Goal: Task Accomplishment & Management: Manage account settings

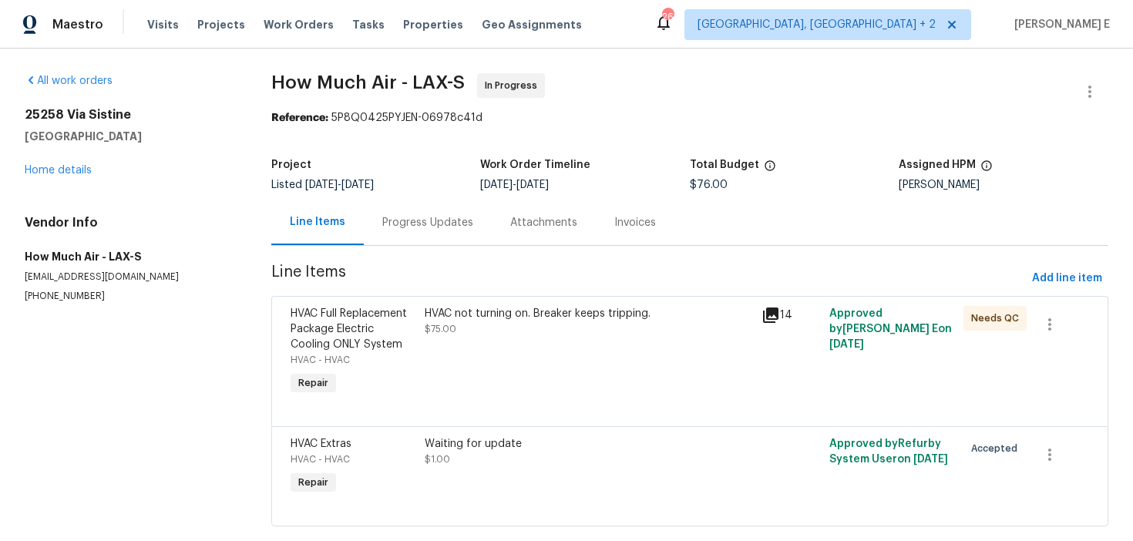
scroll to position [29, 0]
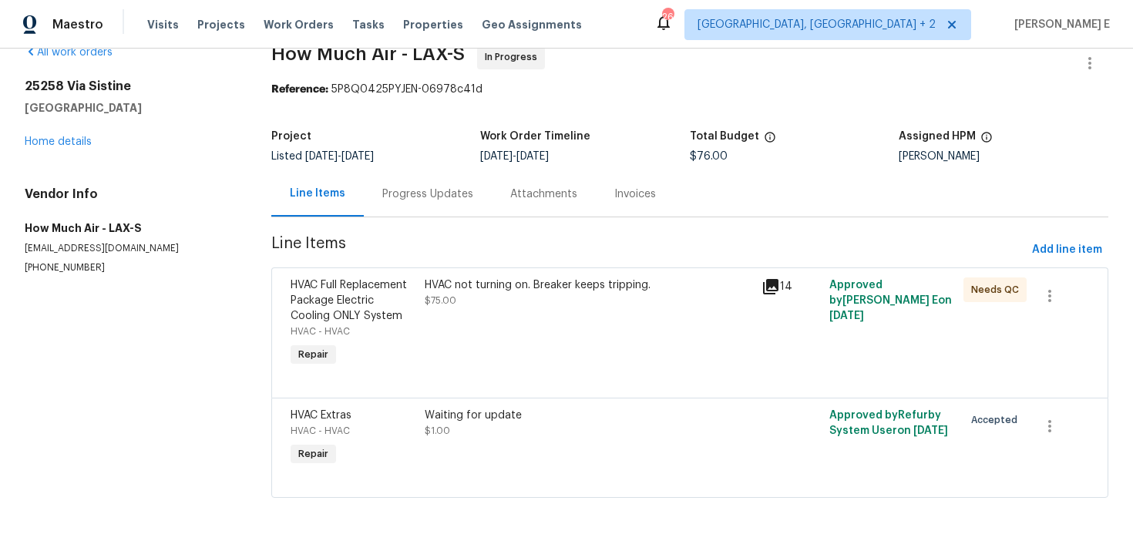
click at [400, 187] on div "Progress Updates" at bounding box center [427, 194] width 91 height 15
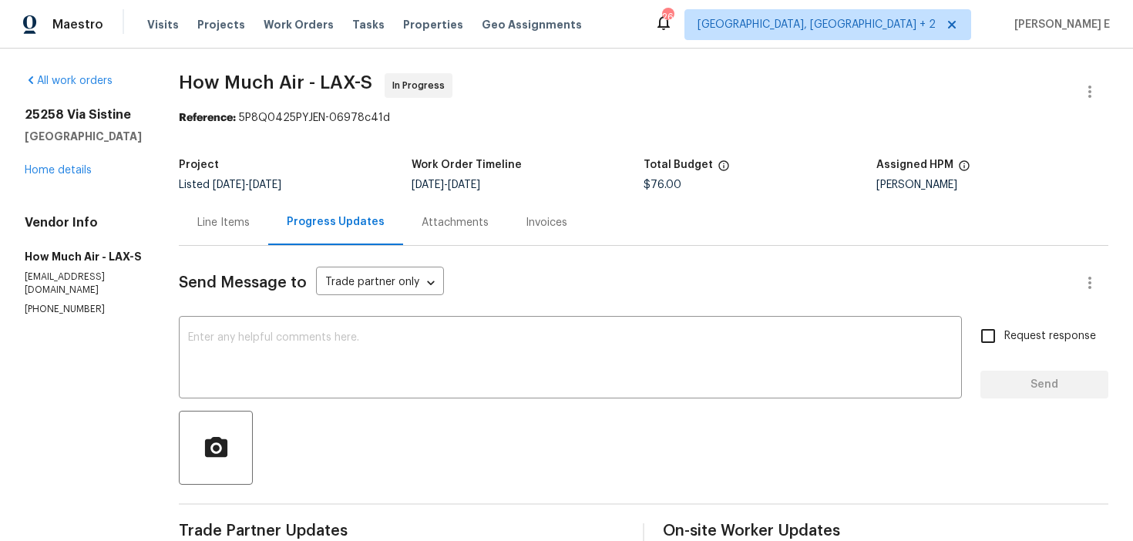
click at [204, 237] on div "Line Items" at bounding box center [223, 222] width 89 height 45
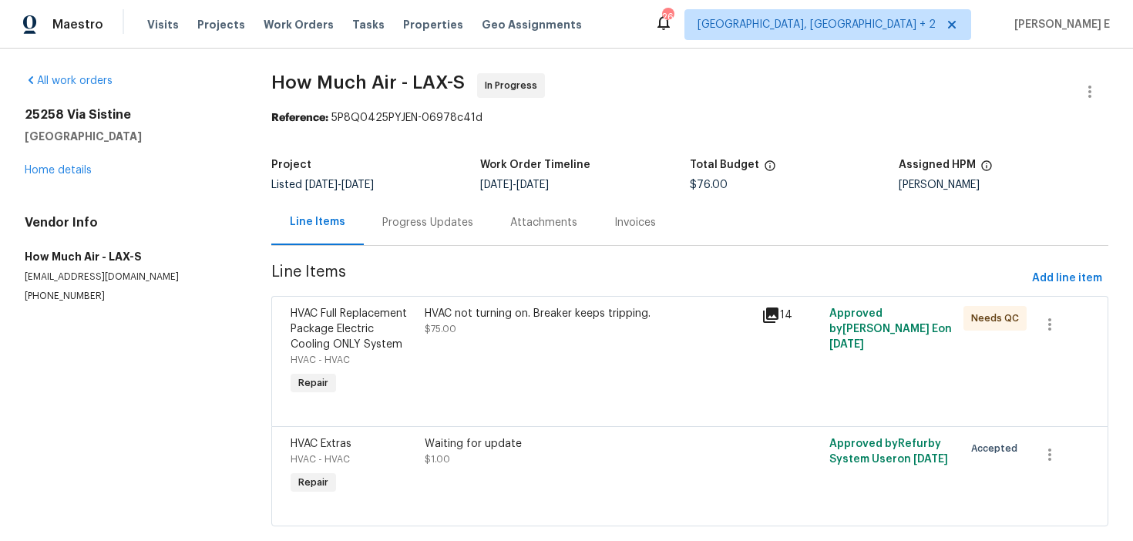
click at [384, 377] on div "HVAC Full Replacement Package Electric Cooling ONLY System HVAC - HVAC Repair" at bounding box center [353, 352] width 135 height 102
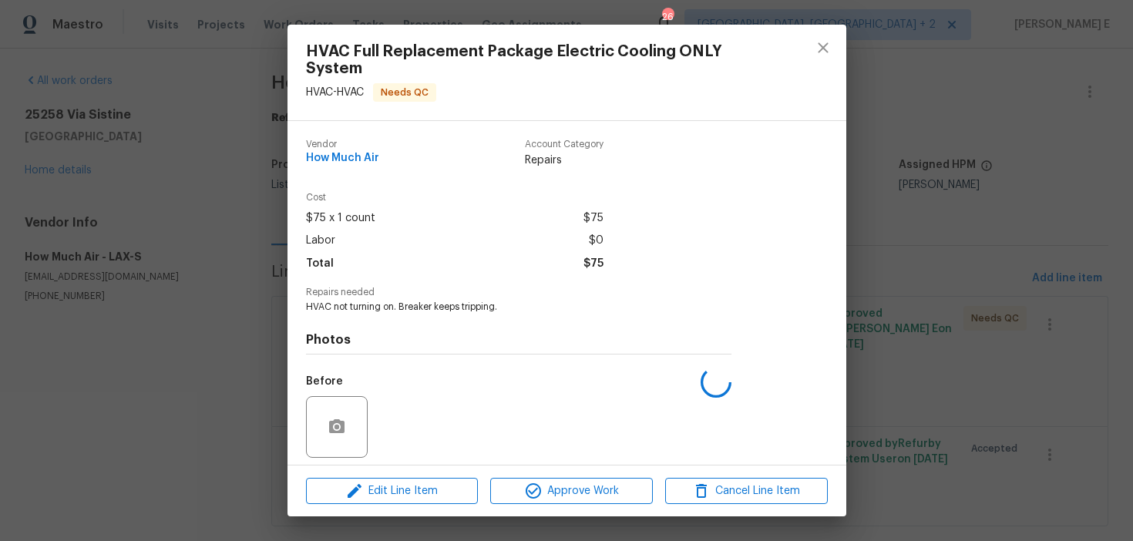
scroll to position [109, 0]
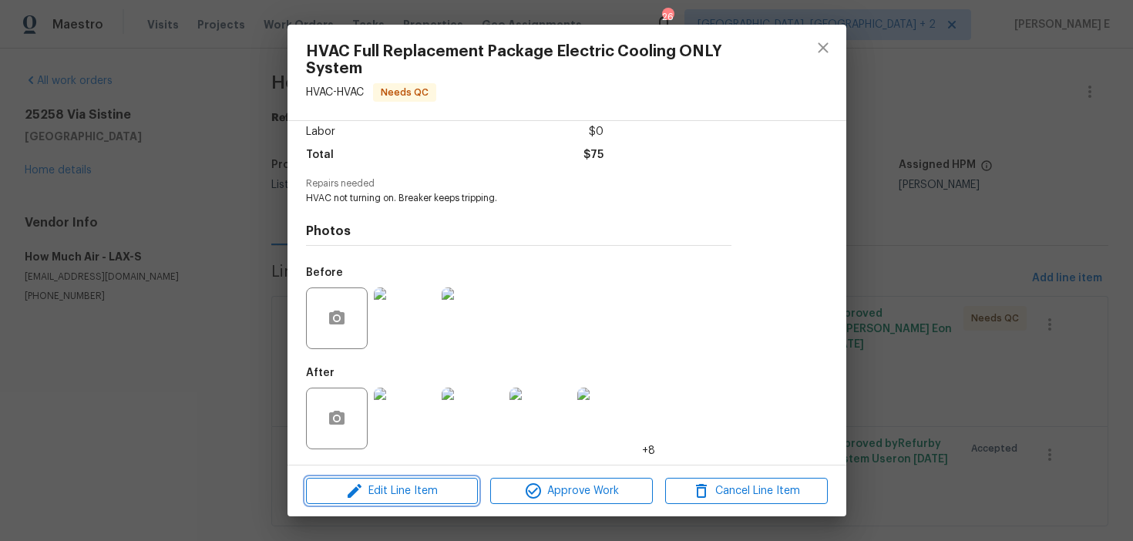
click at [366, 500] on button "Edit Line Item" at bounding box center [392, 491] width 172 height 27
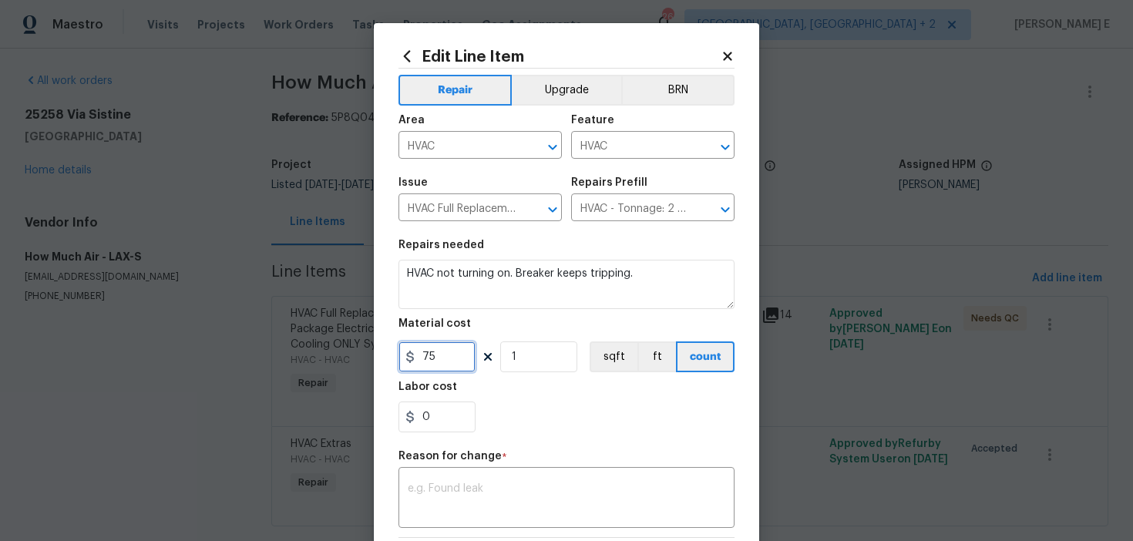
click at [441, 359] on input "75" at bounding box center [437, 356] width 77 height 31
type input "7495"
click at [467, 500] on textarea at bounding box center [567, 499] width 318 height 32
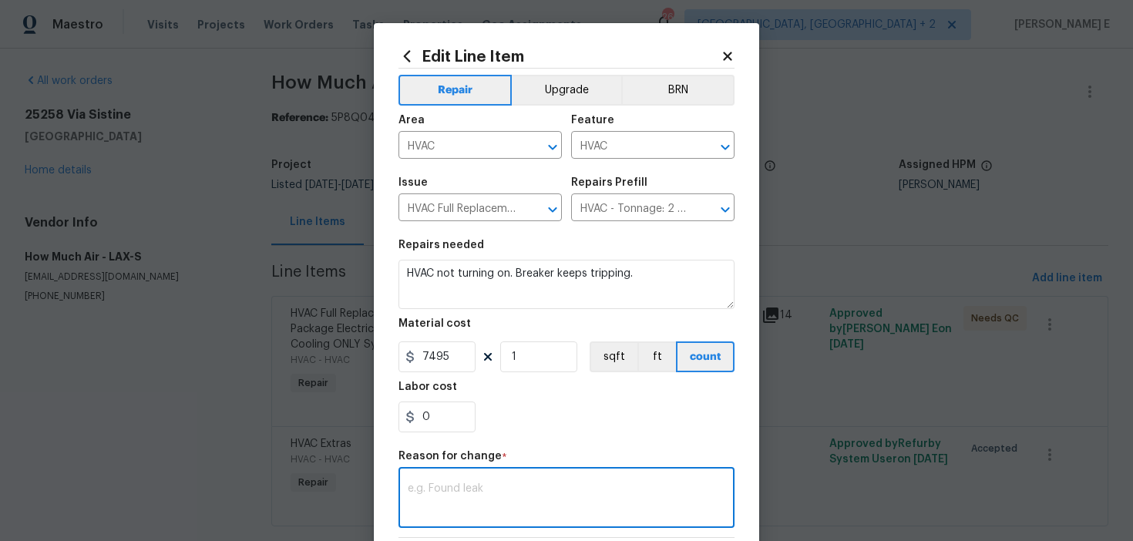
paste textarea "(KE) Updated cost per BR team approval."
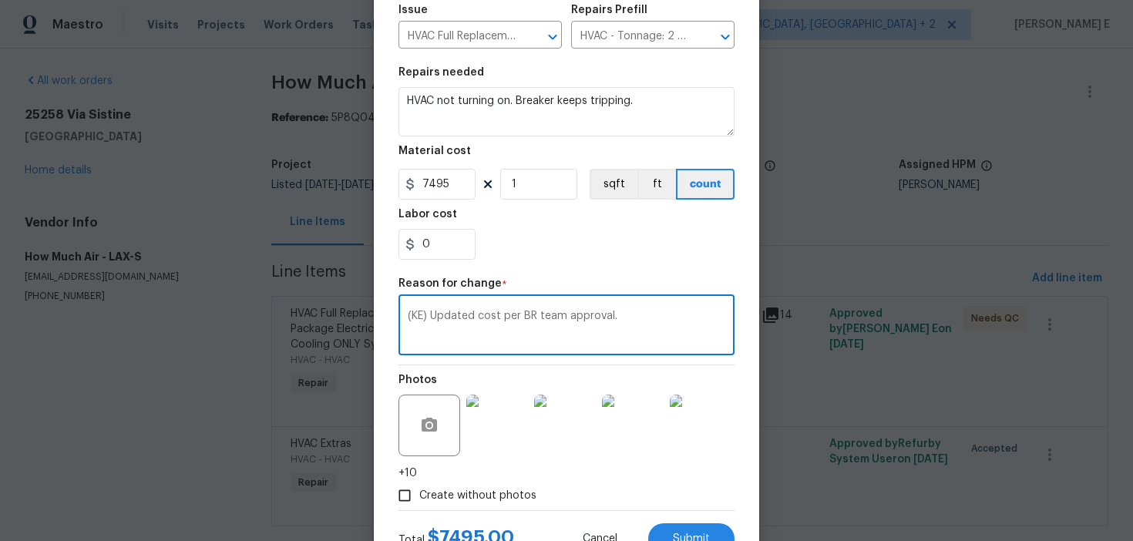
scroll to position [234, 0]
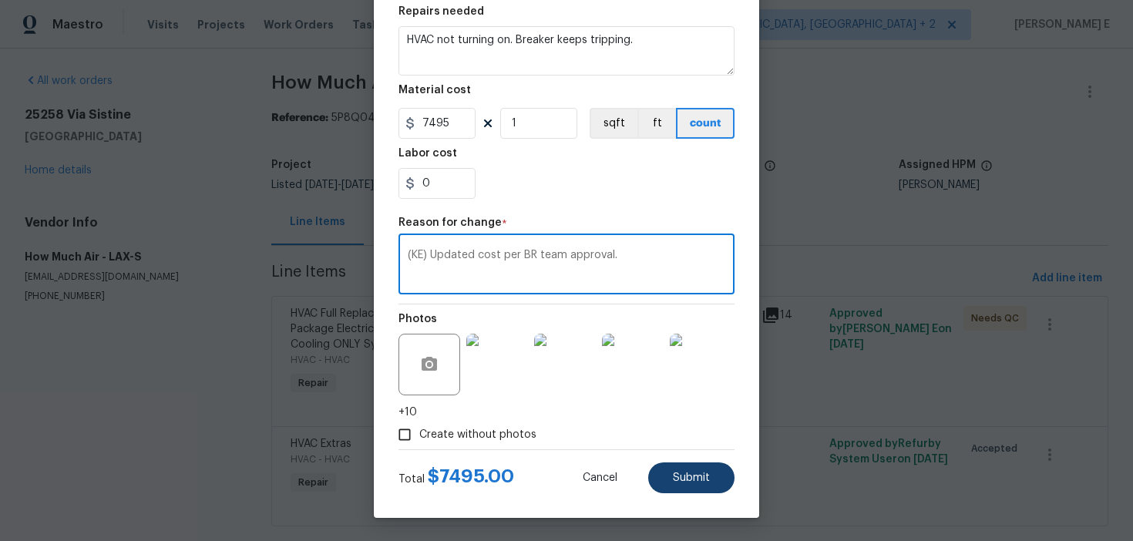
type textarea "(KE) Updated cost per BR team approval."
click at [698, 477] on span "Submit" at bounding box center [691, 479] width 37 height 12
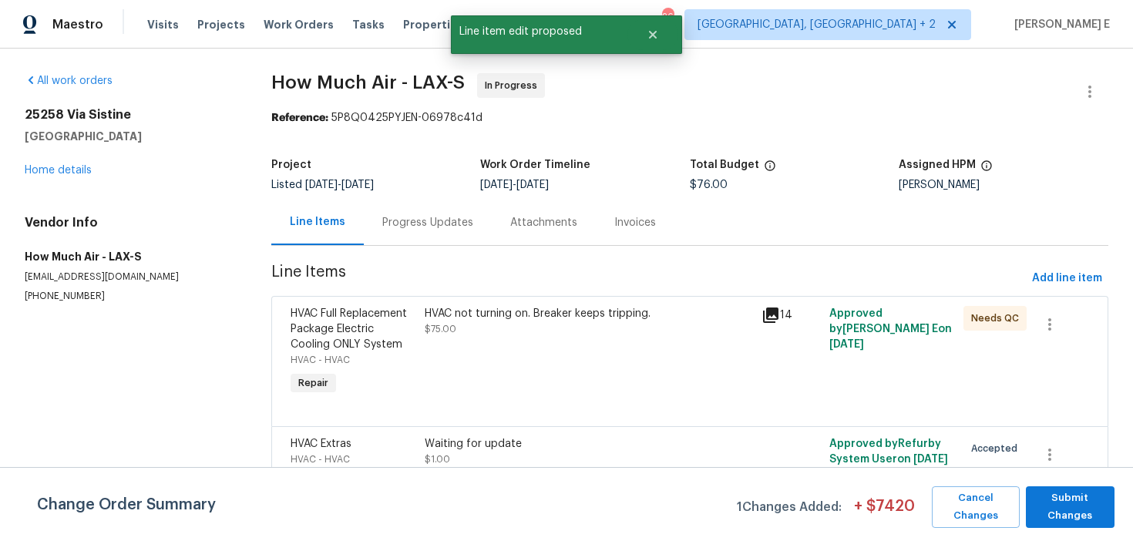
scroll to position [0, 0]
click at [1048, 505] on span "Submit Changes" at bounding box center [1070, 507] width 73 height 35
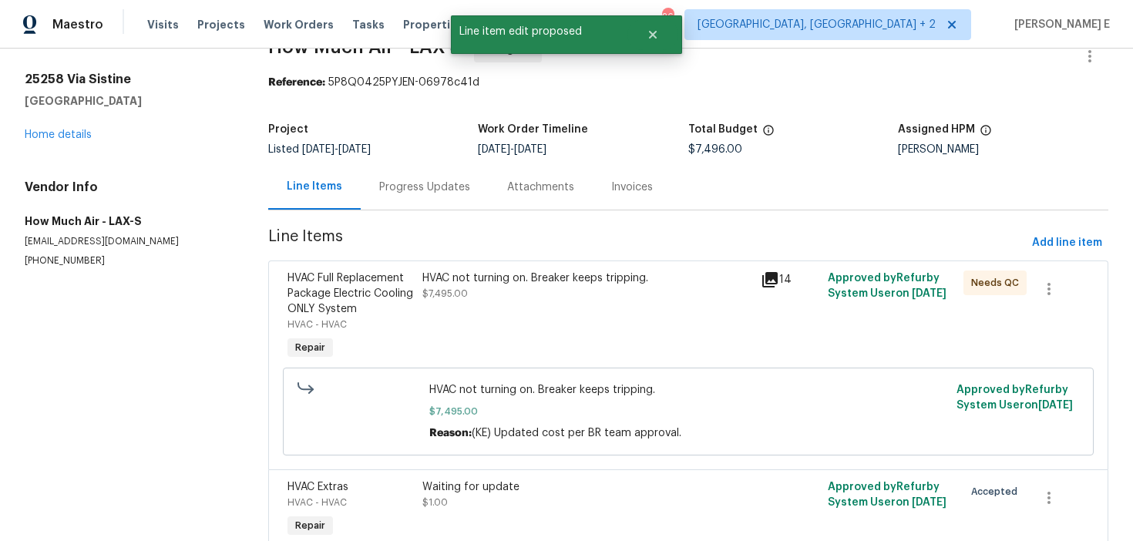
scroll to position [22, 0]
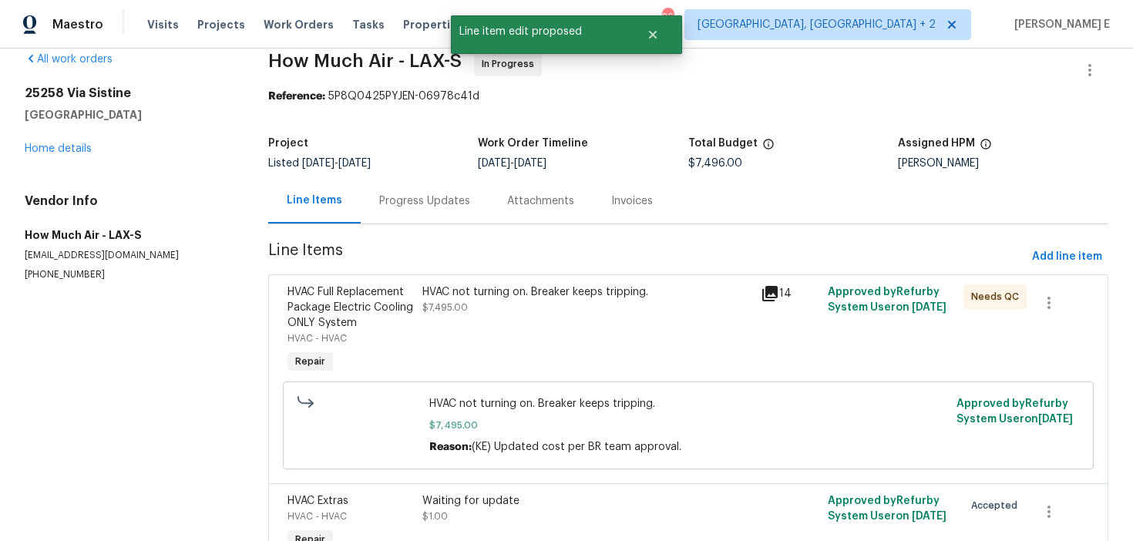
click at [422, 206] on div "Progress Updates" at bounding box center [424, 200] width 91 height 15
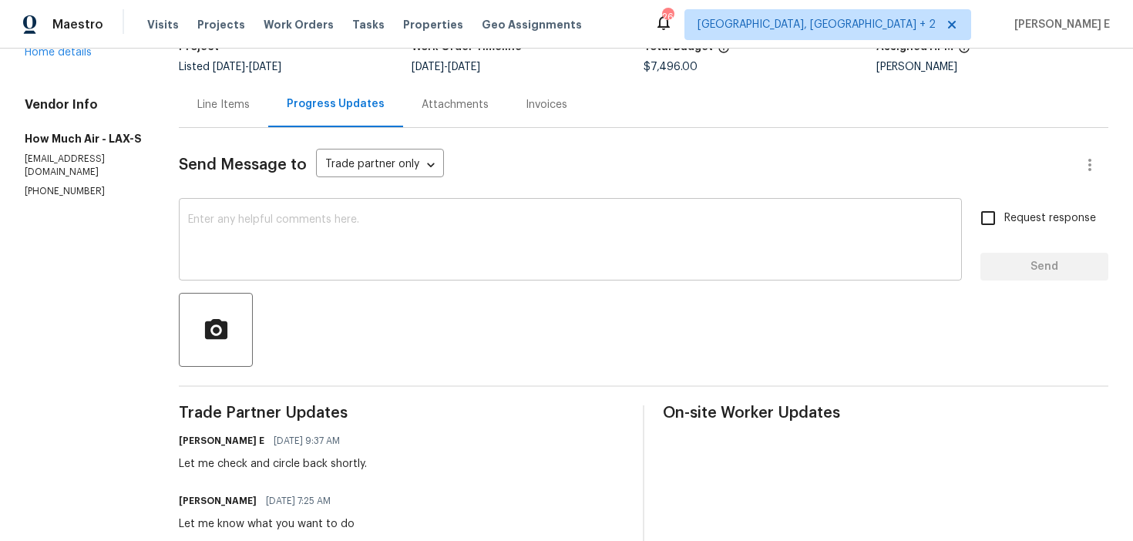
click at [391, 251] on textarea at bounding box center [570, 241] width 765 height 54
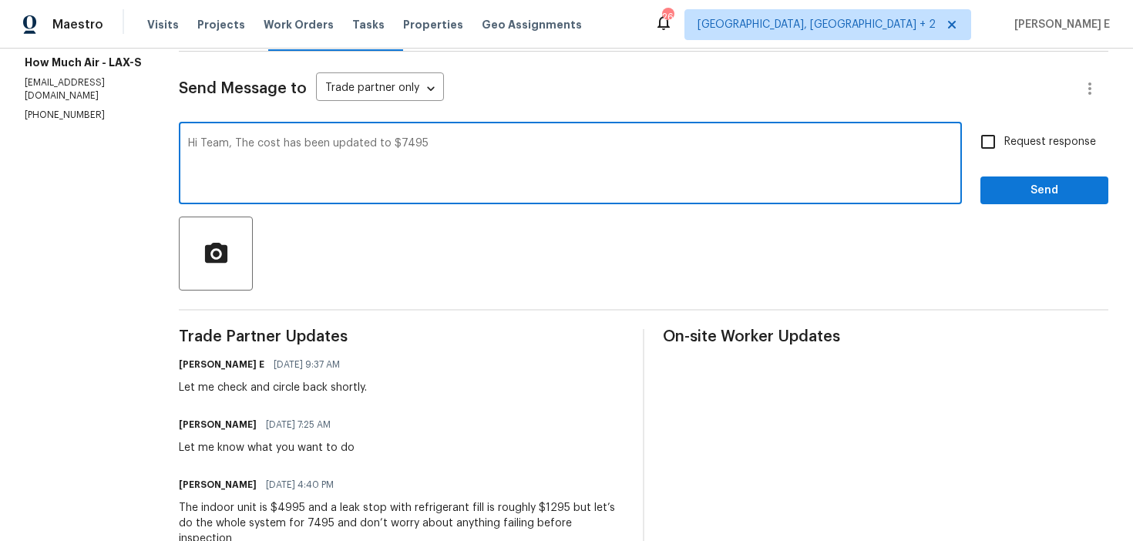
scroll to position [193, 0]
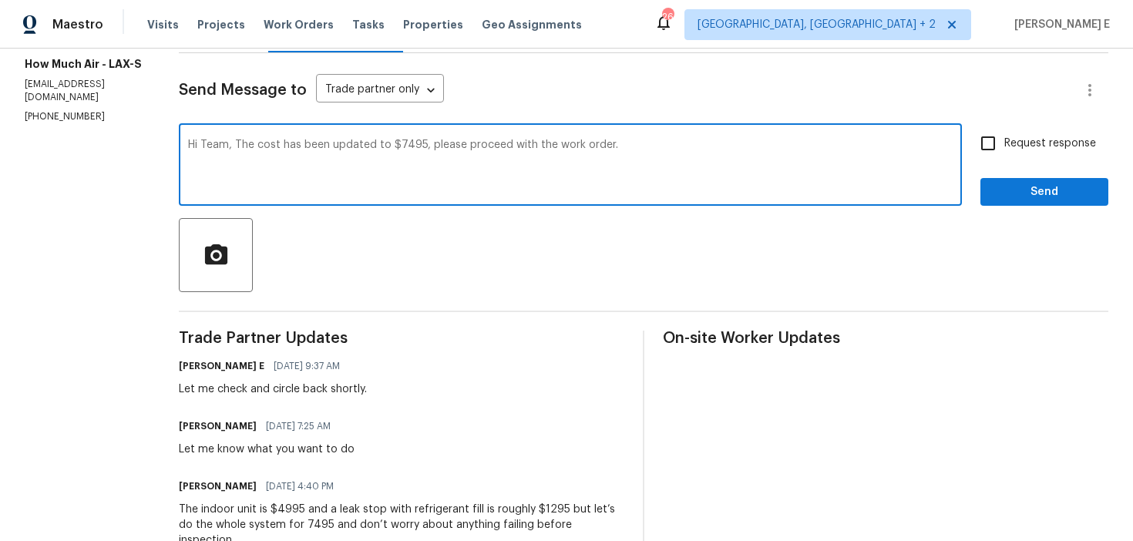
type textarea "Hi Team, The cost has been updated to $7495, please proceed with the work order."
click at [1020, 134] on label "Request response" at bounding box center [1034, 143] width 124 height 32
click at [1004, 134] on input "Request response" at bounding box center [988, 143] width 32 height 32
checkbox input "true"
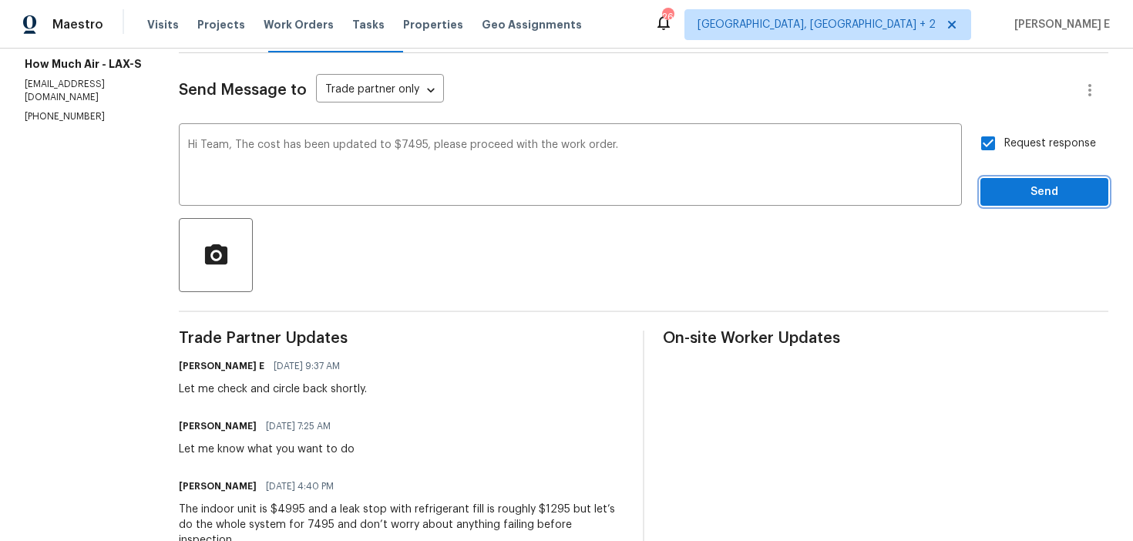
click at [1000, 195] on span "Send" at bounding box center [1044, 192] width 103 height 19
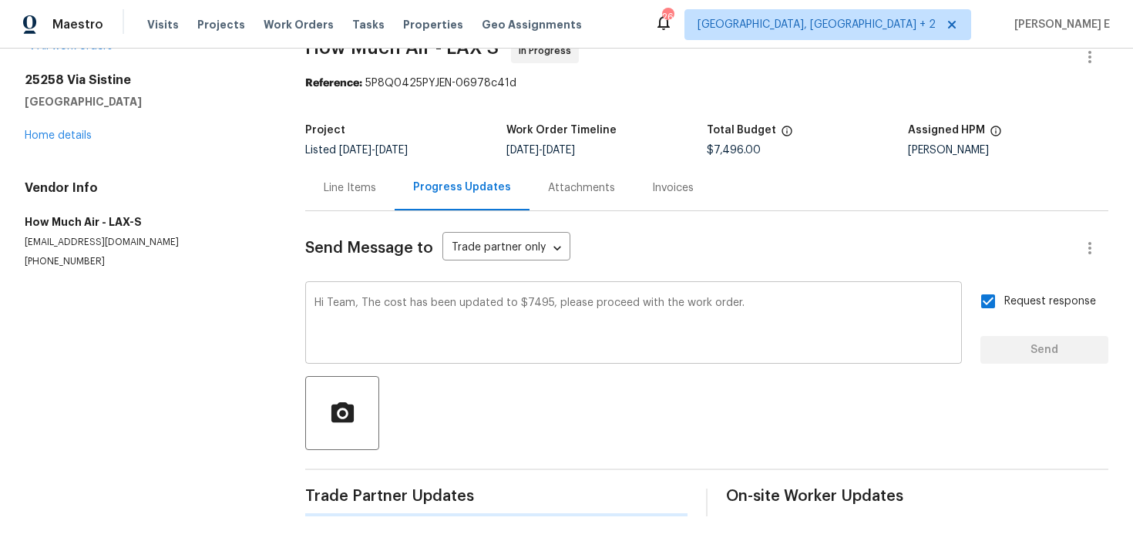
scroll to position [0, 0]
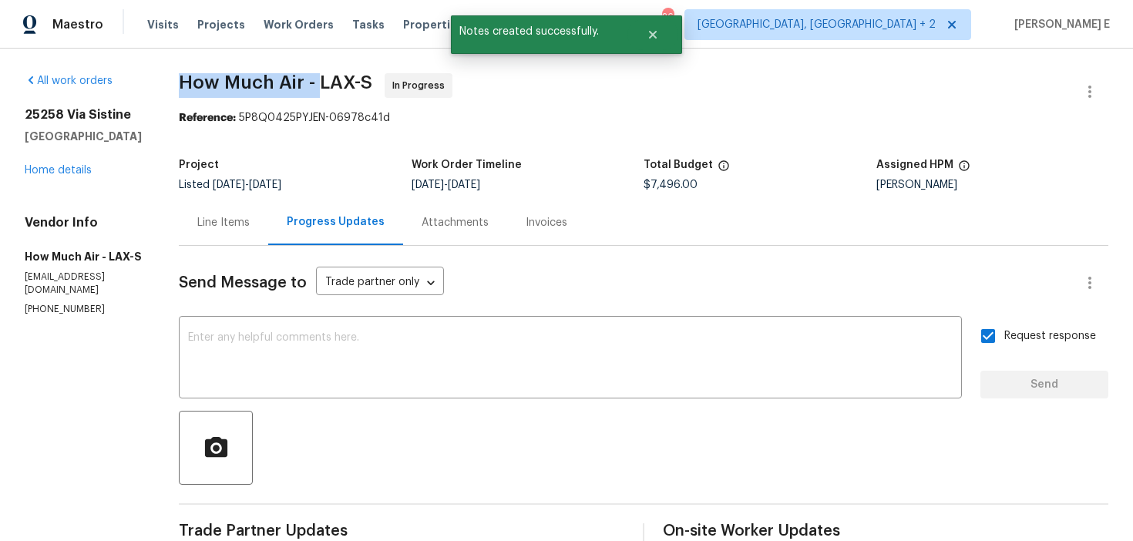
drag, startPoint x: 181, startPoint y: 89, endPoint x: 317, endPoint y: 86, distance: 135.7
click at [317, 86] on span "How Much Air - LAX-S" at bounding box center [275, 82] width 193 height 19
copy span "How Much Air -"
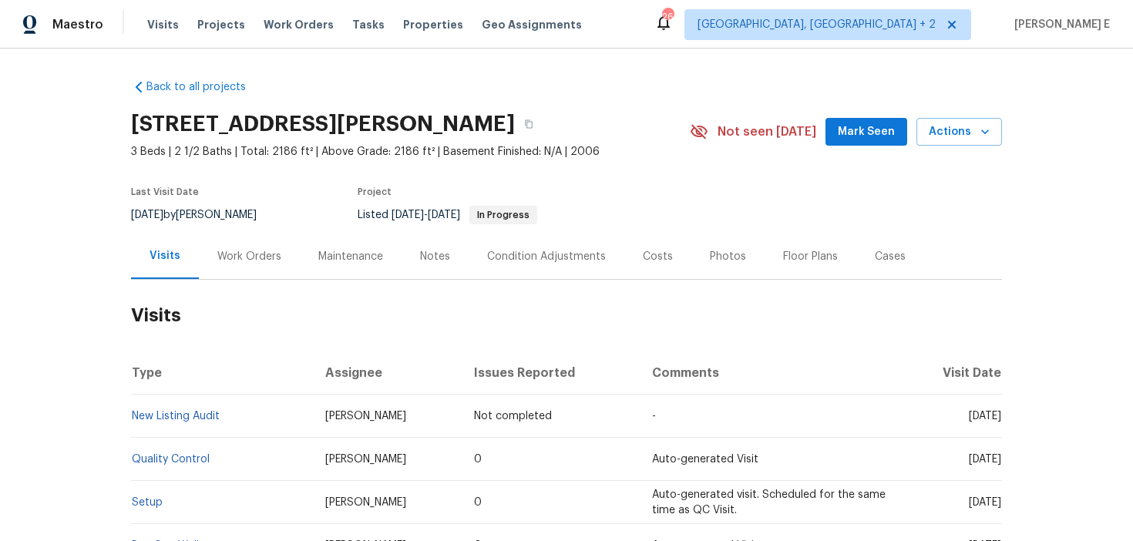
click at [270, 266] on div "Work Orders" at bounding box center [249, 256] width 101 height 45
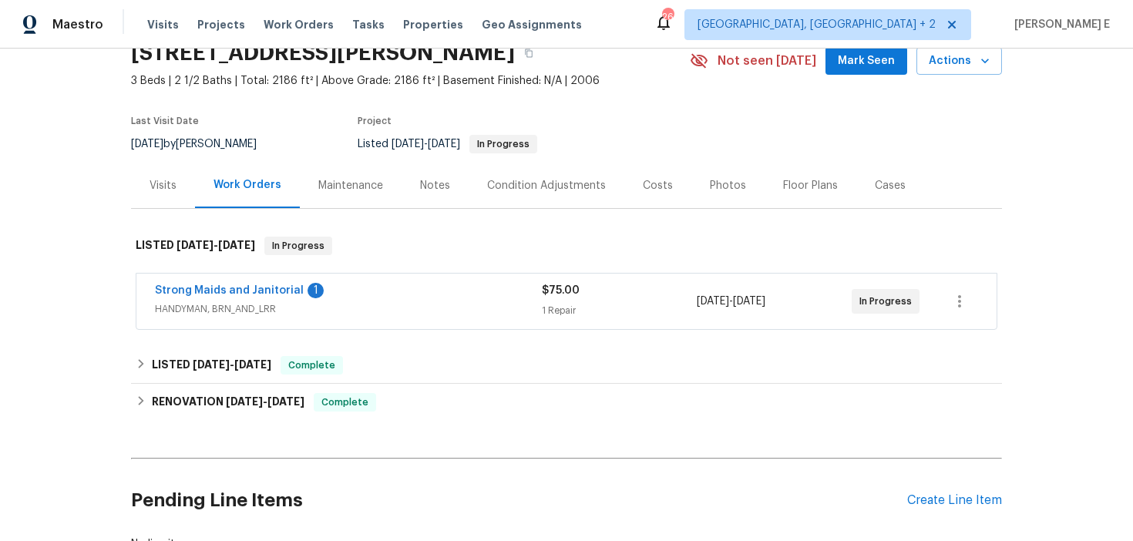
scroll to position [98, 0]
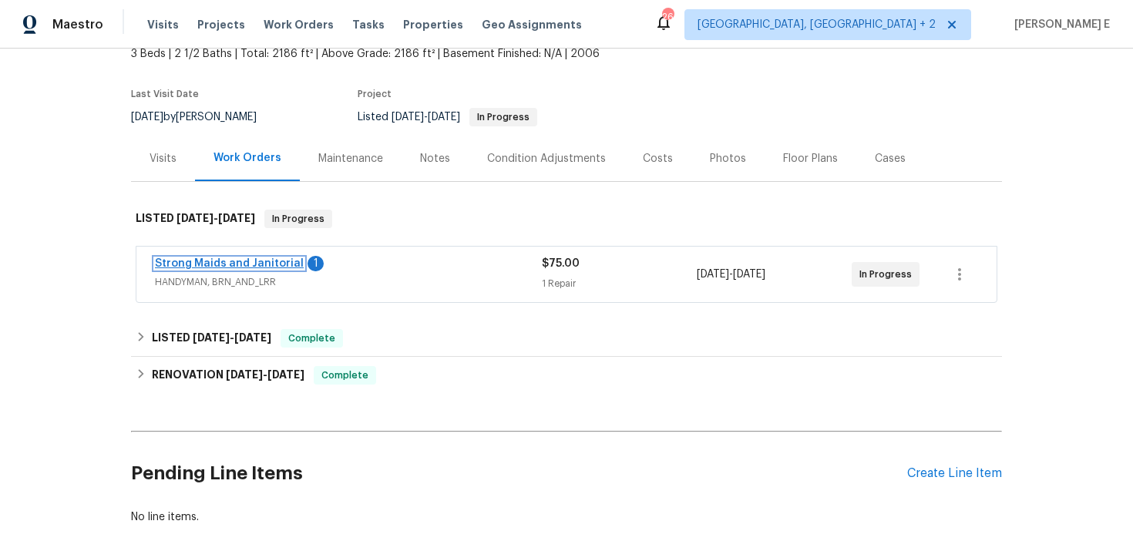
click at [255, 264] on link "Strong Maids and Janitorial" at bounding box center [229, 263] width 149 height 11
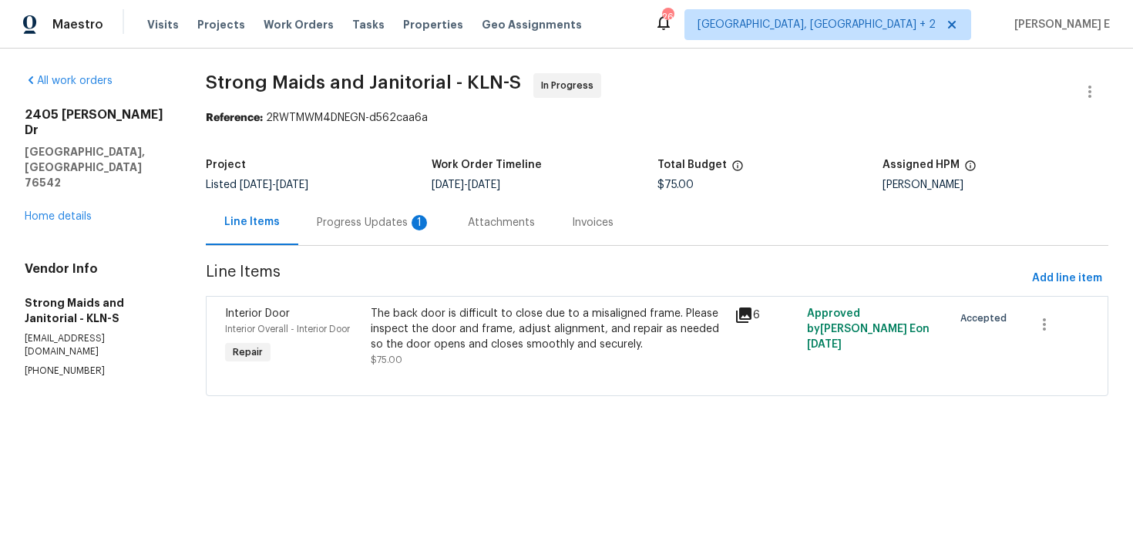
click at [377, 246] on section "Strong Maids and Janitorial - KLN-S In Progress Reference: 2RWTMWM4DNEGN-d562ca…" at bounding box center [657, 243] width 903 height 341
click at [379, 217] on div "Progress Updates 1" at bounding box center [374, 222] width 114 height 15
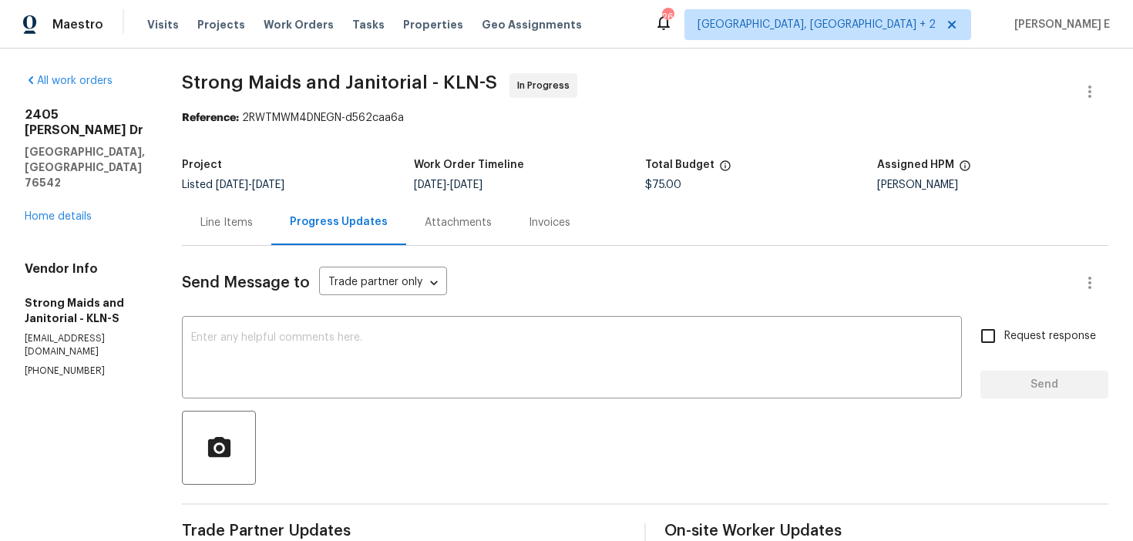
click at [236, 233] on div "Line Items" at bounding box center [226, 222] width 89 height 45
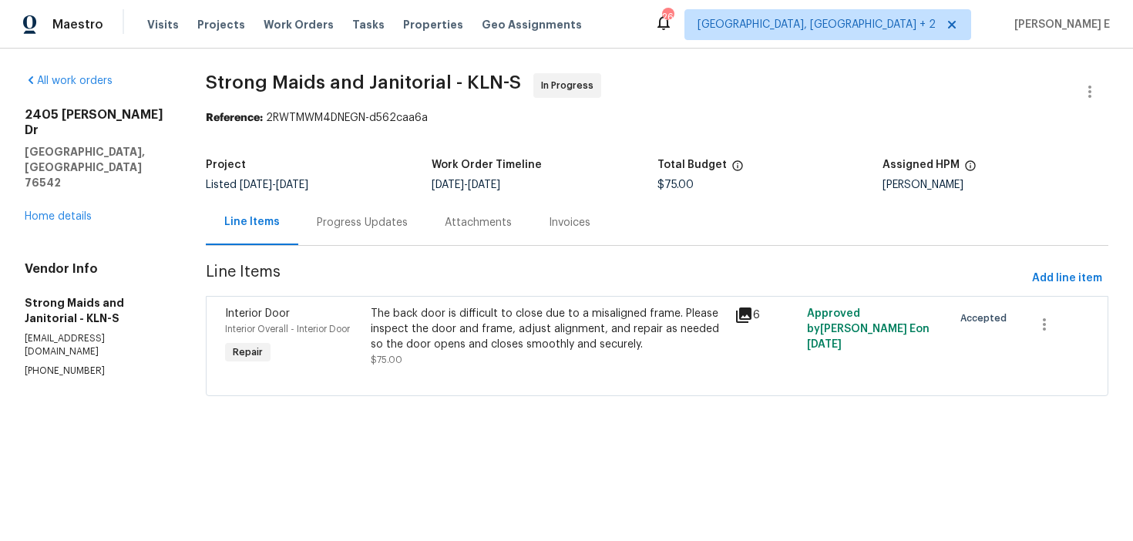
click at [410, 349] on div "The back door is difficult to close due to a misaligned frame. Please inspect t…" at bounding box center [548, 329] width 355 height 46
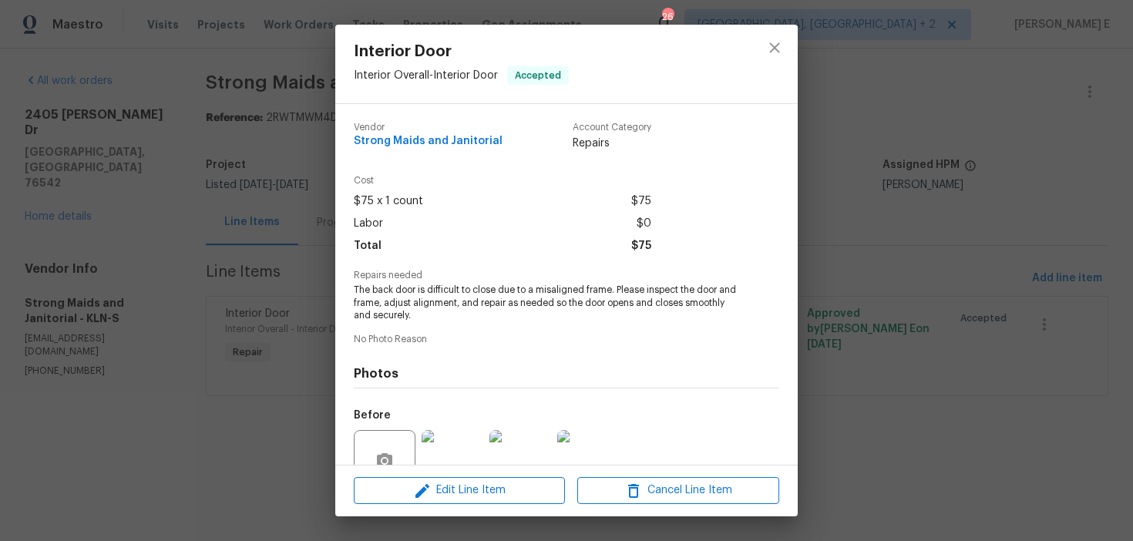
scroll to position [143, 0]
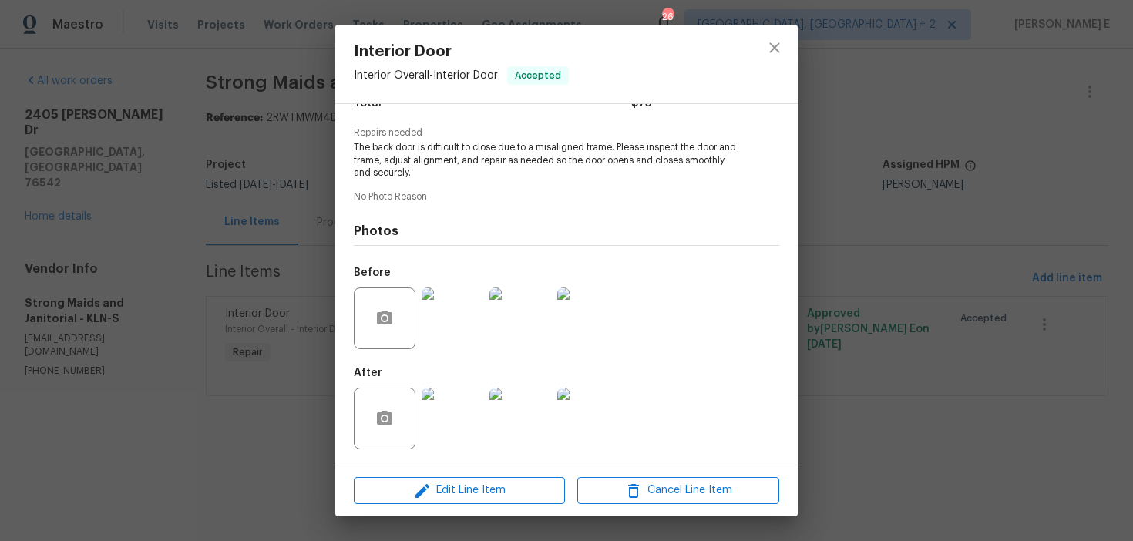
click at [453, 341] on img at bounding box center [453, 319] width 62 height 62
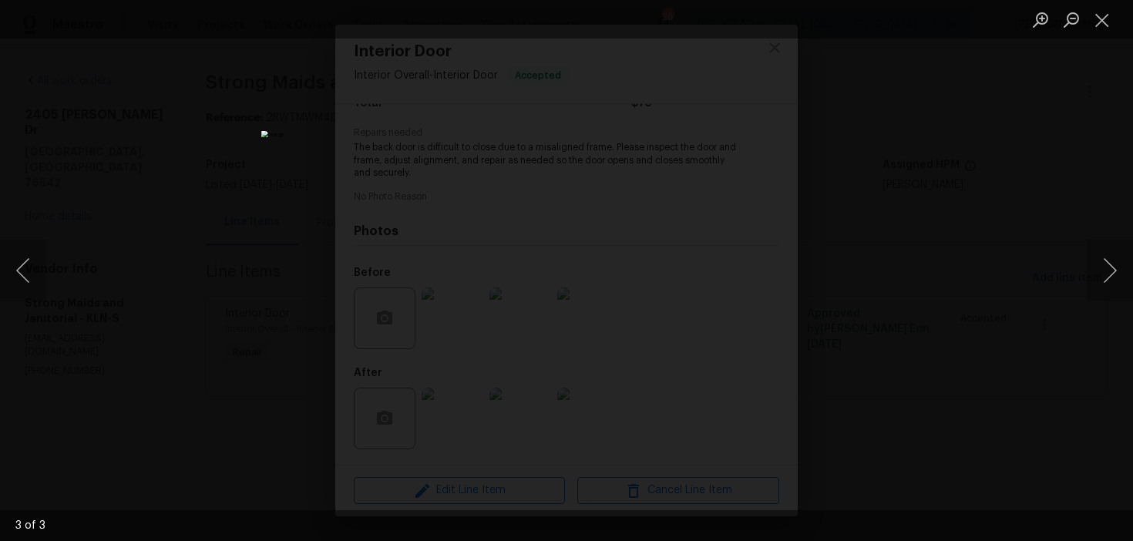
click at [910, 191] on div "Lightbox" at bounding box center [566, 270] width 1133 height 541
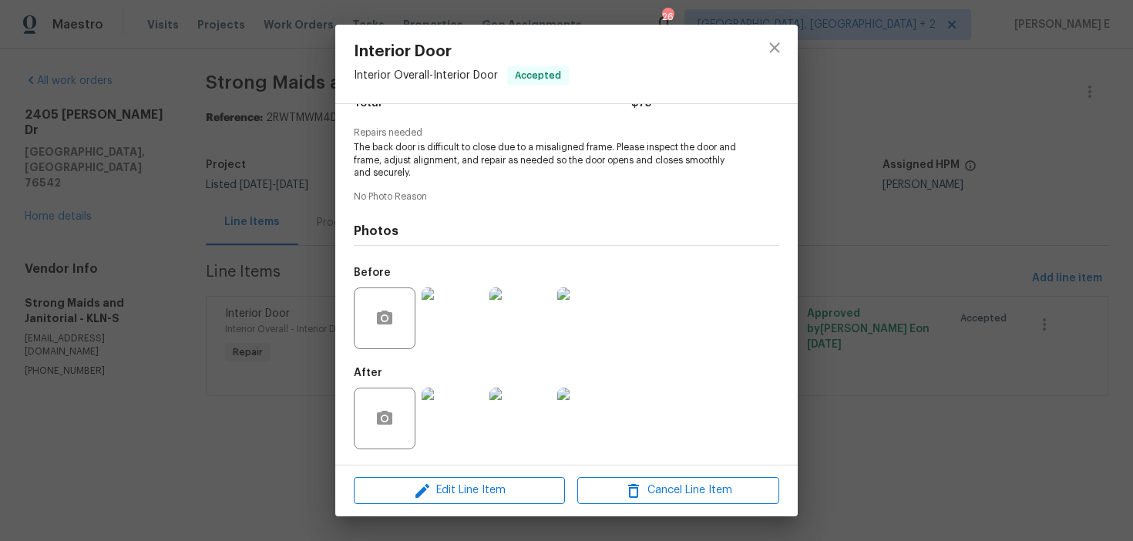
click at [476, 405] on img at bounding box center [453, 419] width 62 height 62
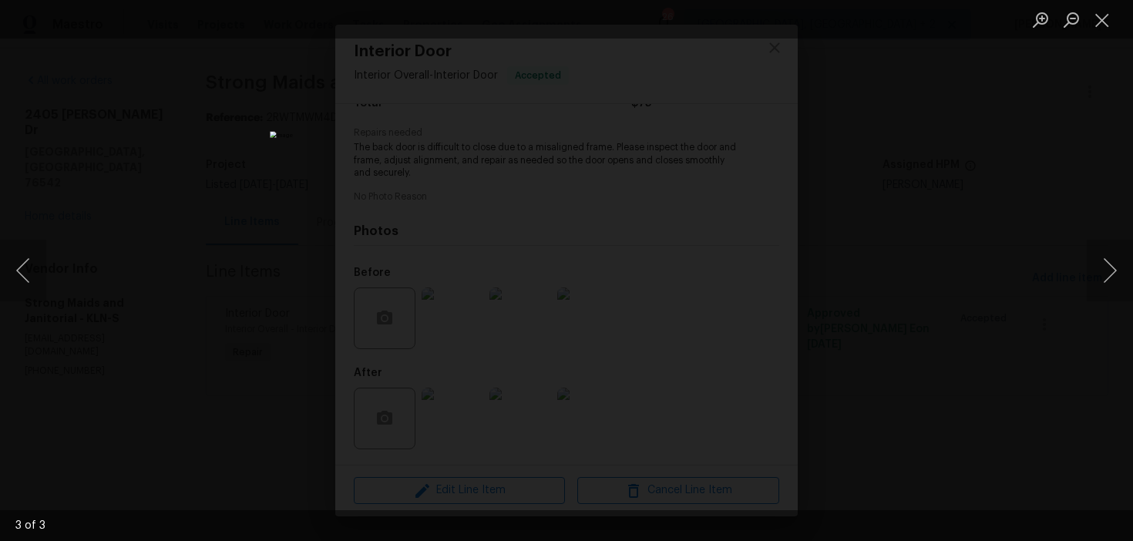
click at [962, 187] on div "Lightbox" at bounding box center [566, 270] width 1133 height 541
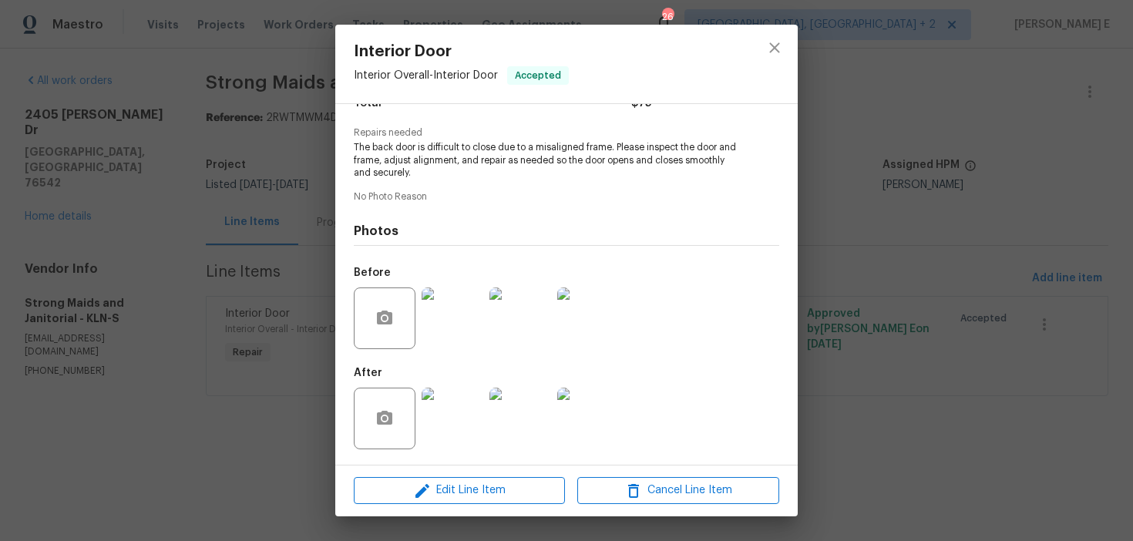
click at [962, 187] on div "Interior Door Interior Overall - Interior Door Accepted Vendor Strong Maids and…" at bounding box center [566, 270] width 1133 height 541
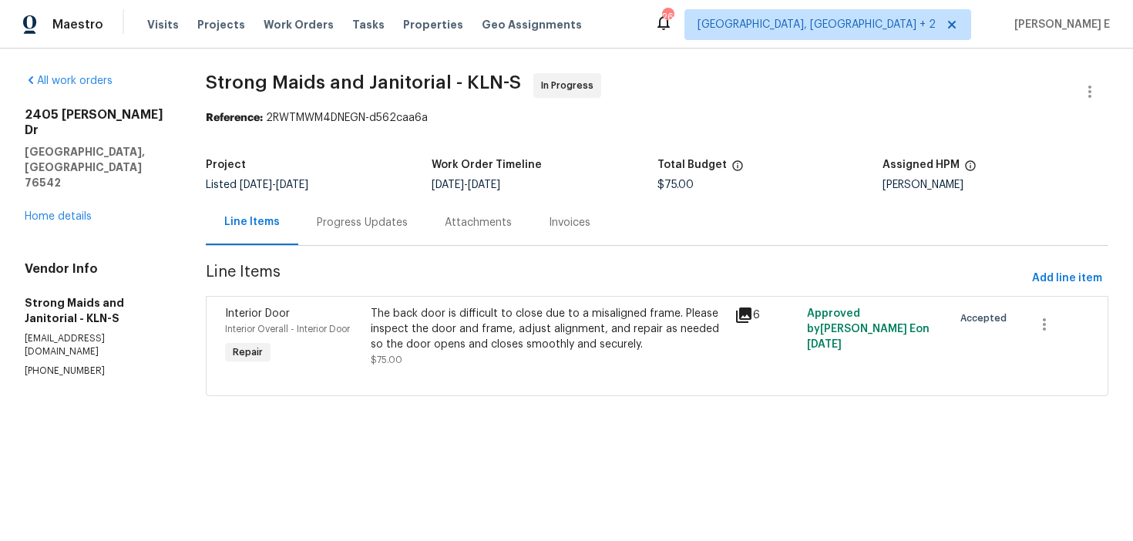
click at [392, 235] on div "Progress Updates" at bounding box center [362, 222] width 128 height 45
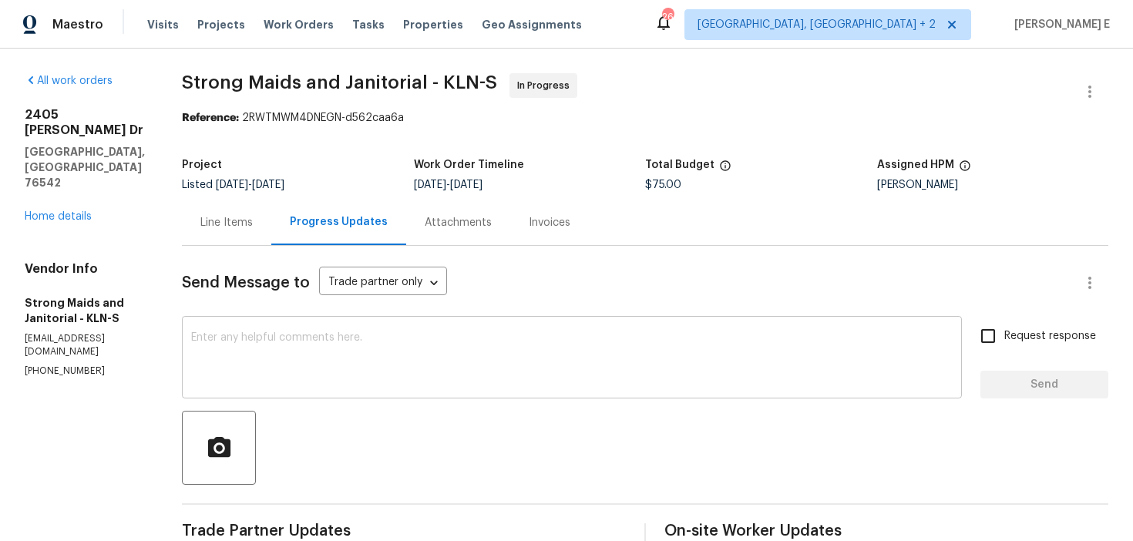
click at [379, 359] on textarea at bounding box center [572, 359] width 762 height 54
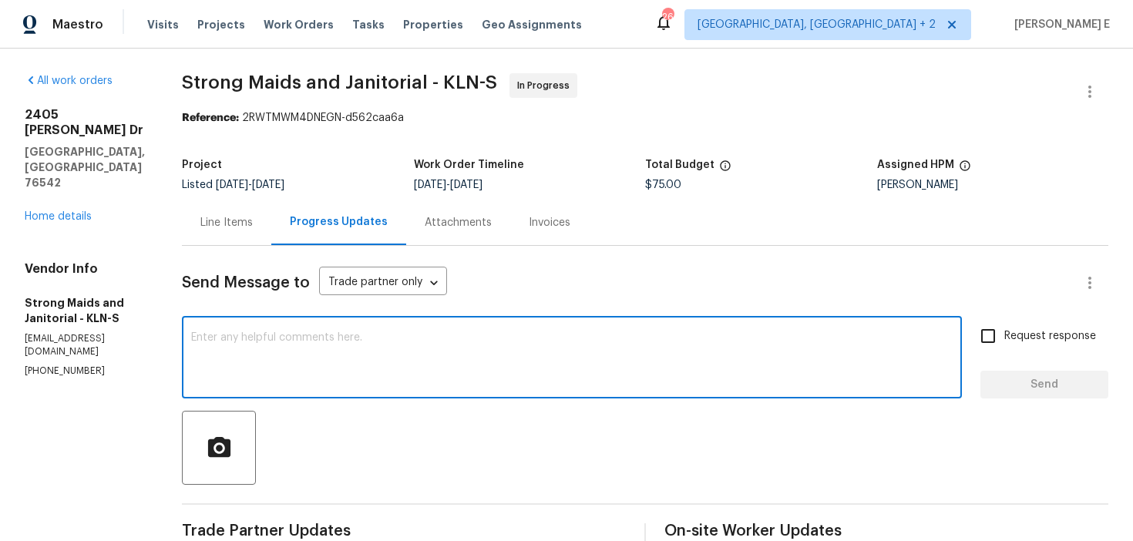
click at [222, 222] on div "Line Items" at bounding box center [226, 222] width 52 height 15
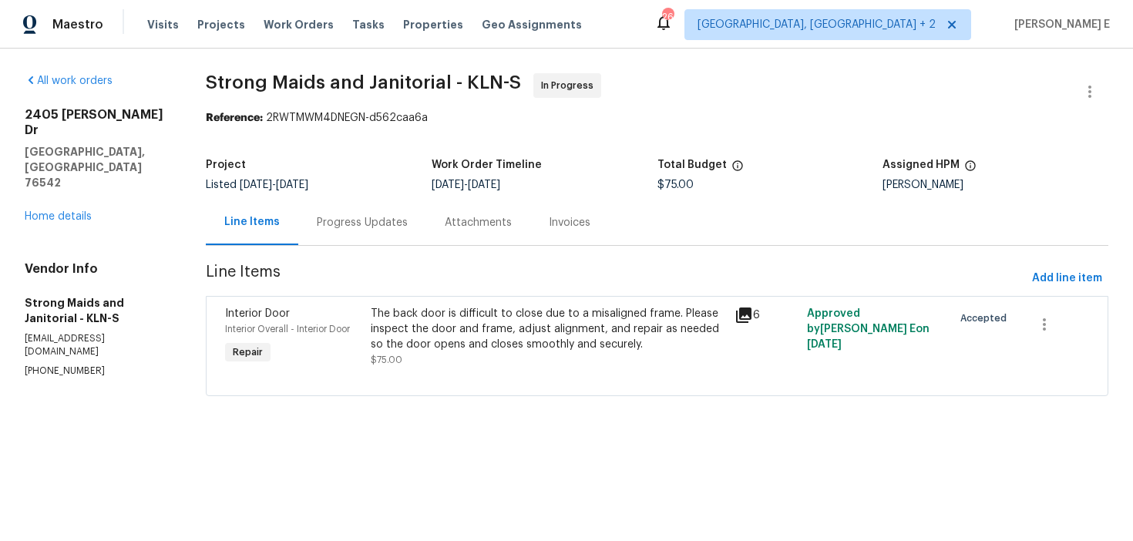
click at [462, 379] on div at bounding box center [657, 377] width 864 height 19
click at [446, 355] on div "The back door is difficult to close due to a misaligned frame. Please inspect t…" at bounding box center [548, 337] width 355 height 62
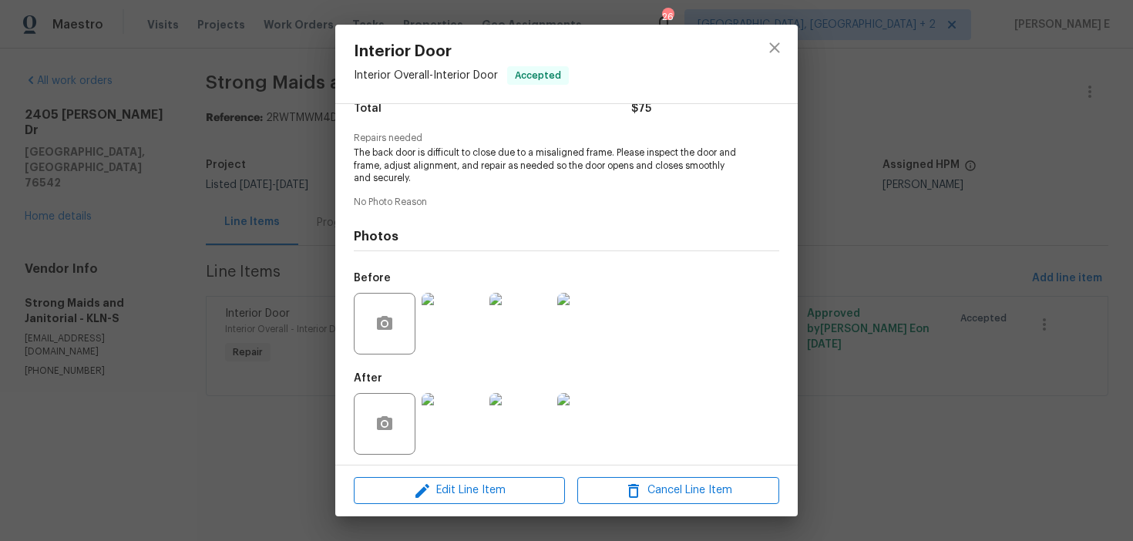
scroll to position [143, 0]
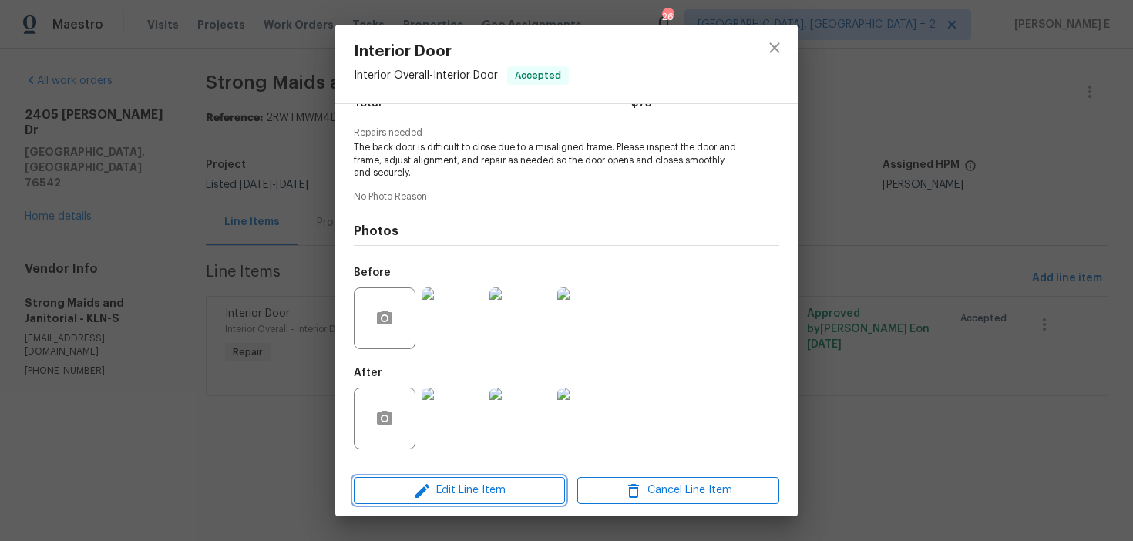
click at [385, 493] on span "Edit Line Item" at bounding box center [459, 490] width 202 height 19
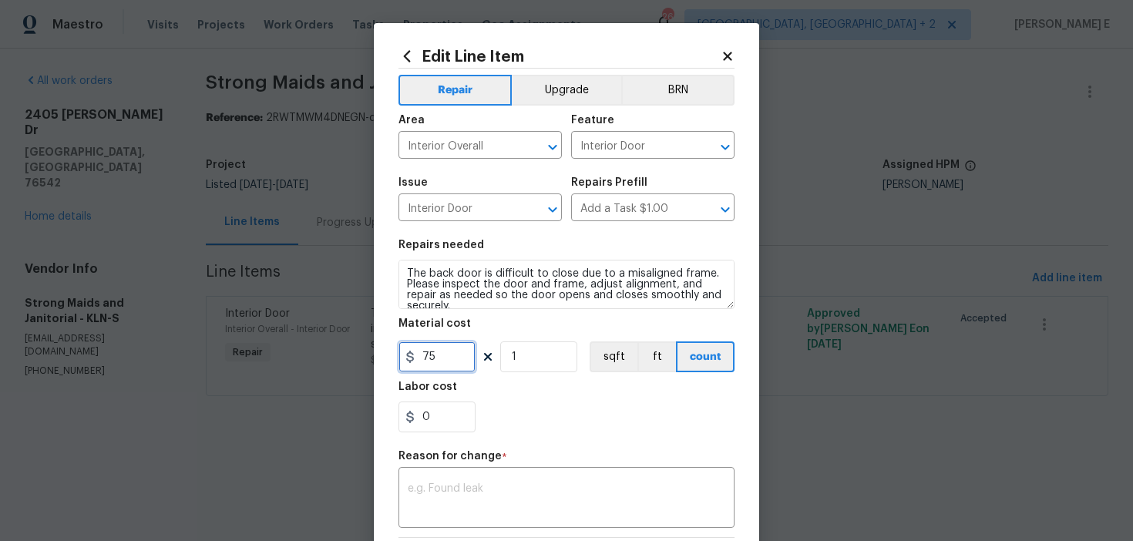
click at [433, 352] on input "75" at bounding box center [437, 356] width 77 height 31
type input "180"
click at [481, 500] on textarea at bounding box center [567, 499] width 318 height 32
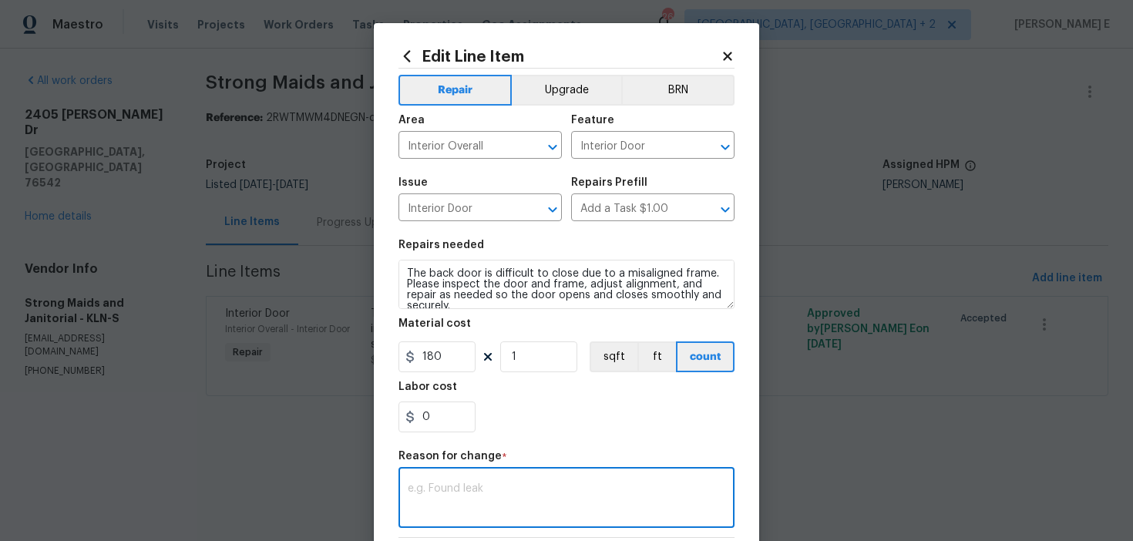
paste textarea "(KE) Updated per vendor's final cost."
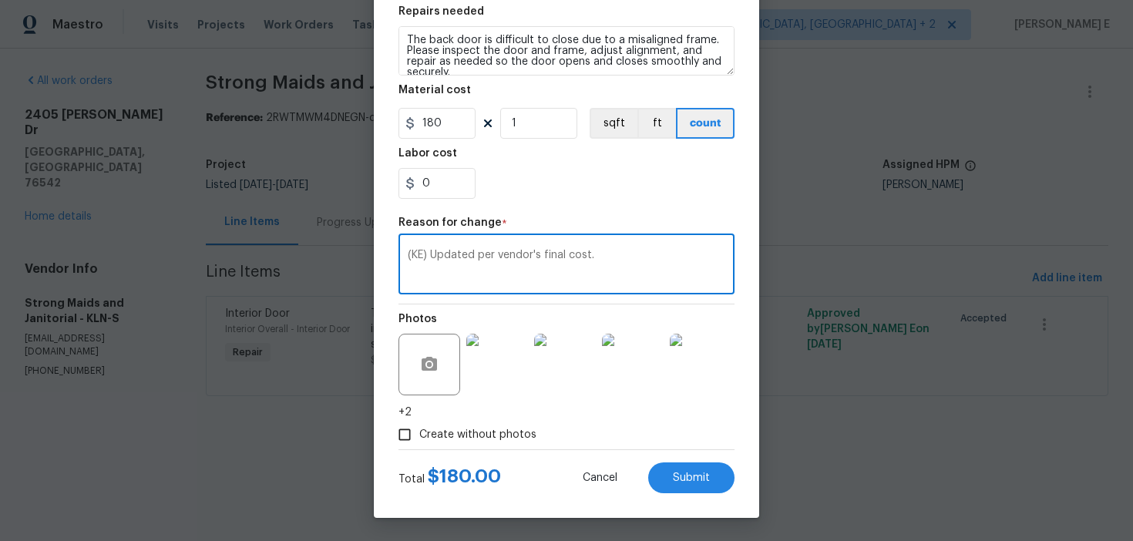
type textarea "(KE) Updated per vendor's final cost."
click at [688, 461] on div "Total $ 180.00 Cancel Submit" at bounding box center [567, 471] width 336 height 43
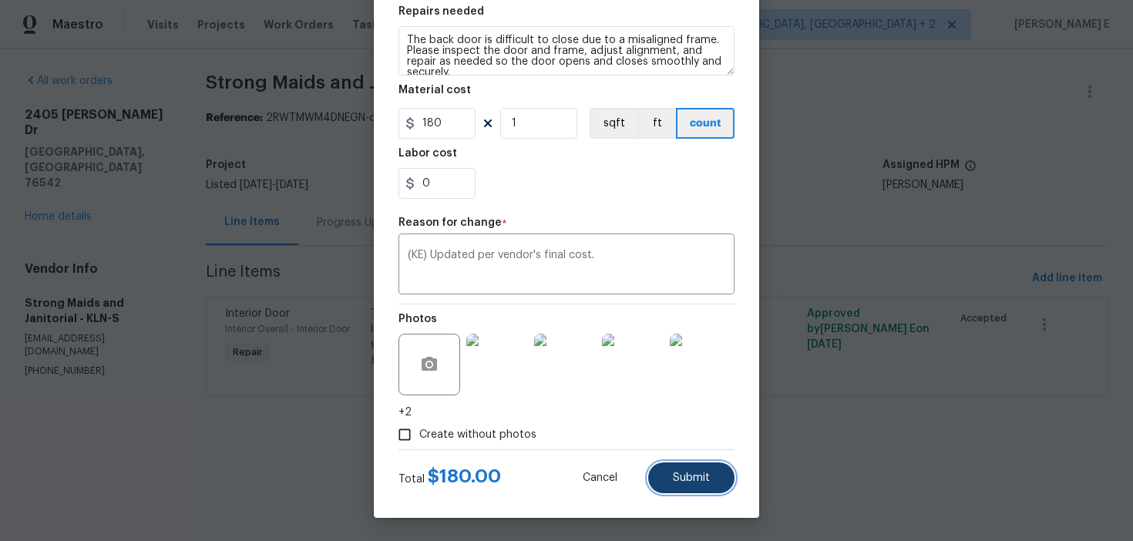
click at [676, 483] on button "Submit" at bounding box center [691, 478] width 86 height 31
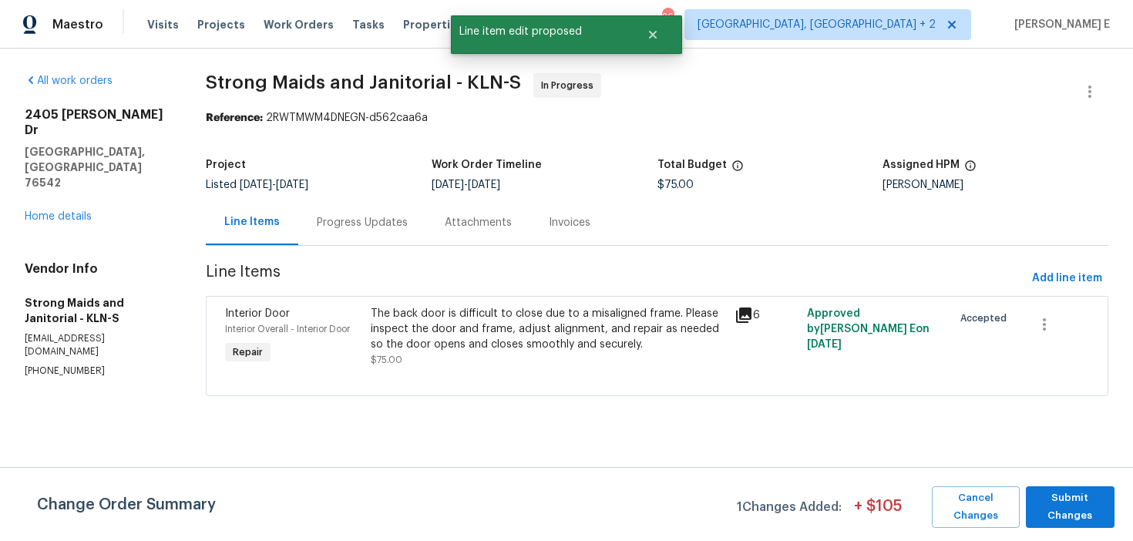
scroll to position [0, 0]
click at [1057, 507] on span "Submit Changes" at bounding box center [1070, 507] width 73 height 35
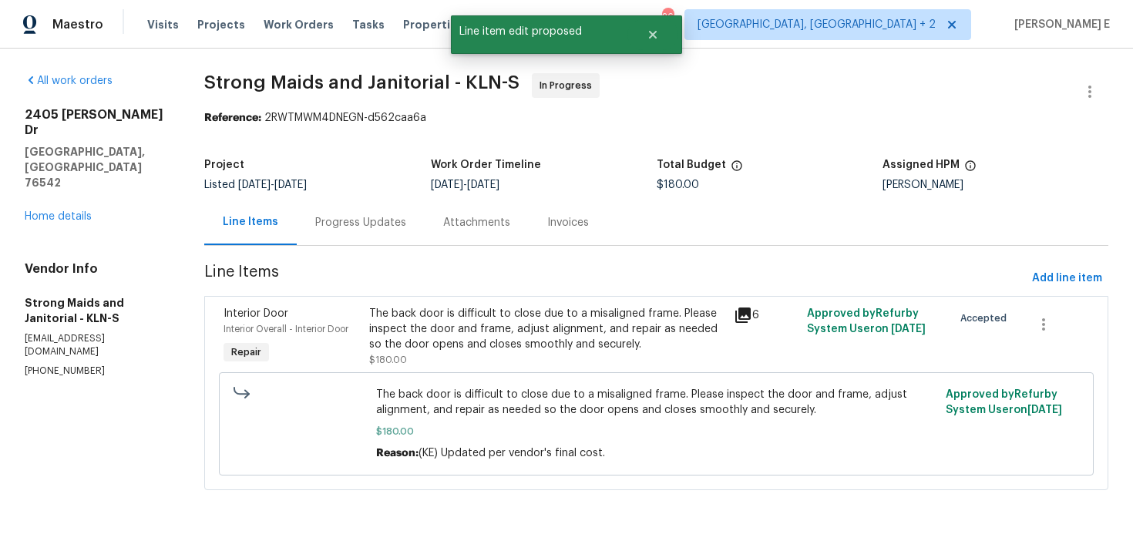
click at [342, 226] on div "Progress Updates" at bounding box center [360, 222] width 91 height 15
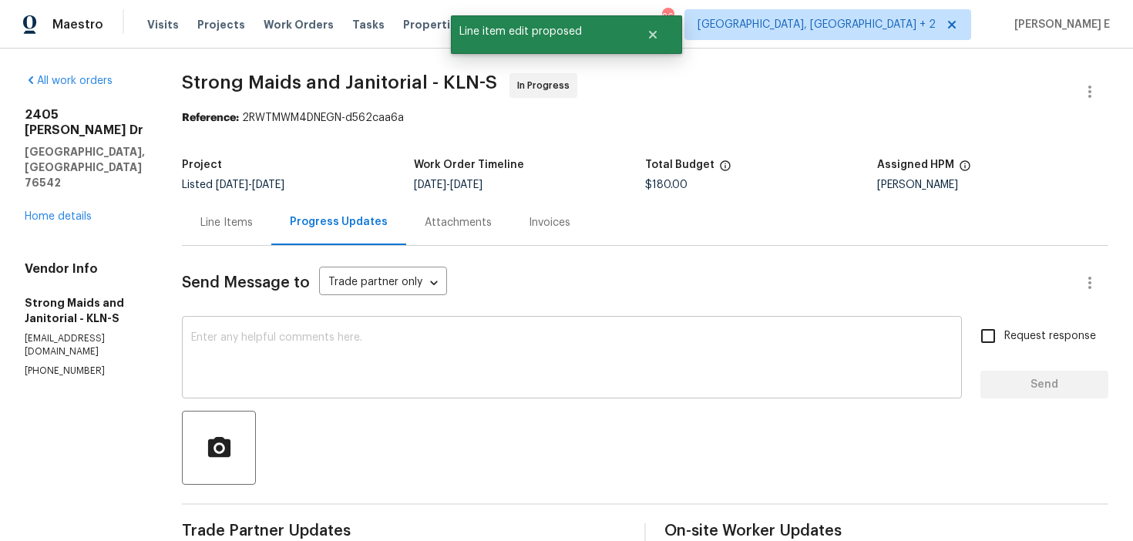
click at [374, 363] on textarea at bounding box center [572, 359] width 762 height 54
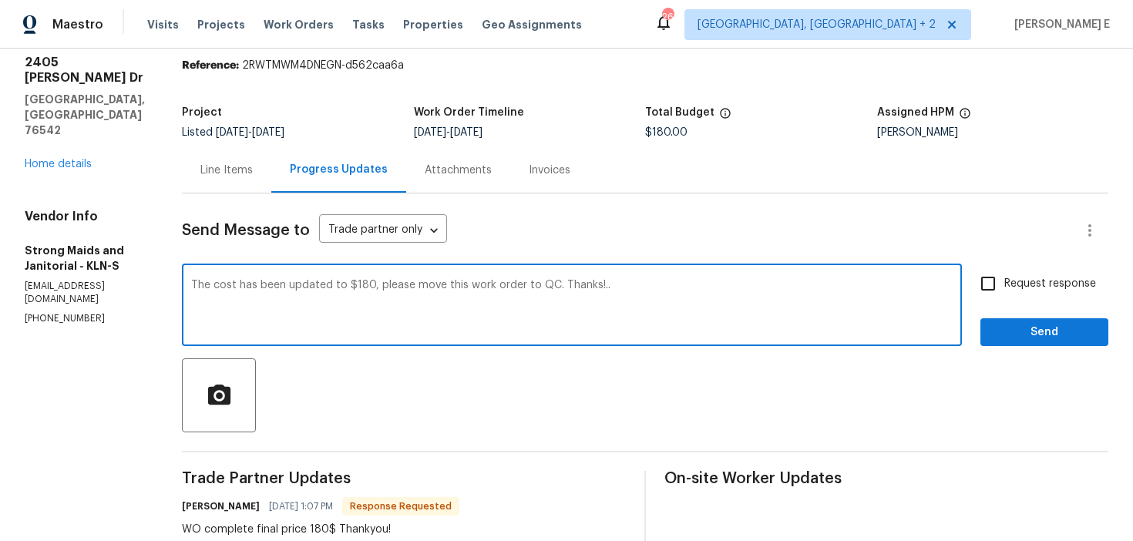
scroll to position [50, 0]
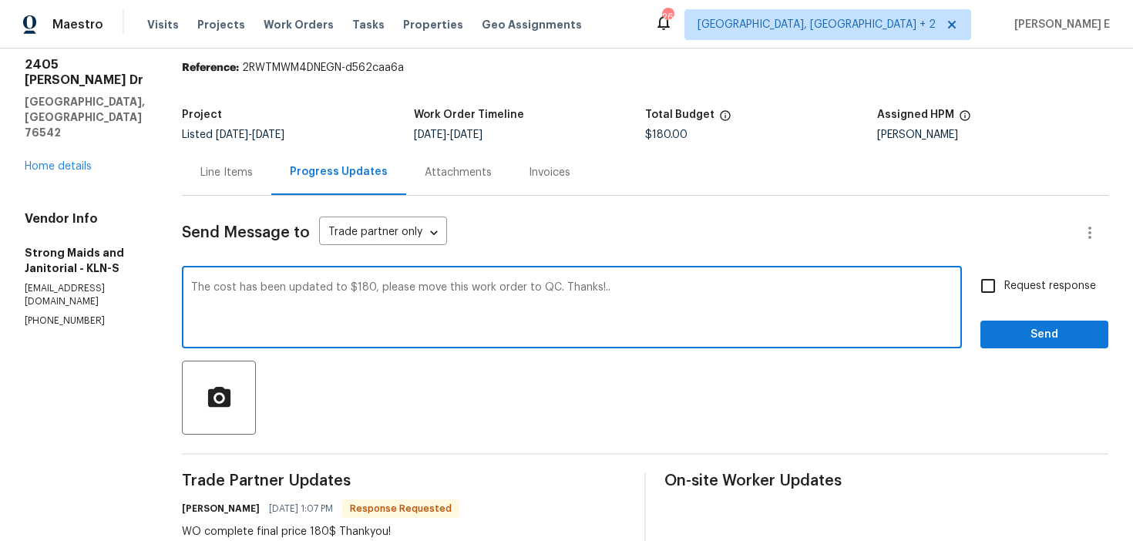
type textarea "The cost has been updated to $180, please move this work order to QC. Thanks!.."
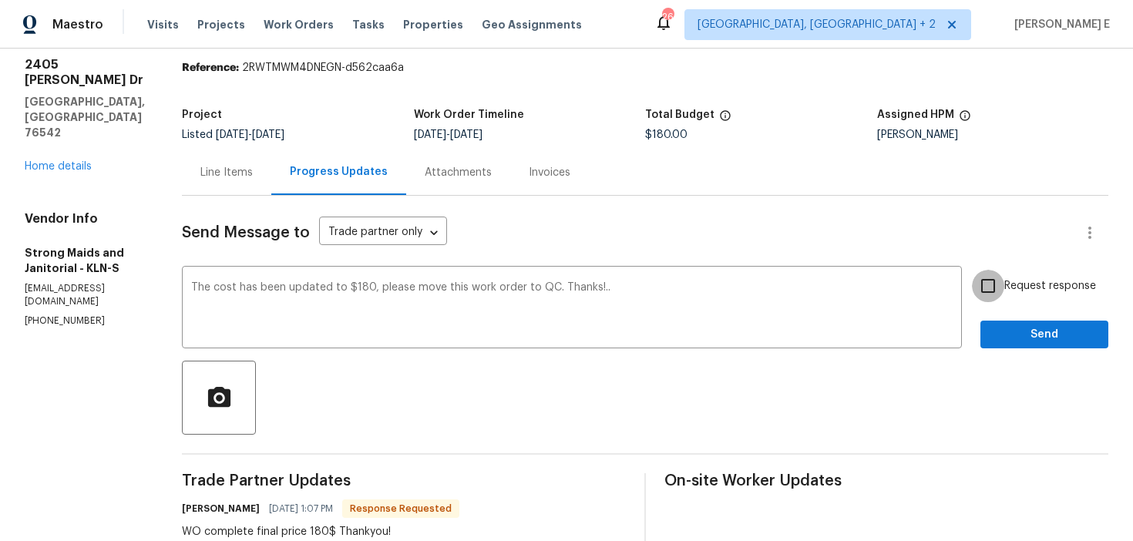
click at [989, 300] on input "Request response" at bounding box center [988, 286] width 32 height 32
checkbox input "true"
click at [1001, 346] on button "Send" at bounding box center [1045, 335] width 128 height 29
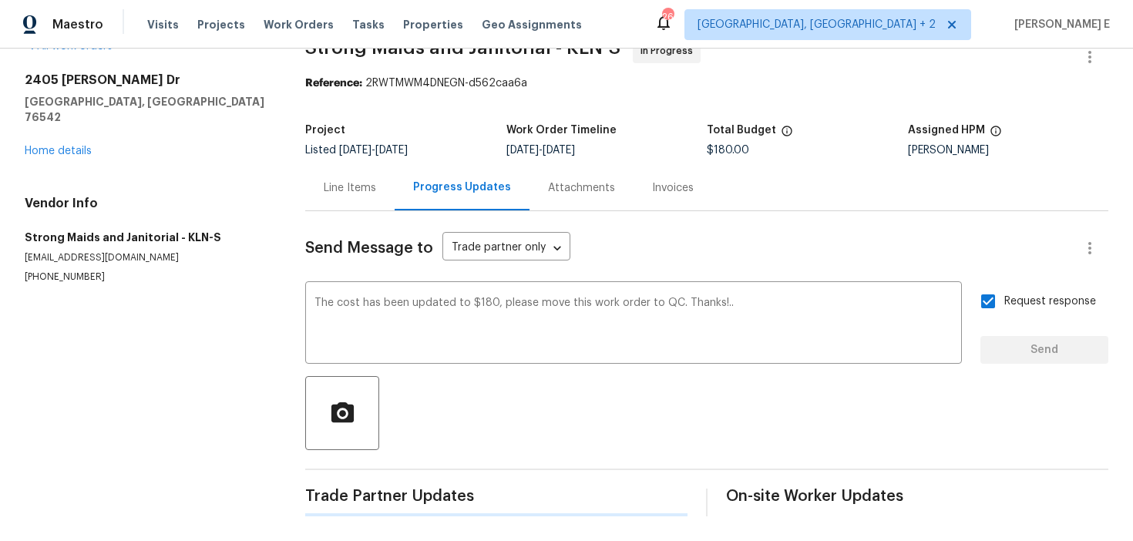
scroll to position [0, 0]
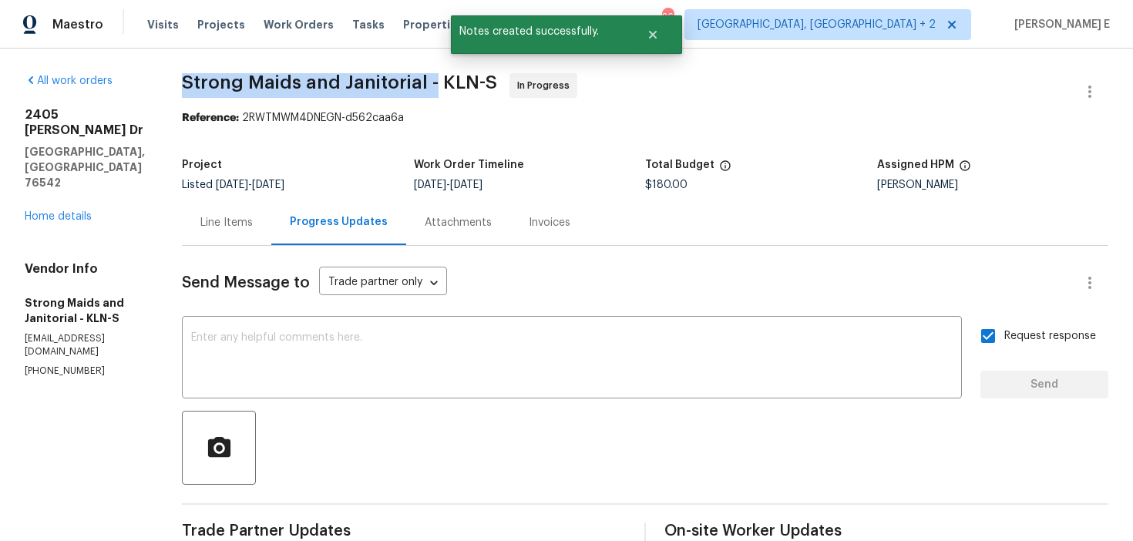
drag, startPoint x: 183, startPoint y: 85, endPoint x: 432, endPoint y: 84, distance: 249.0
click at [432, 84] on span "Strong Maids and Janitorial - KLN-S" at bounding box center [339, 82] width 315 height 19
copy span "Strong Maids and Janitorial -"
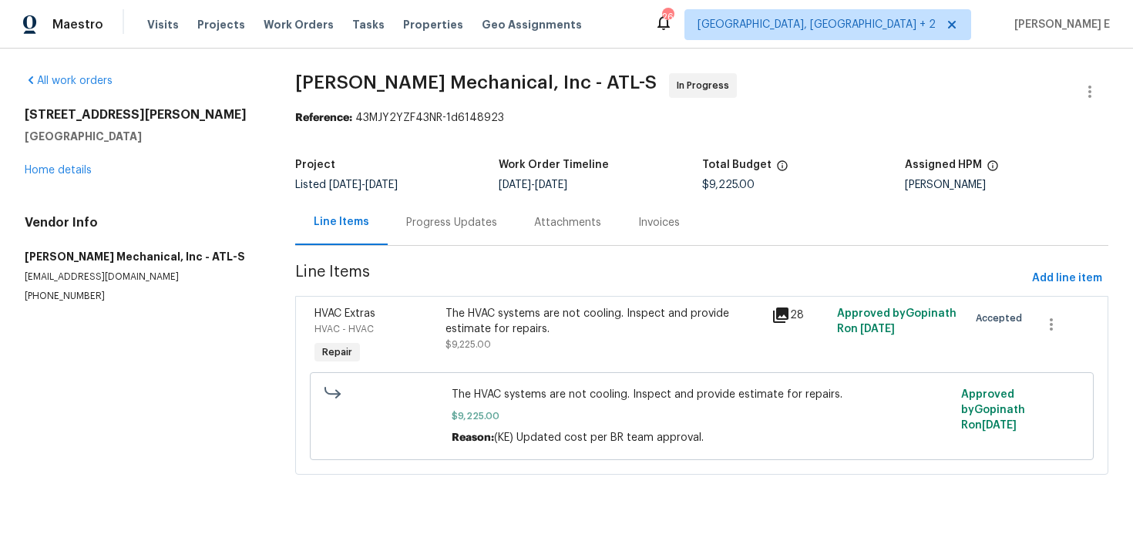
click at [405, 208] on div "Progress Updates" at bounding box center [452, 222] width 128 height 45
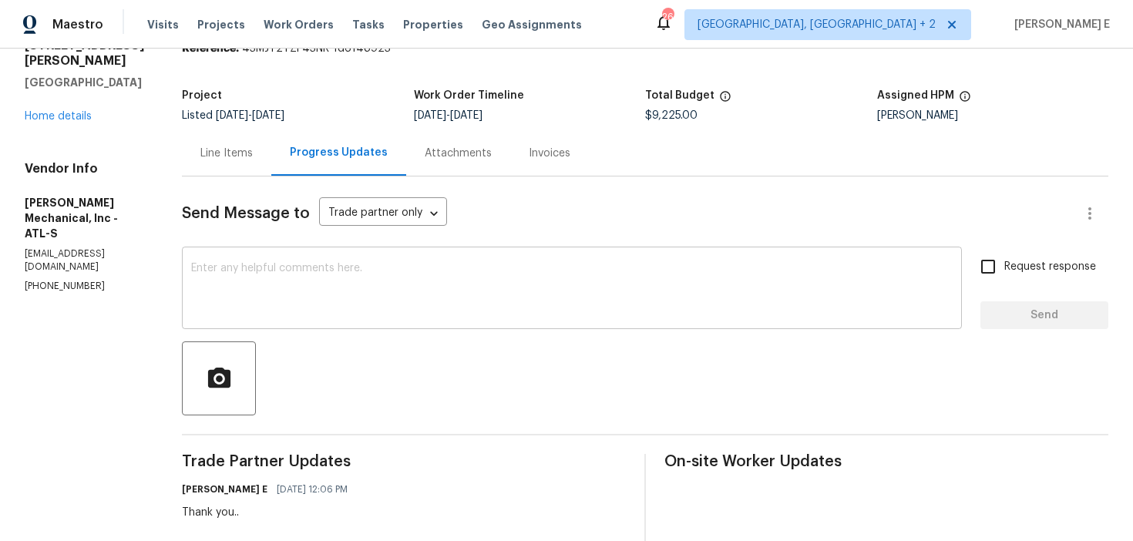
scroll to position [69, 0]
click at [450, 278] on textarea at bounding box center [572, 291] width 762 height 54
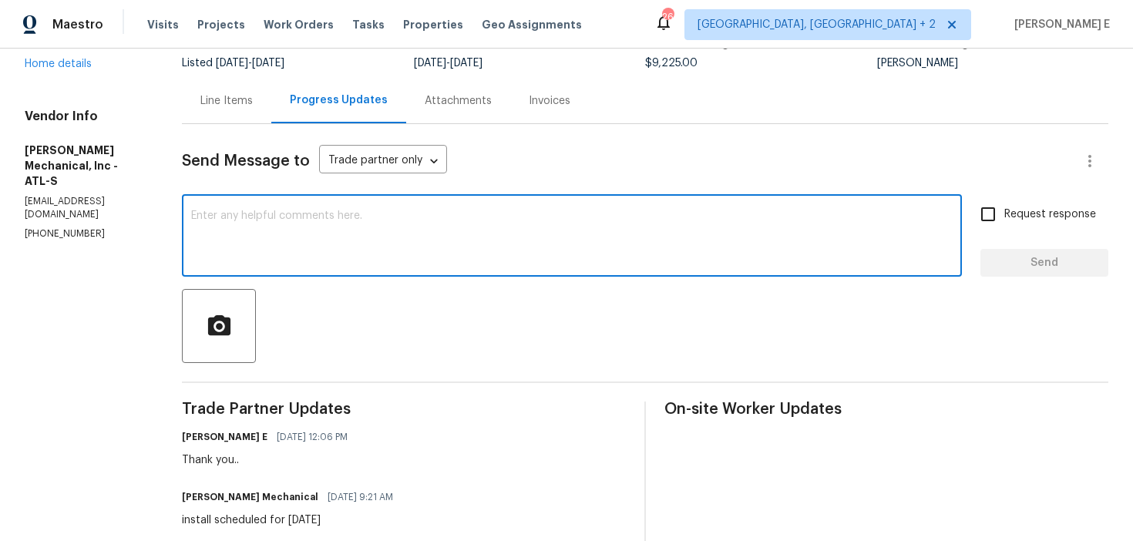
scroll to position [103, 0]
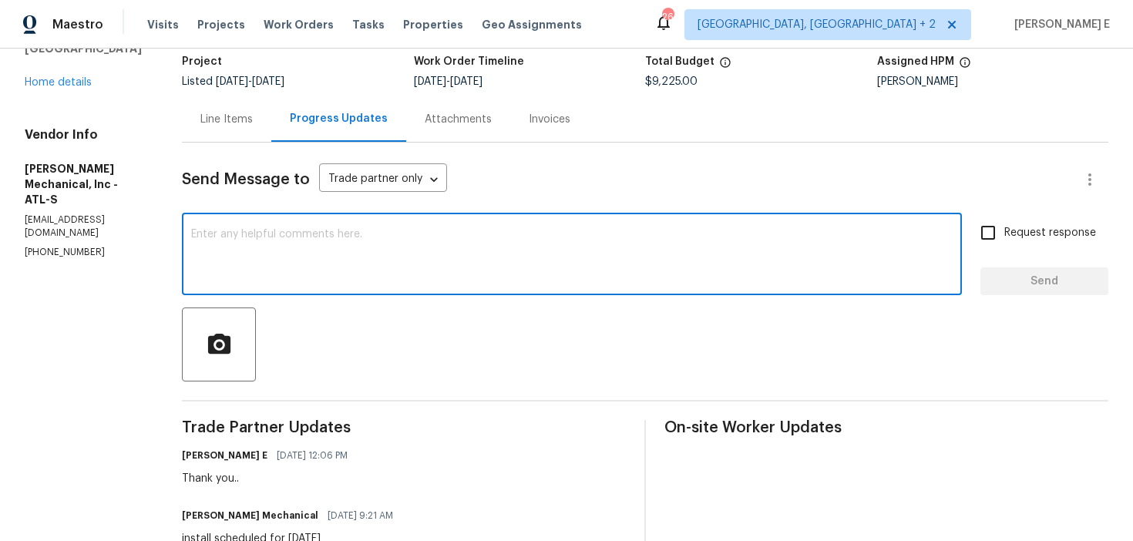
click at [641, 290] on div "x ​" at bounding box center [572, 256] width 780 height 79
paste textarea "Just checking in—are we still on track with this work order today?"
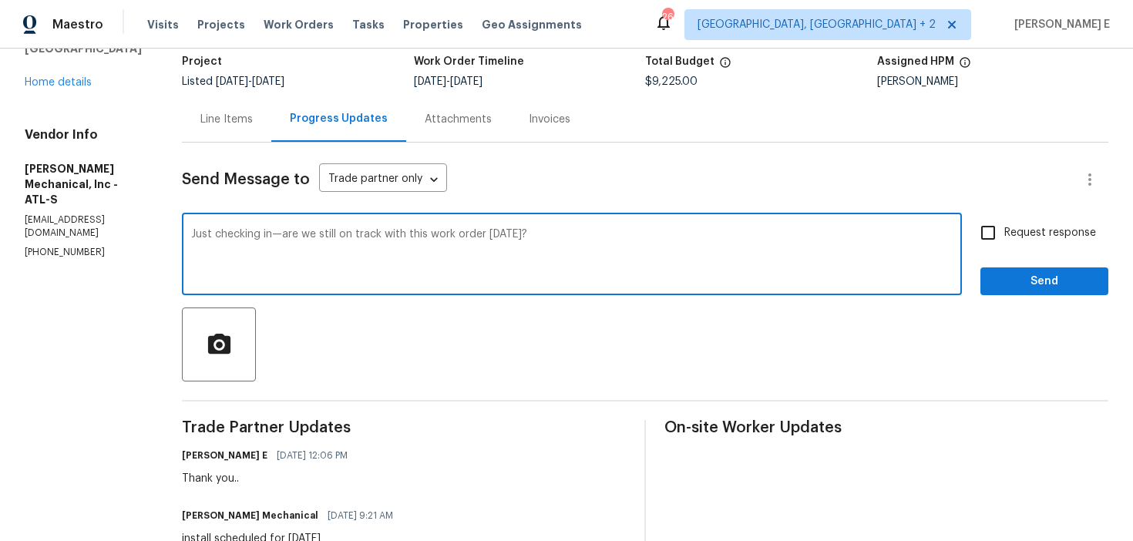
type textarea "Just checking in—are we still on track with this work order today?"
click at [1011, 238] on span "Request response" at bounding box center [1050, 233] width 92 height 16
click at [1004, 238] on input "Request response" at bounding box center [988, 233] width 32 height 32
checkbox input "true"
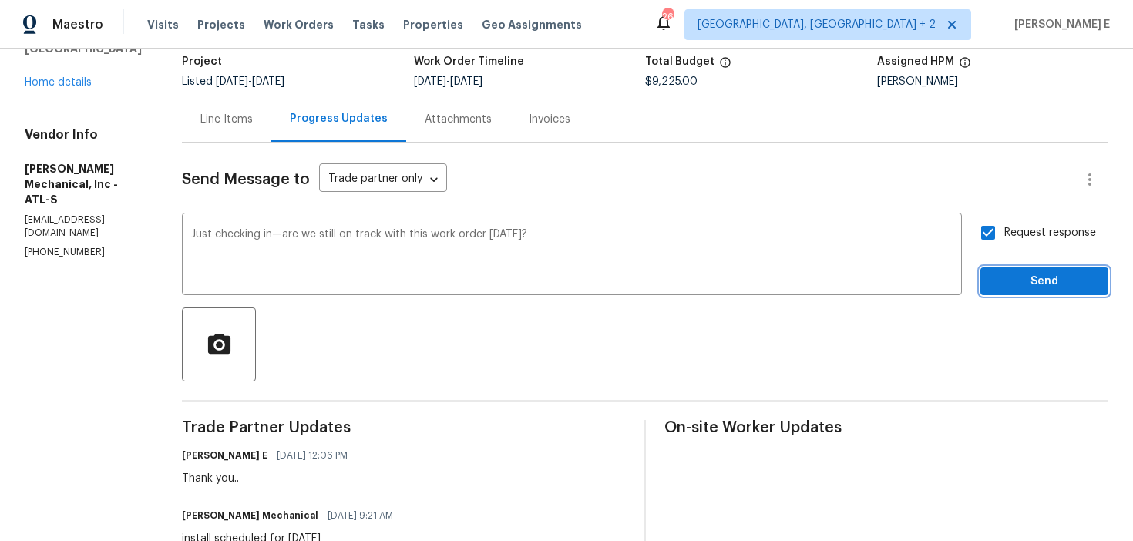
click at [1012, 283] on span "Send" at bounding box center [1044, 281] width 103 height 19
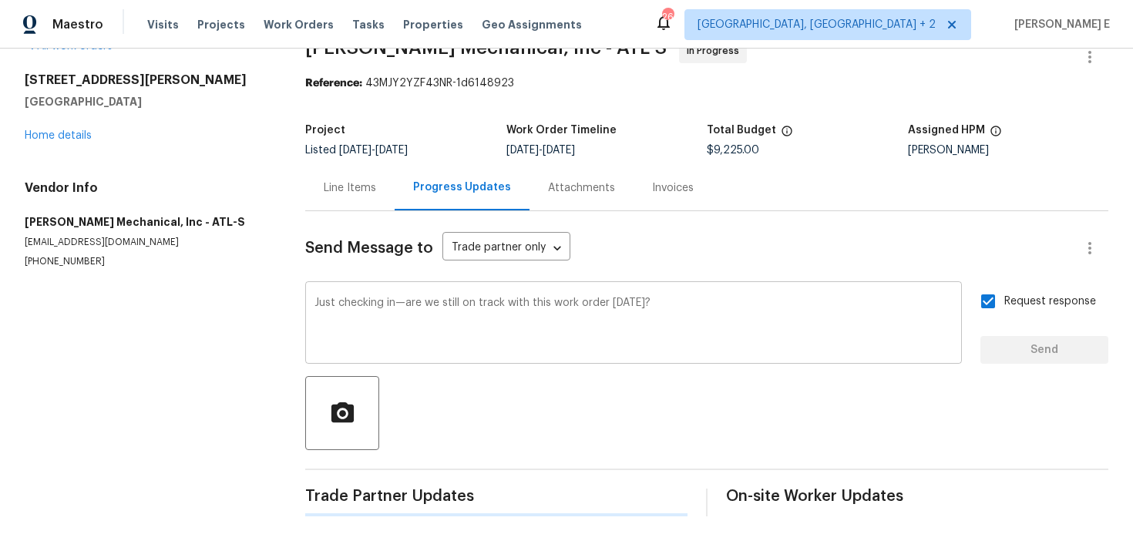
scroll to position [0, 0]
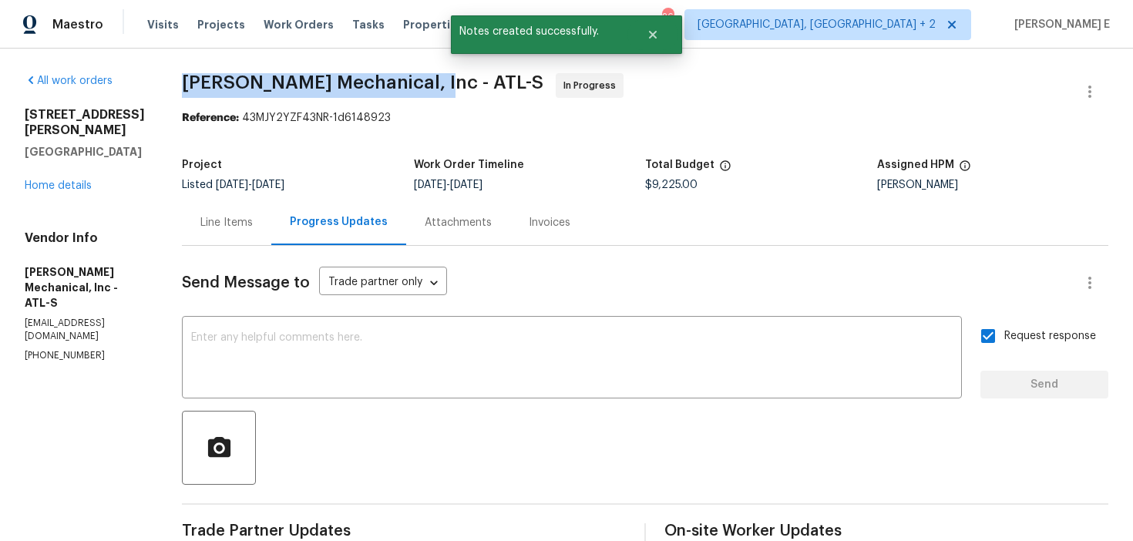
drag, startPoint x: 209, startPoint y: 85, endPoint x: 448, endPoint y: 86, distance: 239.0
click at [448, 86] on span "JH Martin Mechanical, Inc - ATL-S" at bounding box center [363, 82] width 362 height 19
copy span "JH Martin Mechanical, Inc -"
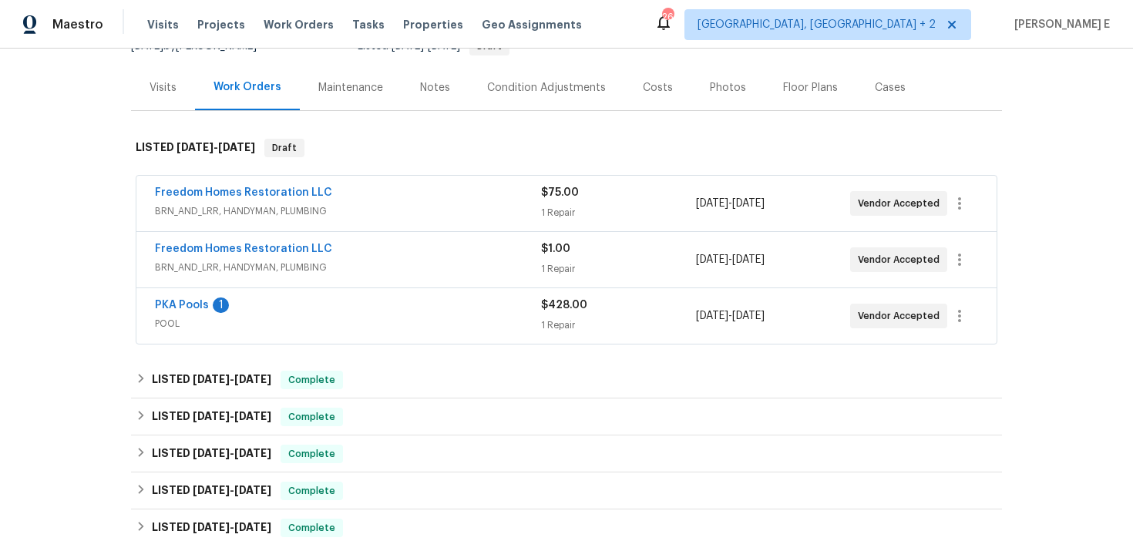
scroll to position [173, 0]
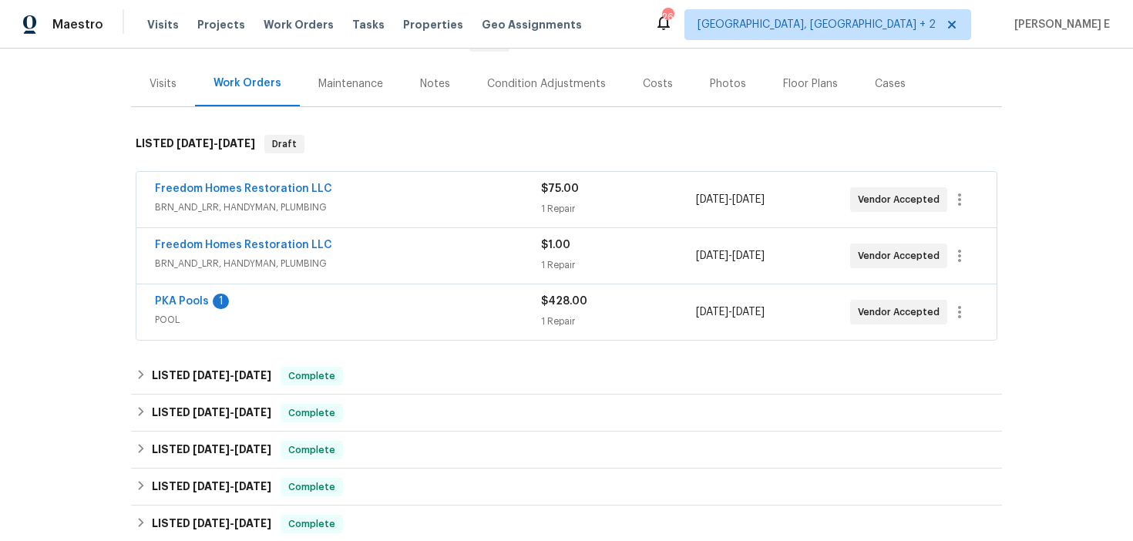
click at [355, 245] on div "Freedom Homes Restoration LLC" at bounding box center [348, 246] width 386 height 19
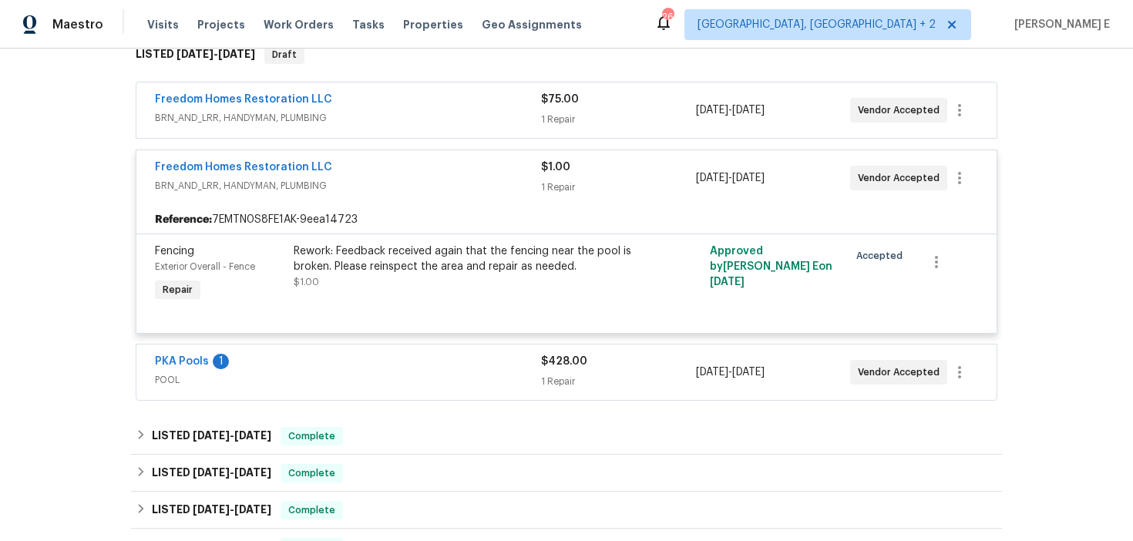
scroll to position [270, 0]
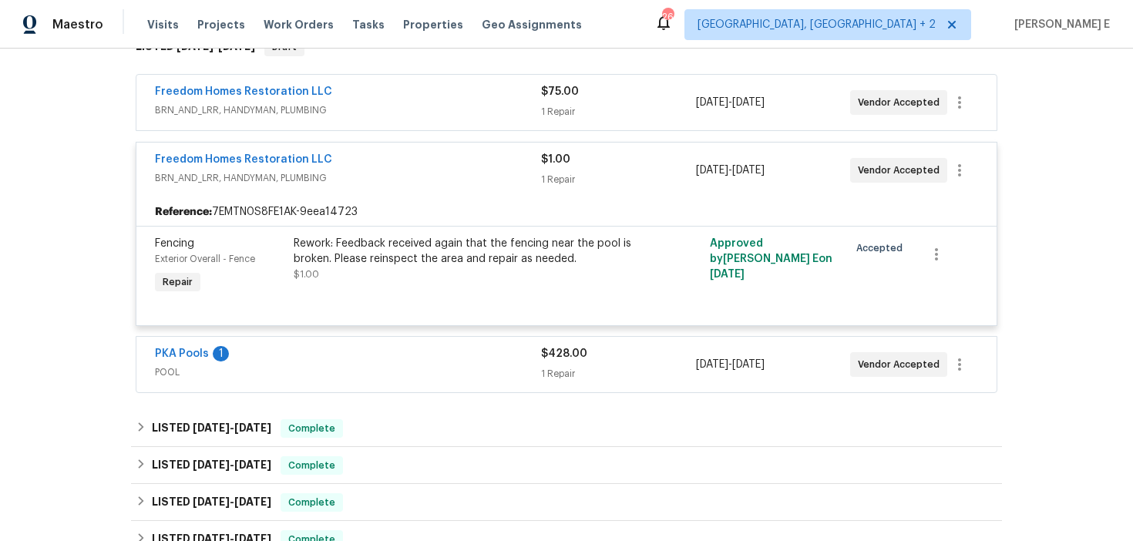
click at [316, 365] on span "POOL" at bounding box center [348, 372] width 386 height 15
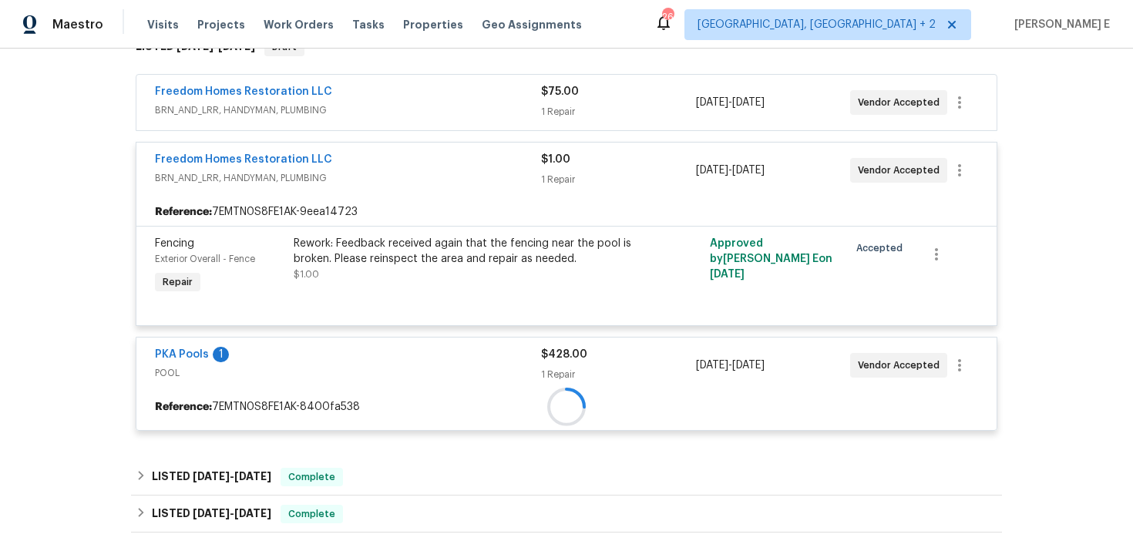
scroll to position [289, 0]
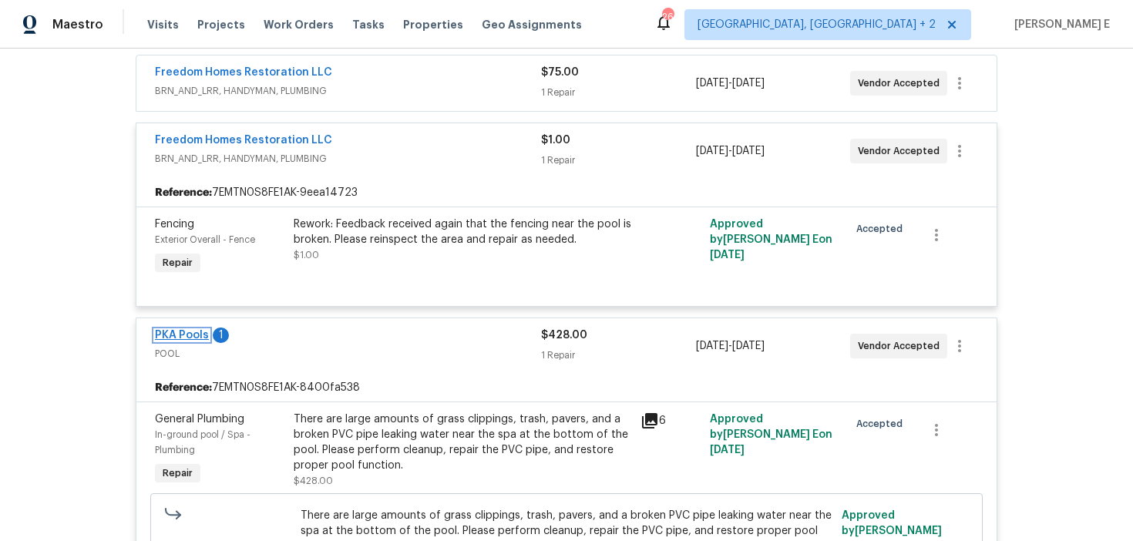
click at [174, 335] on link "PKA Pools" at bounding box center [182, 335] width 54 height 11
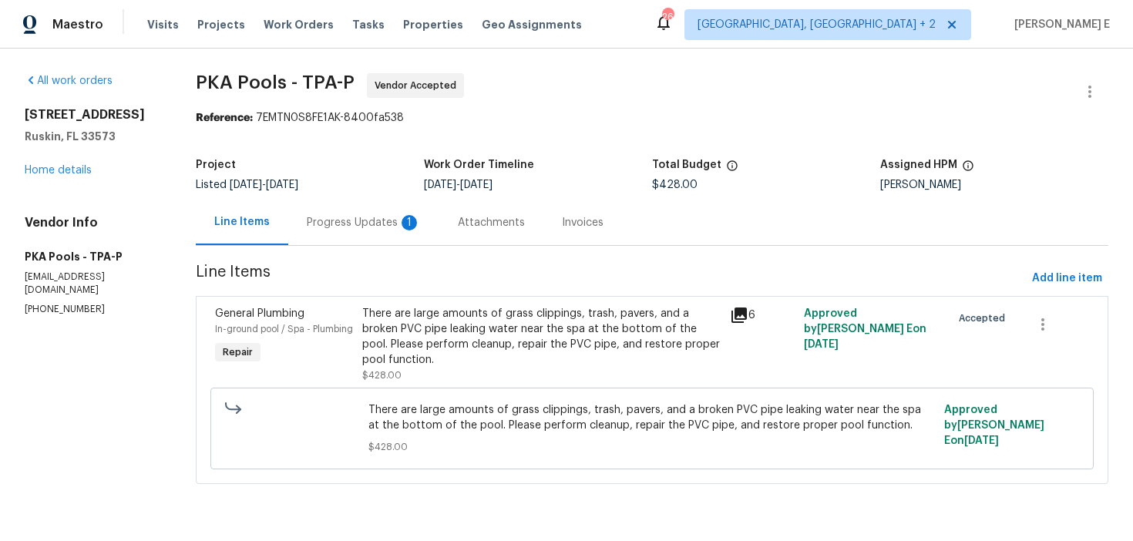
click at [311, 245] on div "Line Items Progress Updates 1 Attachments Invoices" at bounding box center [652, 223] width 913 height 46
click at [348, 229] on div "Progress Updates 1" at bounding box center [364, 222] width 114 height 15
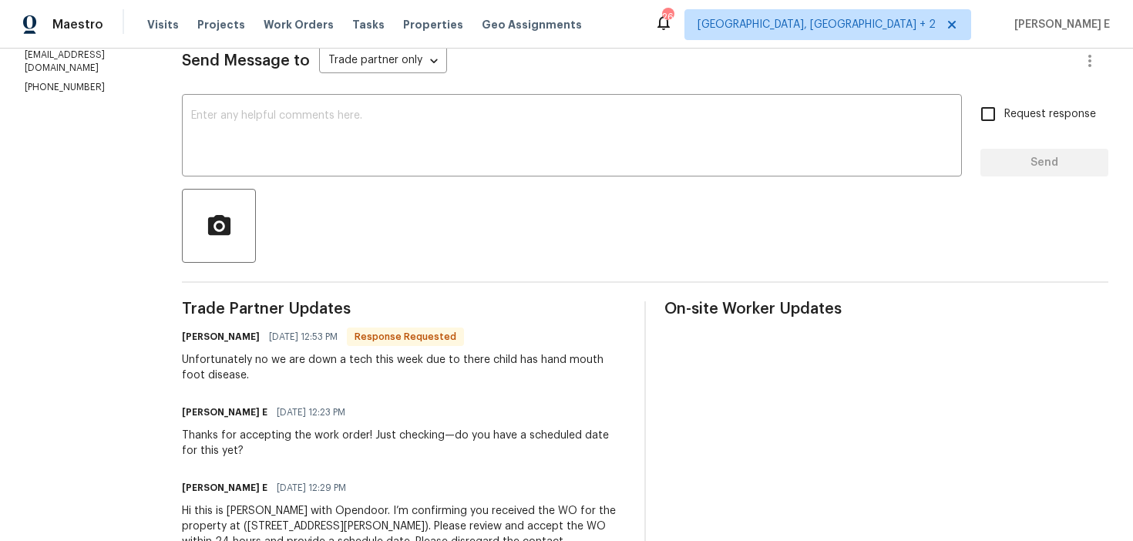
scroll to position [289, 0]
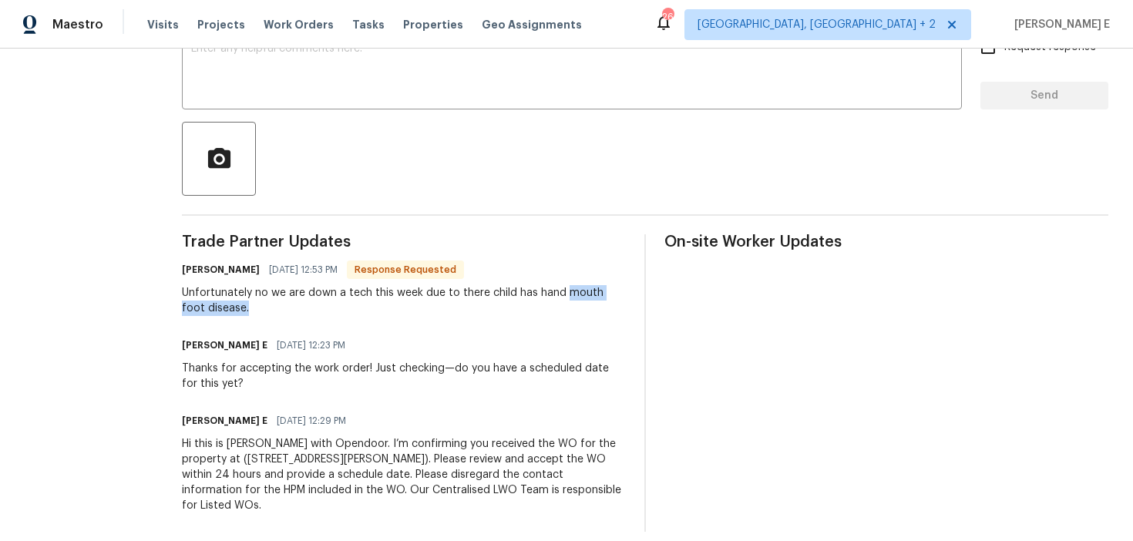
drag, startPoint x: 559, startPoint y: 294, endPoint x: 560, endPoint y: 303, distance: 9.3
click at [560, 303] on div "Unfortunately no we are down a tech this week due to there child has hand mouth…" at bounding box center [404, 300] width 444 height 31
copy div "mouth foot disease."
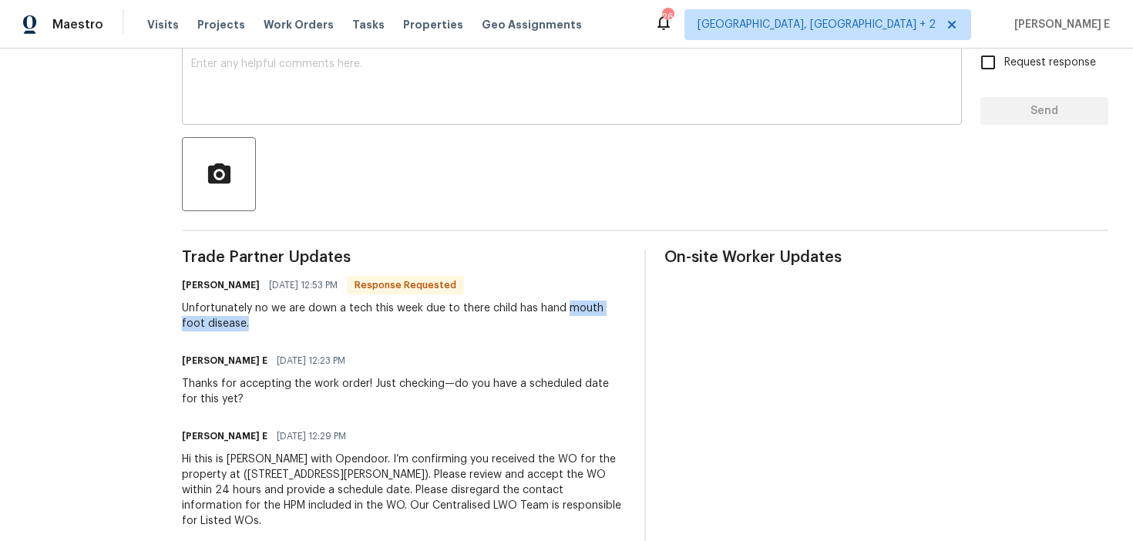
scroll to position [276, 0]
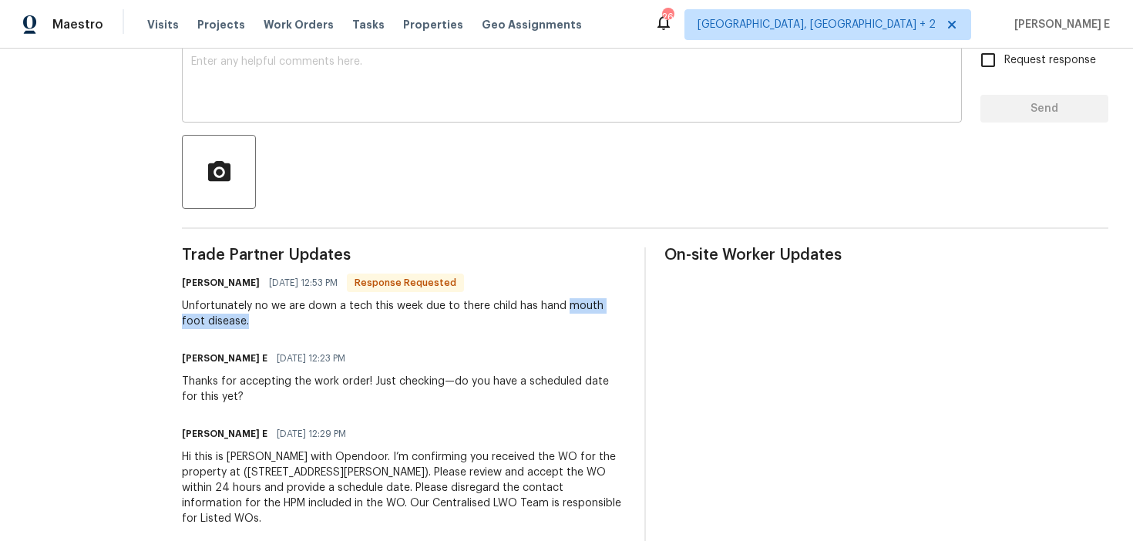
click at [415, 325] on div "Unfortunately no we are down a tech this week due to there child has hand mouth…" at bounding box center [404, 313] width 444 height 31
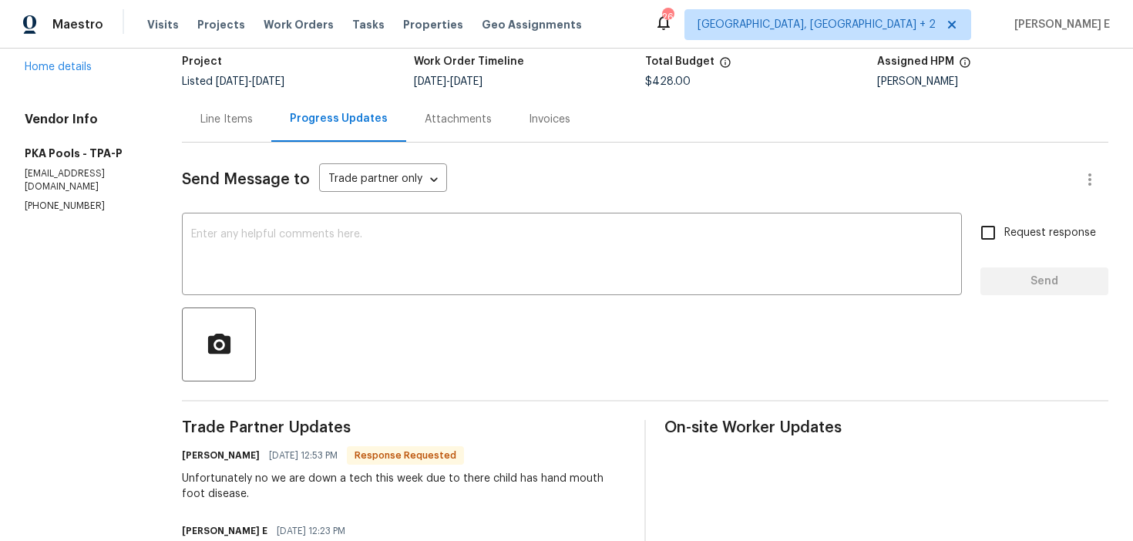
scroll to position [0, 0]
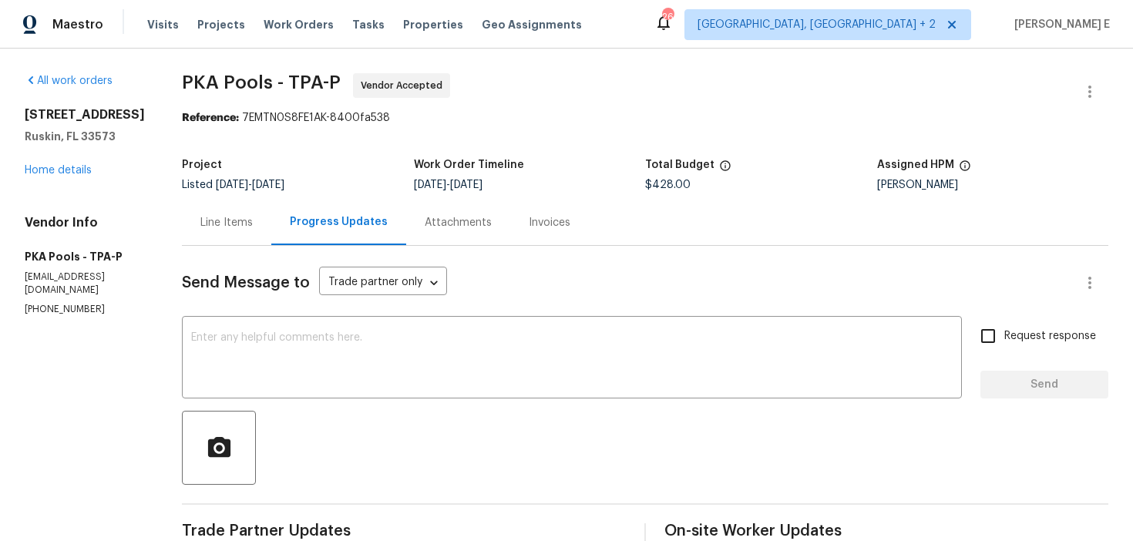
click at [230, 227] on div "Line Items" at bounding box center [226, 222] width 52 height 15
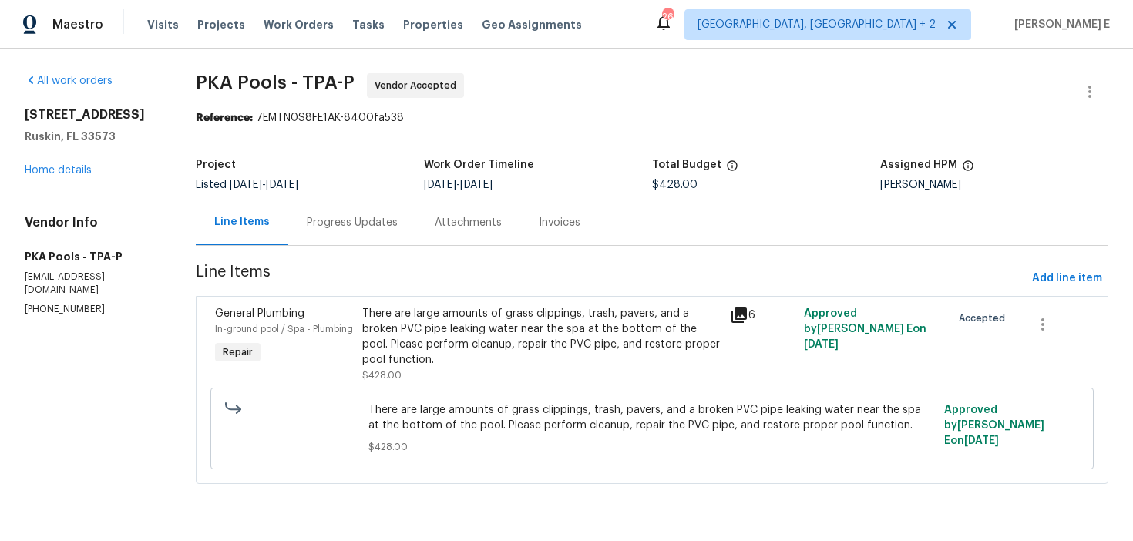
click at [395, 331] on div "There are large amounts of grass clippings, trash, pavers, and a broken PVC pip…" at bounding box center [541, 337] width 359 height 62
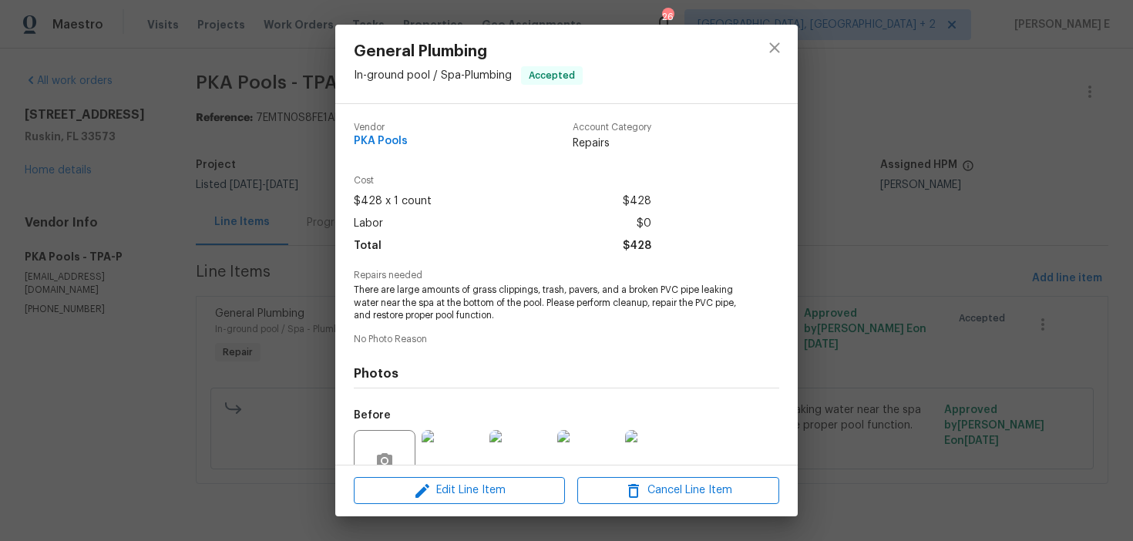
scroll to position [143, 0]
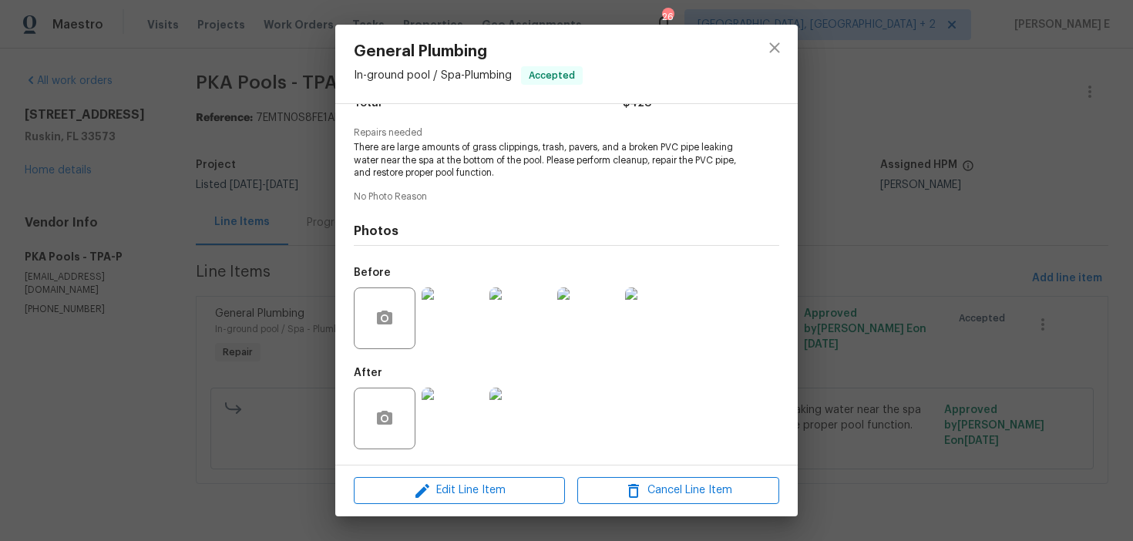
click at [462, 343] on img at bounding box center [453, 319] width 62 height 62
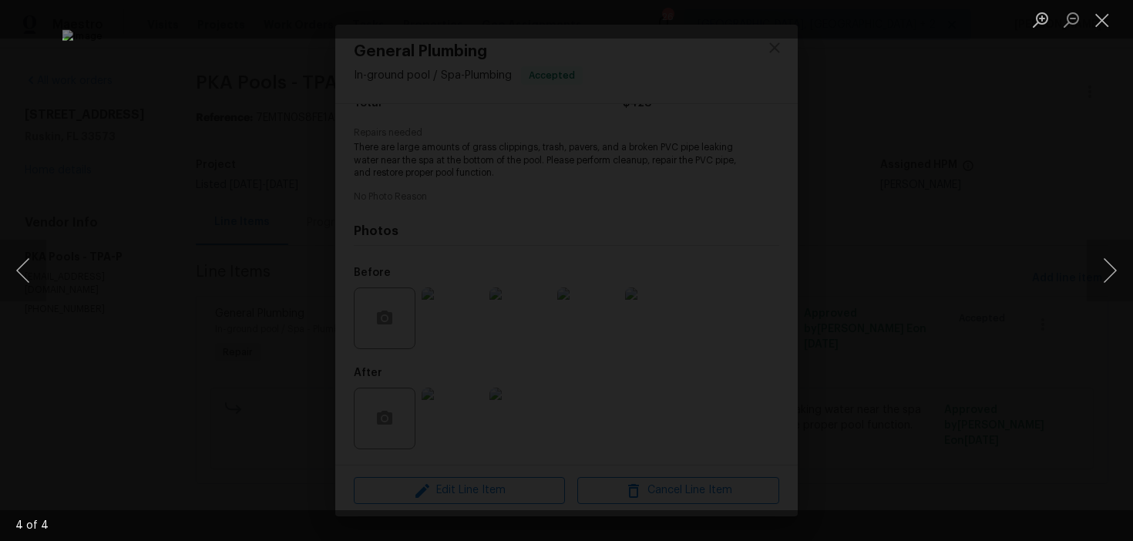
click at [987, 192] on div "Lightbox" at bounding box center [566, 270] width 1133 height 541
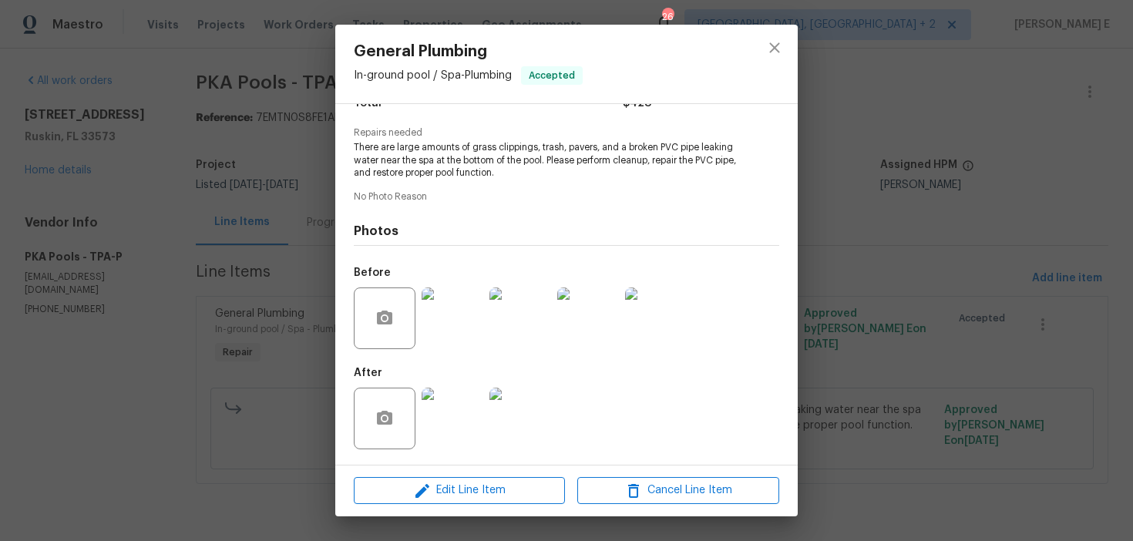
click at [446, 429] on img at bounding box center [453, 419] width 62 height 62
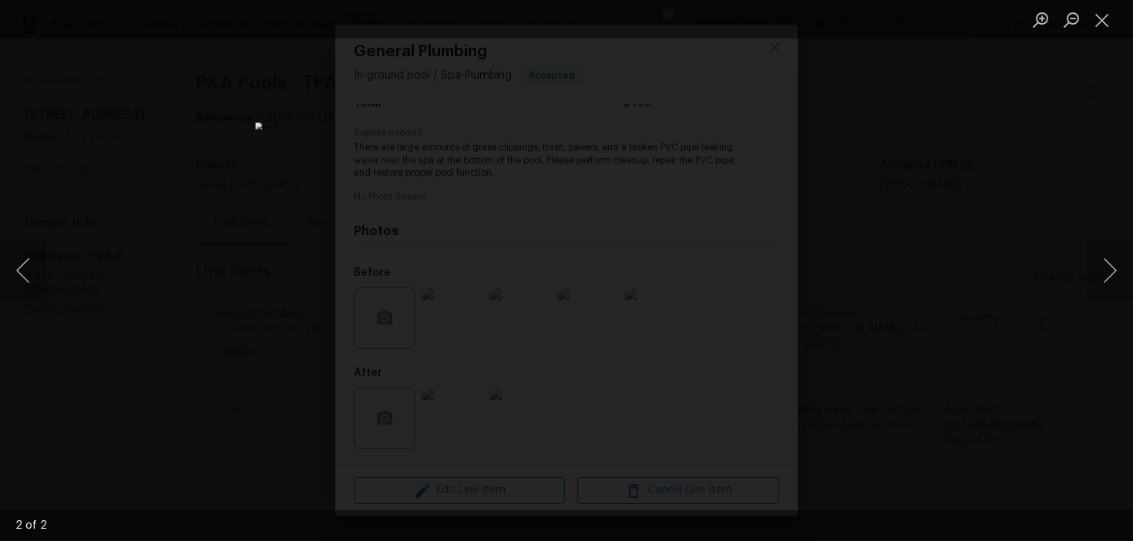
click at [848, 225] on div "Lightbox" at bounding box center [566, 270] width 1133 height 541
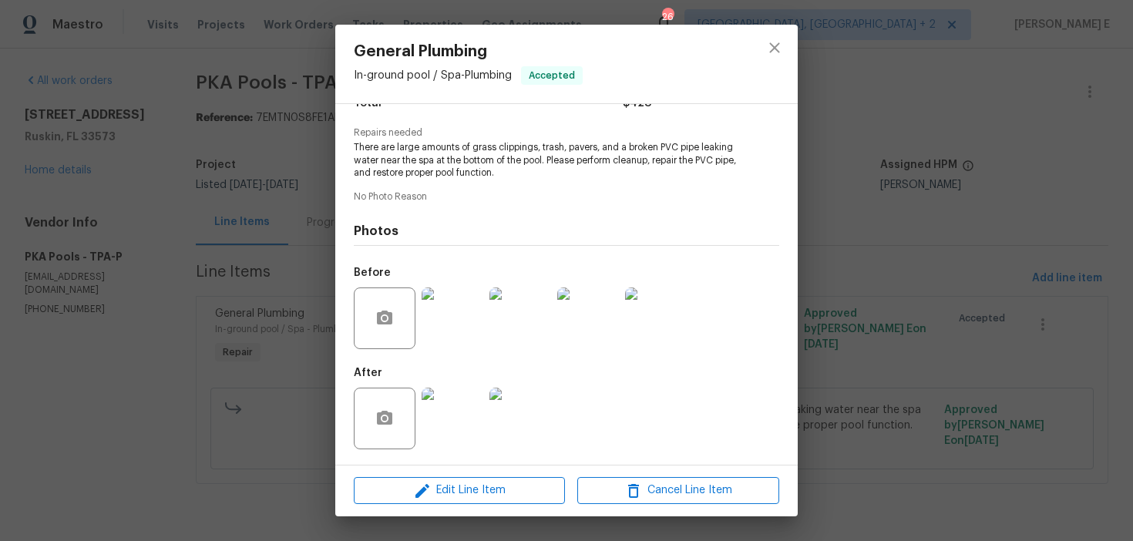
click at [848, 225] on div "General Plumbing In-ground pool / Spa - Plumbing Accepted Vendor PKA Pools Acco…" at bounding box center [566, 270] width 1133 height 541
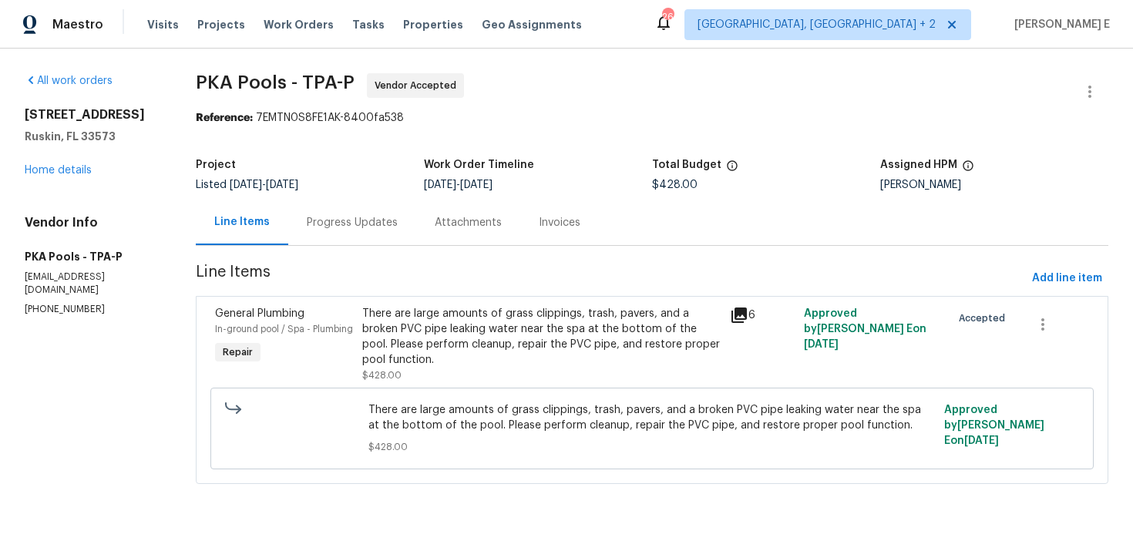
click at [380, 210] on div "Progress Updates" at bounding box center [352, 222] width 128 height 45
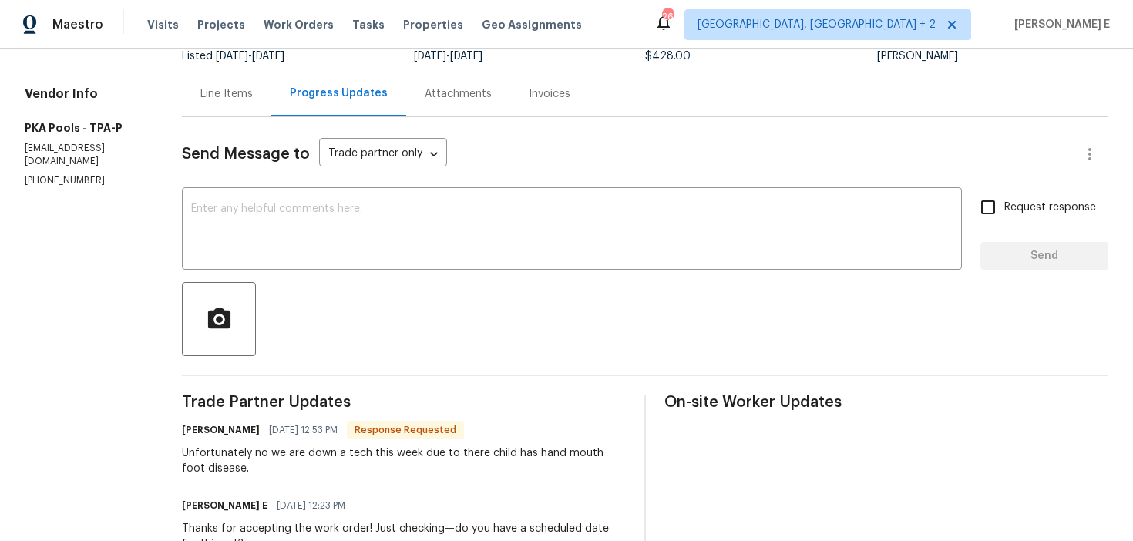
scroll to position [116, 0]
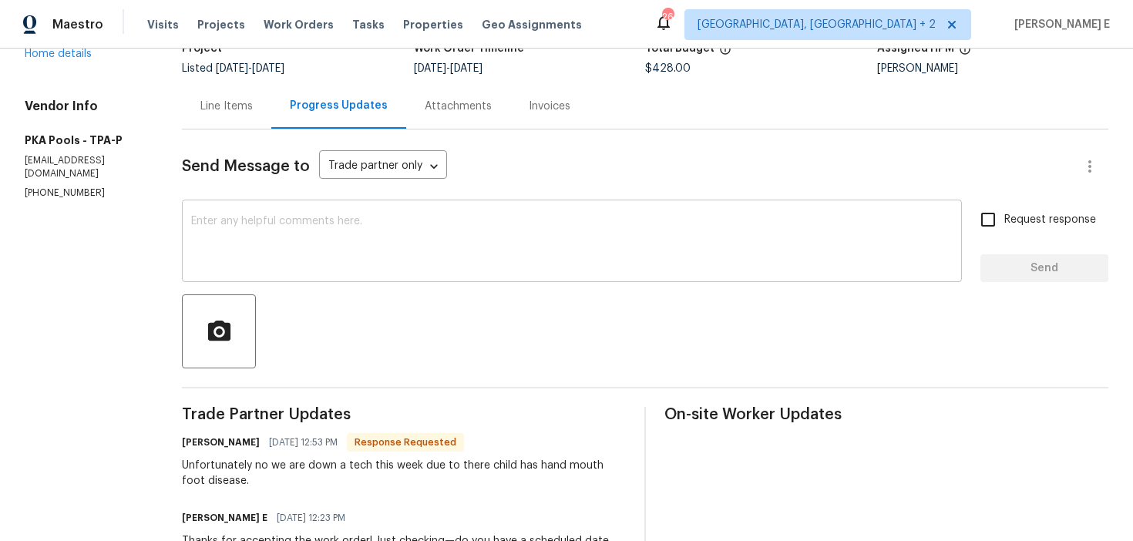
click at [448, 267] on textarea at bounding box center [572, 243] width 762 height 54
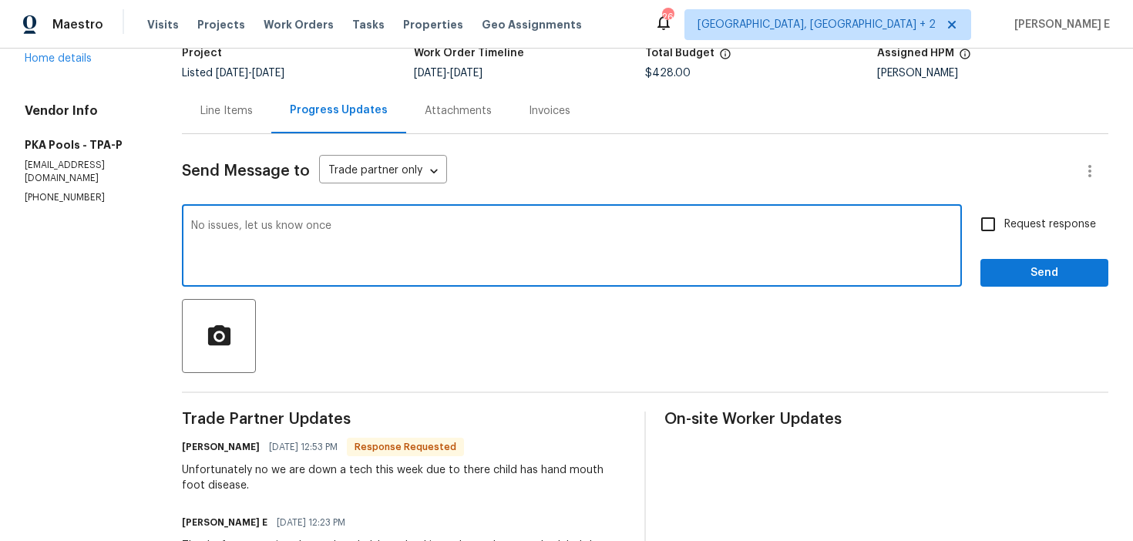
scroll to position [136, 0]
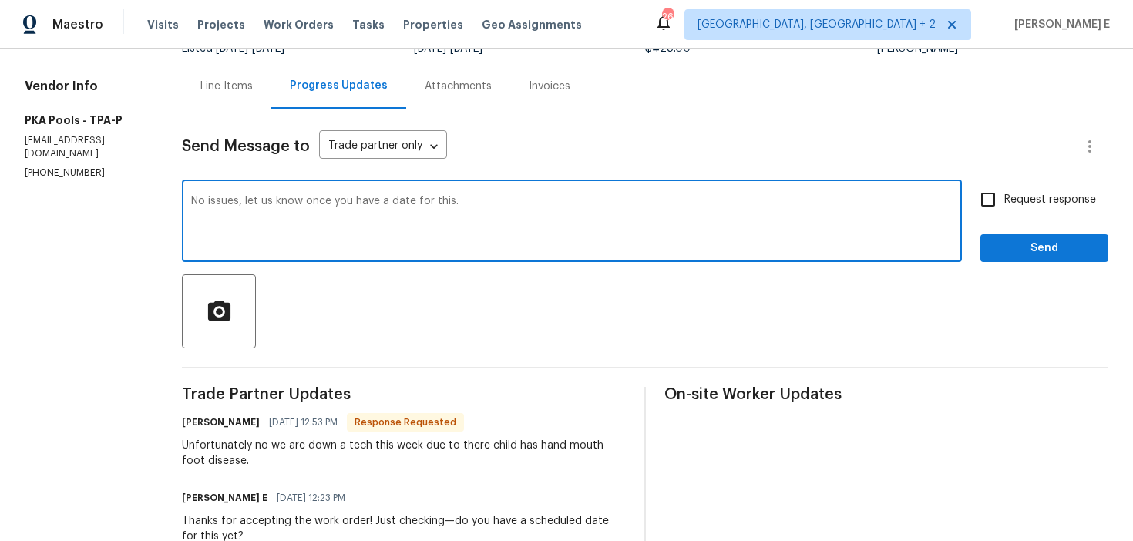
type textarea "No issues, let us know once you have a date for this."
click at [1003, 210] on input "Request response" at bounding box center [988, 199] width 32 height 32
checkbox input "true"
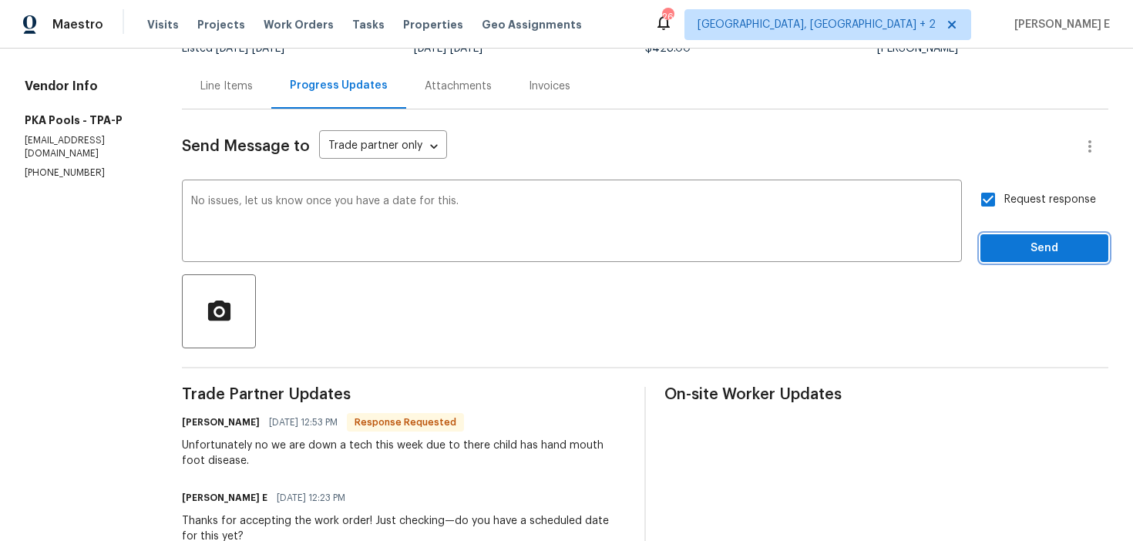
click at [1004, 258] on button "Send" at bounding box center [1045, 248] width 128 height 29
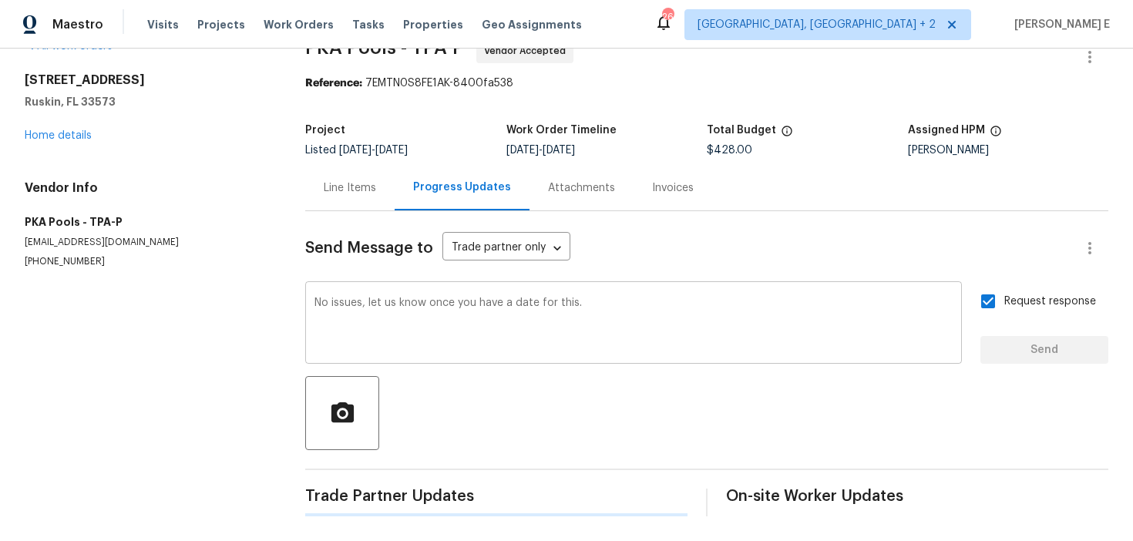
scroll to position [0, 0]
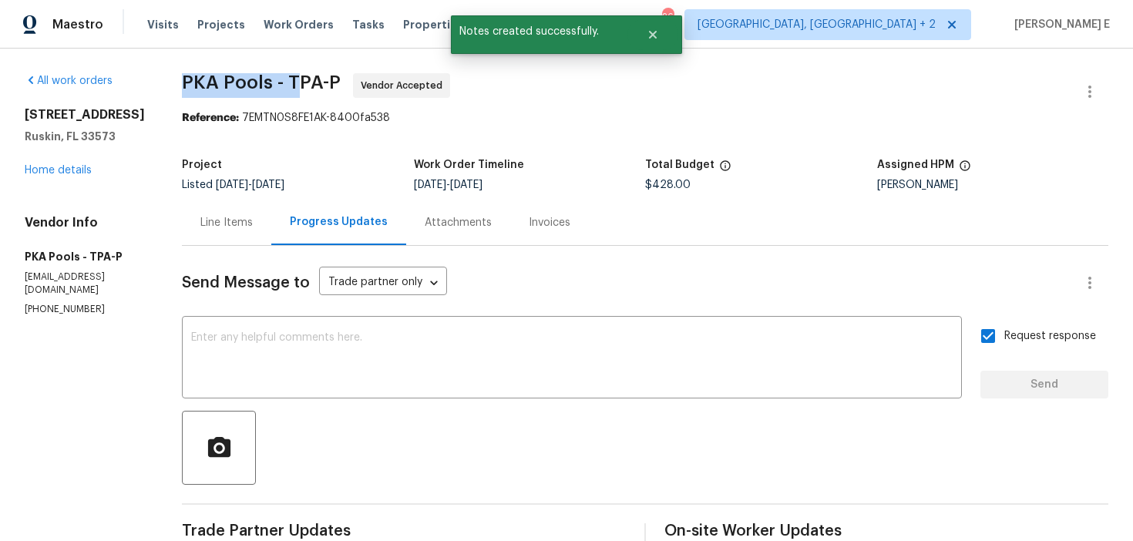
drag, startPoint x: 179, startPoint y: 86, endPoint x: 288, endPoint y: 90, distance: 108.8
click at [288, 90] on span "PKA Pools - TPA-P" at bounding box center [261, 82] width 159 height 19
copy span "PKA Pools - T"
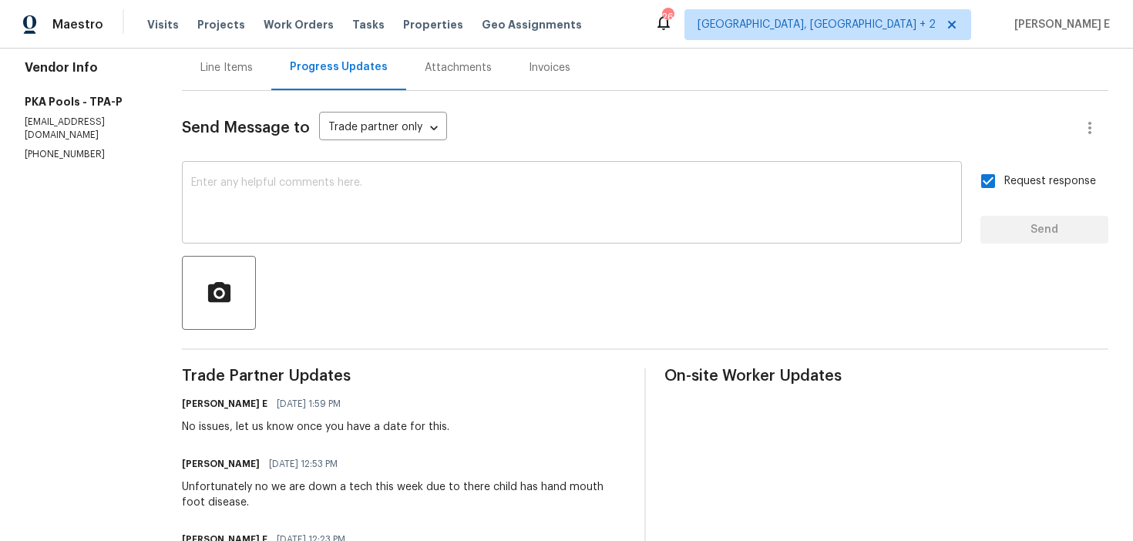
scroll to position [349, 0]
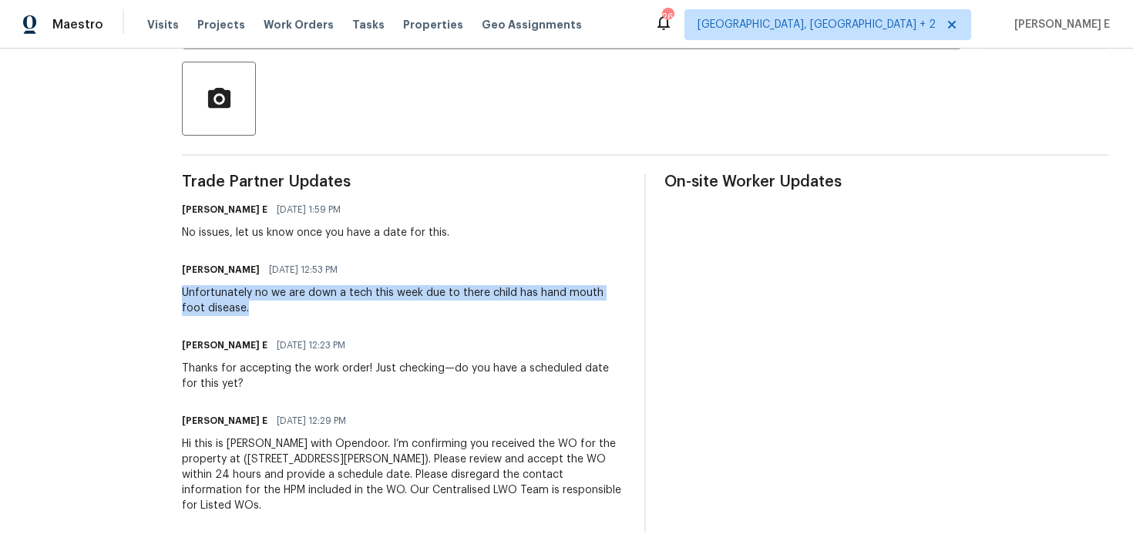
drag, startPoint x: 176, startPoint y: 292, endPoint x: 254, endPoint y: 310, distance: 79.9
click at [254, 310] on div "All work orders 7231 Somerset Pond Dr Ruskin, FL 33573 Home details Vendor Info…" at bounding box center [566, 127] width 1133 height 857
copy div "Unfortunately no we are down a tech this week due to there child has hand mouth…"
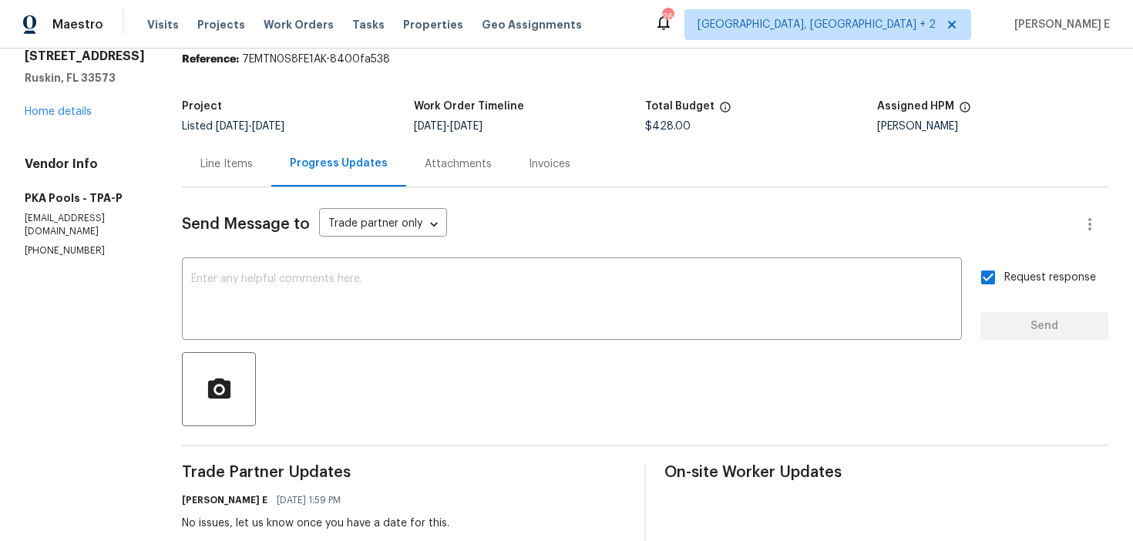
scroll to position [0, 0]
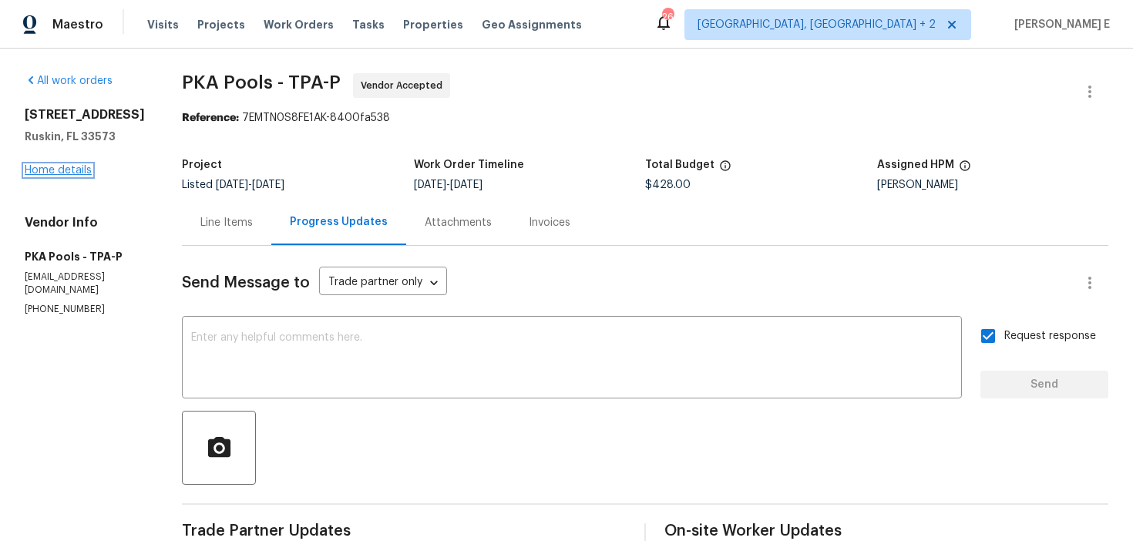
click at [68, 176] on link "Home details" at bounding box center [58, 170] width 67 height 11
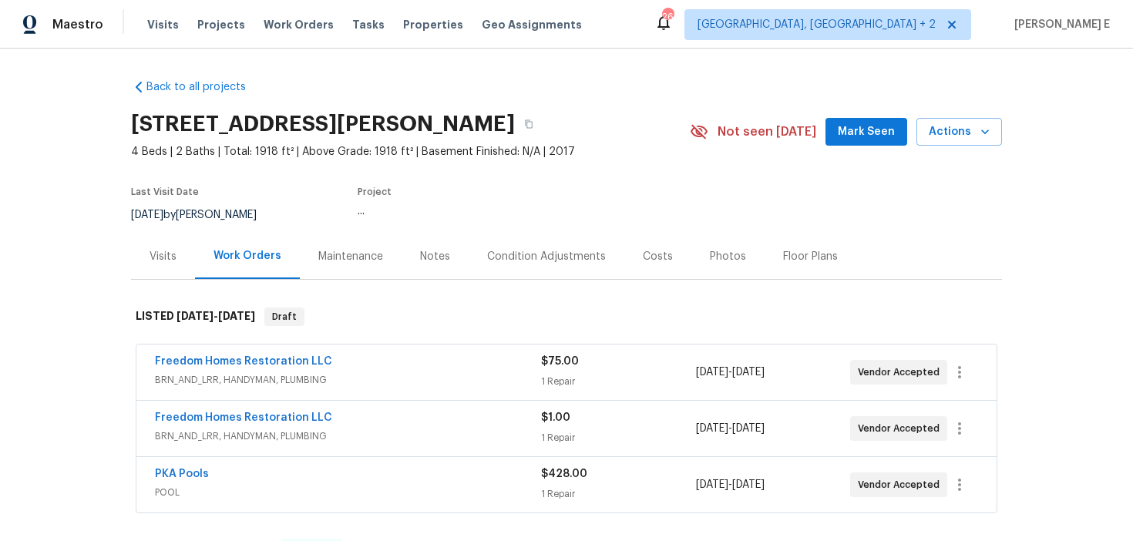
scroll to position [69, 0]
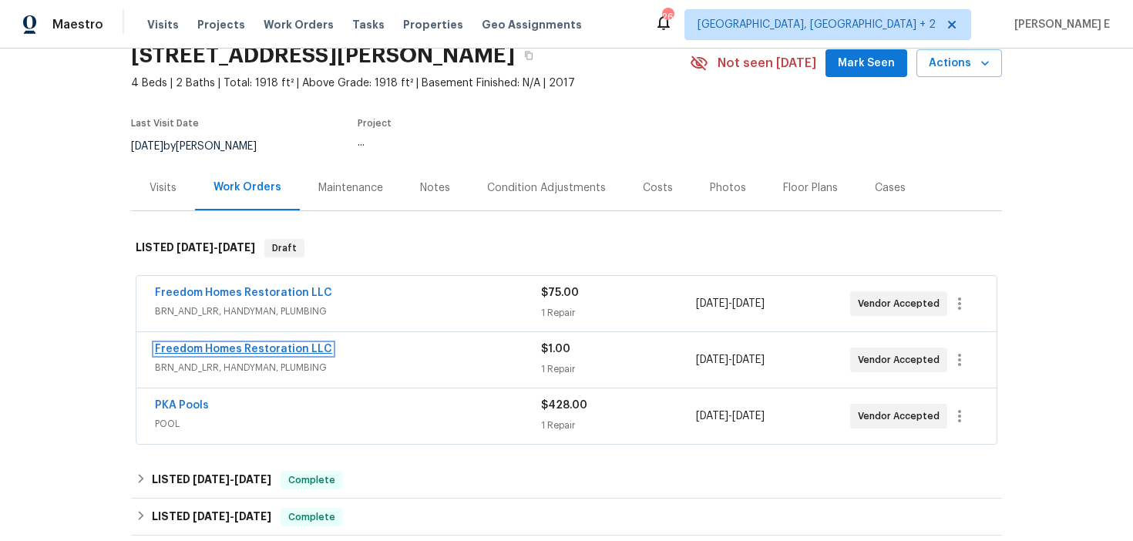
click at [262, 345] on link "Freedom Homes Restoration LLC" at bounding box center [243, 349] width 177 height 11
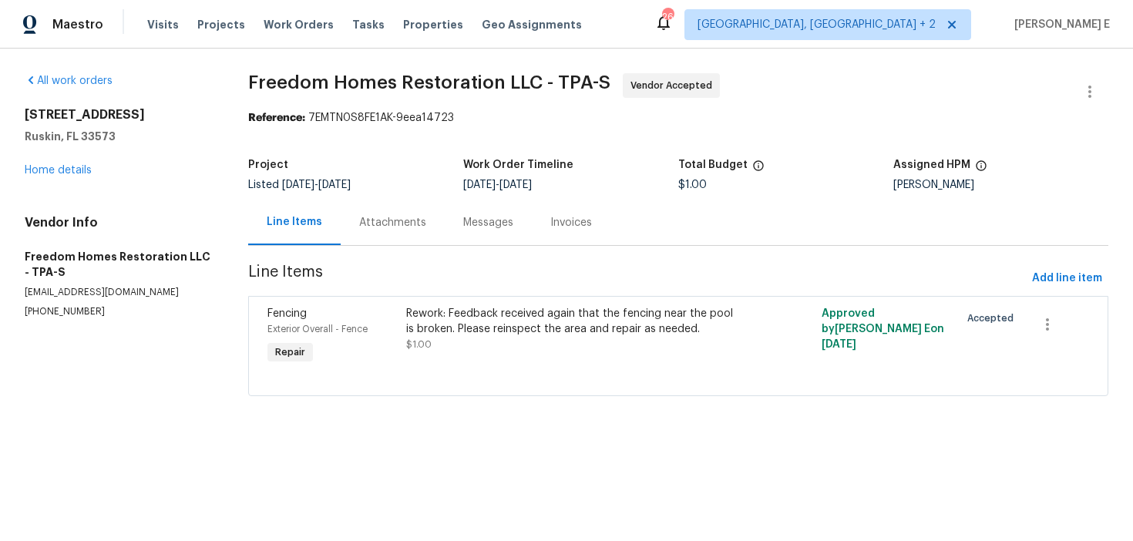
click at [407, 217] on div "Attachments" at bounding box center [392, 222] width 67 height 15
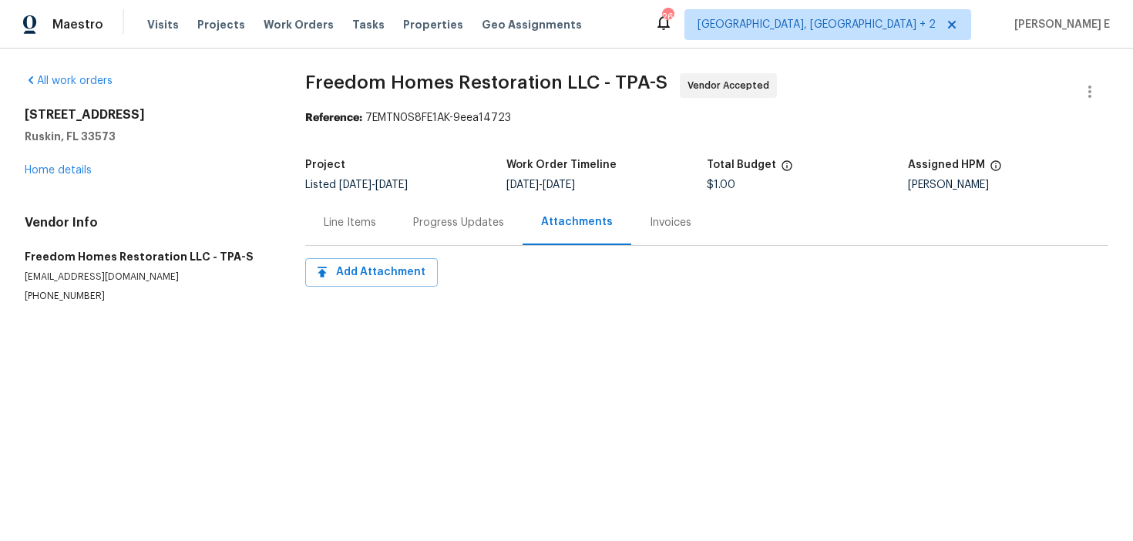
click at [407, 217] on div "Progress Updates" at bounding box center [459, 222] width 128 height 45
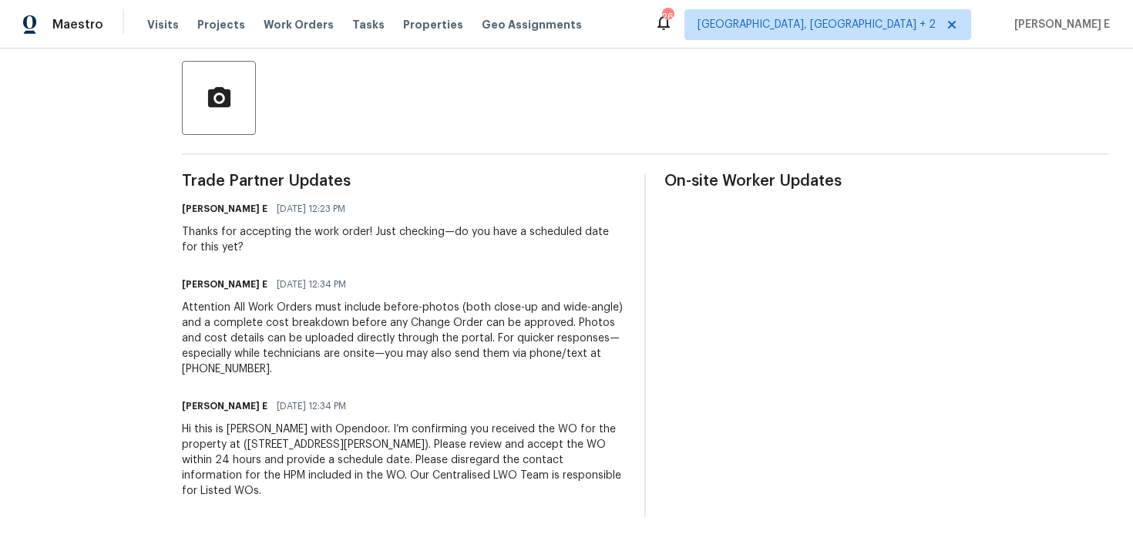
scroll to position [351, 0]
click at [407, 217] on div "Keerthana E 09/08/2025 12:23 PM" at bounding box center [404, 208] width 444 height 22
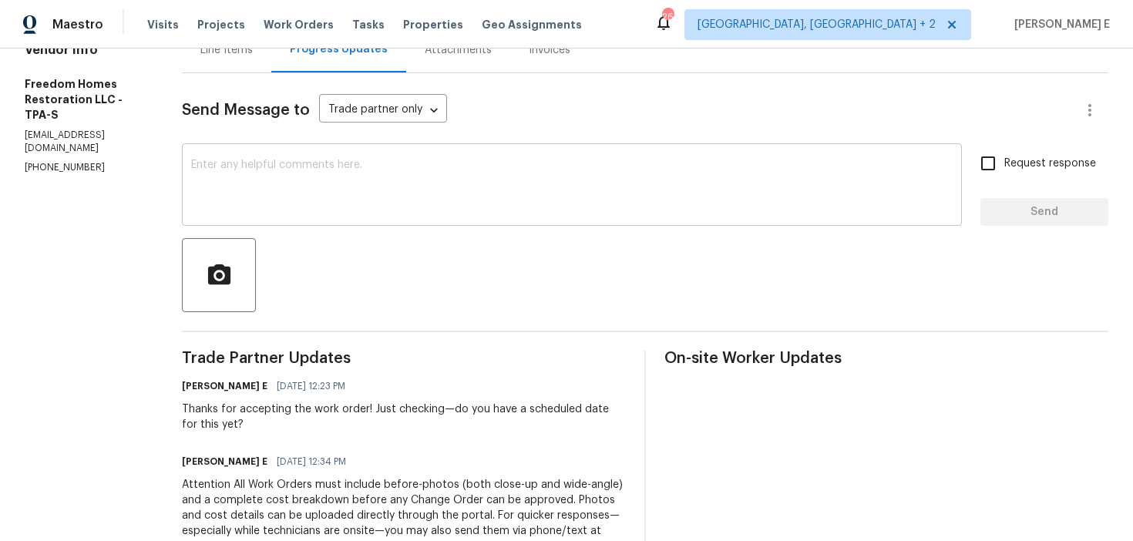
click at [560, 203] on textarea at bounding box center [572, 187] width 762 height 54
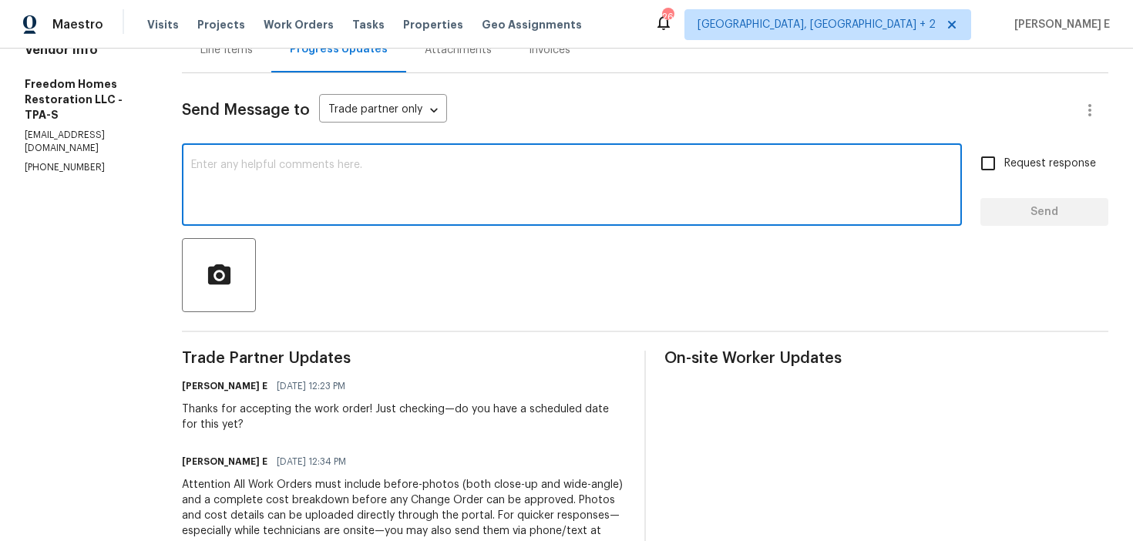
paste textarea "Any update on when this is planned?"
type textarea "Any update on when this is planned?"
click at [997, 160] on input "Request response" at bounding box center [988, 163] width 32 height 32
checkbox input "true"
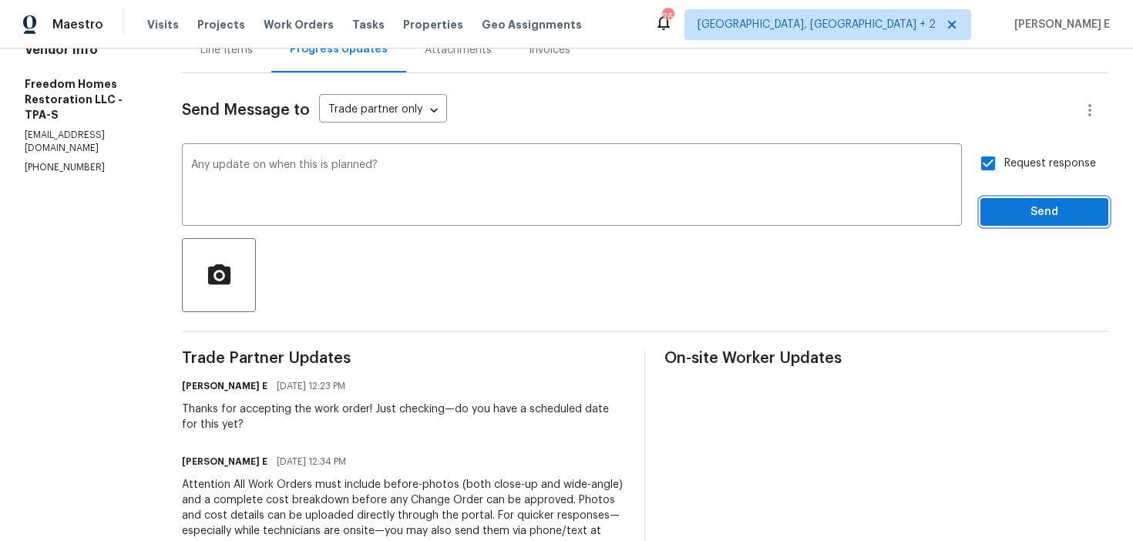
click at [1001, 217] on span "Send" at bounding box center [1044, 212] width 103 height 19
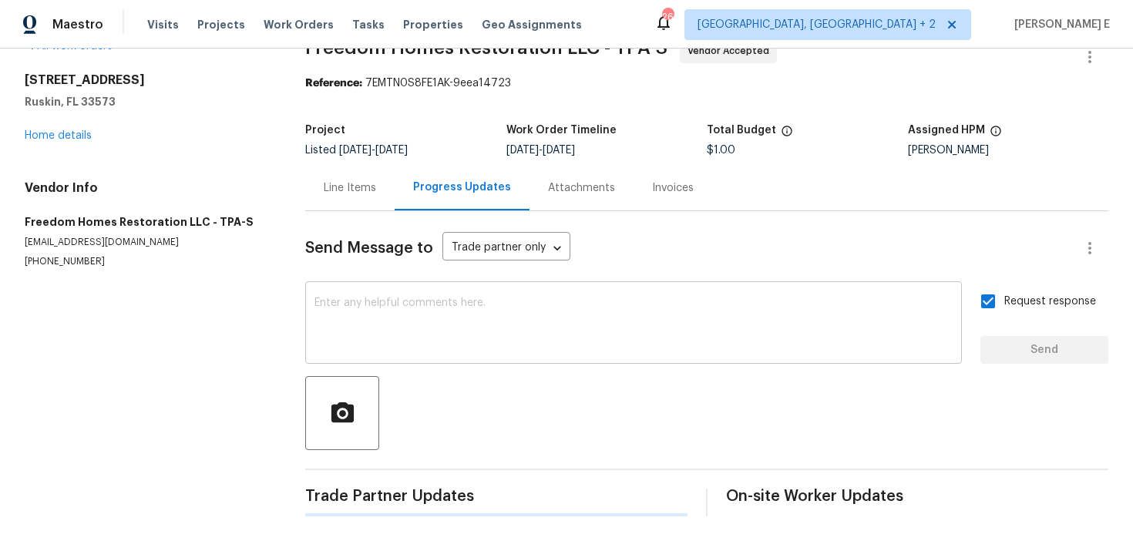
scroll to position [0, 0]
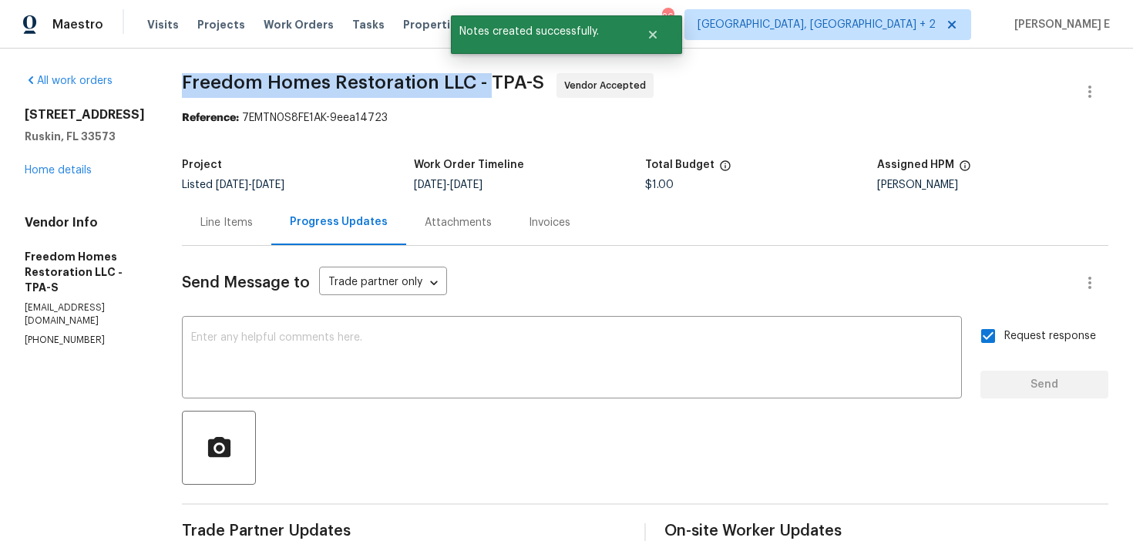
drag, startPoint x: 183, startPoint y: 85, endPoint x: 488, endPoint y: 89, distance: 304.5
click at [488, 89] on div "All work orders 7231 Somerset Pond Dr Ruskin, FL 33573 Home details Vendor Info…" at bounding box center [566, 500] width 1133 height 903
copy span "Freedom Homes Restoration LLC -"
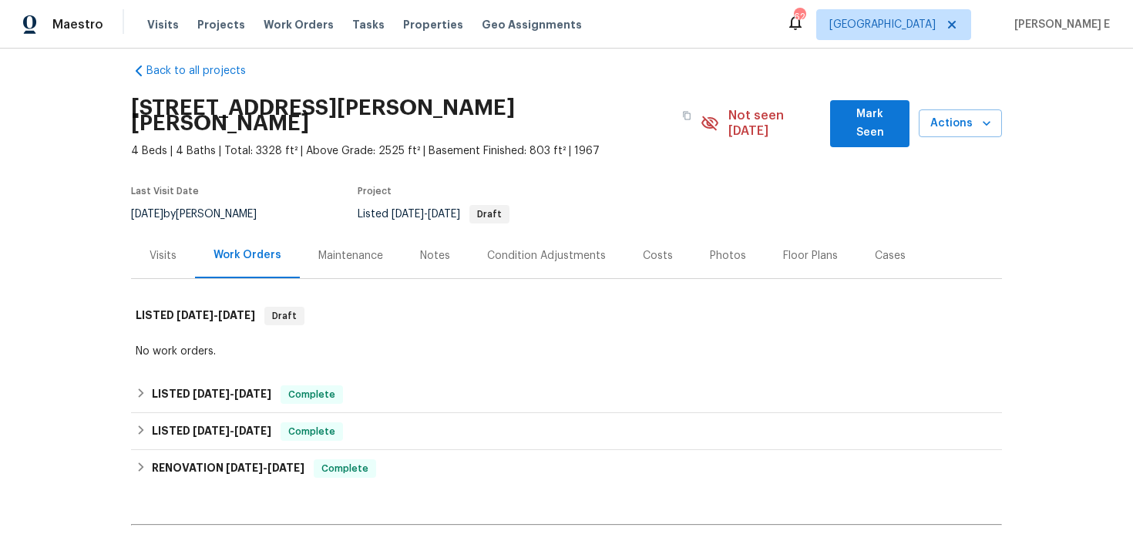
scroll to position [18, 0]
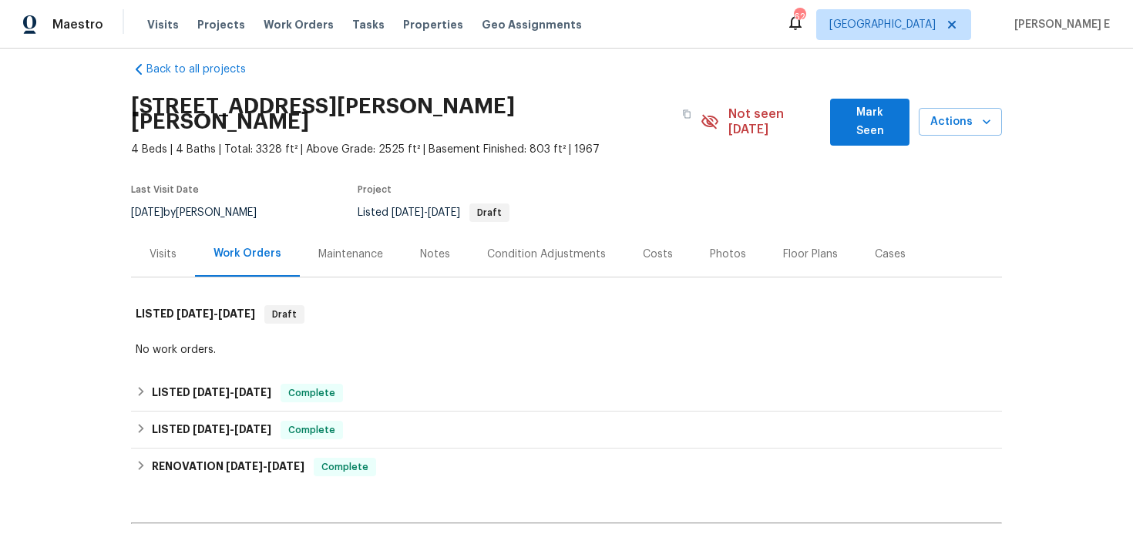
click at [570, 342] on div "No work orders." at bounding box center [567, 349] width 862 height 15
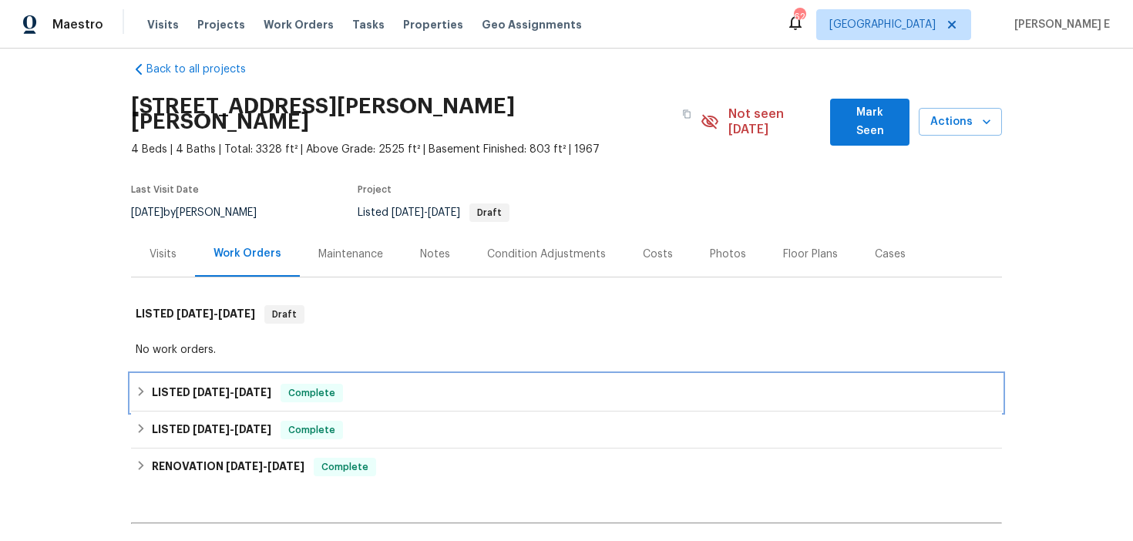
click at [150, 375] on div "LISTED 7/7/25 - 7/10/25 Complete" at bounding box center [566, 393] width 871 height 37
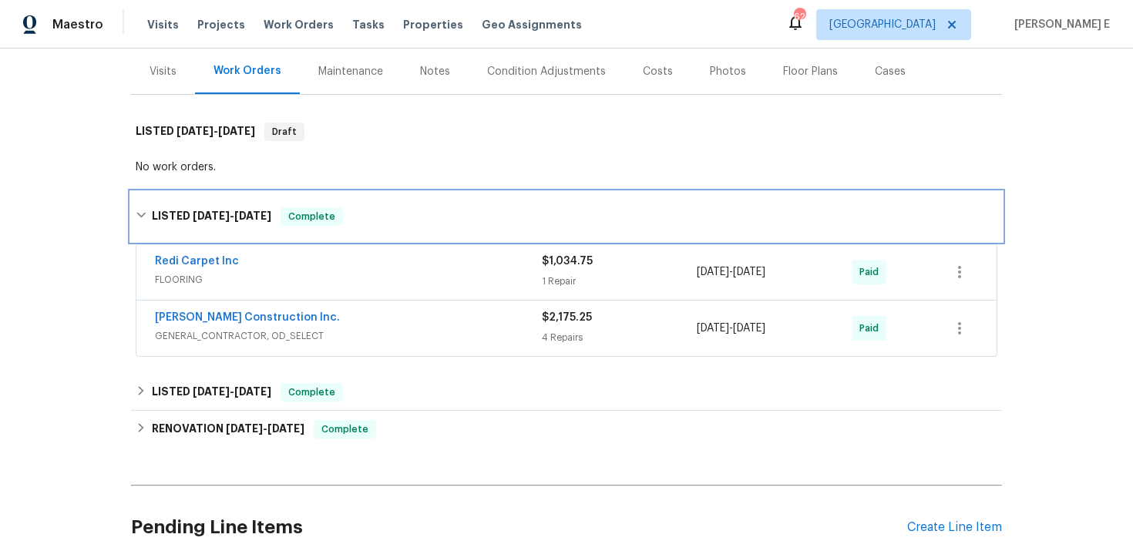
scroll to position [202, 0]
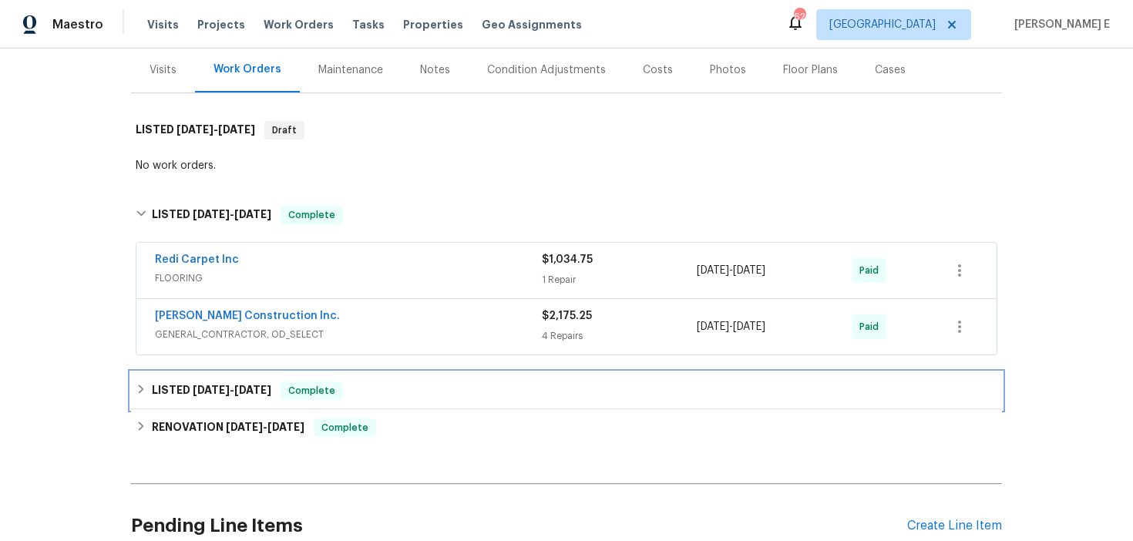
click at [230, 382] on h6 "LISTED 4/8/25 - 7/4/25" at bounding box center [211, 391] width 119 height 19
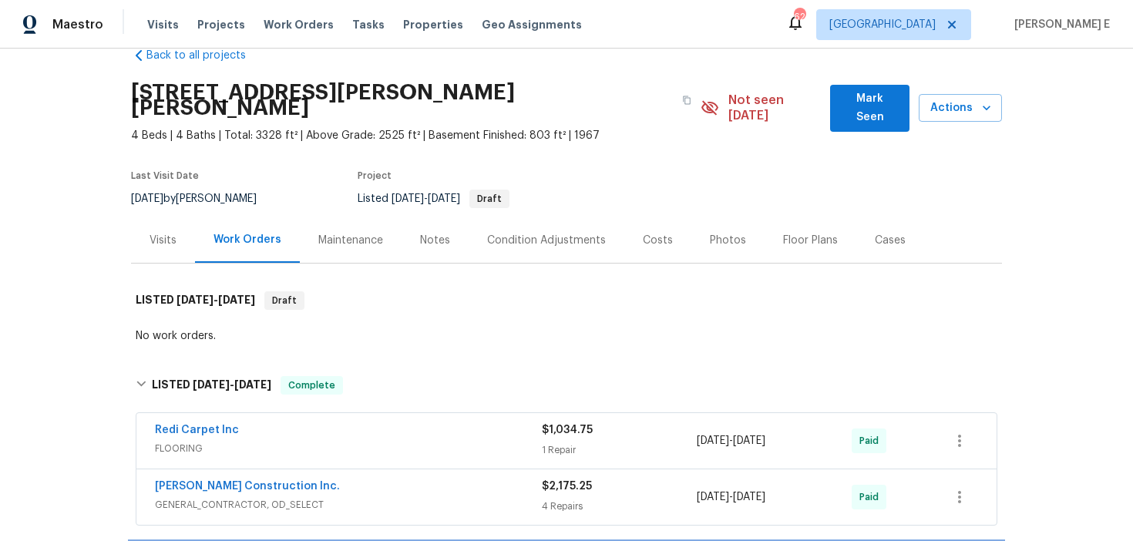
scroll to position [29, 0]
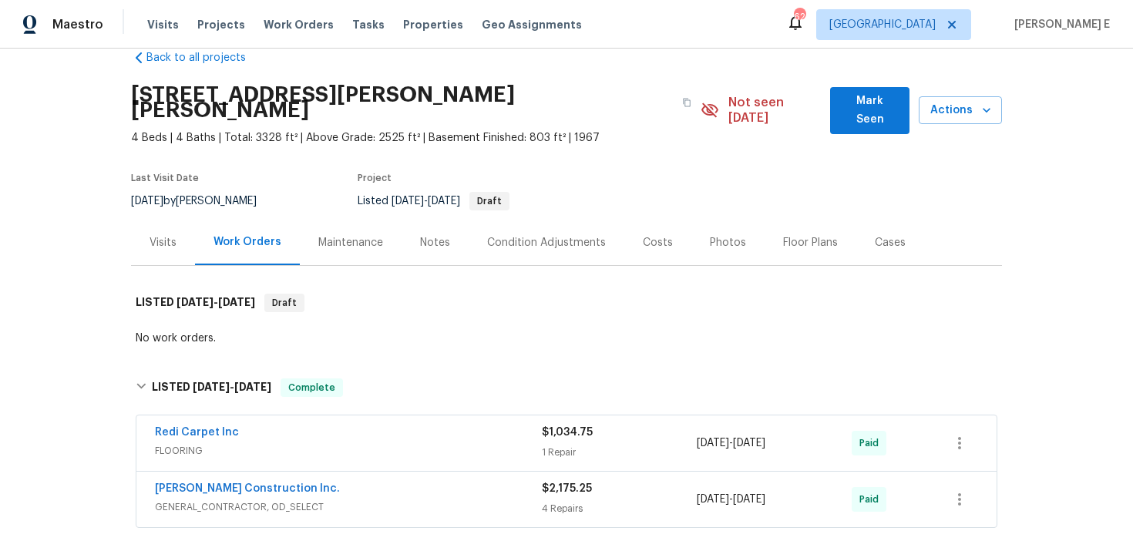
click at [333, 220] on div "Maintenance" at bounding box center [351, 242] width 102 height 45
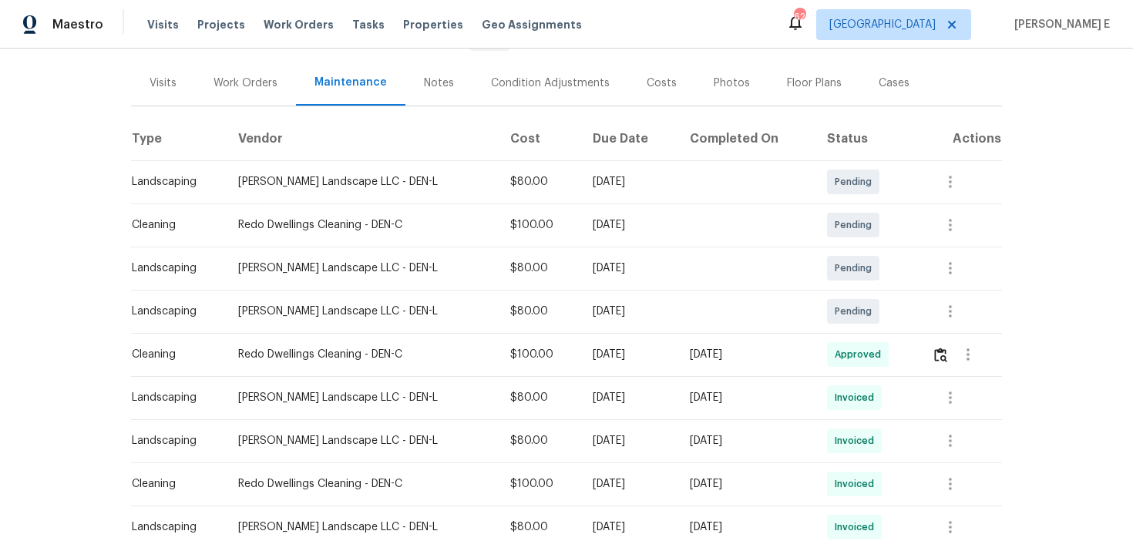
scroll to position [215, 0]
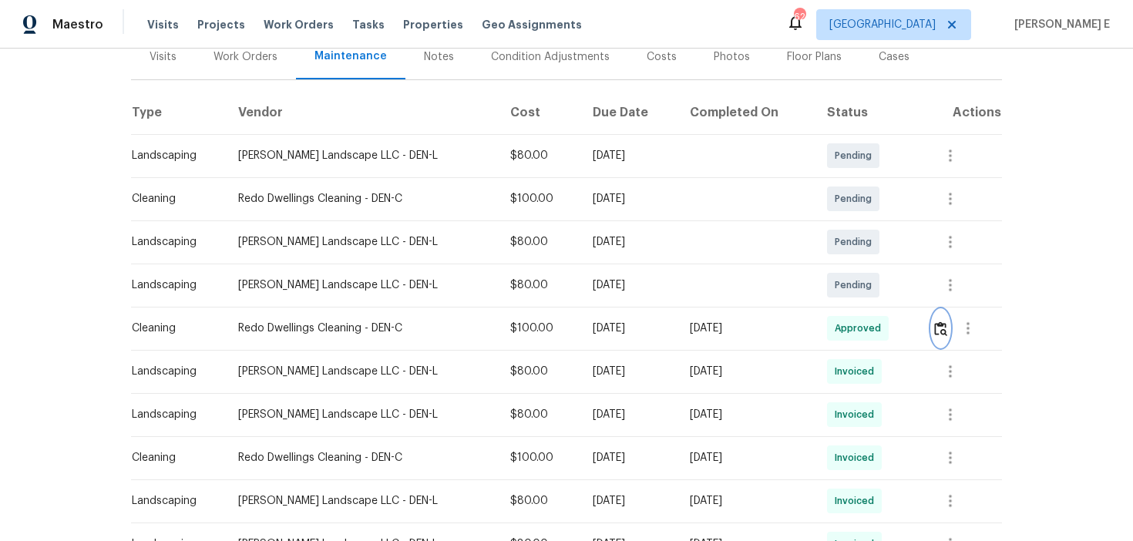
click at [946, 321] on img "button" at bounding box center [940, 328] width 13 height 15
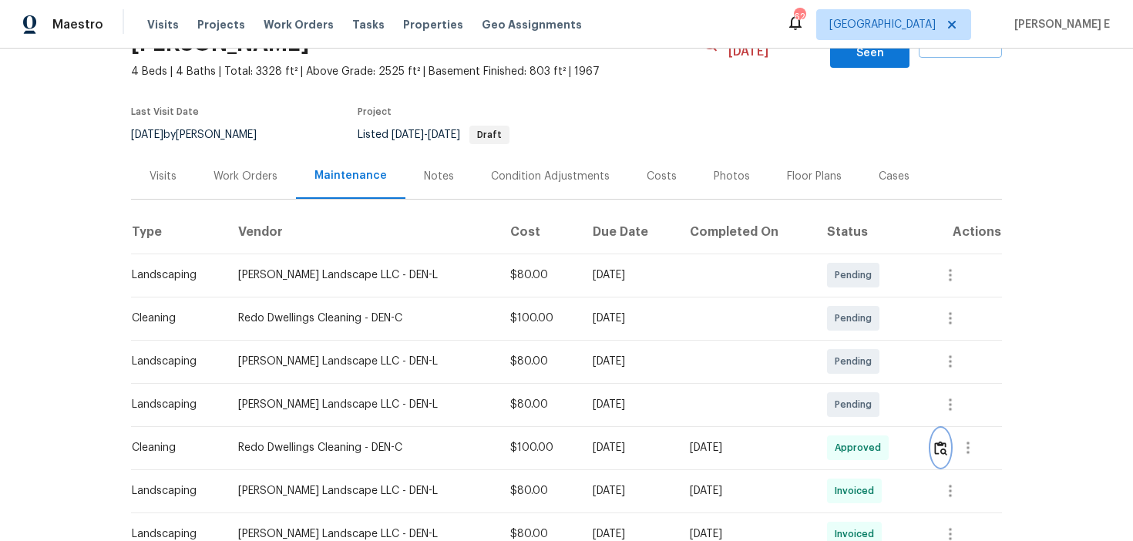
scroll to position [0, 0]
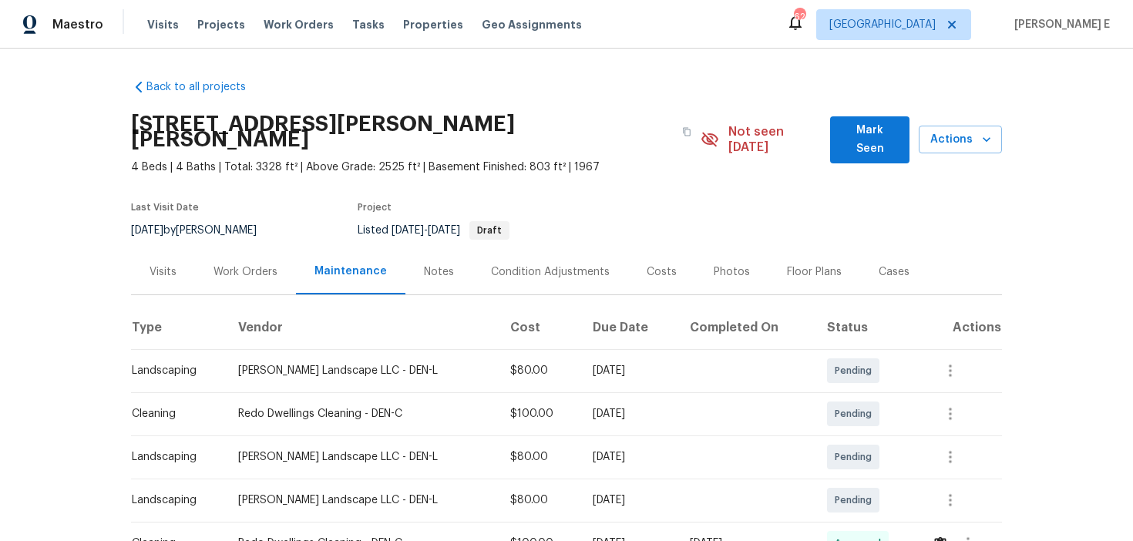
click at [149, 249] on div "Visits" at bounding box center [163, 271] width 64 height 45
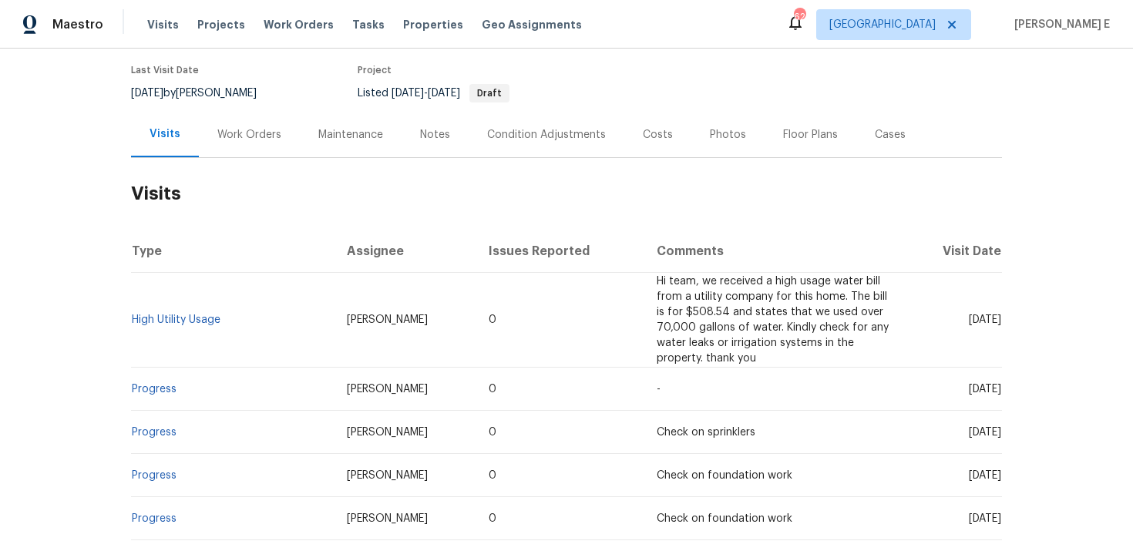
scroll to position [173, 0]
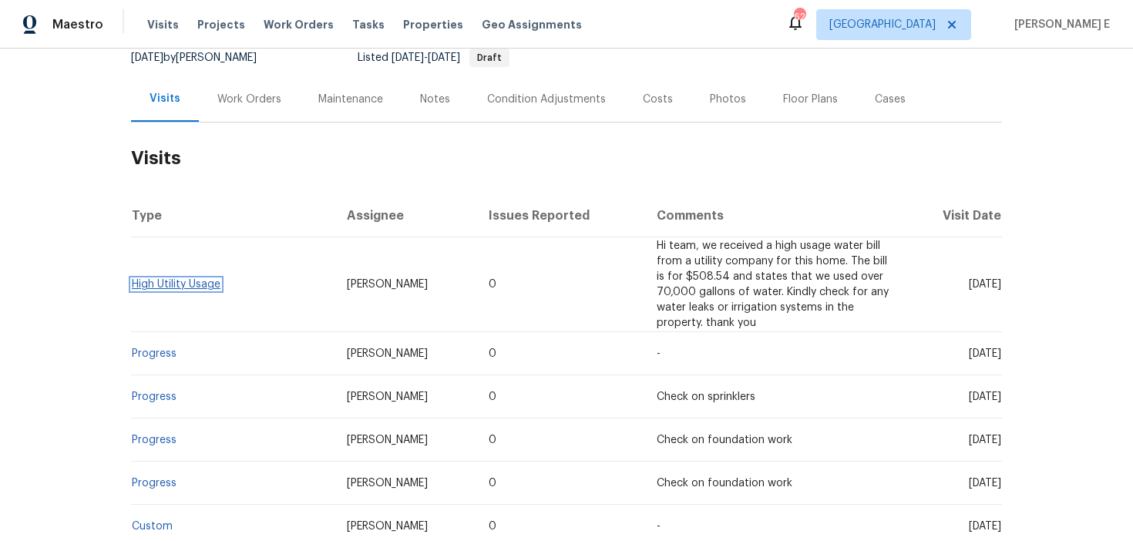
click at [191, 279] on link "High Utility Usage" at bounding box center [176, 284] width 89 height 11
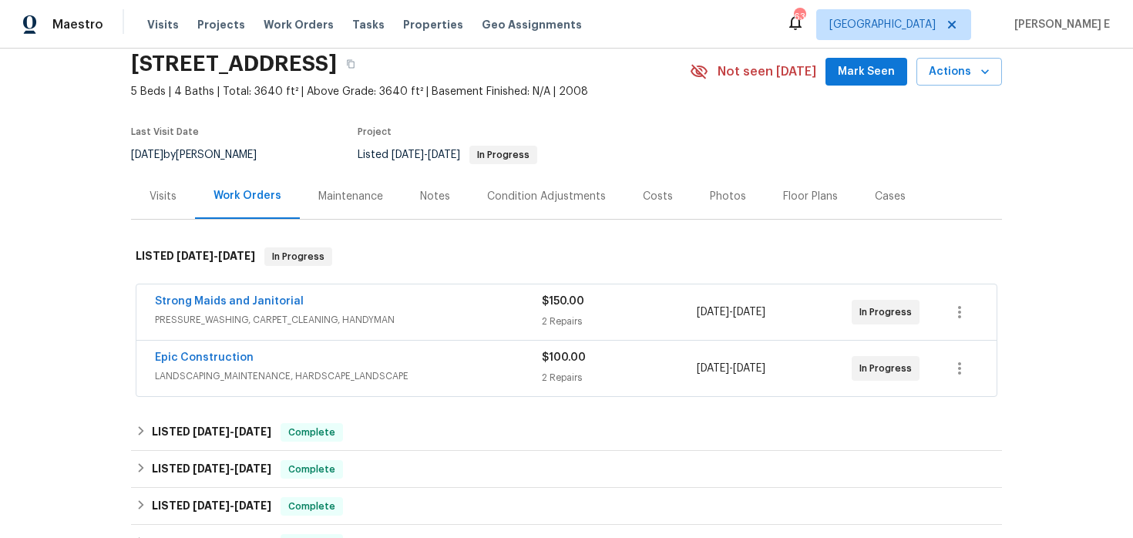
scroll to position [86, 0]
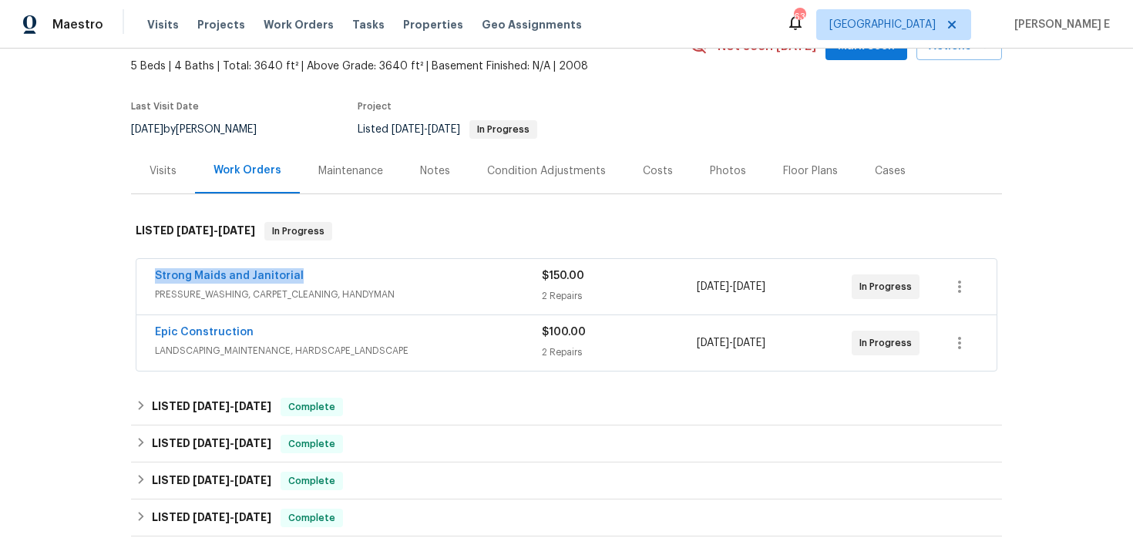
drag, startPoint x: 146, startPoint y: 277, endPoint x: 325, endPoint y: 277, distance: 178.8
click at [325, 277] on div "Strong Maids and Janitorial PRESSURE_WASHING, CARPET_CLEANING, HANDYMAN $150.00…" at bounding box center [566, 287] width 860 height 56
copy link "Strong Maids and Janitorial"
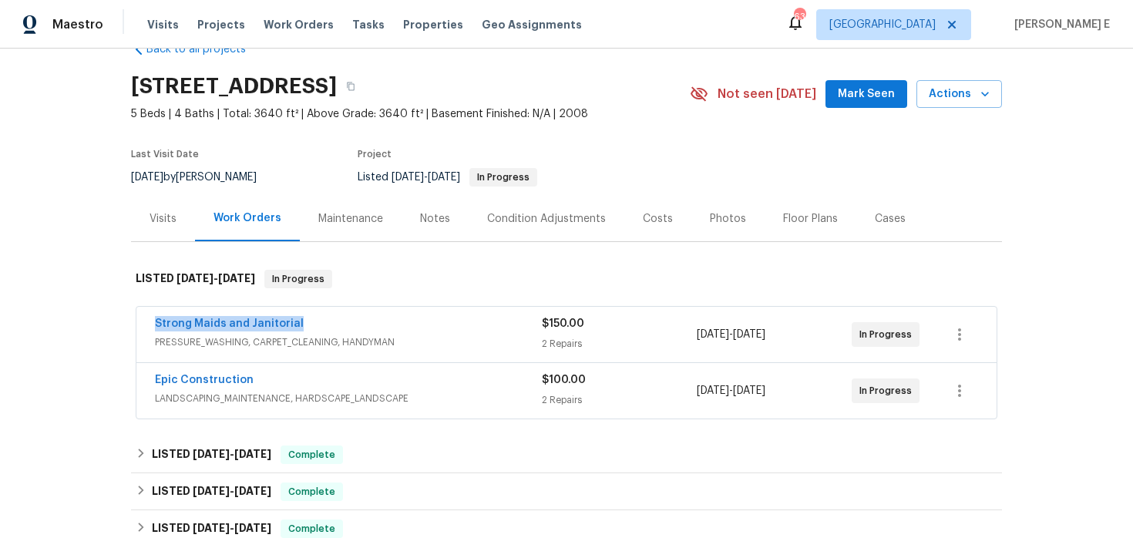
scroll to position [0, 0]
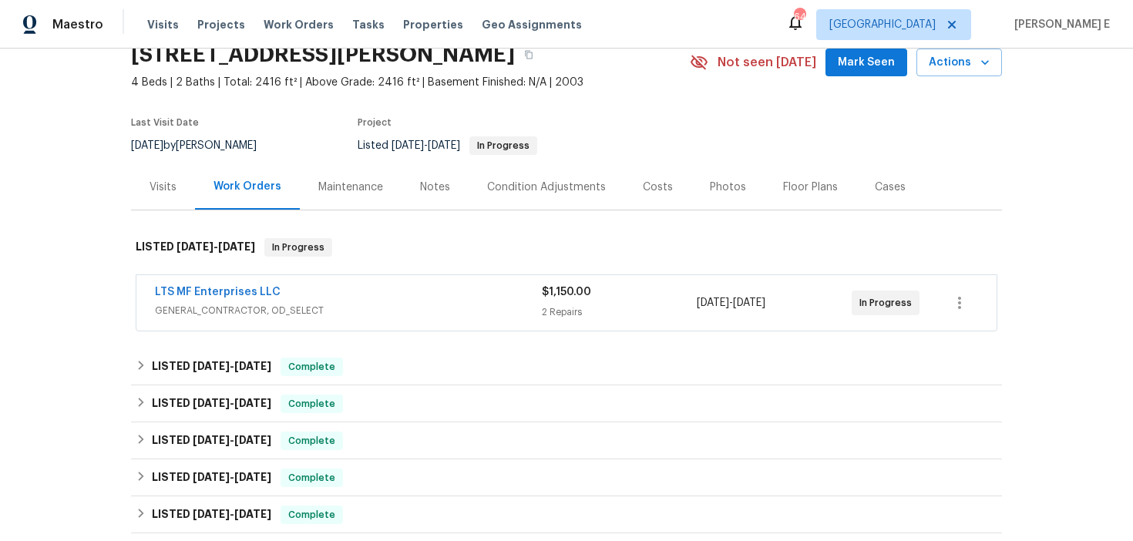
click at [349, 307] on span "GENERAL_CONTRACTOR, OD_SELECT" at bounding box center [348, 310] width 387 height 15
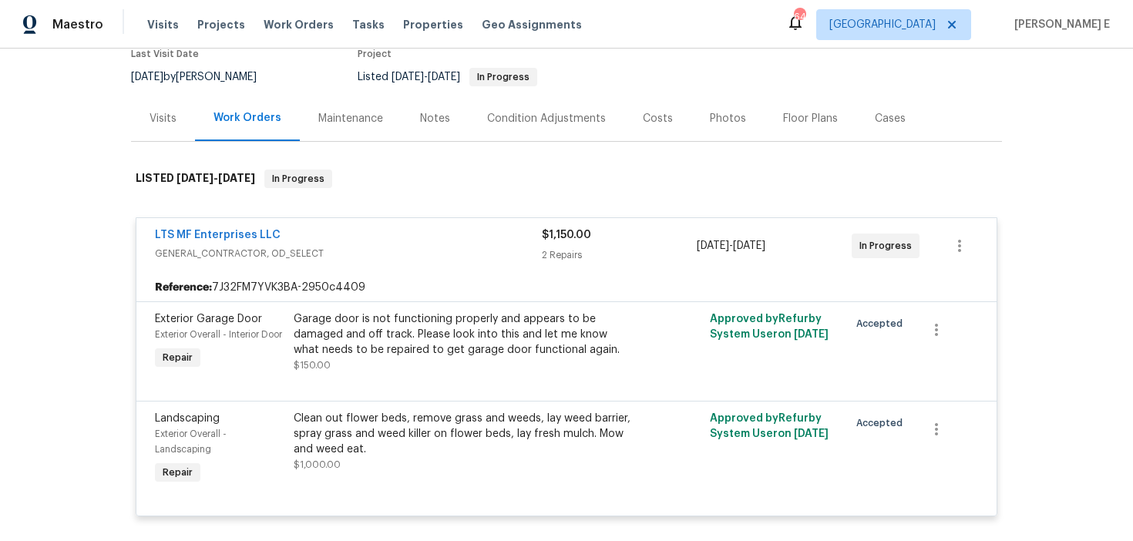
scroll to position [102, 0]
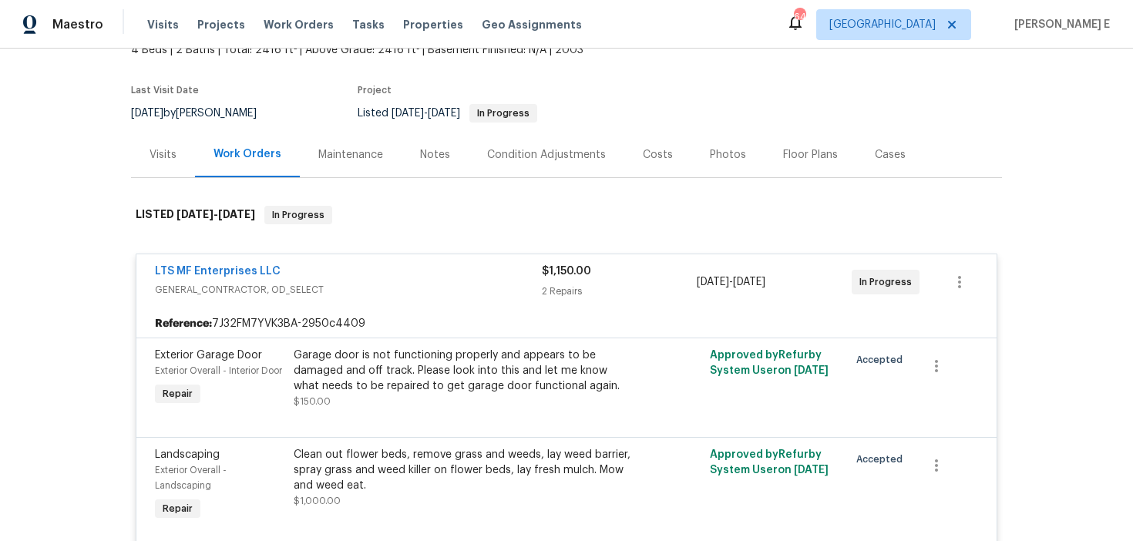
click at [360, 271] on div "LTS MF Enterprises LLC" at bounding box center [348, 273] width 387 height 19
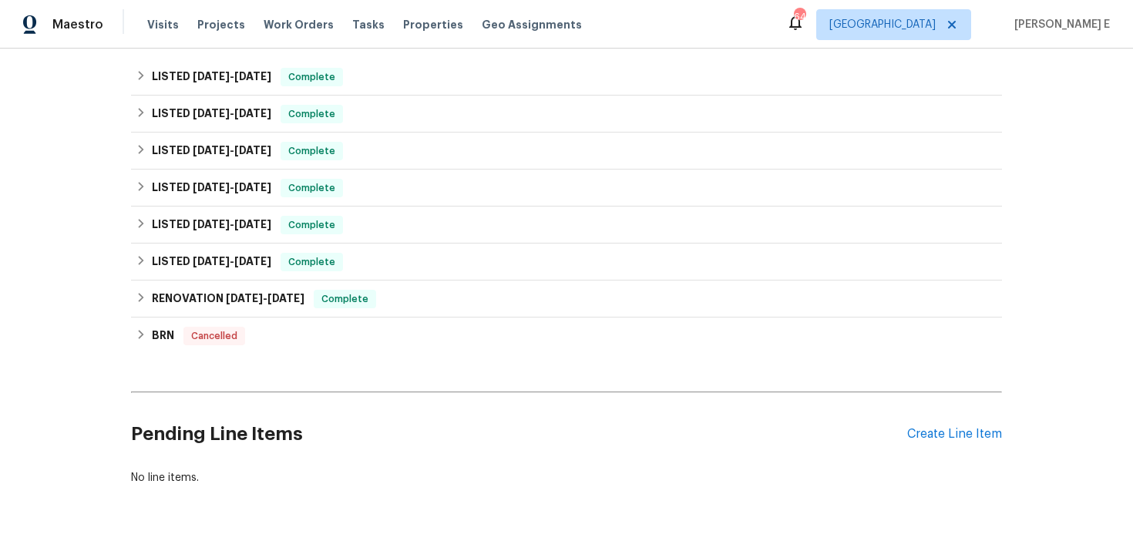
scroll to position [409, 0]
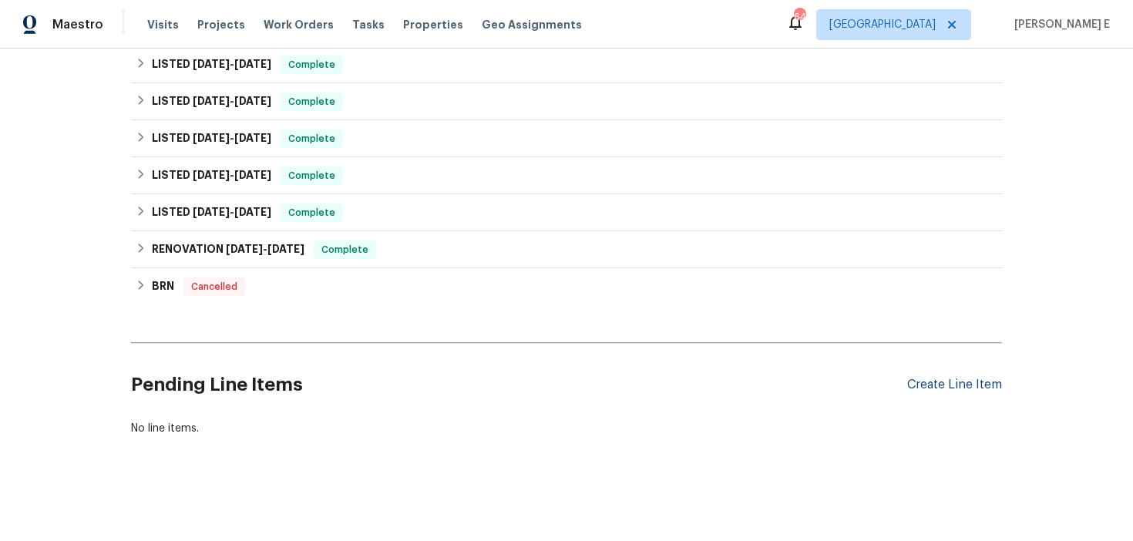
click at [935, 386] on div "Create Line Item" at bounding box center [954, 385] width 95 height 15
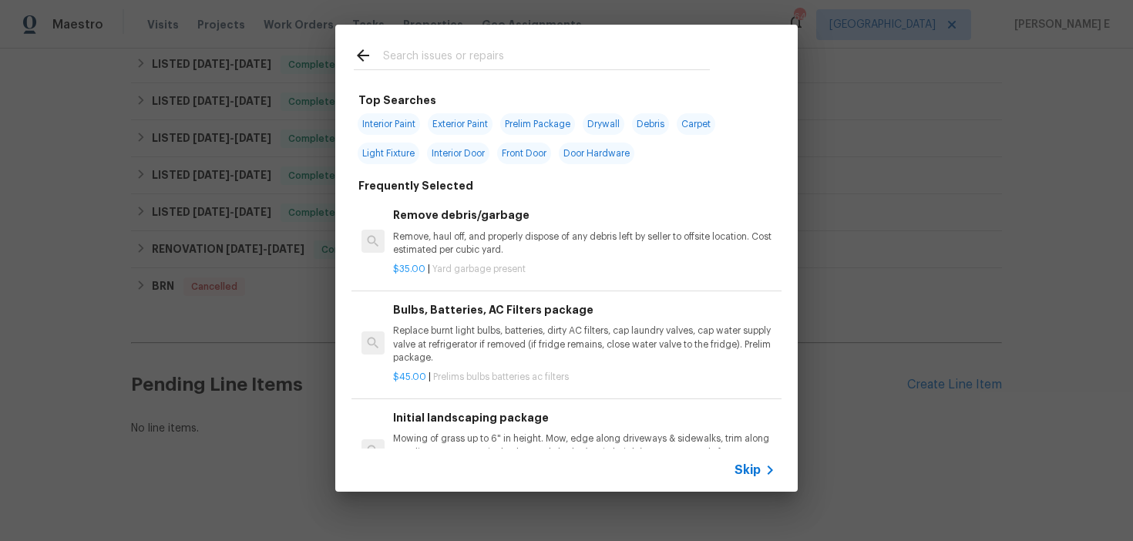
click at [749, 473] on span "Skip" at bounding box center [748, 470] width 26 height 15
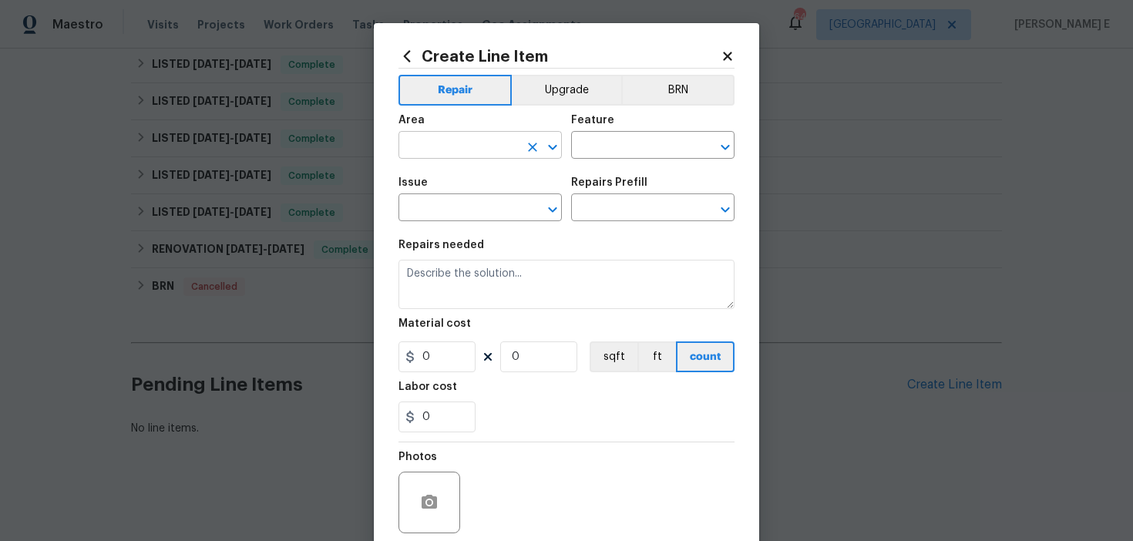
click at [443, 145] on input "text" at bounding box center [459, 147] width 120 height 24
type input "Interior Overall"
type input "Home Readiness Packages"
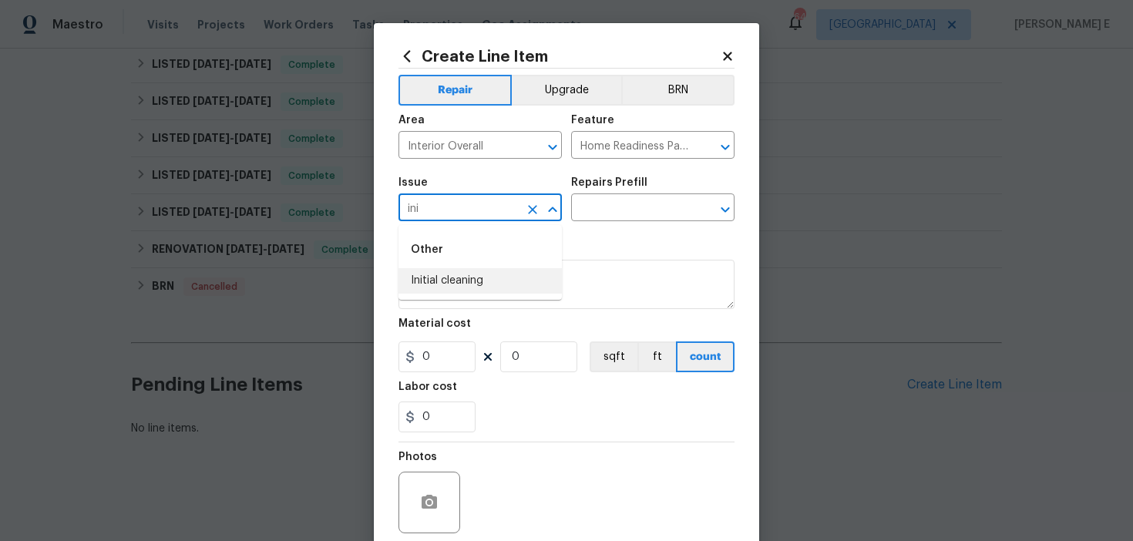
click at [429, 277] on li "Initial cleaning" at bounding box center [480, 280] width 163 height 25
type input "Initial cleaning"
click at [608, 214] on input "text" at bounding box center [631, 209] width 120 height 24
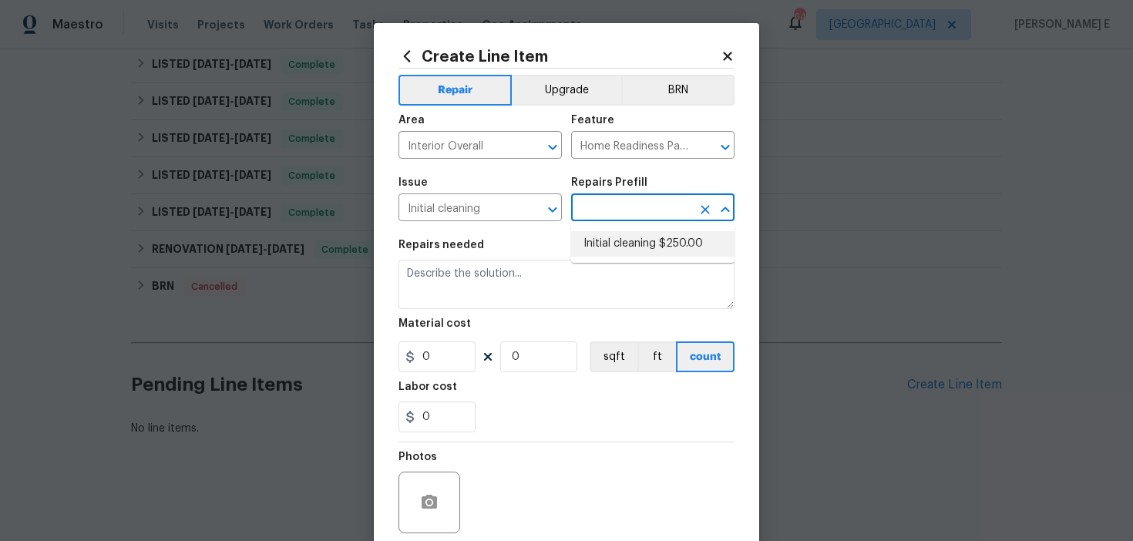
click at [608, 249] on li "Initial cleaning $250.00" at bounding box center [652, 243] width 163 height 25
type input "Initial cleaning $250.00"
type textarea "1. Wipe down exterior doors and trim. 2. Clean out all exterior light fixtures …"
type input "250"
type input "1"
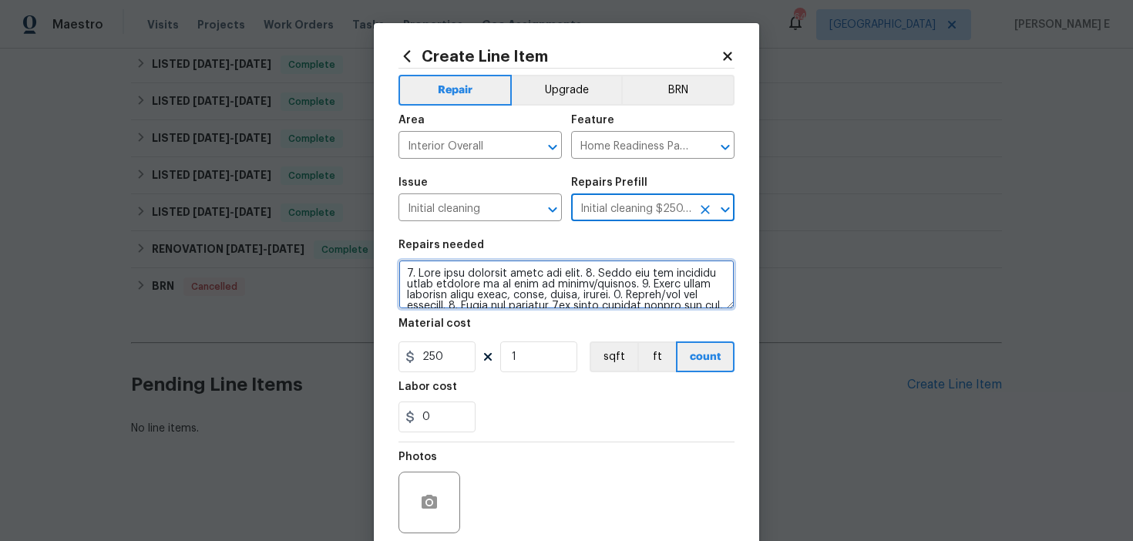
click at [506, 276] on textarea at bounding box center [567, 284] width 336 height 49
paste textarea "Wipe down exterior doors and trim. 2. Clean out all exterior light fixtures to …"
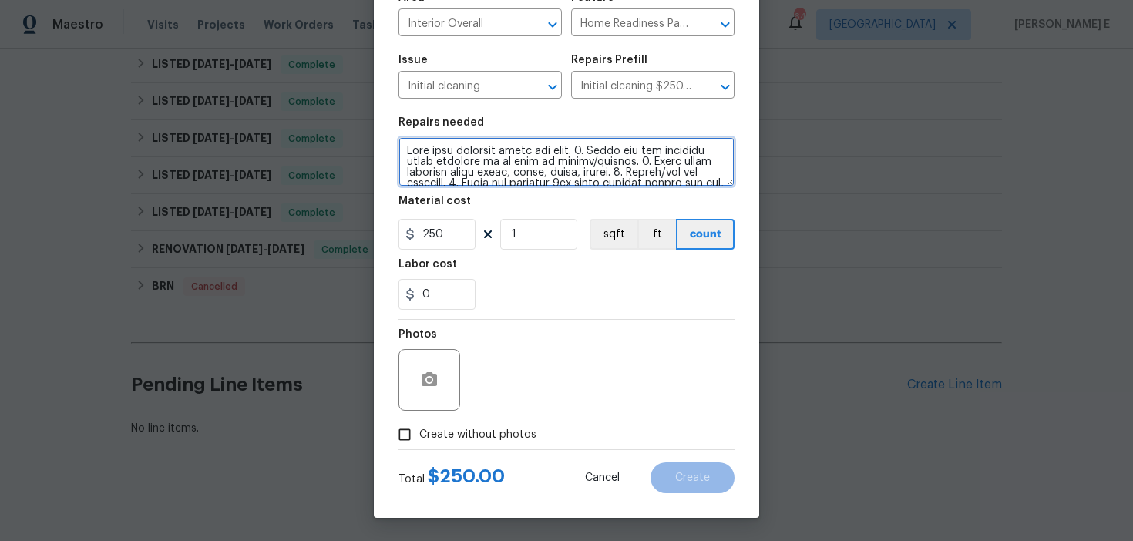
type textarea "Wipe down exterior doors and trim. 2. Clean out all exterior light fixtures to …"
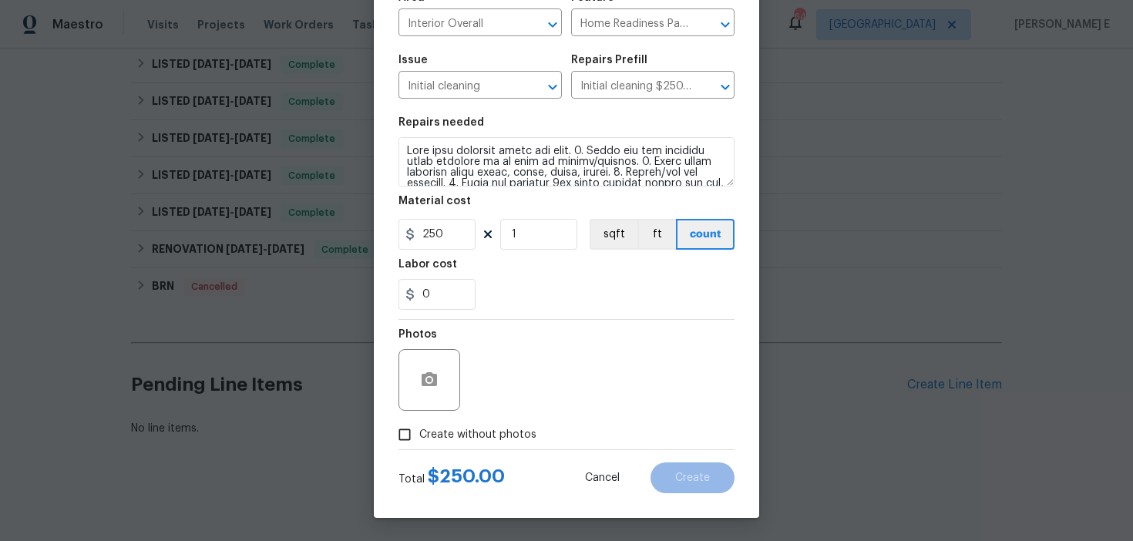
click at [427, 436] on span "Create without photos" at bounding box center [477, 435] width 117 height 16
click at [419, 436] on input "Create without photos" at bounding box center [404, 434] width 29 height 29
checkbox input "true"
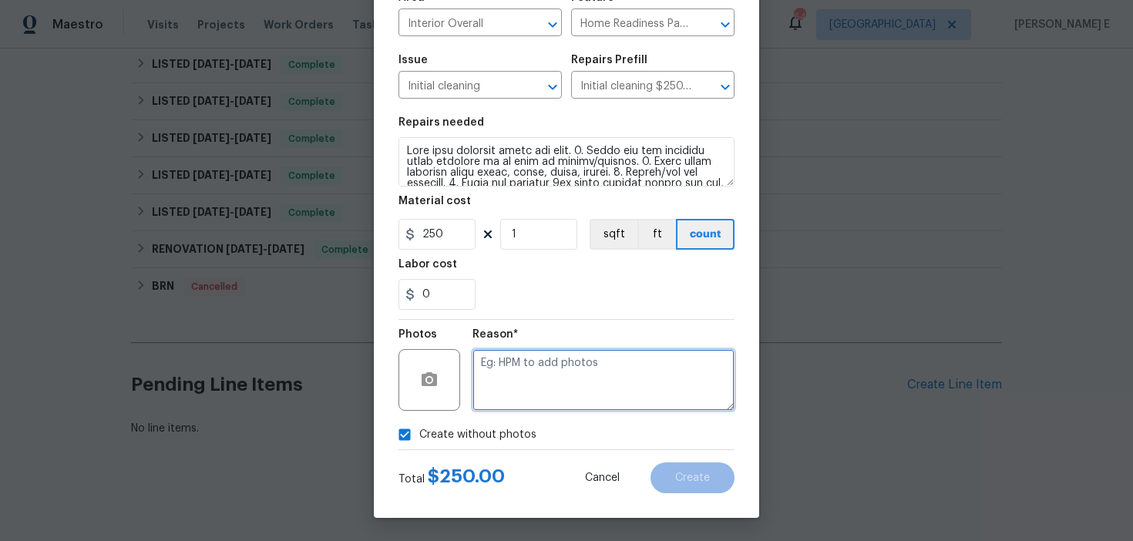
click at [538, 392] on textarea at bounding box center [604, 380] width 262 height 62
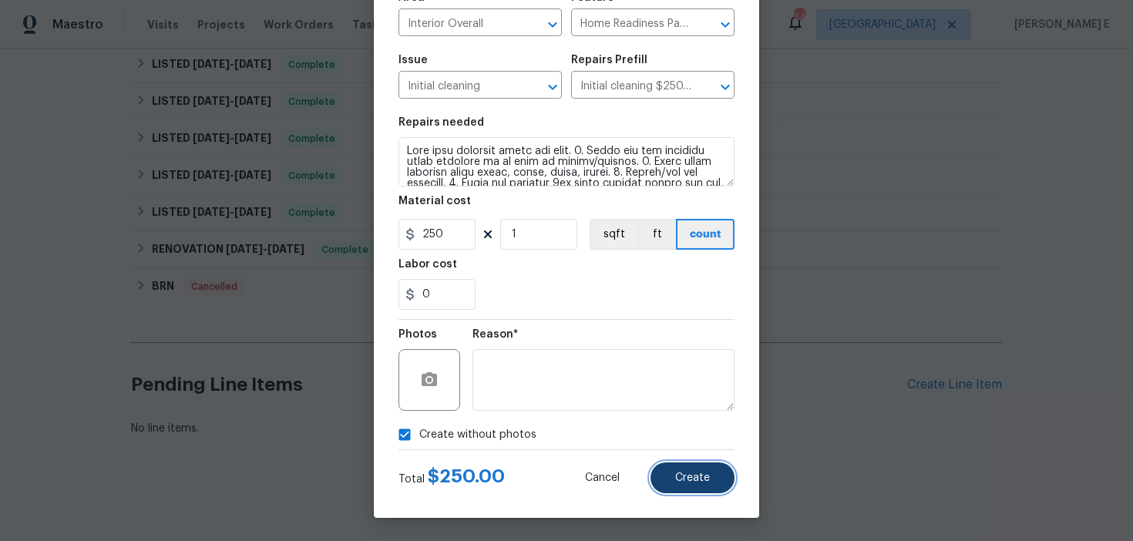
click at [671, 487] on button "Create" at bounding box center [693, 478] width 84 height 31
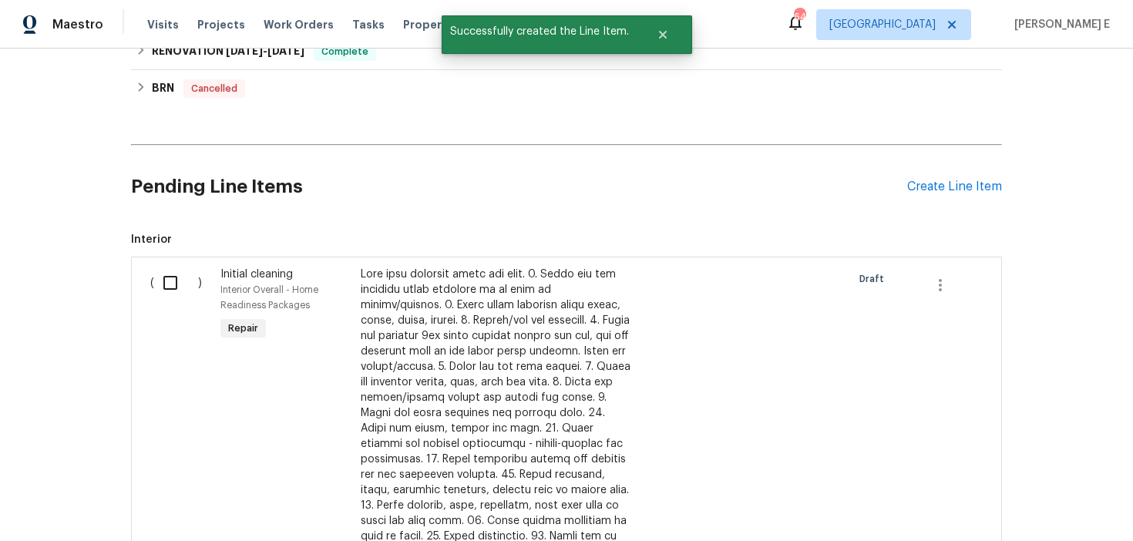
scroll to position [602, 0]
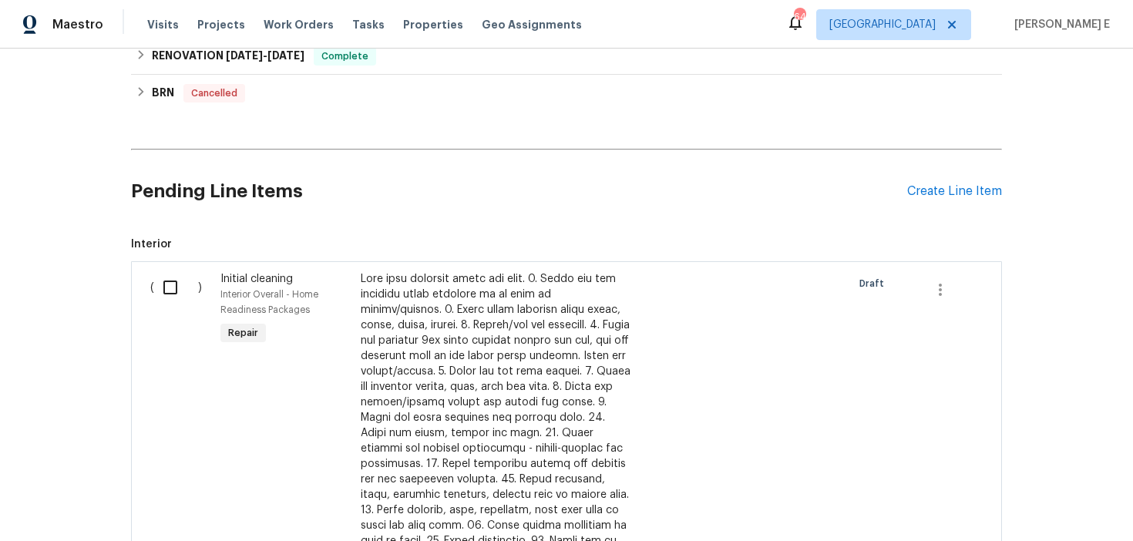
click at [182, 291] on input "checkbox" at bounding box center [176, 287] width 44 height 32
checkbox input "true"
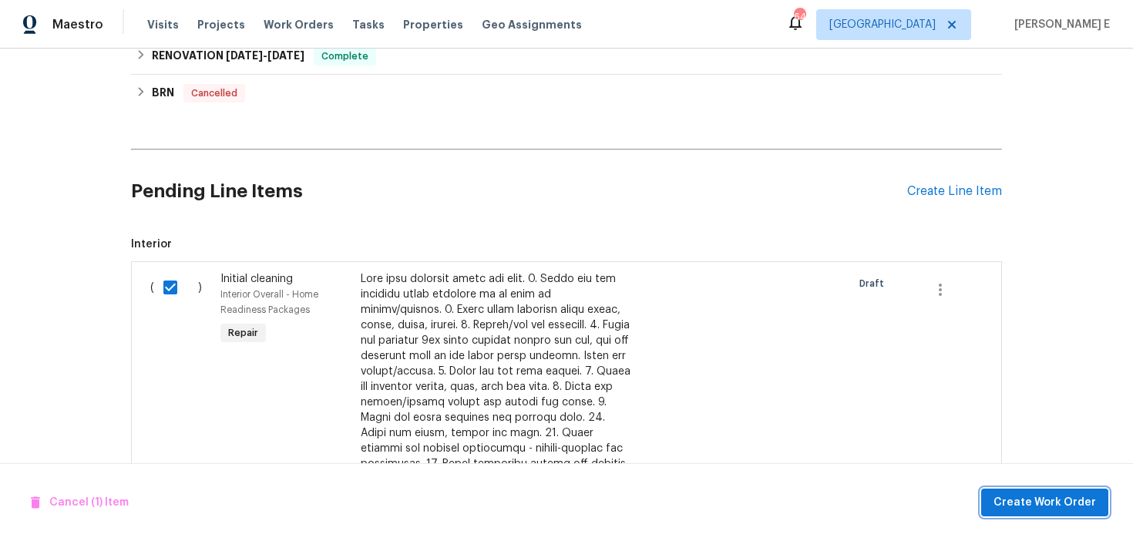
click at [1062, 506] on span "Create Work Order" at bounding box center [1045, 502] width 103 height 19
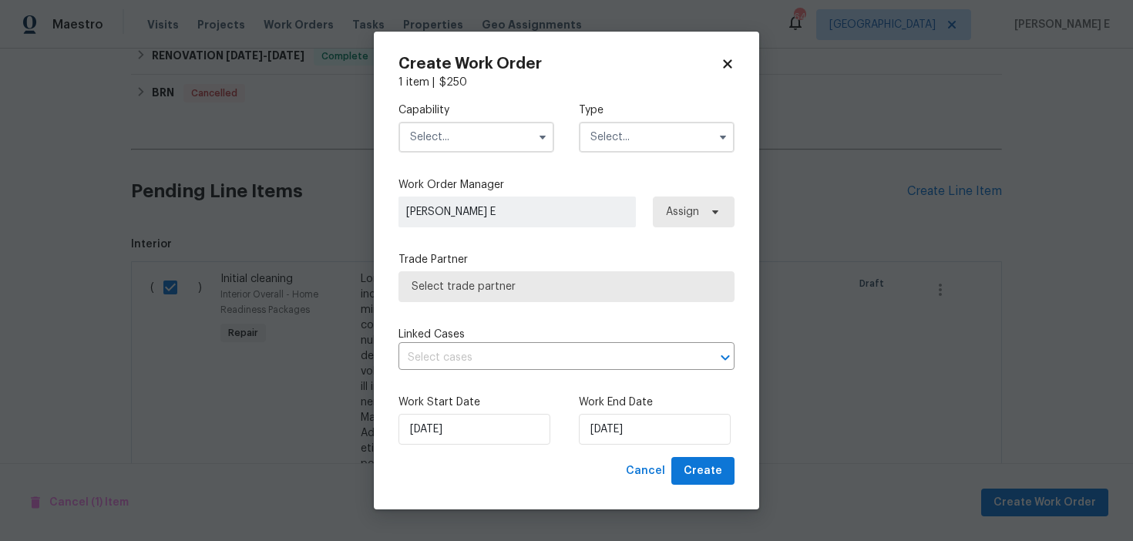
click at [503, 144] on input "text" at bounding box center [477, 137] width 156 height 31
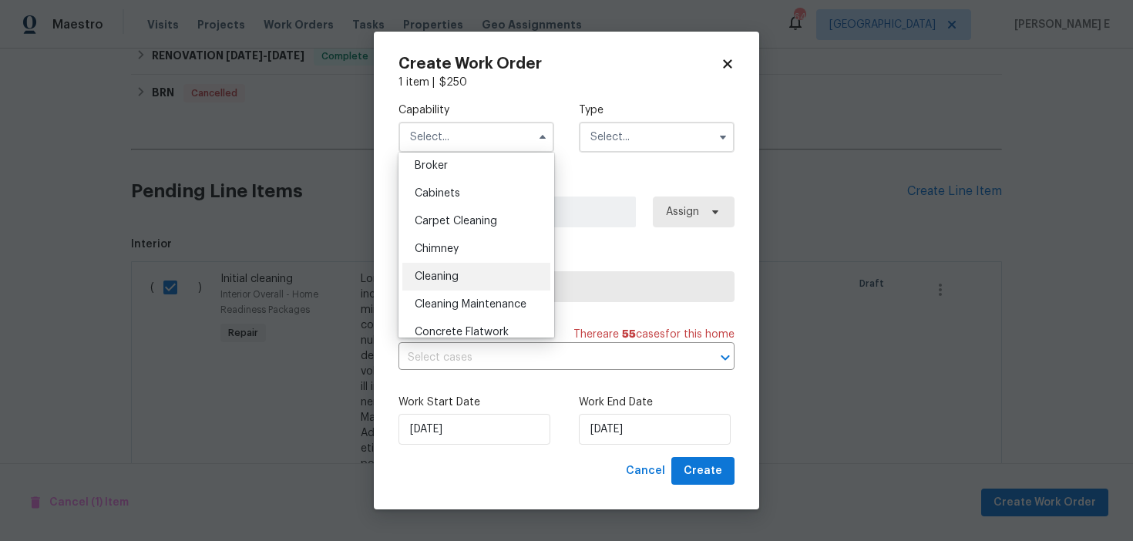
scroll to position [115, 0]
click at [466, 274] on div "Cleaning" at bounding box center [476, 278] width 148 height 28
type input "Cleaning"
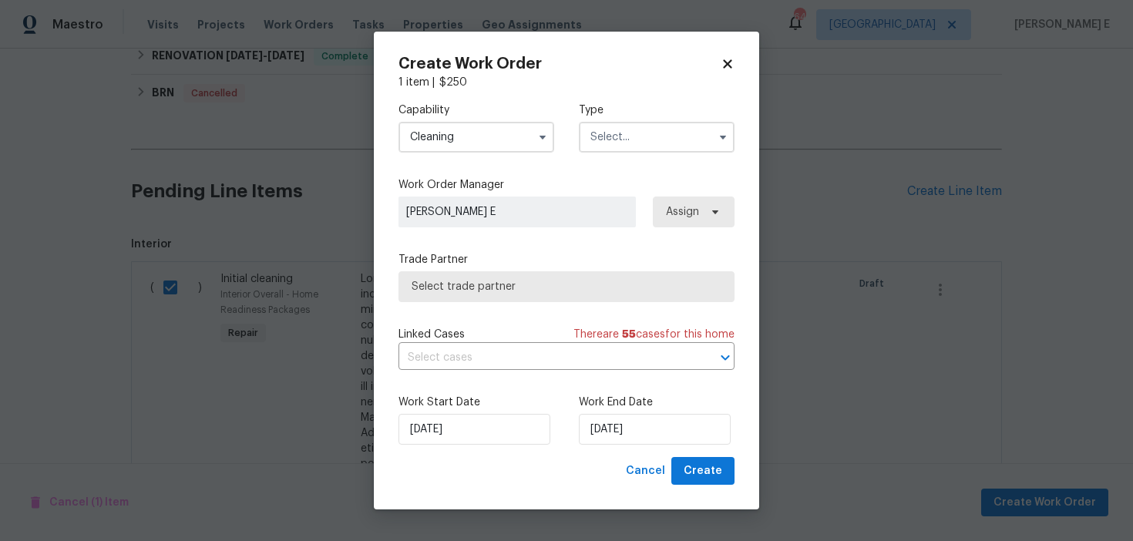
click at [663, 132] on input "text" at bounding box center [657, 137] width 156 height 31
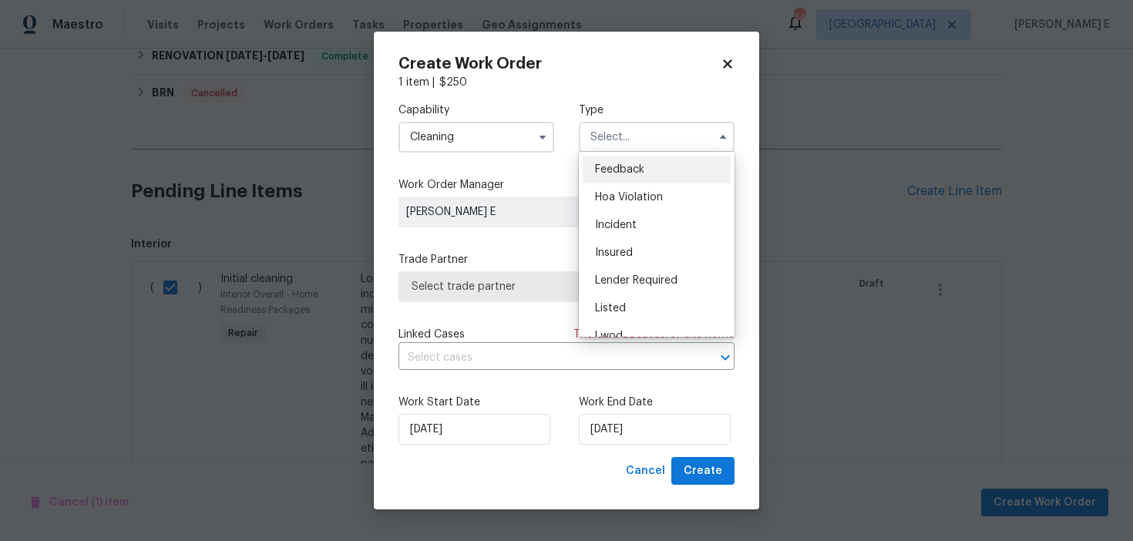
click at [638, 179] on div "Feedback" at bounding box center [657, 170] width 148 height 28
type input "Feedback"
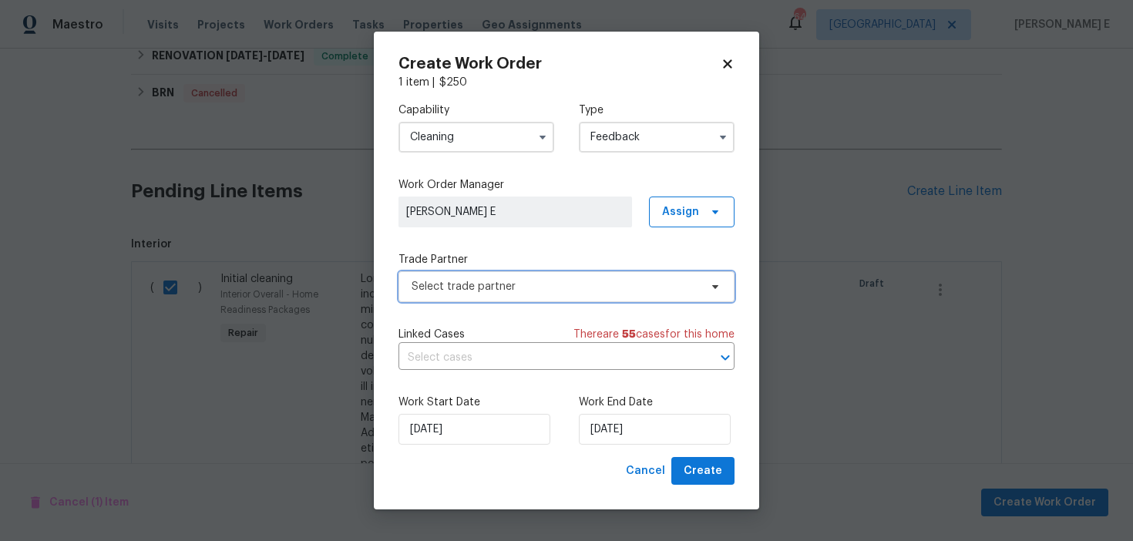
click at [476, 301] on span "Select trade partner" at bounding box center [567, 286] width 336 height 31
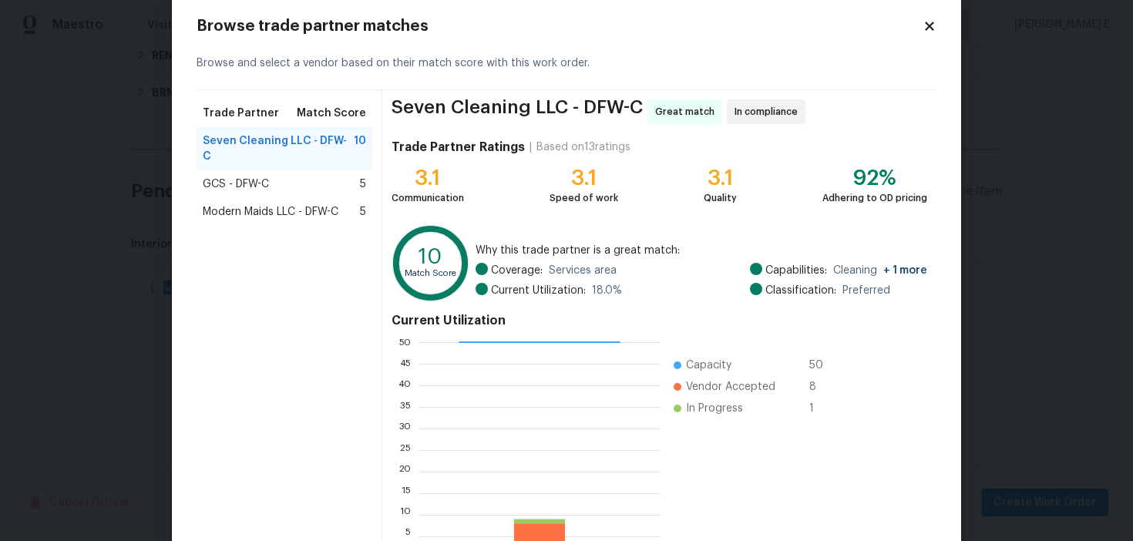
scroll to position [139, 0]
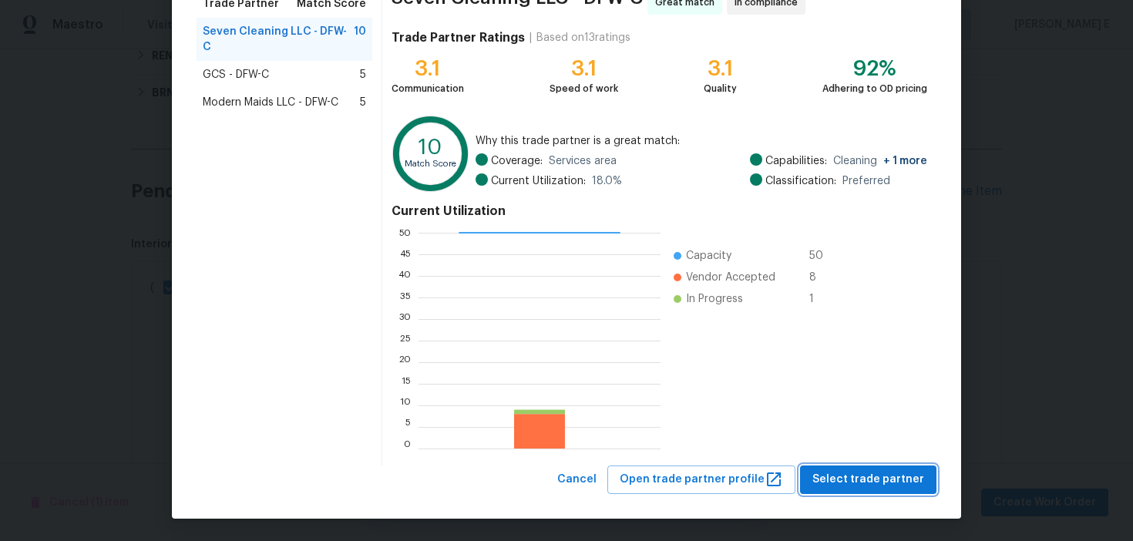
click at [825, 482] on span "Select trade partner" at bounding box center [869, 479] width 112 height 19
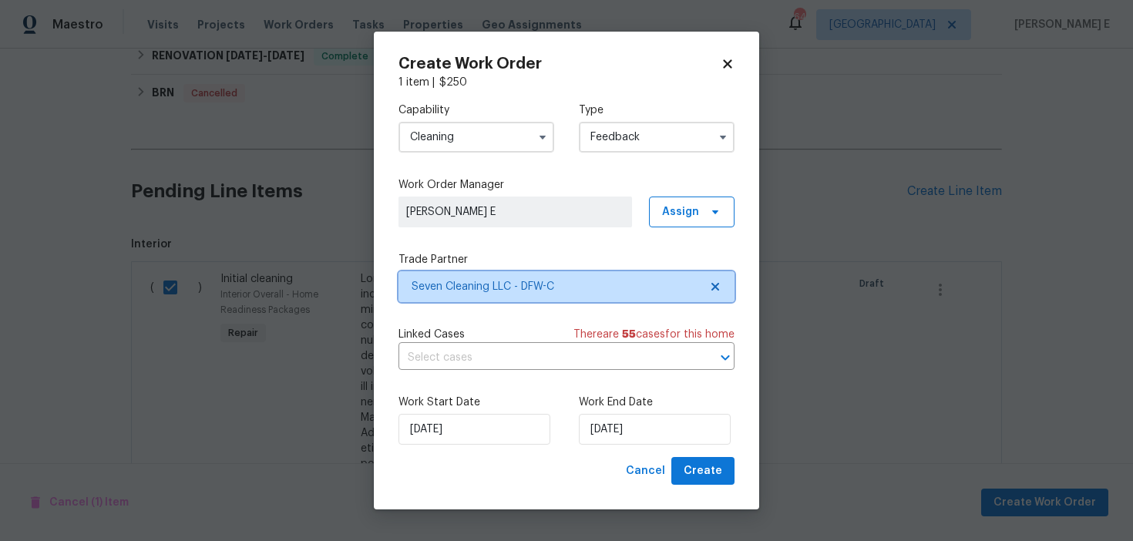
scroll to position [0, 0]
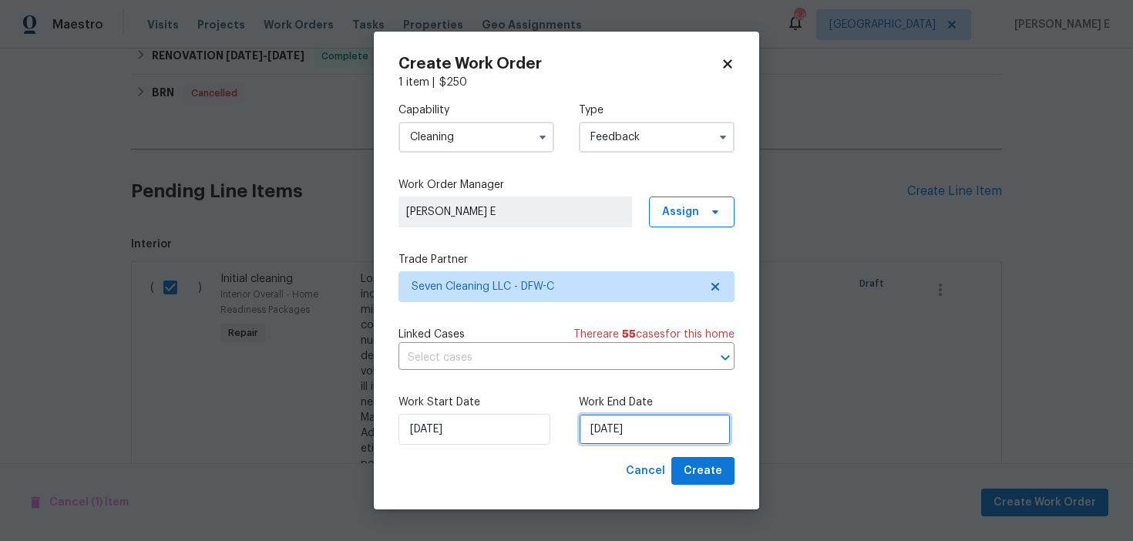
click at [595, 430] on input "09/09/2025" at bounding box center [655, 429] width 152 height 31
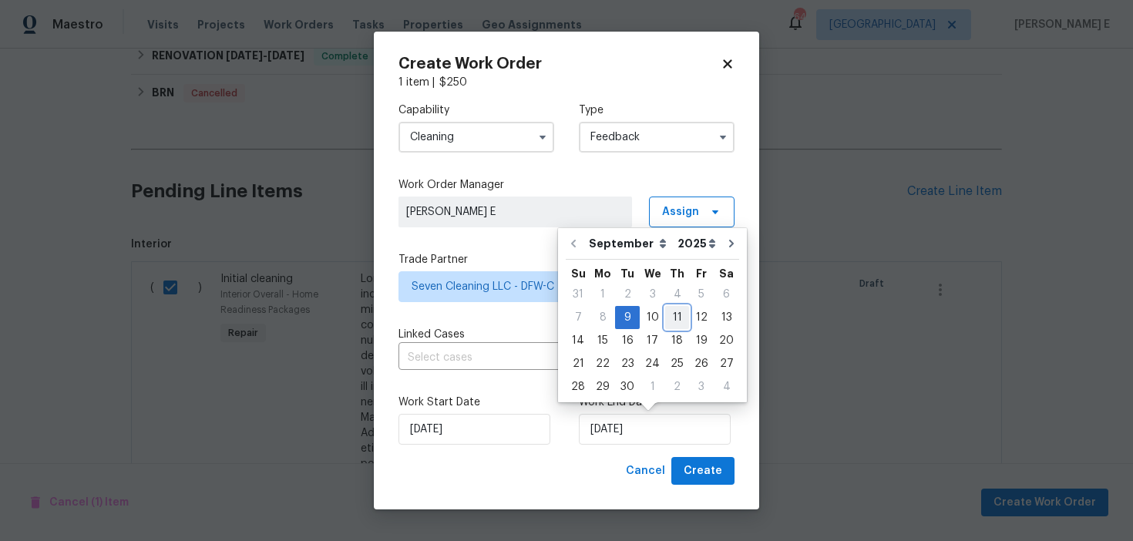
click at [678, 316] on div "11" at bounding box center [677, 318] width 24 height 22
type input "11/09/2025"
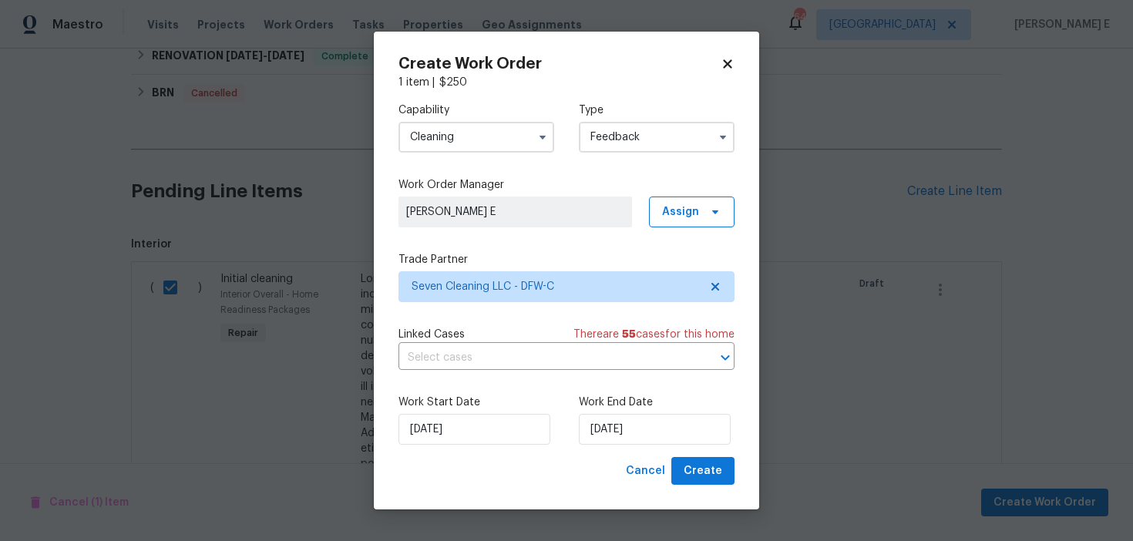
click at [703, 456] on div "Work Start Date 09/09/2025 Work End Date 11/09/2025" at bounding box center [567, 419] width 336 height 75
click at [697, 469] on span "Create" at bounding box center [703, 471] width 39 height 19
checkbox input "false"
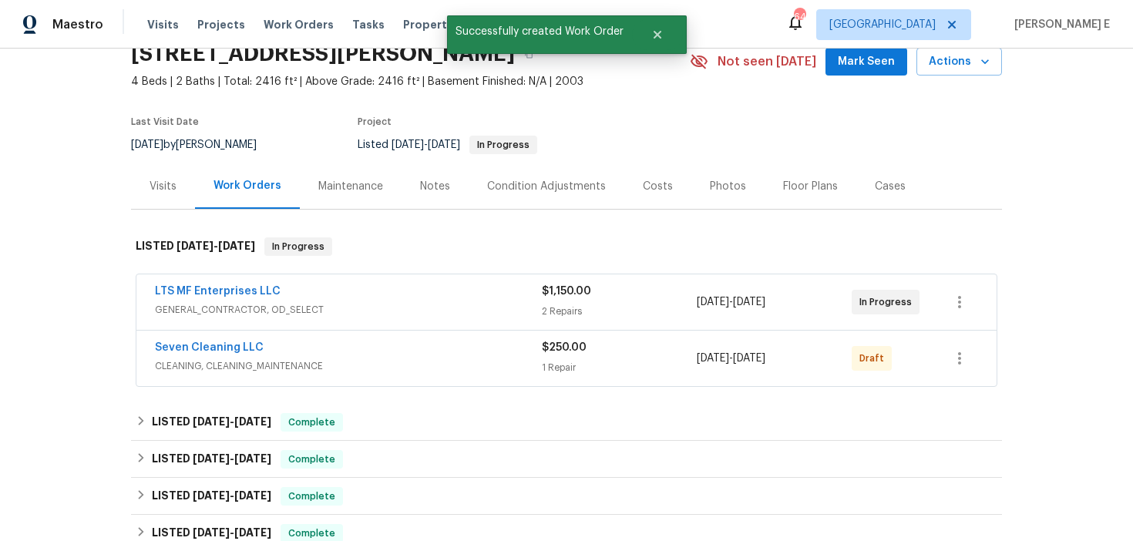
scroll to position [87, 0]
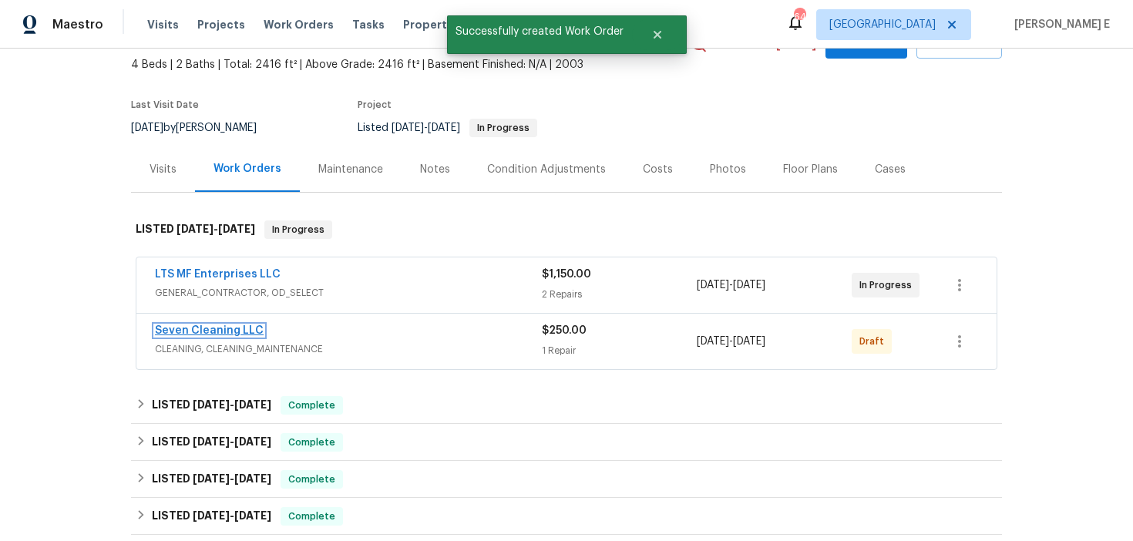
click at [227, 328] on link "Seven Cleaning LLC" at bounding box center [209, 330] width 109 height 11
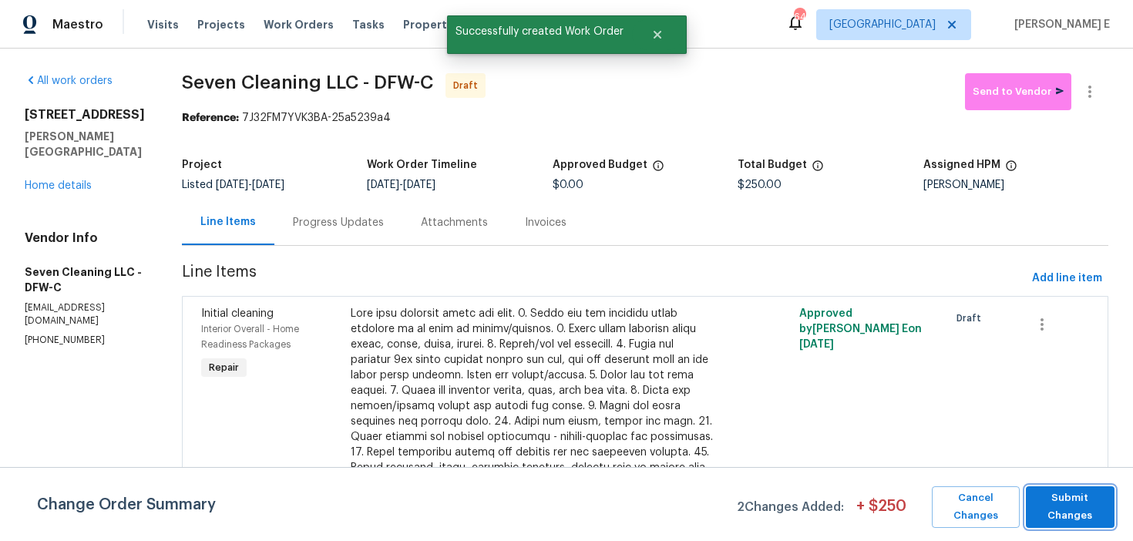
click at [1056, 494] on span "Submit Changes" at bounding box center [1070, 507] width 73 height 35
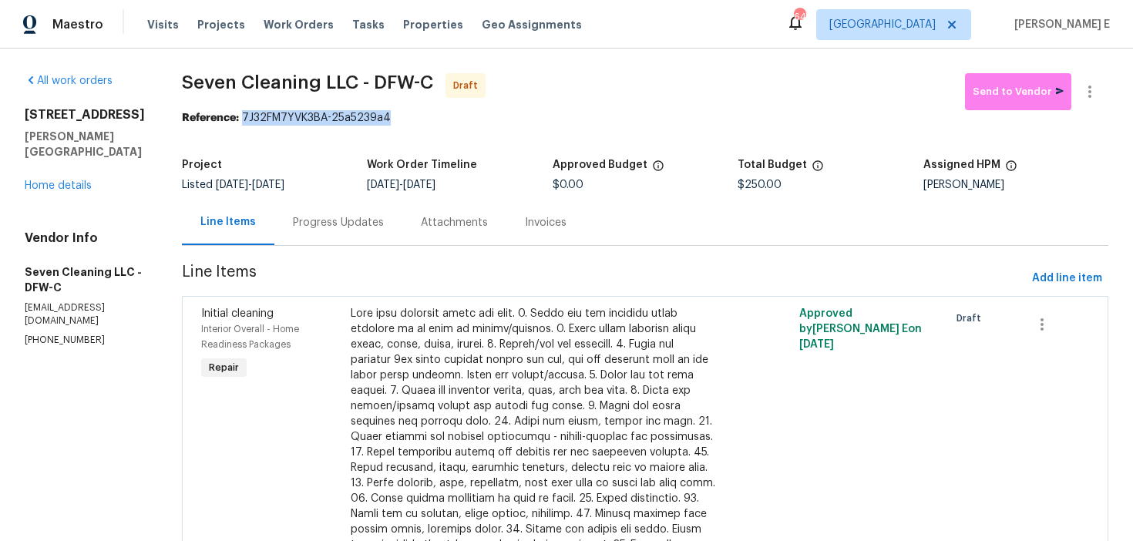
drag, startPoint x: 256, startPoint y: 119, endPoint x: 412, endPoint y: 122, distance: 156.5
click at [412, 122] on div "Reference: 7J32FM7YVK3BA-25a5239a4" at bounding box center [645, 117] width 927 height 15
copy div "7J32FM7YVK3BA-25a5239a4"
click at [377, 212] on div "Progress Updates" at bounding box center [338, 222] width 128 height 45
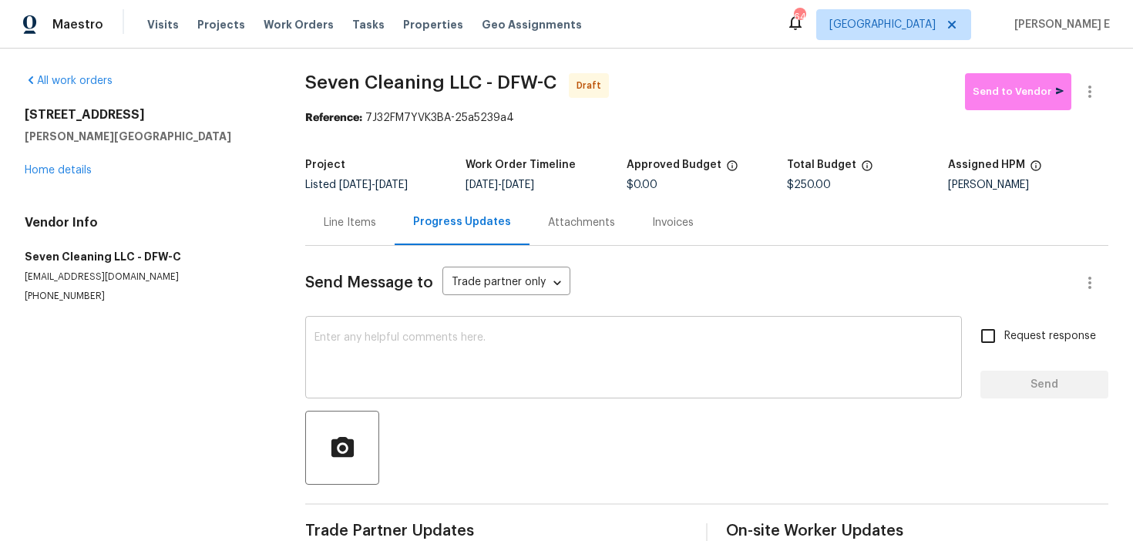
click at [368, 358] on textarea at bounding box center [634, 359] width 638 height 54
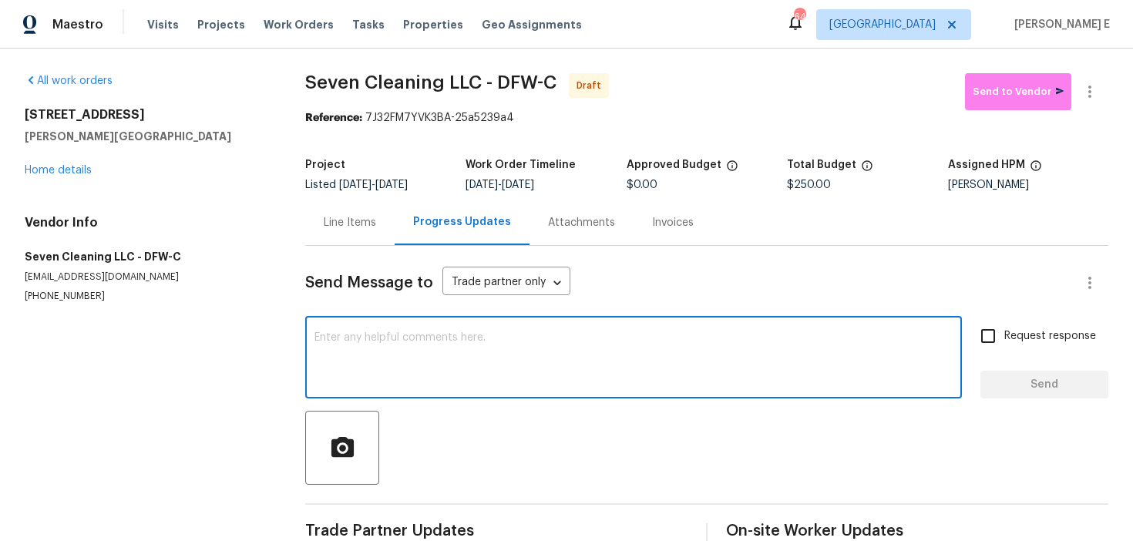
paste textarea "Hi this is Keerthana with Opendoor. I’m confirming you received the WO for the …"
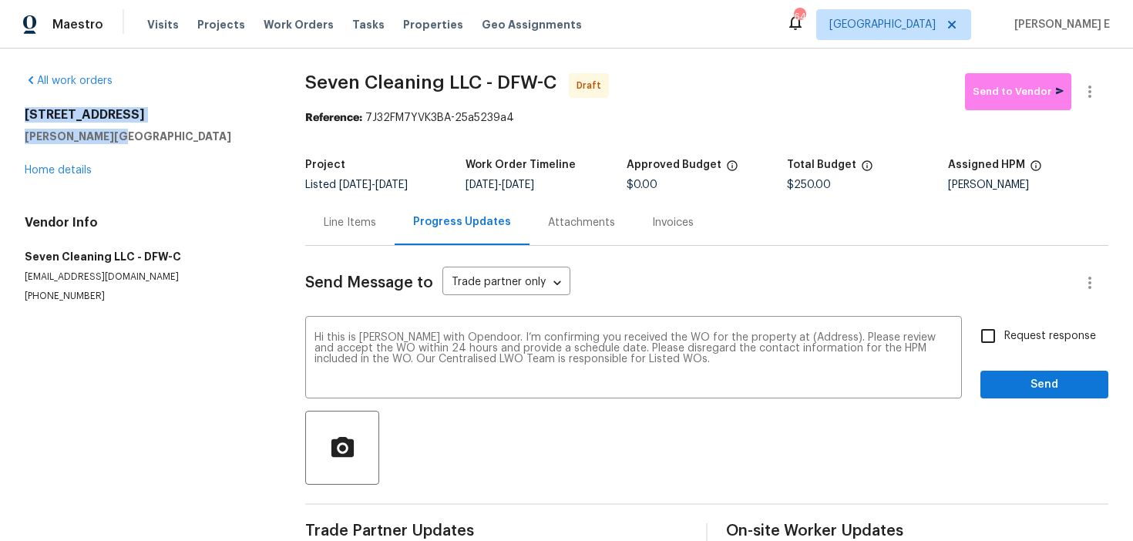
drag, startPoint x: 26, startPoint y: 113, endPoint x: 136, endPoint y: 142, distance: 114.1
click at [136, 142] on div "570 Olive Branch Rd Brock, TX 76087" at bounding box center [147, 125] width 244 height 37
copy div "570 Olive Branch Rd Brock, TX 76087"
click at [815, 338] on textarea "Hi this is Keerthana with Opendoor. I’m confirming you received the WO for the …" at bounding box center [634, 359] width 638 height 54
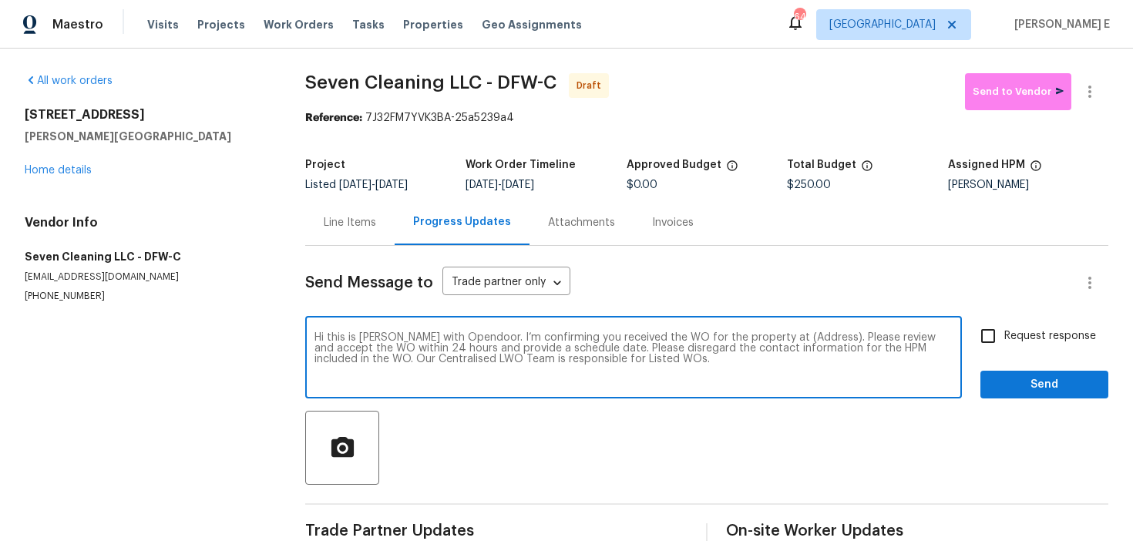
click at [815, 338] on textarea "Hi this is Keerthana with Opendoor. I’m confirming you received the WO for the …" at bounding box center [634, 359] width 638 height 54
paste textarea "570 Olive Branch Rd Brock, TX 76087"
type textarea "Hi this is Keerthana with Opendoor. I’m confirming you received the WO for the …"
click at [1039, 331] on span "Request response" at bounding box center [1050, 336] width 92 height 16
click at [1004, 331] on input "Request response" at bounding box center [988, 336] width 32 height 32
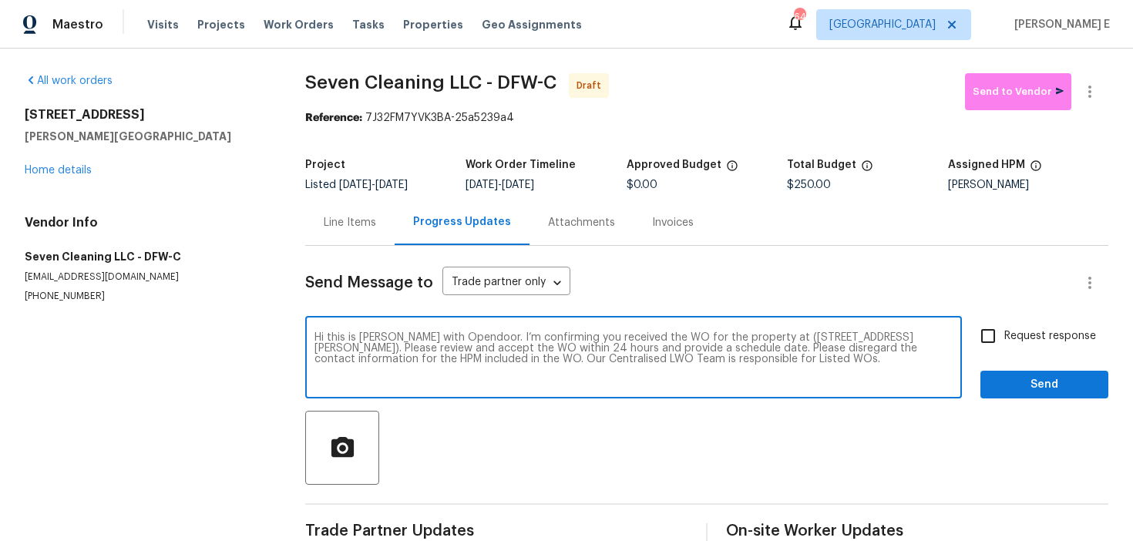
checkbox input "true"
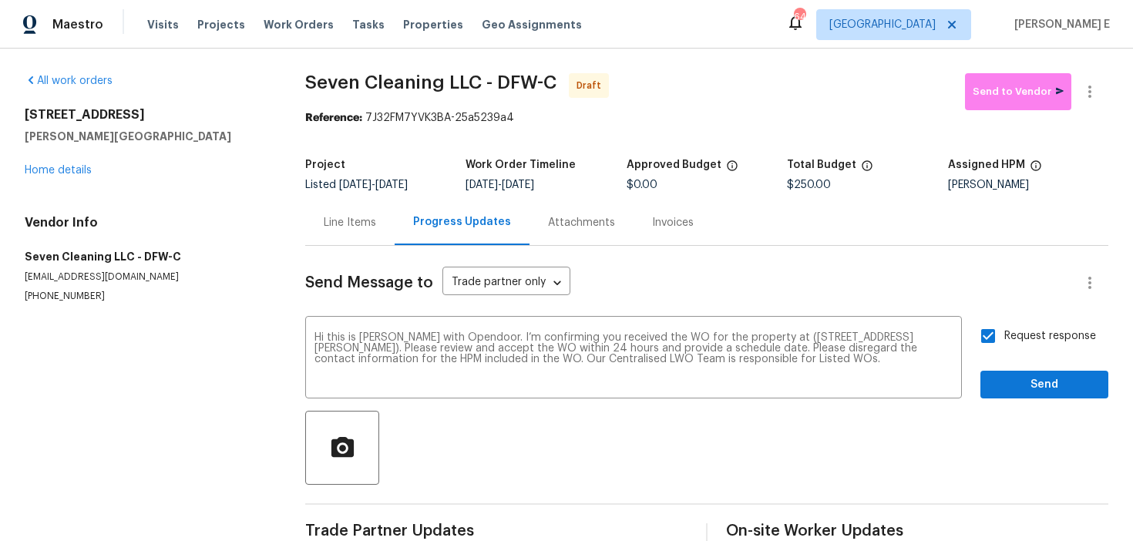
click at [1013, 405] on div "Send Message to Trade partner only Trade partner only ​ Hi this is Keerthana wi…" at bounding box center [706, 397] width 803 height 302
click at [1024, 390] on span "Send" at bounding box center [1044, 384] width 103 height 19
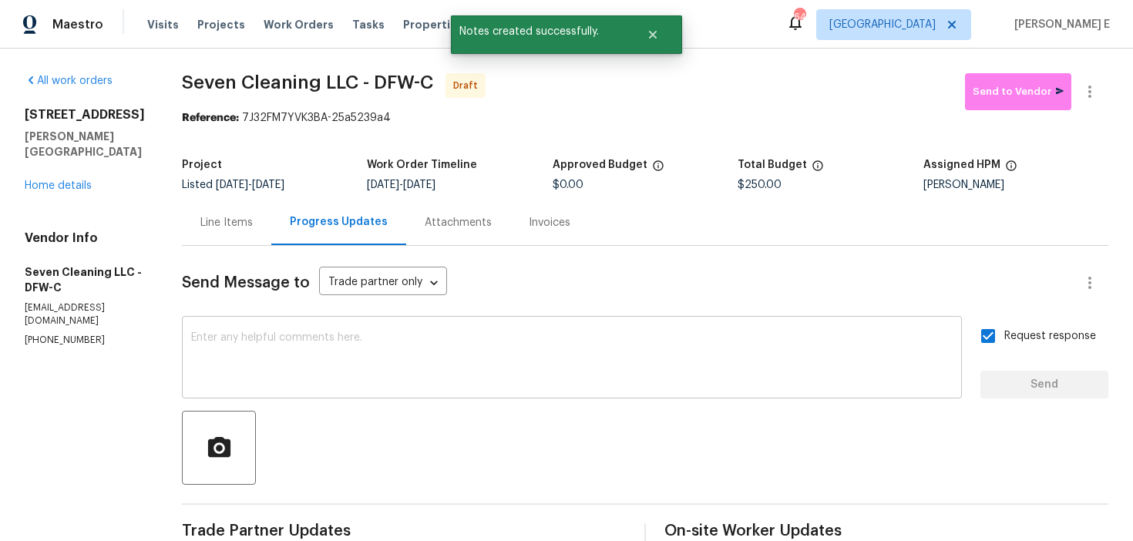
click at [553, 363] on textarea at bounding box center [572, 359] width 762 height 54
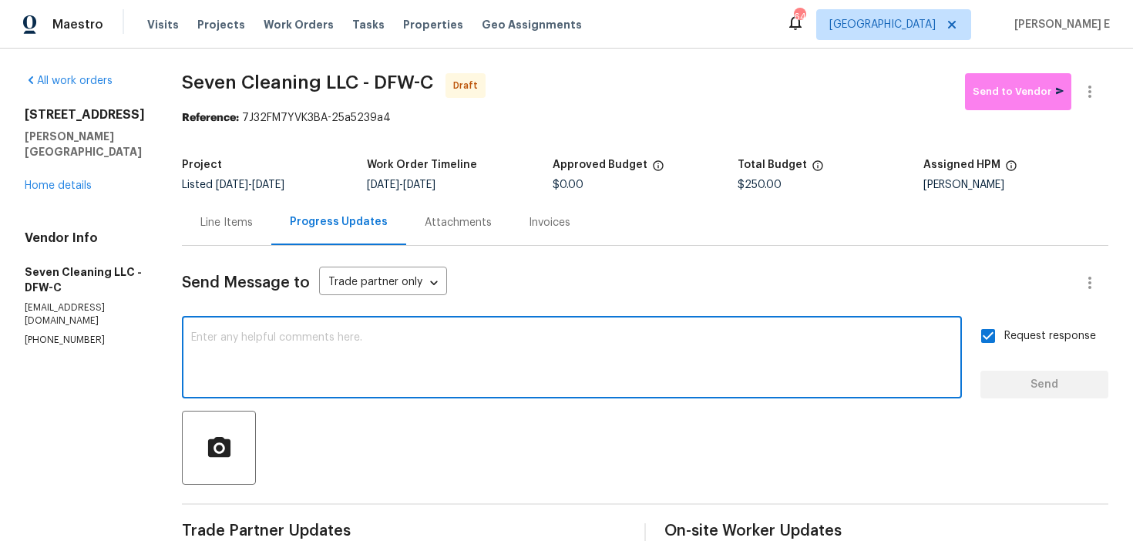
paste textarea "Attention All Work Orders must include before-photos (both close-up and wide-an…"
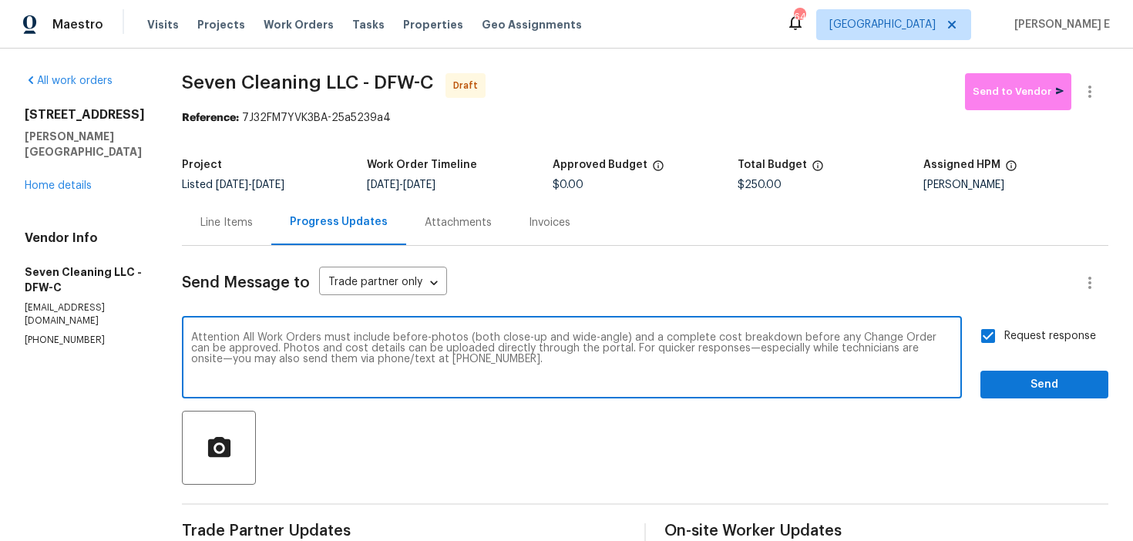
type textarea "Attention All Work Orders must include before-photos (both close-up and wide-an…"
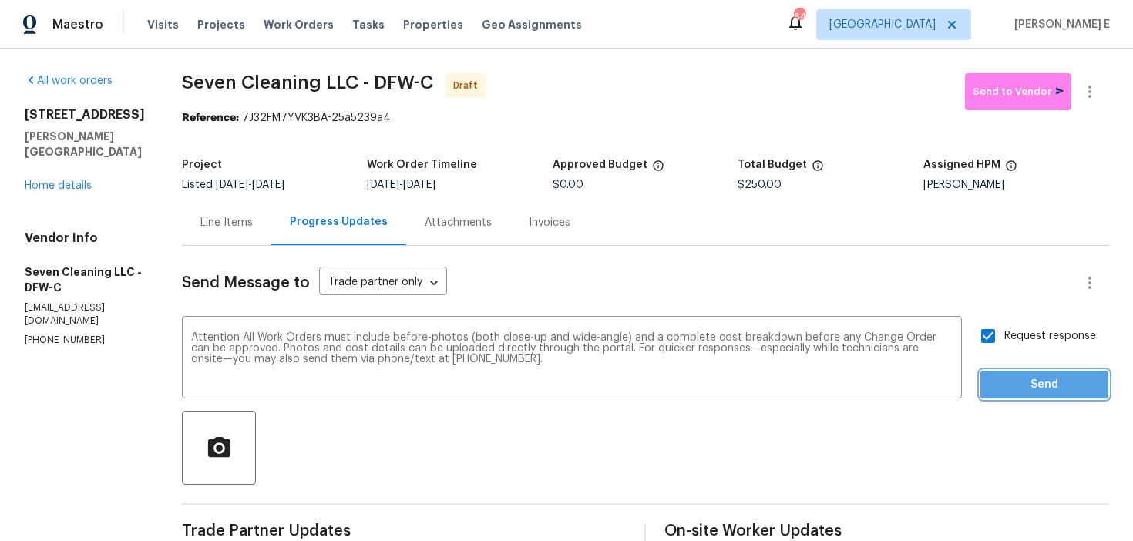
click at [1036, 373] on button "Send" at bounding box center [1045, 385] width 128 height 29
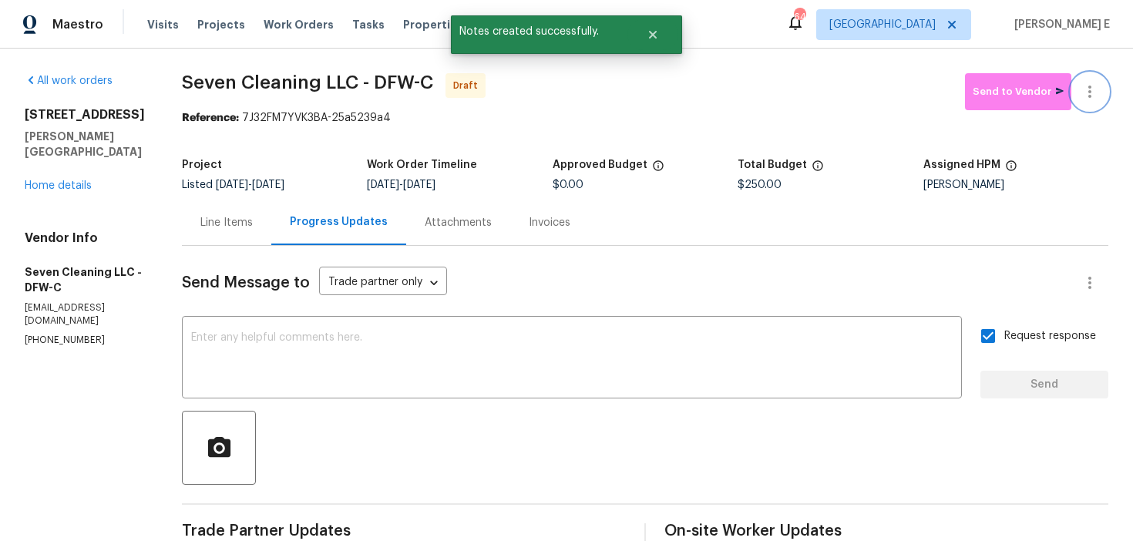
click at [1093, 83] on icon "button" at bounding box center [1090, 91] width 19 height 19
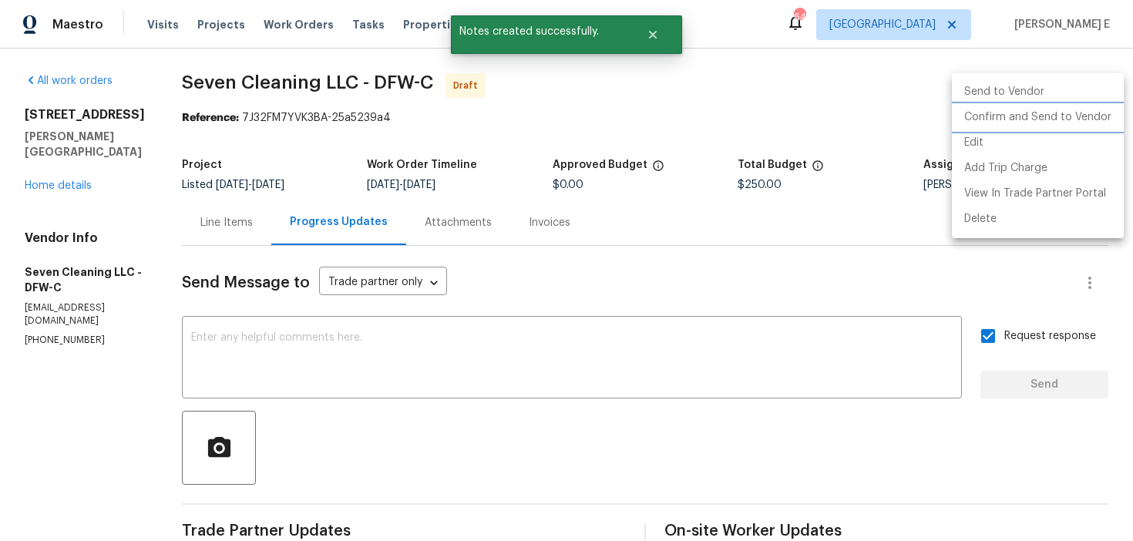
click at [1050, 116] on li "Confirm and Send to Vendor" at bounding box center [1038, 117] width 172 height 25
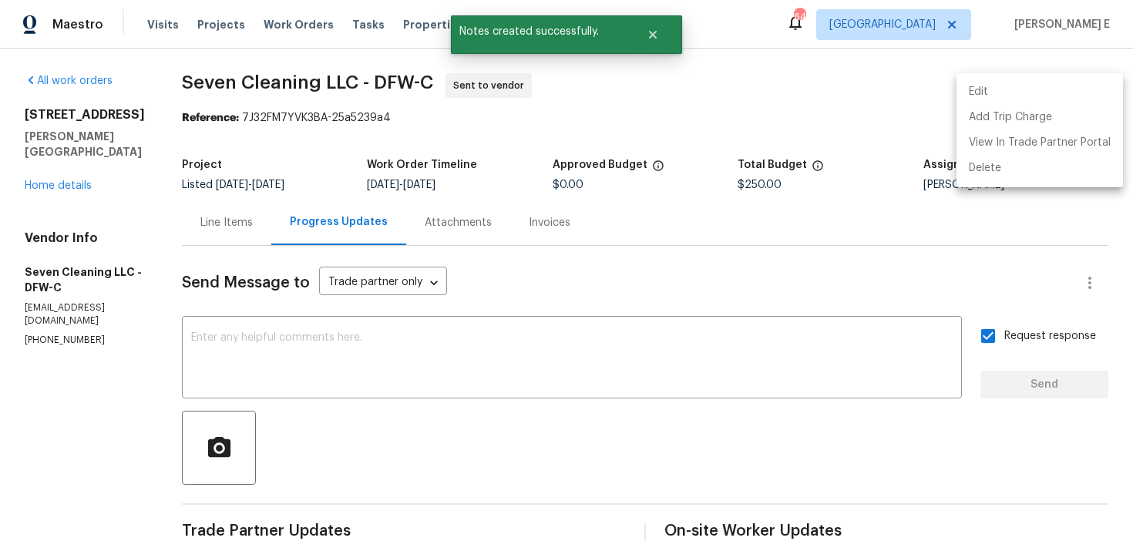
click at [584, 143] on div at bounding box center [566, 270] width 1133 height 541
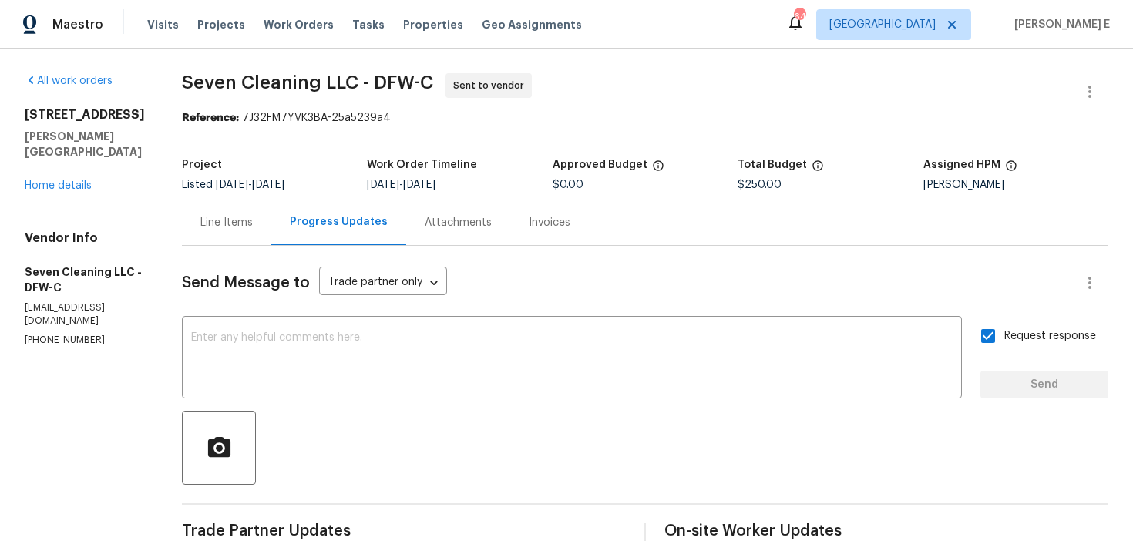
click at [214, 105] on span "Seven Cleaning LLC - DFW-C Sent to vendor" at bounding box center [627, 91] width 890 height 37
drag, startPoint x: 192, startPoint y: 82, endPoint x: 366, endPoint y: 81, distance: 174.2
click at [366, 80] on div "All work orders 570 Olive Branch Rd Brock, TX 76087 Home details Vendor Info Se…" at bounding box center [566, 433] width 1133 height 768
copy span "Seven Cleaning LLC"
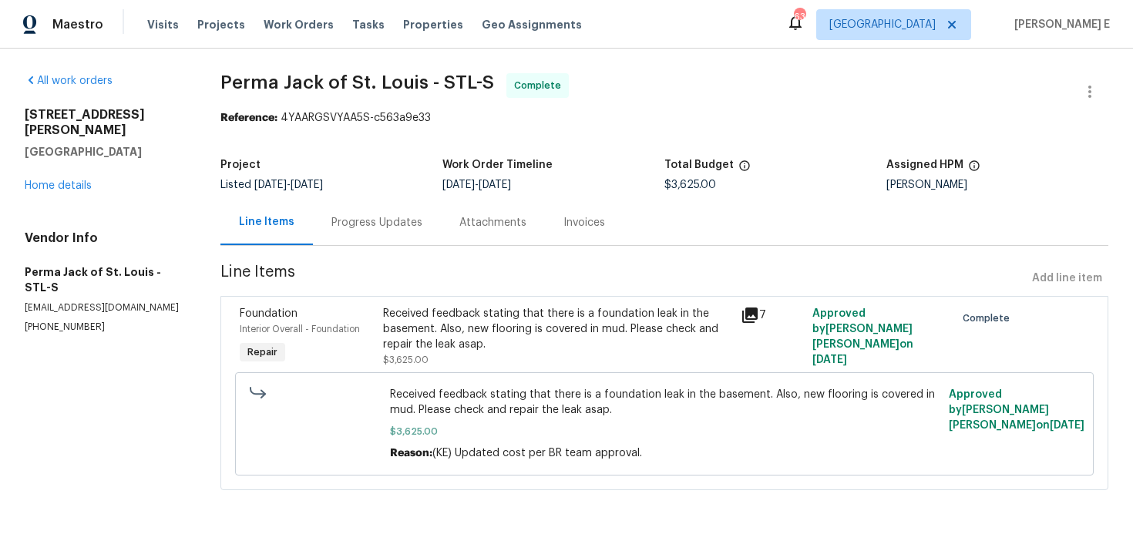
click at [406, 221] on div "Progress Updates" at bounding box center [376, 222] width 91 height 15
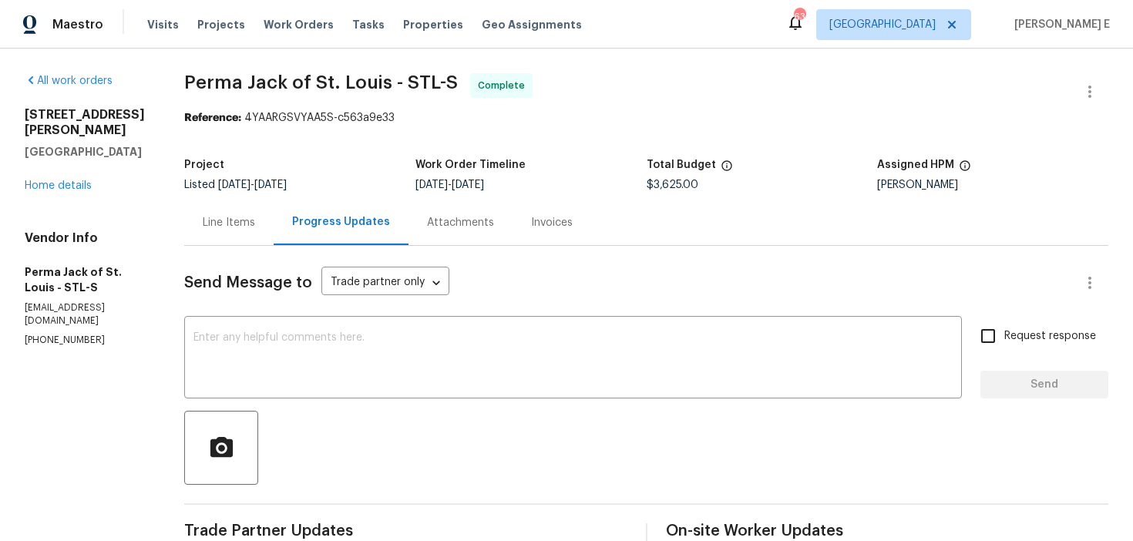
click at [67, 161] on div "[STREET_ADDRESS][PERSON_NAME] Home details" at bounding box center [86, 150] width 123 height 86
click at [62, 180] on link "Home details" at bounding box center [58, 185] width 67 height 11
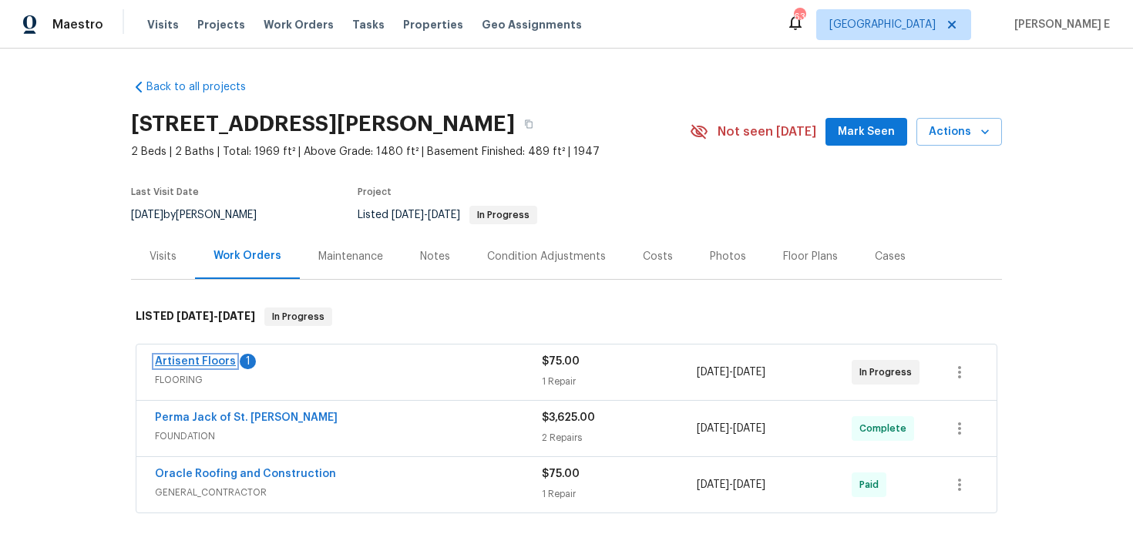
click at [207, 362] on link "Artisent Floors" at bounding box center [195, 361] width 81 height 11
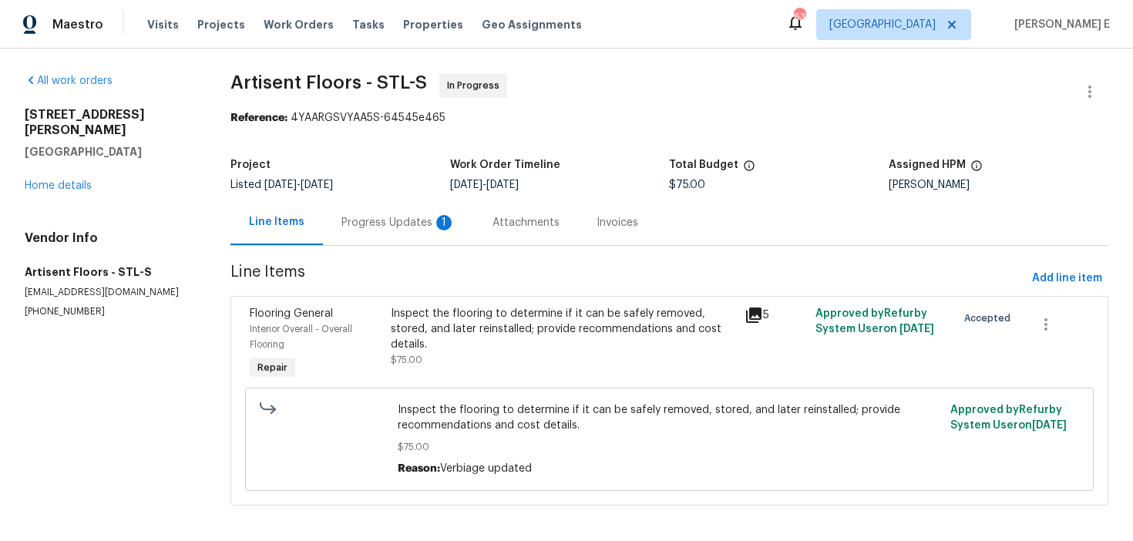
click at [426, 212] on div "Progress Updates 1" at bounding box center [398, 222] width 151 height 45
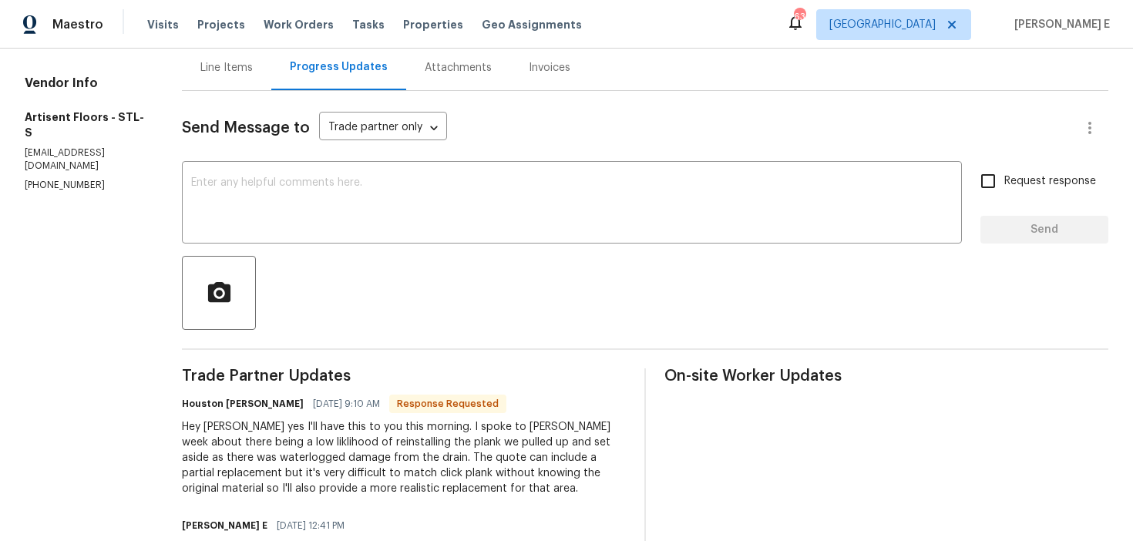
scroll to position [118, 0]
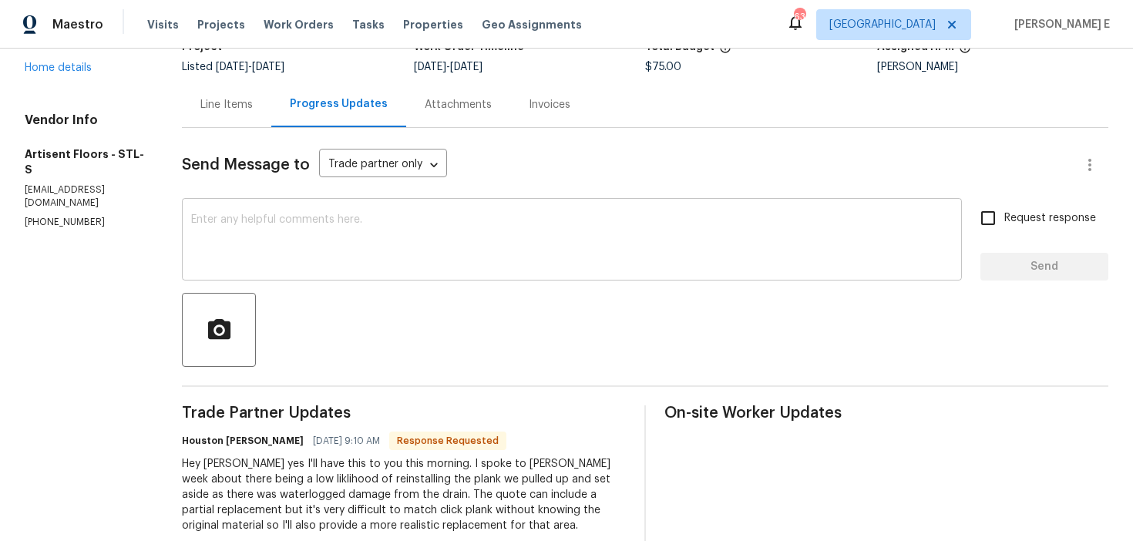
click at [448, 236] on textarea at bounding box center [572, 241] width 762 height 54
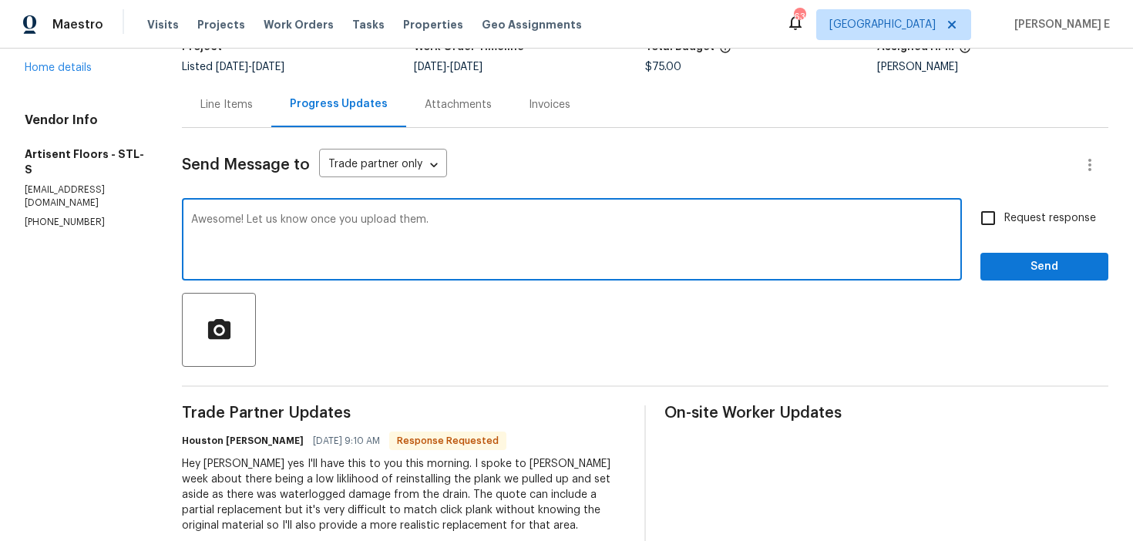
type textarea "Awesome! Let us know once you upload them."
click at [1047, 228] on label "Request response" at bounding box center [1034, 218] width 124 height 32
click at [1004, 228] on input "Request response" at bounding box center [988, 218] width 32 height 32
checkbox input "true"
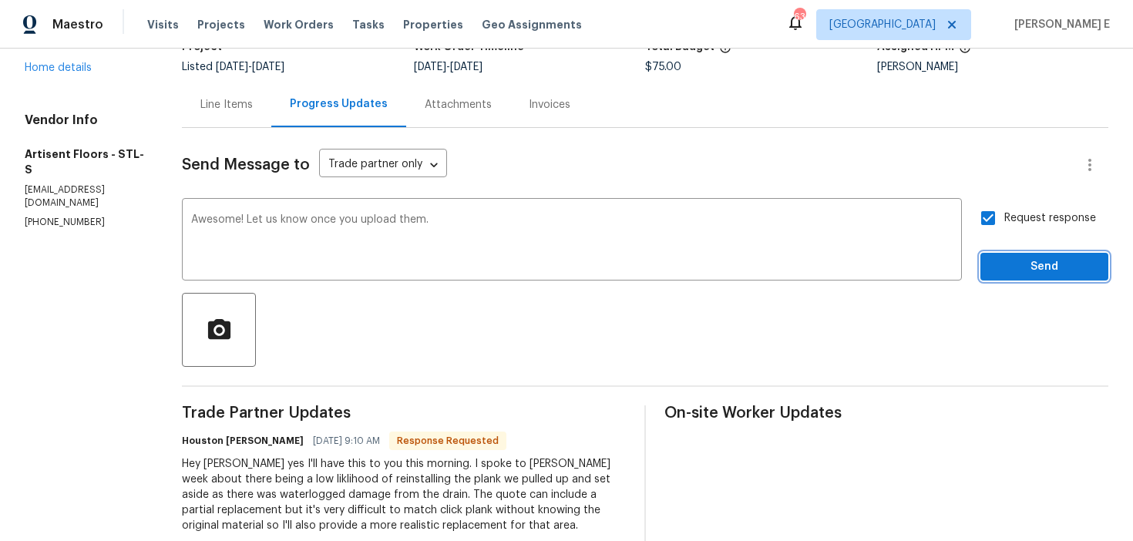
click at [1030, 266] on span "Send" at bounding box center [1044, 266] width 103 height 19
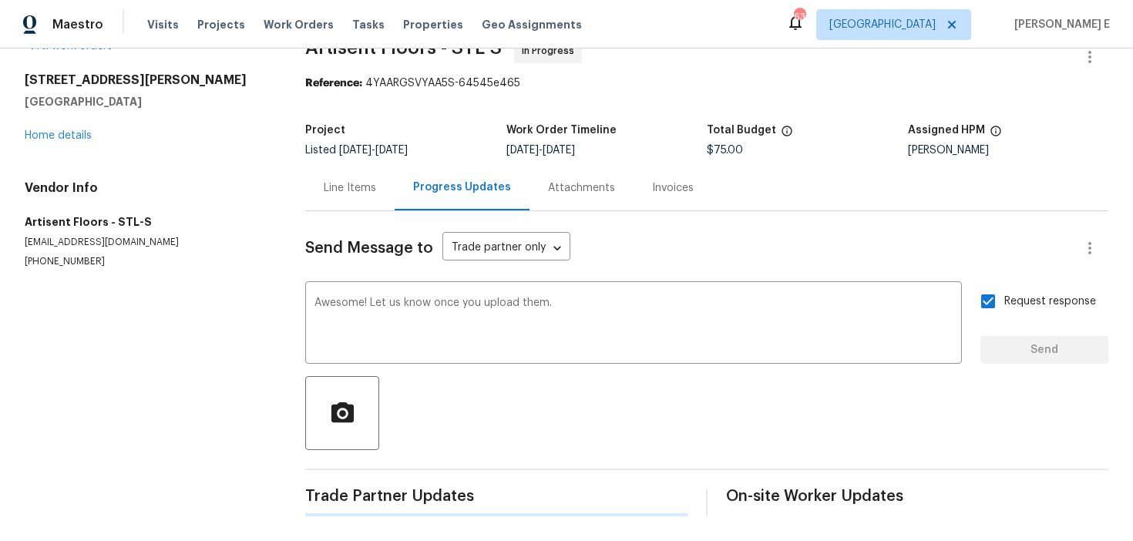
scroll to position [0, 0]
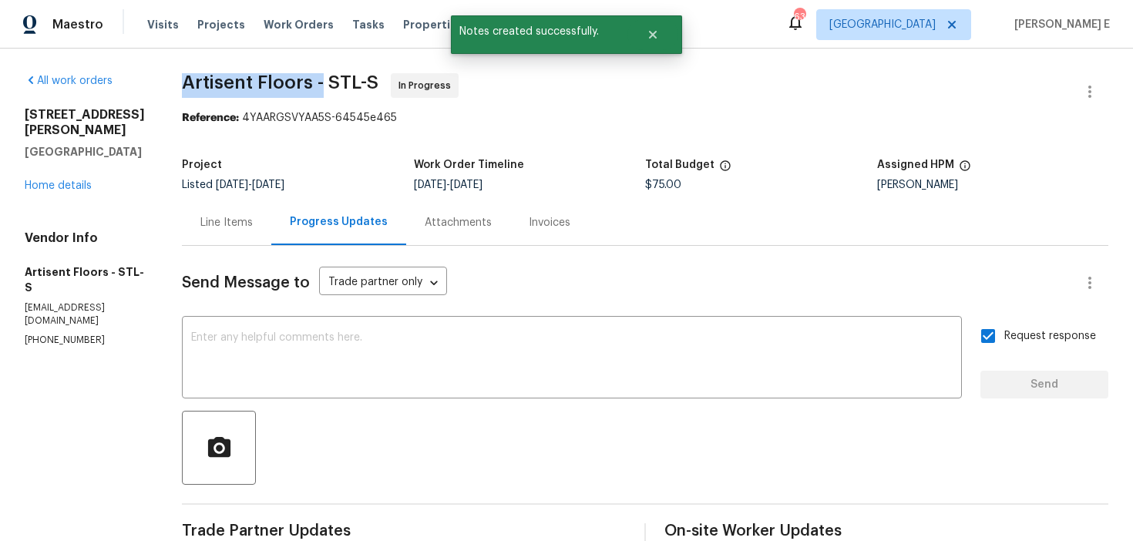
drag, startPoint x: 193, startPoint y: 84, endPoint x: 333, endPoint y: 86, distance: 140.3
click at [333, 86] on span "Artisent Floors - STL-S" at bounding box center [280, 82] width 197 height 19
copy span "Artisent Floors -"
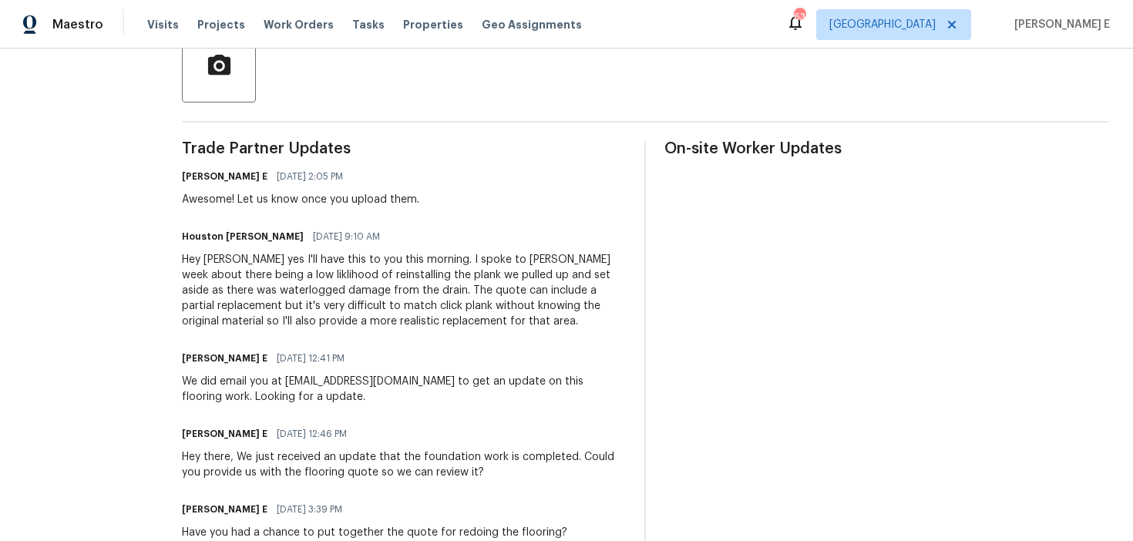
scroll to position [385, 0]
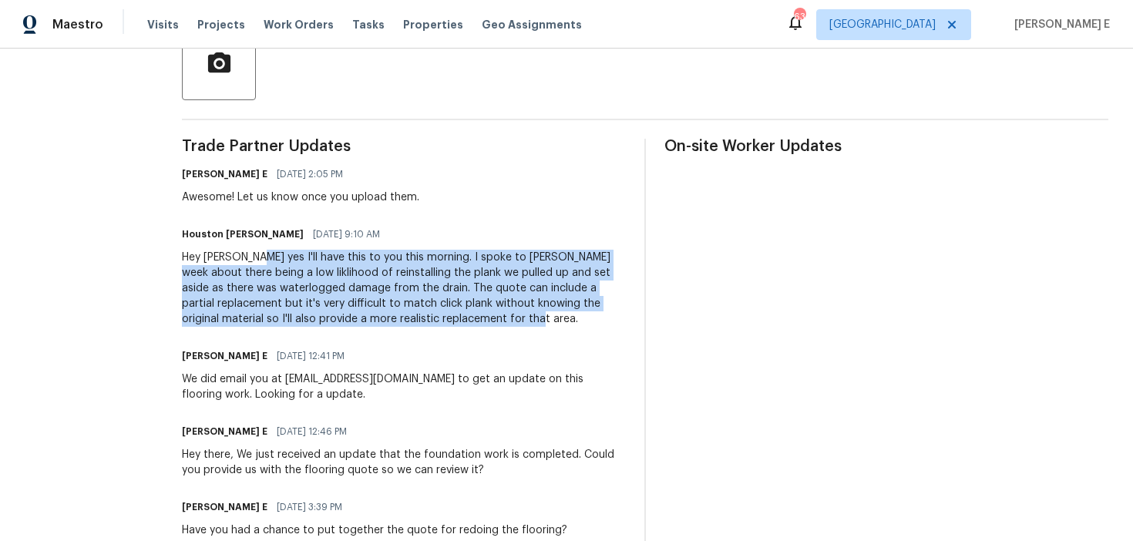
drag, startPoint x: 268, startPoint y: 256, endPoint x: 500, endPoint y: 319, distance: 239.7
click at [500, 319] on div "Hey [PERSON_NAME] yes I'll have this to you this morning. I spoke to [PERSON_NA…" at bounding box center [404, 288] width 444 height 77
copy div "yes I'll have this to you this morning. I spoke to [PERSON_NAME] week about the…"
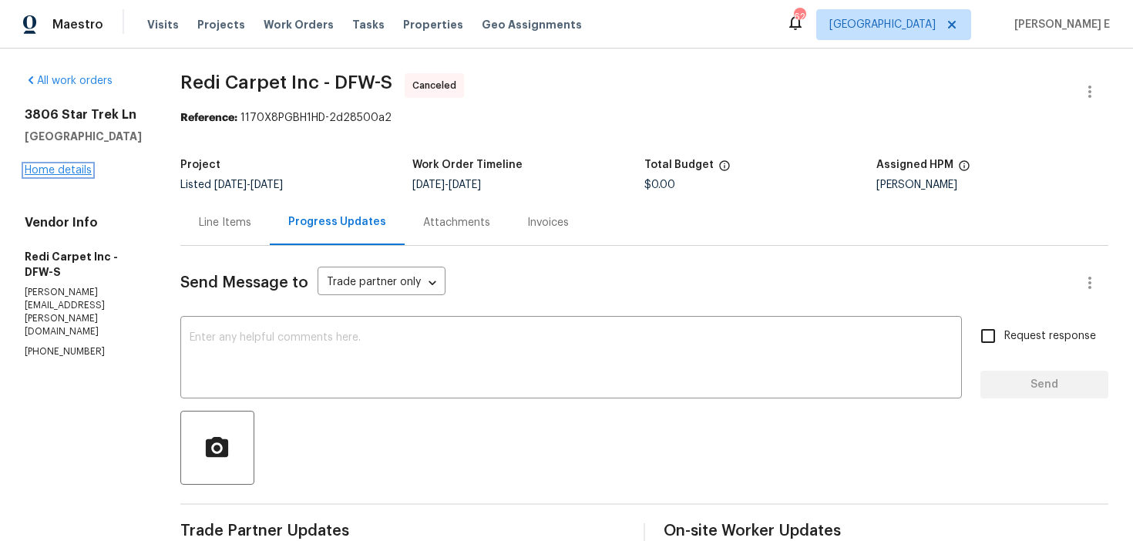
click at [76, 173] on link "Home details" at bounding box center [58, 170] width 67 height 11
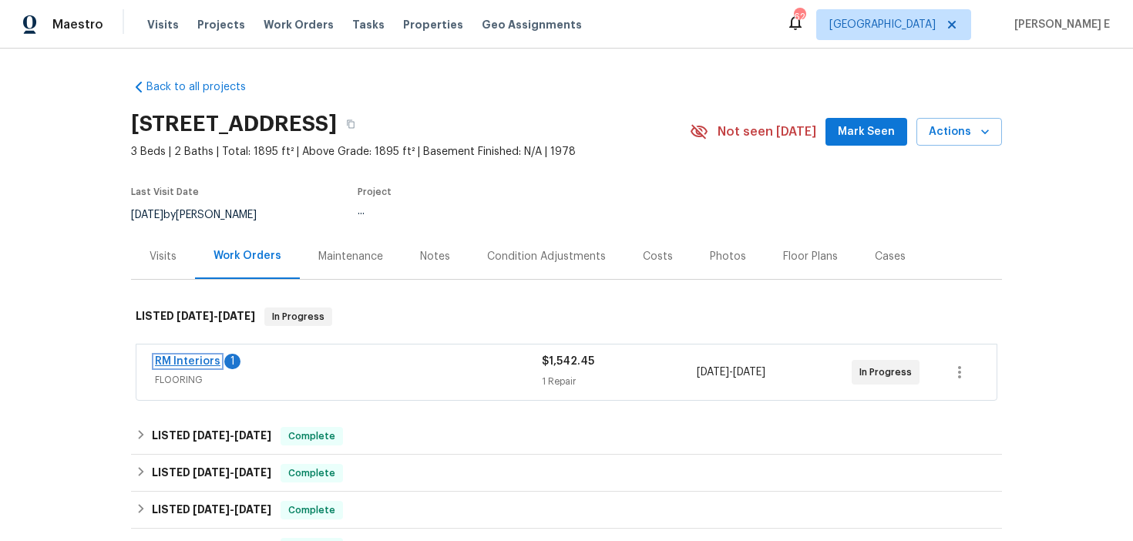
click at [206, 362] on link "RM Interiors" at bounding box center [188, 361] width 66 height 11
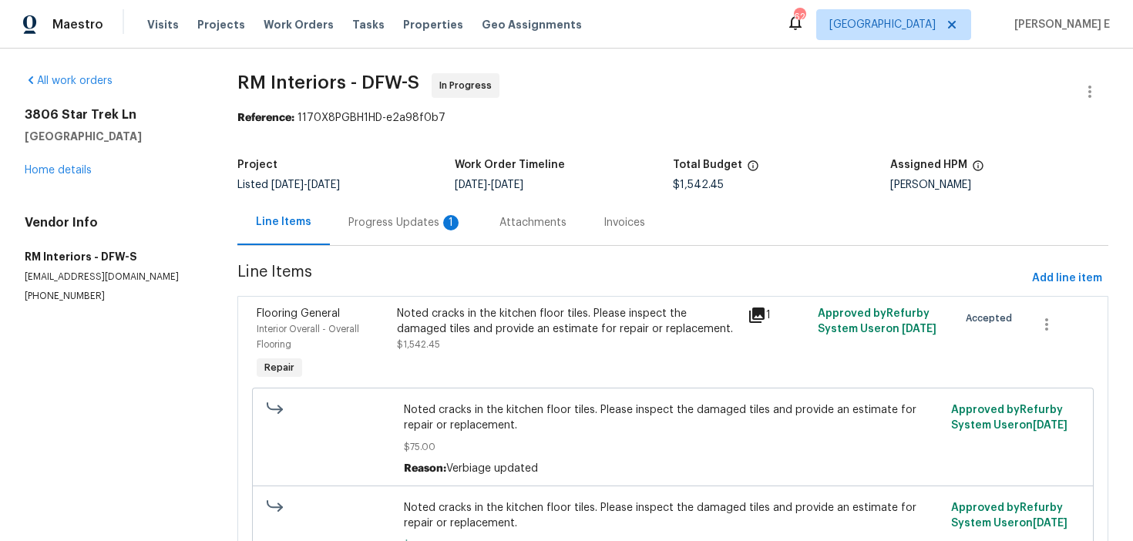
click at [395, 227] on div "Progress Updates 1" at bounding box center [405, 222] width 114 height 15
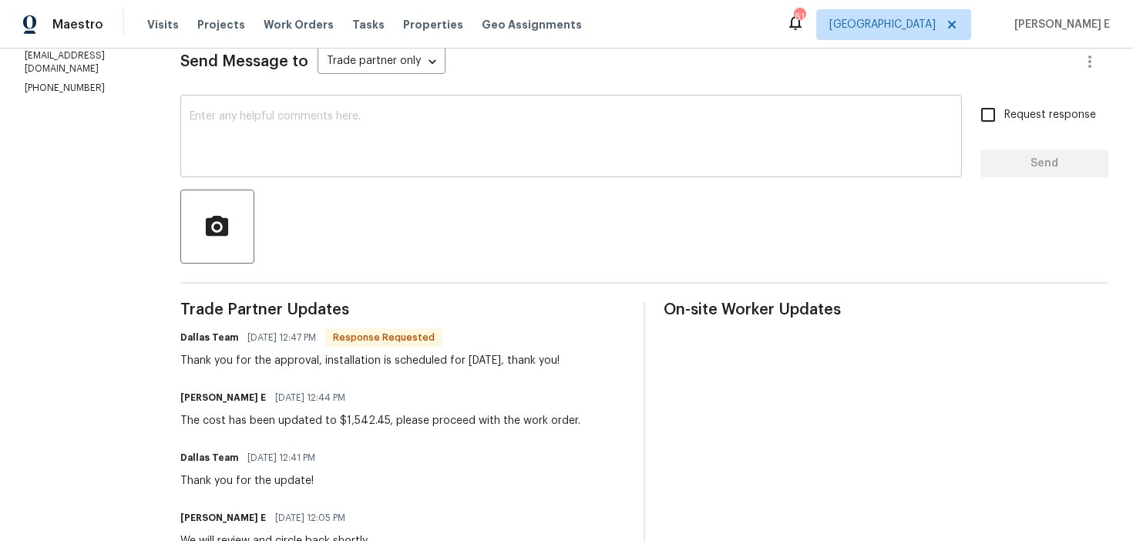
scroll to position [217, 0]
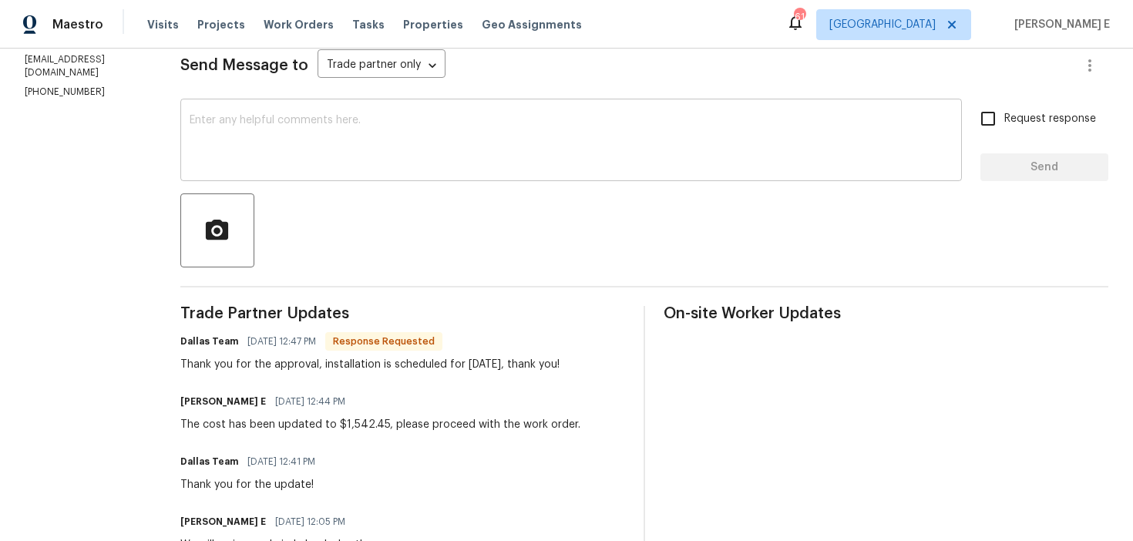
click at [479, 169] on div "x ​" at bounding box center [571, 142] width 782 height 79
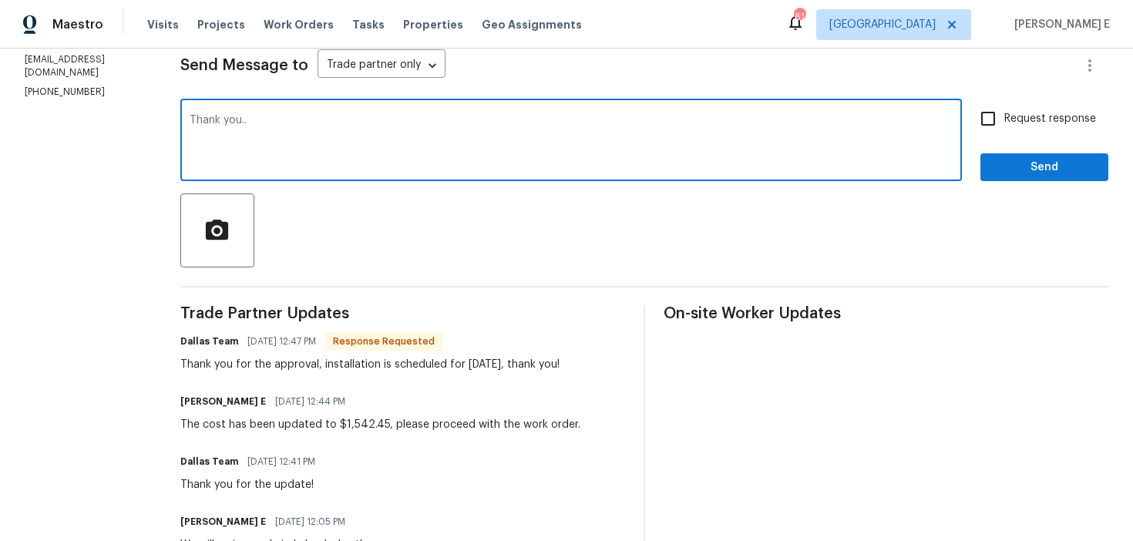
type textarea "Thank you.."
click at [1058, 158] on span "Send" at bounding box center [1044, 167] width 103 height 19
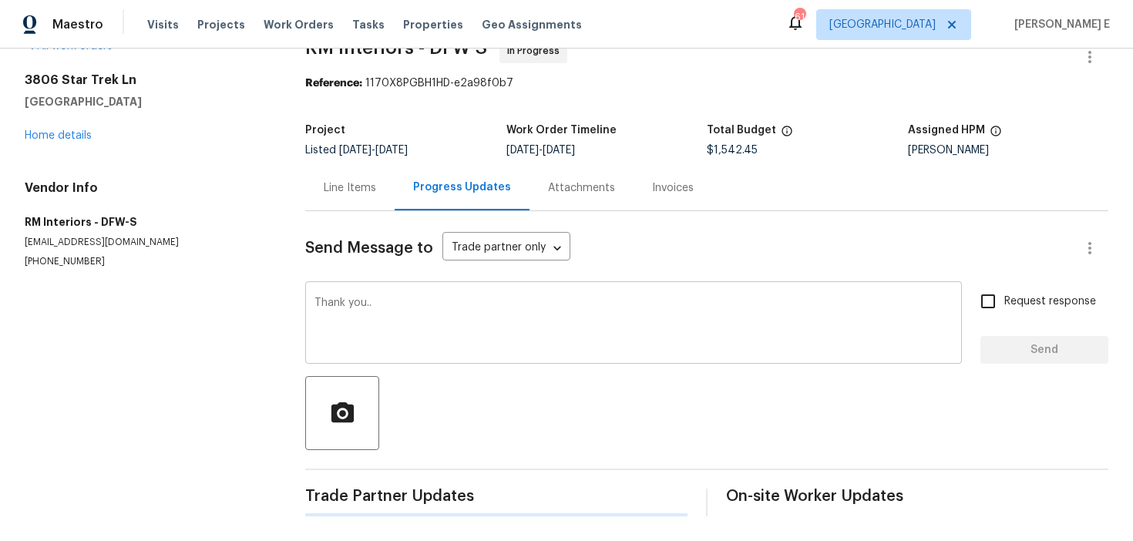
scroll to position [0, 0]
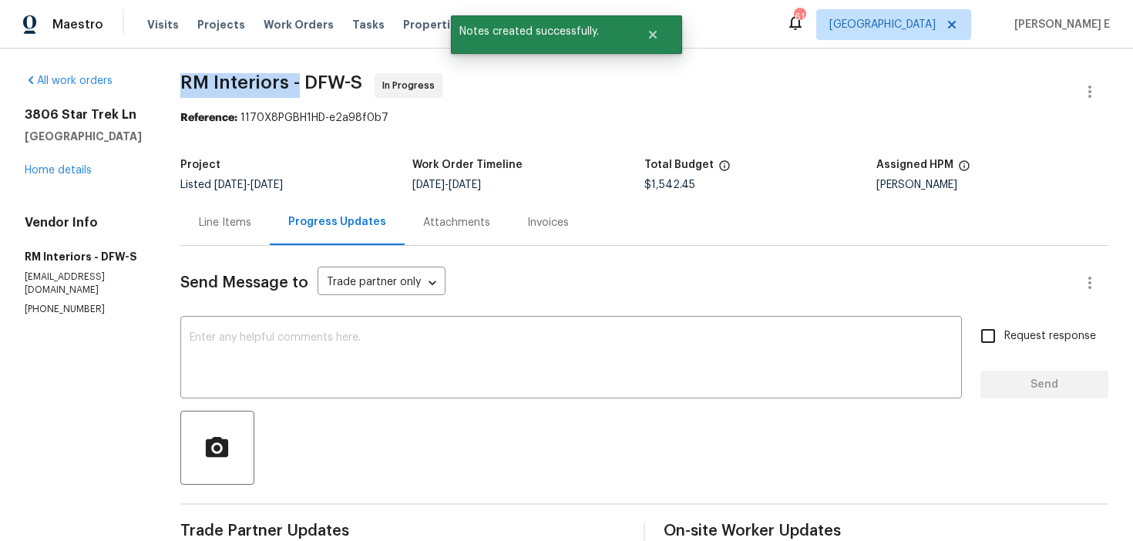
drag, startPoint x: 180, startPoint y: 80, endPoint x: 300, endPoint y: 82, distance: 120.3
click at [299, 82] on span "RM Interiors - DFW-S" at bounding box center [271, 82] width 182 height 19
copy span "RM Interiors -"
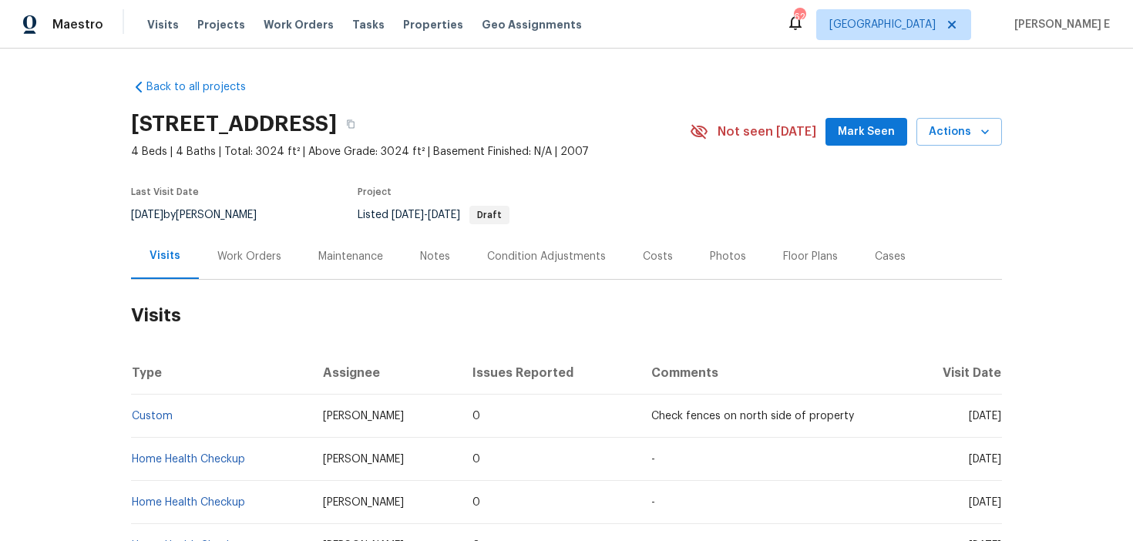
click at [230, 245] on div "Work Orders" at bounding box center [249, 256] width 101 height 45
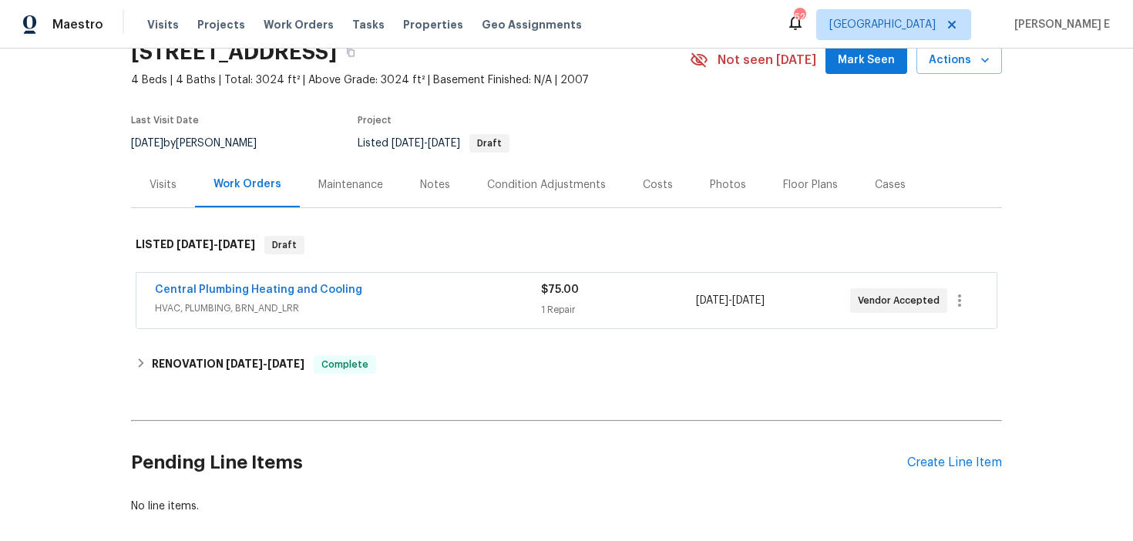
scroll to position [79, 0]
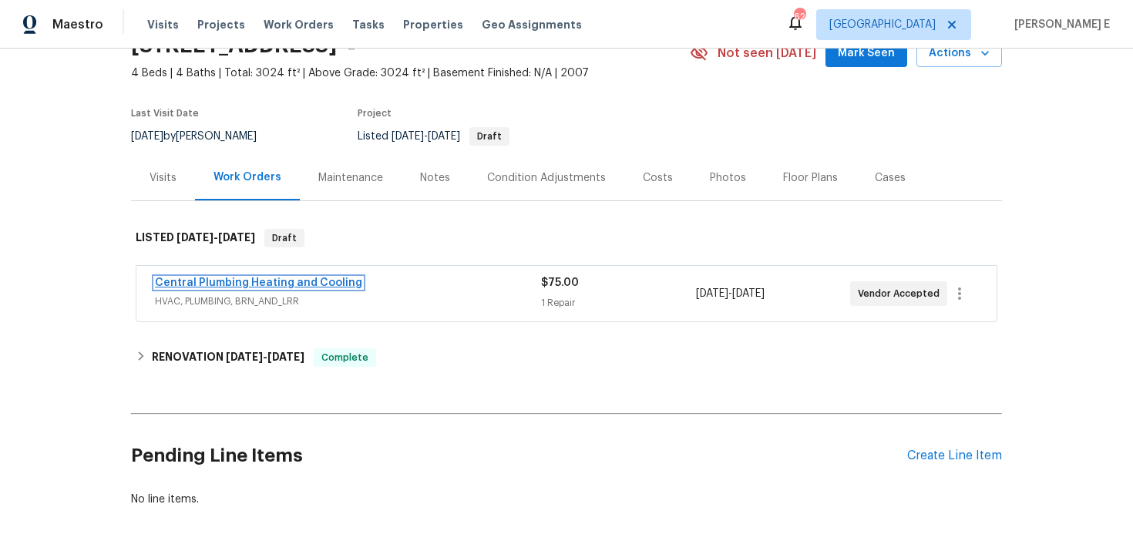
click at [272, 279] on link "Central Plumbing Heating and Cooling" at bounding box center [258, 283] width 207 height 11
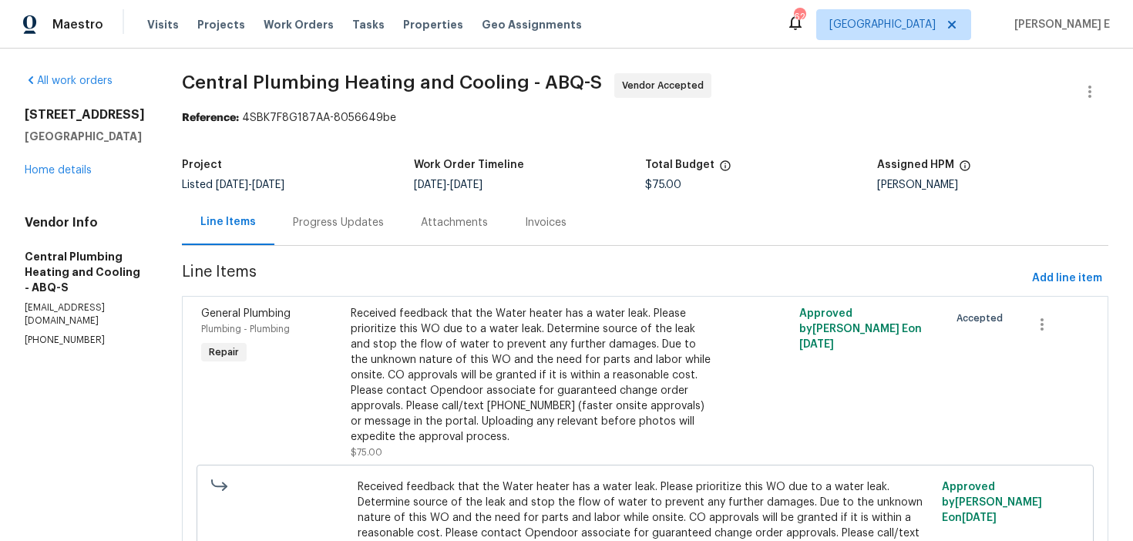
click at [384, 221] on div "Progress Updates" at bounding box center [338, 222] width 91 height 15
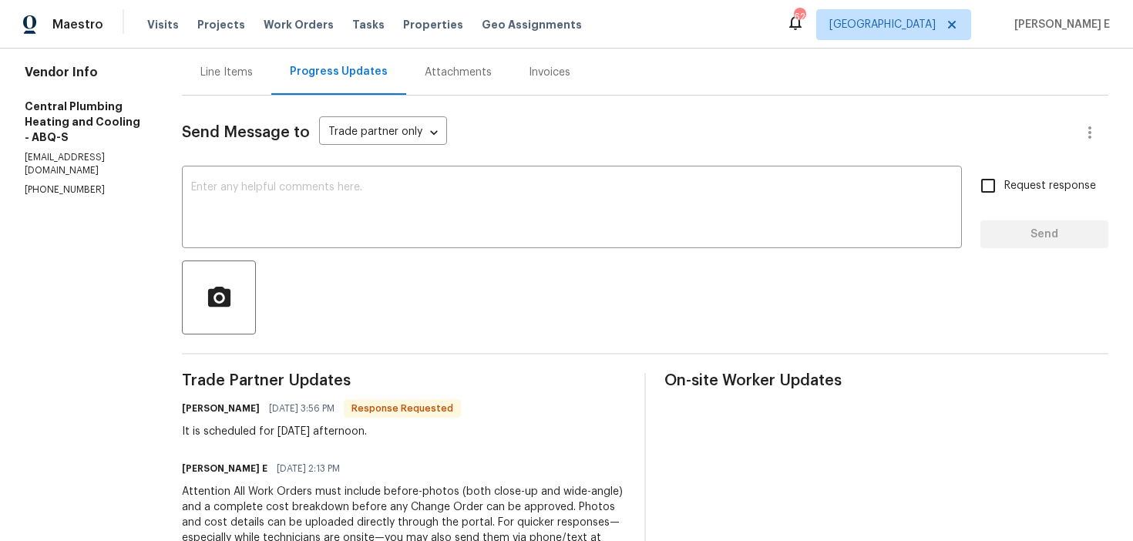
scroll to position [150, 0]
click at [424, 235] on textarea at bounding box center [572, 210] width 762 height 54
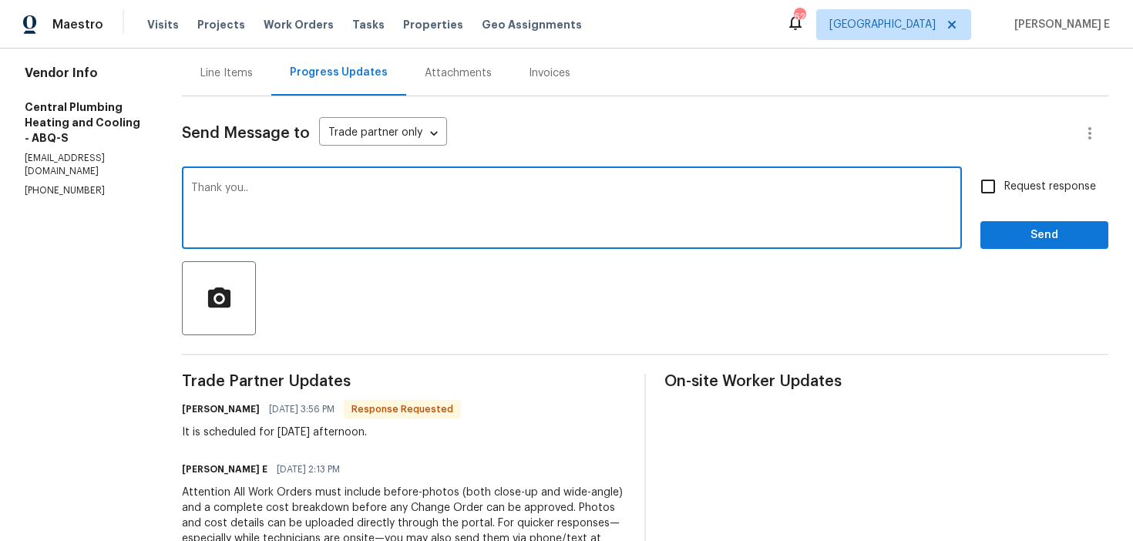
type textarea "Thank you.."
click at [1000, 217] on div "Request response Send" at bounding box center [1045, 209] width 128 height 79
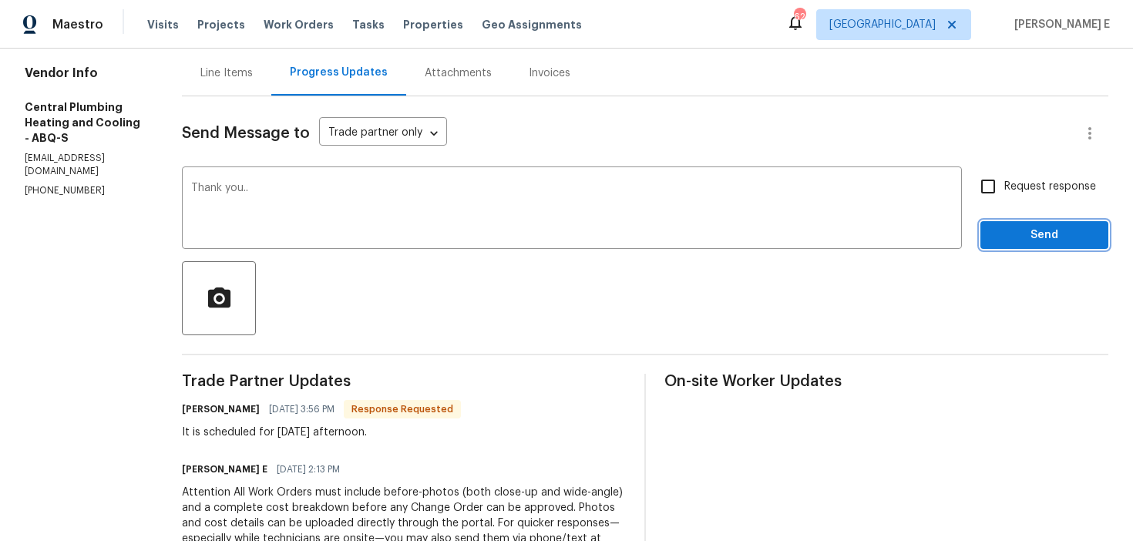
click at [982, 227] on button "Send" at bounding box center [1045, 235] width 128 height 29
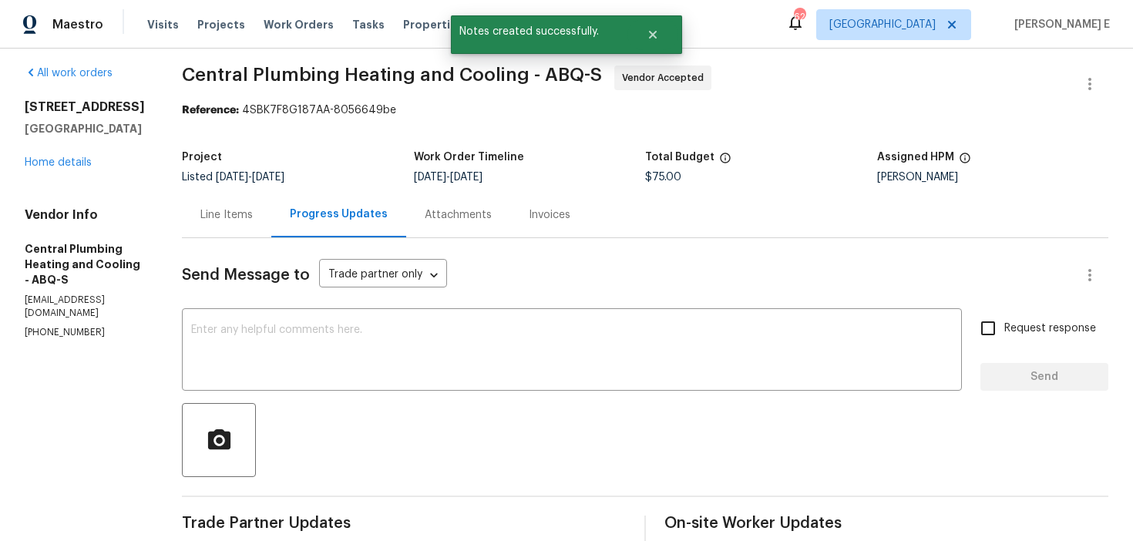
scroll to position [0, 0]
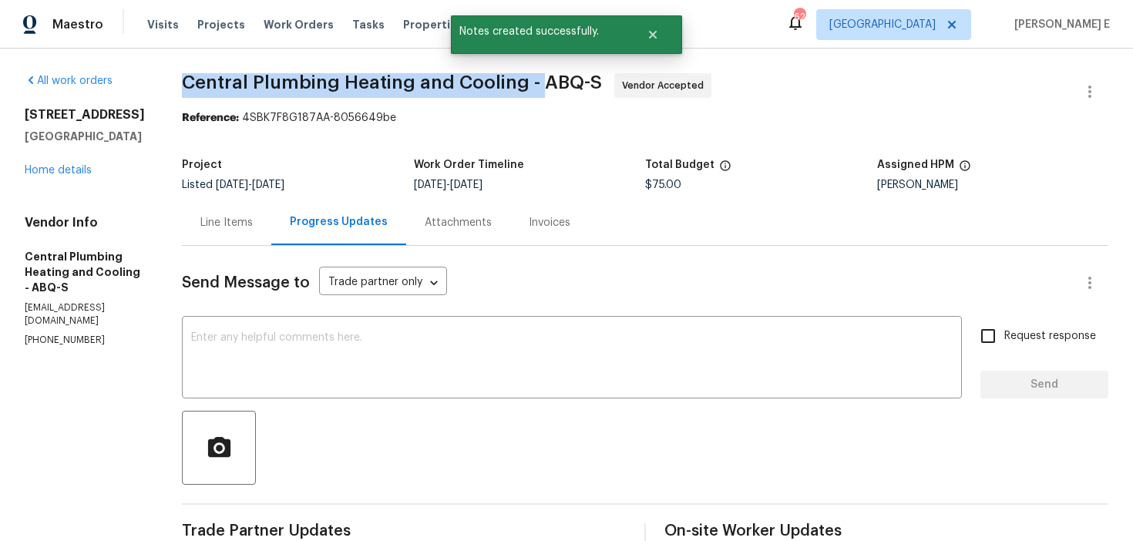
drag, startPoint x: 201, startPoint y: 80, endPoint x: 559, endPoint y: 78, distance: 357.7
click at [558, 78] on span "Central Plumbing Heating and Cooling - ABQ-S" at bounding box center [392, 82] width 420 height 19
copy span "Central Plumbing Heating and Cooling -"
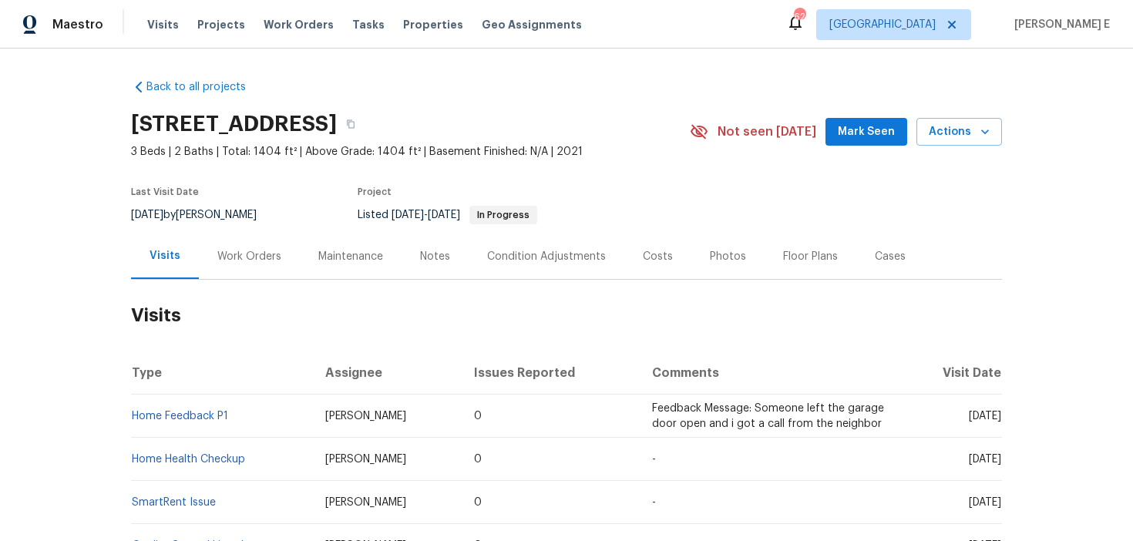
click at [257, 245] on div "Work Orders" at bounding box center [249, 256] width 101 height 45
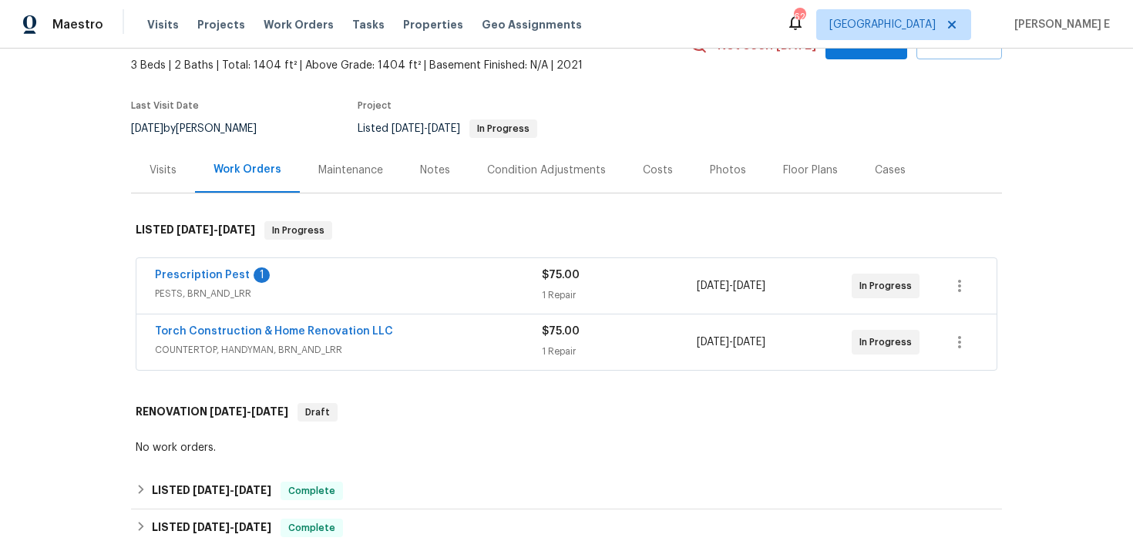
scroll to position [111, 0]
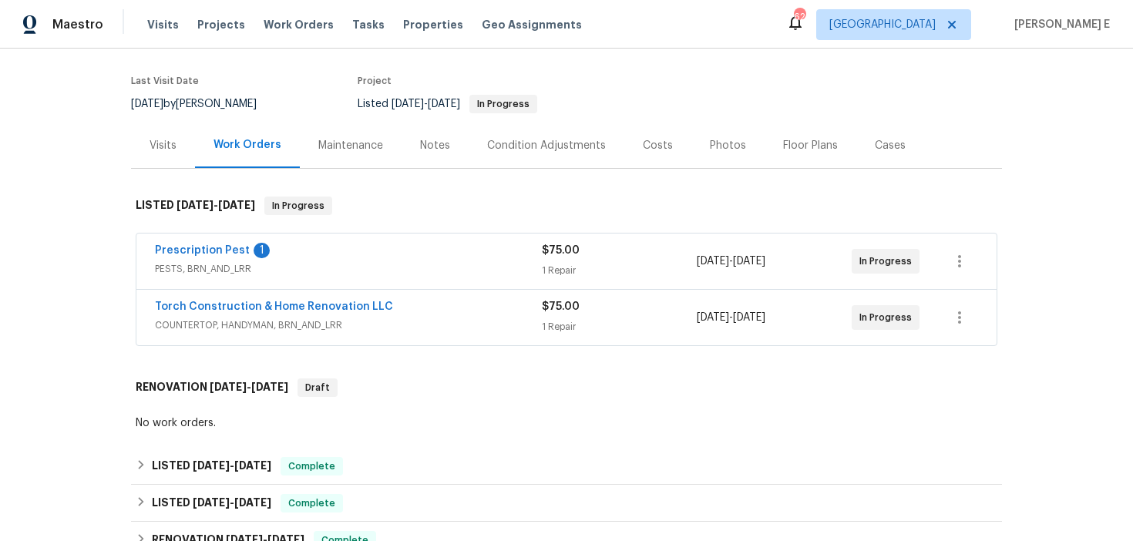
click at [371, 264] on span "PESTS, BRN_AND_LRR" at bounding box center [348, 268] width 387 height 15
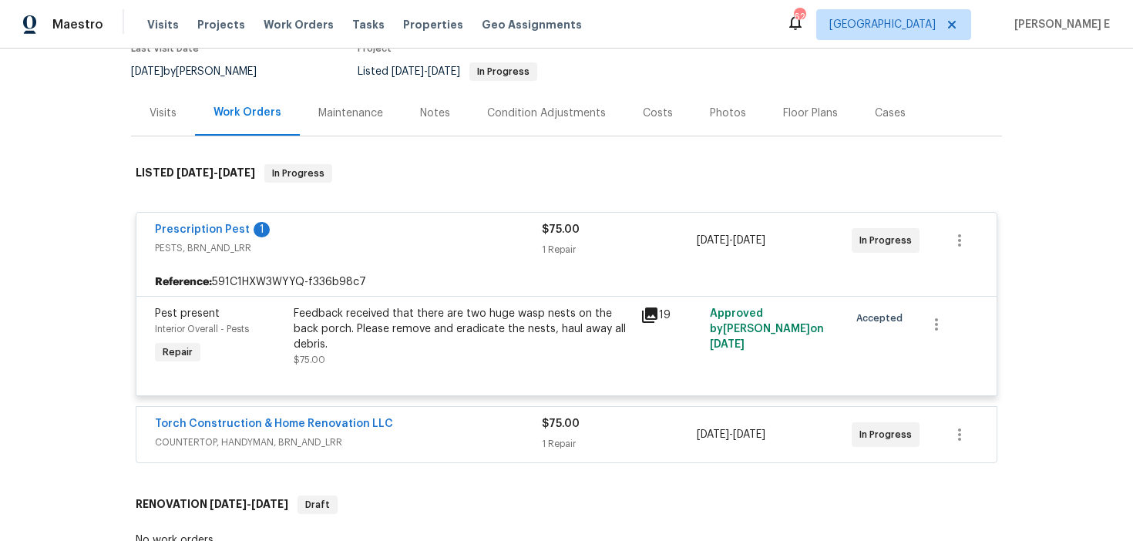
scroll to position [190, 0]
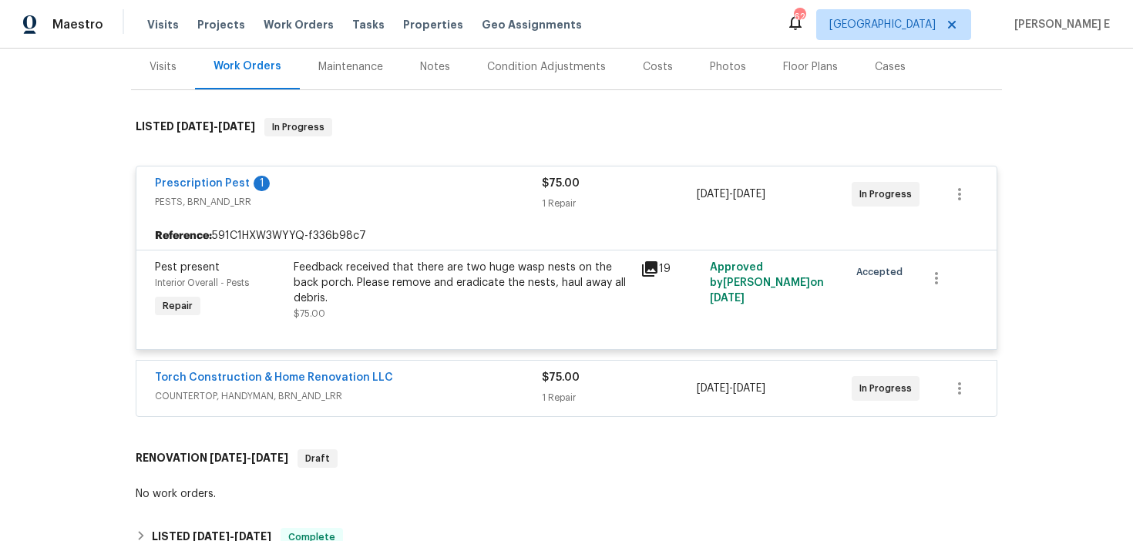
click at [411, 367] on div "Torch Construction & Home Renovation LLC COUNTERTOP, HANDYMAN, BRN_AND_LRR $75.…" at bounding box center [566, 389] width 860 height 56
click at [328, 378] on link "Torch Construction & Home Renovation LLC" at bounding box center [274, 377] width 238 height 11
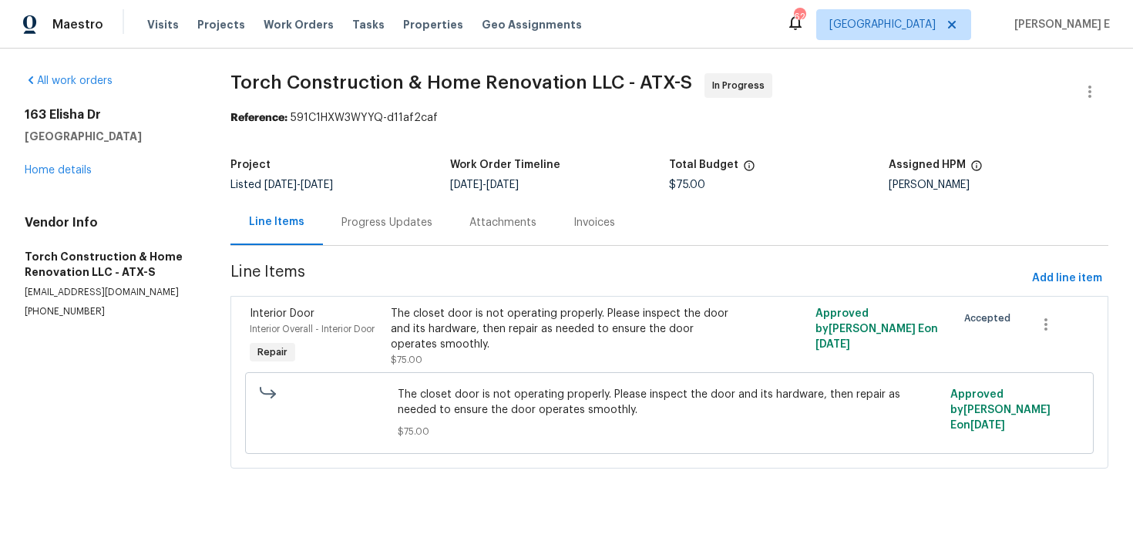
click at [402, 233] on div "Progress Updates" at bounding box center [387, 222] width 128 height 45
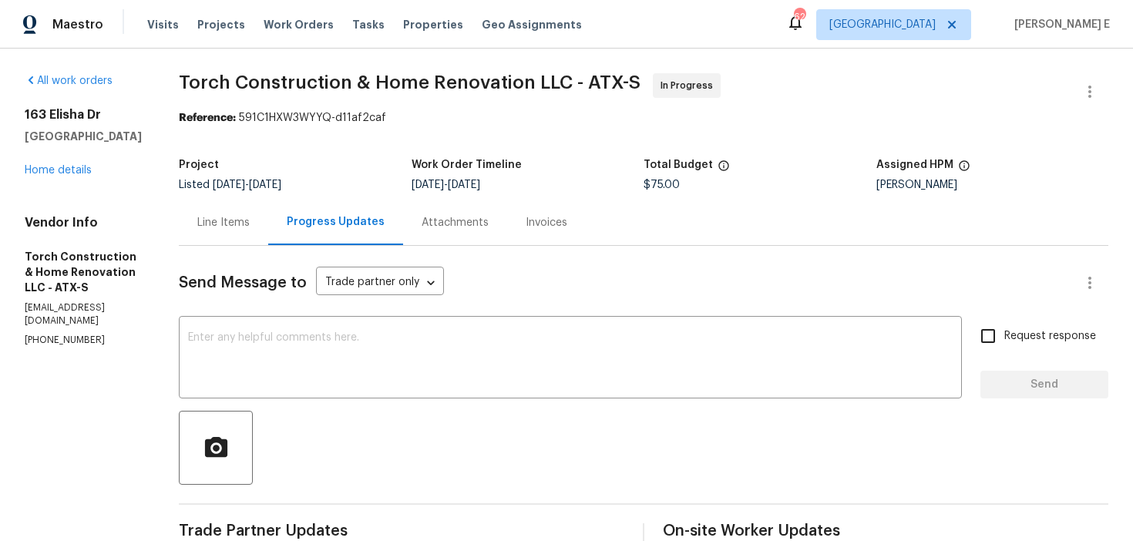
click at [250, 227] on div "Line Items" at bounding box center [223, 222] width 52 height 15
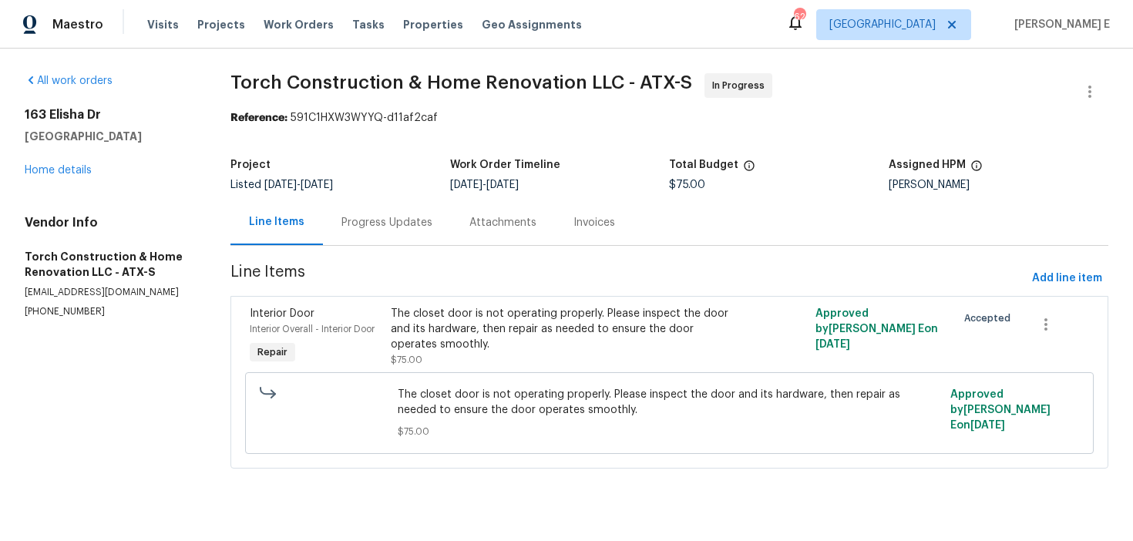
click at [382, 244] on div "Progress Updates" at bounding box center [387, 222] width 128 height 45
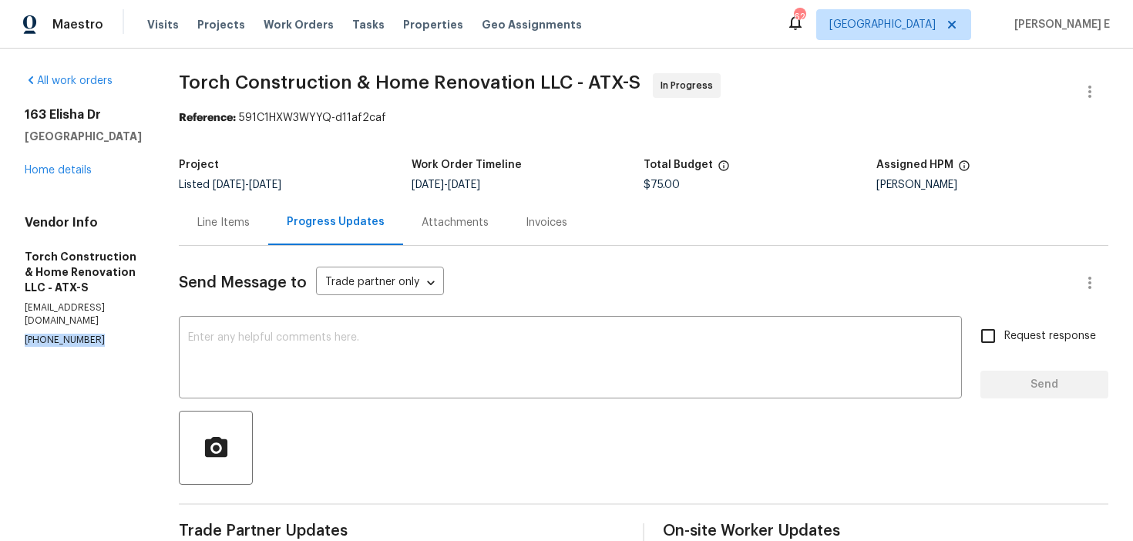
drag, startPoint x: 24, startPoint y: 332, endPoint x: 114, endPoint y: 325, distance: 90.5
click at [114, 334] on p "(832) 552-9263" at bounding box center [83, 340] width 117 height 13
copy p "(832) 552-9263"
click at [317, 370] on textarea at bounding box center [570, 359] width 765 height 54
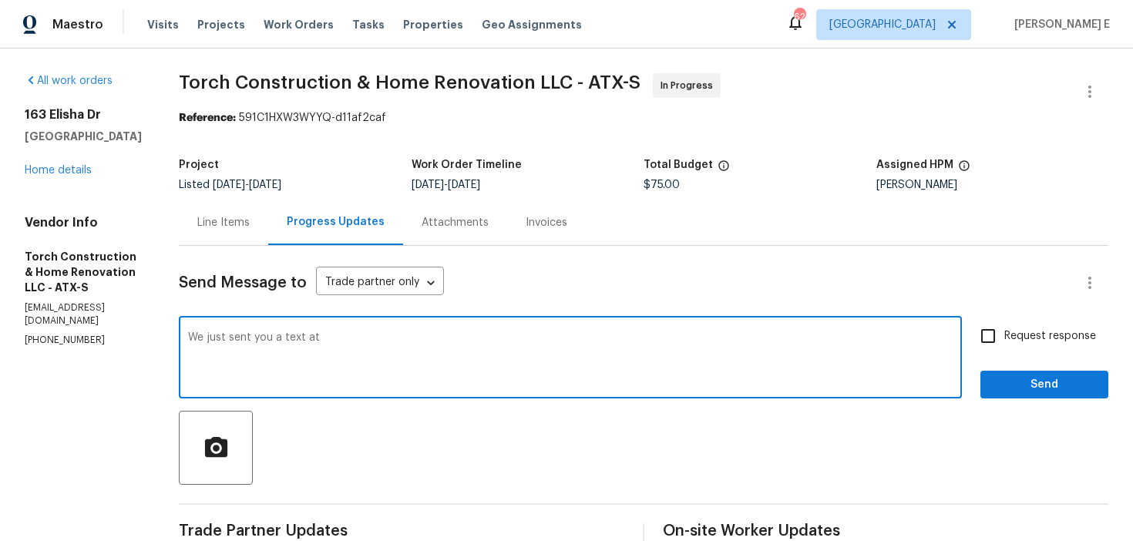
paste textarea "(832) 552-9263"
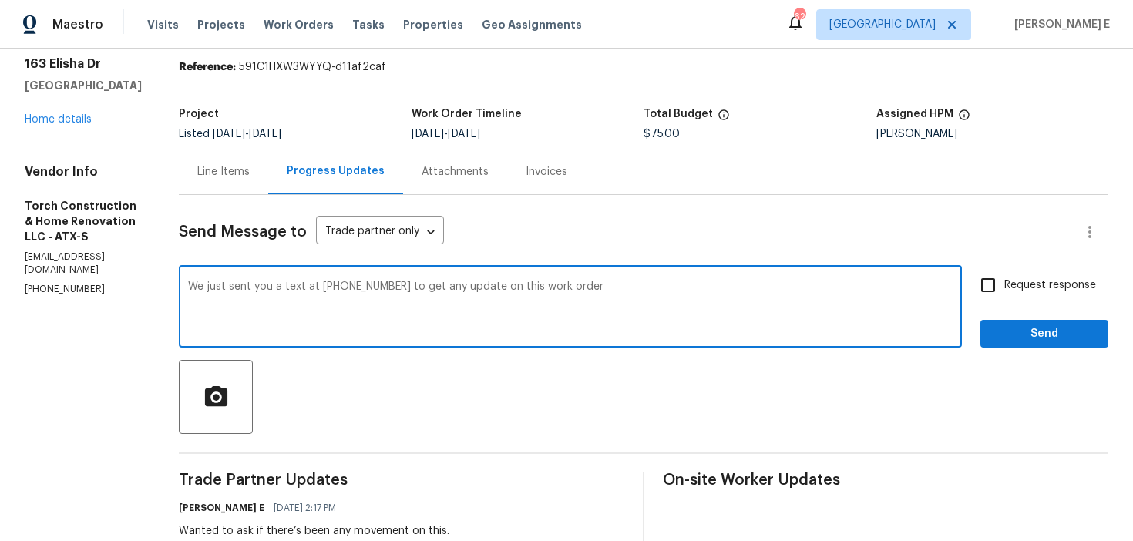
scroll to position [58, 0]
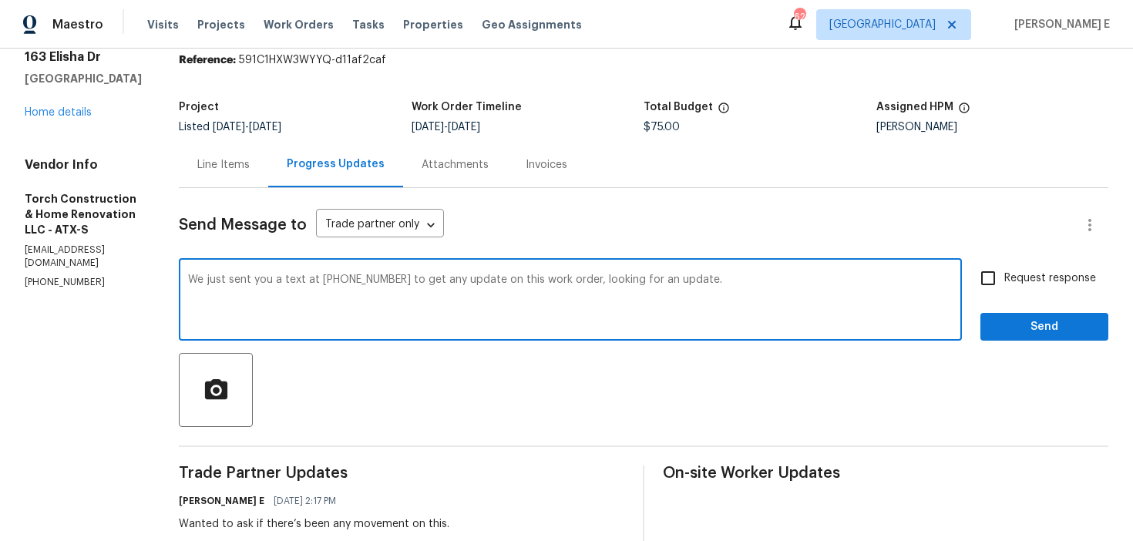
type textarea "We just sent you a text at (832) 552-9263 to get any update on this work order,…"
click at [985, 271] on input "Request response" at bounding box center [988, 278] width 32 height 32
checkbox input "true"
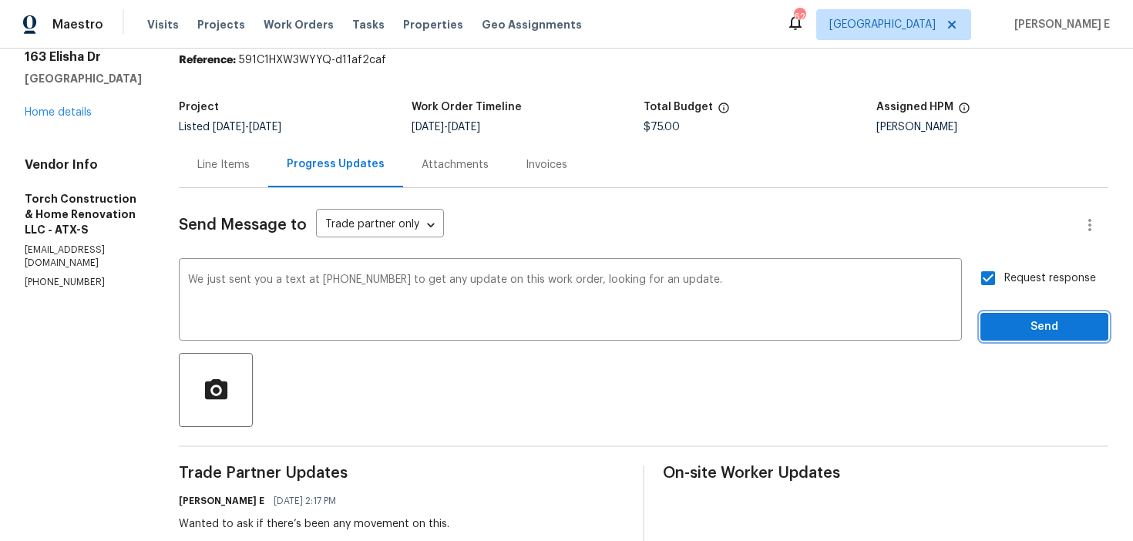
click at [1000, 337] on button "Send" at bounding box center [1045, 327] width 128 height 29
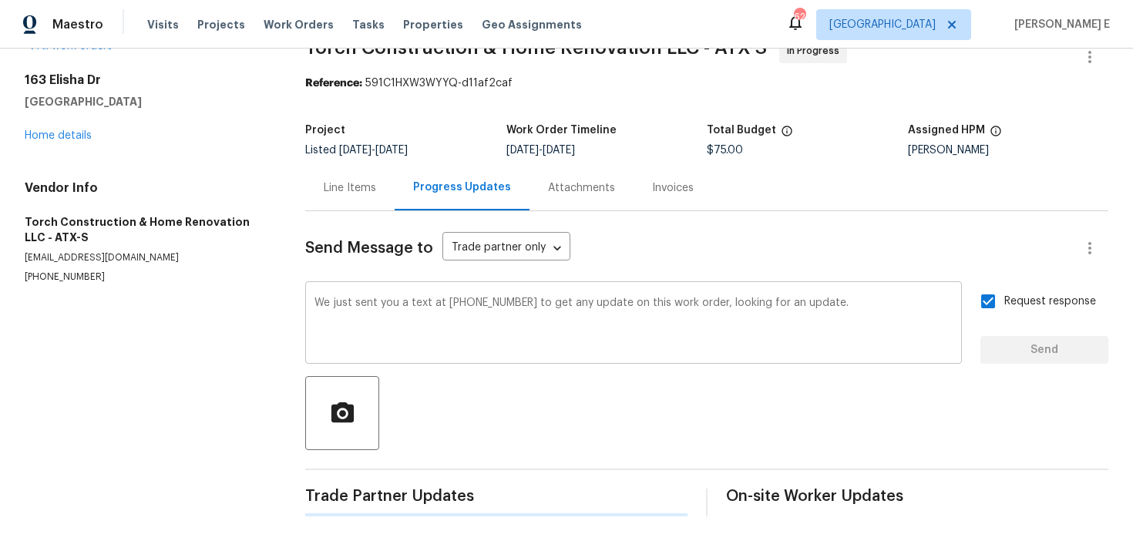
scroll to position [0, 0]
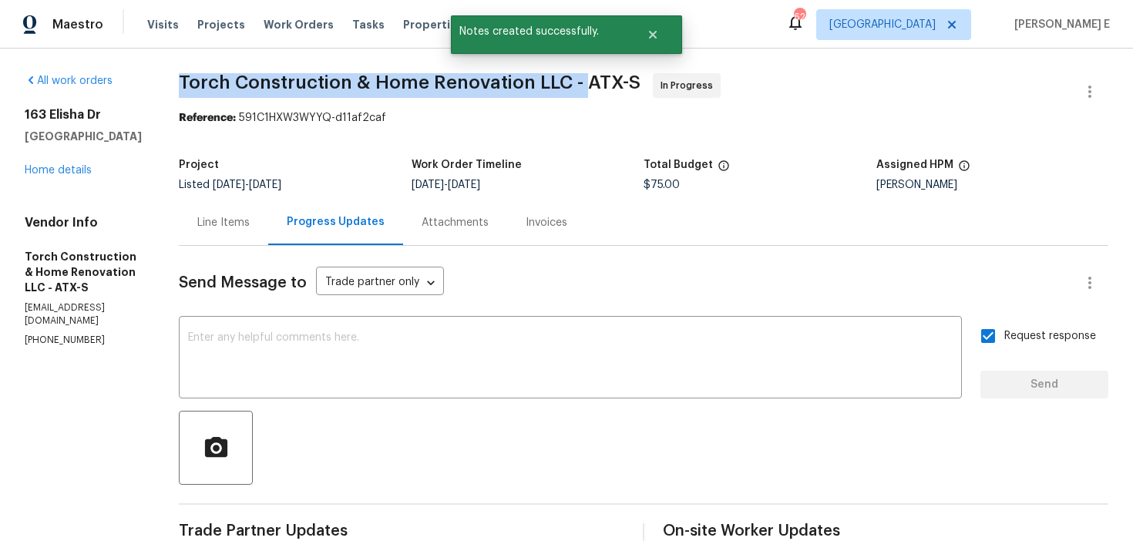
drag, startPoint x: 197, startPoint y: 85, endPoint x: 607, endPoint y: 85, distance: 409.3
copy span "Torch Construction & Home Renovation LLC -"
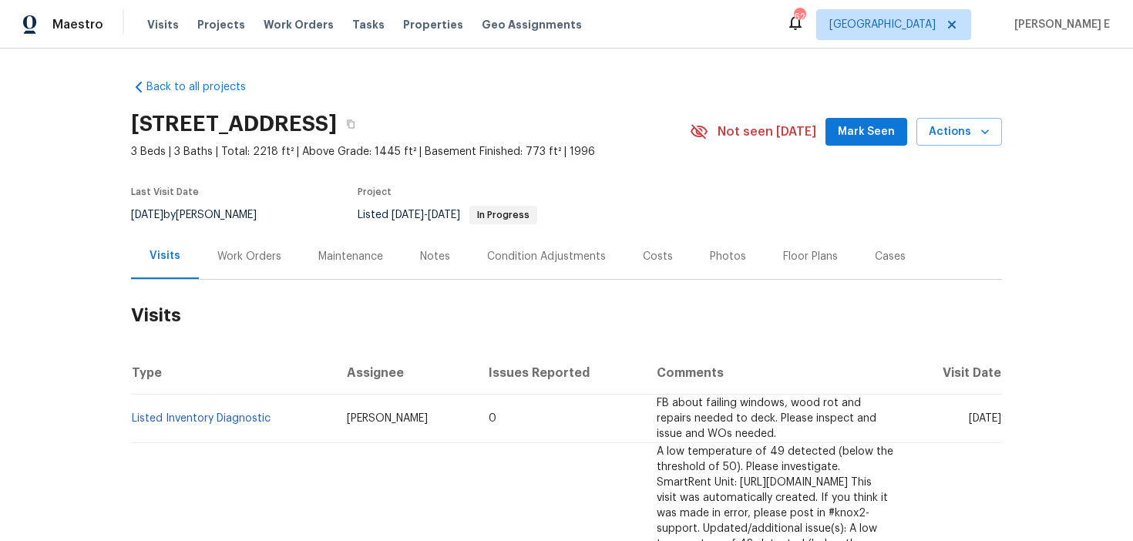
click at [273, 259] on div "Work Orders" at bounding box center [249, 256] width 64 height 15
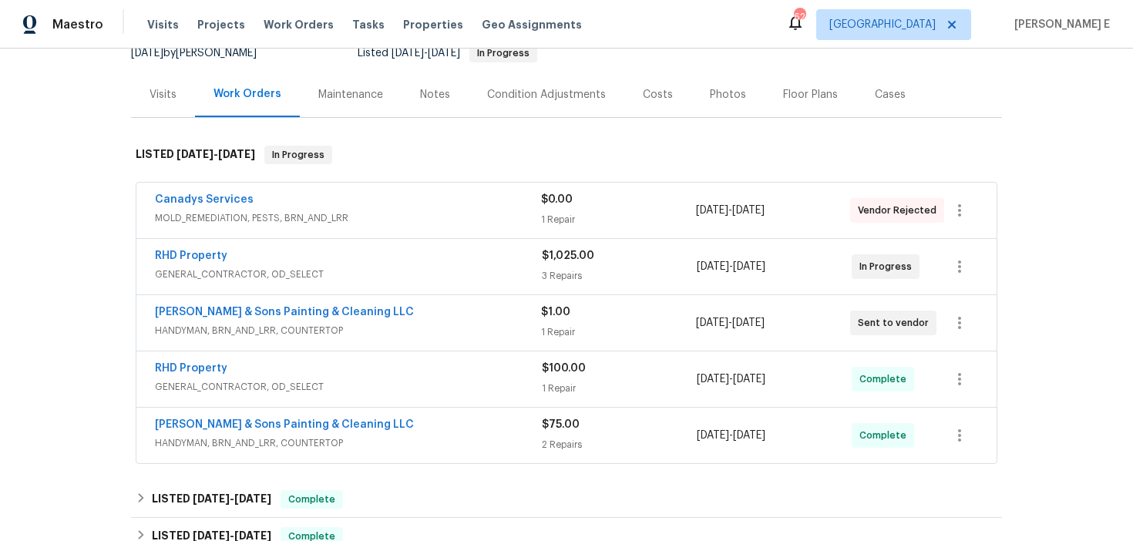
scroll to position [177, 0]
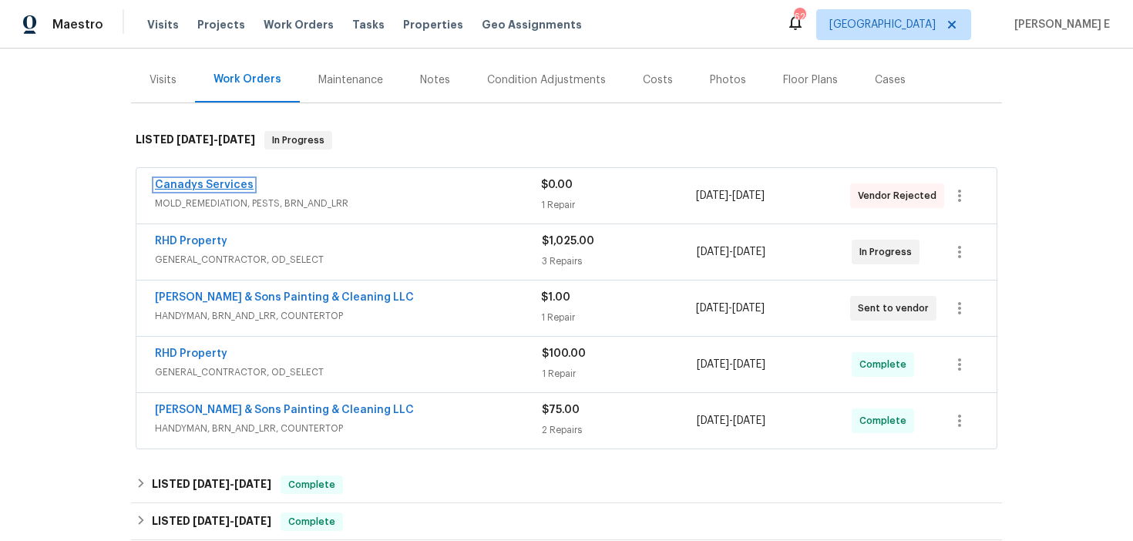
click at [201, 183] on link "Canadys Services" at bounding box center [204, 185] width 99 height 11
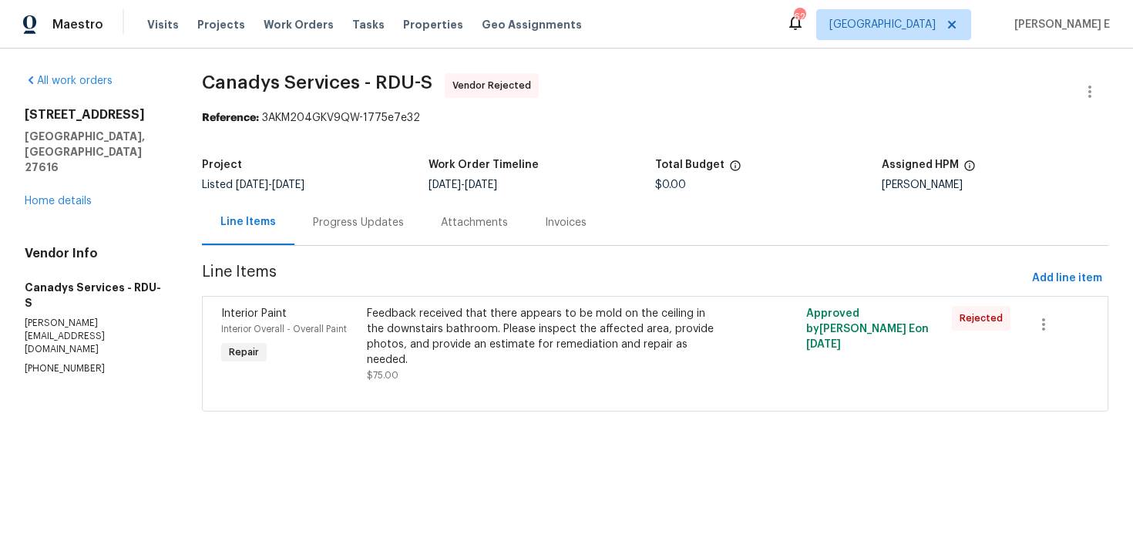
click at [405, 230] on div "Progress Updates" at bounding box center [358, 222] width 128 height 45
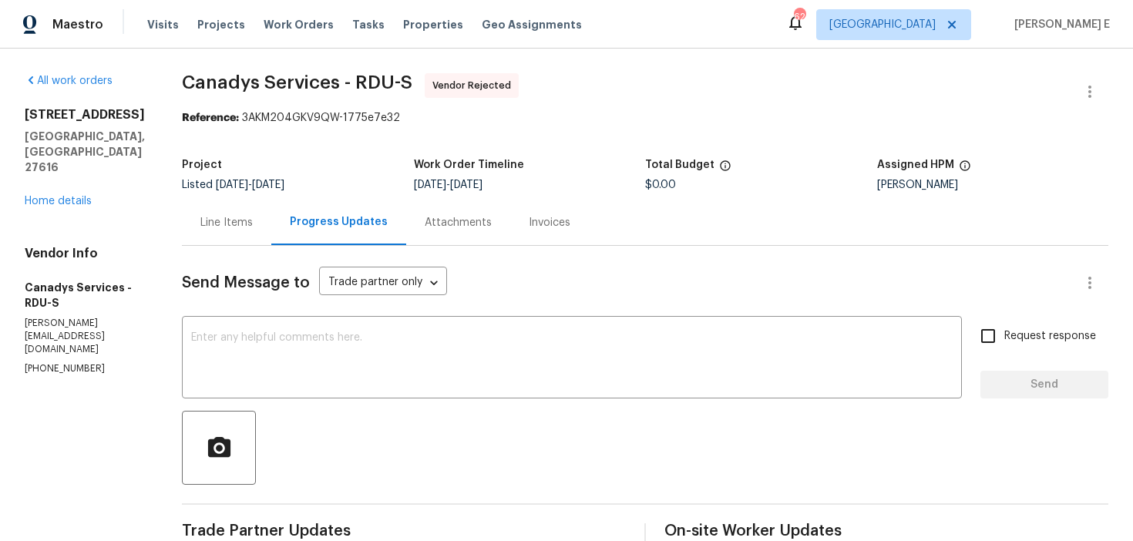
scroll to position [275, 0]
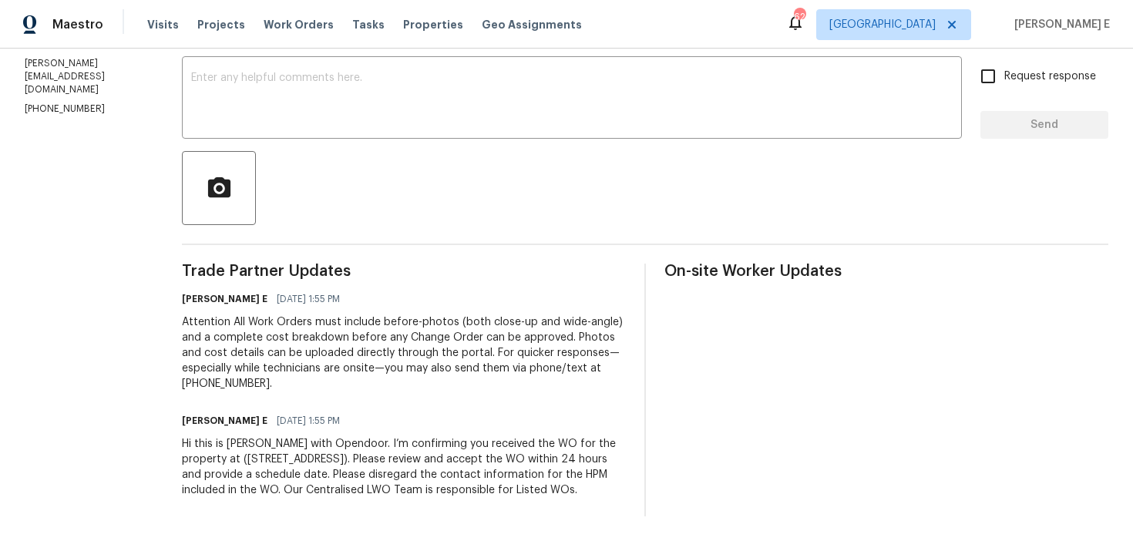
click at [267, 466] on div "Hi this is Keerthana with Opendoor. I’m confirming you received the WO for the …" at bounding box center [404, 467] width 444 height 62
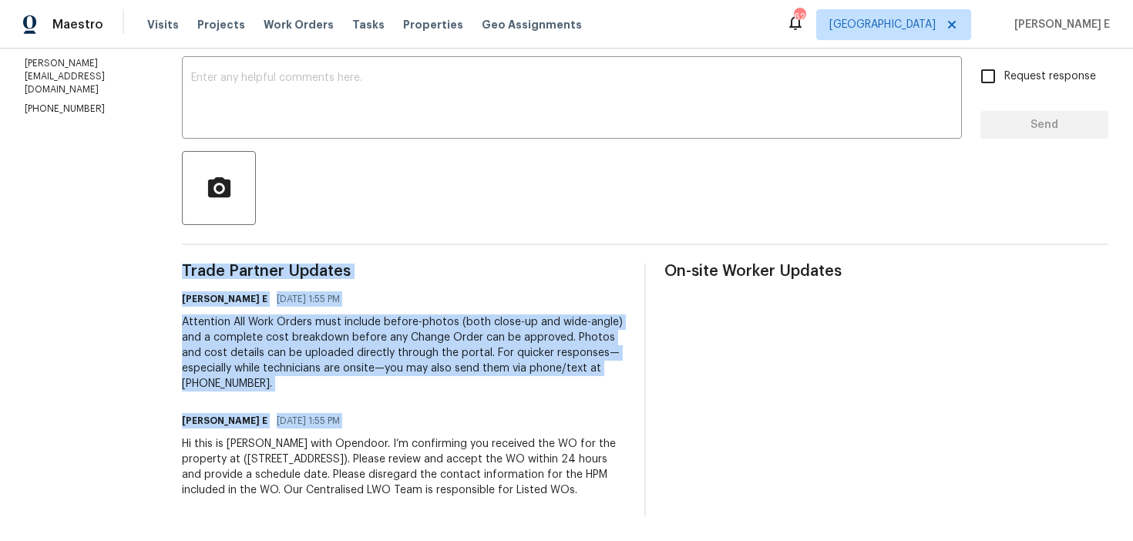
copy div "Trade Partner Updates Keerthana E 09/05/2025 1:55 PM Attention All Work Orders …"
click at [511, 317] on div "Attention All Work Orders must include before-photos (both close-up and wide-an…" at bounding box center [404, 353] width 444 height 77
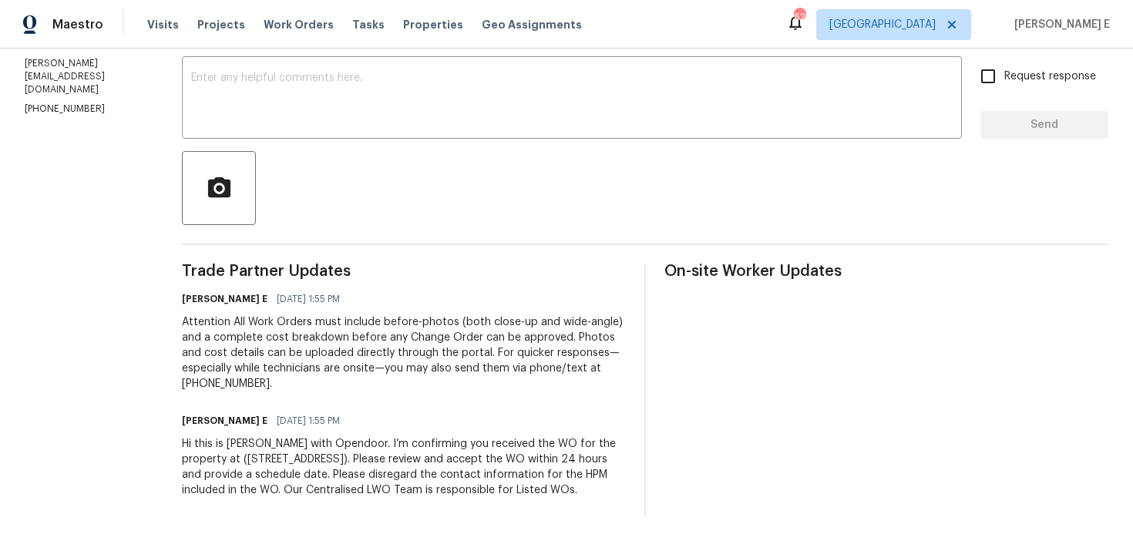
click at [511, 317] on div "Attention All Work Orders must include before-photos (both close-up and wide-an…" at bounding box center [404, 353] width 444 height 77
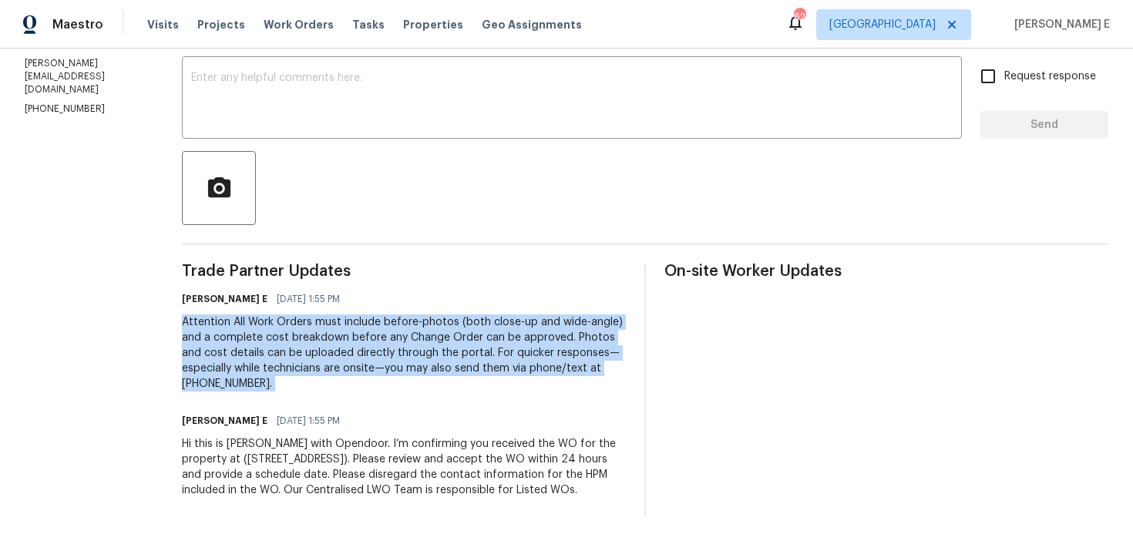
copy div "Attention All Work Orders must include before-photos (both close-up and wide-an…"
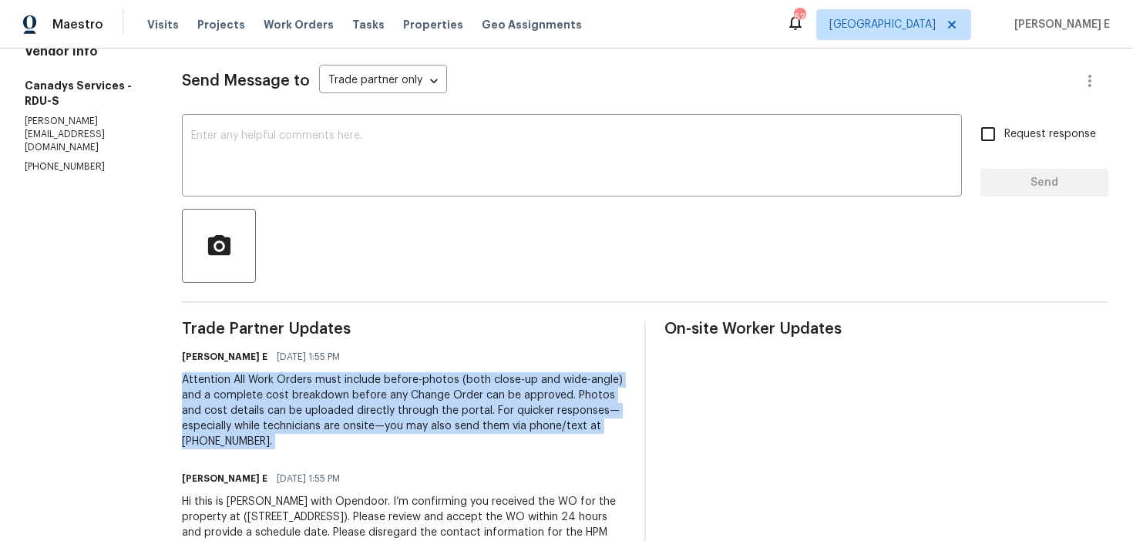
scroll to position [0, 0]
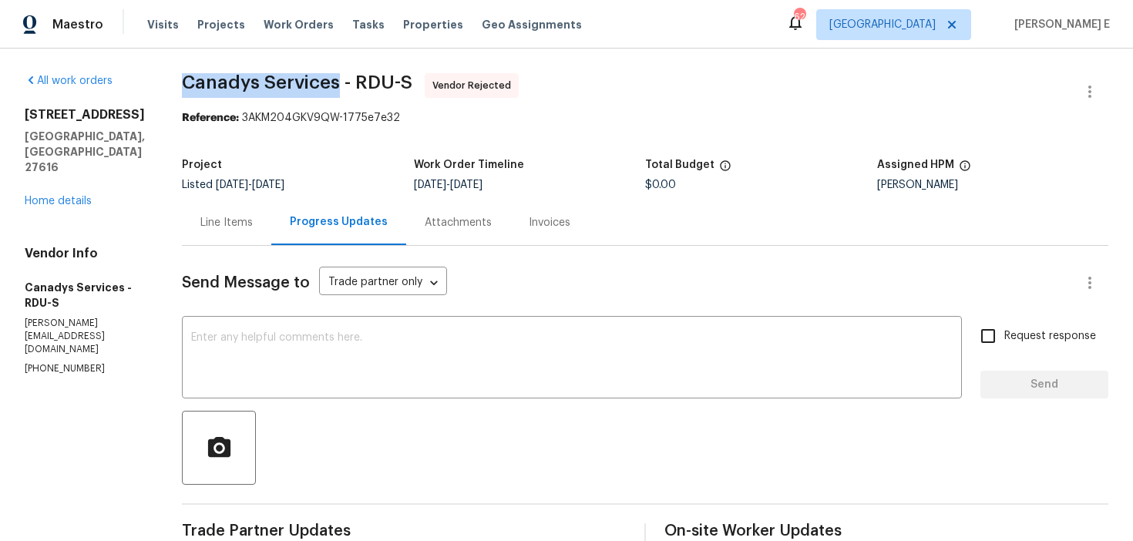
drag, startPoint x: 203, startPoint y: 89, endPoint x: 357, endPoint y: 87, distance: 154.2
click at [357, 87] on span "Canadys Services - RDU-S" at bounding box center [297, 82] width 230 height 19
copy span "Canadys Services"
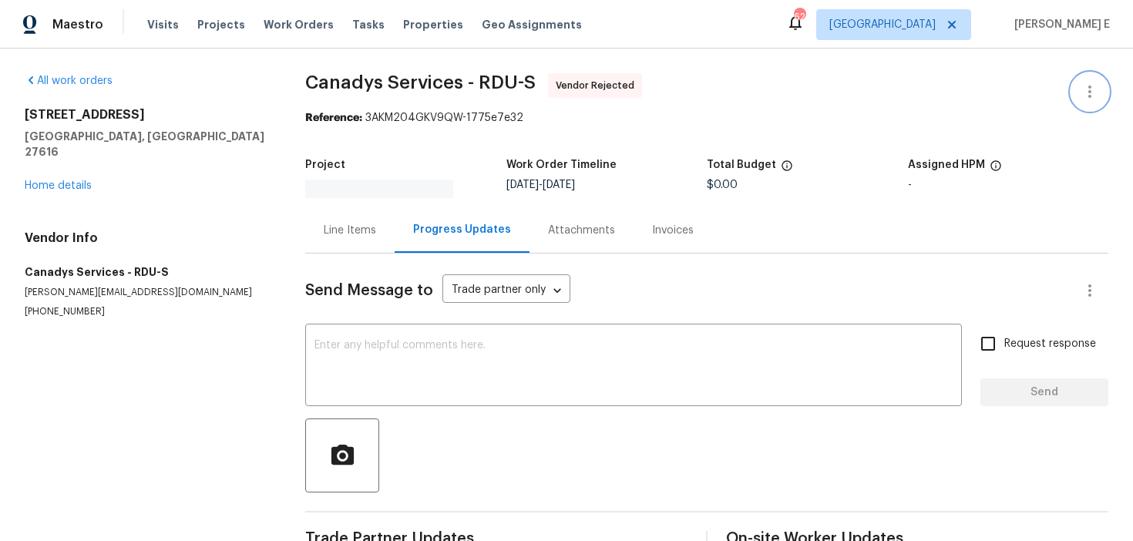
click at [1095, 94] on icon "button" at bounding box center [1090, 91] width 19 height 19
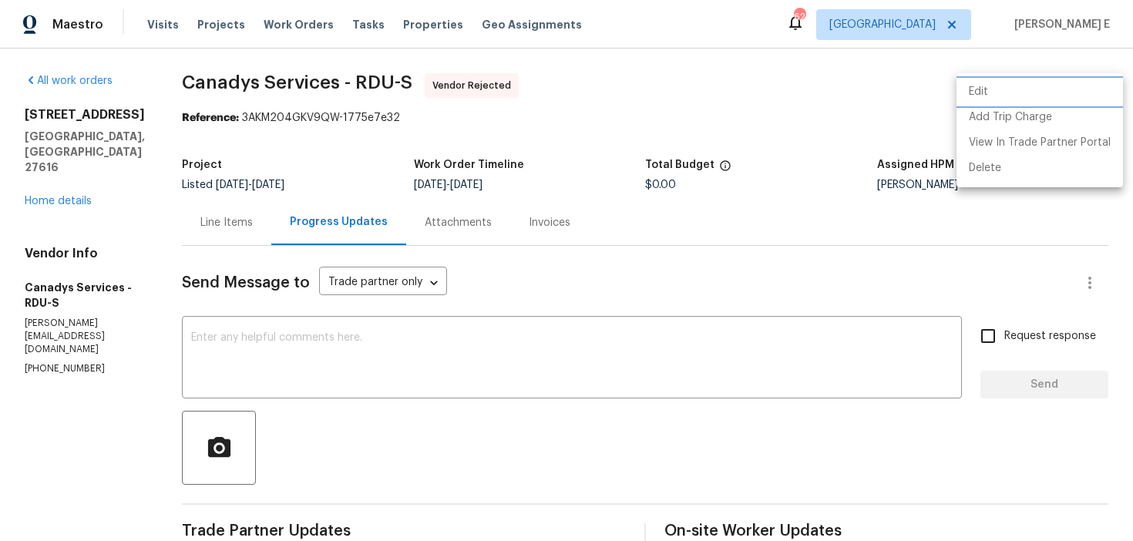
click at [975, 86] on li "Edit" at bounding box center [1040, 91] width 167 height 25
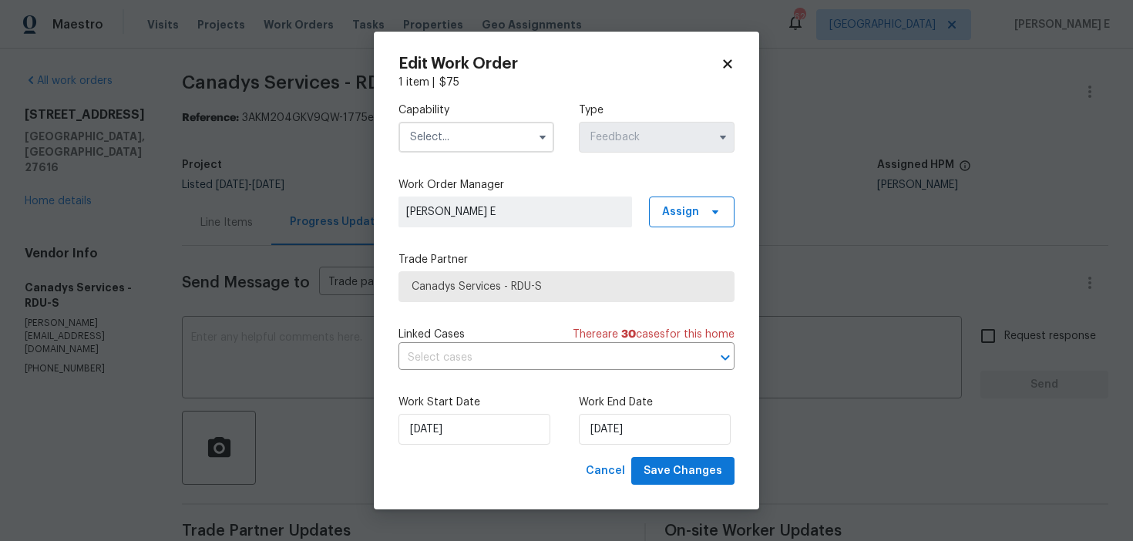
click at [496, 137] on input "text" at bounding box center [477, 137] width 156 height 31
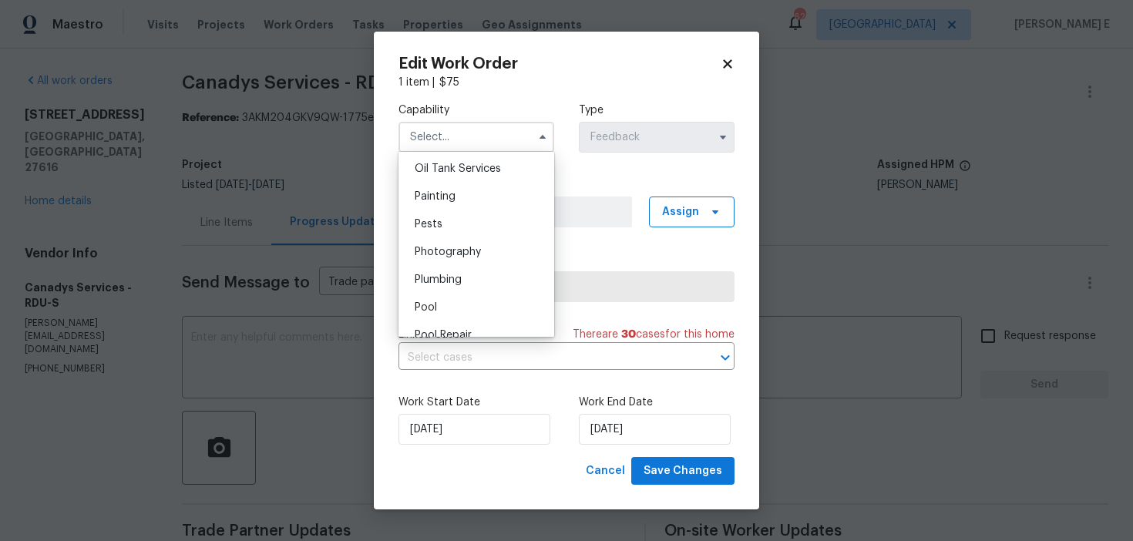
scroll to position [1245, 0]
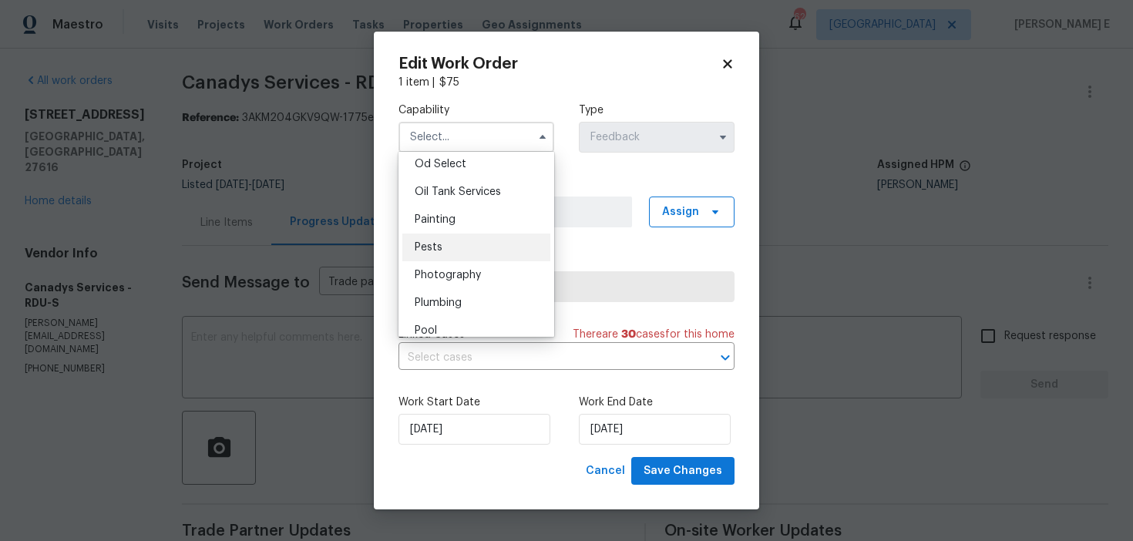
click at [466, 247] on div "Pests" at bounding box center [476, 248] width 148 height 28
type input "Pests"
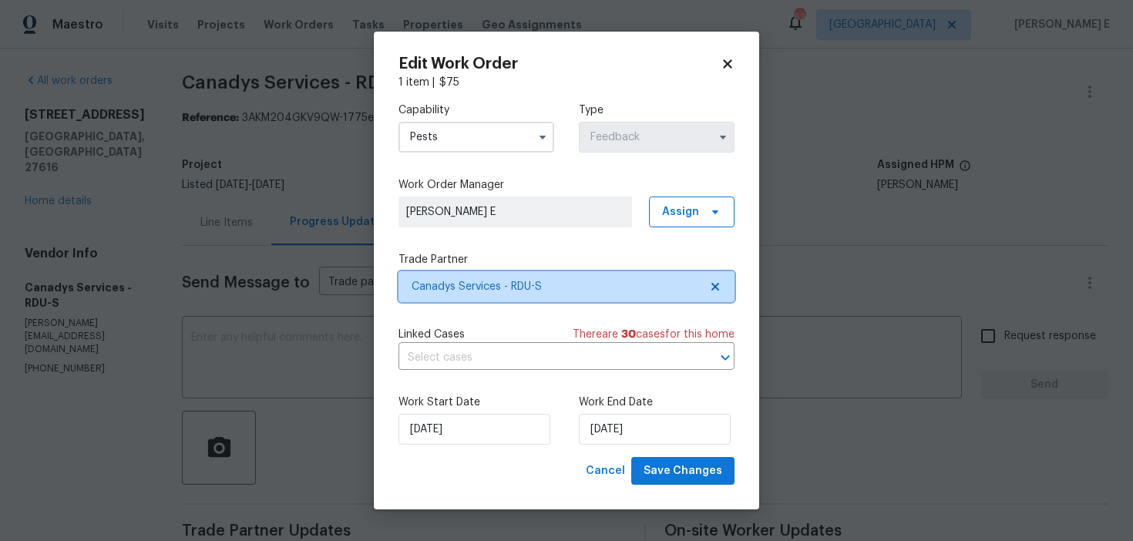
click at [496, 272] on span "Canadys Services - RDU-S" at bounding box center [567, 286] width 336 height 31
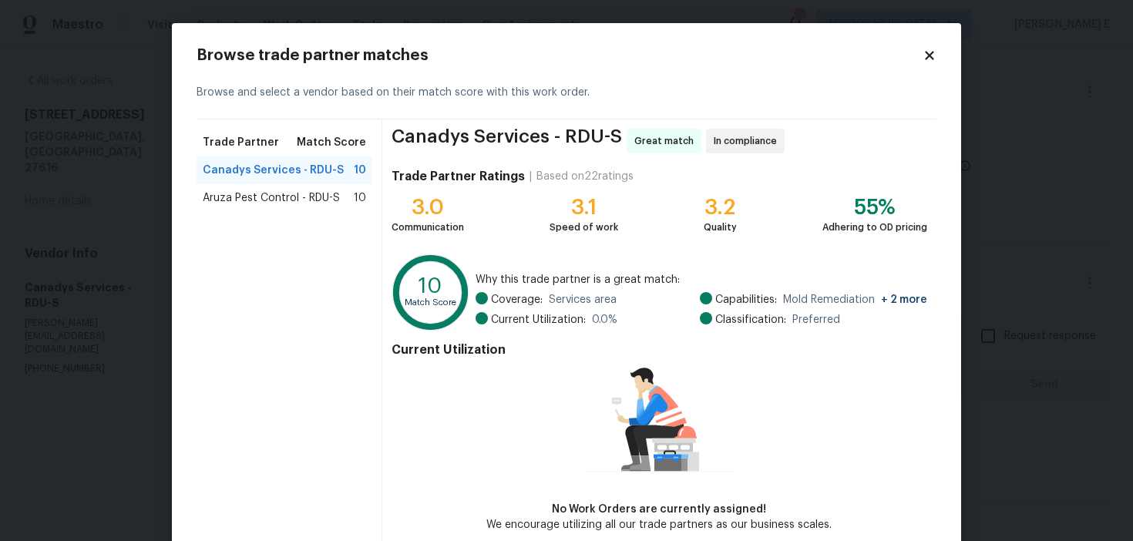
click at [350, 184] on div "Aruza Pest Control - RDU-S 10" at bounding box center [285, 198] width 176 height 28
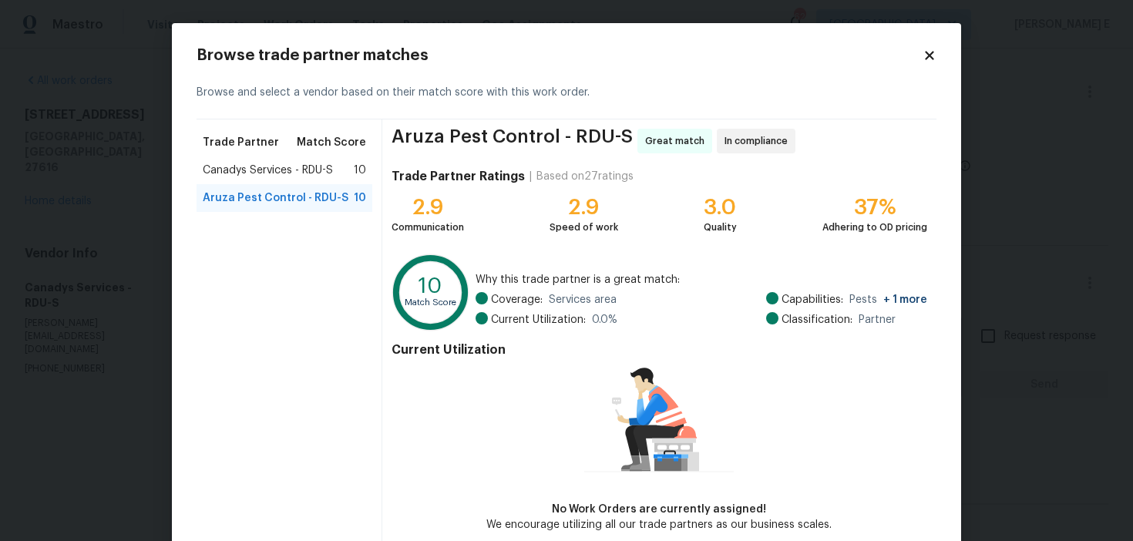
scroll to position [76, 0]
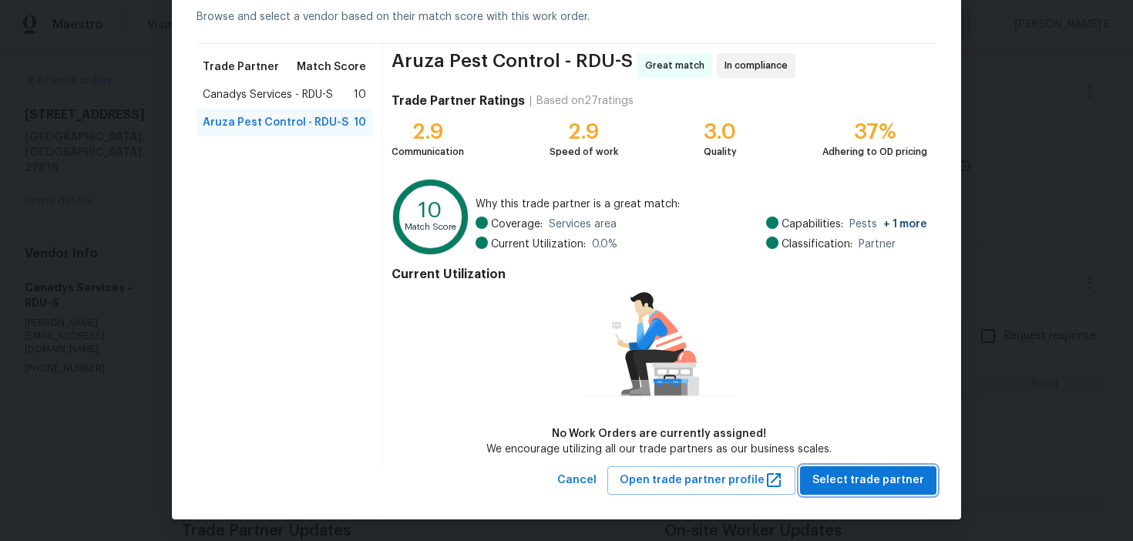
click at [847, 479] on span "Select trade partner" at bounding box center [869, 480] width 112 height 19
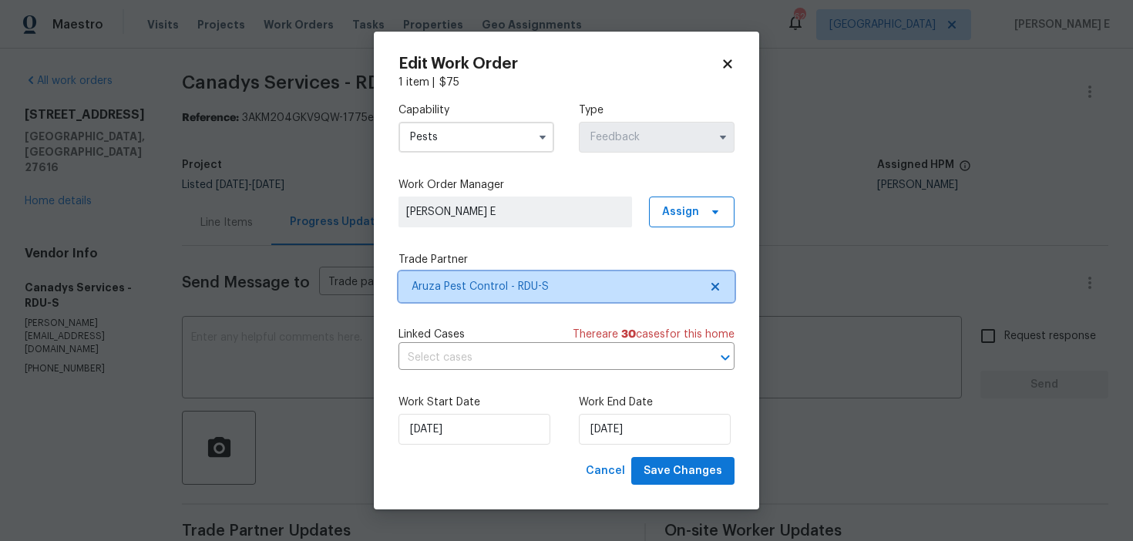
scroll to position [0, 0]
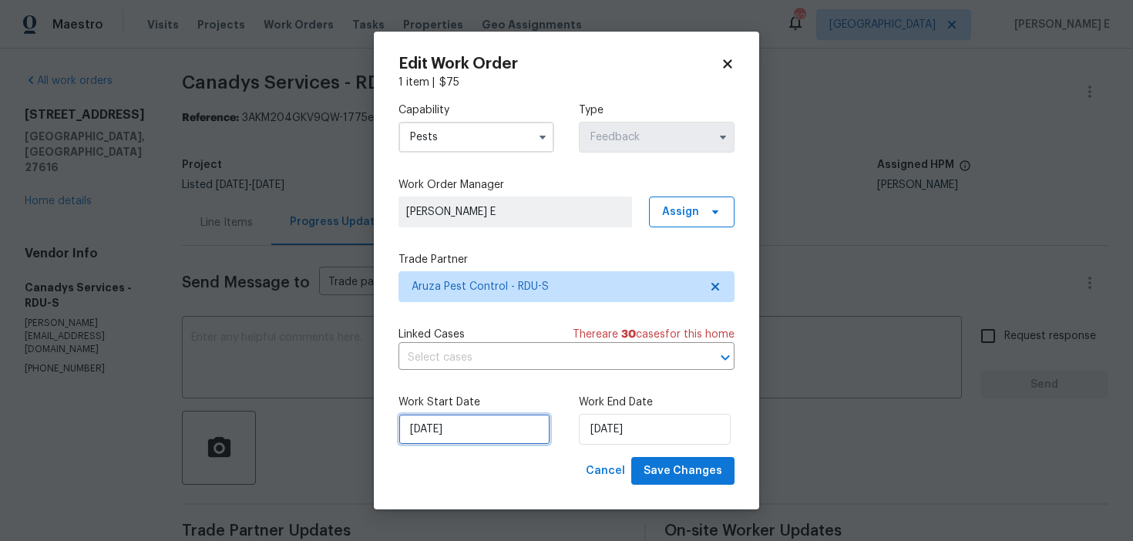
click at [479, 425] on input "05/09/2025" at bounding box center [475, 429] width 152 height 31
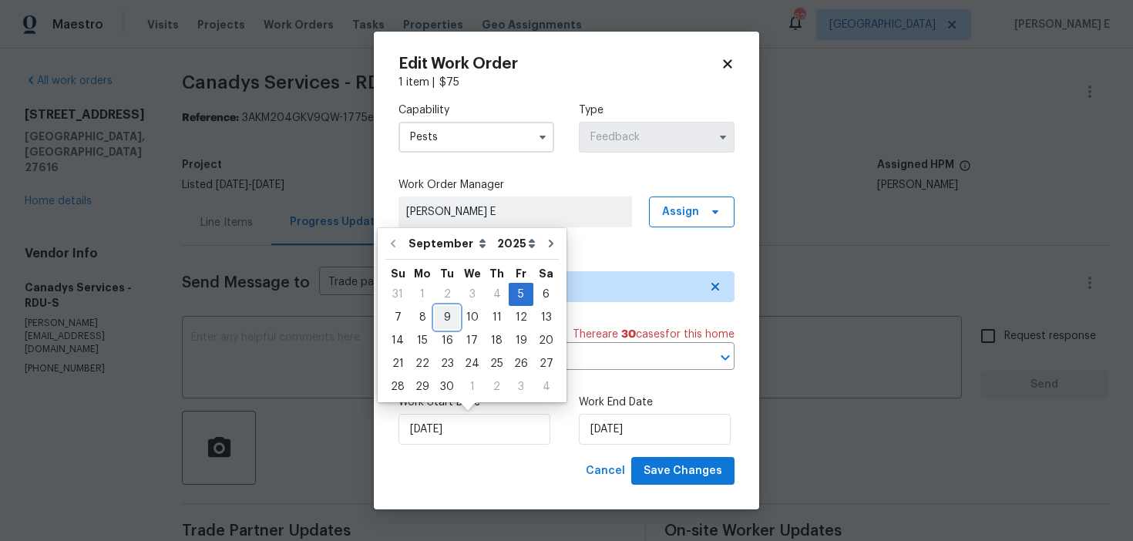
click at [447, 319] on div "9" at bounding box center [447, 318] width 25 height 22
type input "09/09/2025"
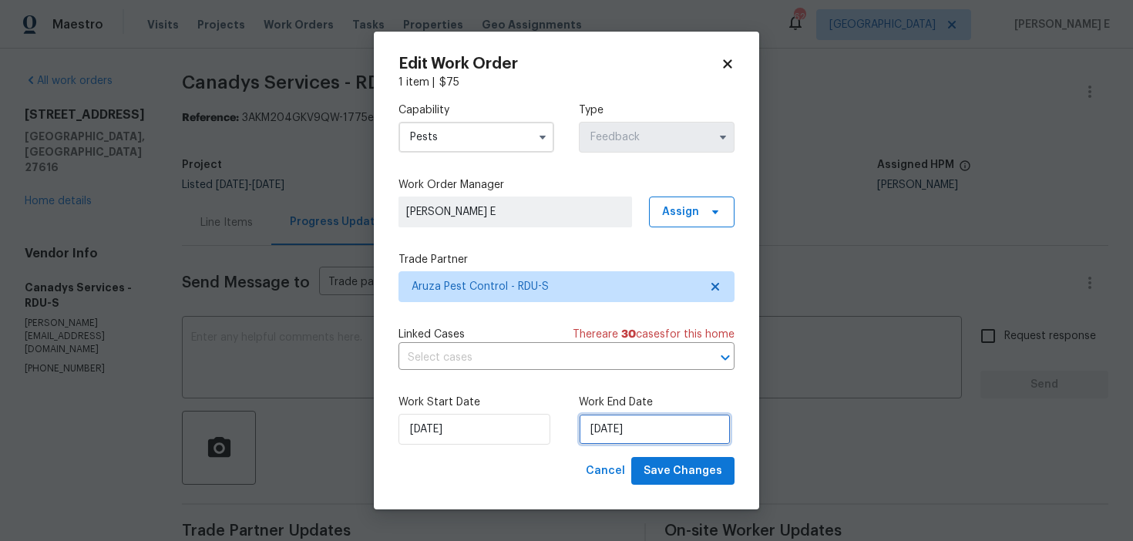
click at [603, 426] on input "09/09/2025" at bounding box center [655, 429] width 152 height 31
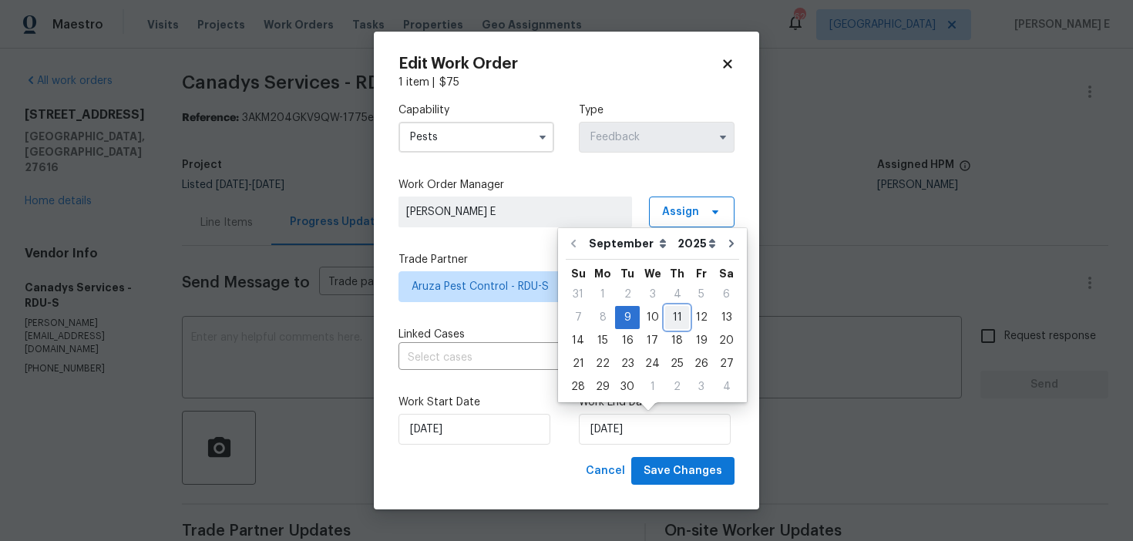
click at [671, 318] on div "11" at bounding box center [677, 318] width 24 height 22
type input "11/09/2025"
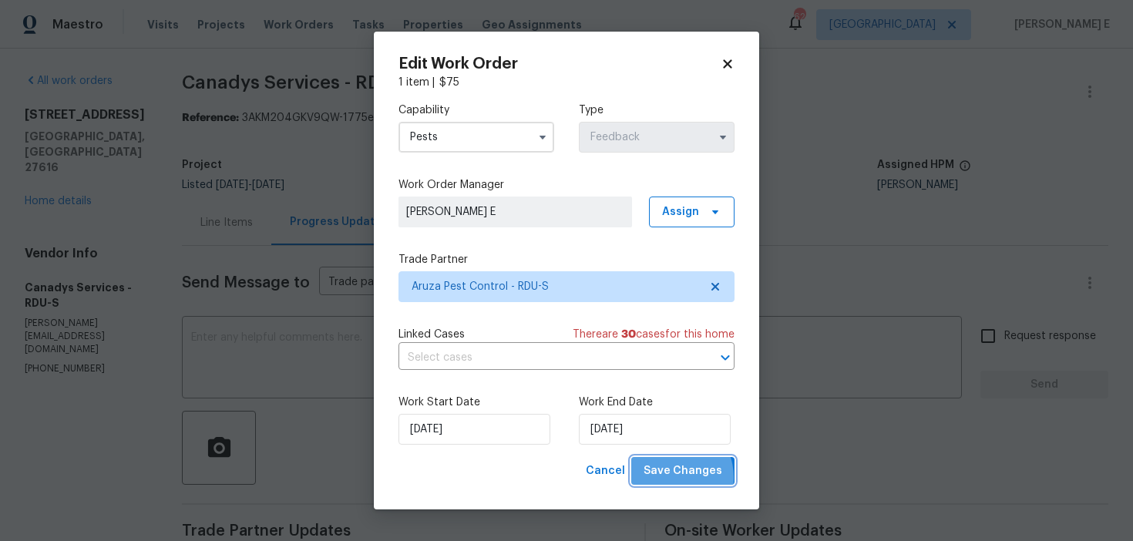
drag, startPoint x: 673, startPoint y: 478, endPoint x: 590, endPoint y: 527, distance: 96.8
click at [673, 480] on span "Save Changes" at bounding box center [683, 471] width 79 height 19
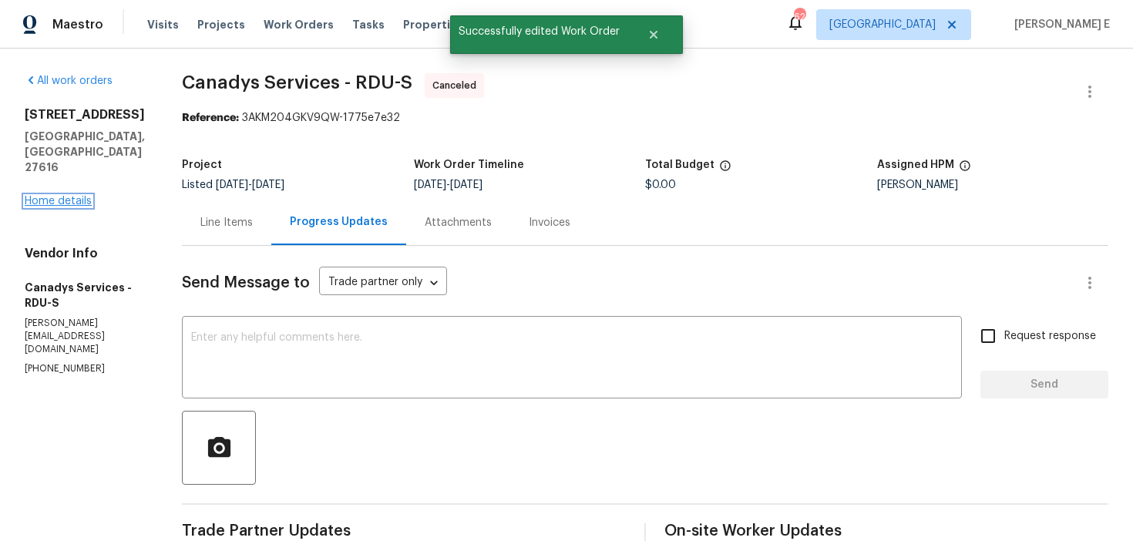
click at [62, 196] on link "Home details" at bounding box center [58, 201] width 67 height 11
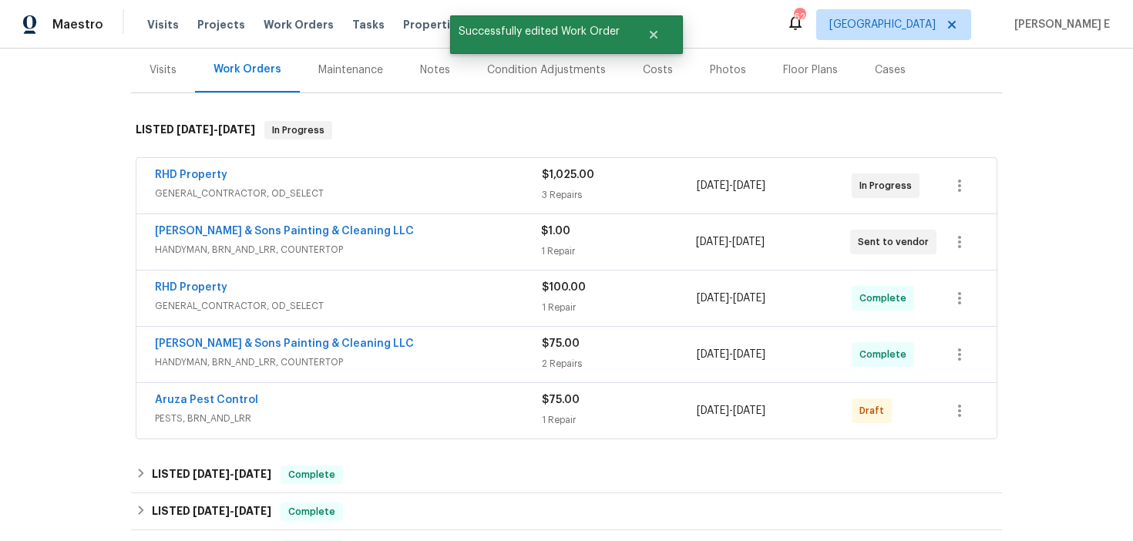
scroll to position [244, 0]
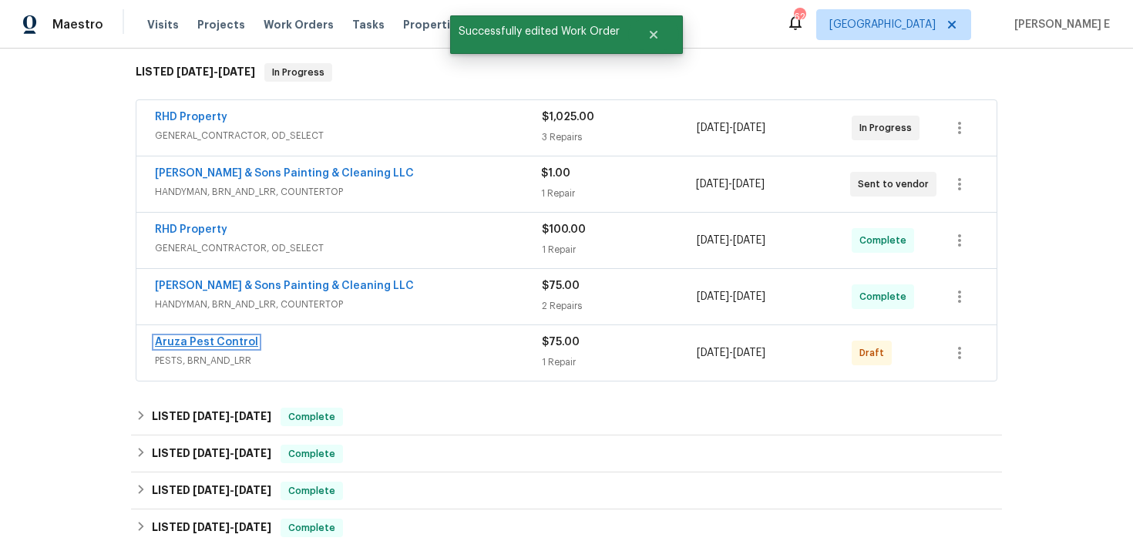
click at [211, 340] on link "Aruza Pest Control" at bounding box center [206, 342] width 103 height 11
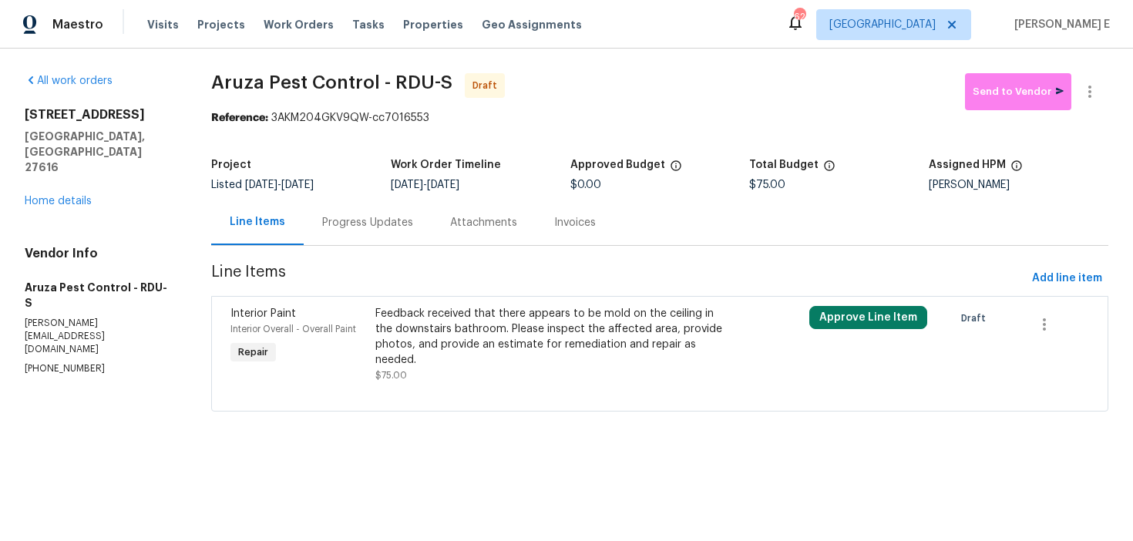
click at [654, 315] on div "Feedback received that there appears to be mold on the ceiling in the downstair…" at bounding box center [551, 337] width 352 height 62
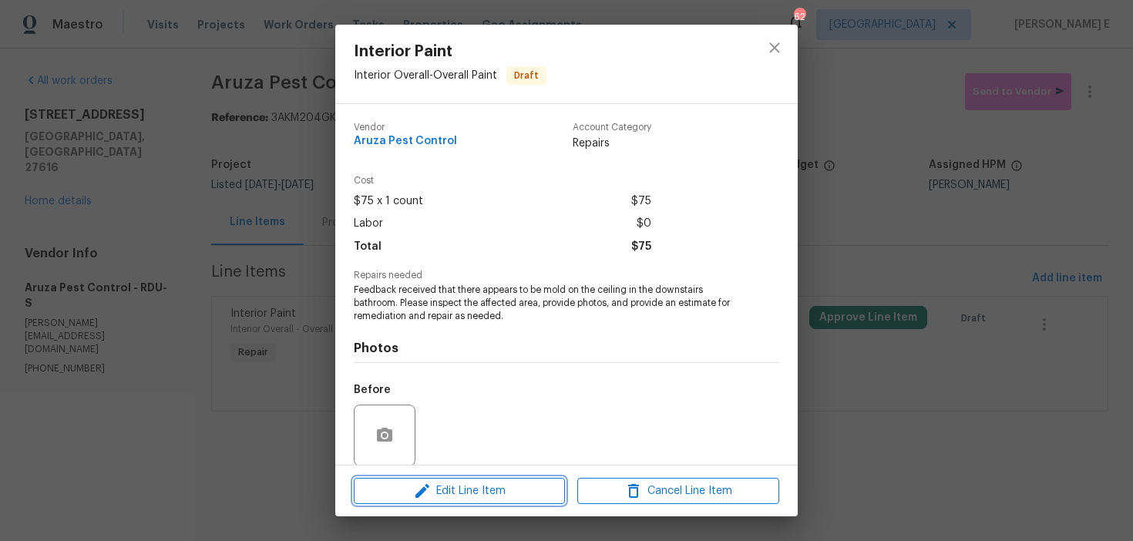
click at [467, 487] on span "Edit Line Item" at bounding box center [459, 491] width 202 height 19
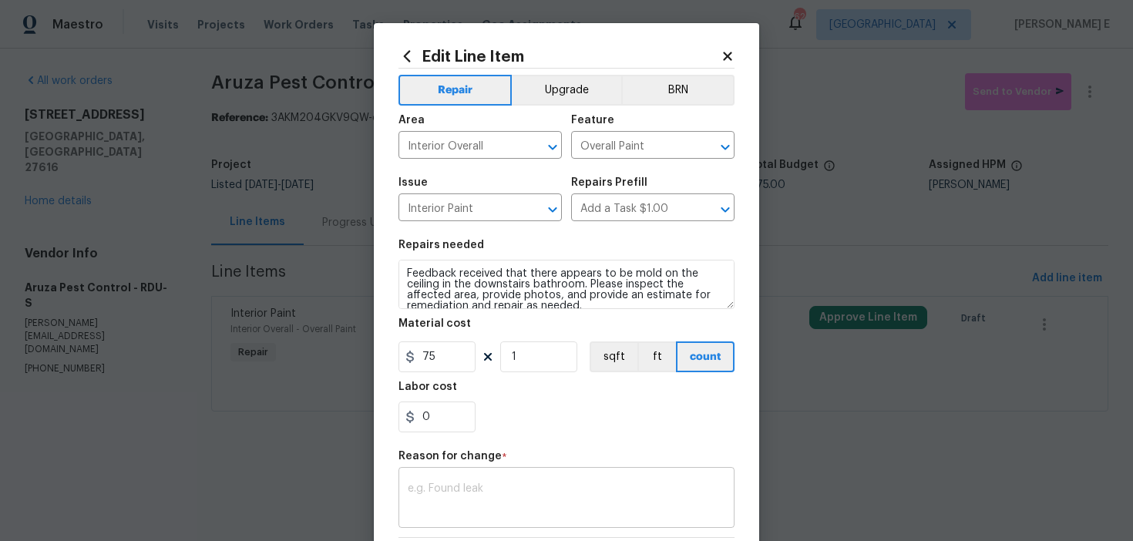
click at [446, 477] on div "x ​" at bounding box center [567, 499] width 336 height 57
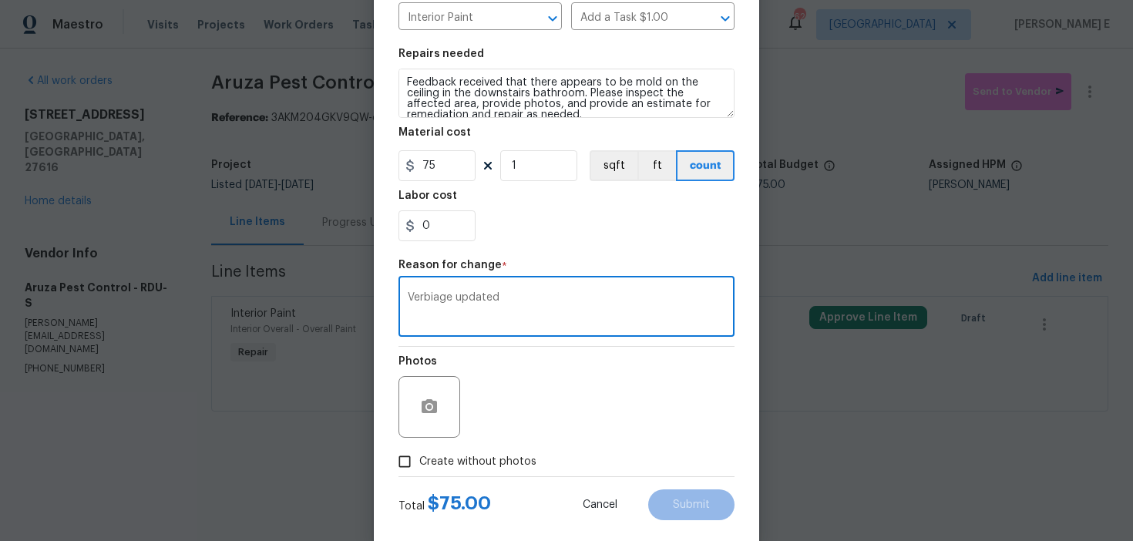
scroll to position [219, 0]
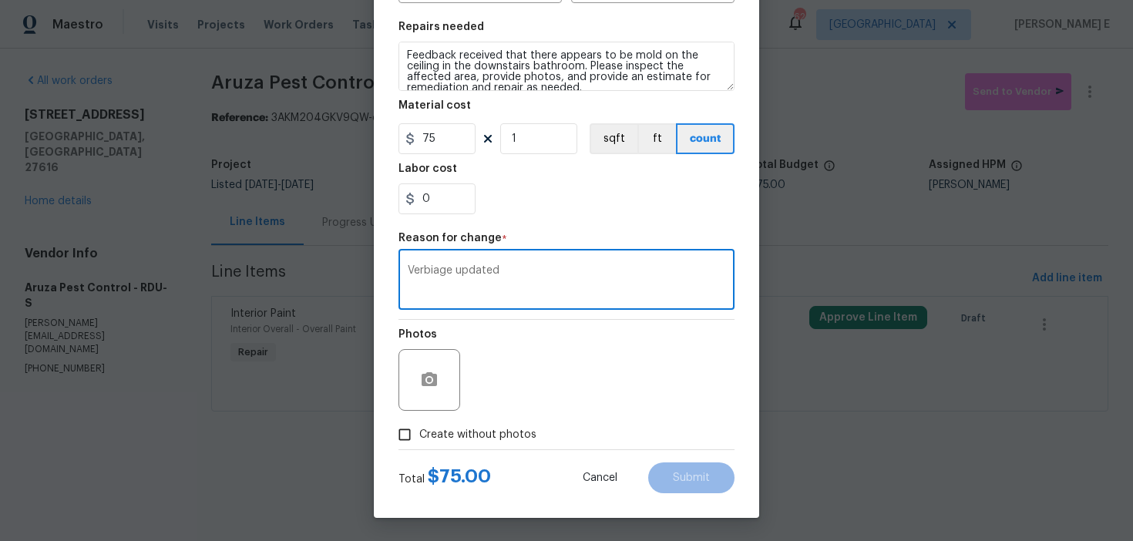
type textarea "Verbiage updated"
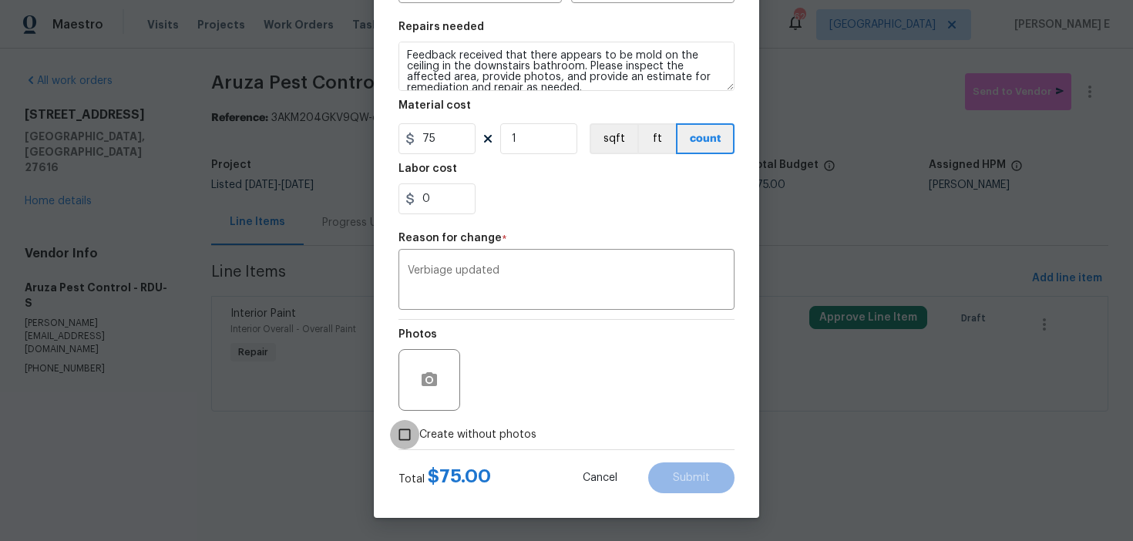
click at [419, 440] on input "Create without photos" at bounding box center [404, 434] width 29 height 29
checkbox input "true"
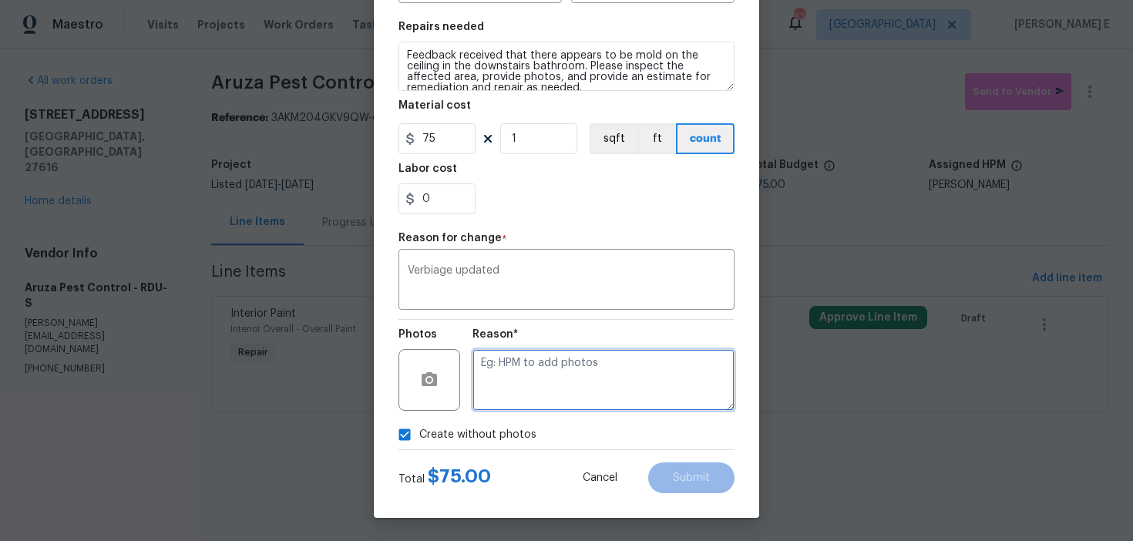
click at [533, 382] on textarea at bounding box center [604, 380] width 262 height 62
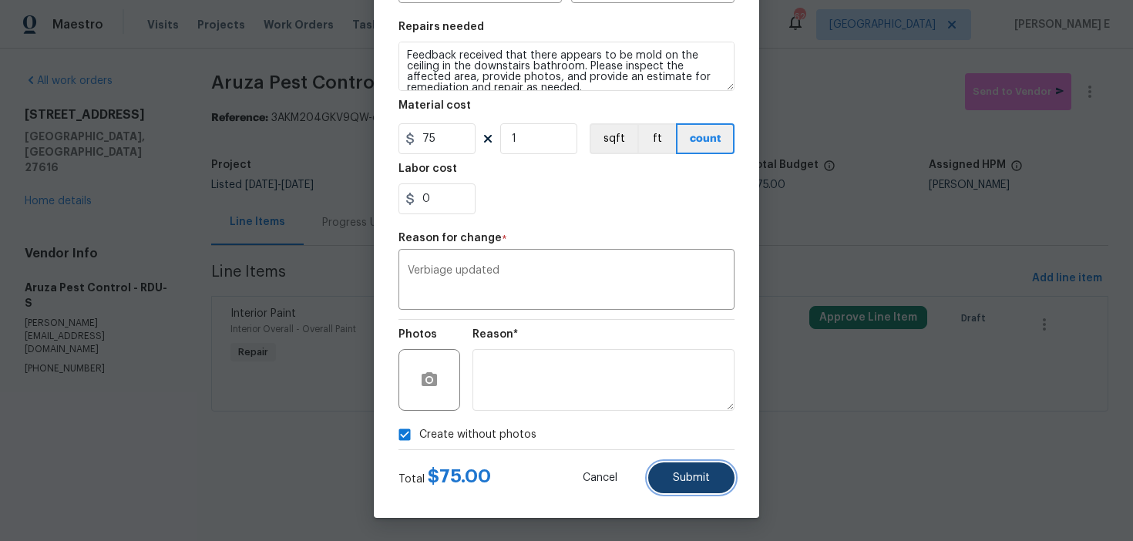
click at [691, 476] on span "Submit" at bounding box center [691, 479] width 37 height 12
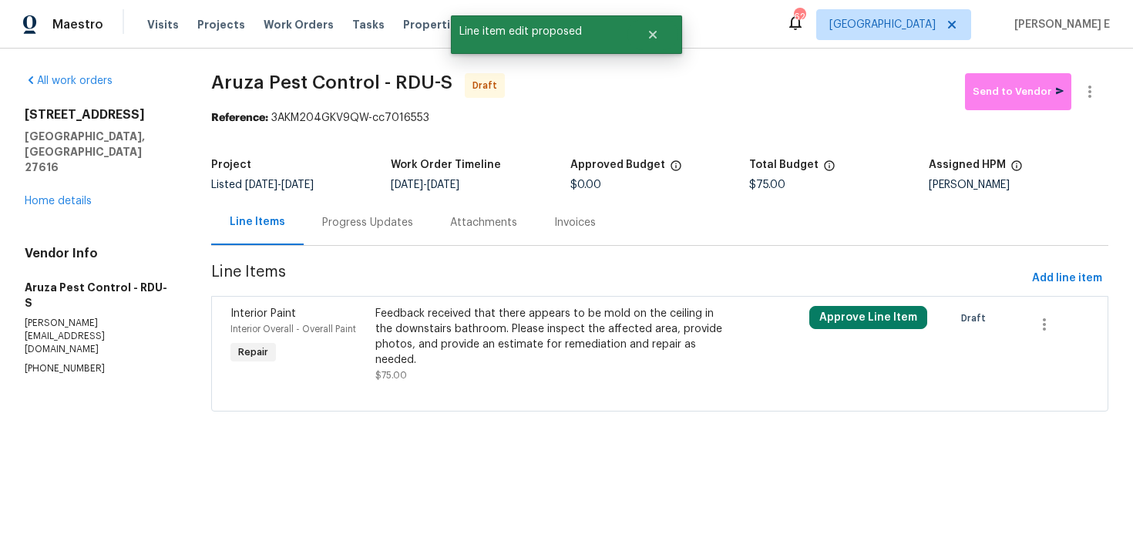
scroll to position [0, 0]
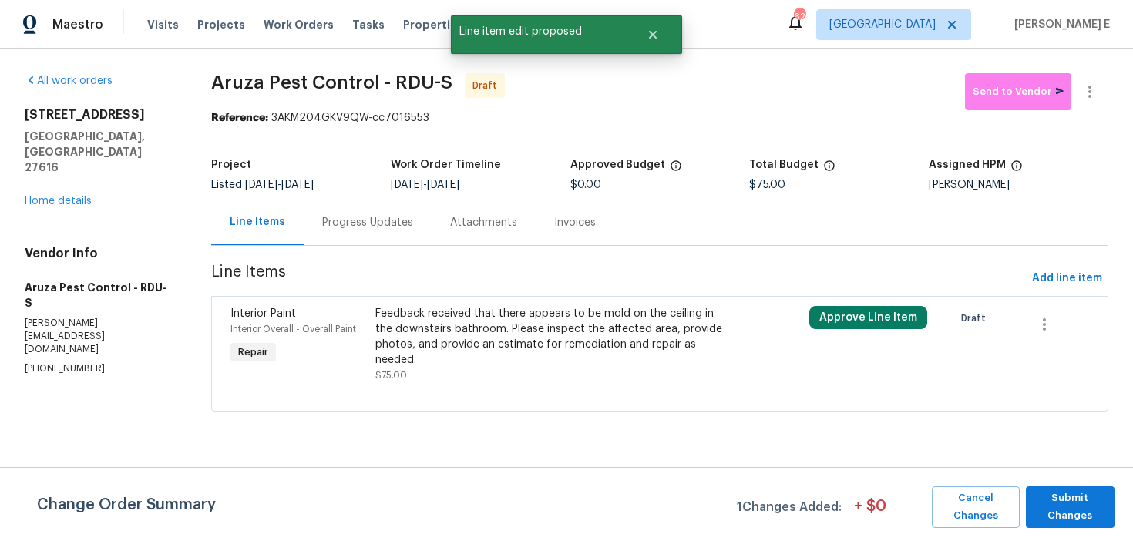
click at [1033, 455] on html "Maestro Visits Projects Work Orders Tasks Properties Geo Assignments 62 Dallas …" at bounding box center [566, 227] width 1133 height 455
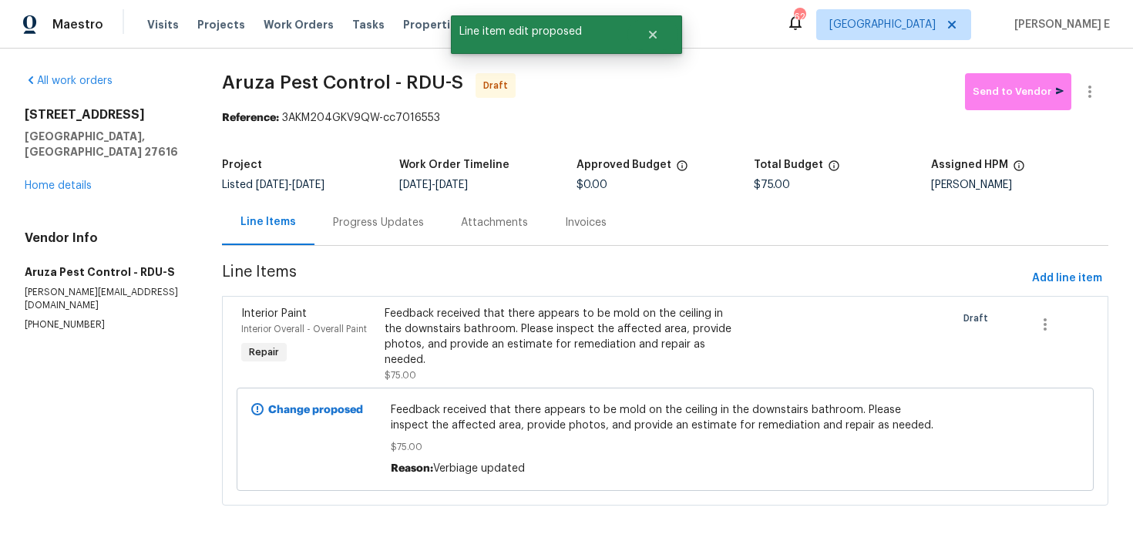
click at [382, 214] on div "Progress Updates" at bounding box center [379, 222] width 128 height 45
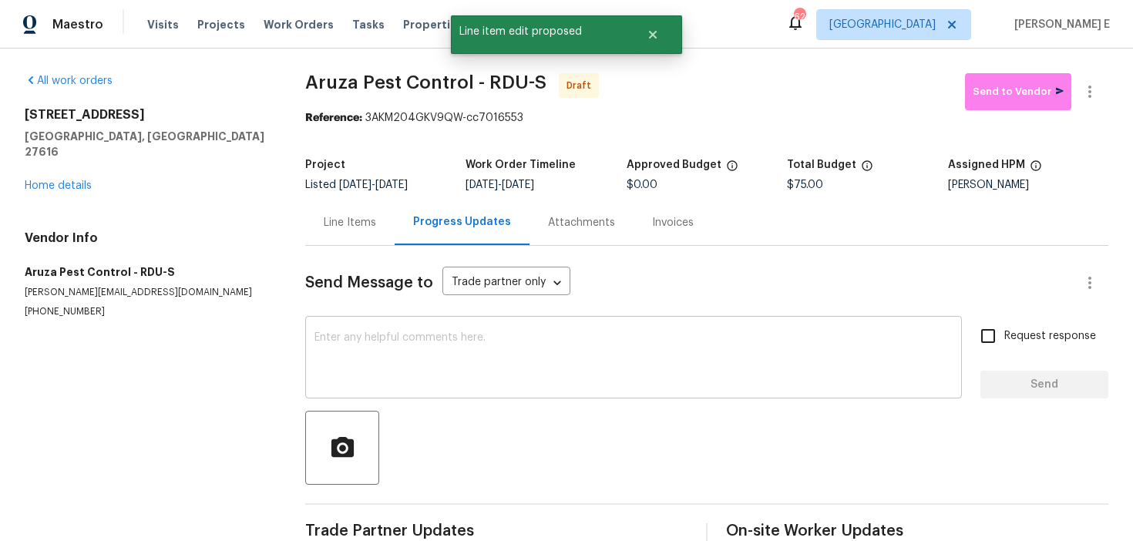
click at [502, 356] on textarea at bounding box center [634, 359] width 638 height 54
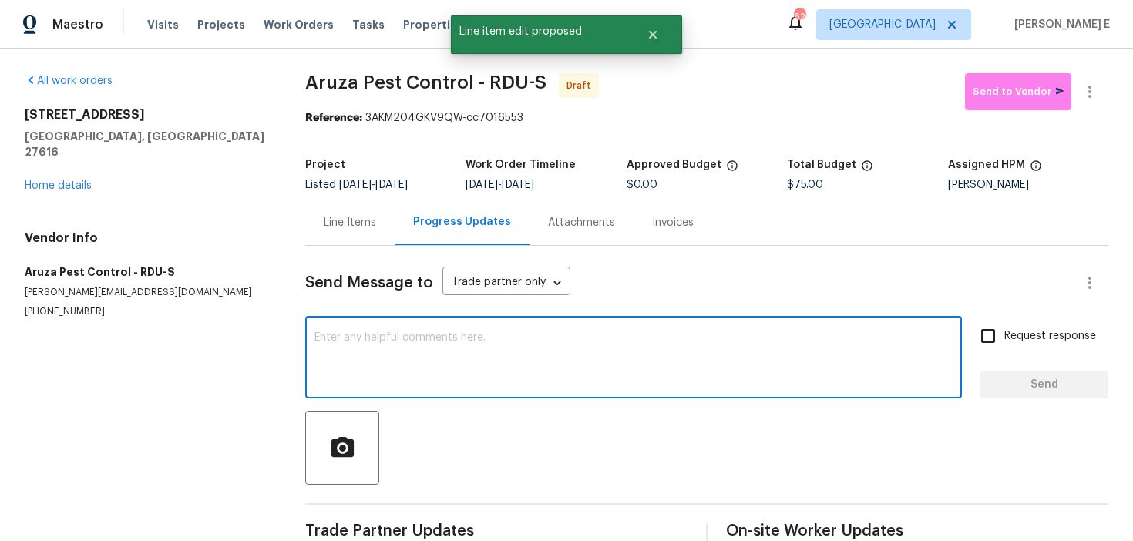
paste textarea "Hi this is Keerthana with Opendoor. I’m confirming you received the WO for the …"
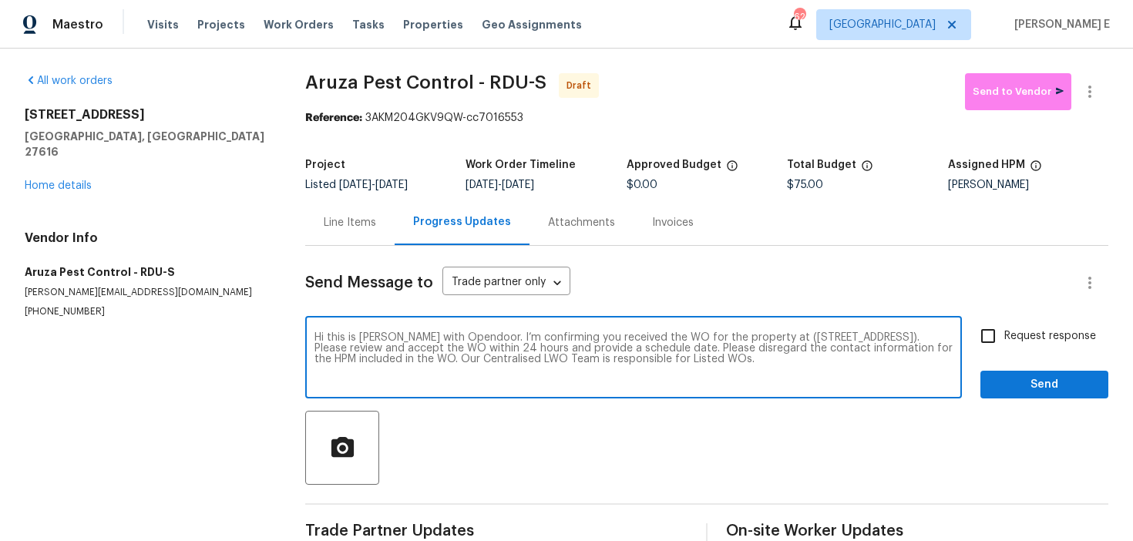
type textarea "Hi this is Keerthana with Opendoor. I’m confirming you received the WO for the …"
click at [1024, 334] on span "Request response" at bounding box center [1050, 336] width 92 height 16
click at [1004, 334] on input "Request response" at bounding box center [988, 336] width 32 height 32
checkbox input "true"
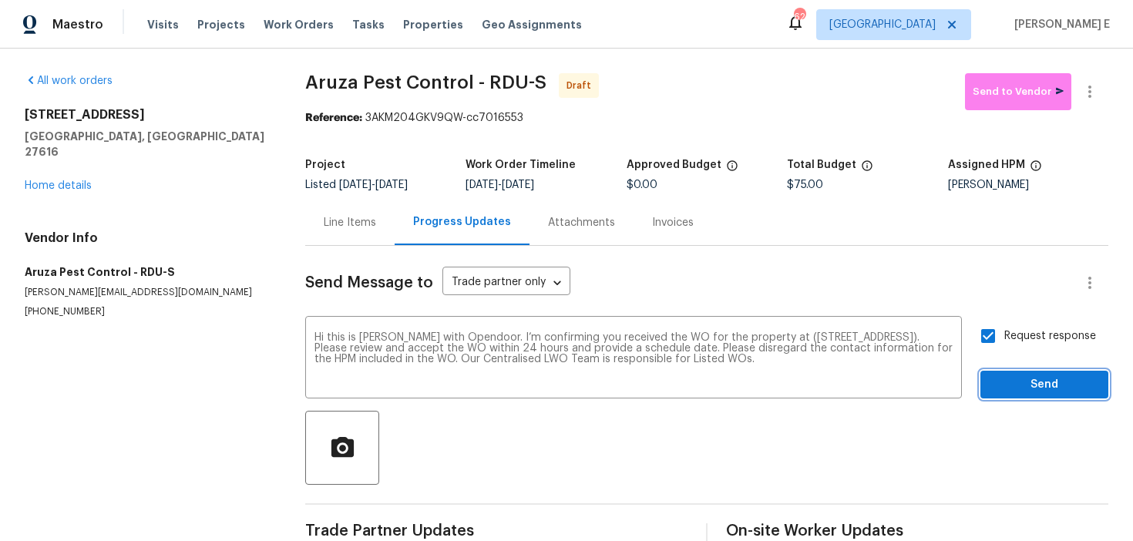
click at [1024, 385] on span "Send" at bounding box center [1044, 384] width 103 height 19
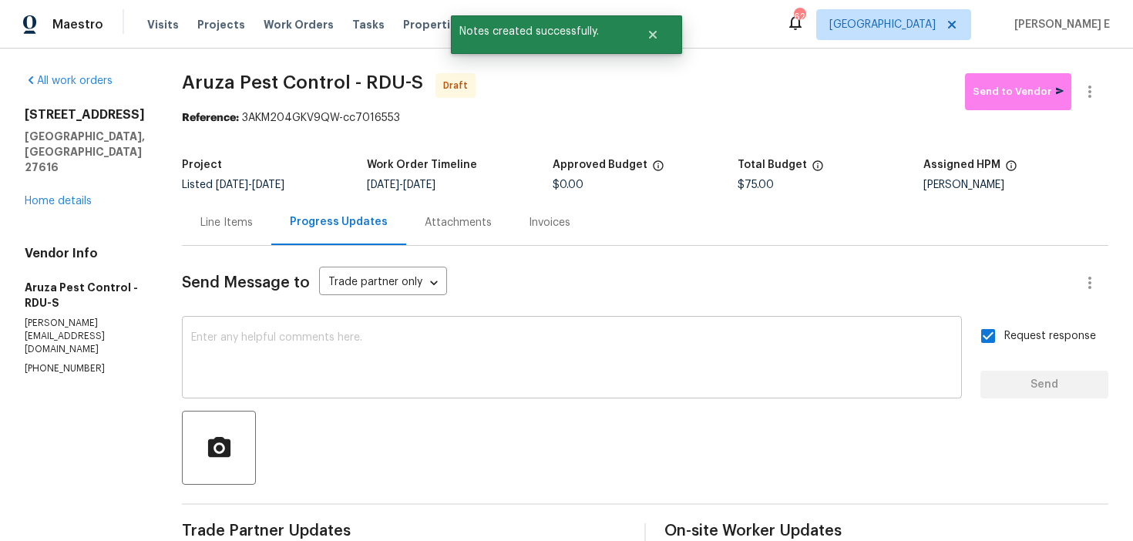
click at [595, 375] on textarea at bounding box center [572, 359] width 762 height 54
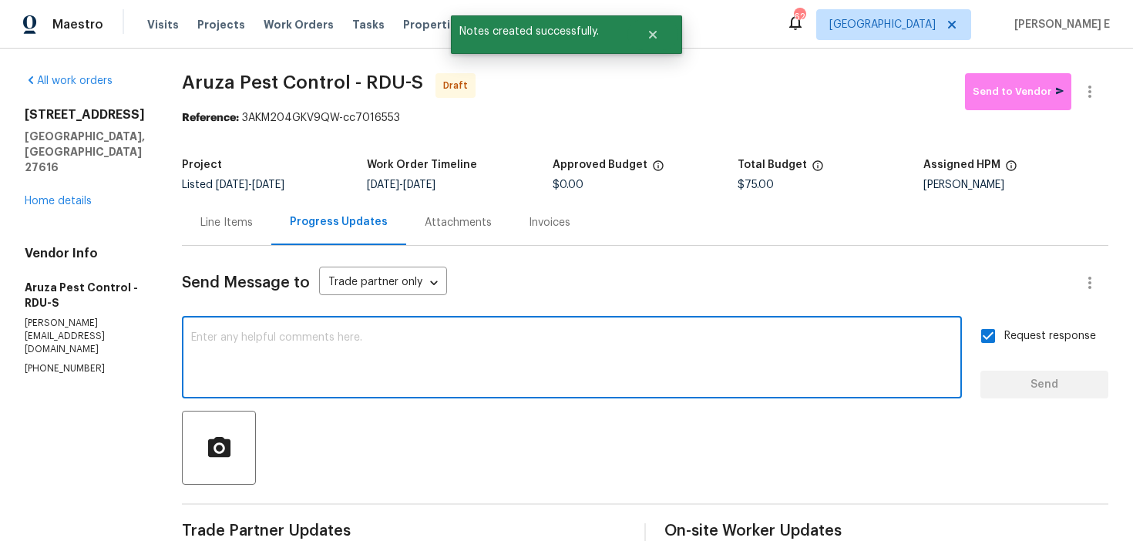
paste textarea "Attention All Work Orders must include before-photos (both close-up and wide-an…"
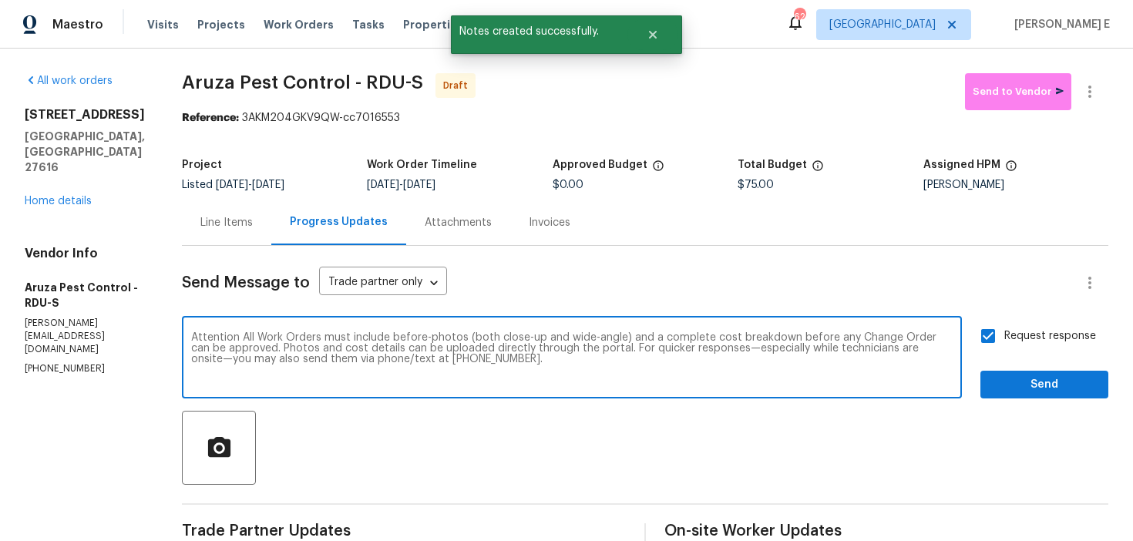
type textarea "Attention All Work Orders must include before-photos (both close-up and wide-an…"
click at [1022, 372] on button "Send" at bounding box center [1045, 385] width 128 height 29
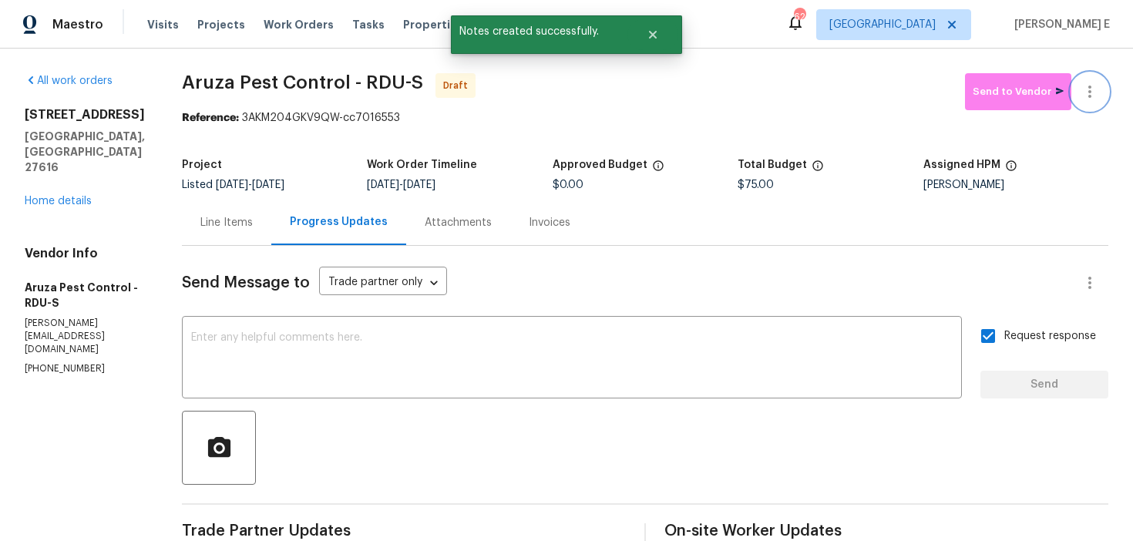
click at [1085, 87] on icon "button" at bounding box center [1090, 91] width 19 height 19
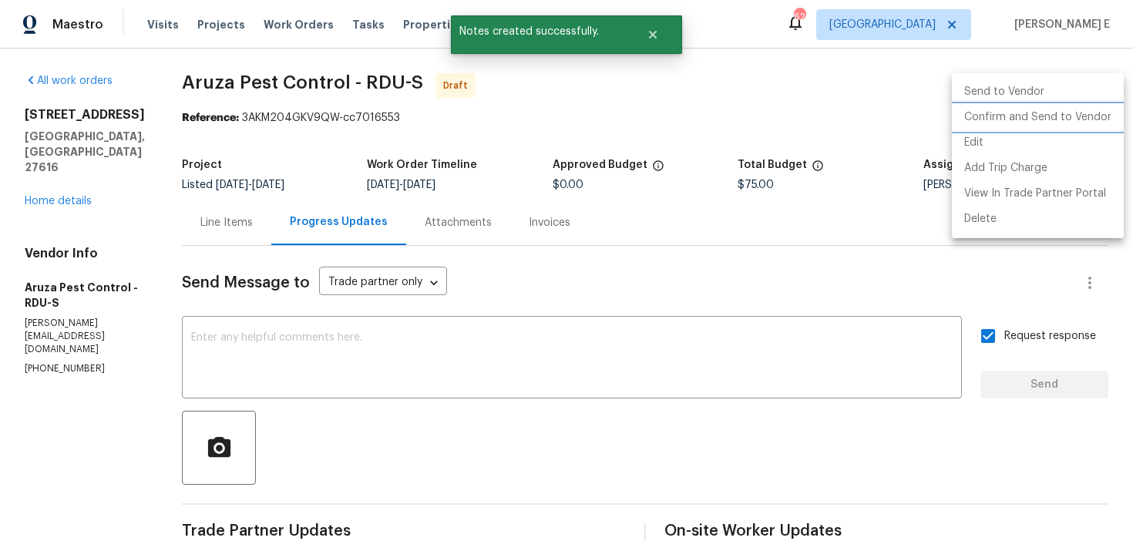
click at [1006, 124] on li "Confirm and Send to Vendor" at bounding box center [1038, 117] width 172 height 25
click at [611, 212] on div at bounding box center [566, 270] width 1133 height 541
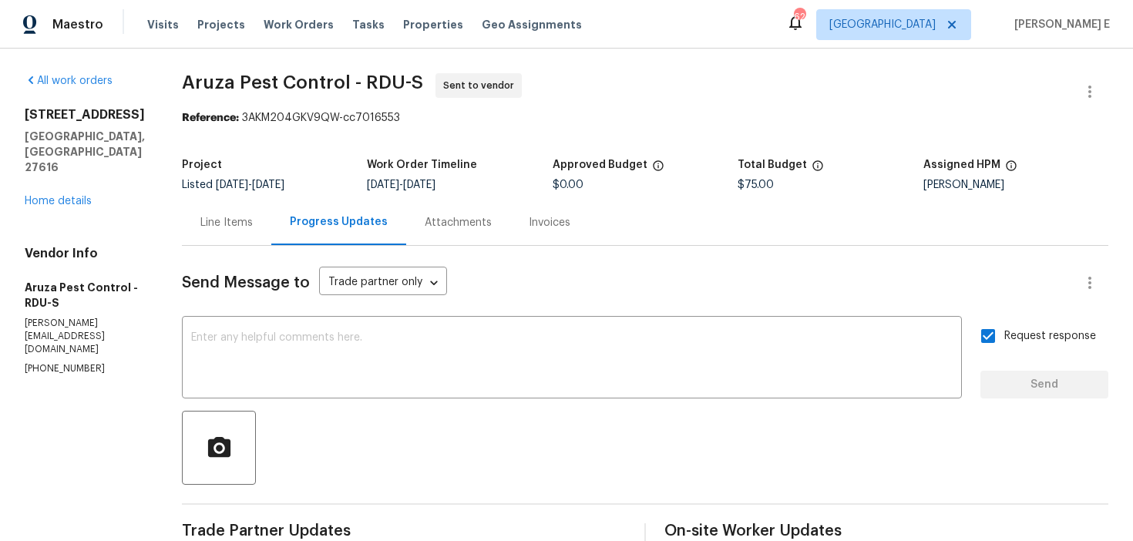
click at [251, 164] on div "Project" at bounding box center [274, 170] width 185 height 20
drag, startPoint x: 185, startPoint y: 84, endPoint x: 348, endPoint y: 84, distance: 163.4
click at [348, 84] on span "Aruza Pest Control - RDU-S" at bounding box center [302, 82] width 241 height 19
copy span "Aruza Pest Control"
click at [32, 196] on link "Home details" at bounding box center [58, 201] width 67 height 11
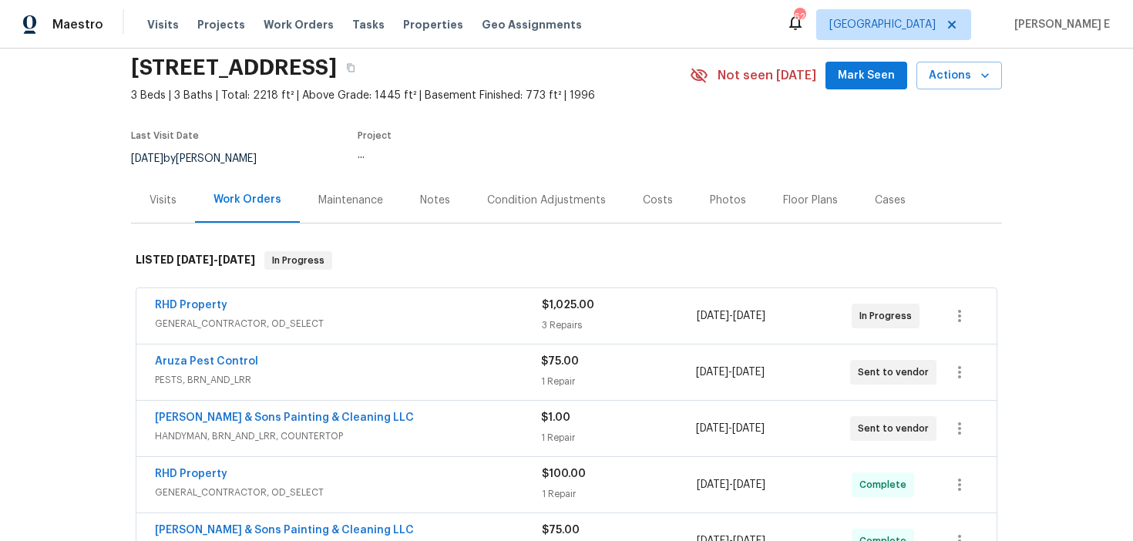
scroll to position [86, 0]
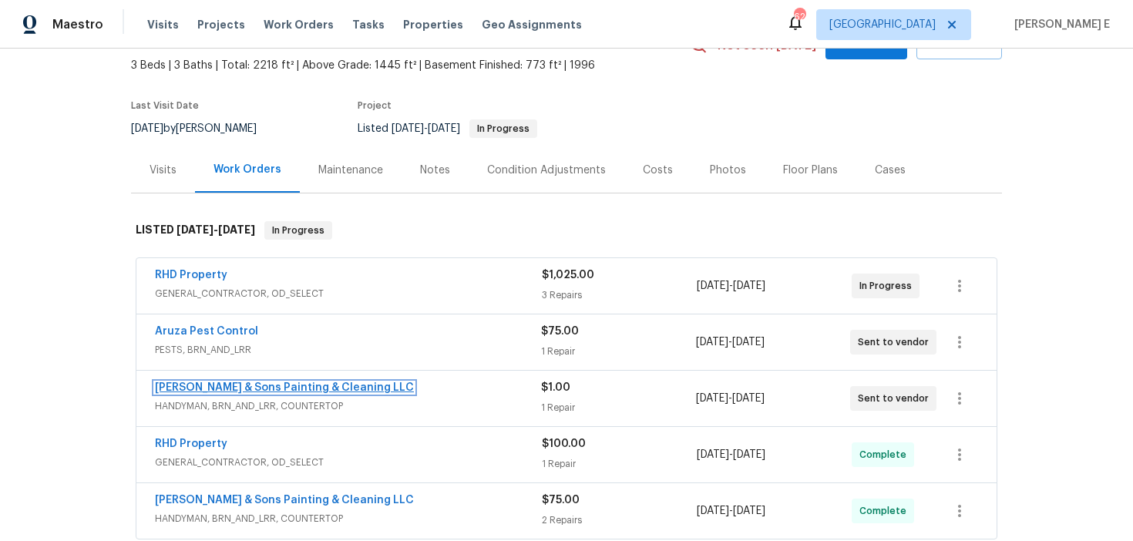
click at [273, 383] on link "Hodge & Sons Painting & Cleaning LLC" at bounding box center [284, 387] width 259 height 11
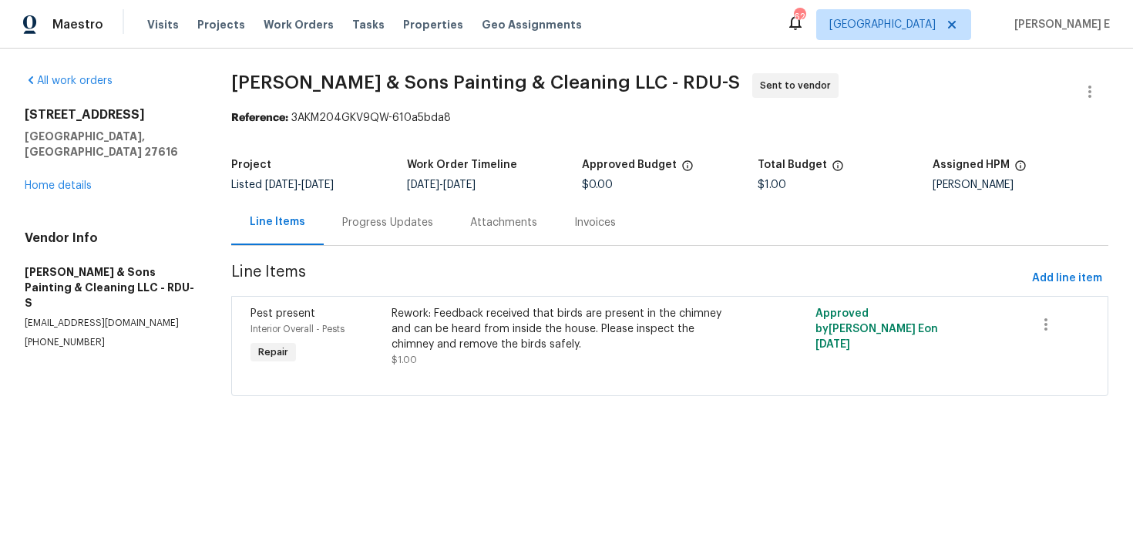
click at [391, 220] on div "Progress Updates" at bounding box center [387, 222] width 91 height 15
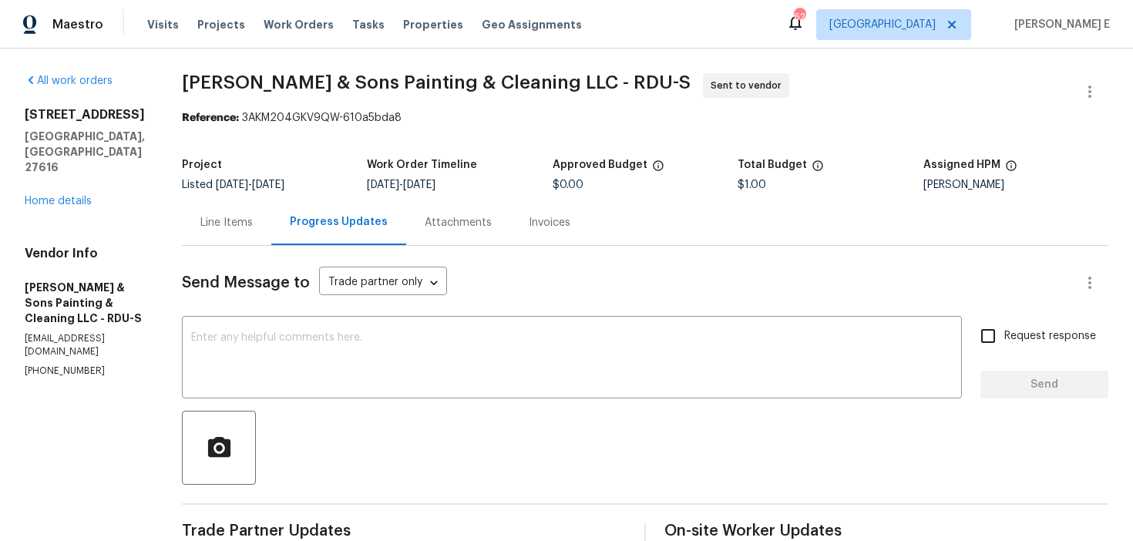
click at [233, 226] on div "Line Items" at bounding box center [226, 222] width 52 height 15
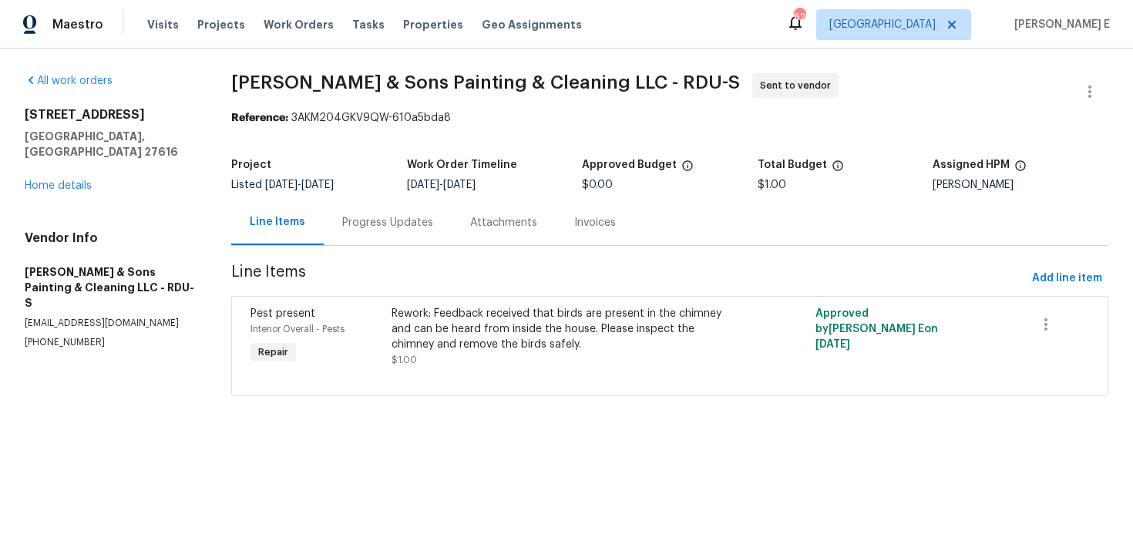
click at [373, 239] on div "Progress Updates" at bounding box center [388, 222] width 128 height 45
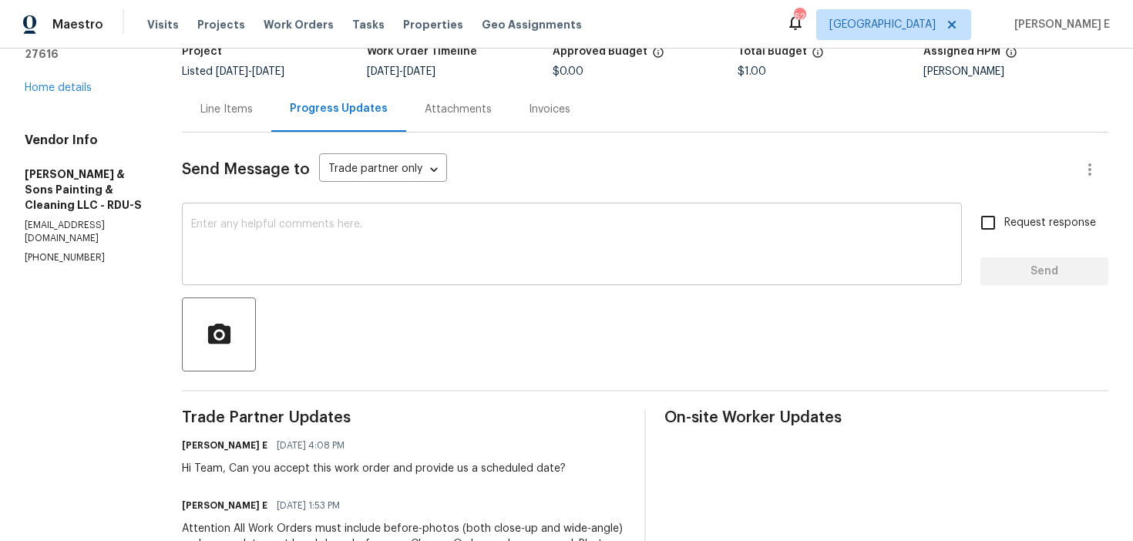
scroll to position [170, 0]
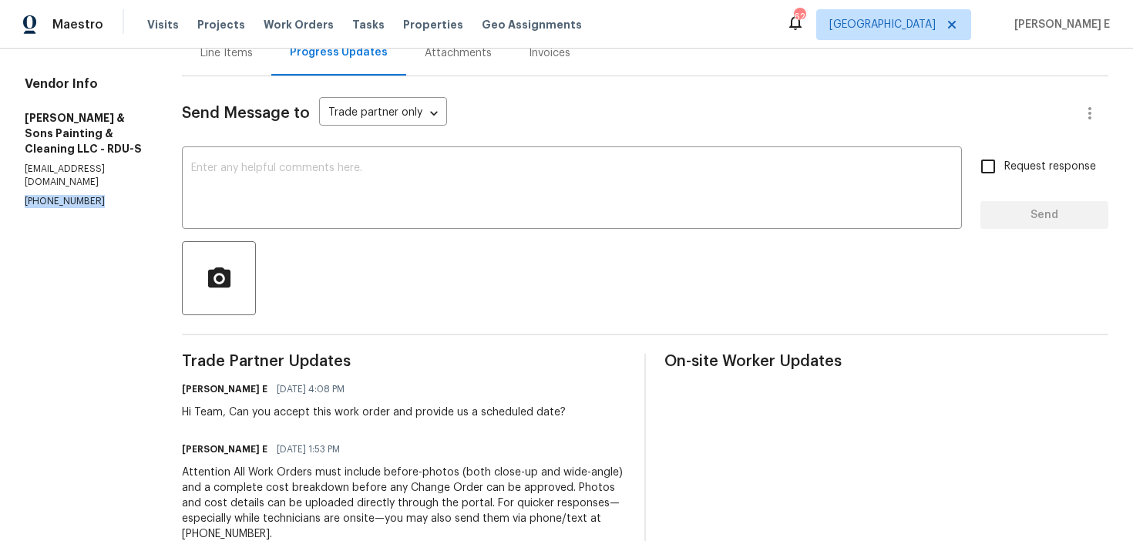
drag, startPoint x: 21, startPoint y: 173, endPoint x: 113, endPoint y: 173, distance: 92.5
click at [113, 173] on div "All work orders 3321 Beech Bluff Ln Raleigh, NC 27616 Home details Vendor Info …" at bounding box center [566, 285] width 1133 height 813
copy p "(919) 671-9990"
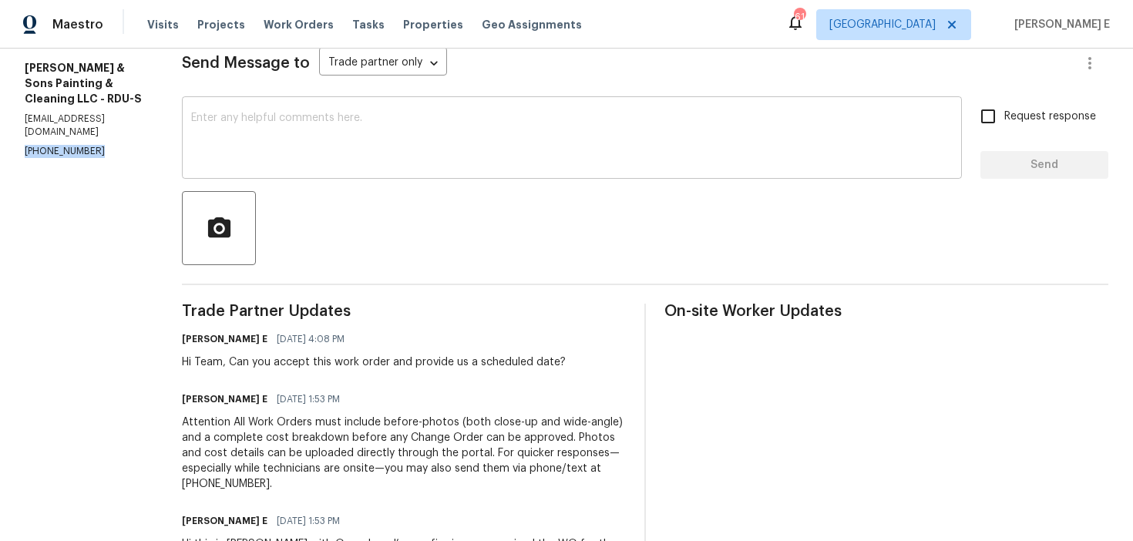
scroll to position [224, 0]
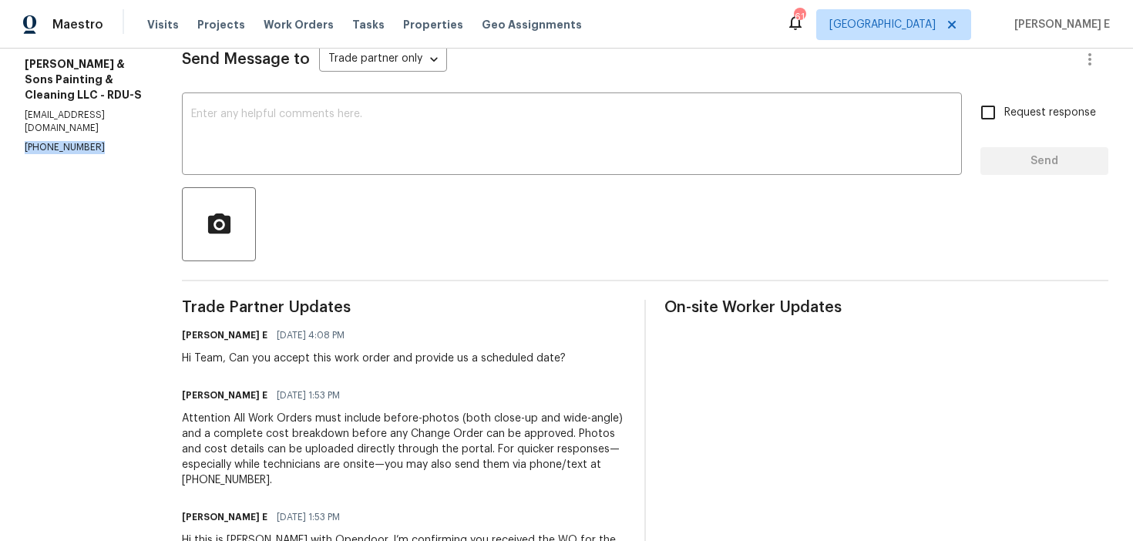
copy p "(919) 671-9990"
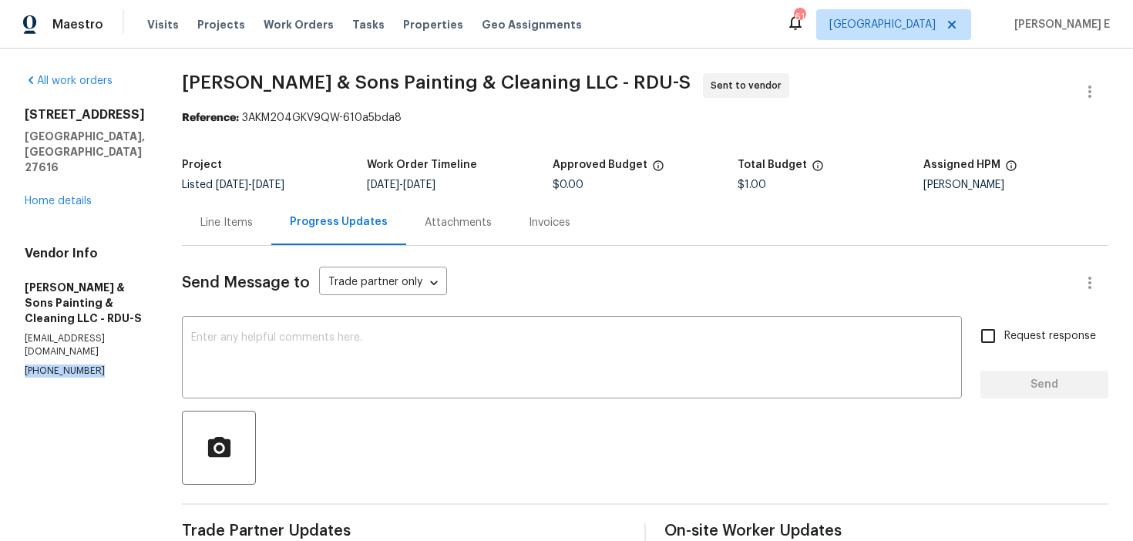
copy p "(919) 671-9990"
click at [324, 382] on textarea at bounding box center [572, 359] width 762 height 54
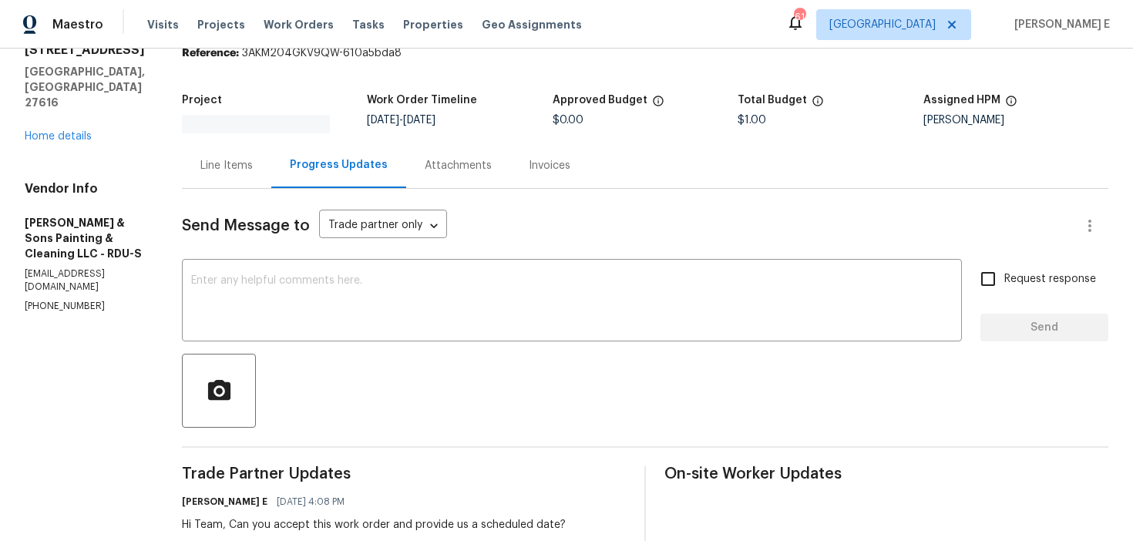
scroll to position [99, 0]
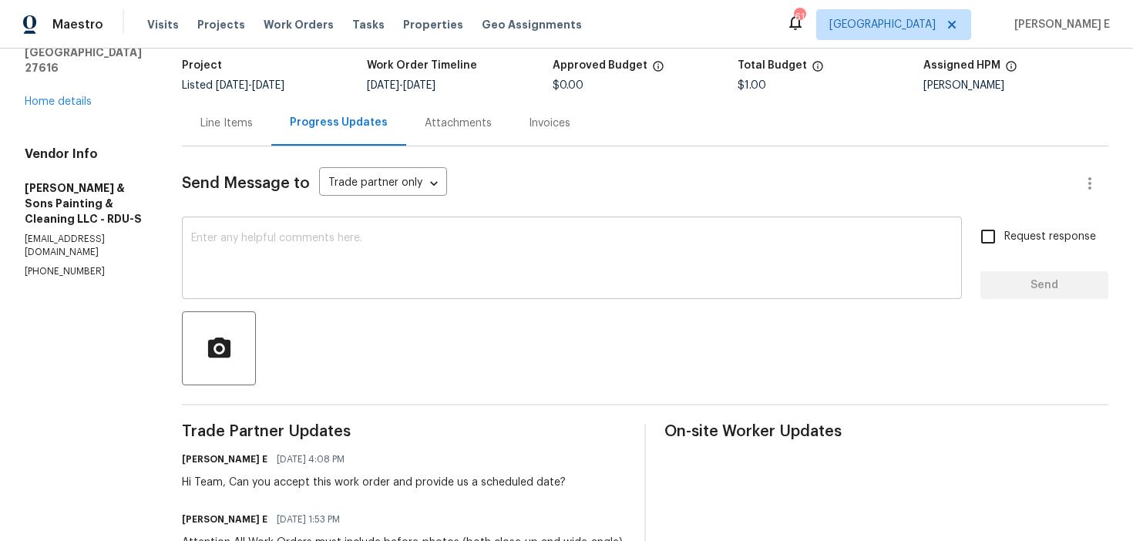
click at [326, 264] on textarea at bounding box center [572, 260] width 762 height 54
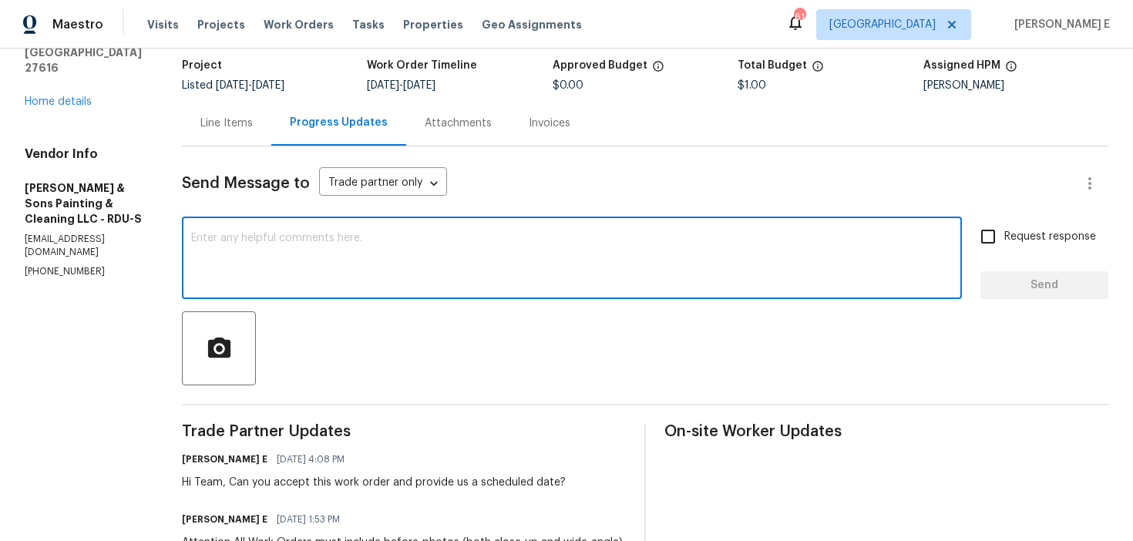
paste textarea "We just sent you a text to get this work order accepted so we can move forward.…"
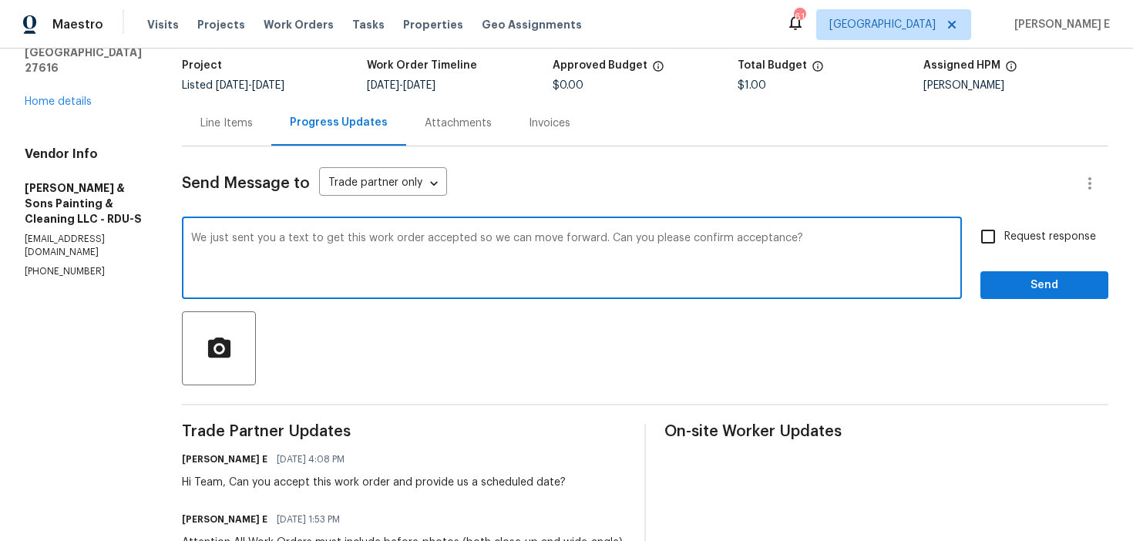
type textarea "We just sent you a text to get this work order accepted so we can move forward.…"
click at [990, 233] on input "Request response" at bounding box center [988, 236] width 32 height 32
checkbox input "true"
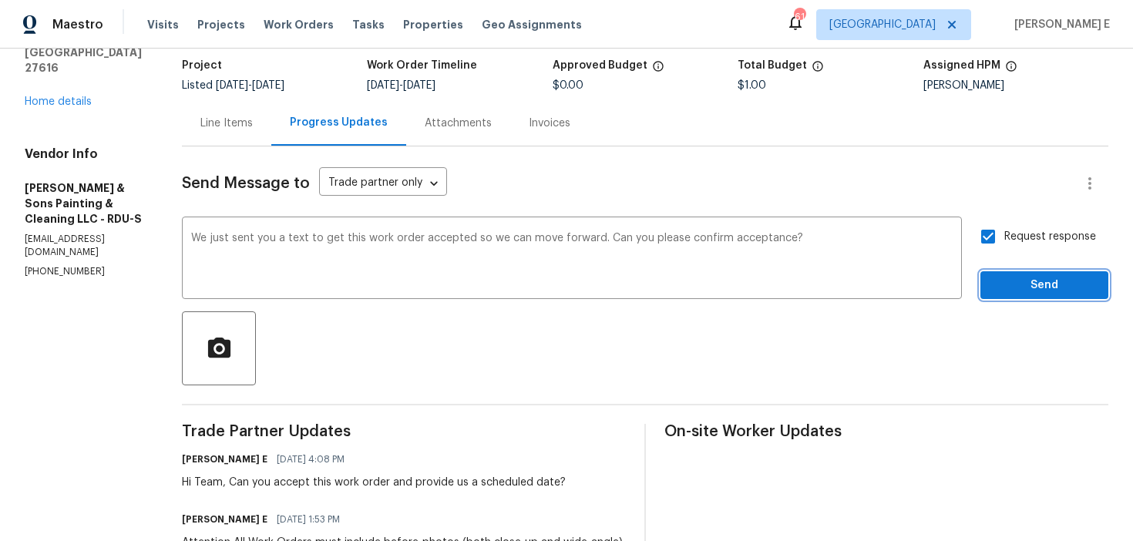
click at [1001, 279] on span "Send" at bounding box center [1044, 285] width 103 height 19
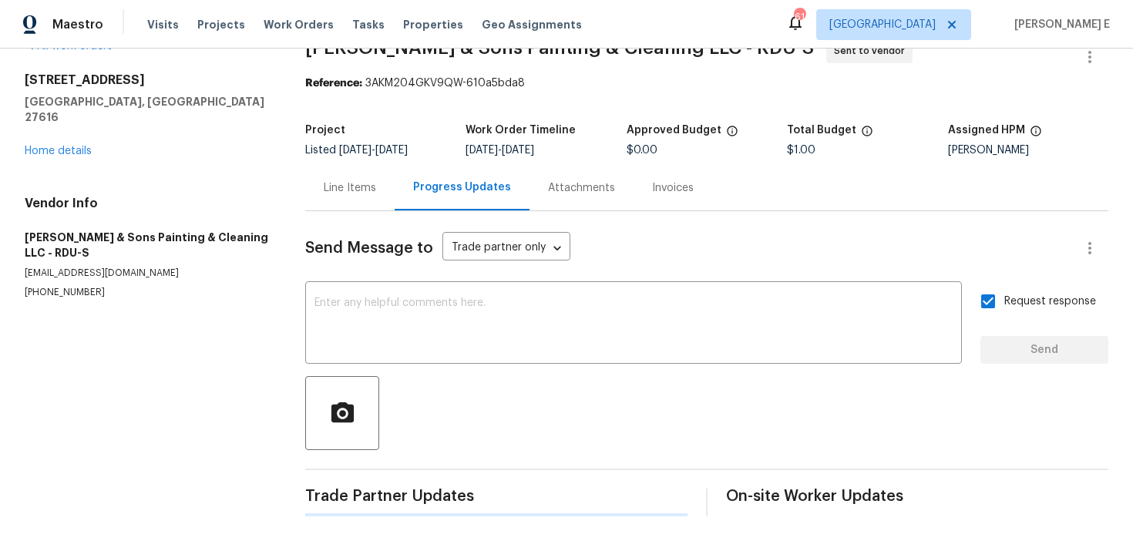
scroll to position [0, 0]
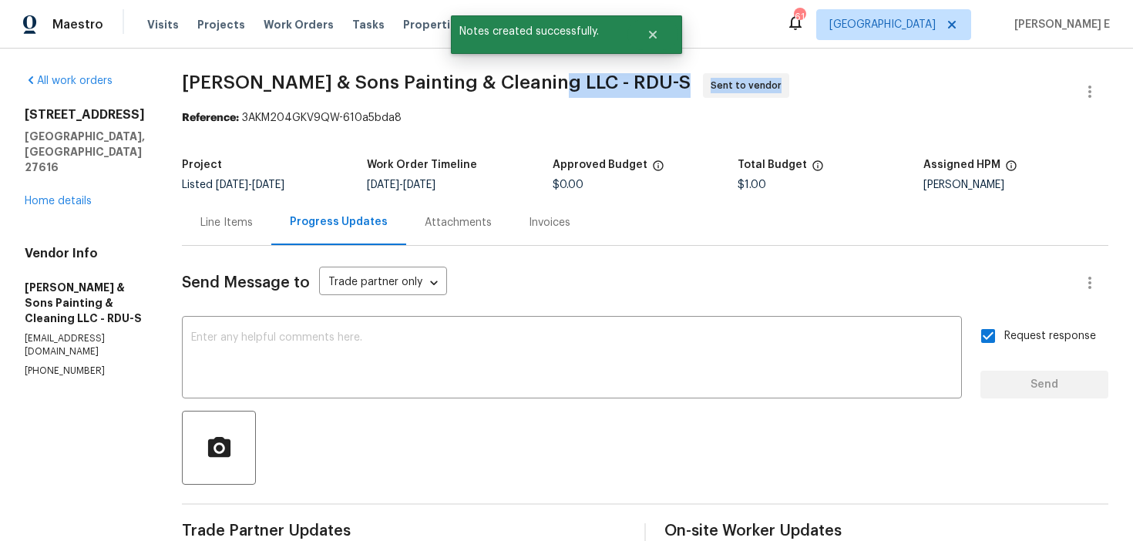
drag, startPoint x: 171, startPoint y: 98, endPoint x: 537, endPoint y: 88, distance: 365.5
click at [537, 87] on div "All work orders [STREET_ADDRESS] Home details Vendor Info [PERSON_NAME] & Sons …" at bounding box center [566, 493] width 1133 height 888
click at [310, 99] on span "[PERSON_NAME] & Sons Painting & Cleaning LLC - RDU-S Sent to vendor" at bounding box center [627, 91] width 890 height 37
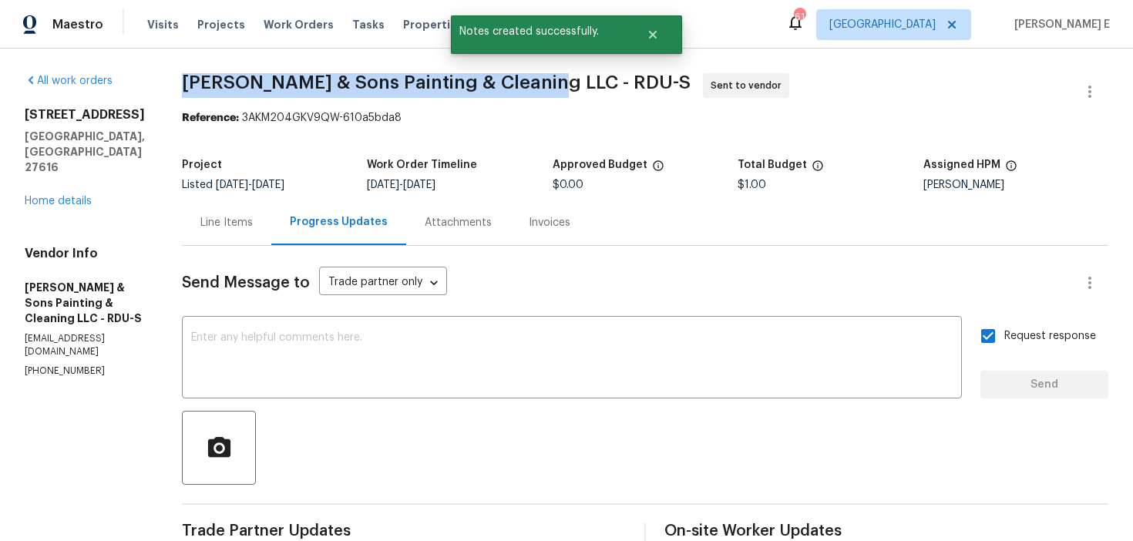
drag, startPoint x: 169, startPoint y: 79, endPoint x: 530, endPoint y: 82, distance: 360.8
click at [530, 82] on div "All work orders [STREET_ADDRESS] Home details Vendor Info [PERSON_NAME] & Sons …" at bounding box center [566, 493] width 1133 height 888
copy span "Hodge & Sons Painting & Cleaning LLC -"
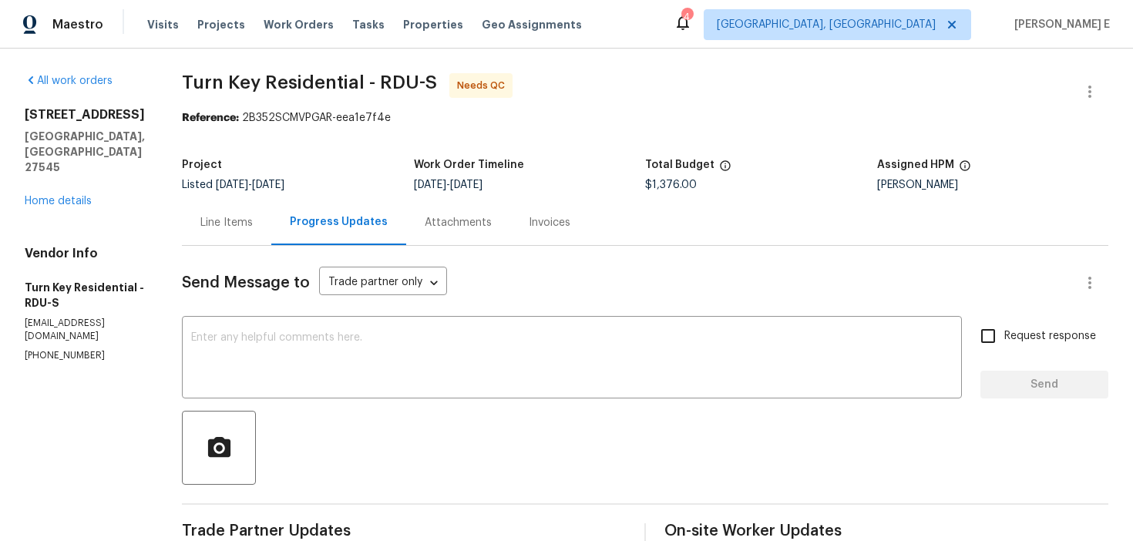
click at [268, 231] on div "Line Items" at bounding box center [226, 222] width 89 height 45
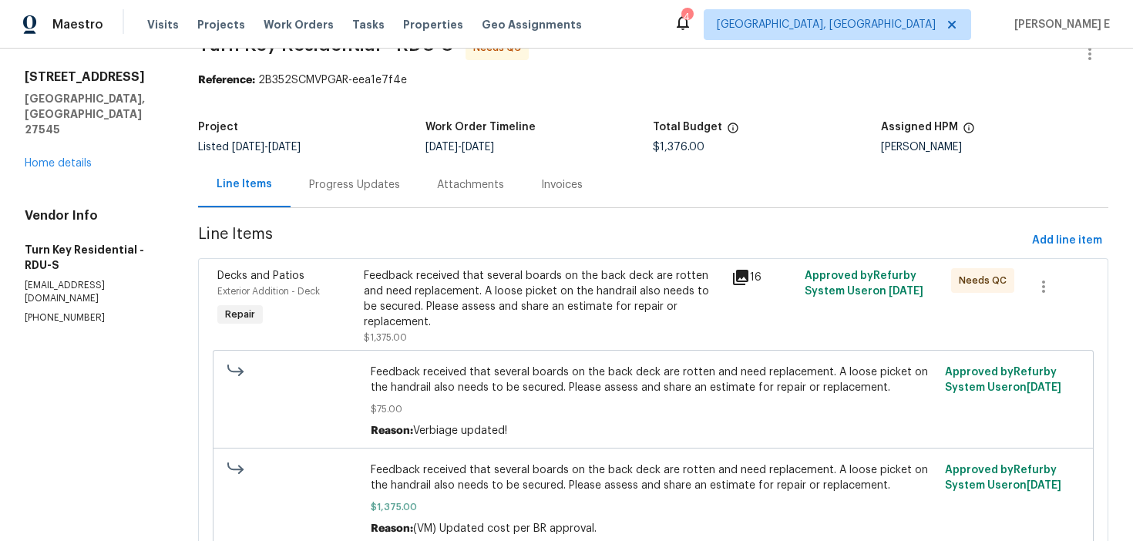
scroll to position [11, 0]
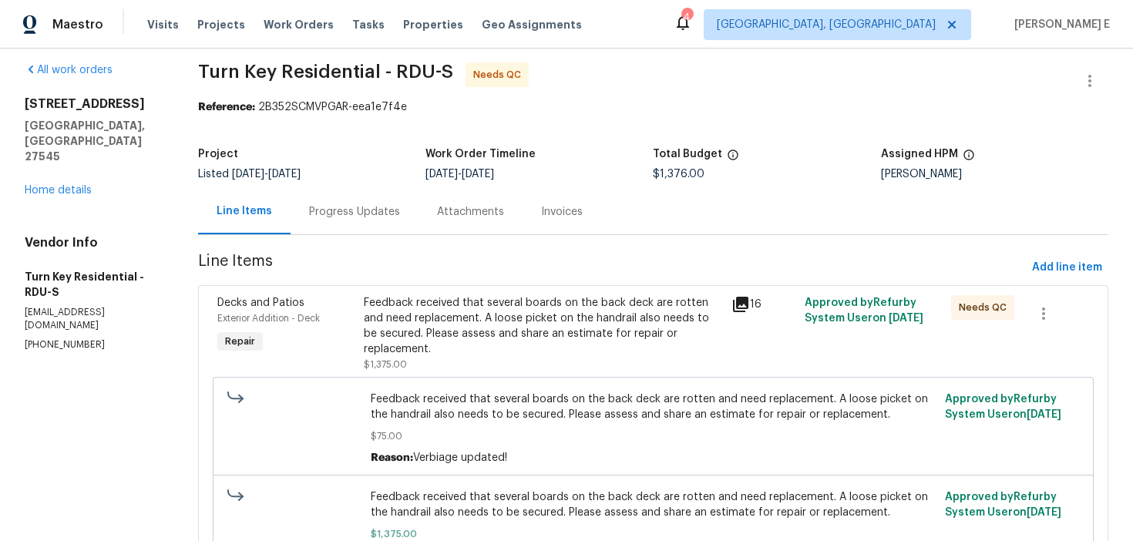
click at [502, 291] on div "Feedback received that several boards on the back deck are rotten and need repl…" at bounding box center [542, 334] width 367 height 86
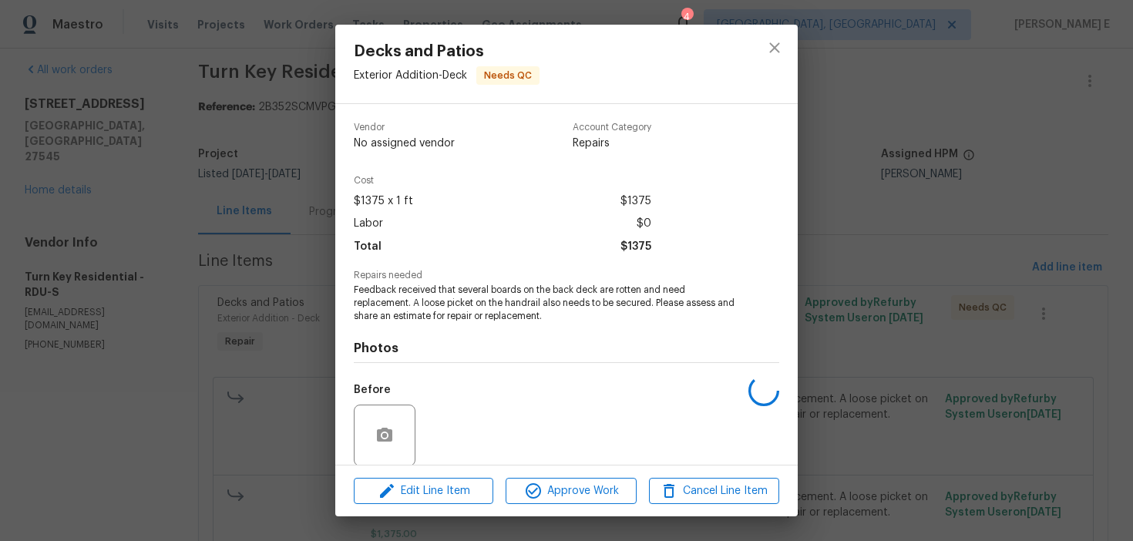
scroll to position [117, 0]
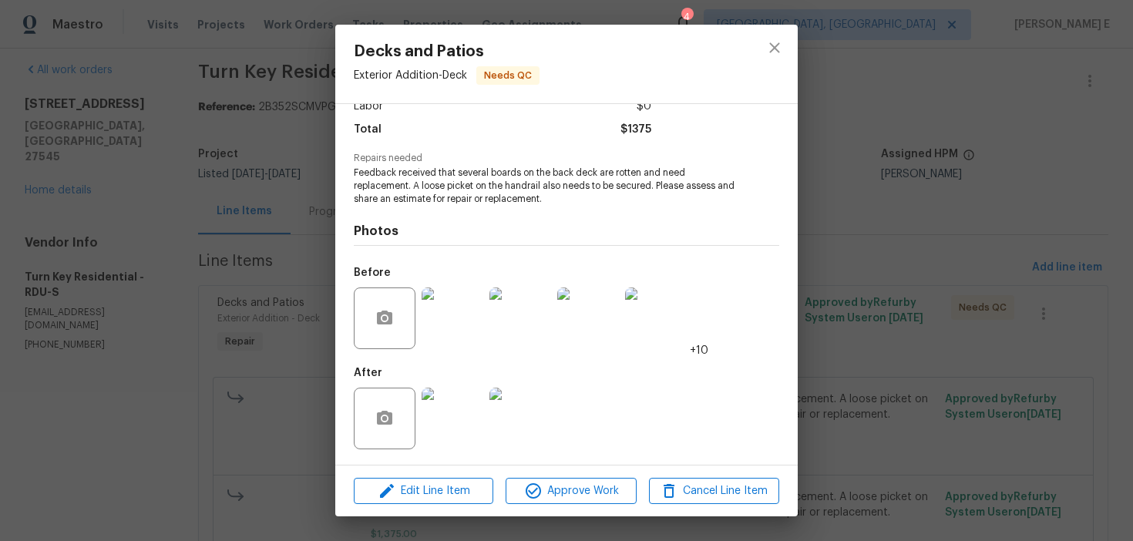
click at [458, 412] on img at bounding box center [453, 419] width 62 height 62
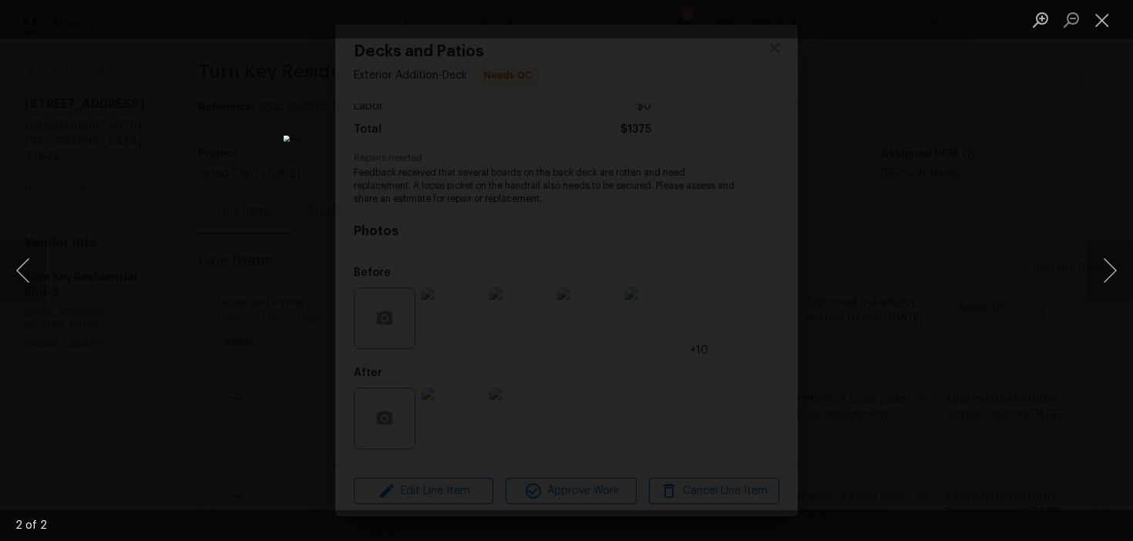
click at [933, 304] on div "Lightbox" at bounding box center [566, 270] width 1133 height 541
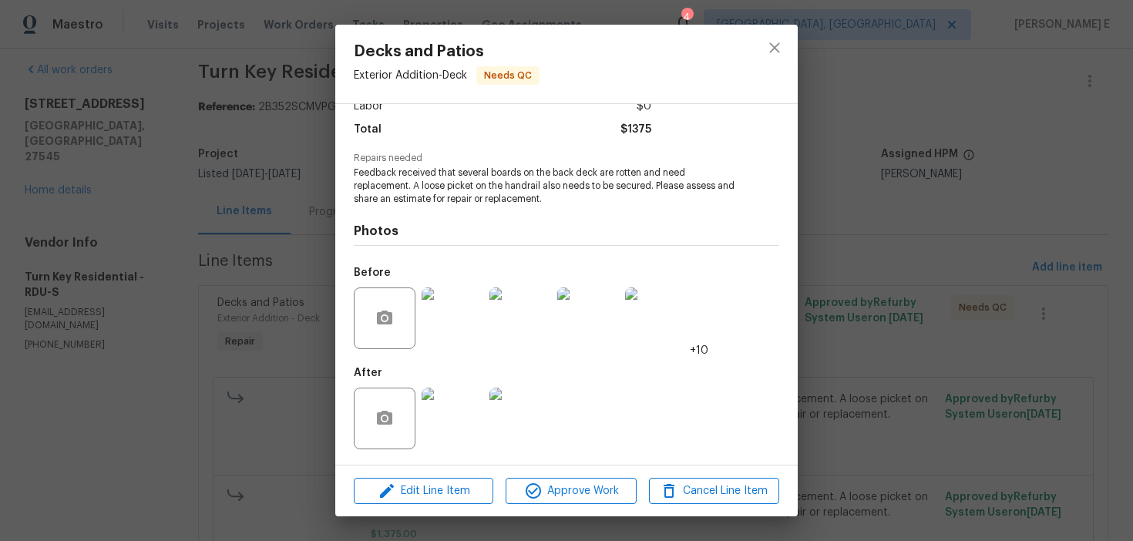
click at [933, 304] on div "Decks and Patios Exterior Addition - Deck Needs QC Vendor Turn Key Residential …" at bounding box center [566, 270] width 1133 height 541
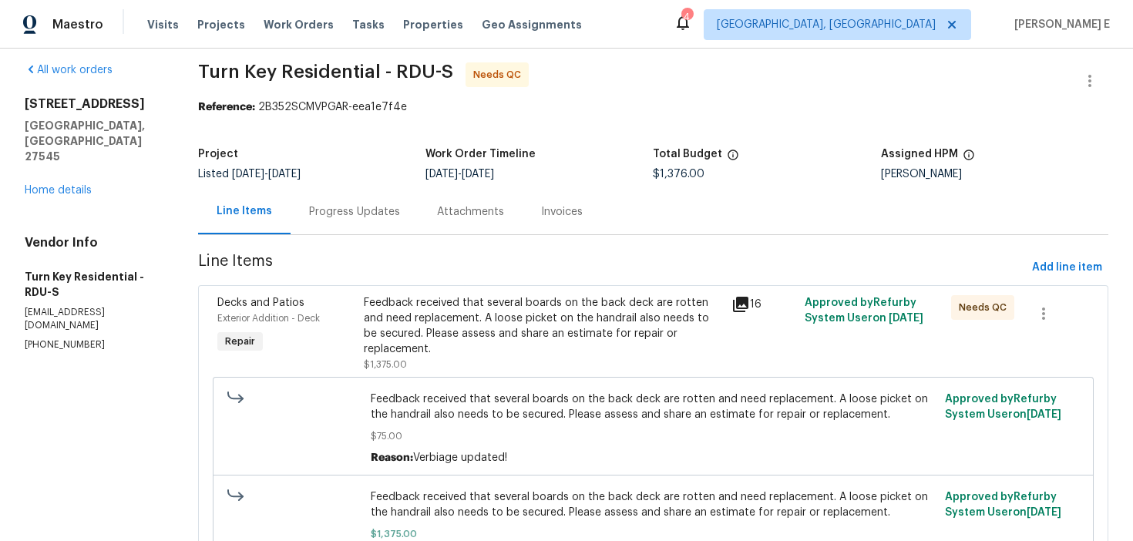
scroll to position [207, 0]
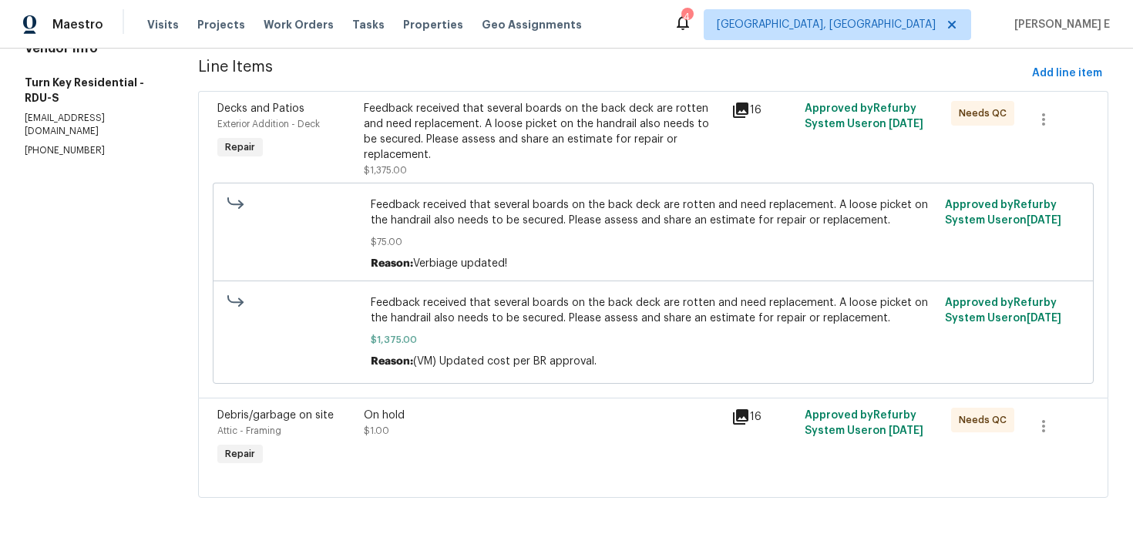
click at [440, 391] on div "Decks and Patios Exterior Addition - Deck Repair Feedback received that several…" at bounding box center [653, 244] width 910 height 307
click at [426, 416] on div "On hold" at bounding box center [543, 415] width 358 height 15
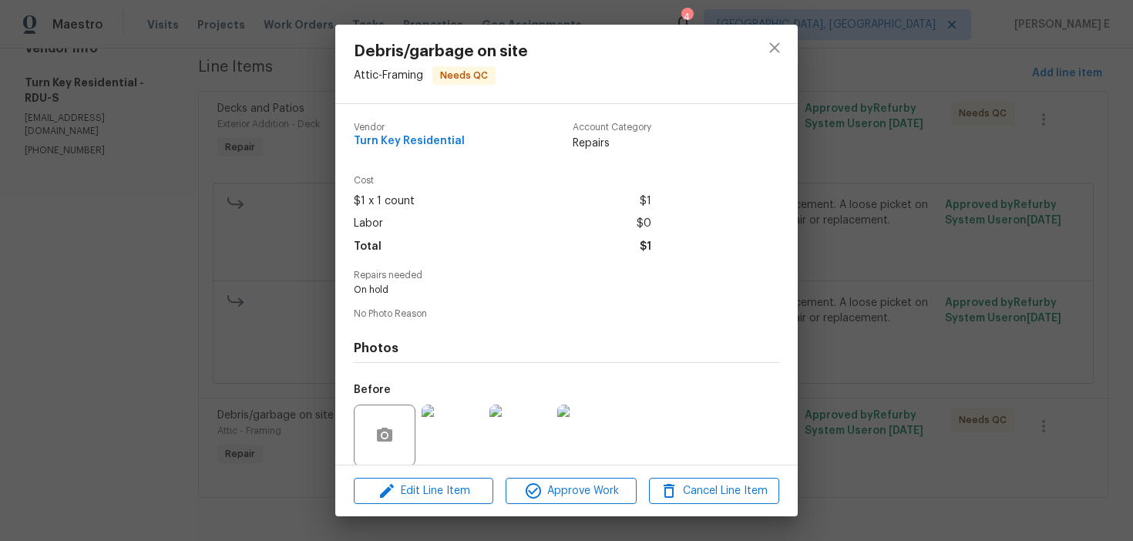
scroll to position [116, 0]
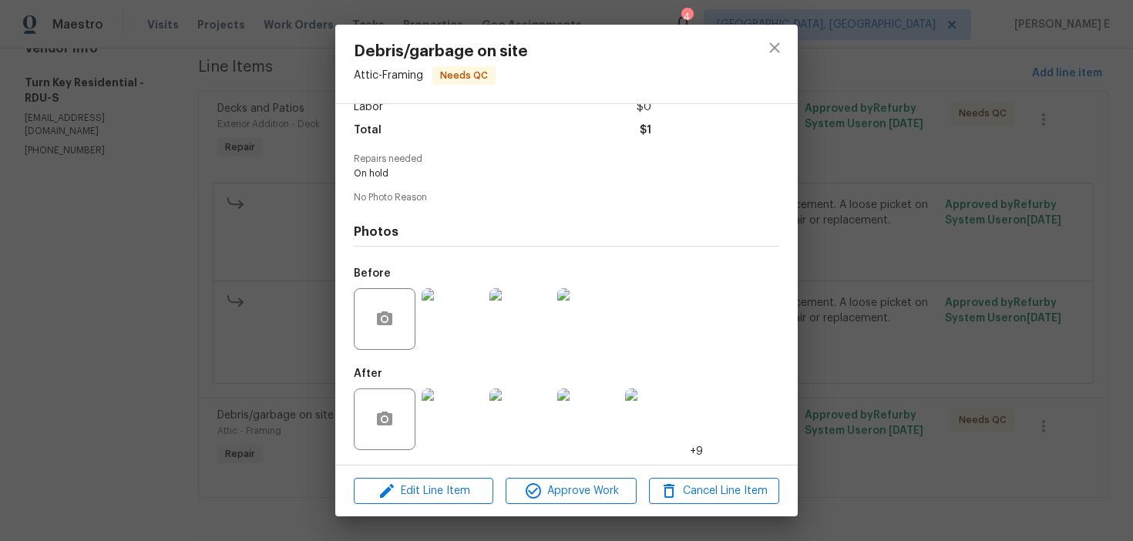
click at [442, 420] on img at bounding box center [453, 420] width 62 height 62
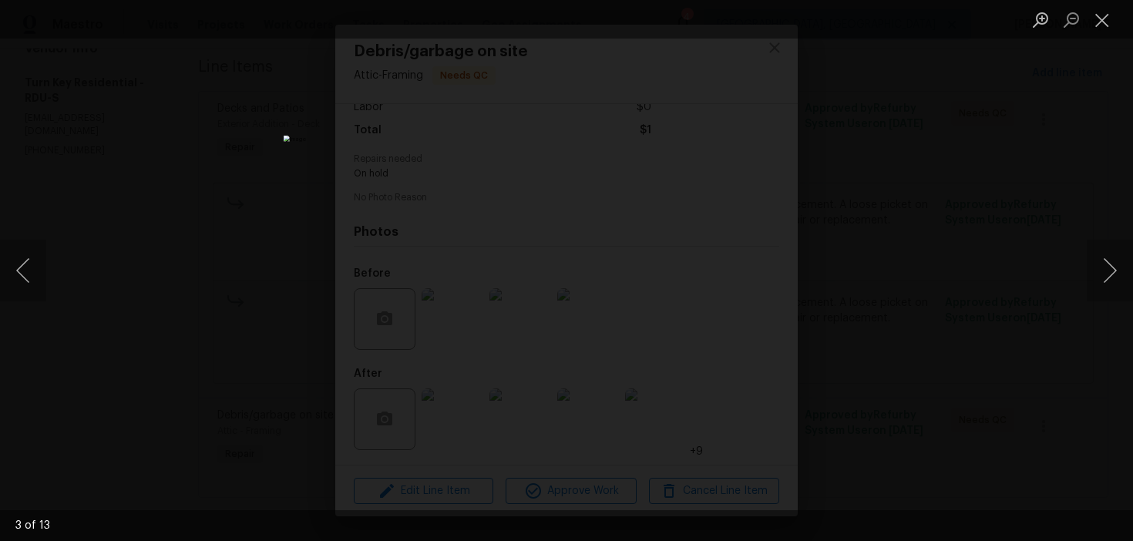
click at [1062, 178] on div "Lightbox" at bounding box center [566, 270] width 1133 height 541
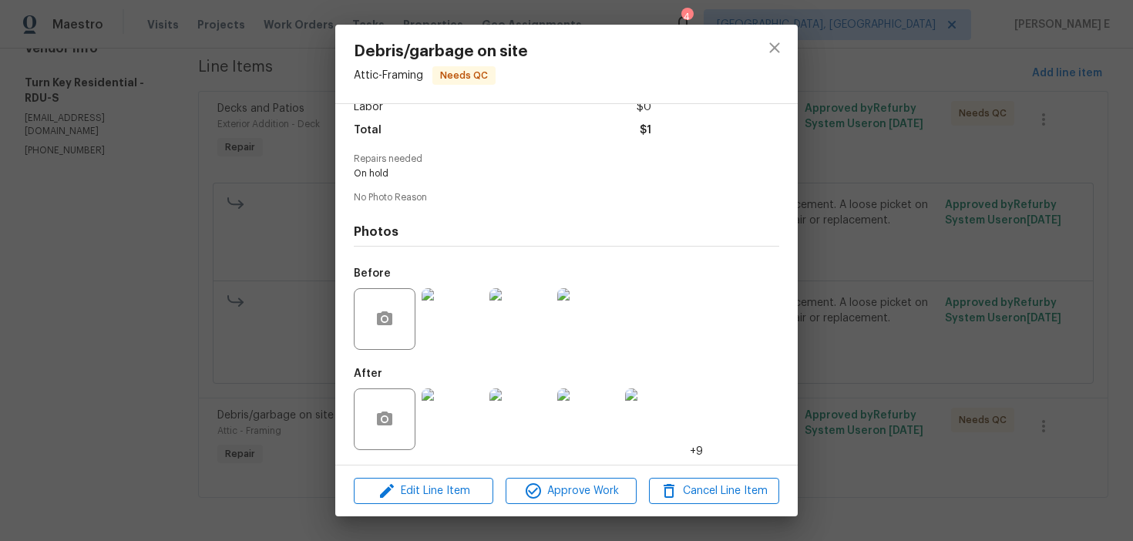
click at [1062, 178] on div "Lightbox" at bounding box center [566, 270] width 1133 height 541
click at [1062, 178] on div "Debris/garbage on site Attic - Framing Needs QC Vendor Turn Key Residential Acc…" at bounding box center [566, 270] width 1133 height 541
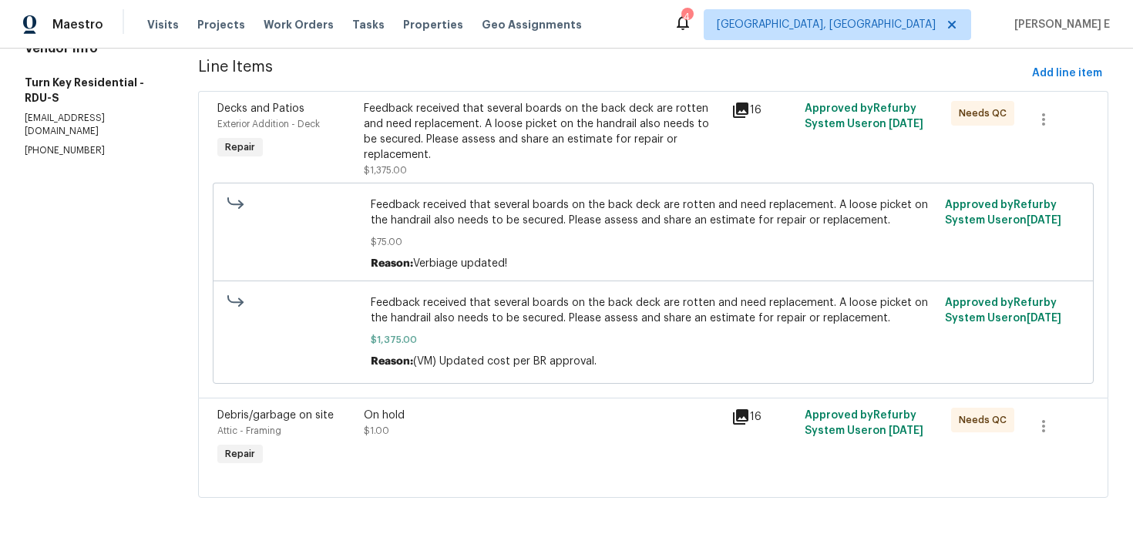
scroll to position [0, 0]
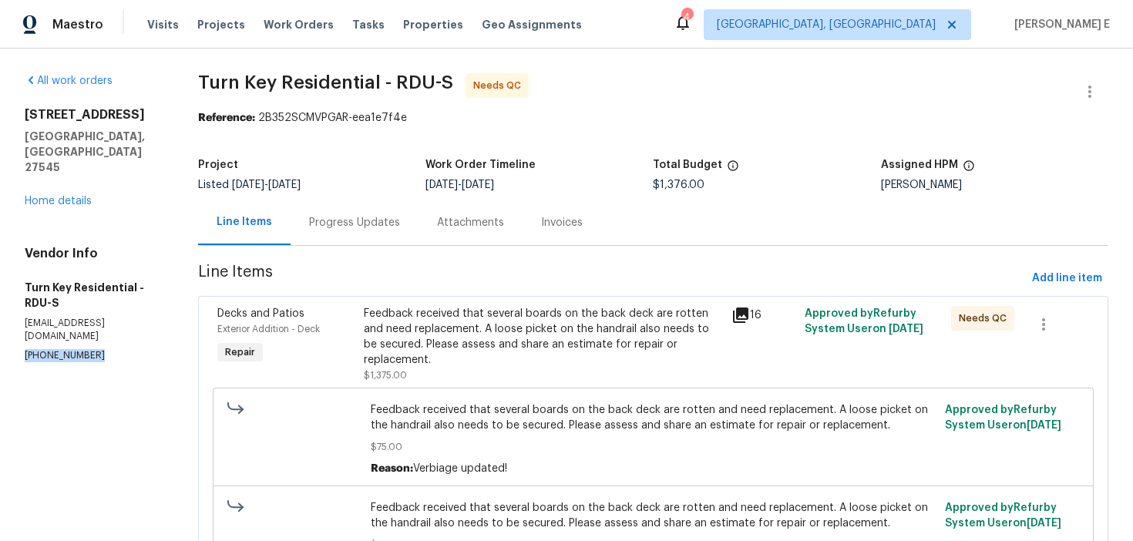
drag, startPoint x: 19, startPoint y: 298, endPoint x: 105, endPoint y: 300, distance: 86.4
click at [105, 298] on div "All work orders 213 Dwelling Pl Knightdale, NC 27545 Home details Vendor Info T…" at bounding box center [566, 398] width 1133 height 698
copy p "(919) 805-2596"
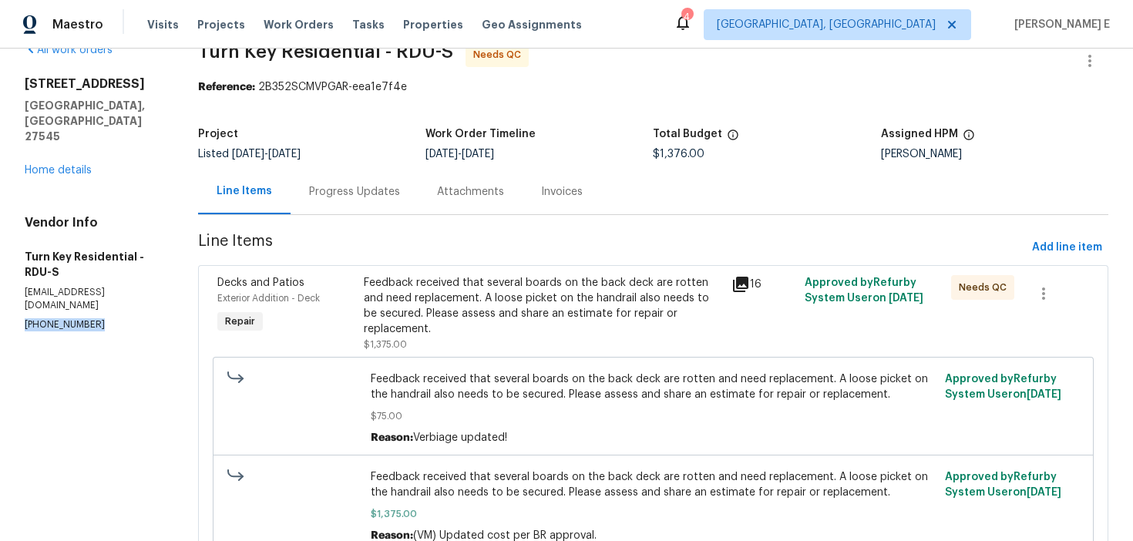
click at [481, 310] on div "Feedback received that several boards on the back deck are rotten and need repl…" at bounding box center [543, 306] width 358 height 62
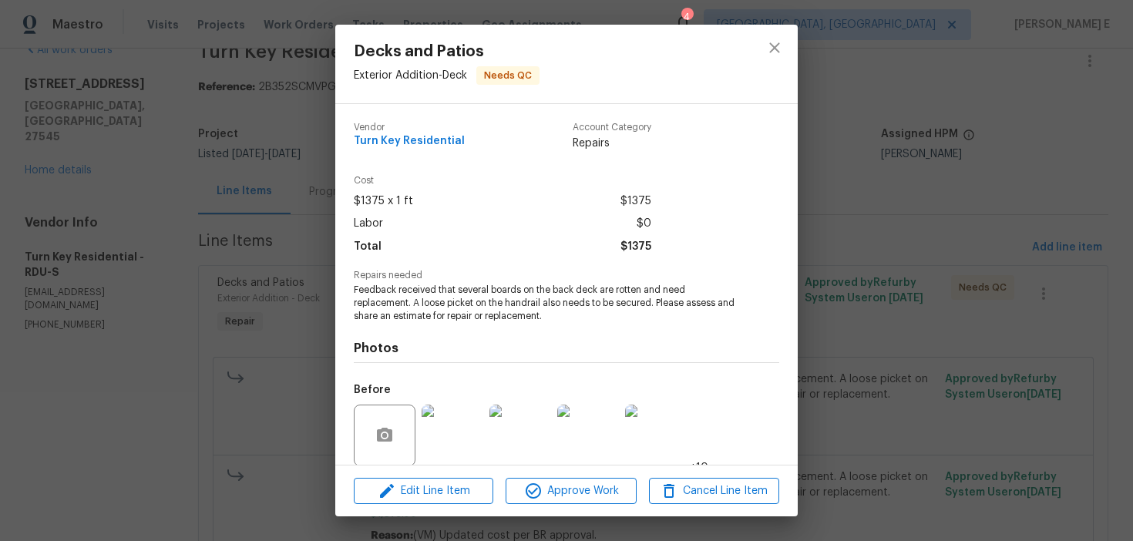
scroll to position [117, 0]
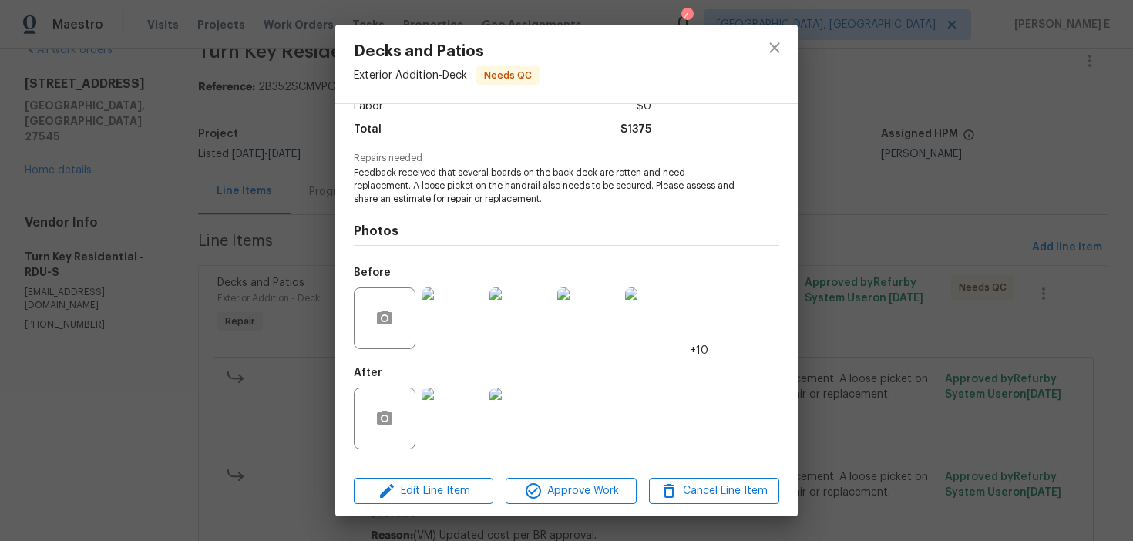
click at [437, 440] on img at bounding box center [453, 419] width 62 height 62
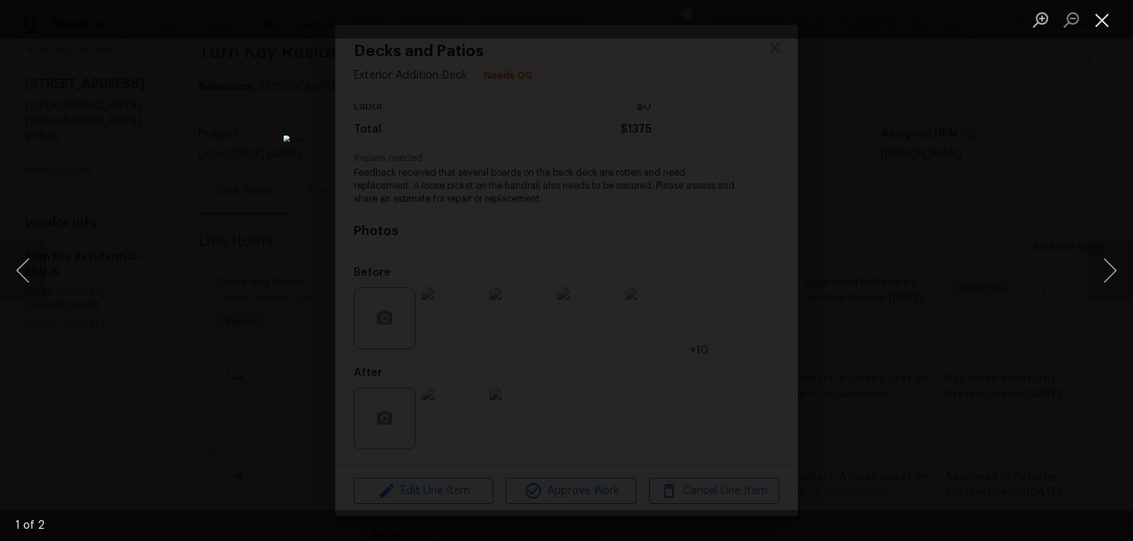
click at [1099, 28] on button "Close lightbox" at bounding box center [1102, 19] width 31 height 27
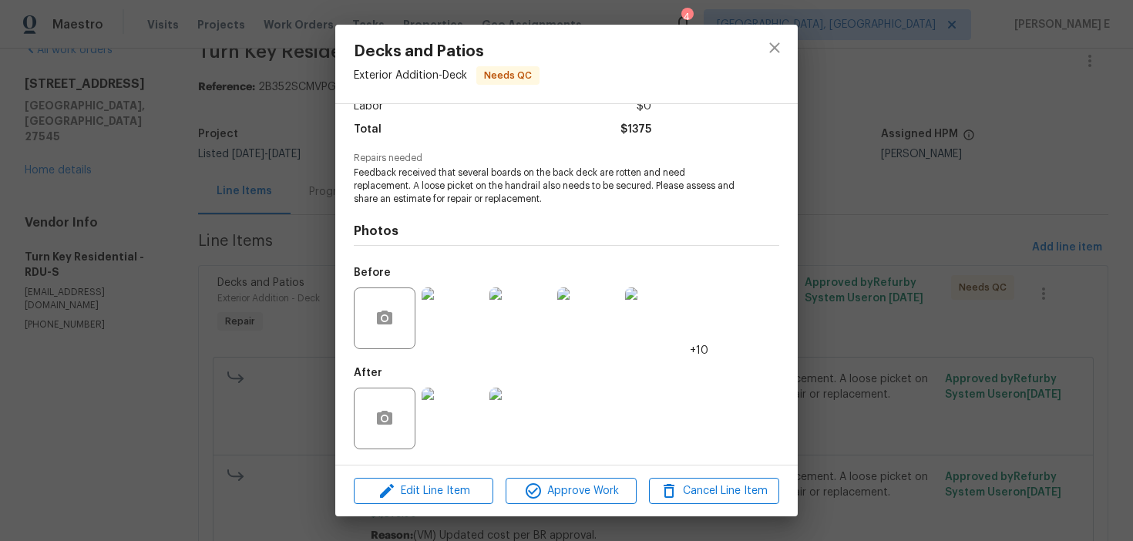
click at [991, 183] on div "Decks and Patios Exterior Addition - Deck Needs QC Vendor Turn Key Residential …" at bounding box center [566, 270] width 1133 height 541
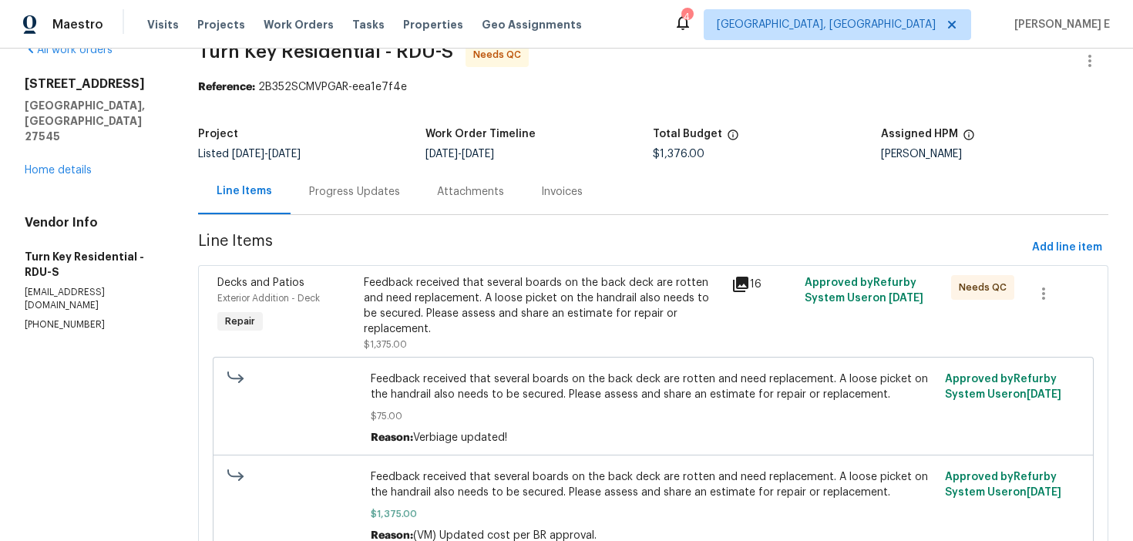
scroll to position [0, 0]
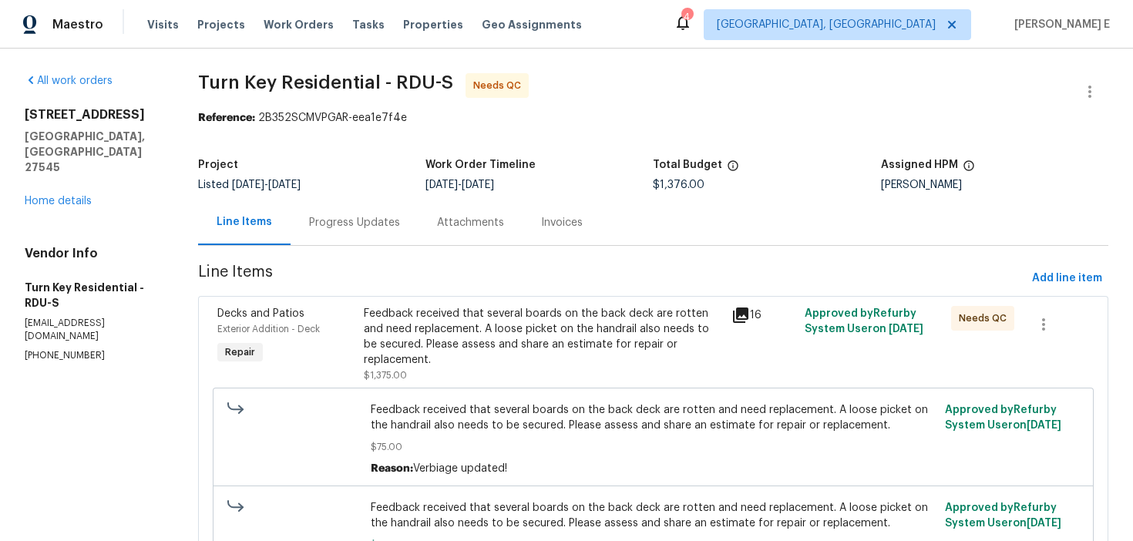
click at [352, 226] on div "Progress Updates" at bounding box center [354, 222] width 91 height 15
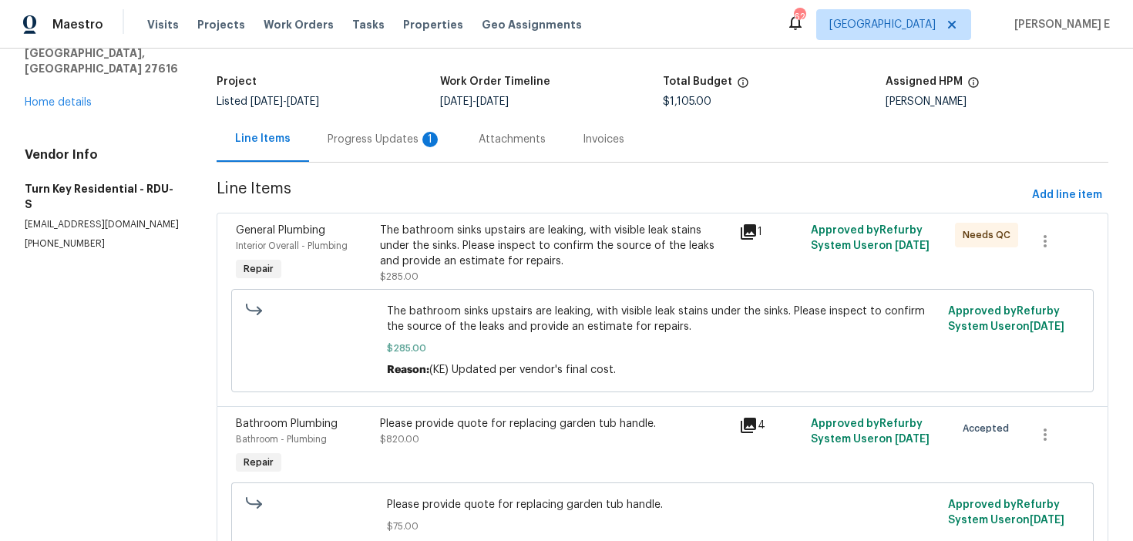
scroll to position [84, 0]
click at [375, 159] on div "Progress Updates 1" at bounding box center [384, 138] width 151 height 45
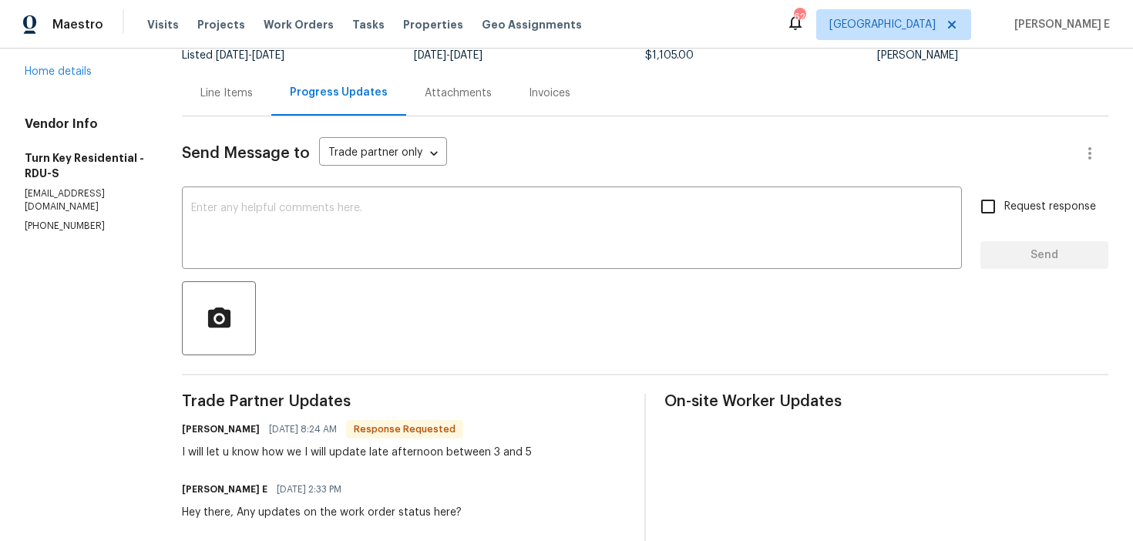
scroll to position [129, 0]
click at [443, 251] on textarea at bounding box center [572, 231] width 762 height 54
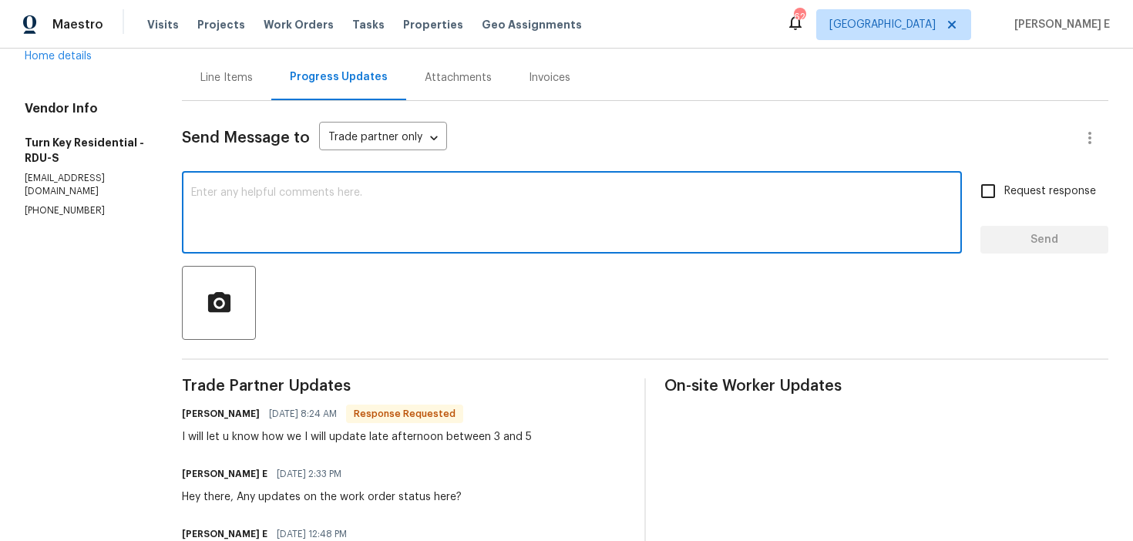
scroll to position [147, 0]
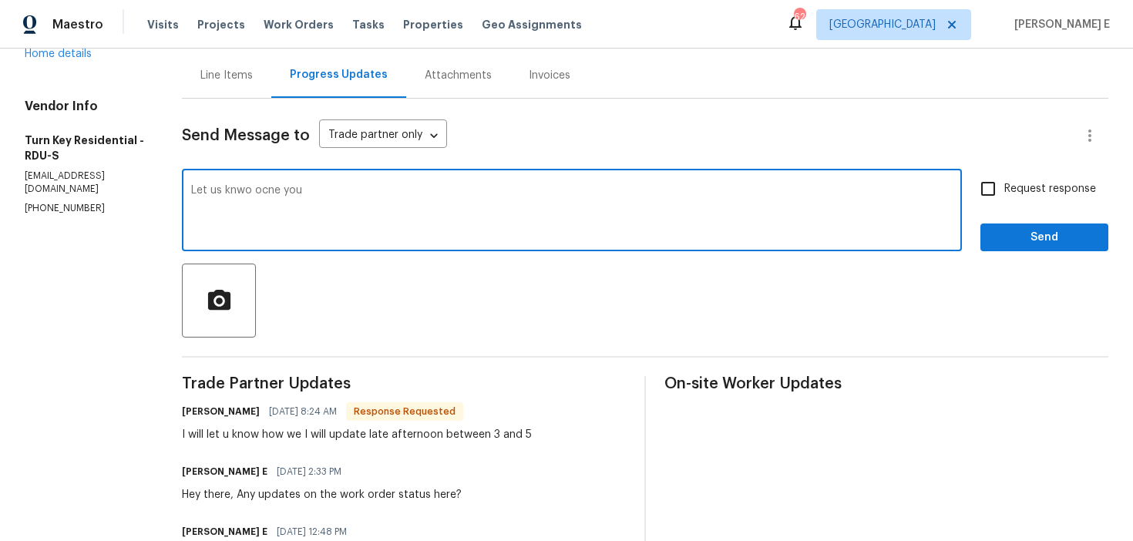
click at [274, 190] on textarea "Let us knwo ocne you" at bounding box center [572, 212] width 762 height 54
click at [304, 193] on textarea "Let us know ocne you" at bounding box center [572, 212] width 762 height 54
click at [415, 191] on textarea "Let us know once you" at bounding box center [572, 212] width 762 height 54
type textarea "Let us know once you have an update."
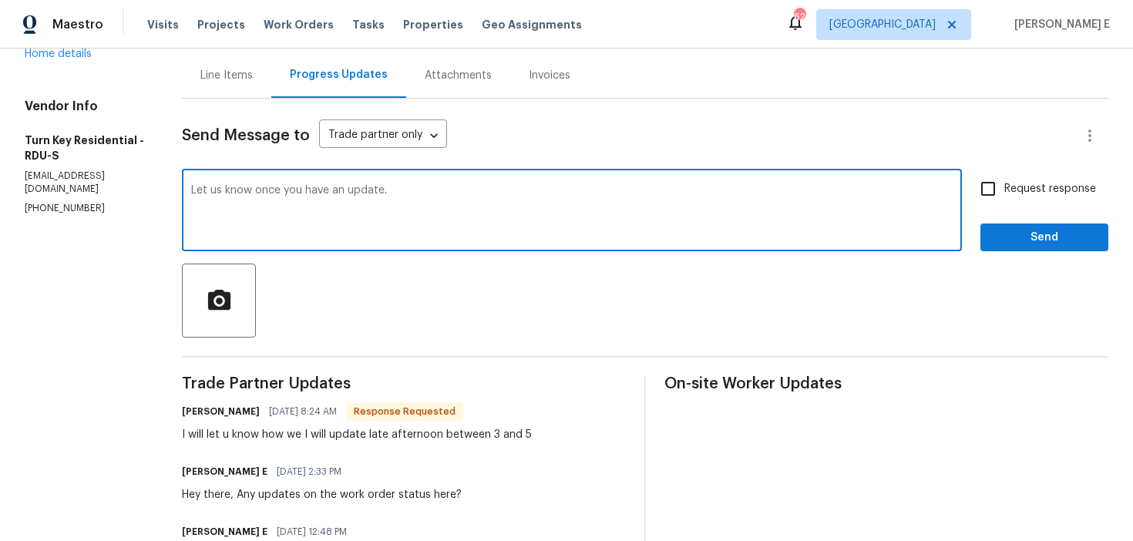
click at [987, 193] on input "Request response" at bounding box center [988, 189] width 32 height 32
checkbox input "true"
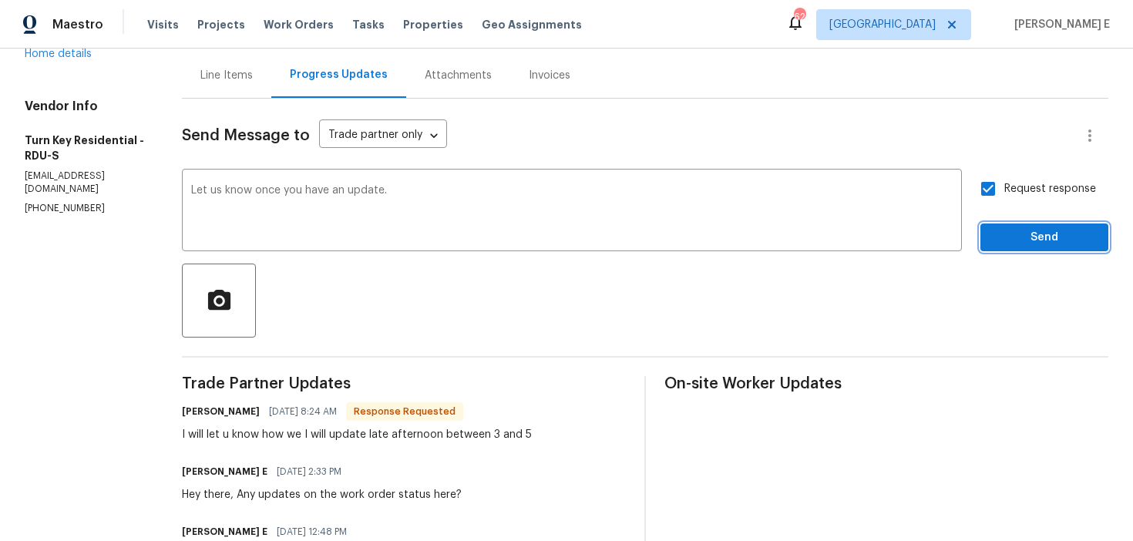
click at [1006, 239] on span "Send" at bounding box center [1044, 237] width 103 height 19
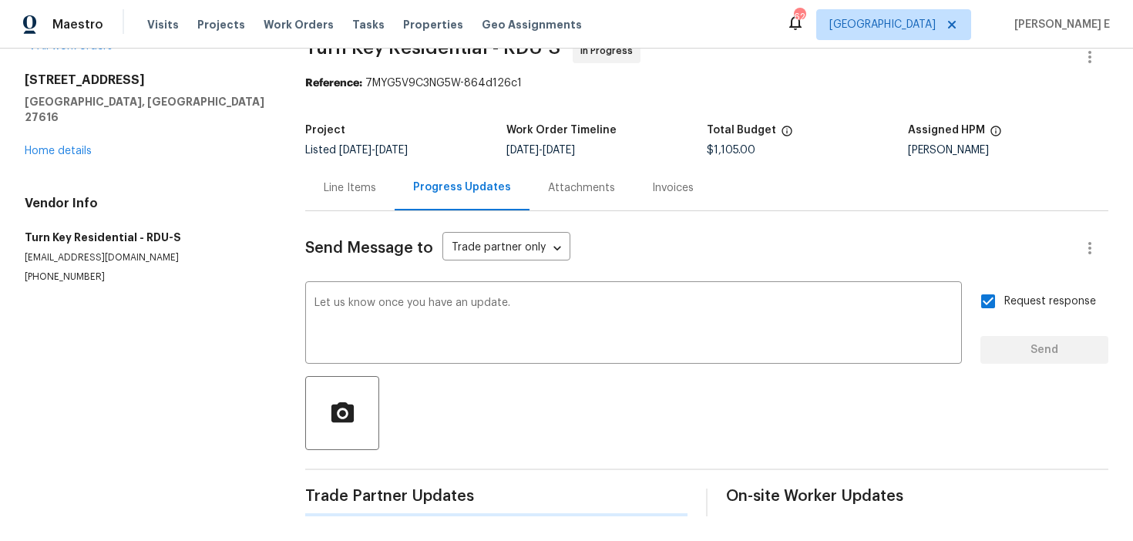
scroll to position [0, 0]
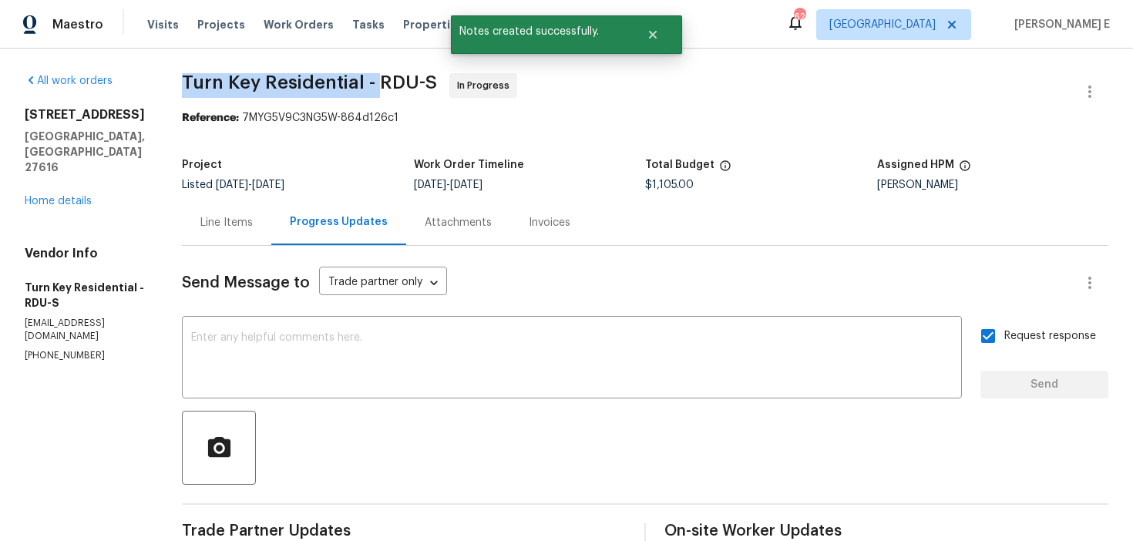
drag, startPoint x: 206, startPoint y: 86, endPoint x: 414, endPoint y: 87, distance: 208.1
copy span "Turn Key Residential -"
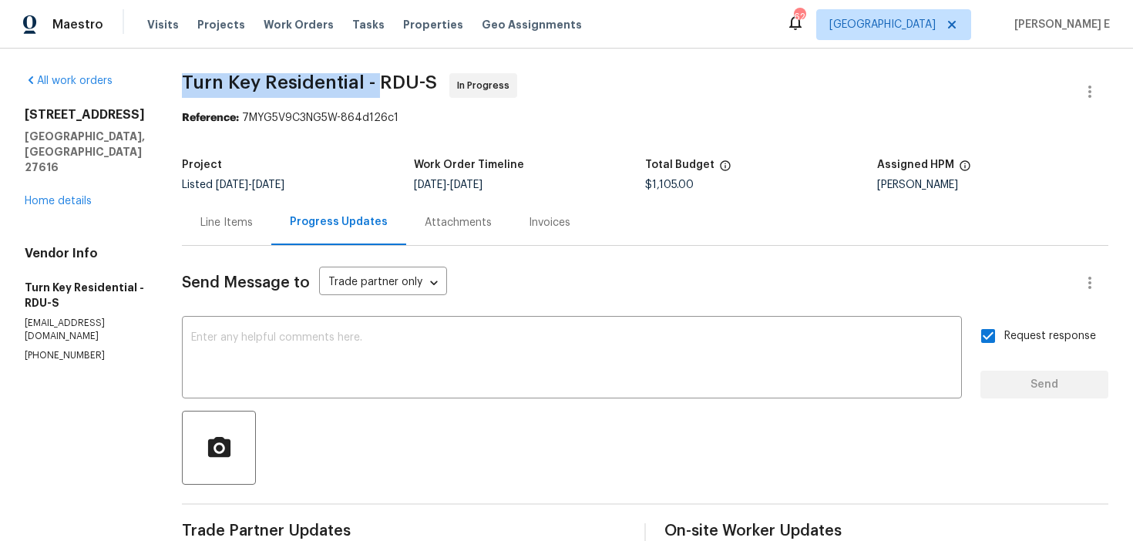
click at [244, 225] on div "Line Items" at bounding box center [226, 222] width 52 height 15
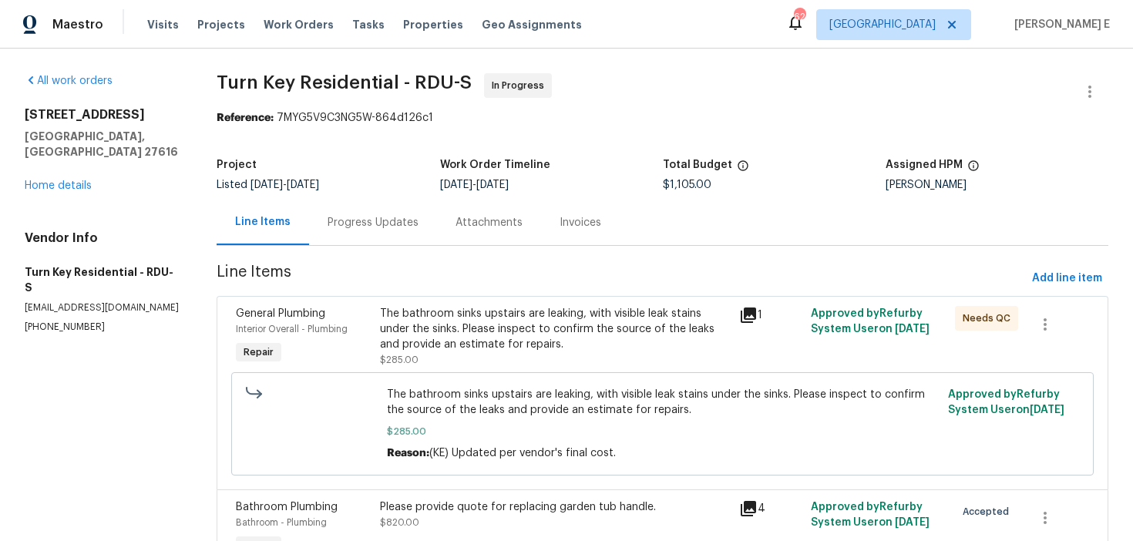
click at [394, 228] on div "Progress Updates" at bounding box center [373, 222] width 91 height 15
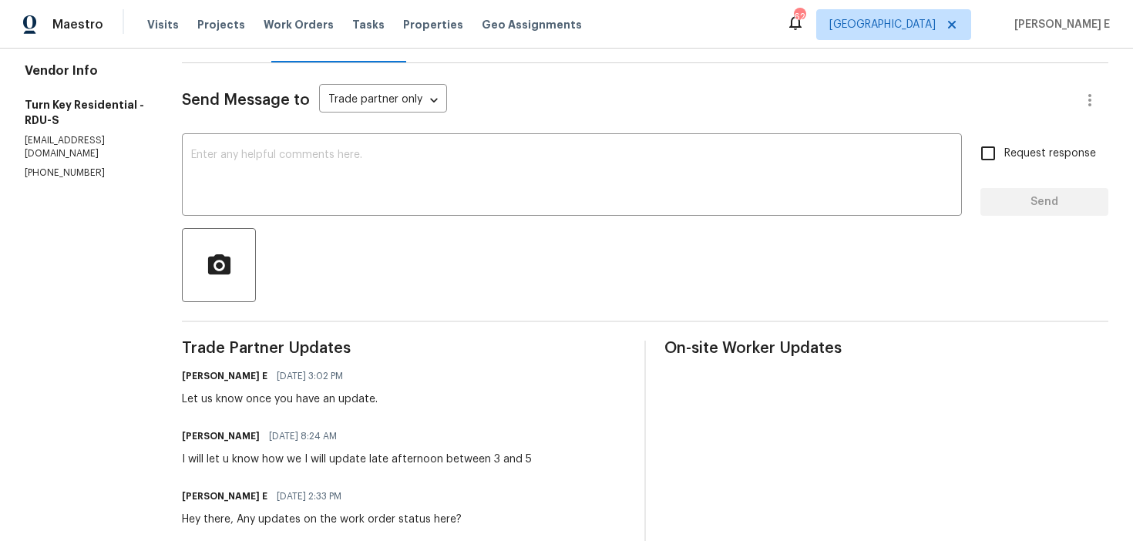
scroll to position [191, 0]
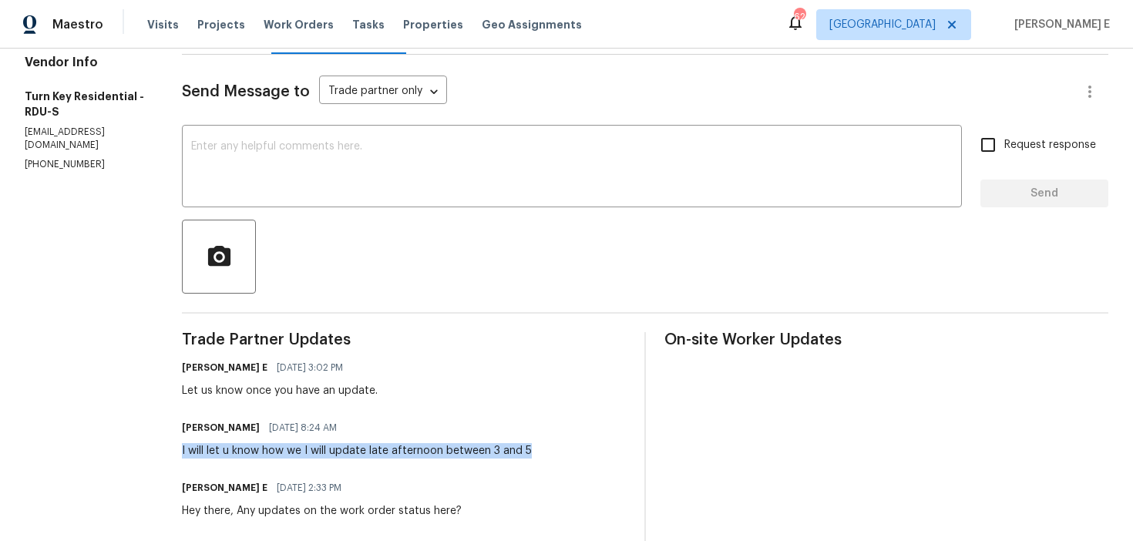
drag, startPoint x: 218, startPoint y: 453, endPoint x: 574, endPoint y: 444, distance: 356.3
copy div "I will let u know how we I will update late afternoon between 3 and 5"
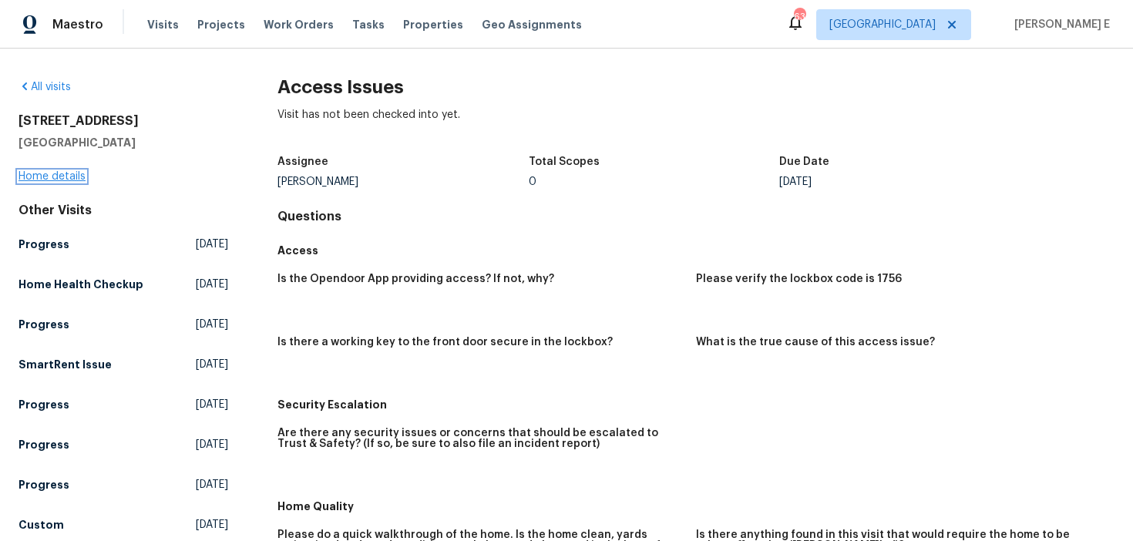
click at [75, 179] on link "Home details" at bounding box center [52, 176] width 67 height 11
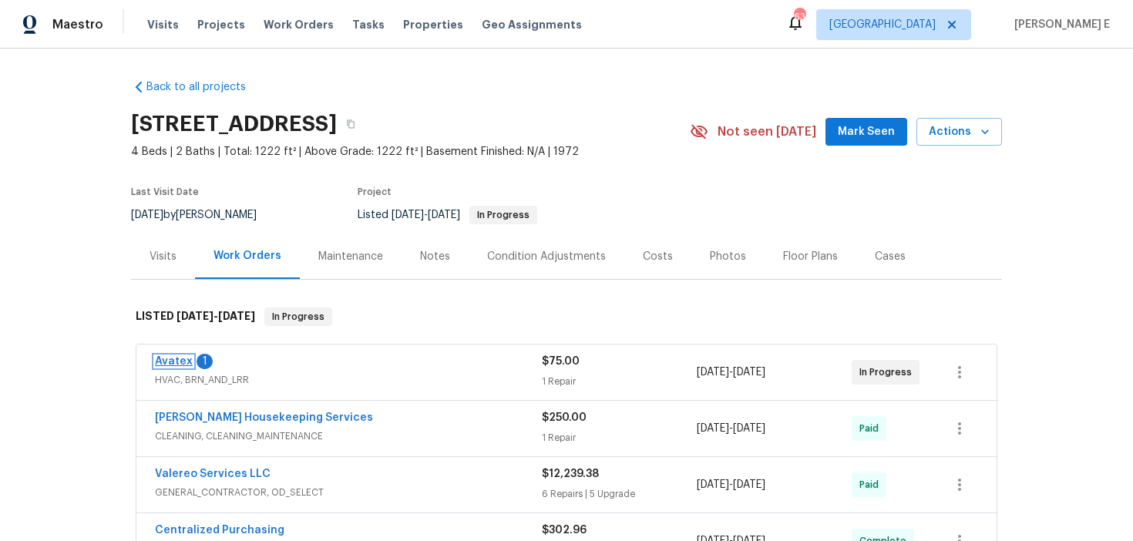
click at [164, 358] on link "Avatex" at bounding box center [174, 361] width 38 height 11
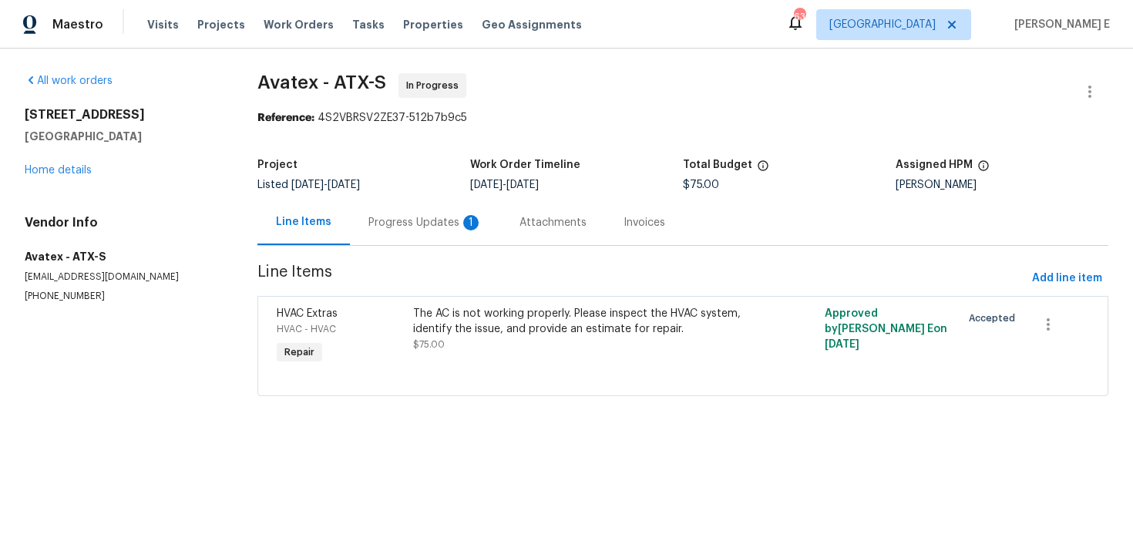
click at [402, 227] on div "Progress Updates 1" at bounding box center [425, 222] width 114 height 15
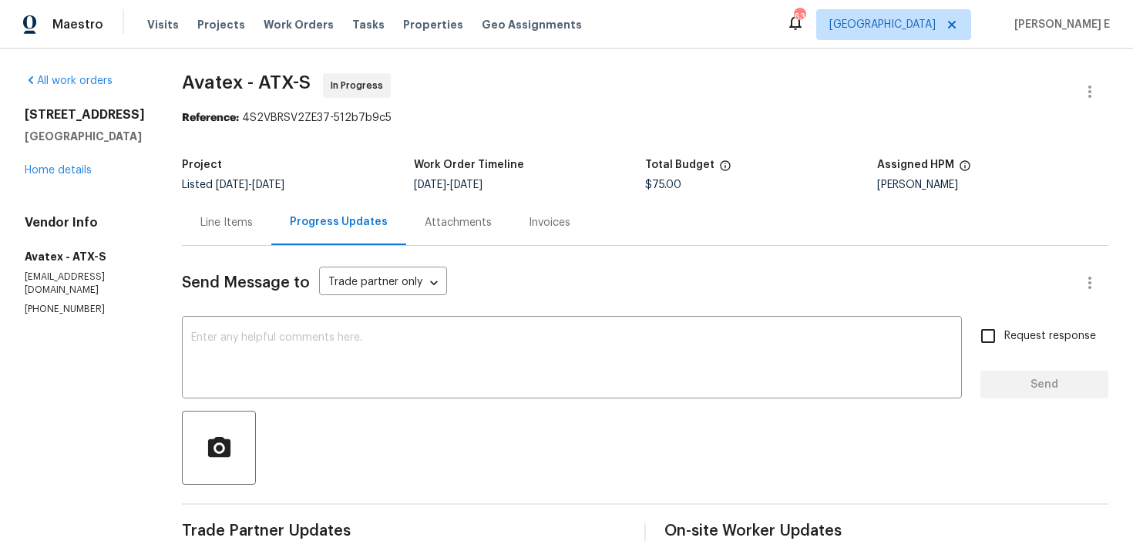
click at [257, 241] on div "Line Items" at bounding box center [226, 222] width 89 height 45
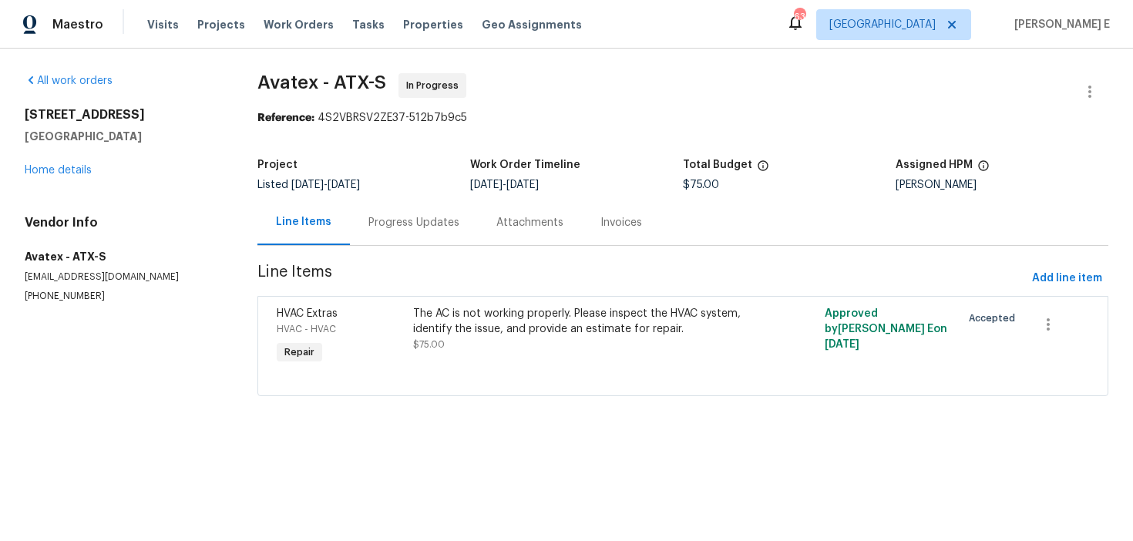
click at [441, 227] on div "Progress Updates" at bounding box center [413, 222] width 91 height 15
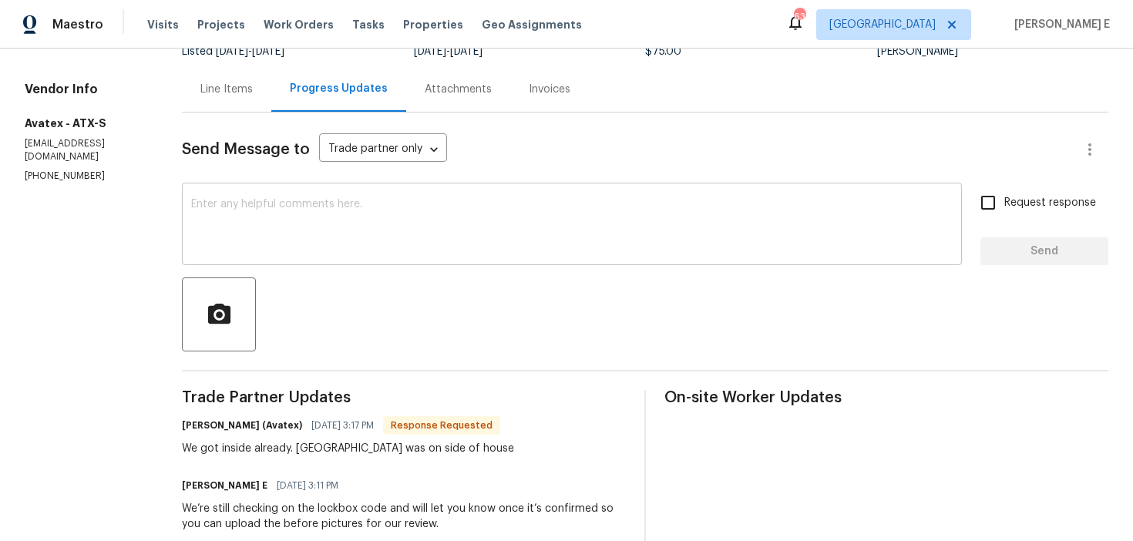
click at [500, 234] on textarea at bounding box center [572, 226] width 762 height 54
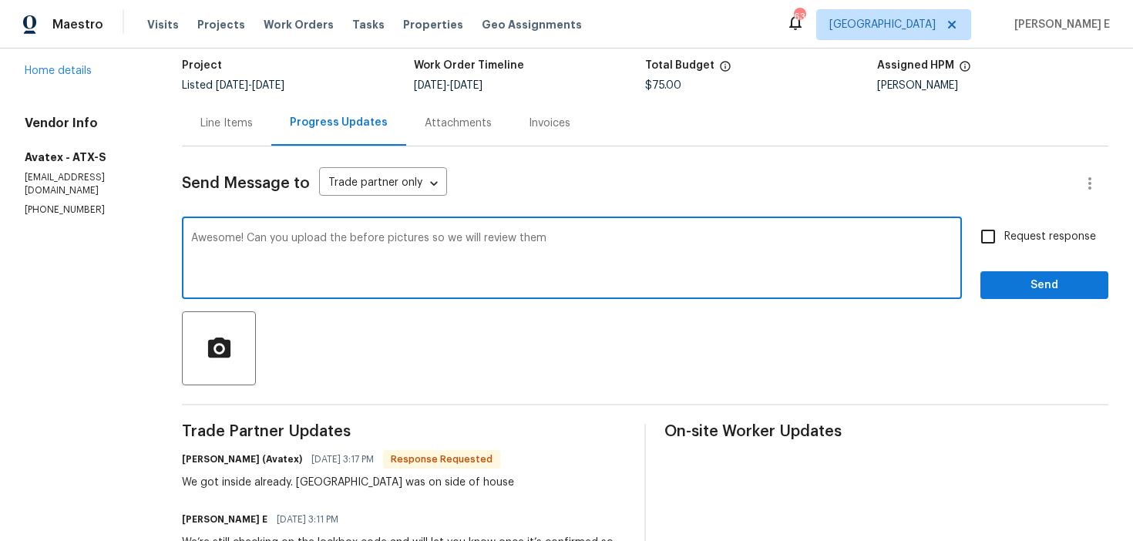
scroll to position [146, 0]
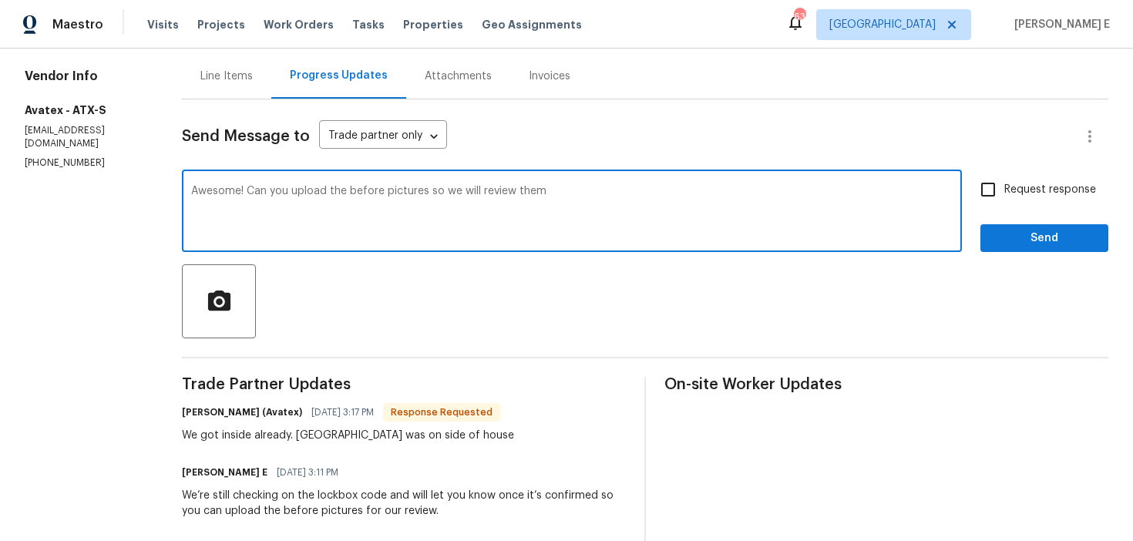
click at [436, 192] on textarea "Awesome! Can you upload the before pictures so we will review them" at bounding box center [572, 213] width 762 height 54
click at [646, 211] on textarea "Awesome! Can you upload the before pictures for the work order so we will revie…" at bounding box center [572, 213] width 762 height 54
type textarea "Awesome! Can you upload the before pictures for the work order so we will revie…"
click at [1028, 188] on span "Request response" at bounding box center [1050, 190] width 92 height 16
click at [1004, 188] on input "Request response" at bounding box center [988, 189] width 32 height 32
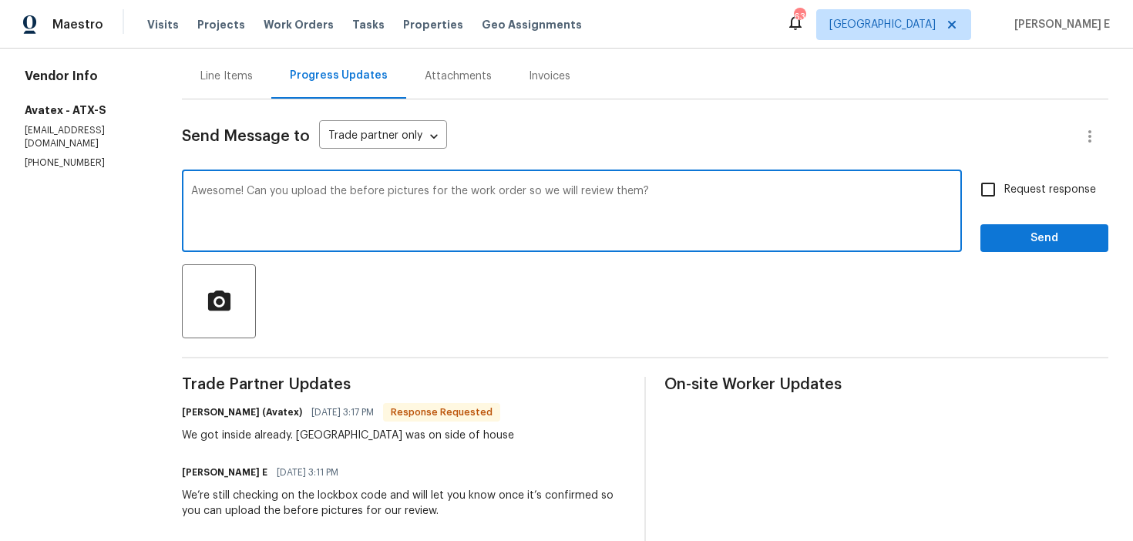
checkbox input "true"
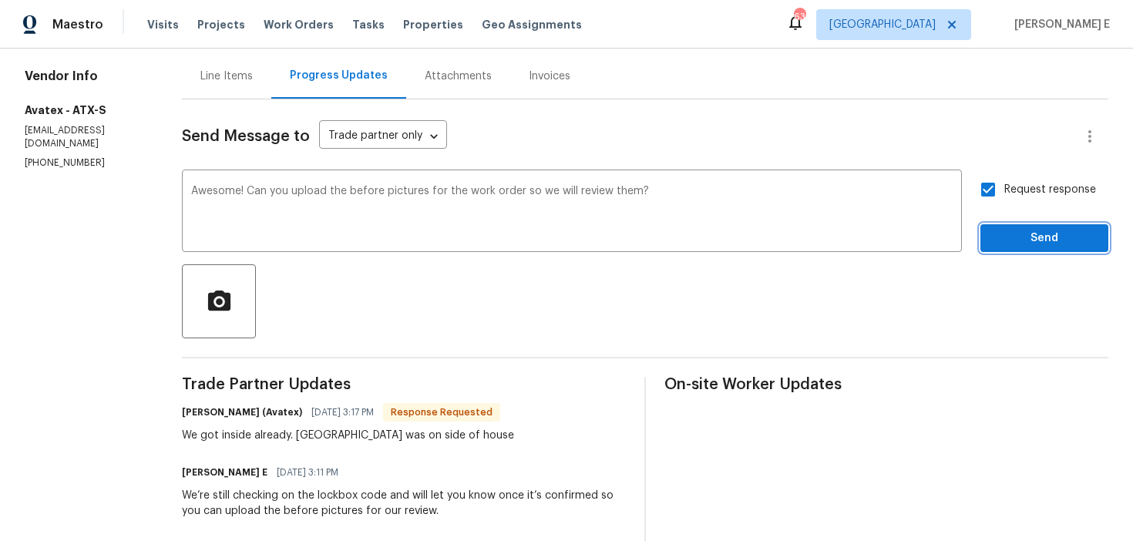
click at [1018, 240] on span "Send" at bounding box center [1044, 238] width 103 height 19
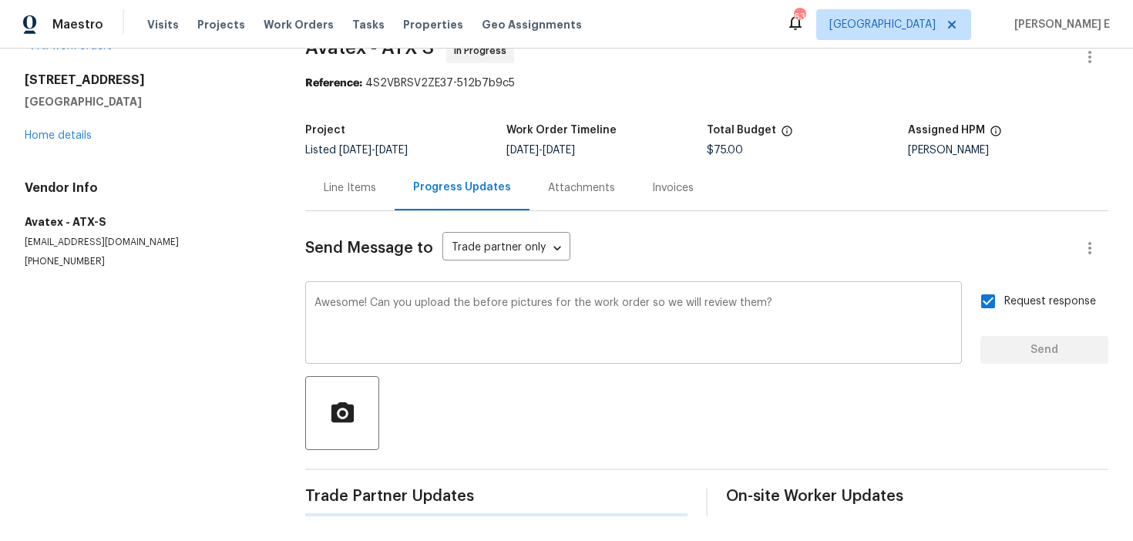
scroll to position [0, 0]
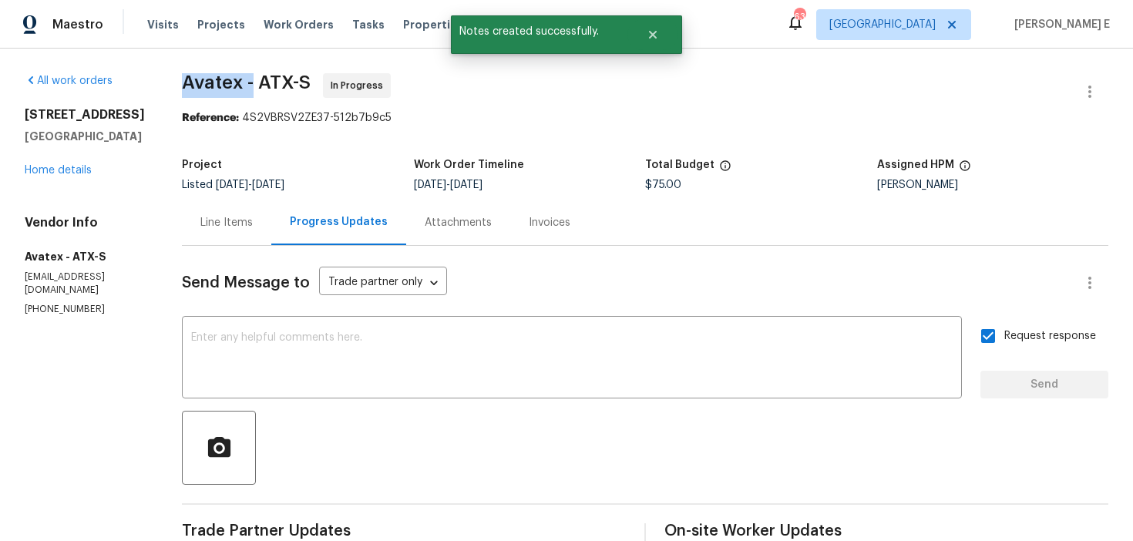
drag, startPoint x: 177, startPoint y: 90, endPoint x: 262, endPoint y: 90, distance: 85.6
copy span "Avatex -"
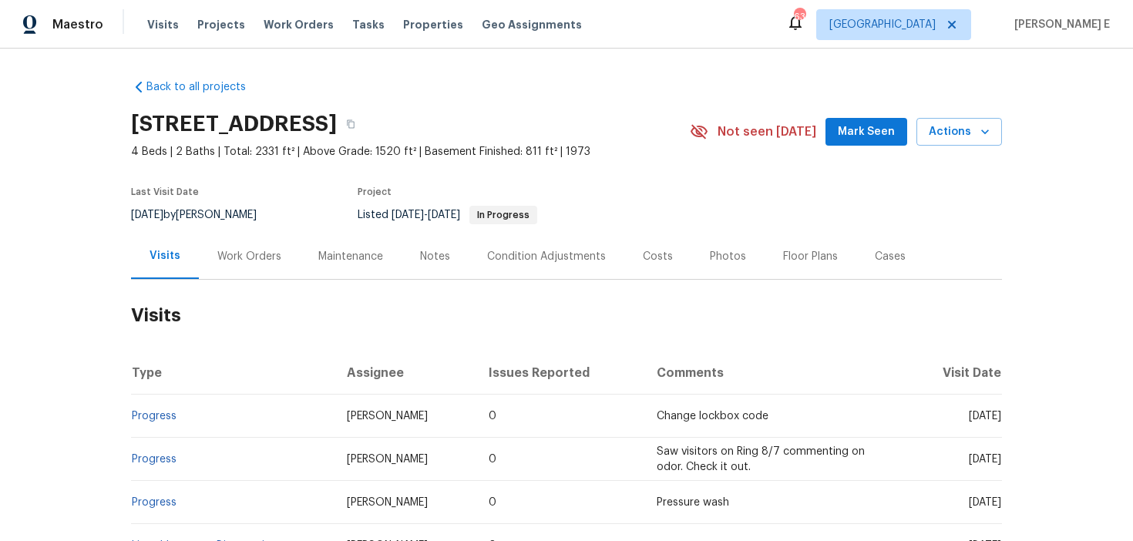
click at [251, 249] on div "Work Orders" at bounding box center [249, 256] width 64 height 15
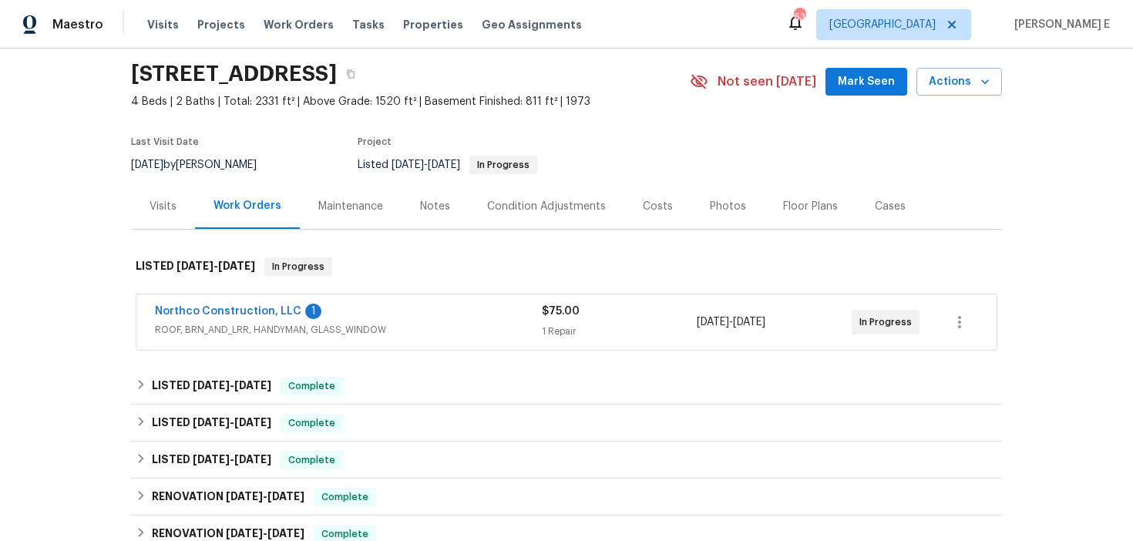
scroll to position [55, 0]
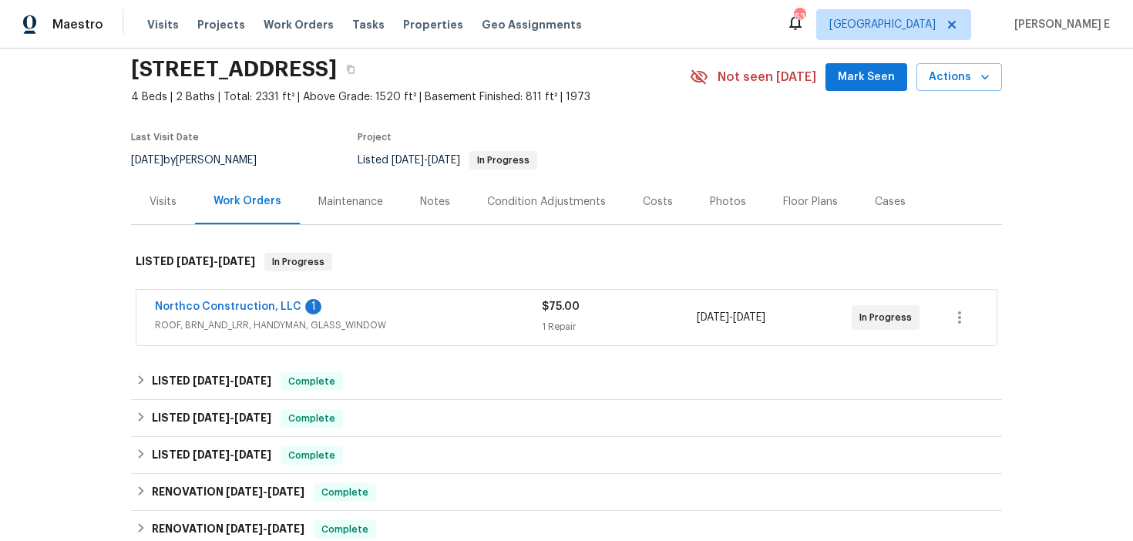
click at [262, 318] on span "ROOF, BRN_AND_LRR, HANDYMAN, GLASS_WINDOW" at bounding box center [348, 325] width 387 height 15
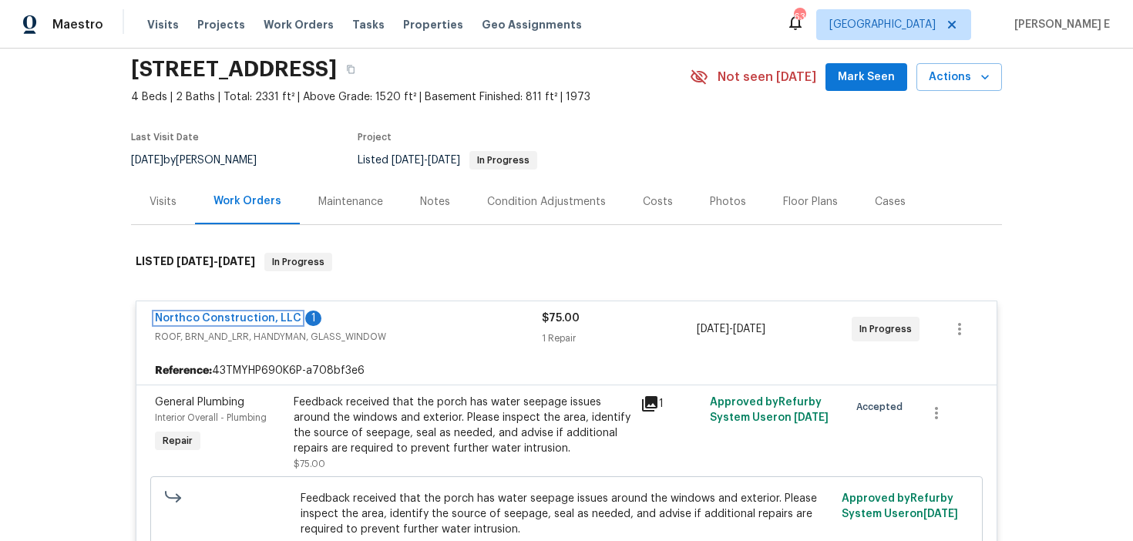
click at [256, 317] on link "Northco Construction, LLC" at bounding box center [228, 318] width 146 height 11
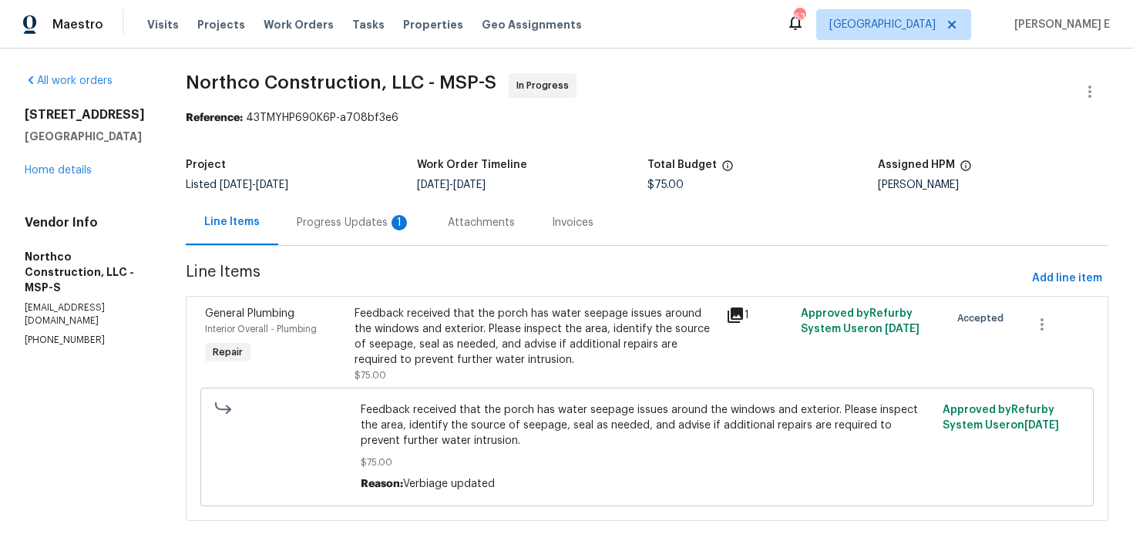
click at [352, 230] on div "Progress Updates 1" at bounding box center [354, 222] width 114 height 15
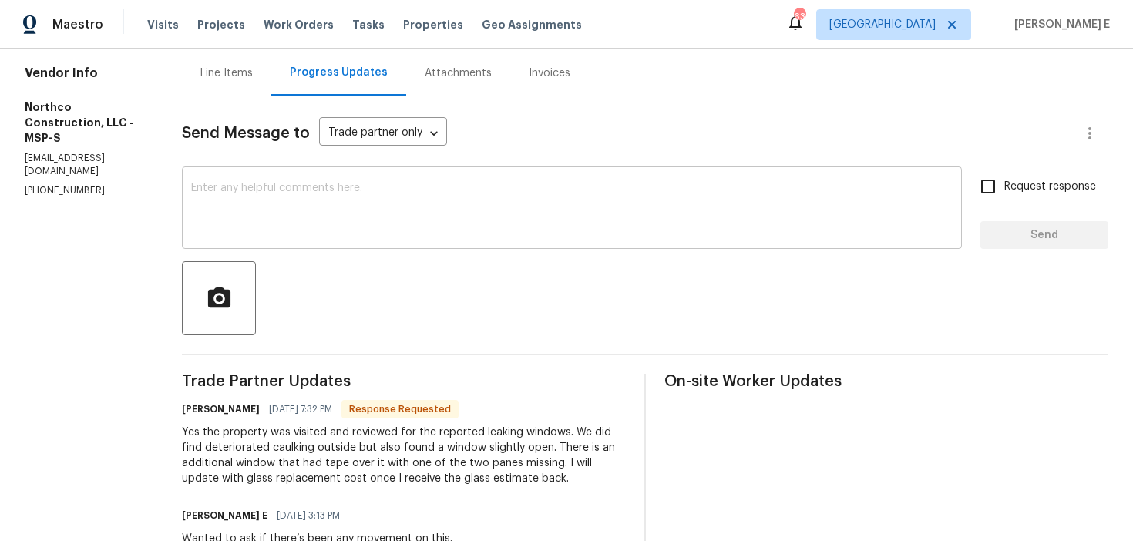
scroll to position [151, 0]
click at [352, 230] on textarea at bounding box center [572, 208] width 762 height 54
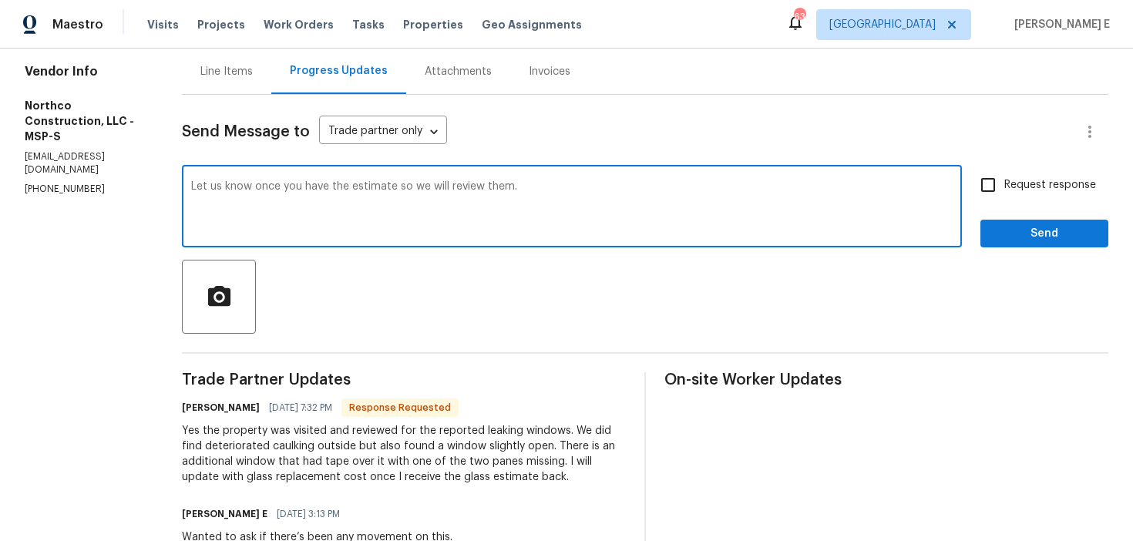
scroll to position [164, 0]
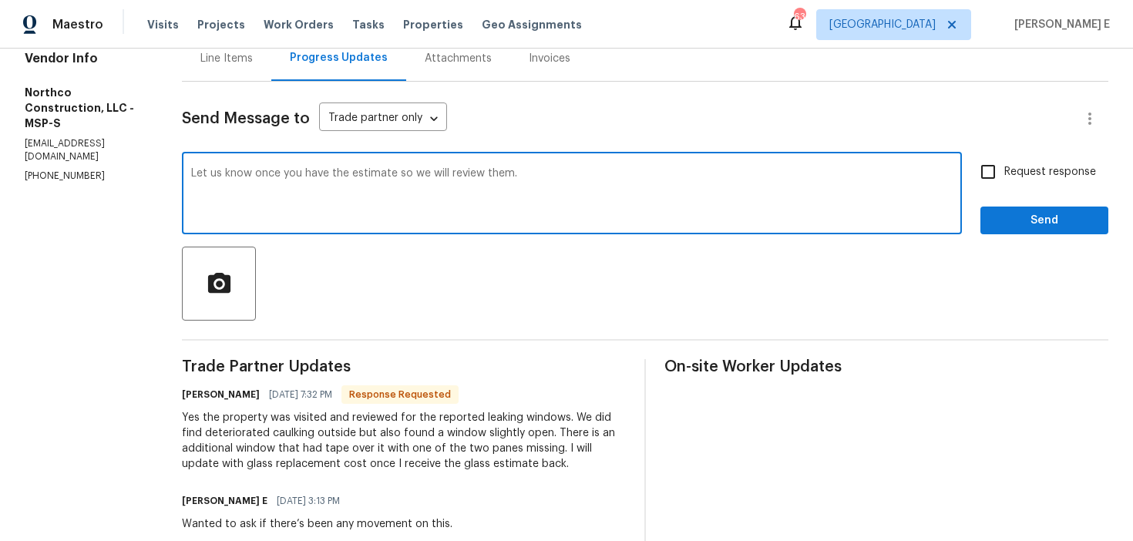
type textarea "Let us know once you have the estimate so we will review them."
click at [984, 190] on div "Request response Send" at bounding box center [1045, 195] width 128 height 79
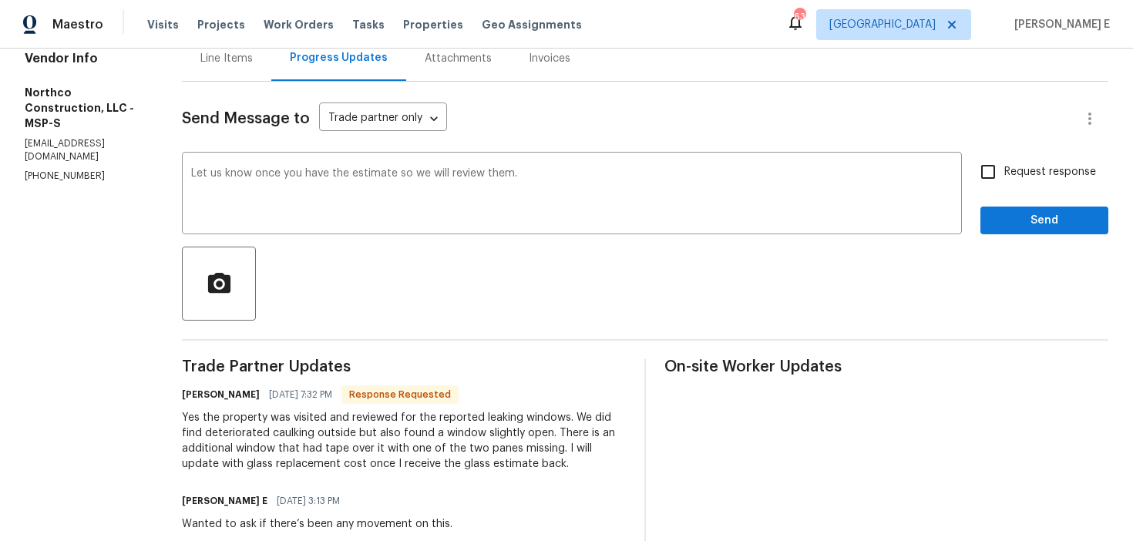
click at [998, 177] on input "Request response" at bounding box center [988, 172] width 32 height 32
checkbox input "true"
click at [1001, 207] on button "Send" at bounding box center [1045, 221] width 128 height 29
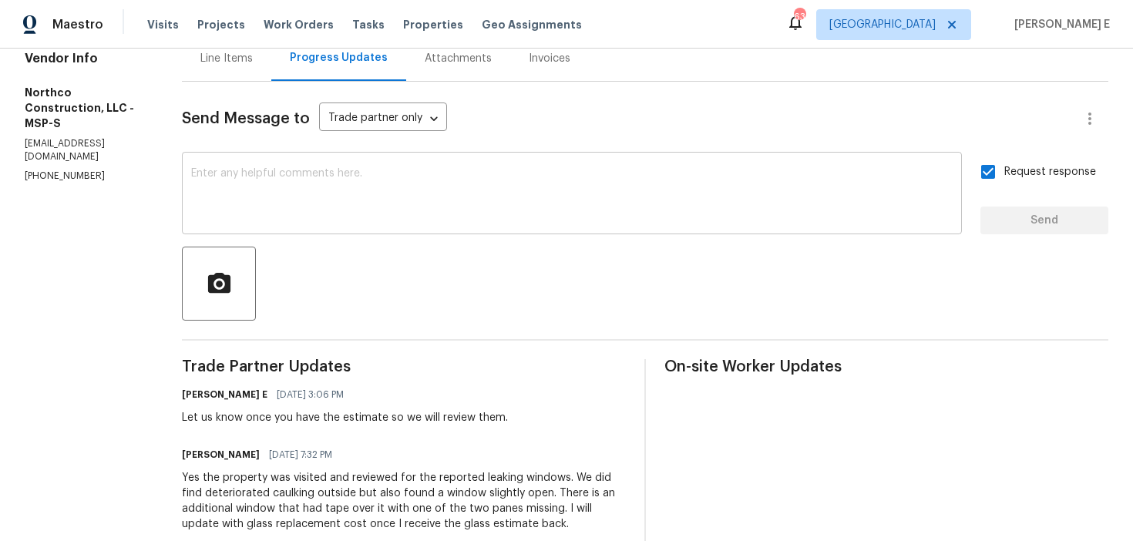
scroll to position [0, 0]
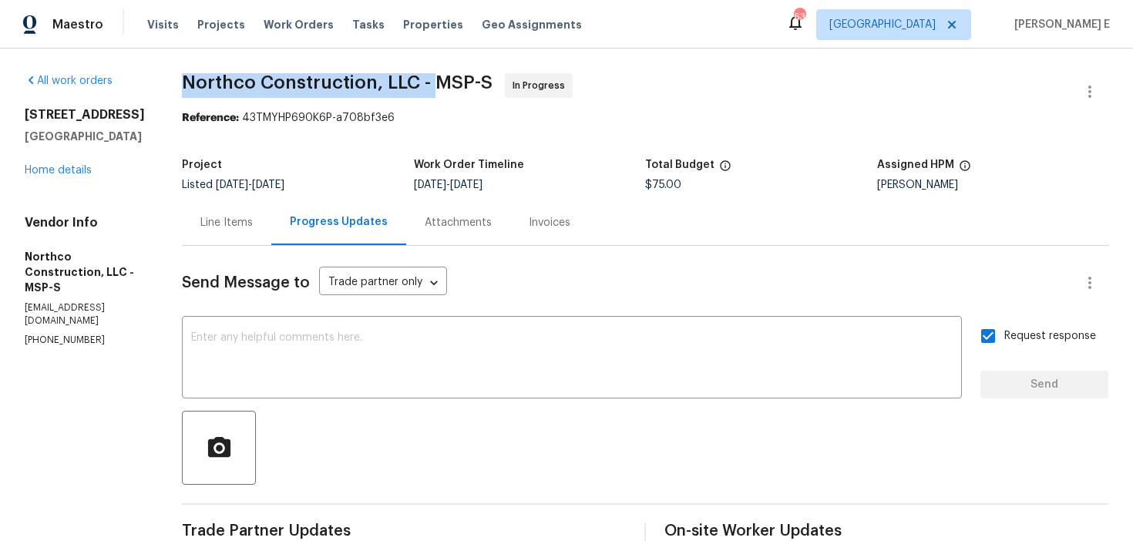
drag, startPoint x: 179, startPoint y: 81, endPoint x: 429, endPoint y: 82, distance: 249.8
click at [429, 82] on span "Northco Construction, LLC - MSP-S" at bounding box center [337, 82] width 311 height 19
copy span "Northco Construction, LLC -"
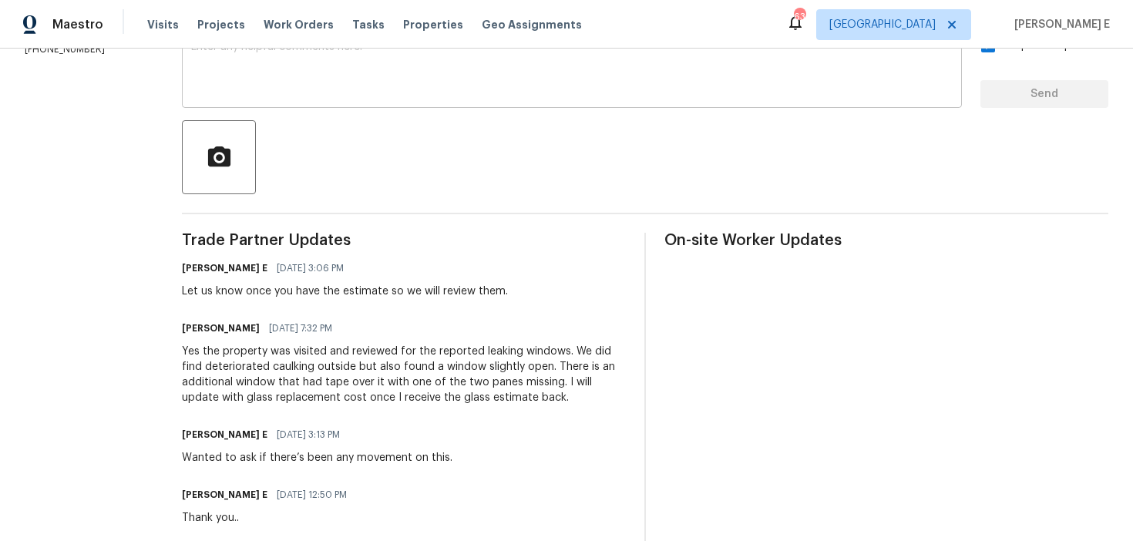
scroll to position [312, 0]
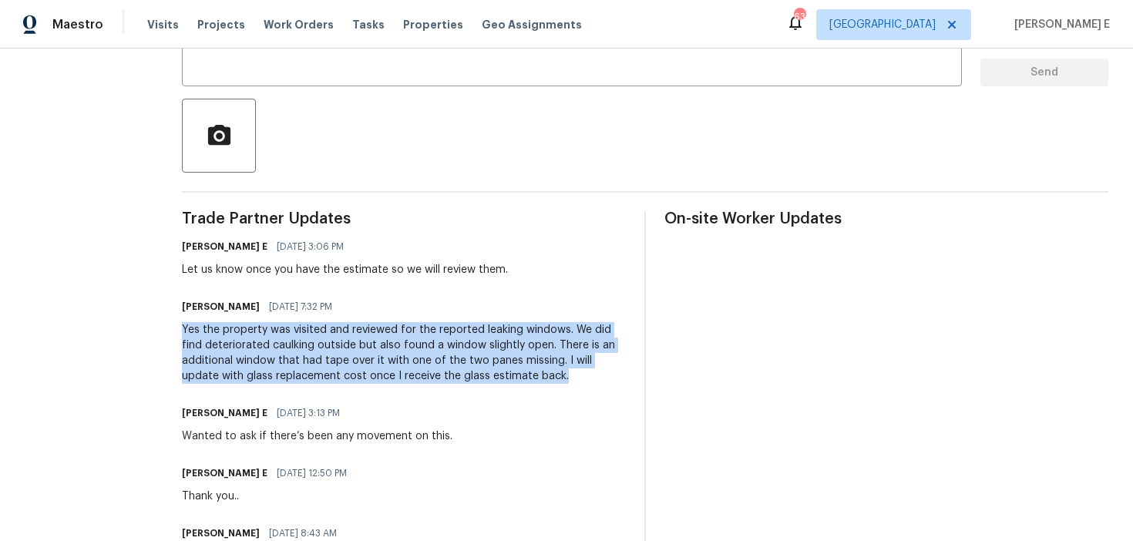
drag, startPoint x: 177, startPoint y: 331, endPoint x: 517, endPoint y: 383, distance: 343.9
click at [517, 383] on div "Yes the property was visited and reviewed for the reported leaking windows. We …" at bounding box center [404, 353] width 444 height 62
copy div "Yes the property was visited and reviewed for the reported leaking windows. We …"
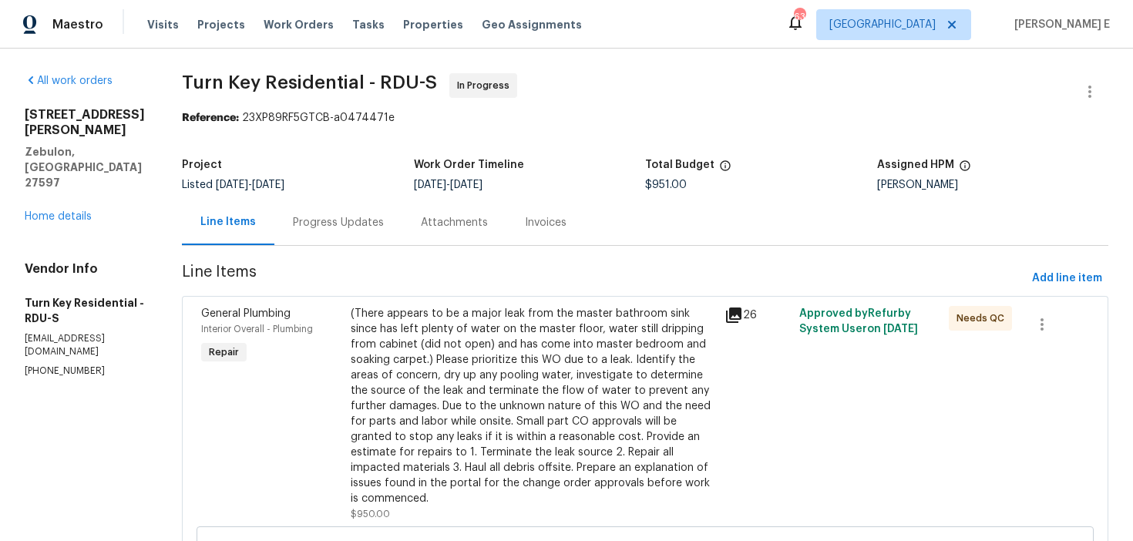
click at [365, 237] on div "Progress Updates" at bounding box center [338, 222] width 128 height 45
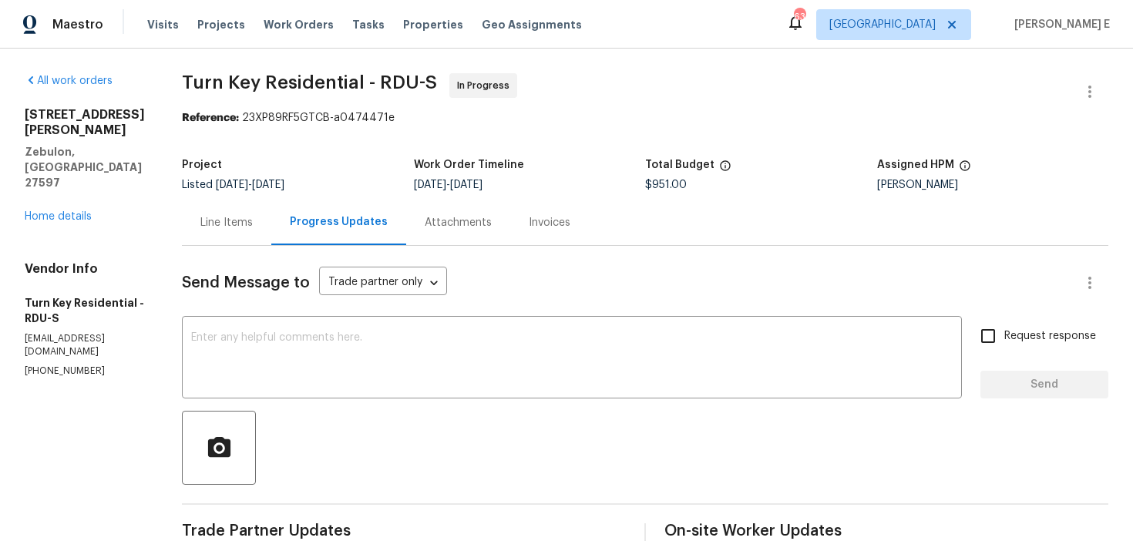
click at [52, 144] on h5 "Zebulon, [GEOGRAPHIC_DATA] 27597" at bounding box center [85, 167] width 120 height 46
copy h5 "Zebulon"
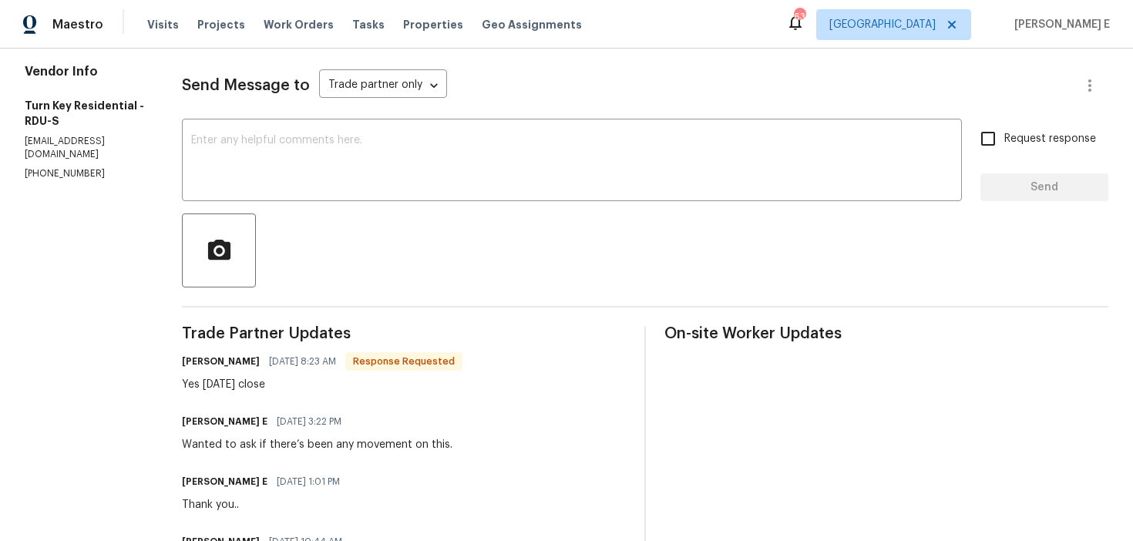
scroll to position [199, 0]
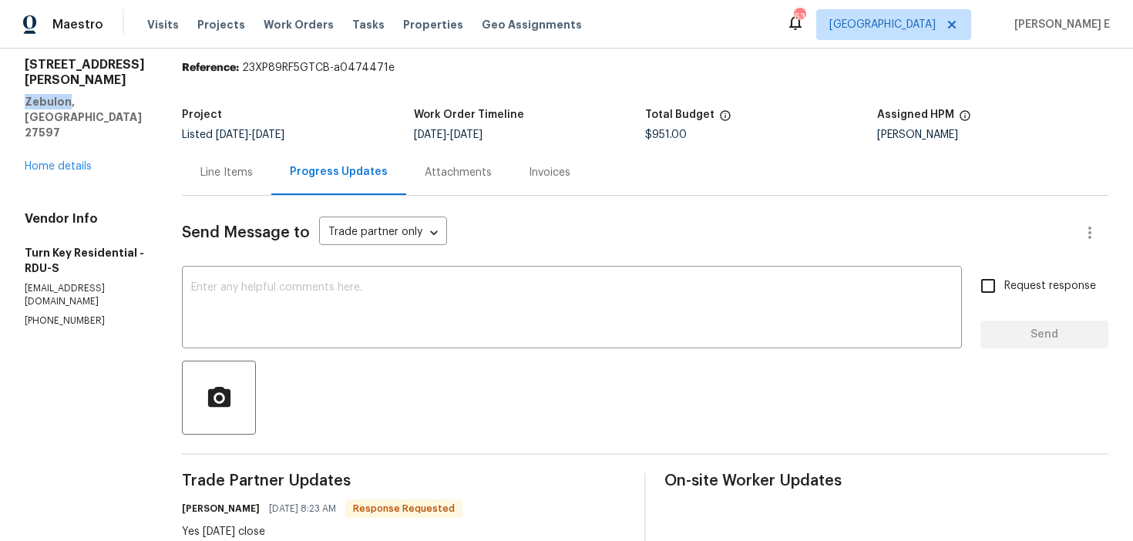
click at [377, 318] on textarea at bounding box center [572, 309] width 762 height 54
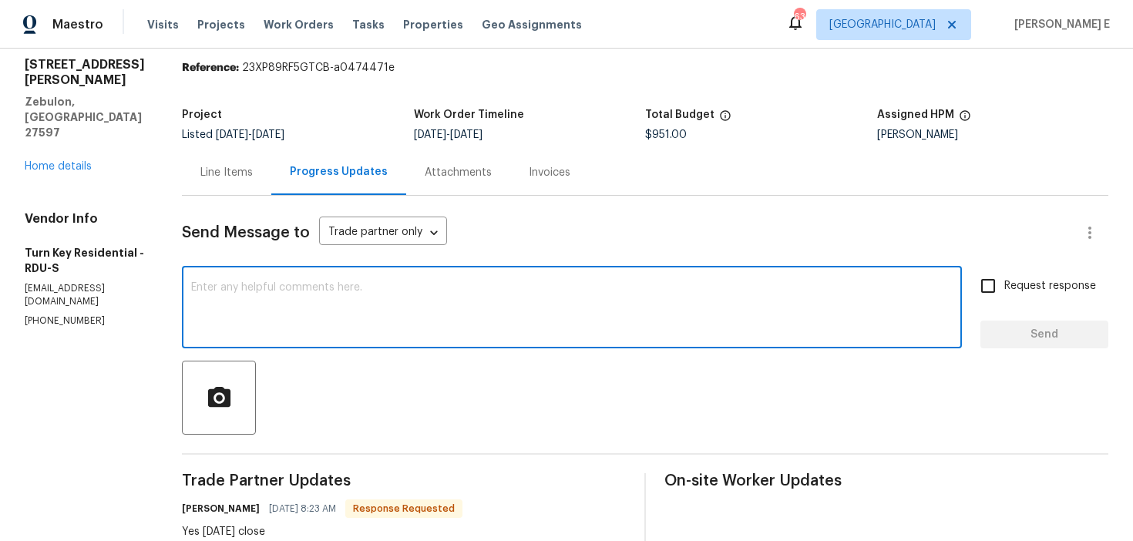
click at [377, 318] on textarea at bounding box center [572, 309] width 762 height 54
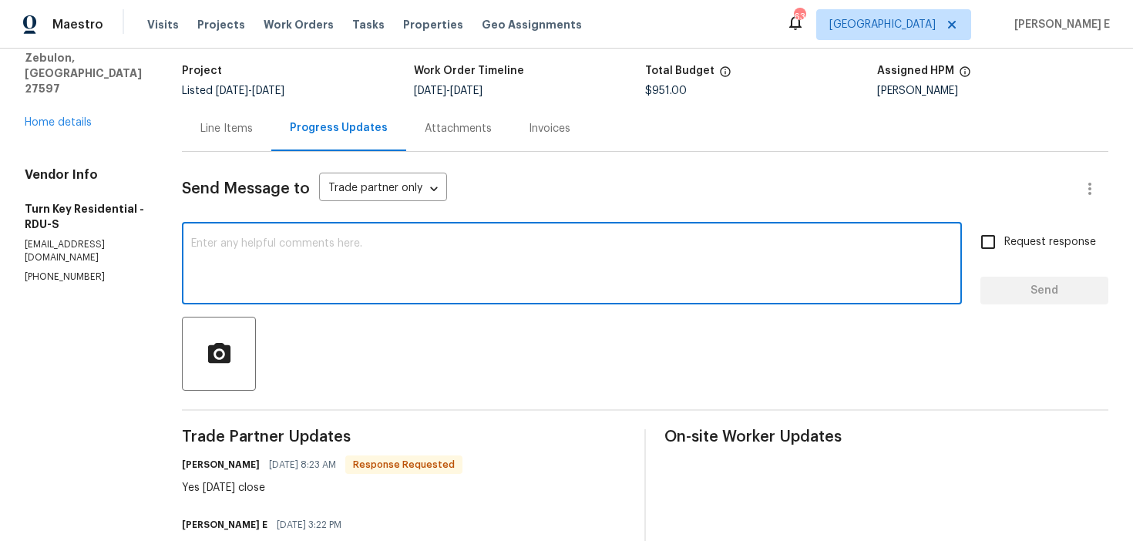
scroll to position [106, 0]
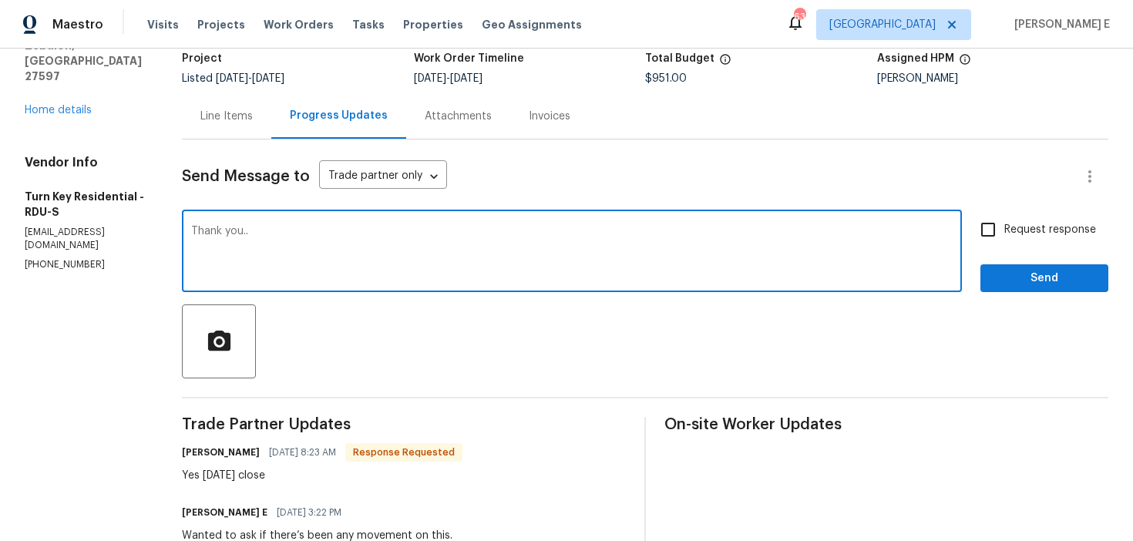
type textarea "Thank you.."
click at [984, 274] on button "Send" at bounding box center [1045, 278] width 128 height 29
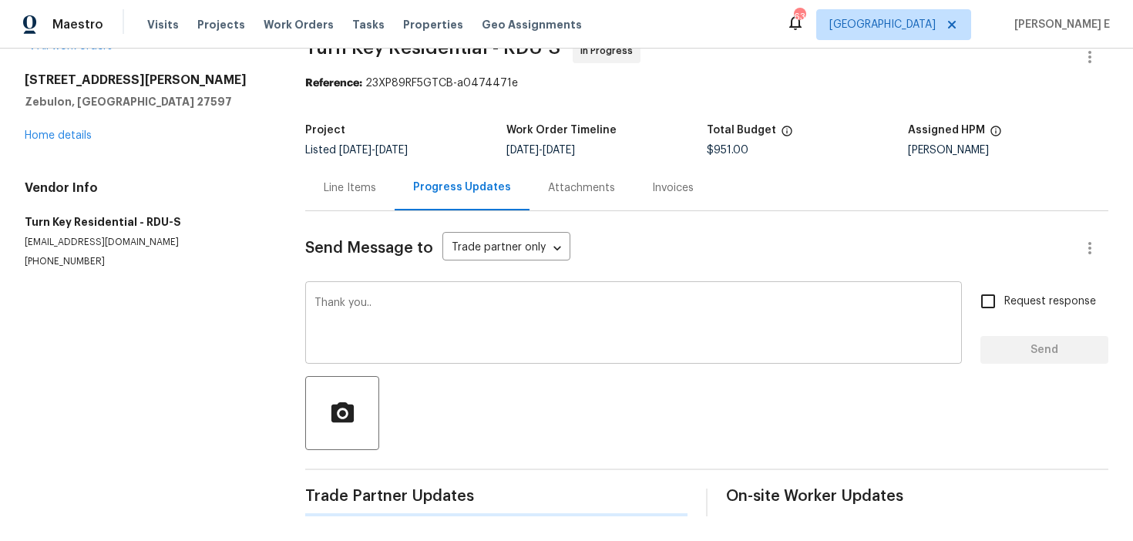
scroll to position [0, 0]
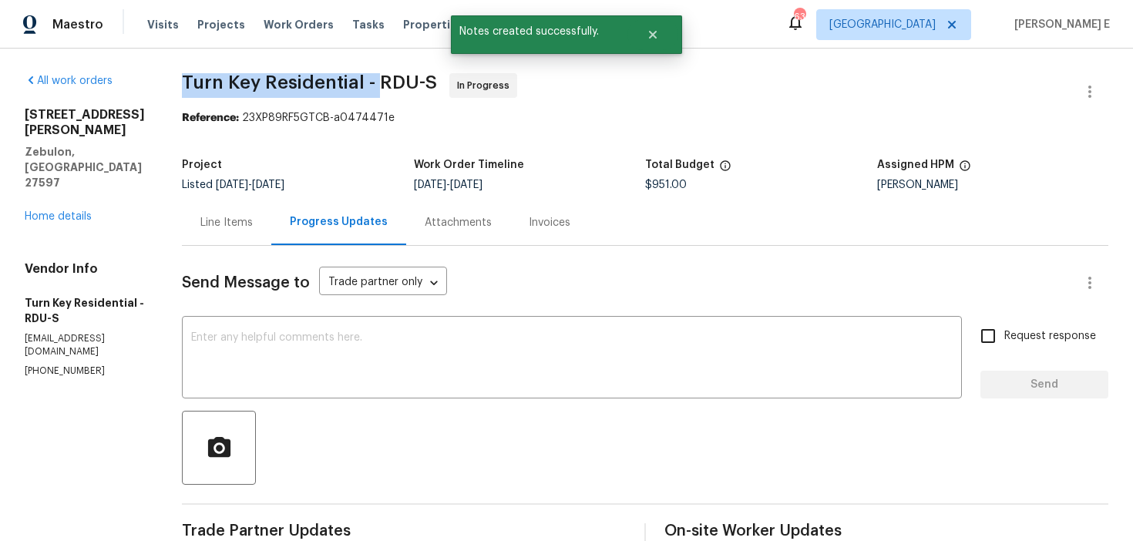
drag, startPoint x: 223, startPoint y: 81, endPoint x: 418, endPoint y: 85, distance: 195.1
click at [418, 85] on span "Turn Key Residential - RDU-S" at bounding box center [309, 82] width 255 height 19
copy span "Turn Key Residential -"
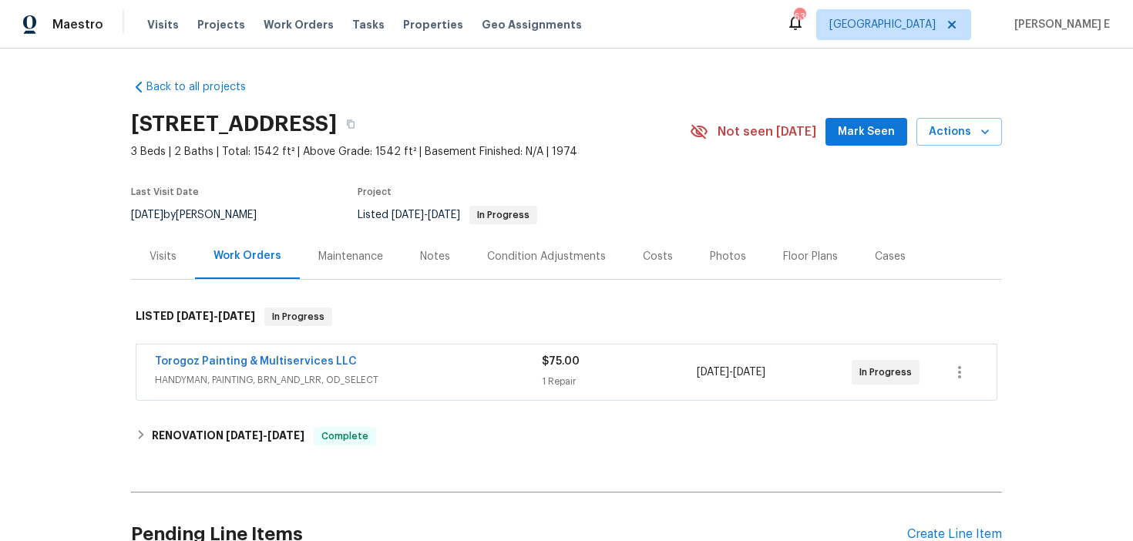
scroll to position [150, 0]
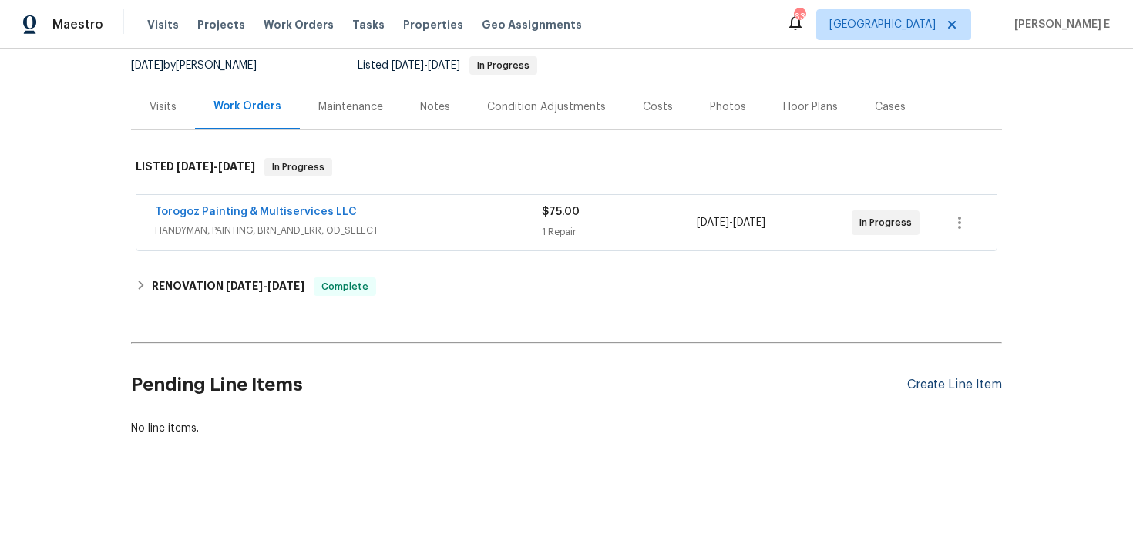
click at [952, 379] on div "Create Line Item" at bounding box center [954, 385] width 95 height 15
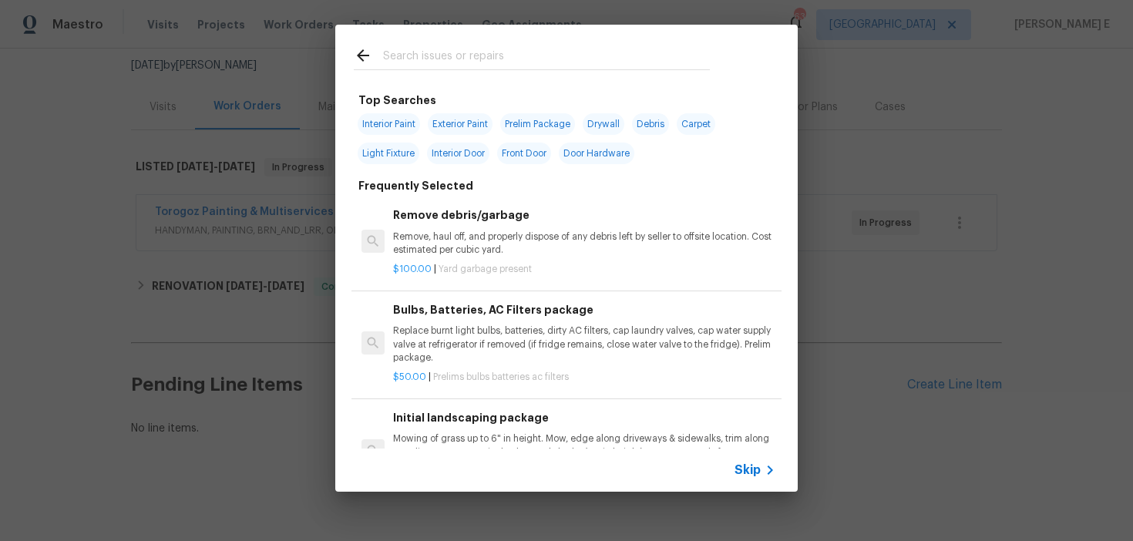
click at [750, 475] on span "Skip" at bounding box center [748, 470] width 26 height 15
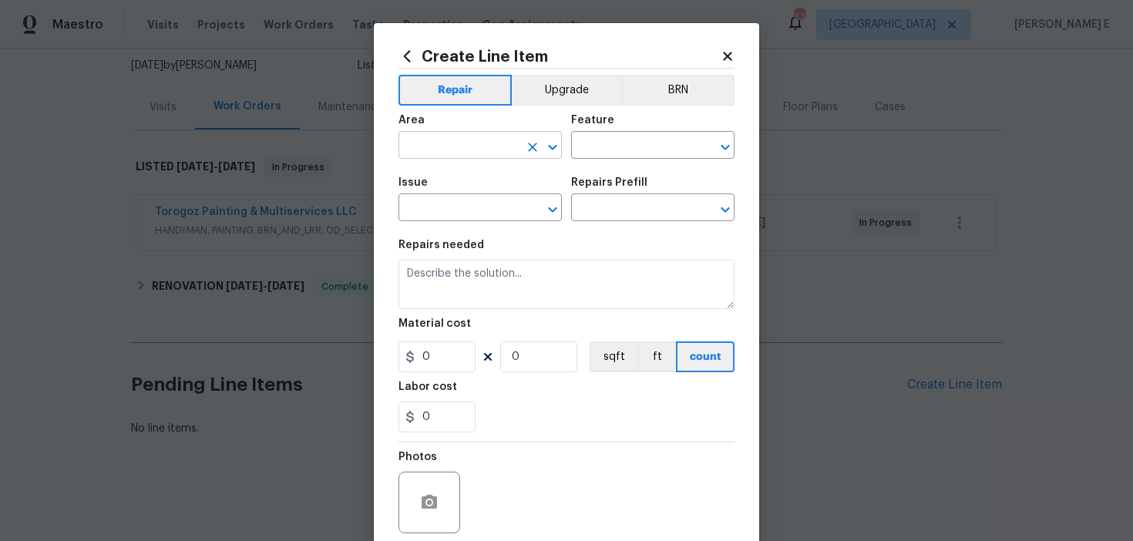
click at [428, 147] on input "text" at bounding box center [459, 147] width 120 height 24
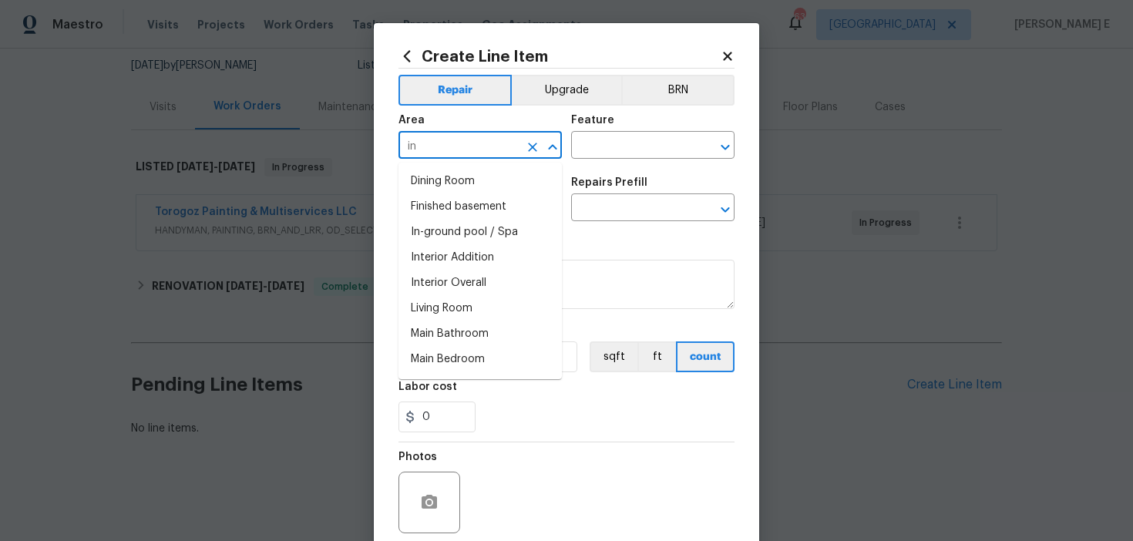
type input "i"
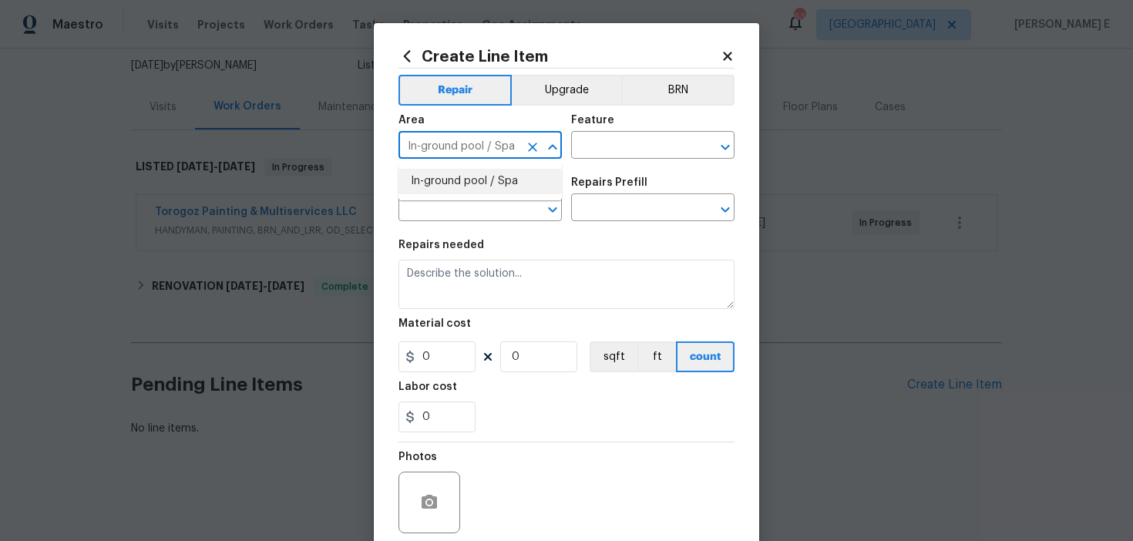
type input "In-ground pool / Spa"
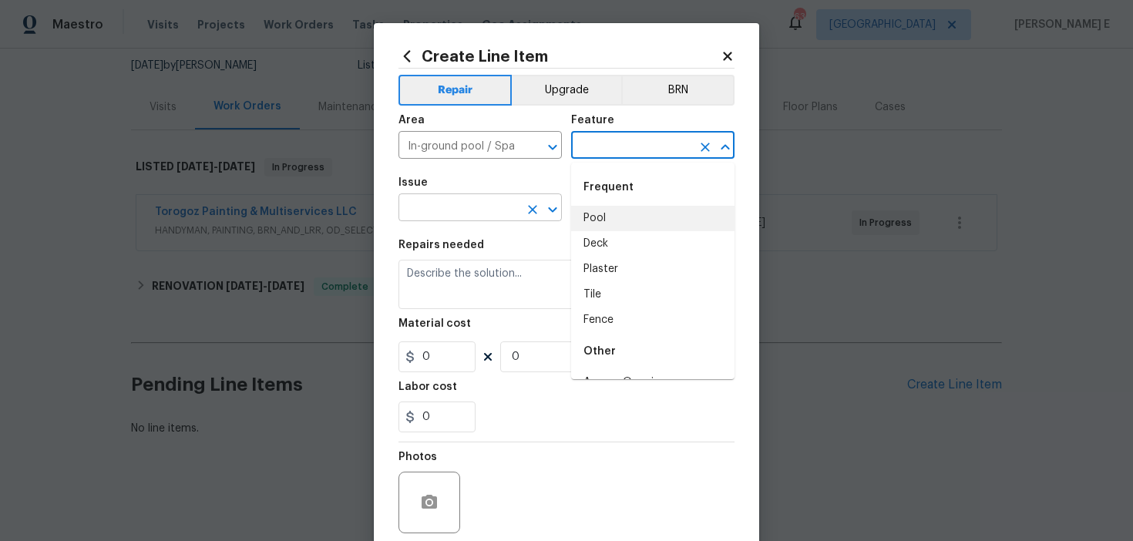
type input "Pool"
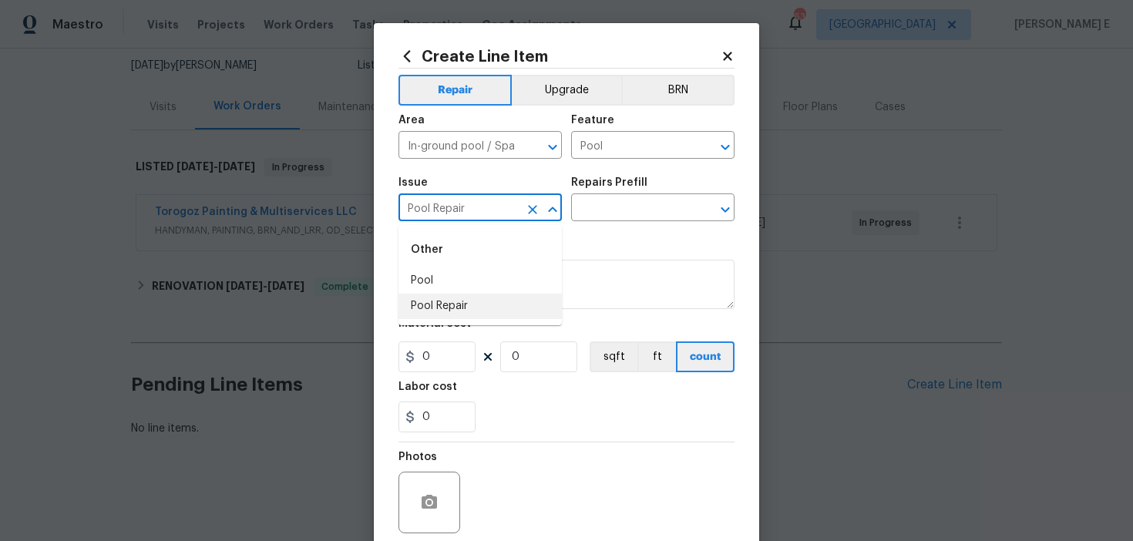
type input "Pool Repair"
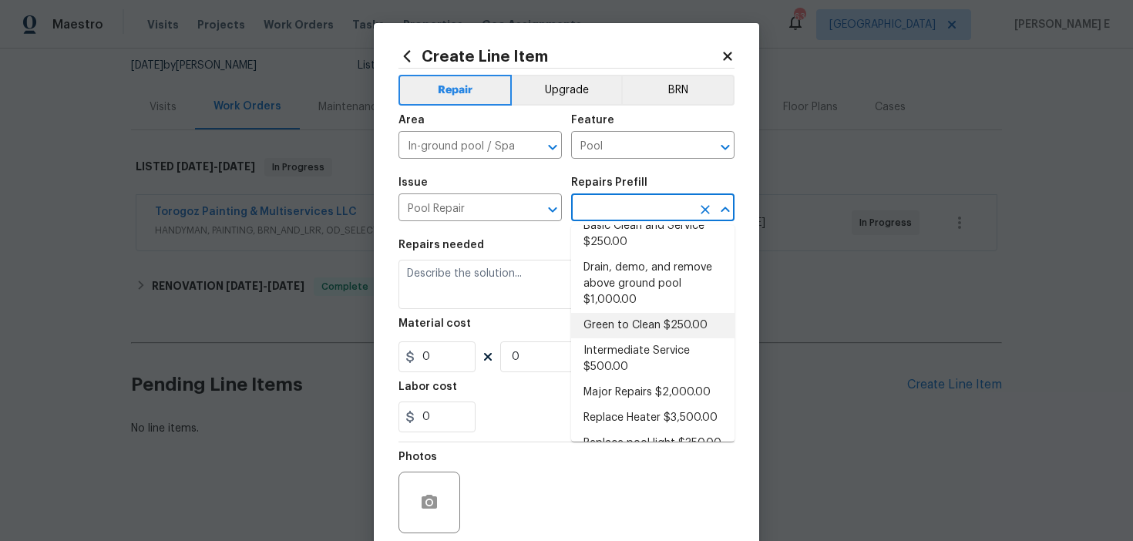
scroll to position [20, 0]
click at [654, 326] on li "Green to Clean $250.00" at bounding box center [652, 323] width 163 height 25
type input "Green to Clean $250.00"
type textarea "Clean pool and return to show ready condition. Budget includes necessary chemic…"
type input "250"
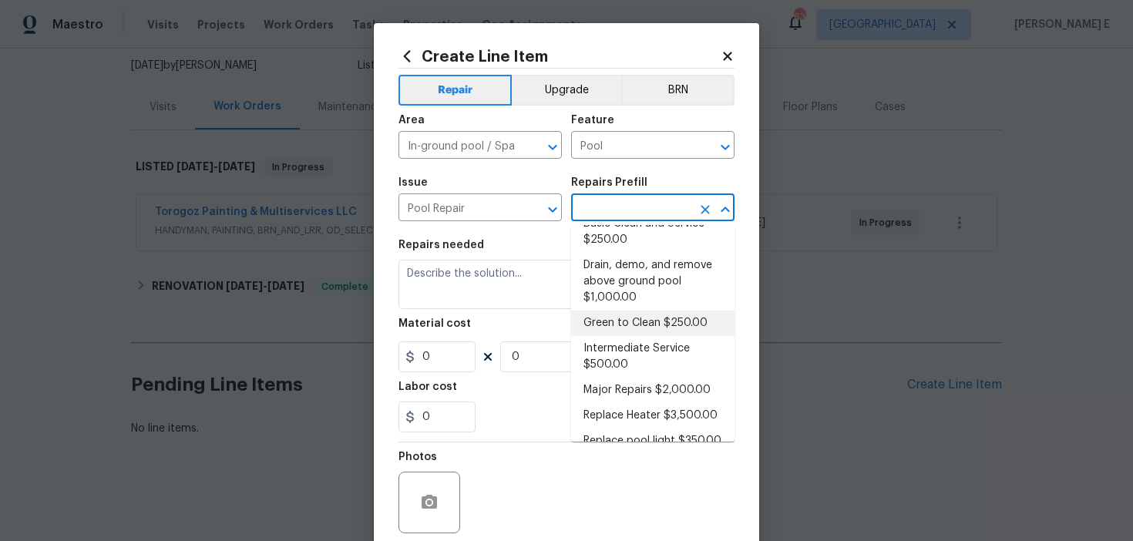
type input "1"
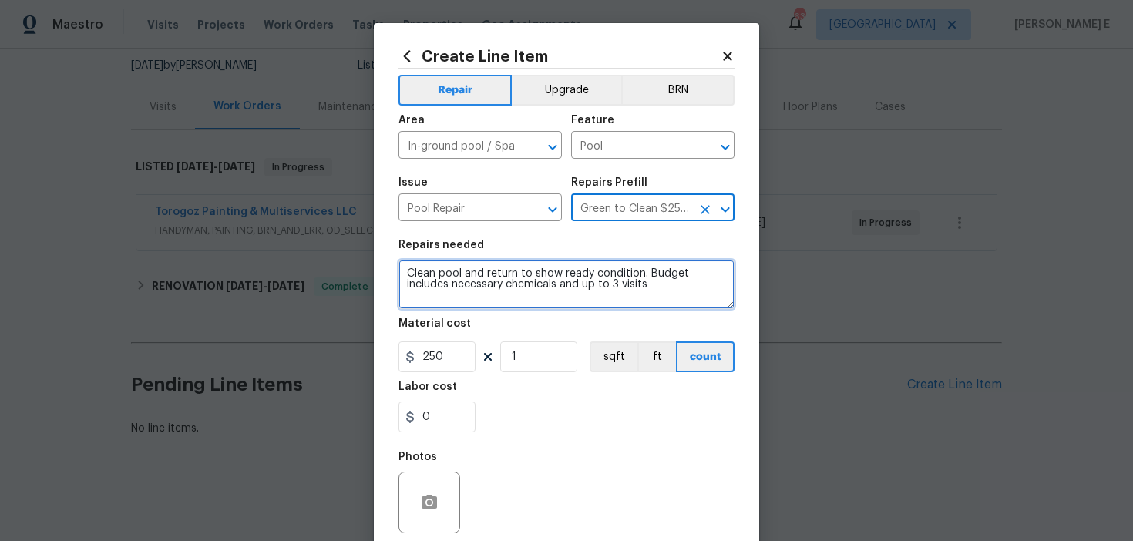
click at [512, 284] on textarea "Clean pool and return to show ready condition. Budget includes necessary chemic…" at bounding box center [567, 284] width 336 height 49
paste textarea "As per your request, please ensure the pool is restored and back in good shape."
type textarea "As per your request, please ensure the pool is restored and back in good shape."
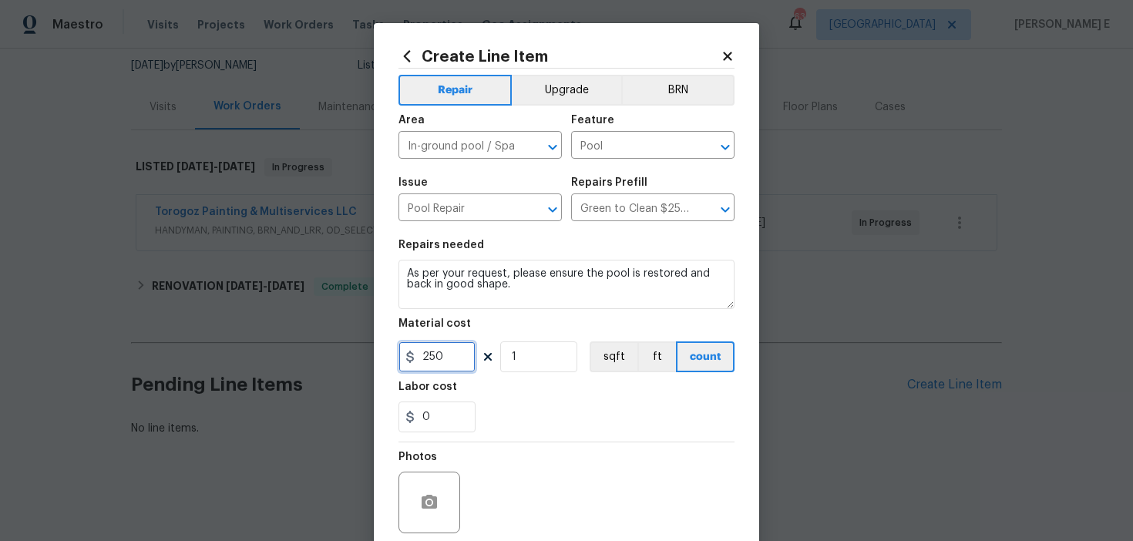
drag, startPoint x: 431, startPoint y: 354, endPoint x: 432, endPoint y: 371, distance: 17.0
click at [431, 358] on input "250" at bounding box center [437, 356] width 77 height 31
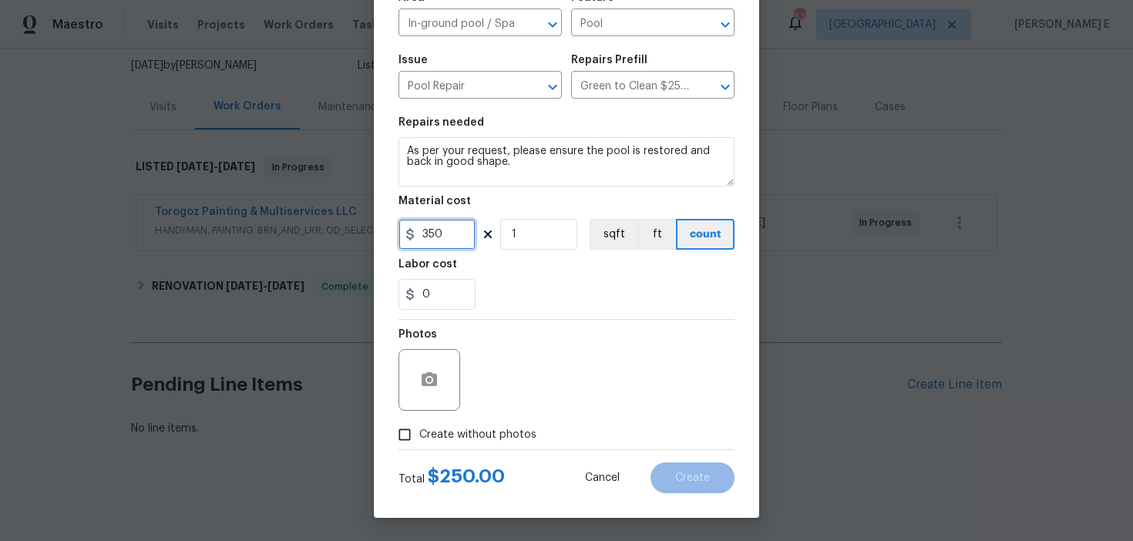
type input "350"
click at [399, 379] on div at bounding box center [430, 380] width 62 height 62
click at [423, 369] on button "button" at bounding box center [429, 380] width 37 height 37
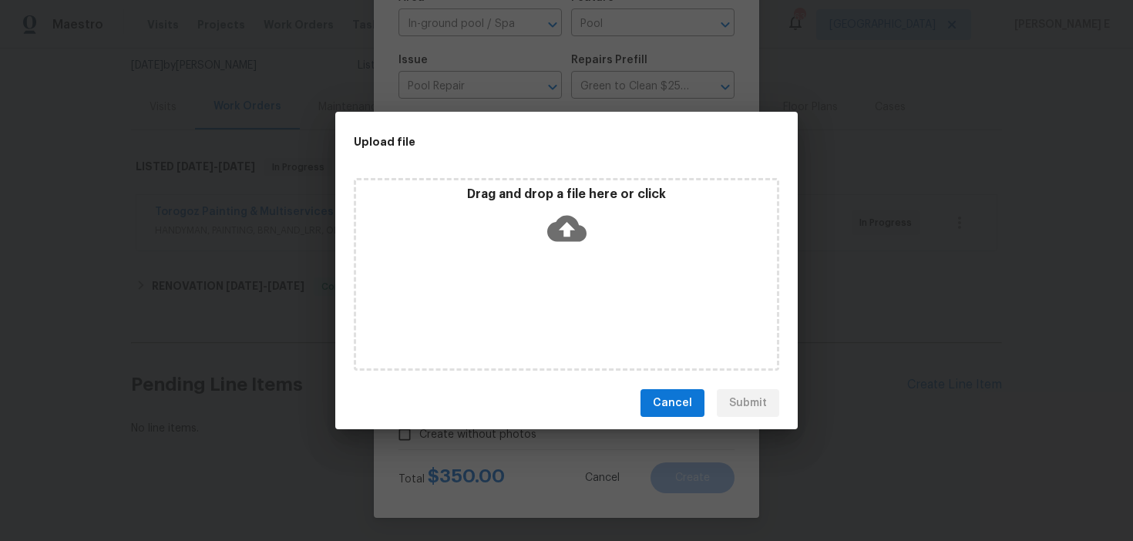
click at [571, 226] on icon at bounding box center [566, 229] width 39 height 26
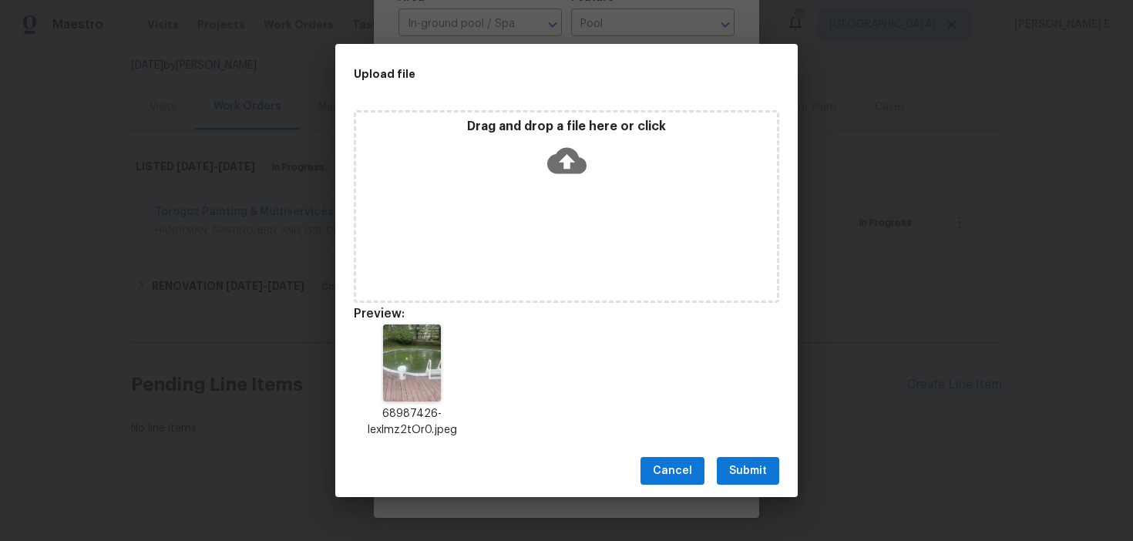
click at [735, 469] on span "Submit" at bounding box center [748, 471] width 38 height 19
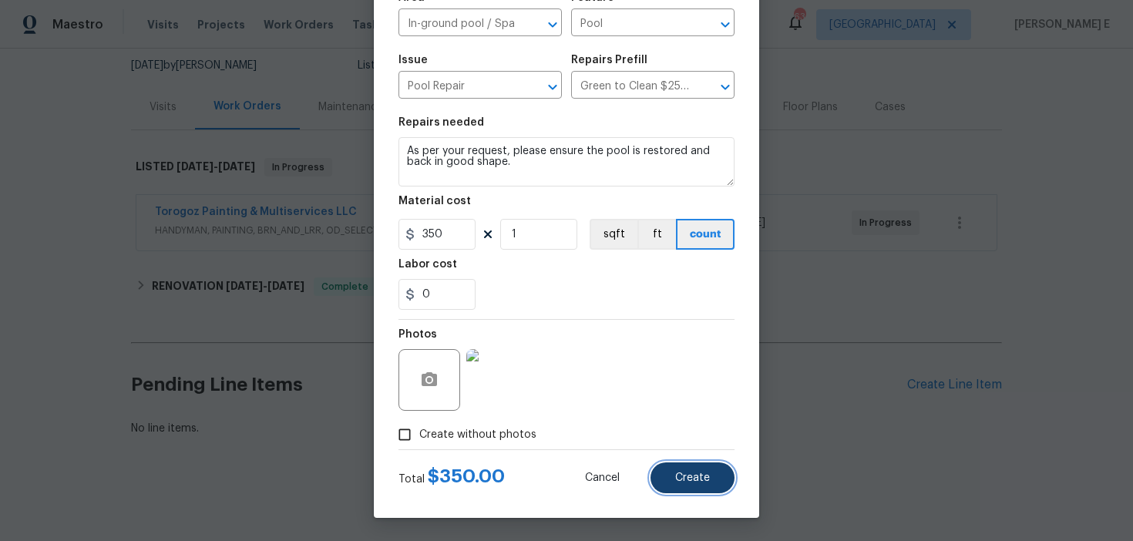
click at [671, 471] on button "Create" at bounding box center [693, 478] width 84 height 31
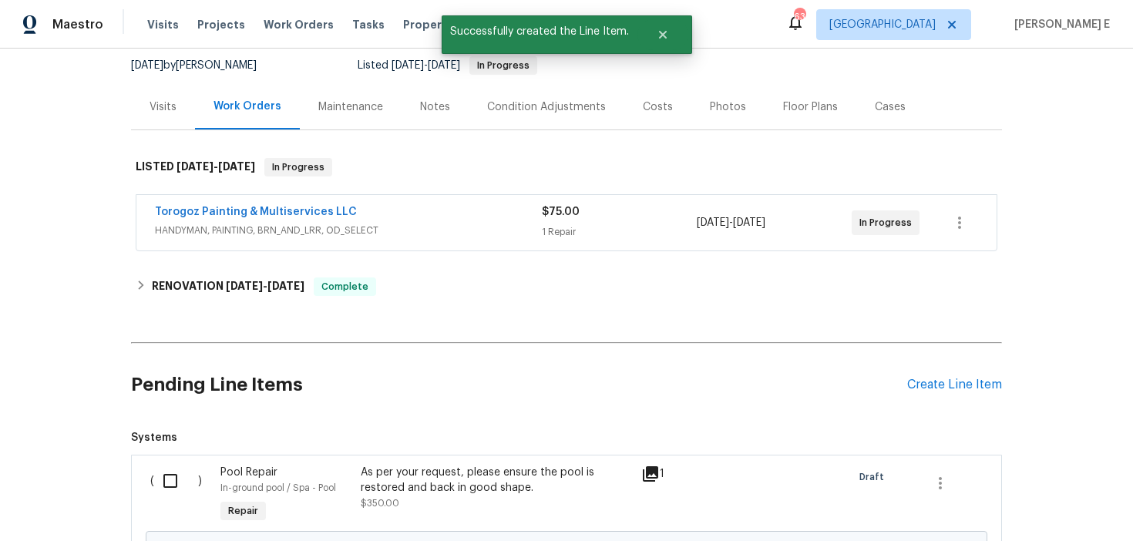
scroll to position [325, 0]
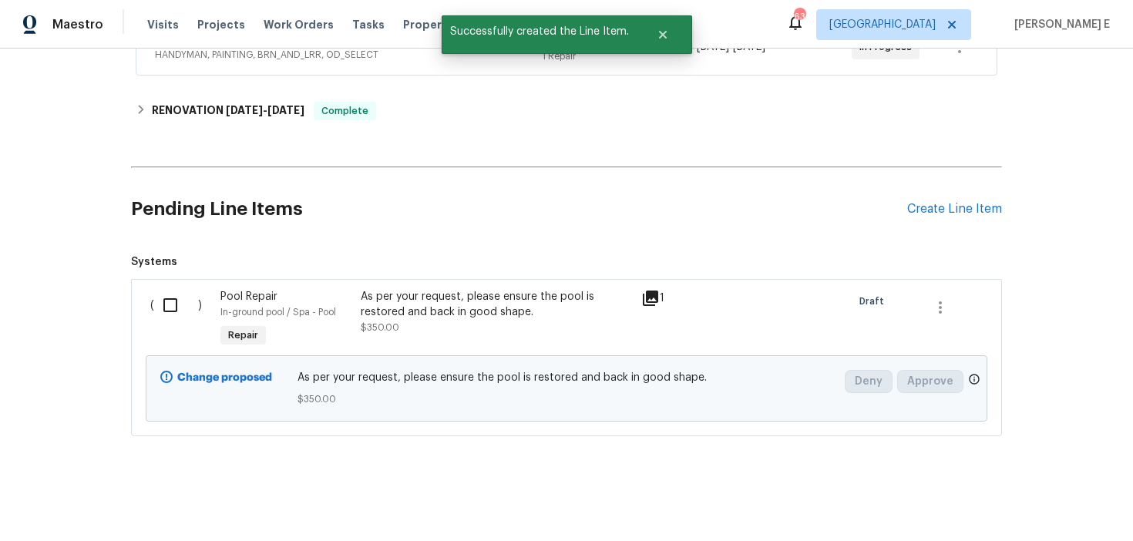
click at [160, 314] on input "checkbox" at bounding box center [176, 305] width 44 height 32
checkbox input "true"
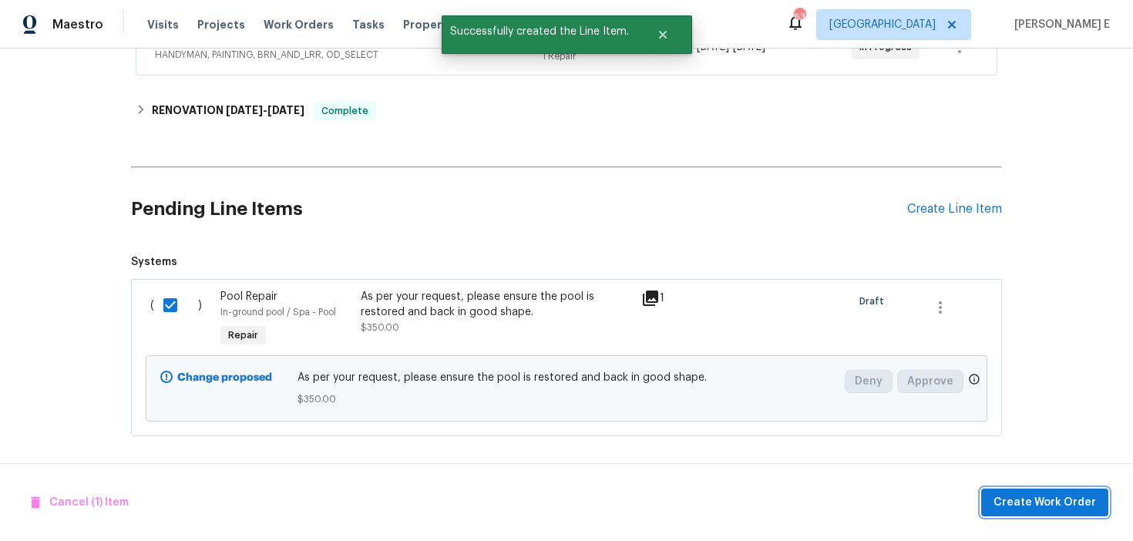
click at [1010, 504] on span "Create Work Order" at bounding box center [1045, 502] width 103 height 19
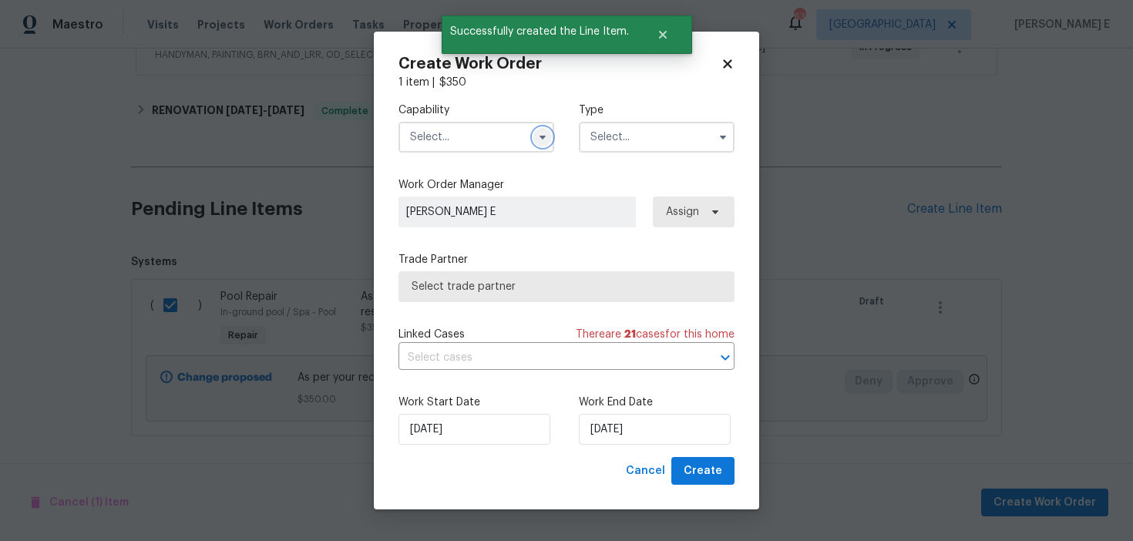
click at [549, 130] on button "button" at bounding box center [542, 137] width 19 height 19
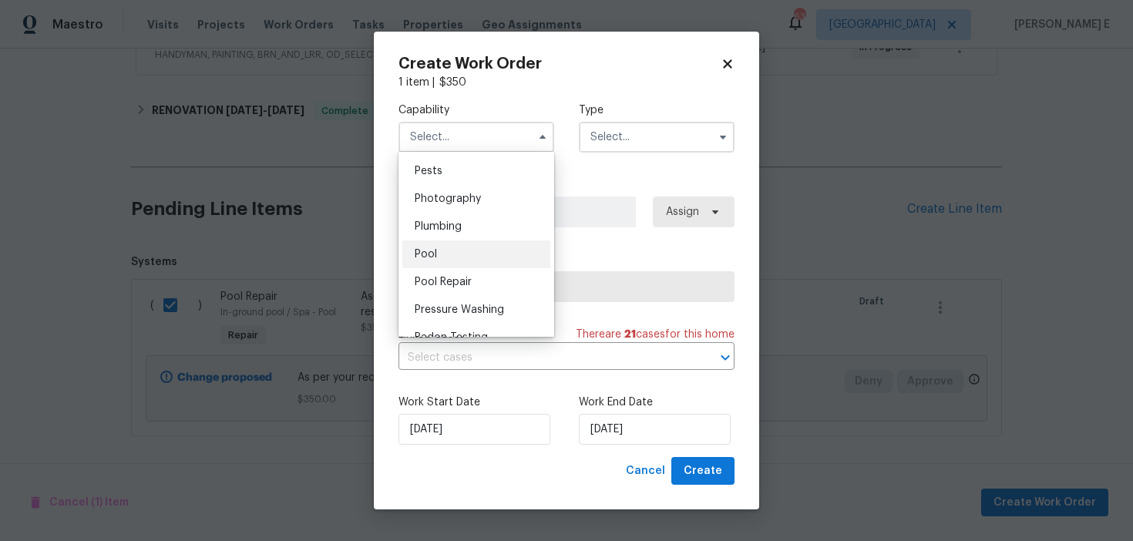
scroll to position [1324, 0]
click at [483, 257] on div "Pool" at bounding box center [476, 252] width 148 height 28
type input "Pool"
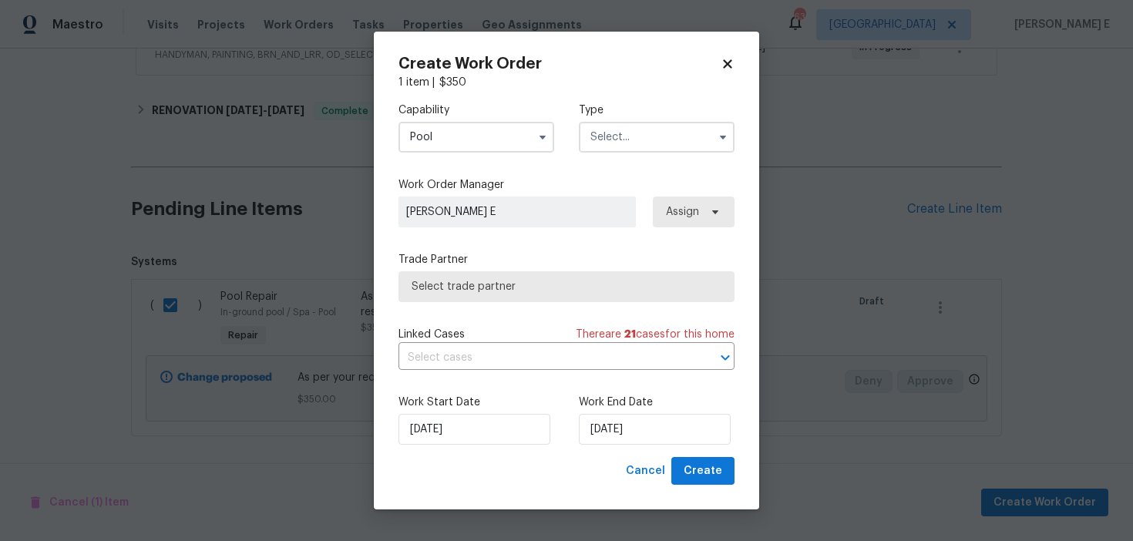
click at [652, 135] on input "text" at bounding box center [657, 137] width 156 height 31
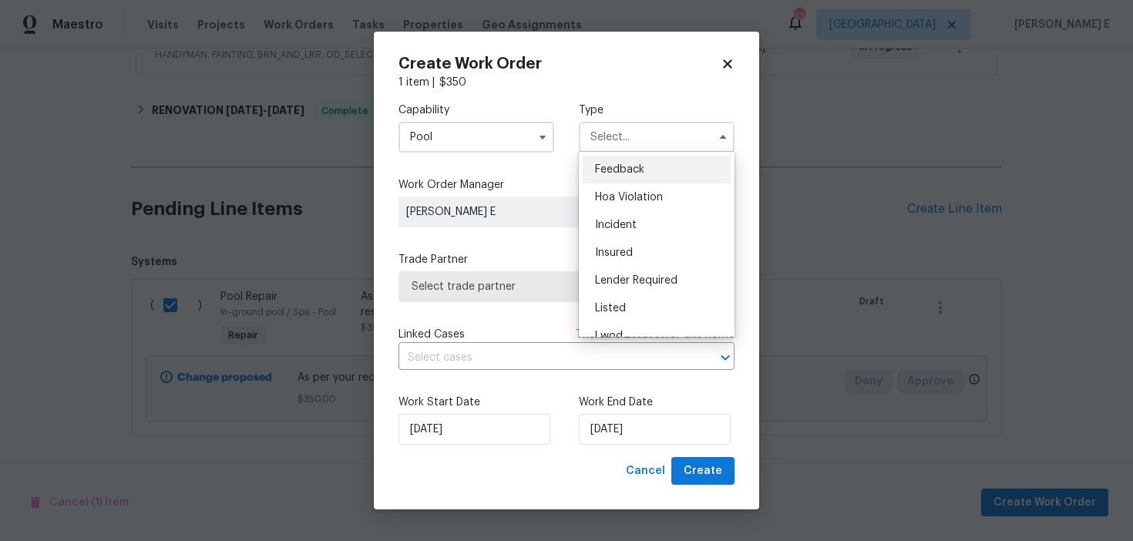
click at [628, 171] on span "Feedback" at bounding box center [619, 169] width 49 height 11
type input "Feedback"
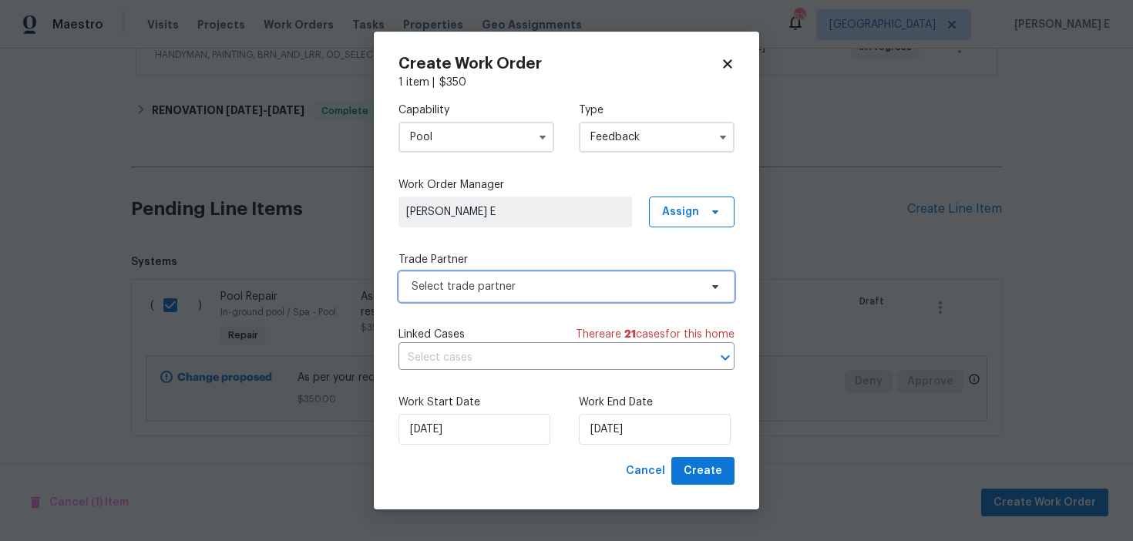
click at [484, 279] on span "Select trade partner" at bounding box center [556, 286] width 288 height 15
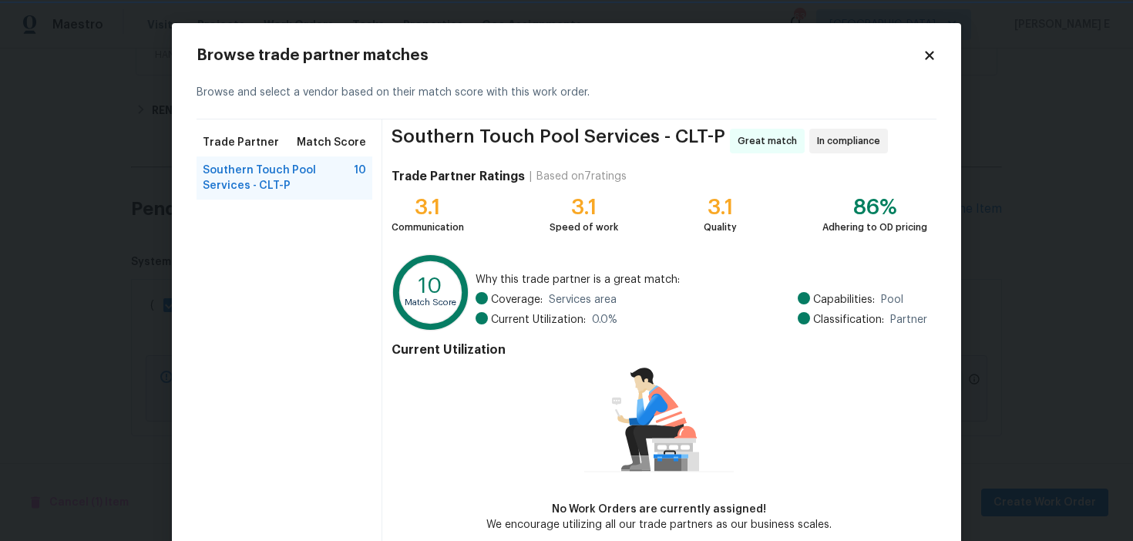
scroll to position [76, 0]
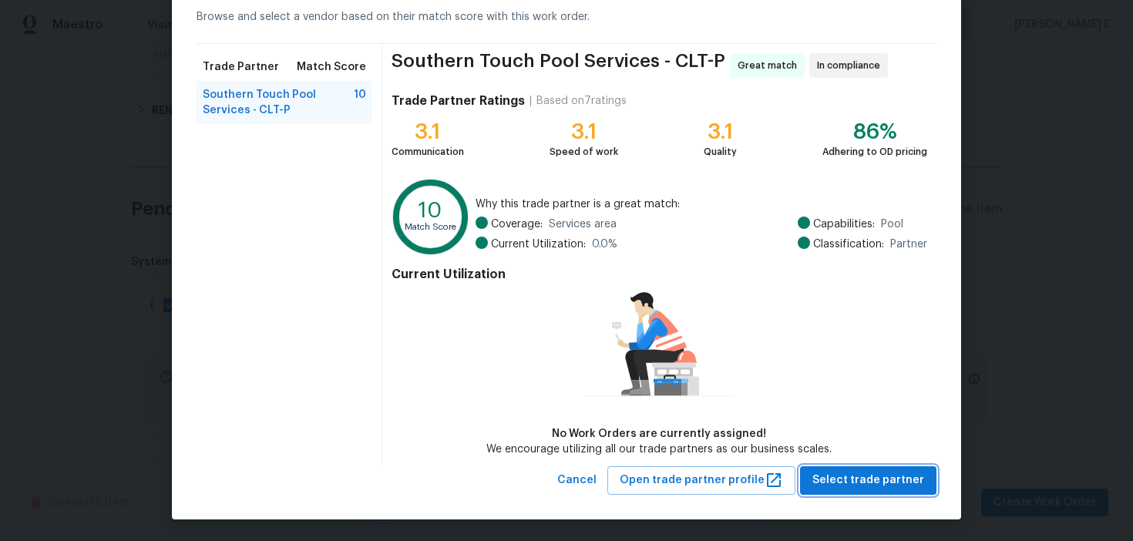
click at [853, 484] on span "Select trade partner" at bounding box center [869, 480] width 112 height 19
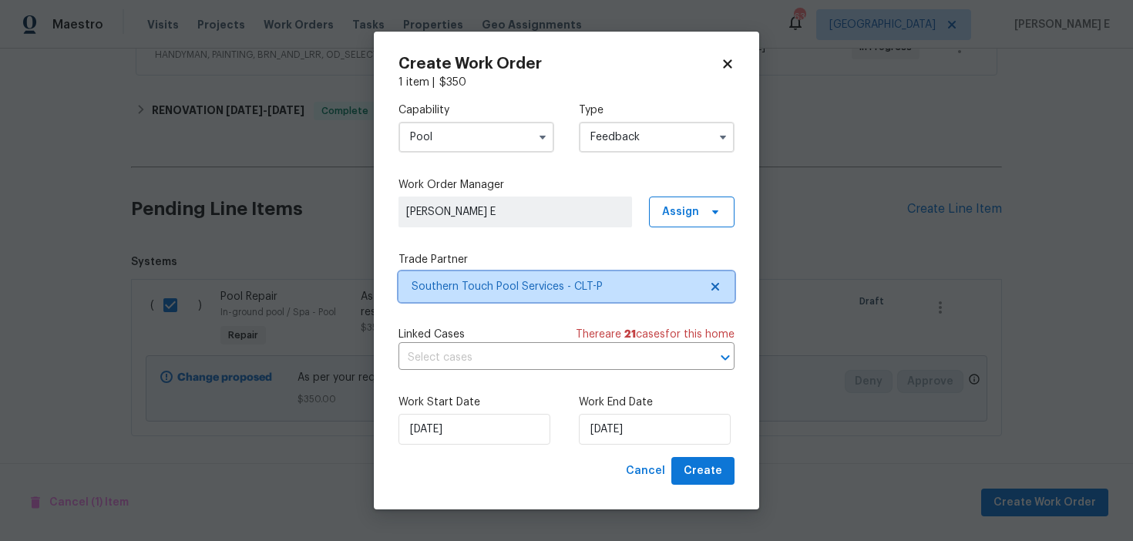
scroll to position [0, 0]
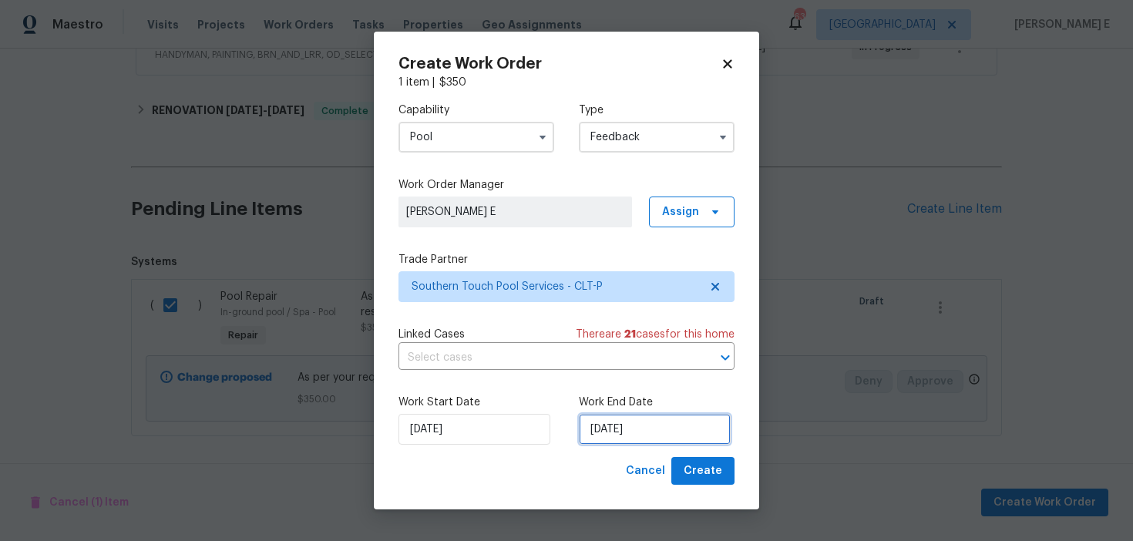
click at [598, 431] on input "09/09/2025" at bounding box center [655, 429] width 152 height 31
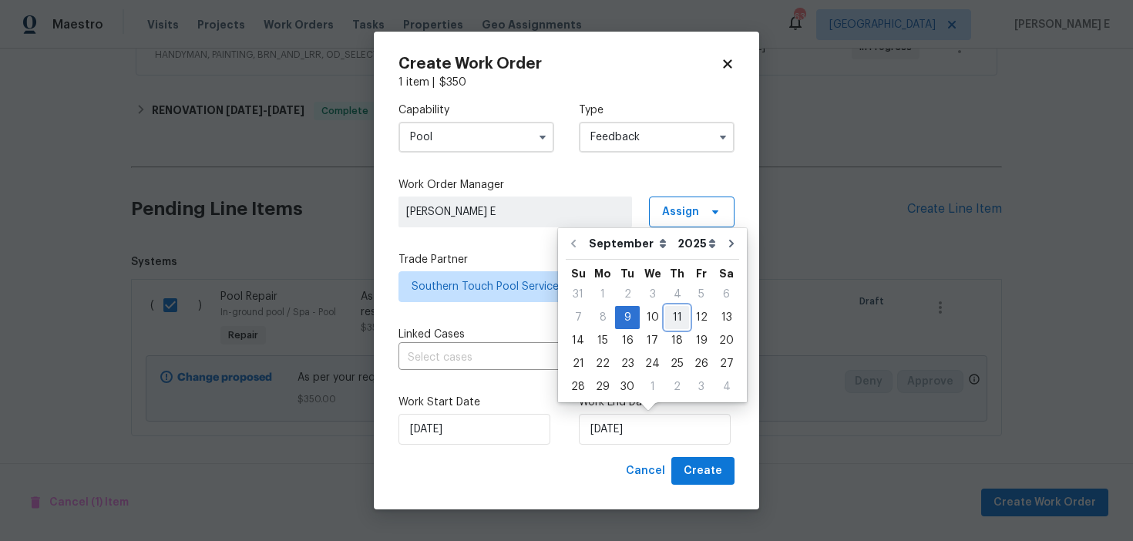
click at [669, 317] on div "11" at bounding box center [677, 318] width 24 height 22
type input "11/09/2025"
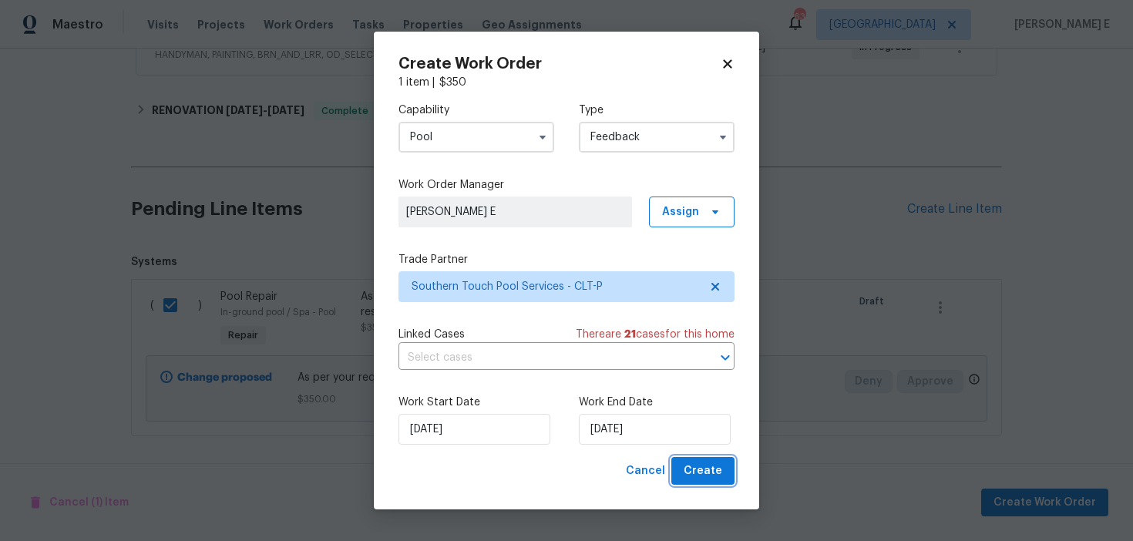
click at [691, 475] on span "Create" at bounding box center [703, 471] width 39 height 19
checkbox input "false"
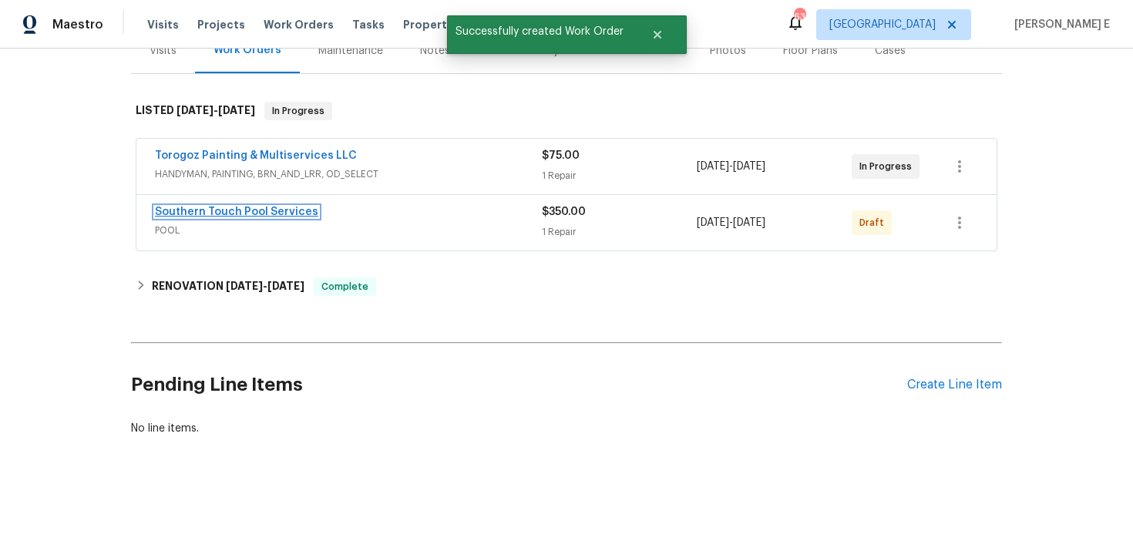
click at [200, 214] on link "Southern Touch Pool Services" at bounding box center [236, 212] width 163 height 11
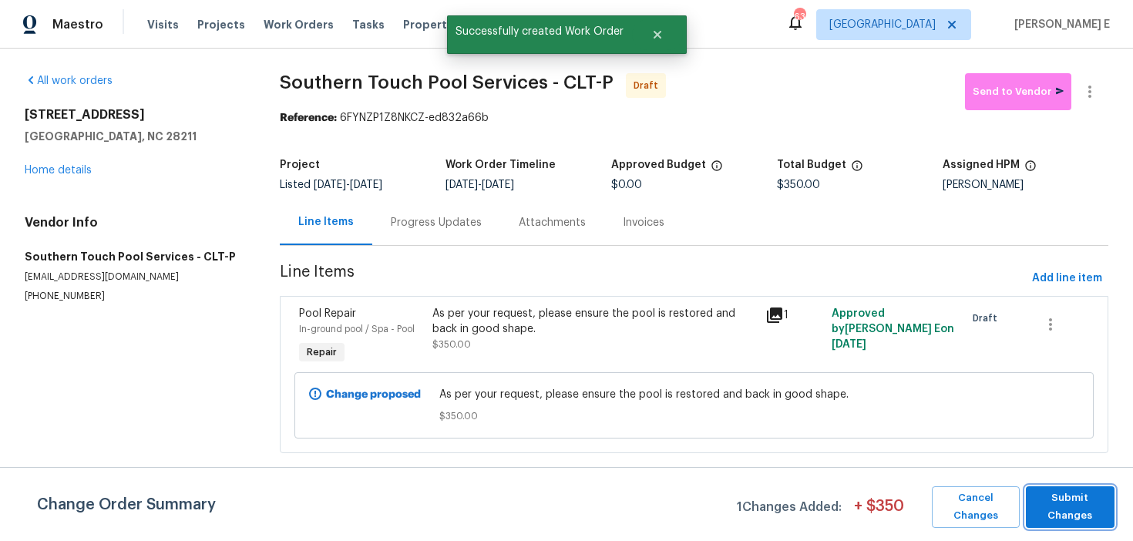
click at [1036, 496] on span "Submit Changes" at bounding box center [1070, 507] width 73 height 35
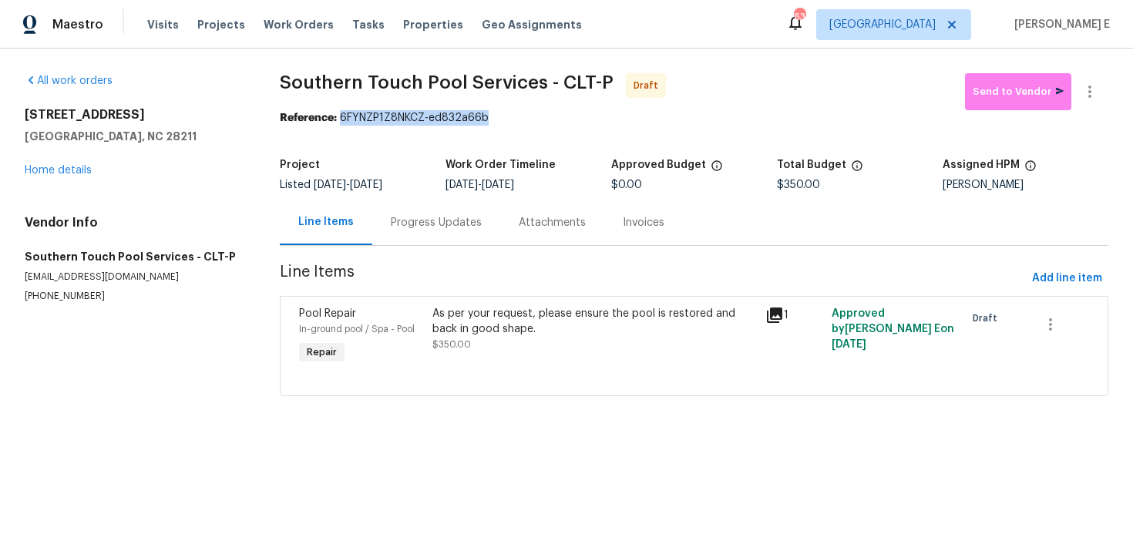
drag, startPoint x: 346, startPoint y: 122, endPoint x: 496, endPoint y: 124, distance: 149.6
click at [496, 123] on div "Reference: 6FYNZP1Z8NKCZ-ed832a66b" at bounding box center [694, 117] width 829 height 15
copy div "6FYNZP1Z8NKCZ-ed832a66b"
click at [437, 217] on div "Progress Updates" at bounding box center [436, 222] width 91 height 15
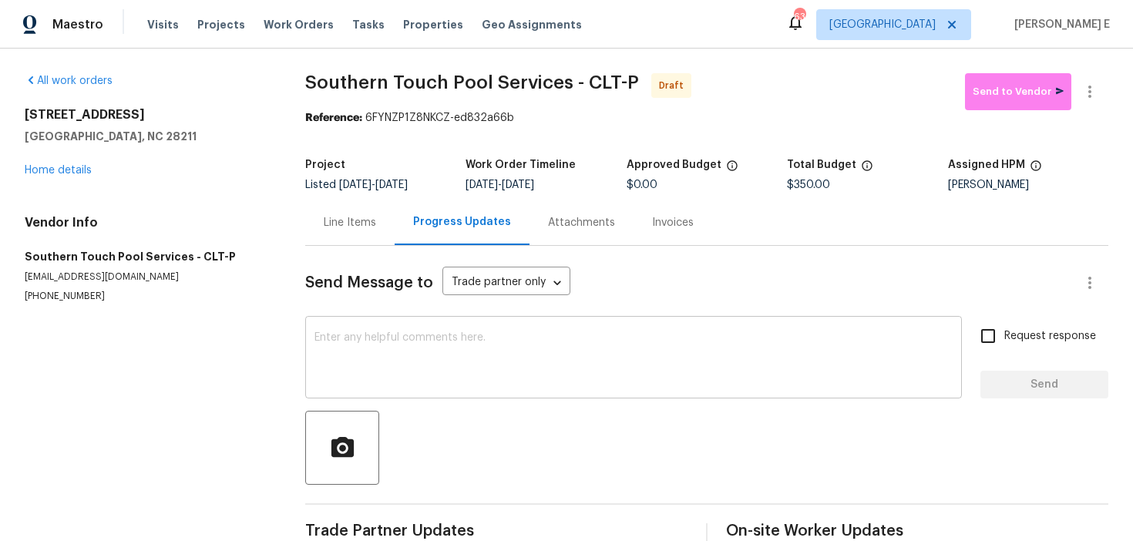
click at [369, 358] on textarea at bounding box center [634, 359] width 638 height 54
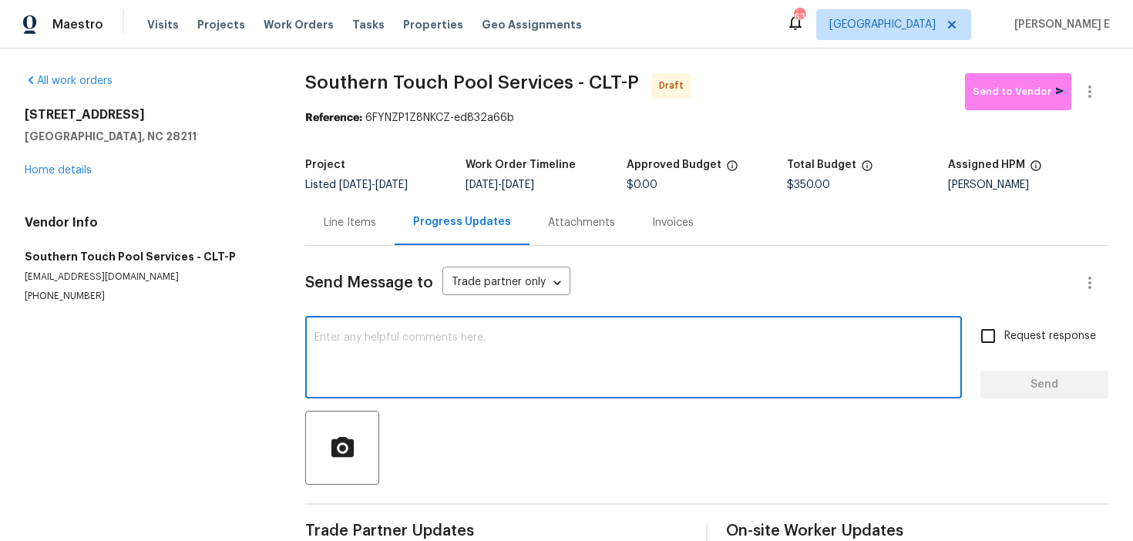
paste textarea "Hi this is Keerthana with Opendoor. I’m confirming you received the WO for the …"
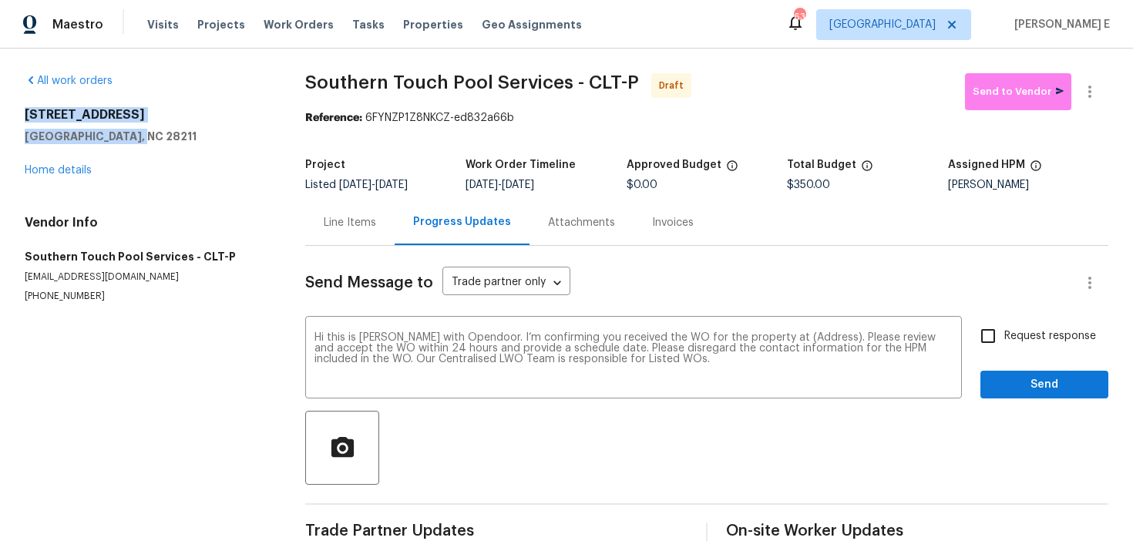
drag, startPoint x: 22, startPoint y: 114, endPoint x: 156, endPoint y: 136, distance: 136.6
click at [156, 136] on div "All work orders 6227 Thermal Rd Charlotte, NC 28211 Home details Vendor Info So…" at bounding box center [566, 311] width 1133 height 524
copy div "6227 Thermal Rd Charlotte, NC 28211"
click at [806, 336] on textarea "Hi this is Keerthana with Opendoor. I’m confirming you received the WO for the …" at bounding box center [634, 359] width 638 height 54
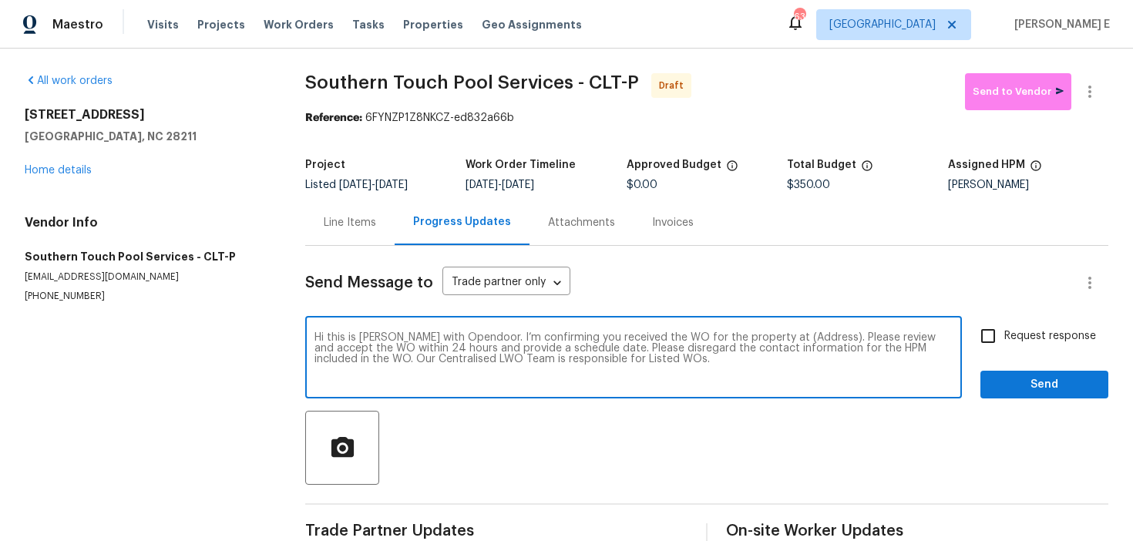
click at [806, 336] on textarea "Hi this is Keerthana with Opendoor. I’m confirming you received the WO for the …" at bounding box center [634, 359] width 638 height 54
paste textarea "6227 Thermal Rd Charlotte, NC 28211"
type textarea "Hi this is Keerthana with Opendoor. I’m confirming you received the WO for the …"
click at [1014, 335] on span "Request response" at bounding box center [1050, 336] width 92 height 16
click at [1004, 335] on input "Request response" at bounding box center [988, 336] width 32 height 32
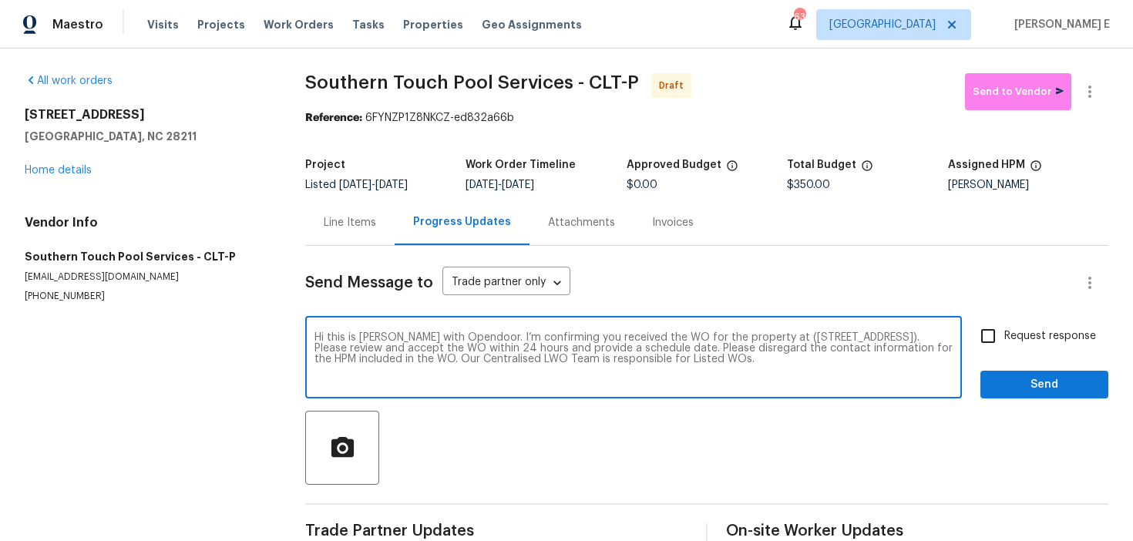
checkbox input "true"
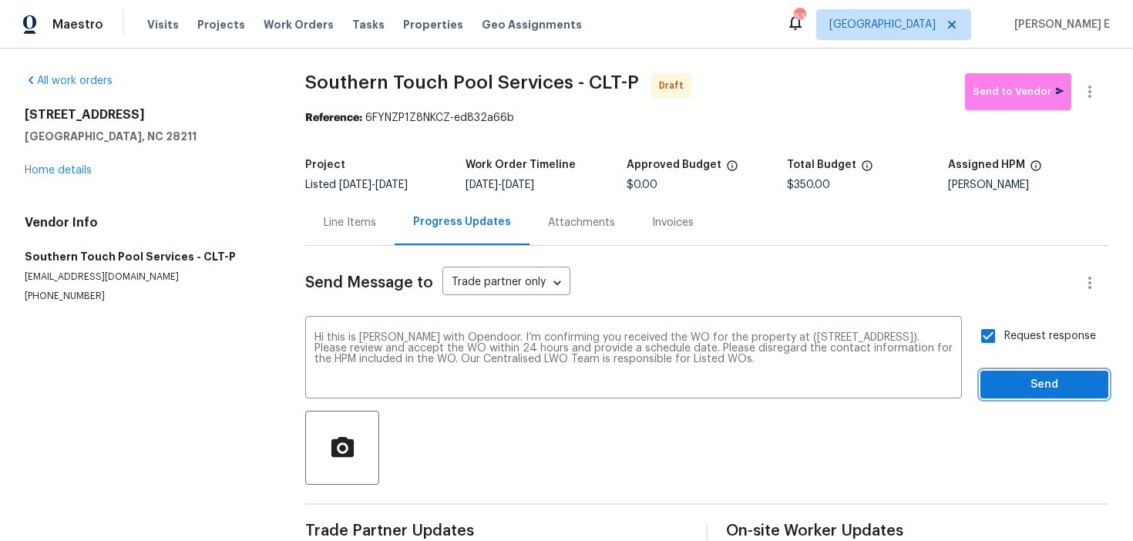
click at [1010, 378] on span "Send" at bounding box center [1044, 384] width 103 height 19
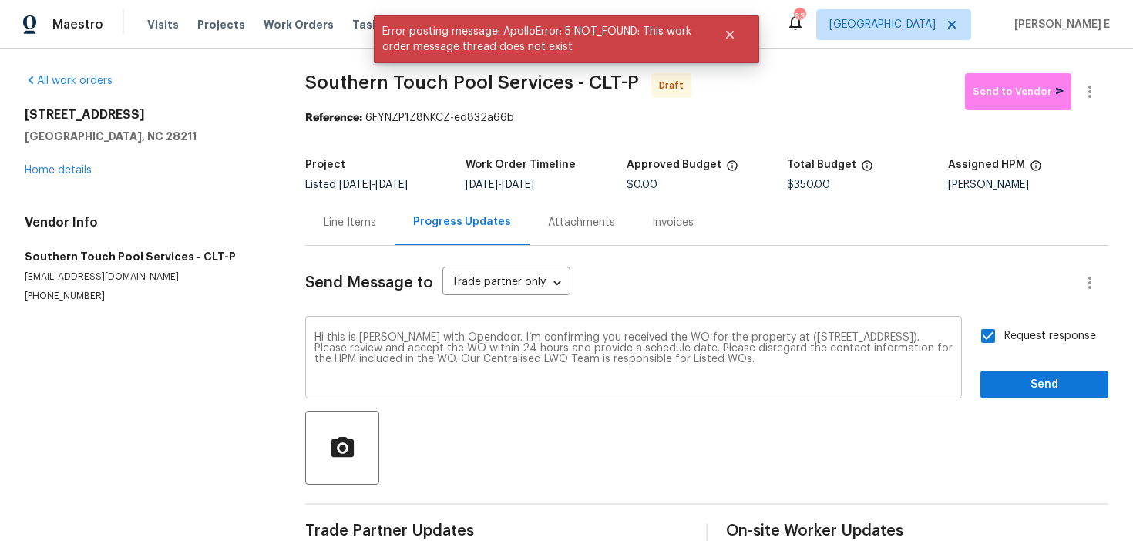
click at [567, 379] on textarea "Hi this is Keerthana with Opendoor. I’m confirming you received the WO for the …" at bounding box center [634, 359] width 638 height 54
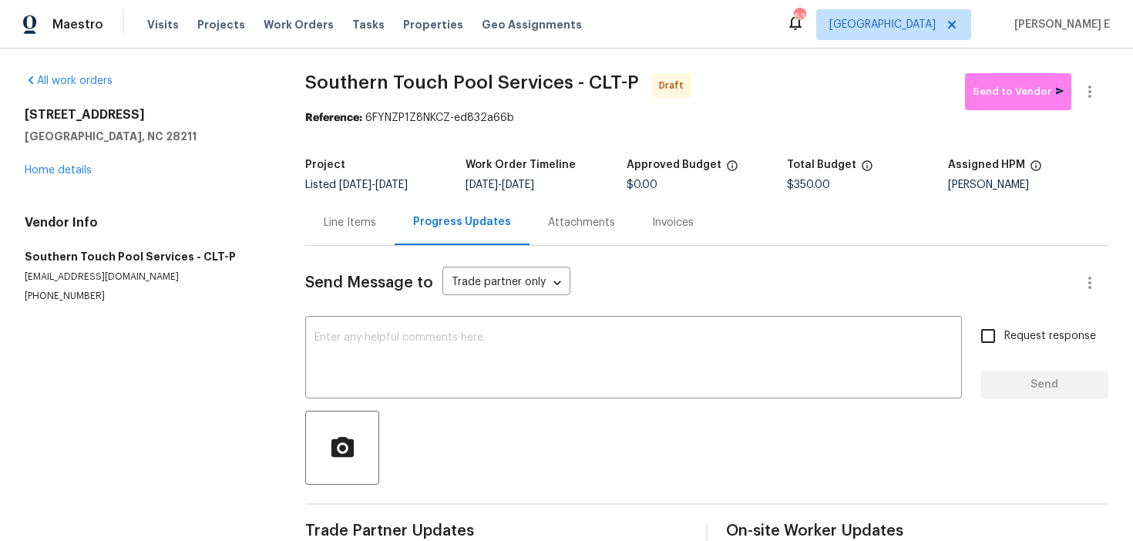
scroll to position [32, 0]
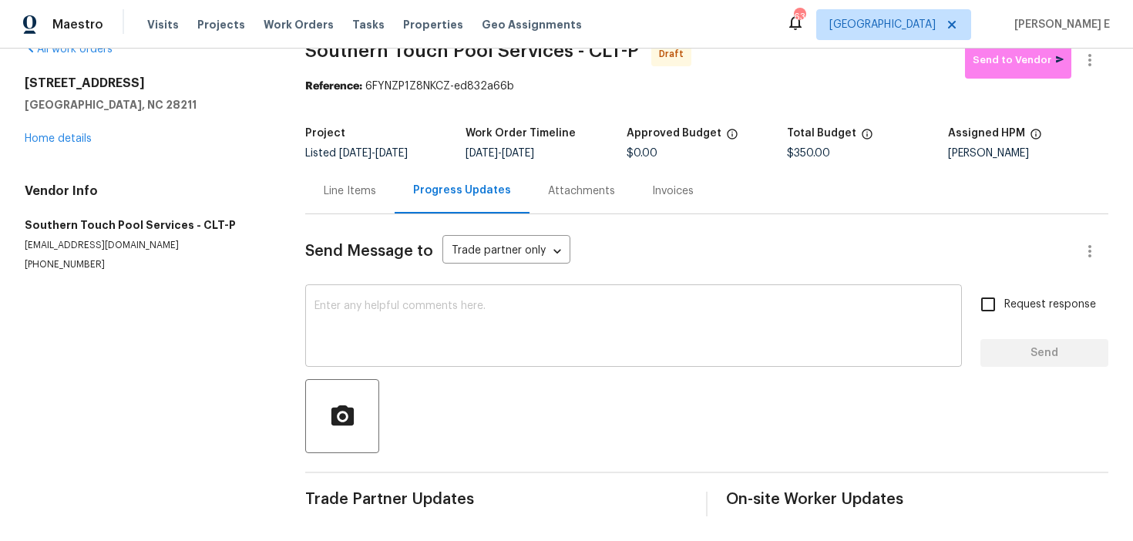
click at [347, 304] on textarea at bounding box center [634, 328] width 638 height 54
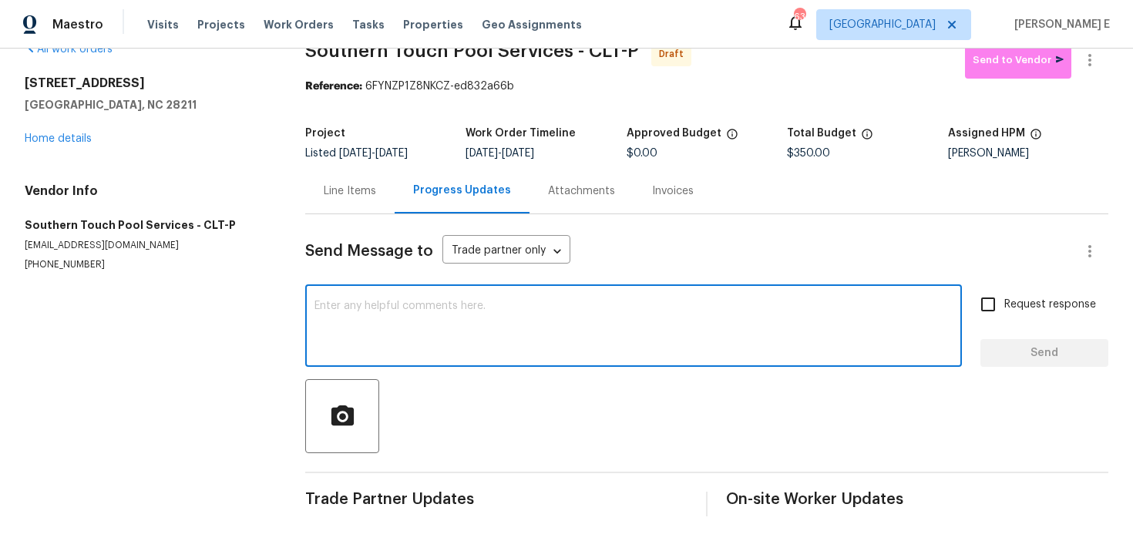
paste textarea "Hi this is [PERSON_NAME] with Opendoor. I’m confirming you received the WO for …"
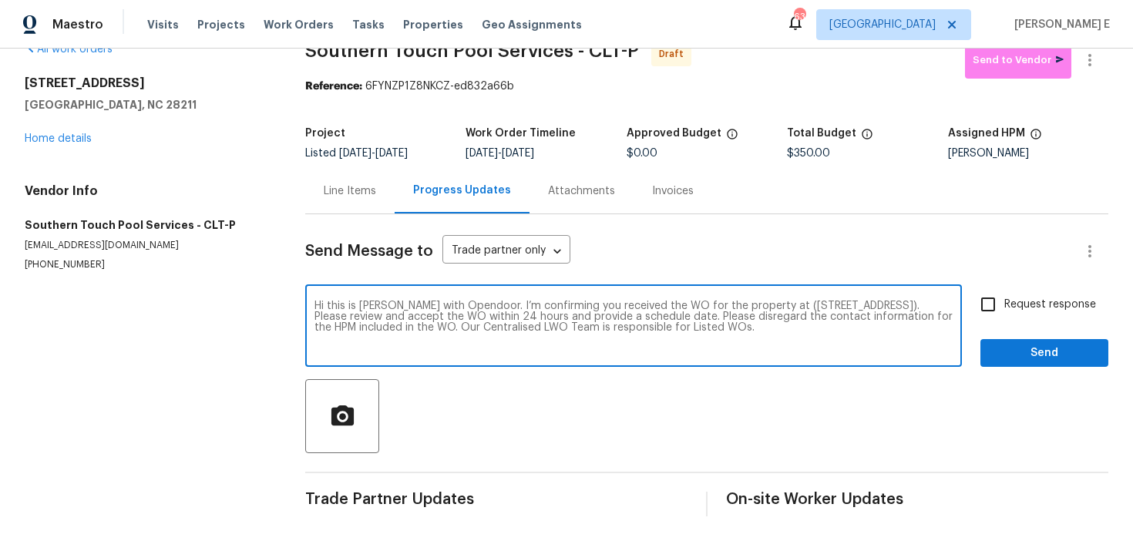
type textarea "Hi this is [PERSON_NAME] with Opendoor. I’m confirming you received the WO for …"
click at [1015, 301] on span "Request response" at bounding box center [1050, 305] width 92 height 16
click at [1004, 301] on input "Request response" at bounding box center [988, 304] width 32 height 32
checkbox input "true"
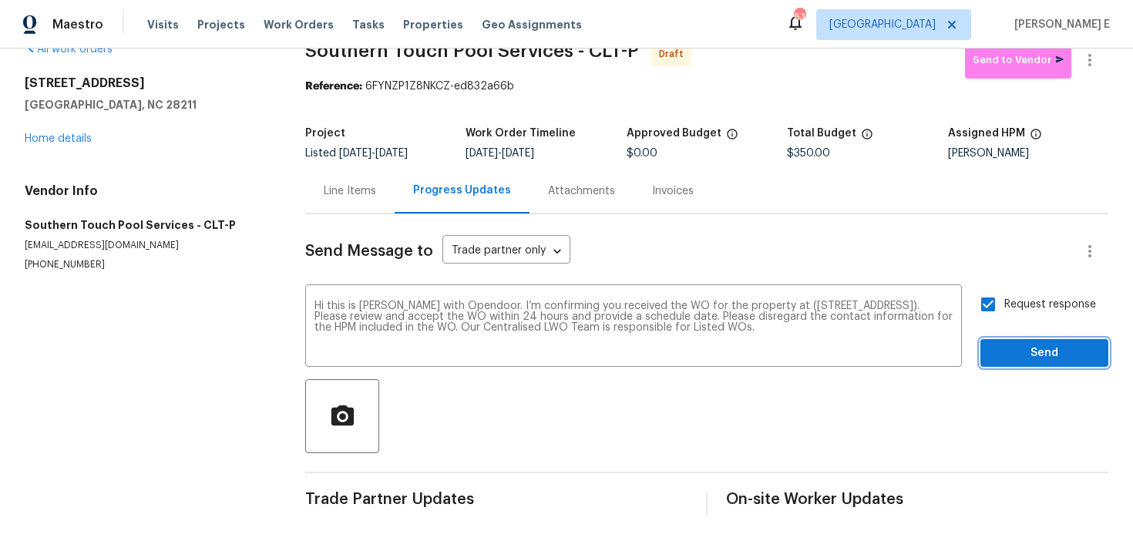
click at [1018, 355] on span "Send" at bounding box center [1044, 353] width 103 height 19
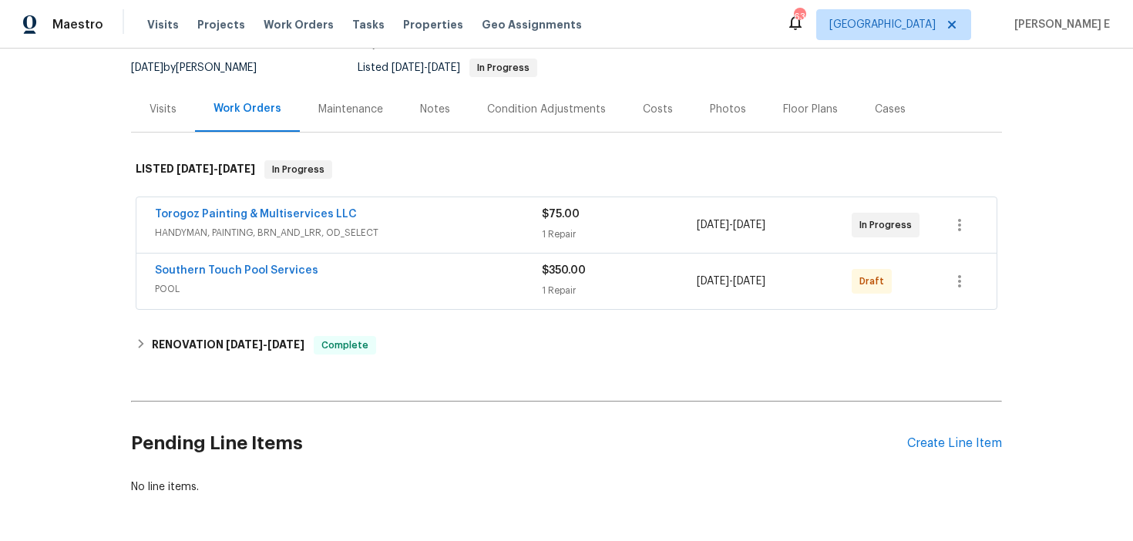
scroll to position [151, 0]
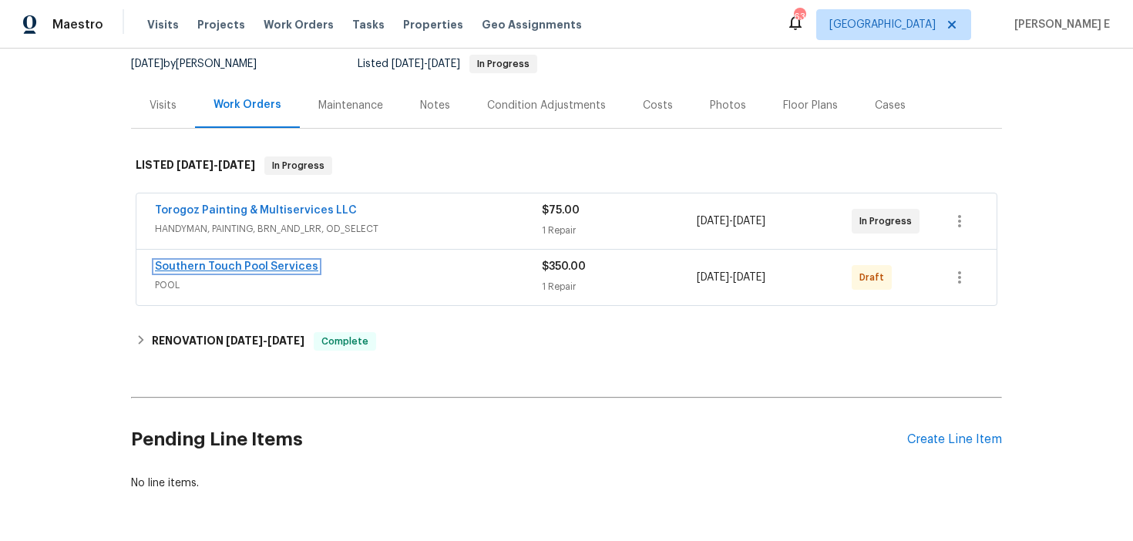
click at [298, 269] on link "Southern Touch Pool Services" at bounding box center [236, 266] width 163 height 11
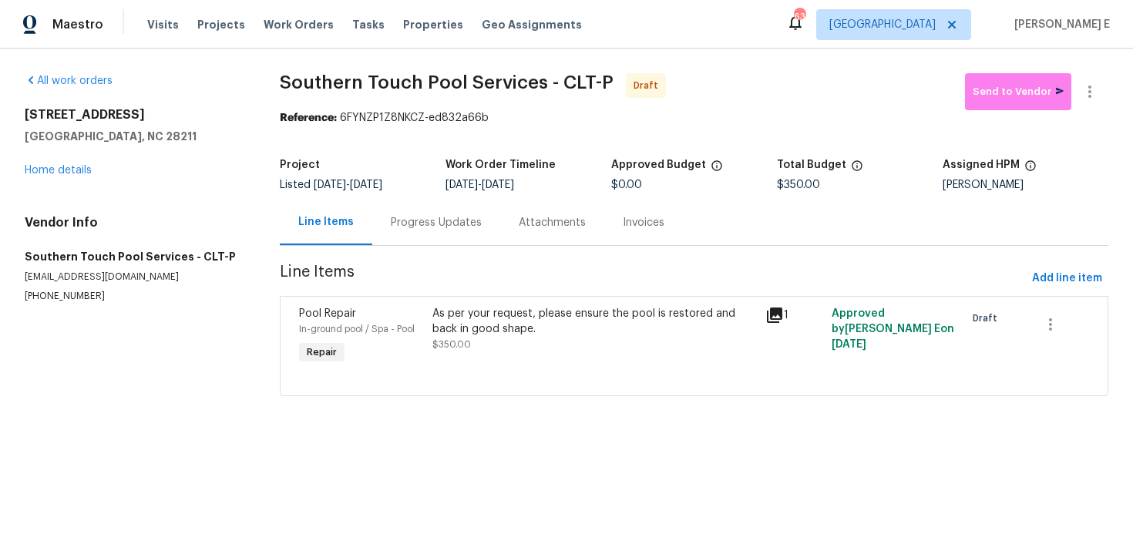
click at [420, 240] on div "Progress Updates" at bounding box center [436, 222] width 128 height 45
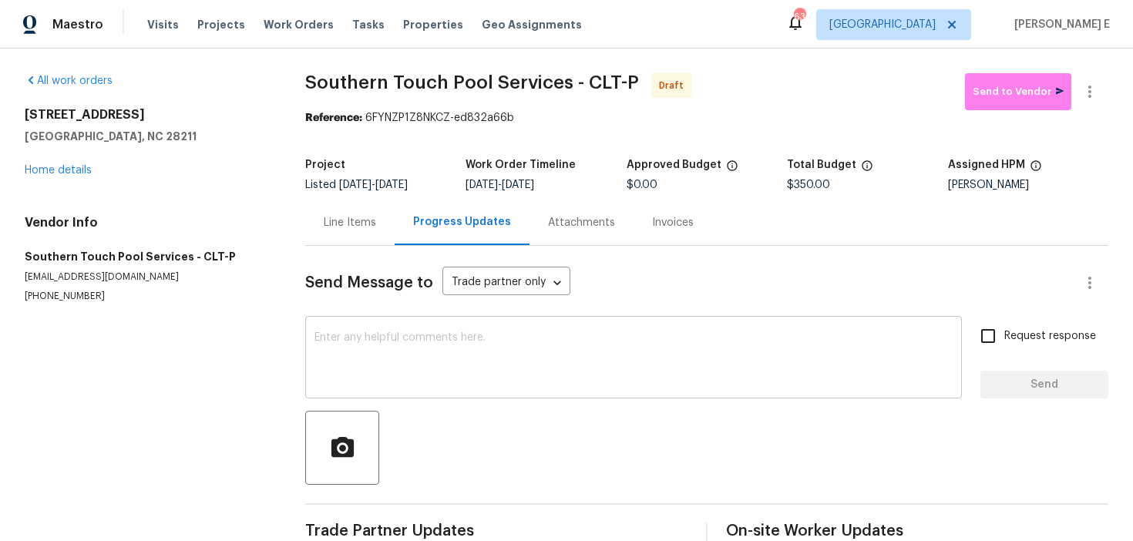
click at [458, 395] on div "x ​" at bounding box center [633, 359] width 657 height 79
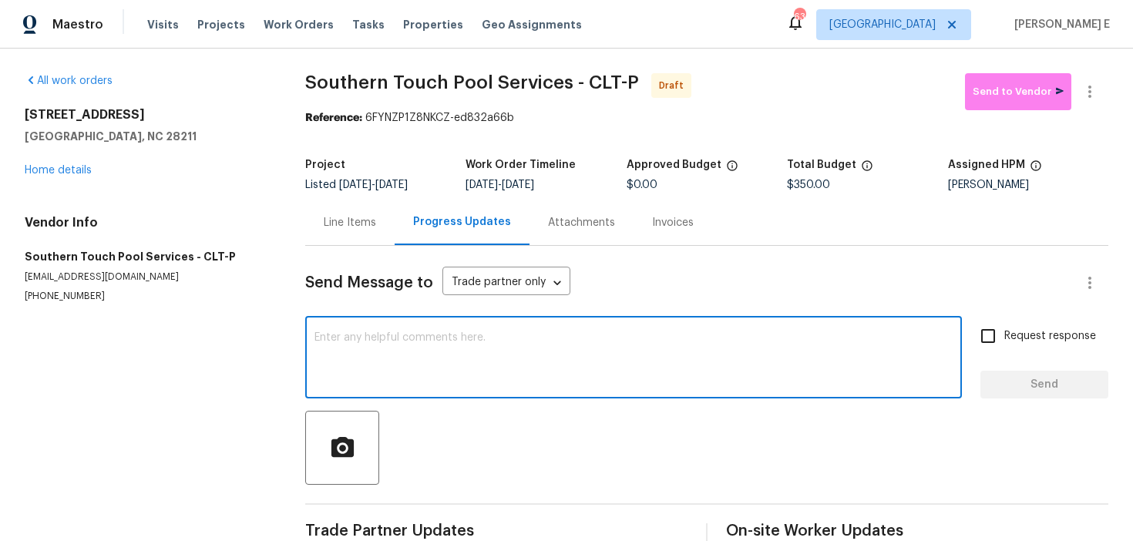
paste textarea "Hi this is [PERSON_NAME] with Opendoor. I’m confirming you received the WO for …"
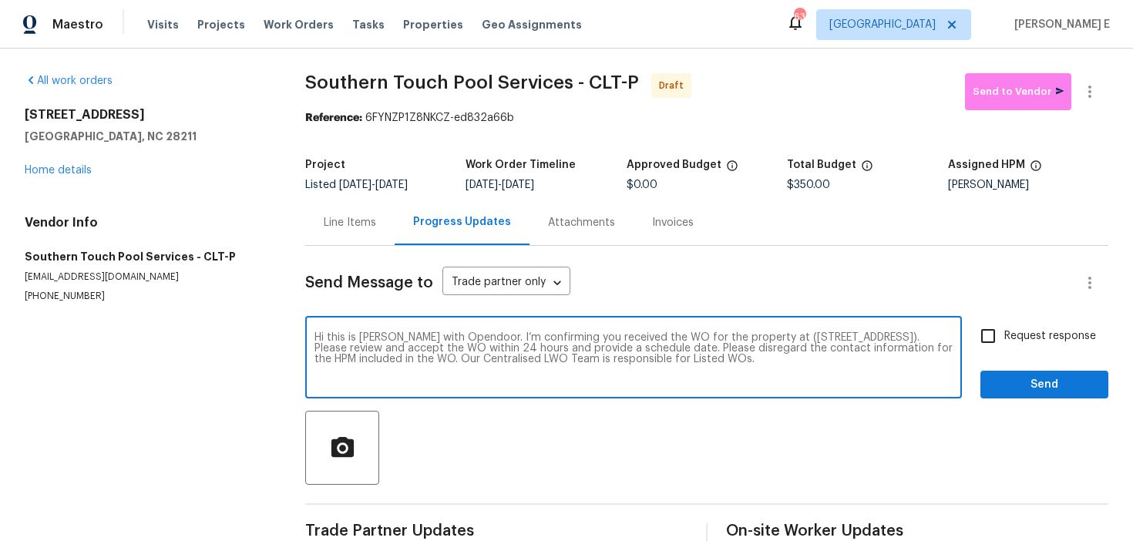
type textarea "Hi this is [PERSON_NAME] with Opendoor. I’m confirming you received the WO for …"
click at [1024, 348] on label "Request response" at bounding box center [1034, 336] width 124 height 32
click at [1004, 348] on input "Request response" at bounding box center [988, 336] width 32 height 32
checkbox input "true"
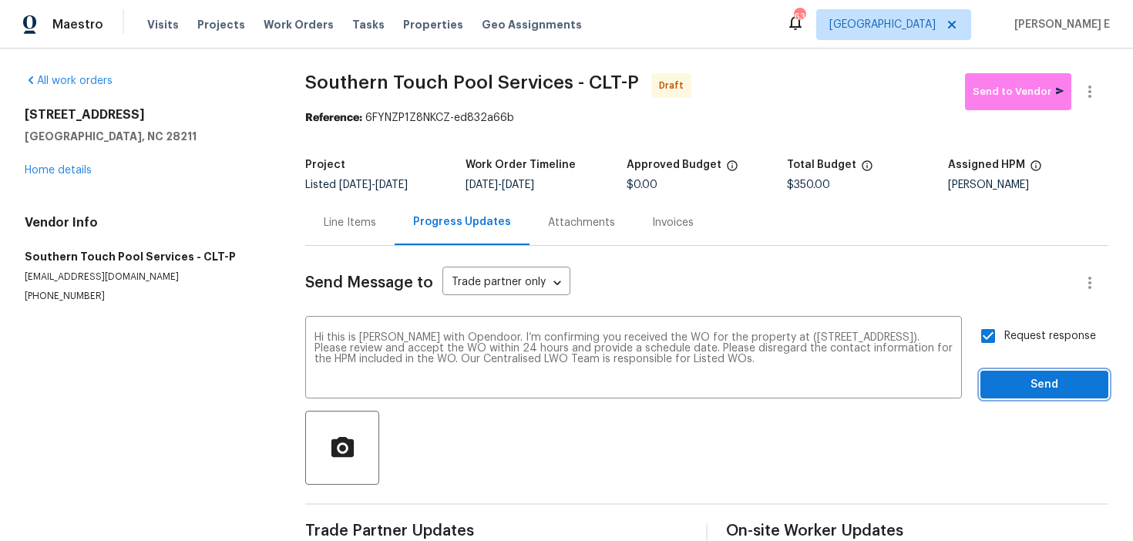
click at [1002, 388] on span "Send" at bounding box center [1044, 384] width 103 height 19
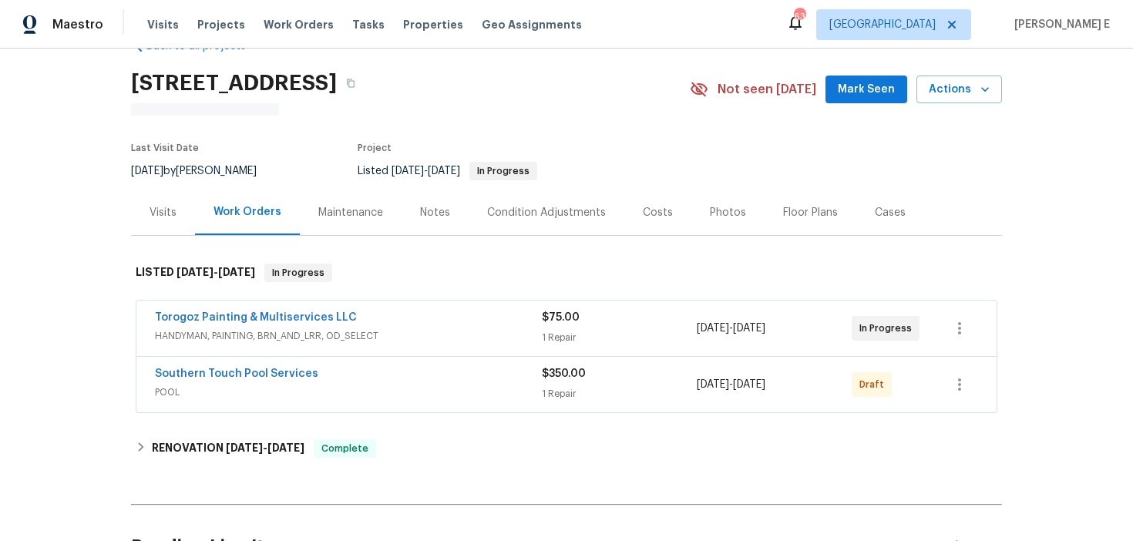
scroll to position [47, 0]
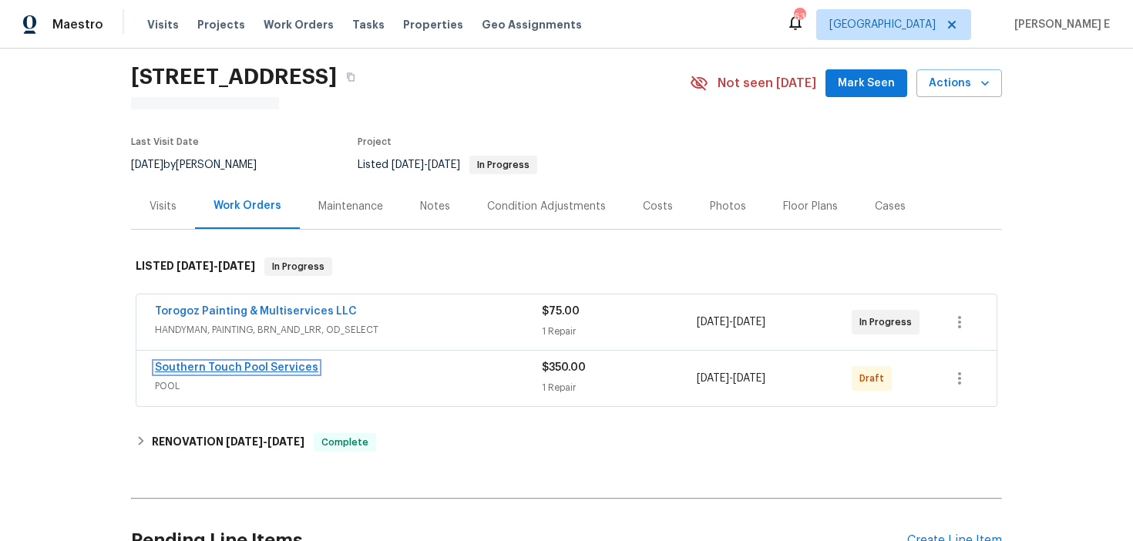
click at [291, 368] on link "Southern Touch Pool Services" at bounding box center [236, 367] width 163 height 11
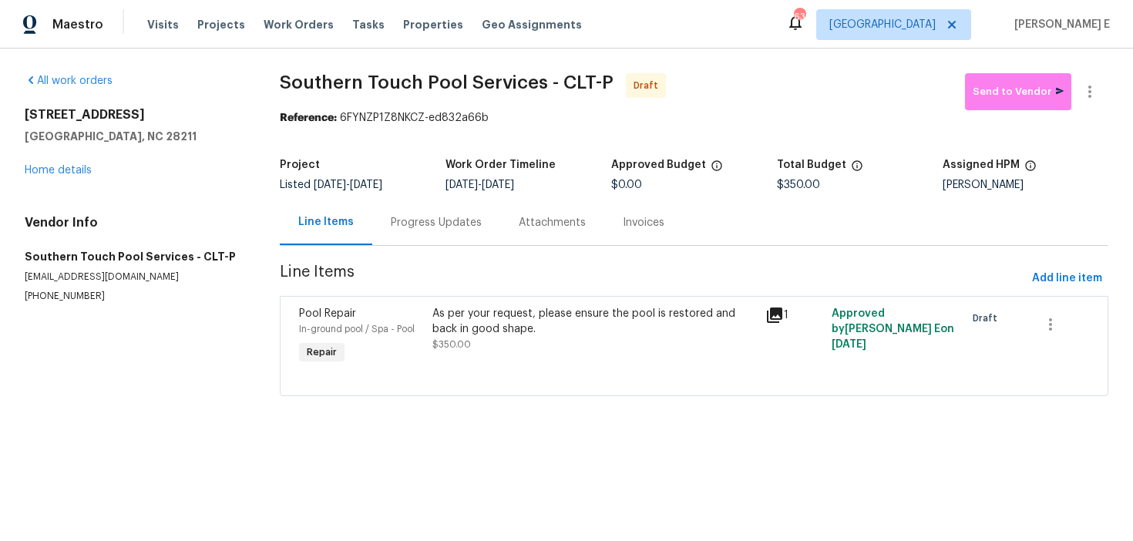
click at [419, 234] on div "Progress Updates" at bounding box center [436, 222] width 128 height 45
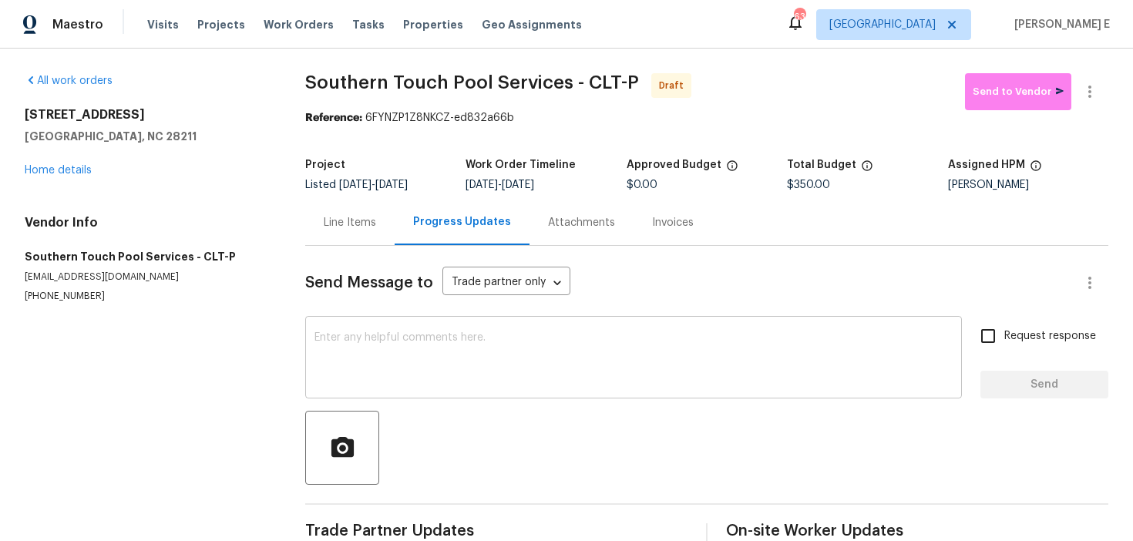
click at [401, 362] on textarea at bounding box center [634, 359] width 638 height 54
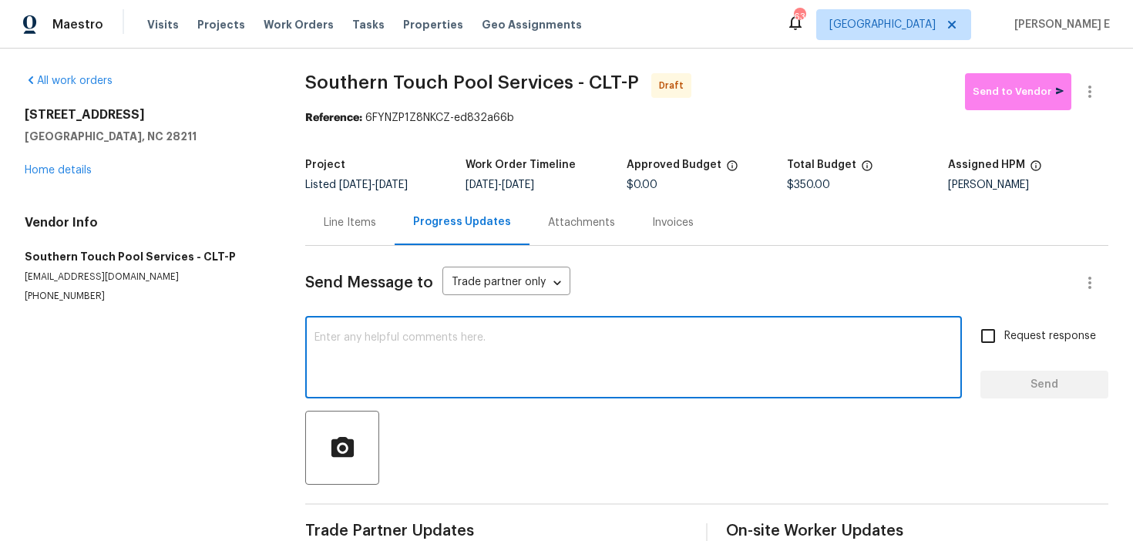
paste textarea "Hi this is Keerthana with Opendoor. I’m confirming you received the WO for the …"
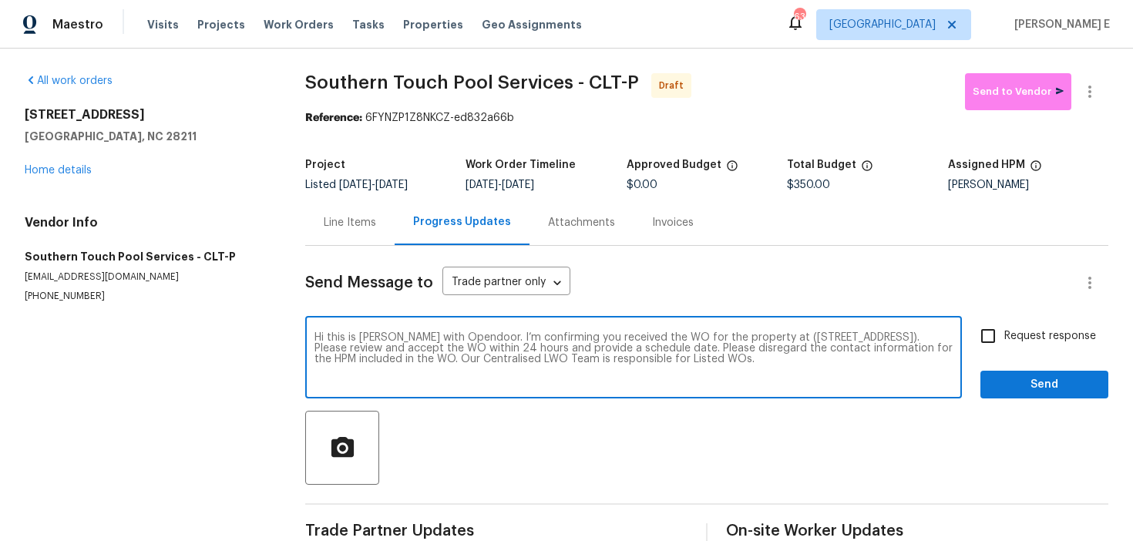
type textarea "Hi this is Keerthana with Opendoor. I’m confirming you received the WO for the …"
click at [1018, 330] on span "Request response" at bounding box center [1050, 336] width 92 height 16
click at [1004, 330] on input "Request response" at bounding box center [988, 336] width 32 height 32
checkbox input "true"
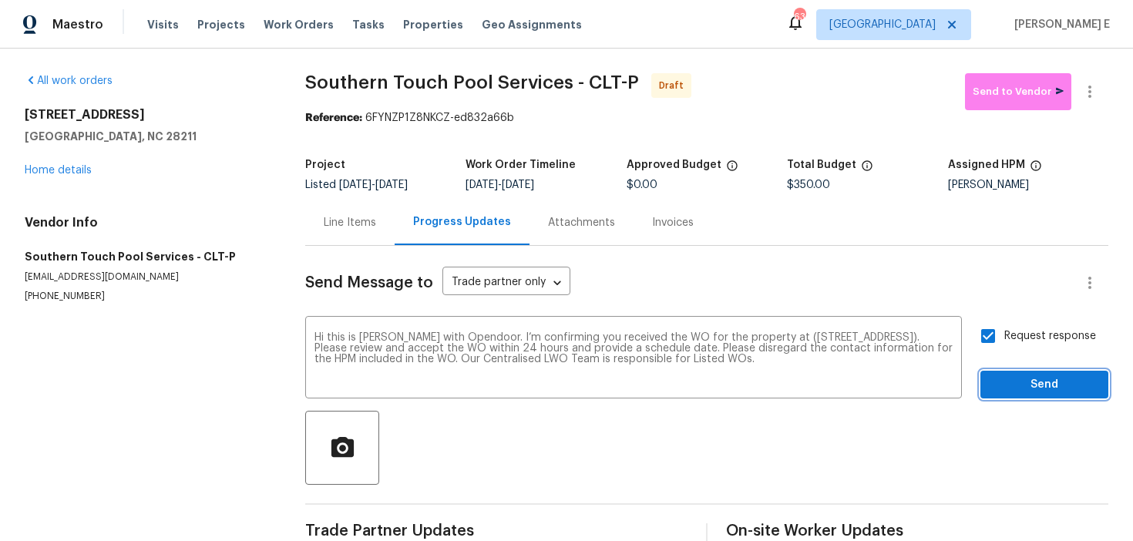
click at [1009, 386] on span "Send" at bounding box center [1044, 384] width 103 height 19
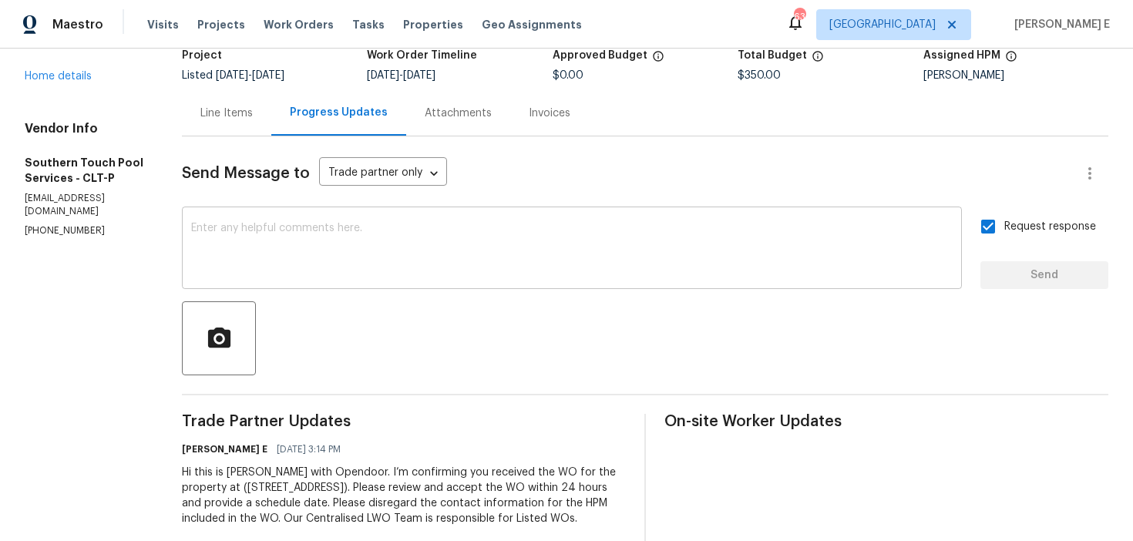
scroll to position [114, 0]
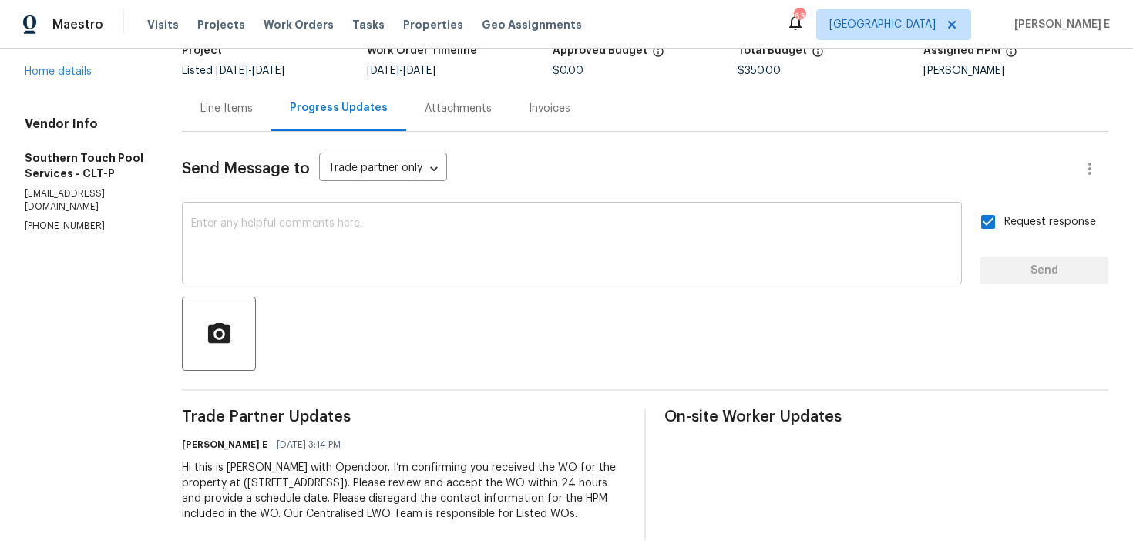
click at [688, 266] on textarea at bounding box center [572, 245] width 762 height 54
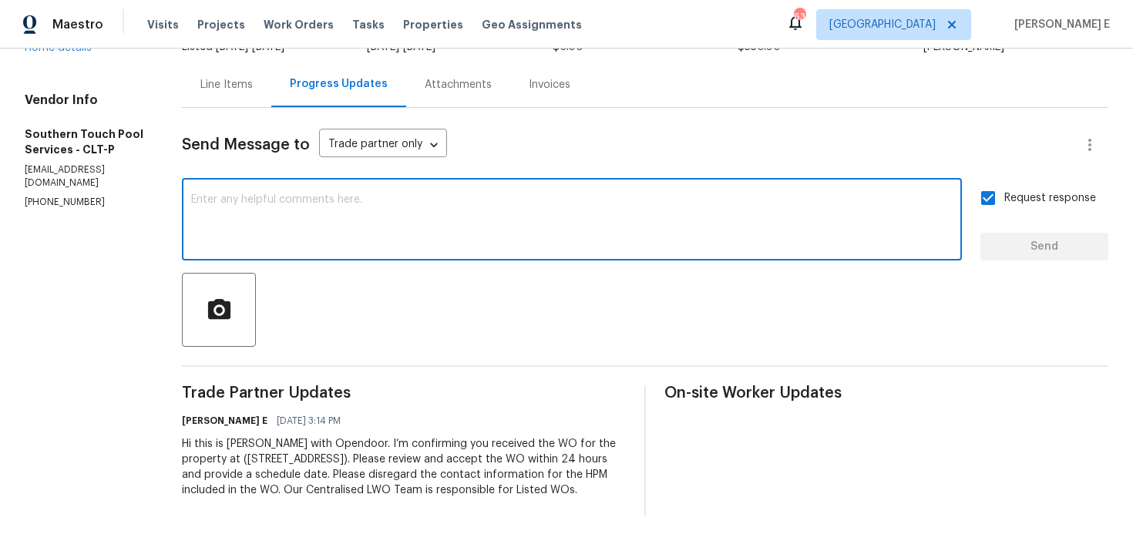
scroll to position [0, 0]
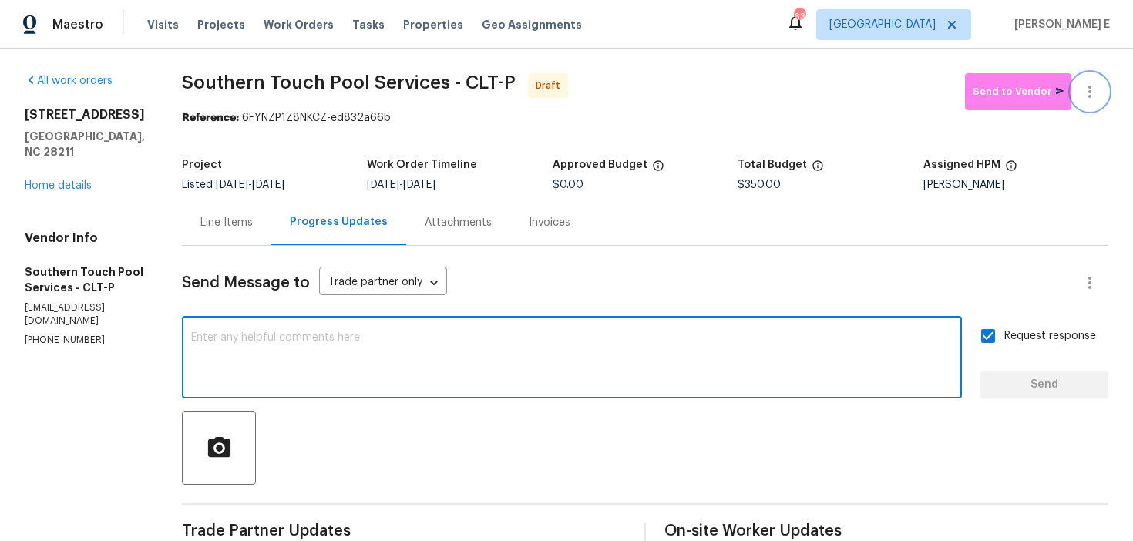
click at [1103, 98] on button "button" at bounding box center [1090, 91] width 37 height 37
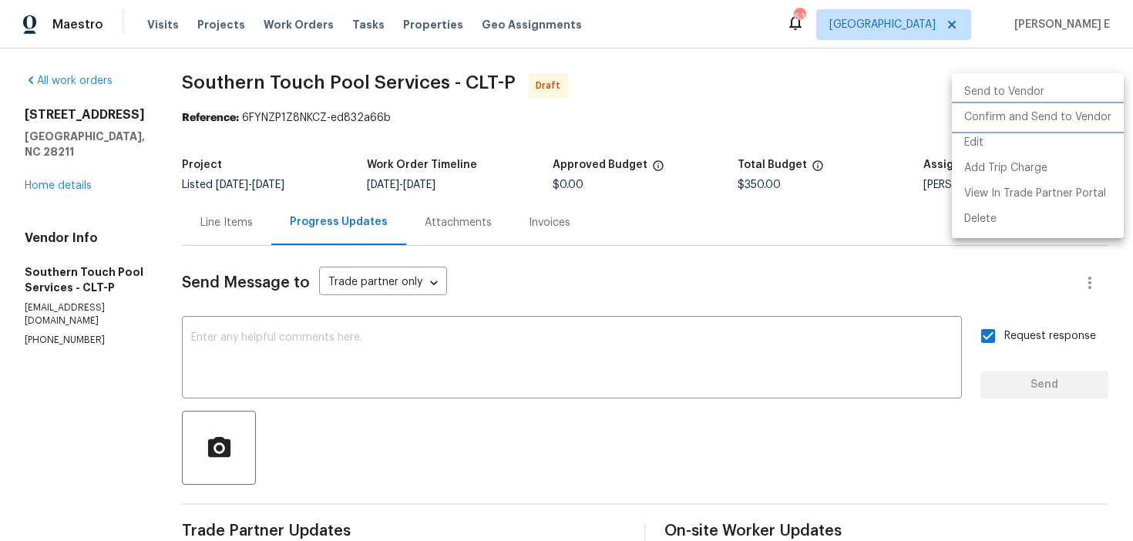
click at [1063, 121] on li "Confirm and Send to Vendor" at bounding box center [1038, 117] width 172 height 25
click at [659, 206] on div at bounding box center [566, 270] width 1133 height 541
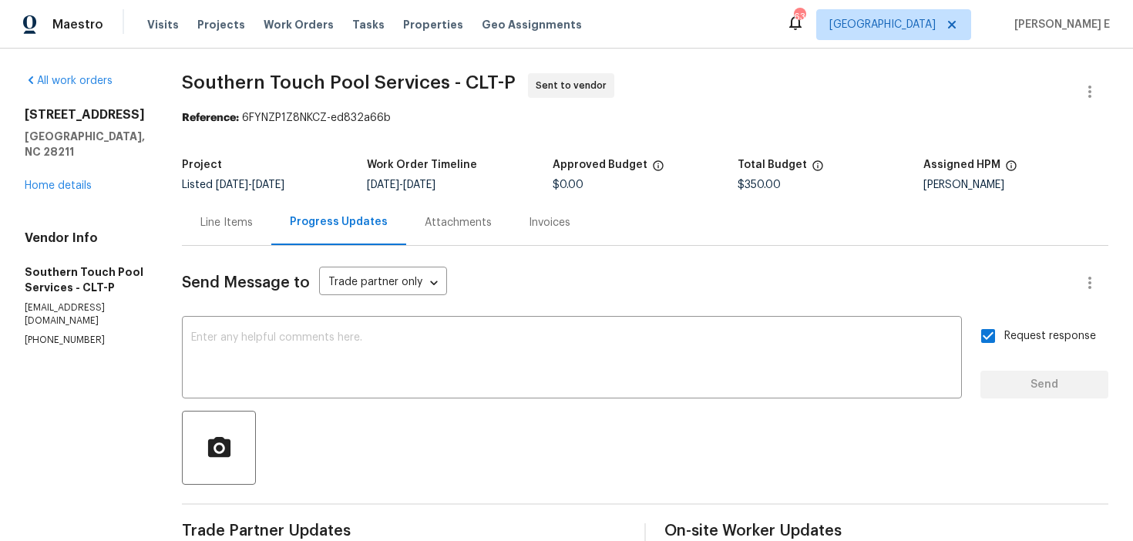
click at [249, 152] on div "Project Listed 9/4/2025 - 9/11/2025 Work Order Timeline 9/9/2025 - 9/11/2025 Ap…" at bounding box center [645, 174] width 927 height 49
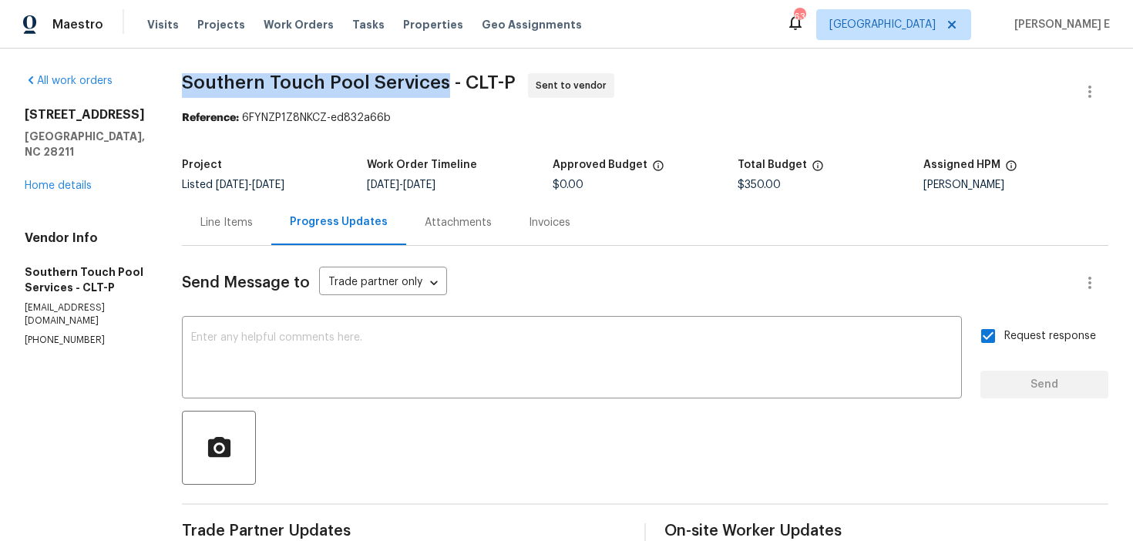
drag, startPoint x: 188, startPoint y: 77, endPoint x: 446, endPoint y: 76, distance: 257.5
click at [446, 76] on span "Southern Touch Pool Services - CLT-P" at bounding box center [349, 82] width 334 height 19
copy span "Southern Touch Pool Services"
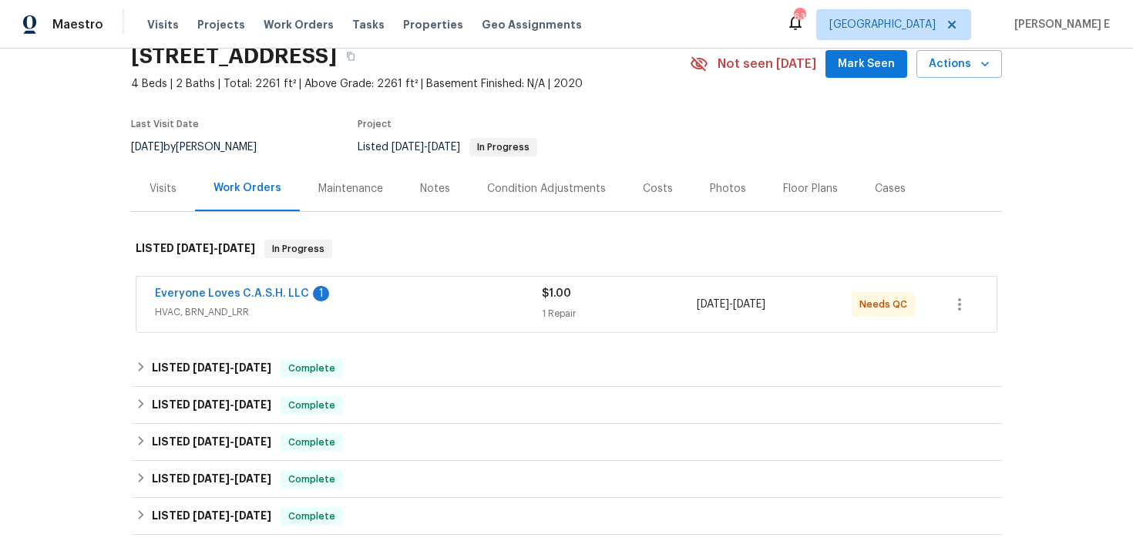
scroll to position [89, 0]
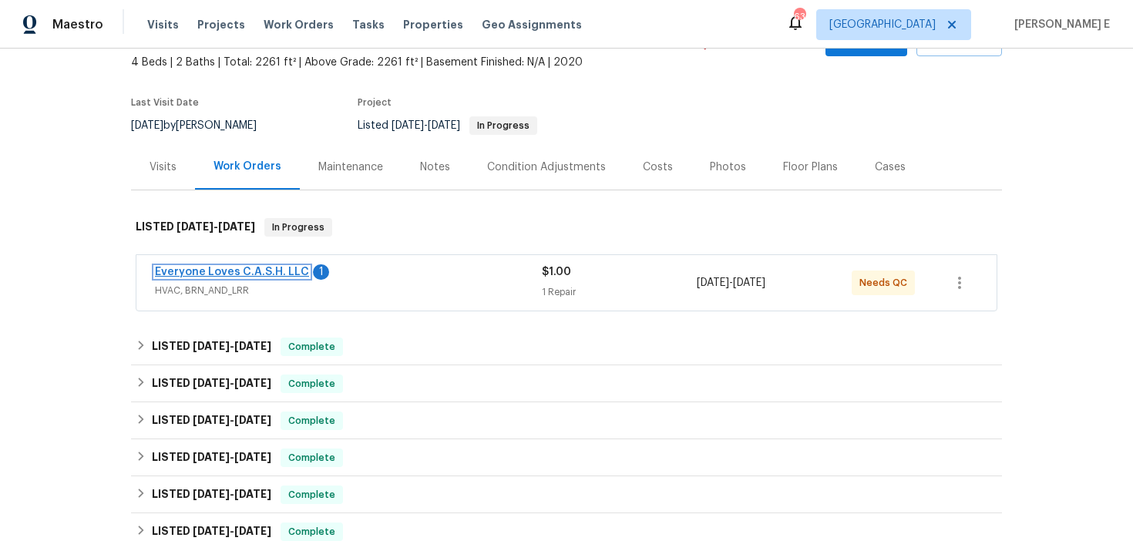
click at [267, 270] on link "Everyone Loves C.A.S.H. LLC" at bounding box center [232, 272] width 154 height 11
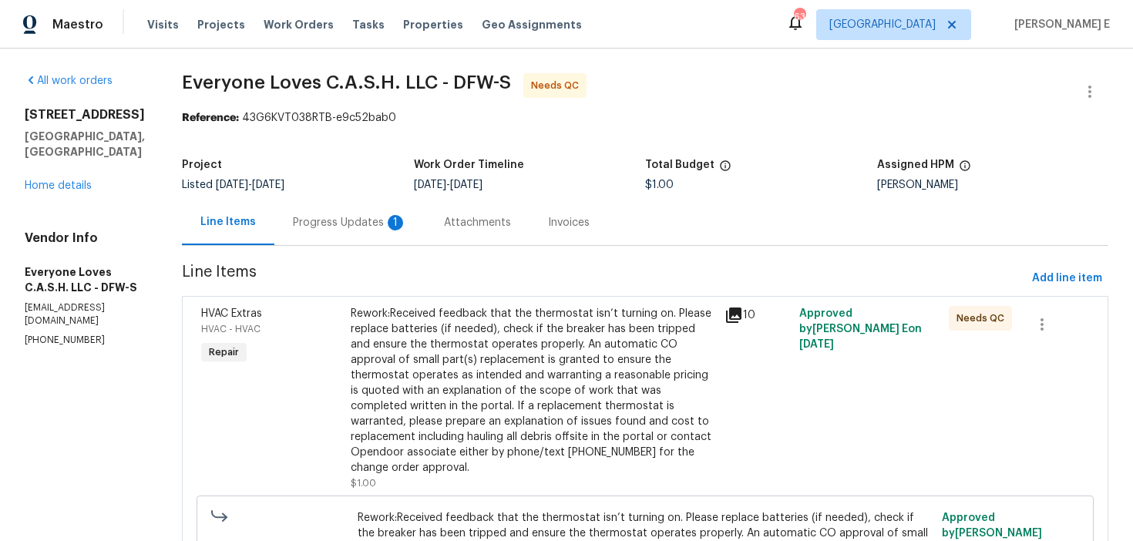
click at [395, 238] on div "Progress Updates 1" at bounding box center [349, 222] width 151 height 45
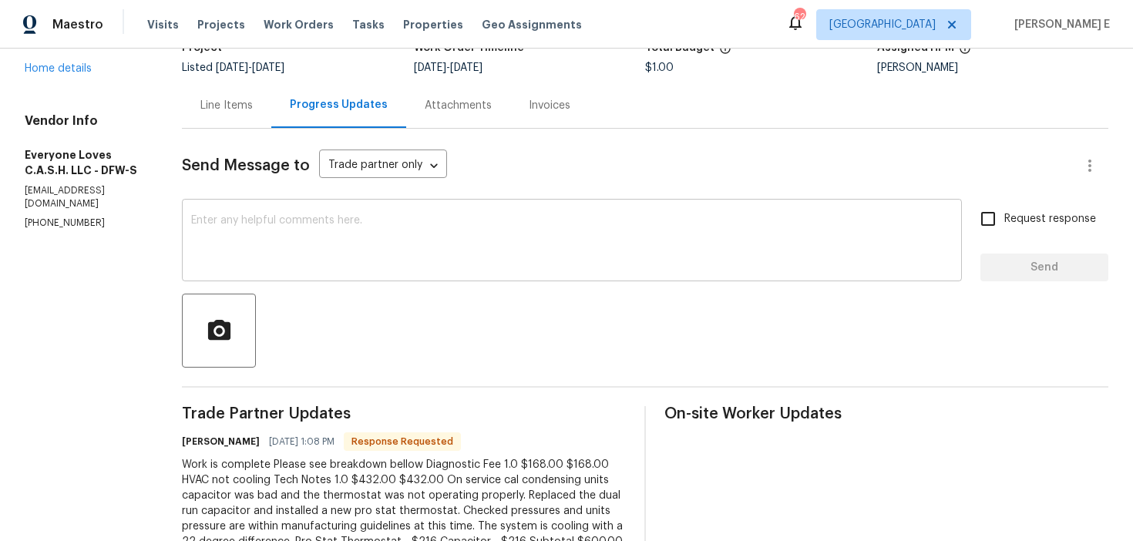
scroll to position [109, 0]
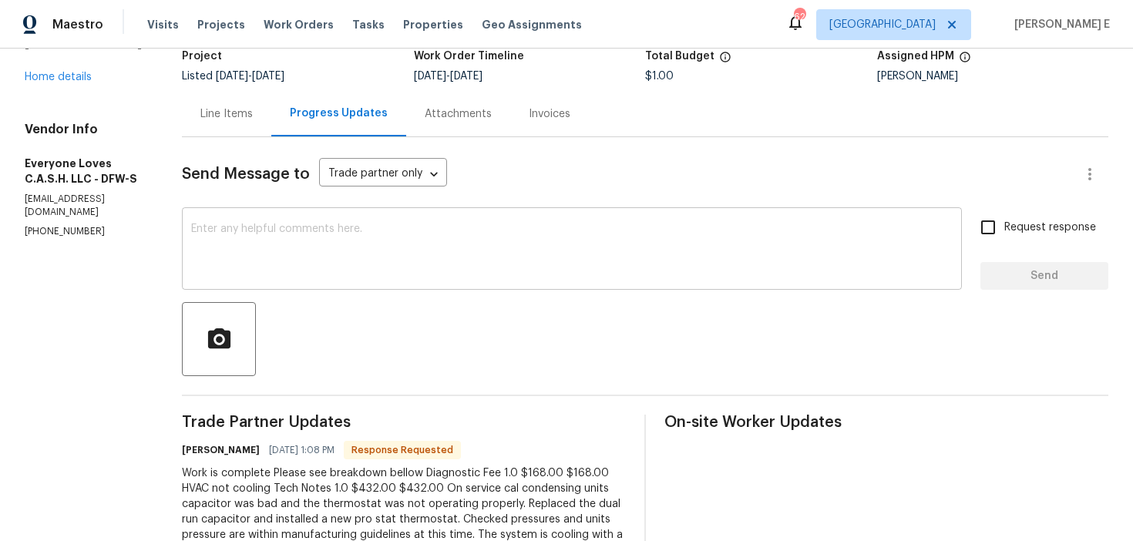
click at [395, 254] on textarea at bounding box center [572, 251] width 762 height 54
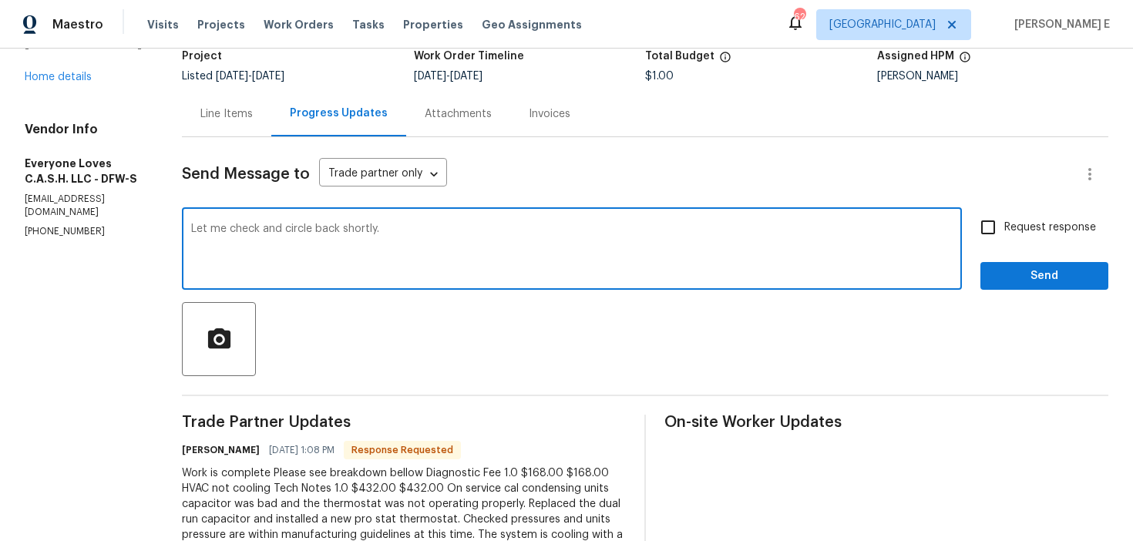
type textarea "Let me check and circle back shortly."
click at [1019, 265] on button "Send" at bounding box center [1045, 276] width 128 height 29
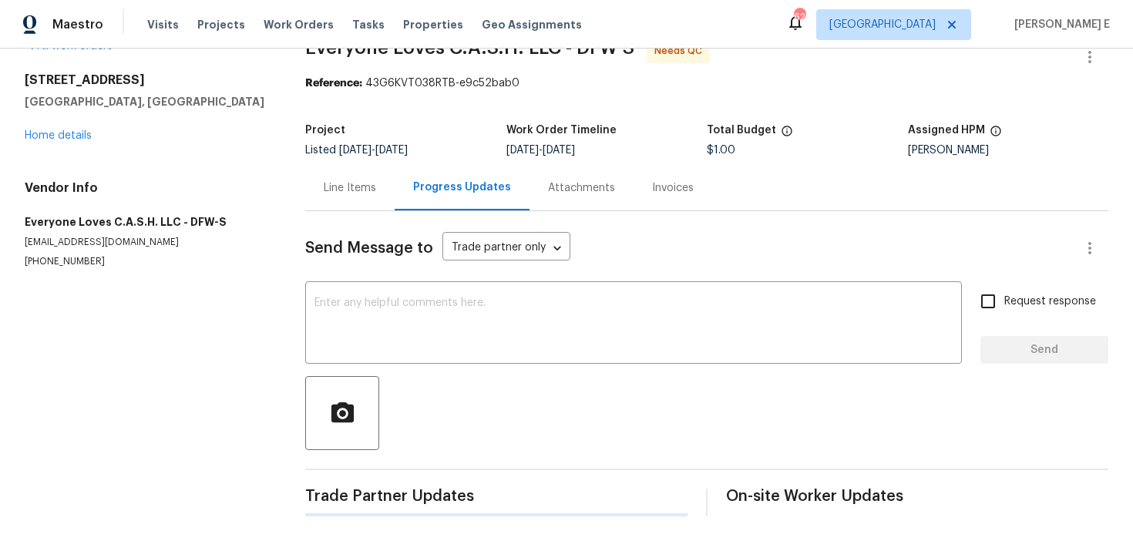
scroll to position [0, 0]
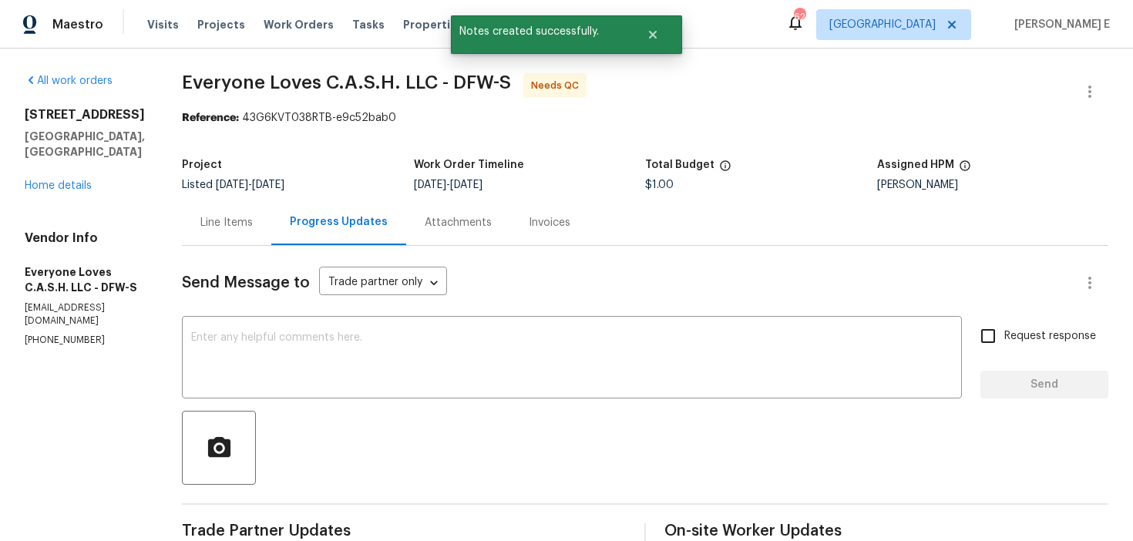
click at [232, 245] on div "Line Items" at bounding box center [226, 222] width 89 height 45
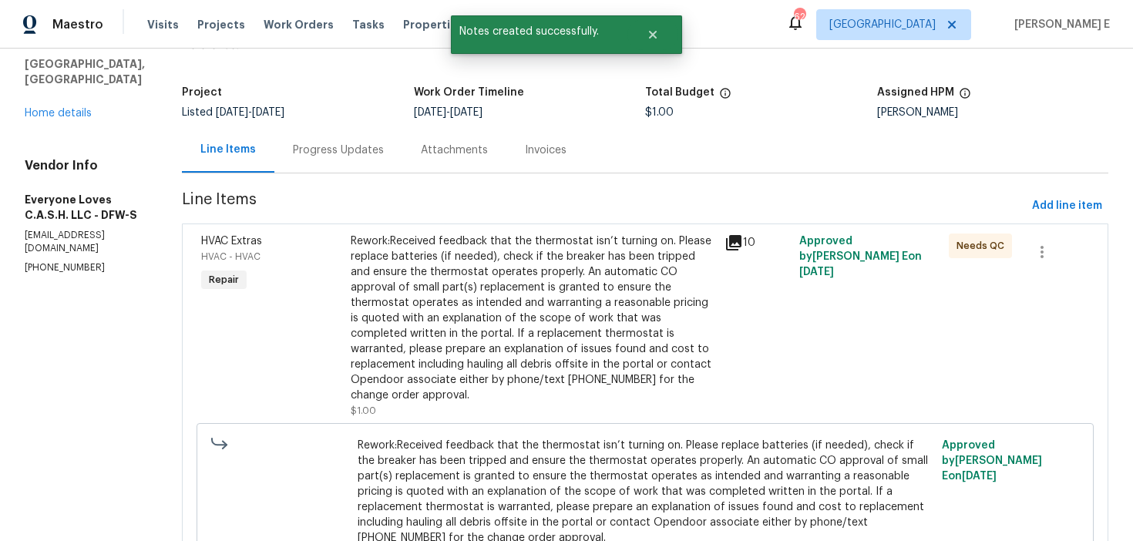
scroll to position [105, 0]
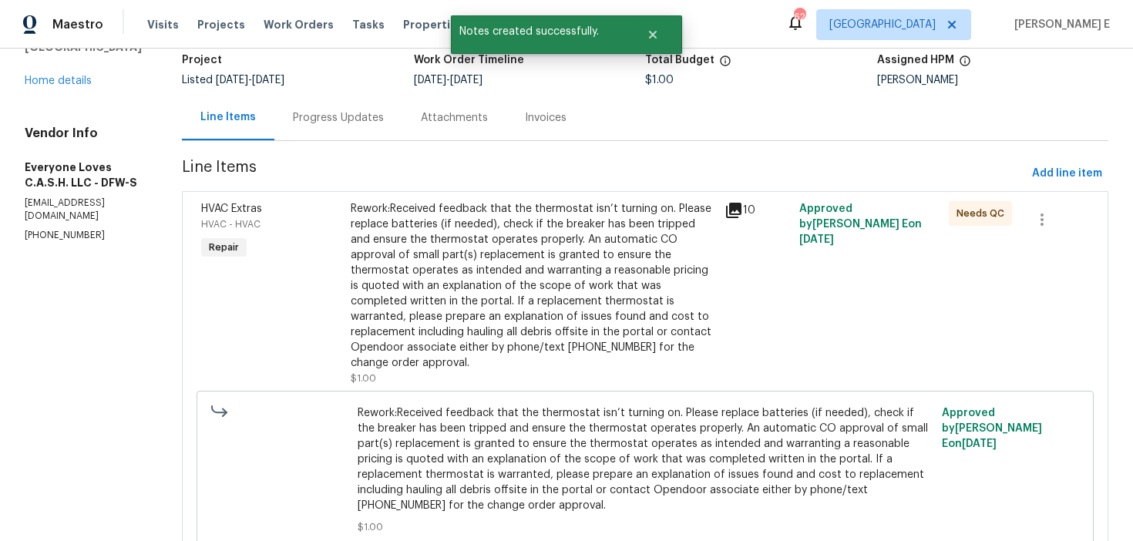
click at [508, 322] on div "Rework:Received feedback that the thermostat isn’t turning on. Please replace b…" at bounding box center [533, 286] width 365 height 170
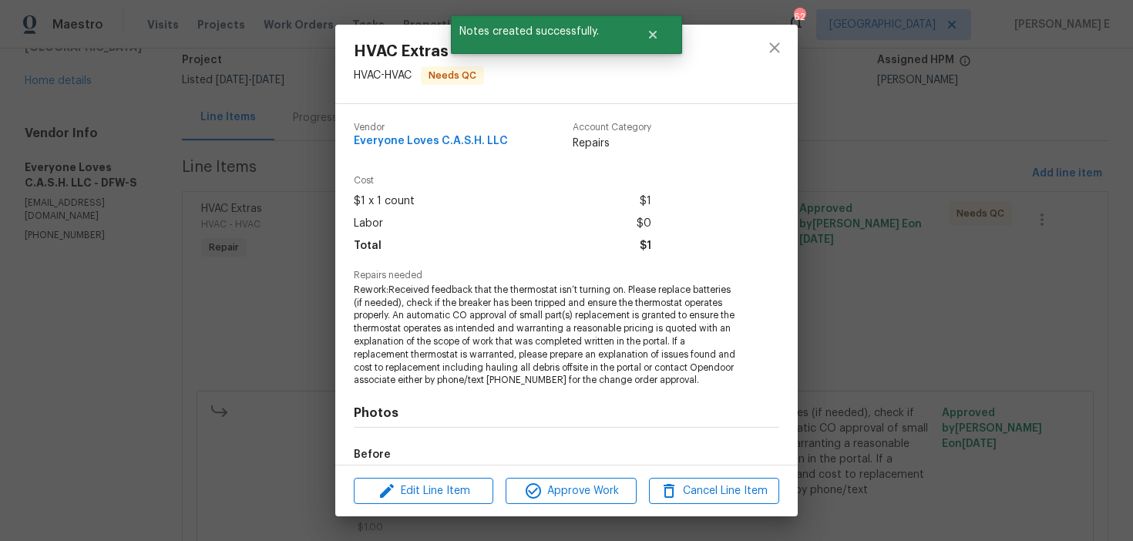
scroll to position [182, 0]
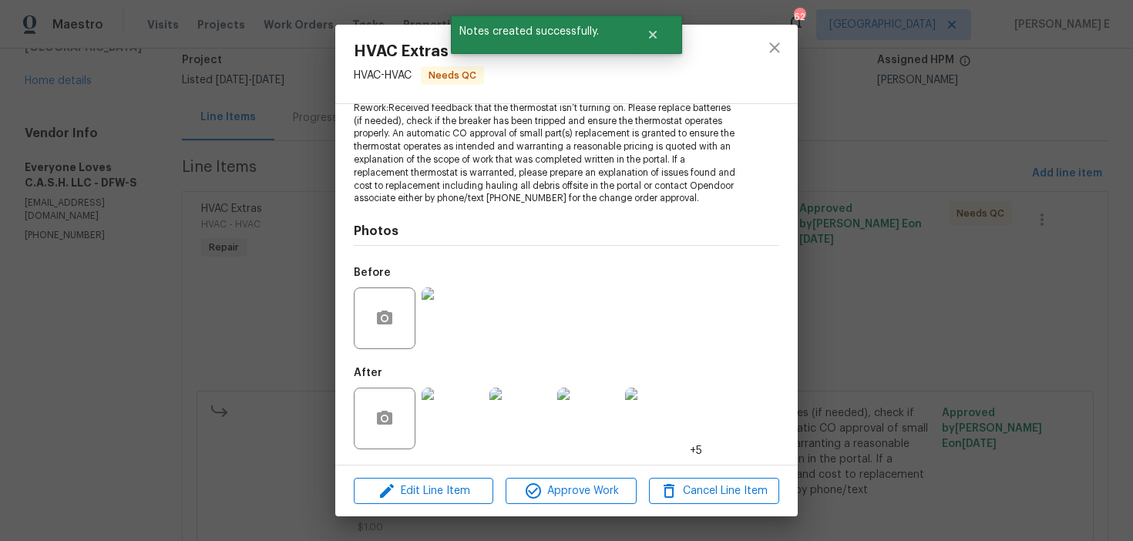
click at [443, 413] on img at bounding box center [453, 419] width 62 height 62
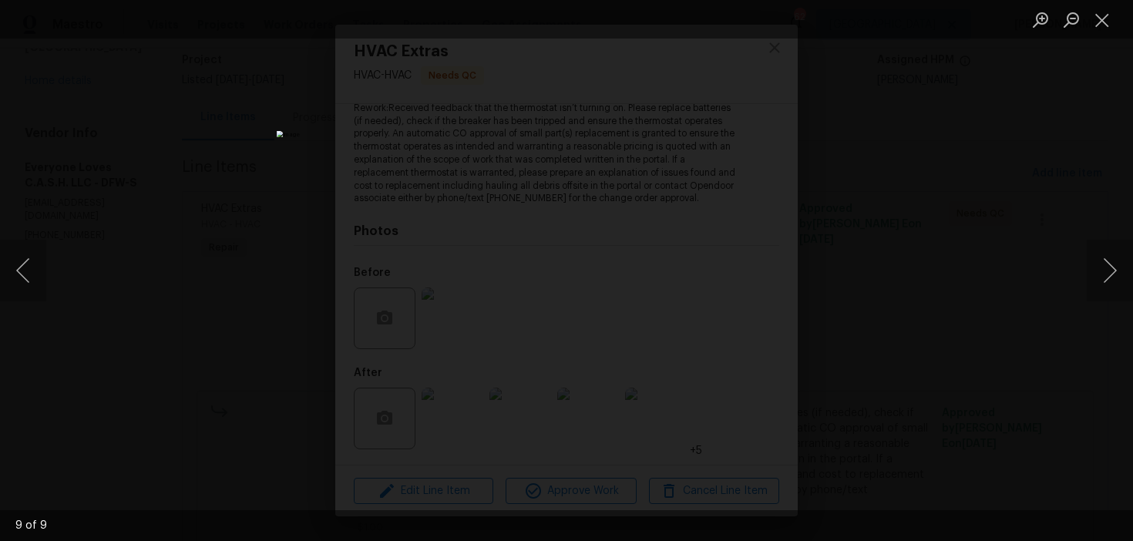
click at [880, 257] on div "Lightbox" at bounding box center [566, 270] width 1133 height 541
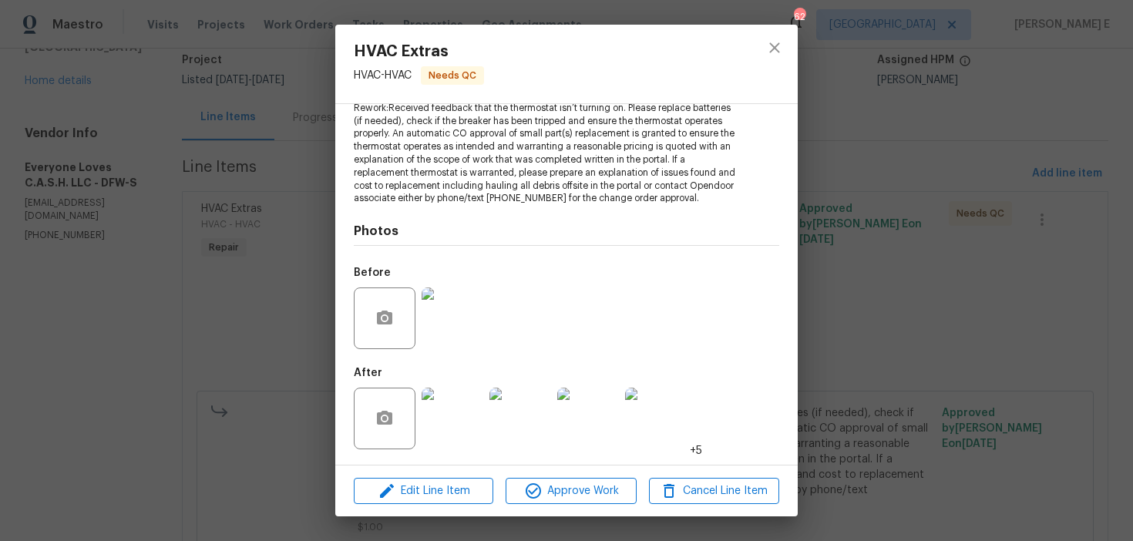
click at [880, 257] on div "HVAC Extras HVAC - HVAC Needs QC Vendor Everyone Loves C.A.S.H. LLC Account Cat…" at bounding box center [566, 270] width 1133 height 541
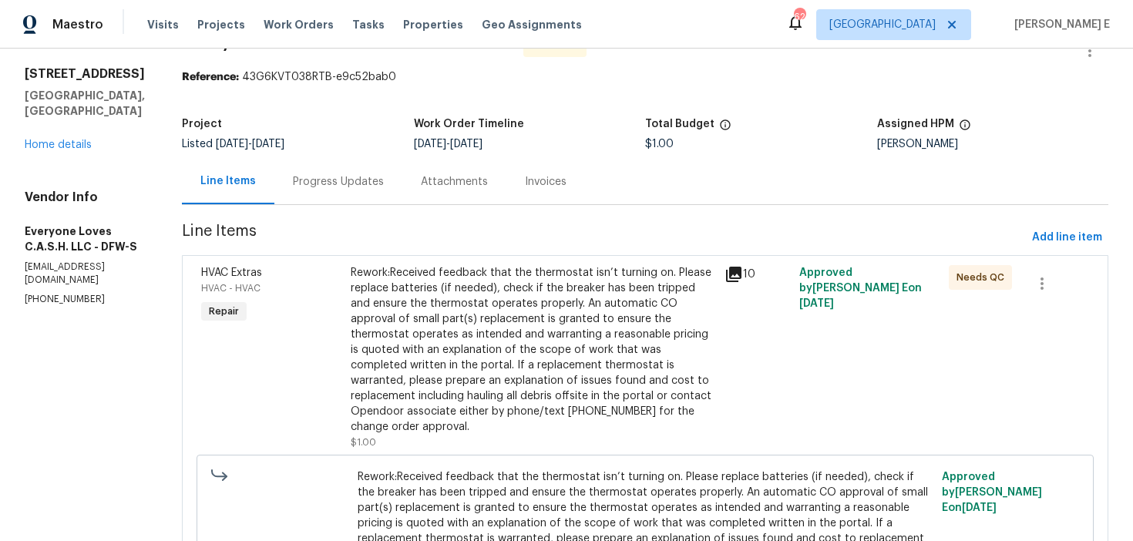
scroll to position [0, 0]
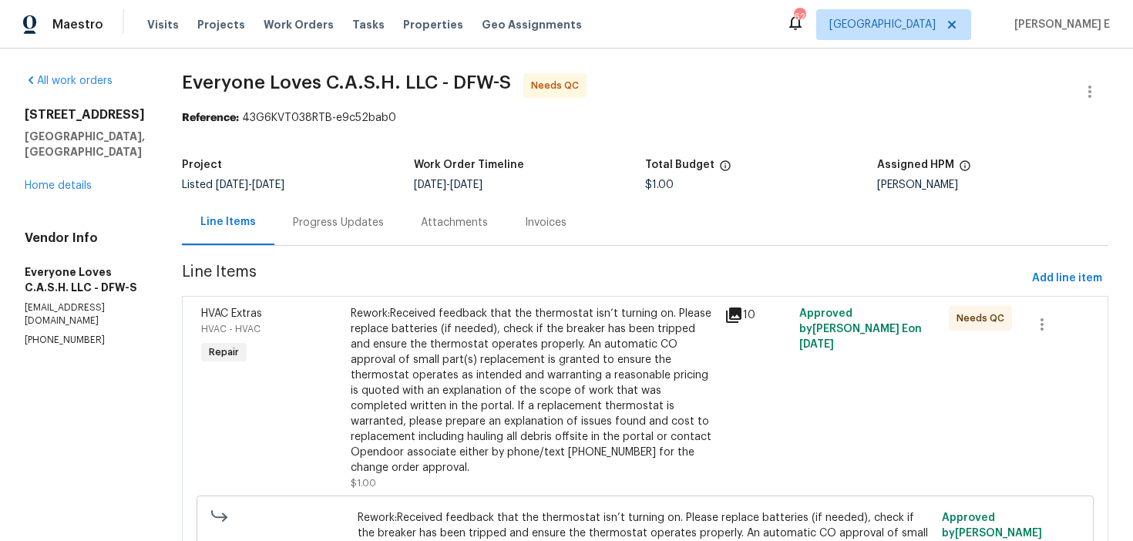
click at [362, 217] on div "Progress Updates" at bounding box center [338, 222] width 91 height 15
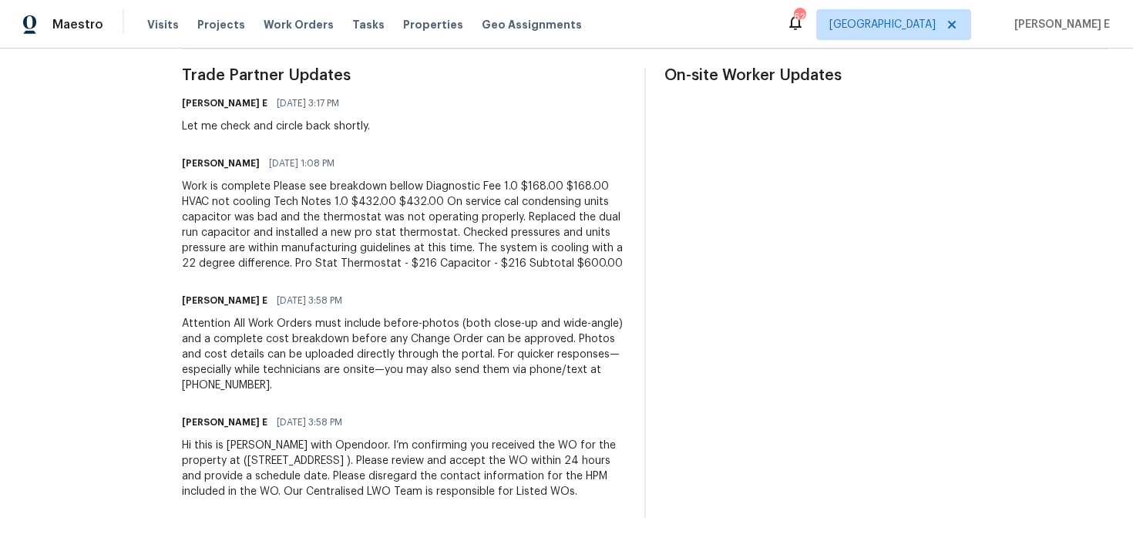
scroll to position [431, 0]
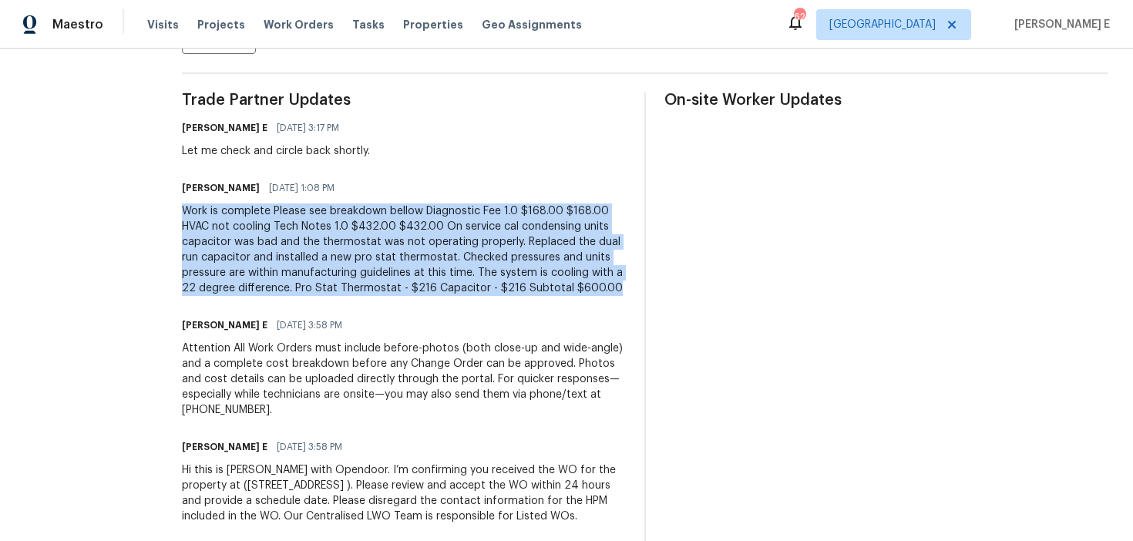
drag, startPoint x: 210, startPoint y: 213, endPoint x: 276, endPoint y: 306, distance: 114.0
click at [276, 296] on div "Work is complete Please see breakdown bellow Diagnostic Fee 1.0 $168.00 $168.00…" at bounding box center [404, 250] width 444 height 93
copy div "Work is complete Please see breakdown bellow Diagnostic Fee 1.0 $168.00 $168.00…"
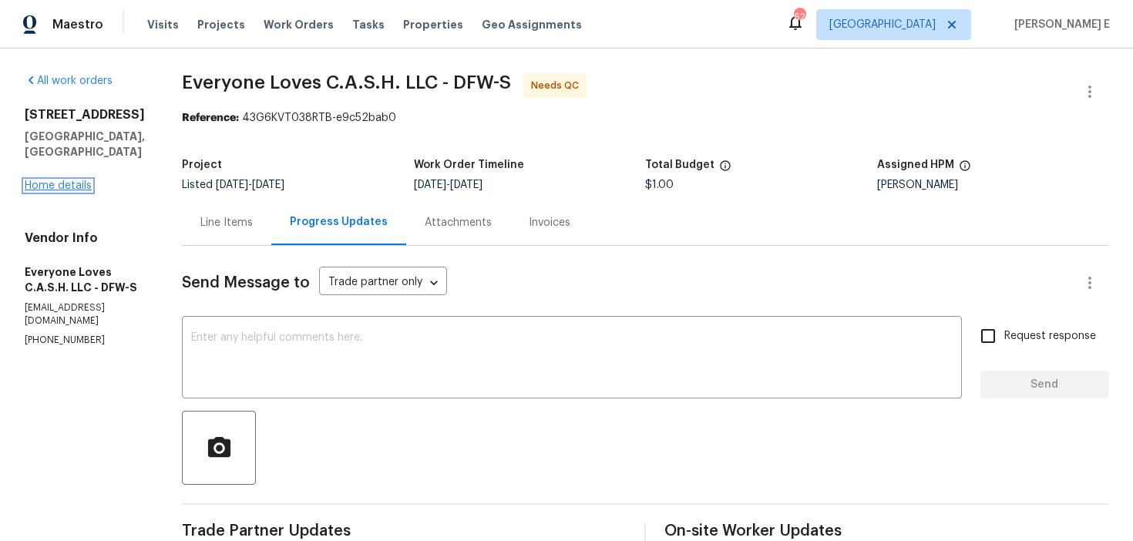
click at [50, 180] on link "Home details" at bounding box center [58, 185] width 67 height 11
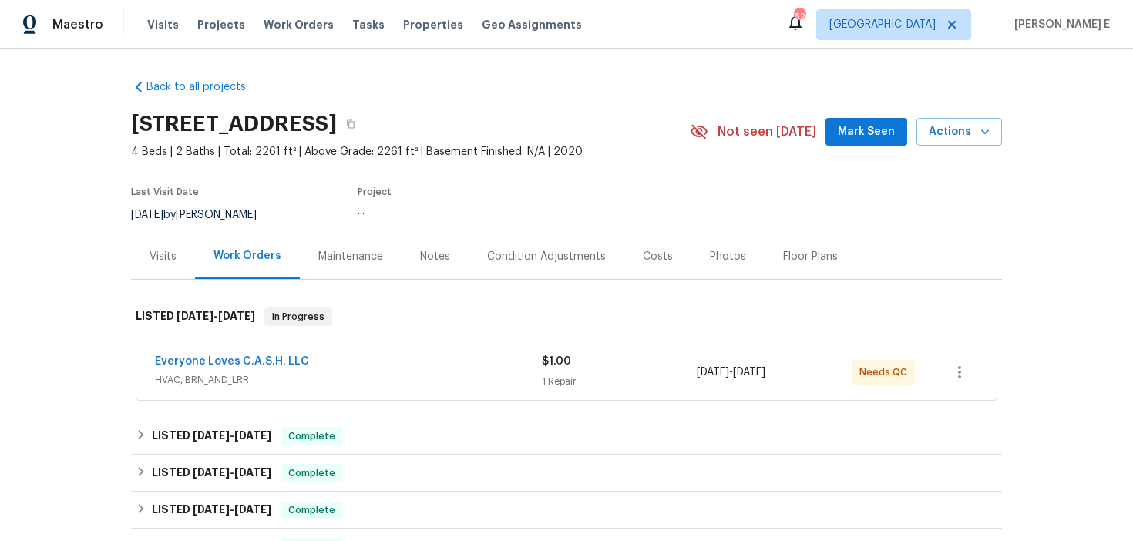
scroll to position [20, 0]
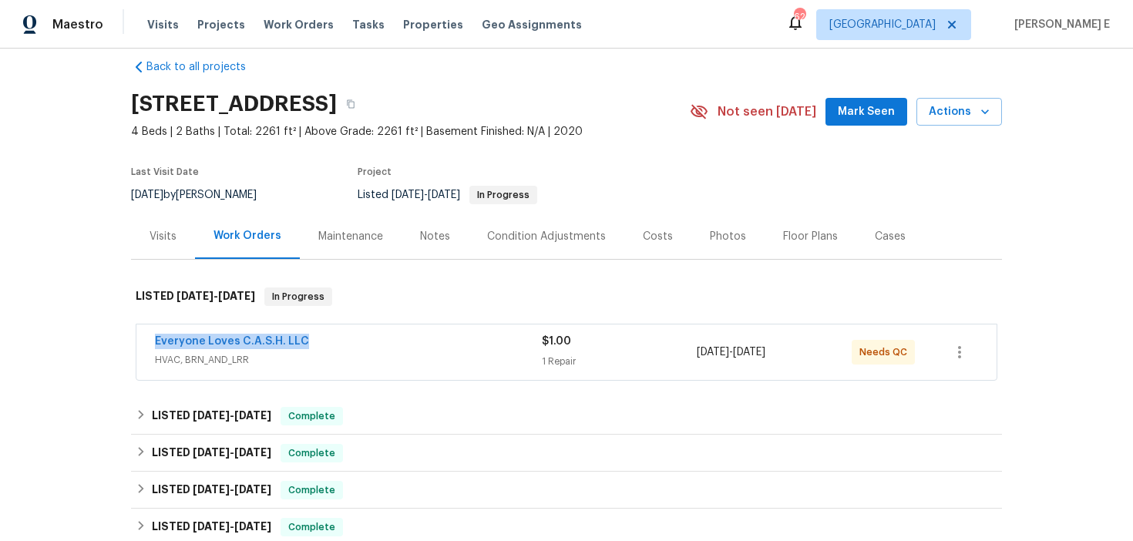
drag, startPoint x: 143, startPoint y: 341, endPoint x: 314, endPoint y: 342, distance: 171.1
click at [314, 342] on div "Everyone Loves C.A.S.H. LLC HVAC, BRN_AND_LRR $1.00 1 Repair 9/8/2025 - 9/10/20…" at bounding box center [566, 353] width 860 height 56
copy link "Everyone Loves C.A.S.H. LLC"
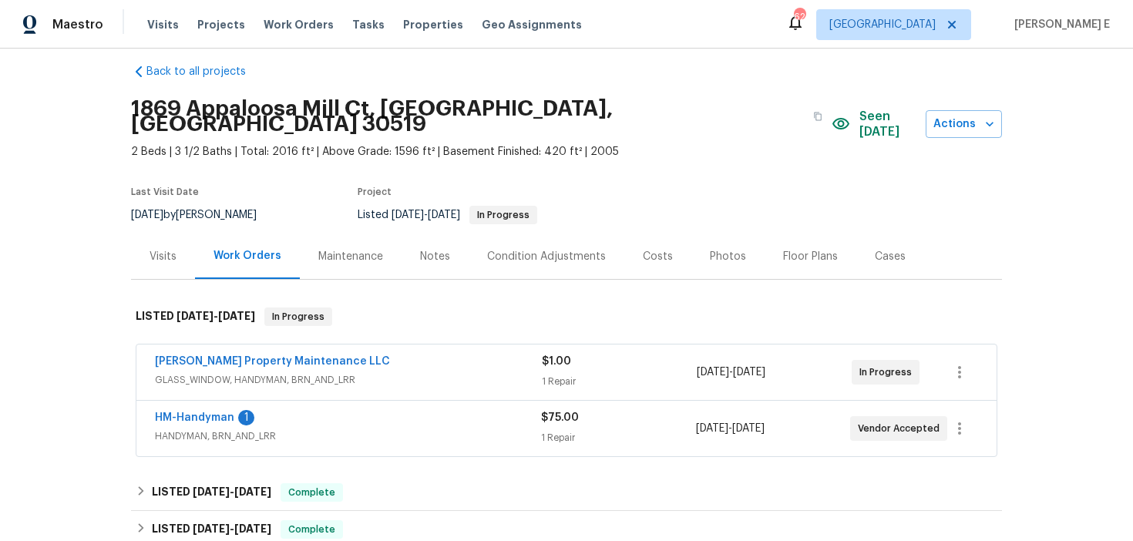
scroll to position [23, 0]
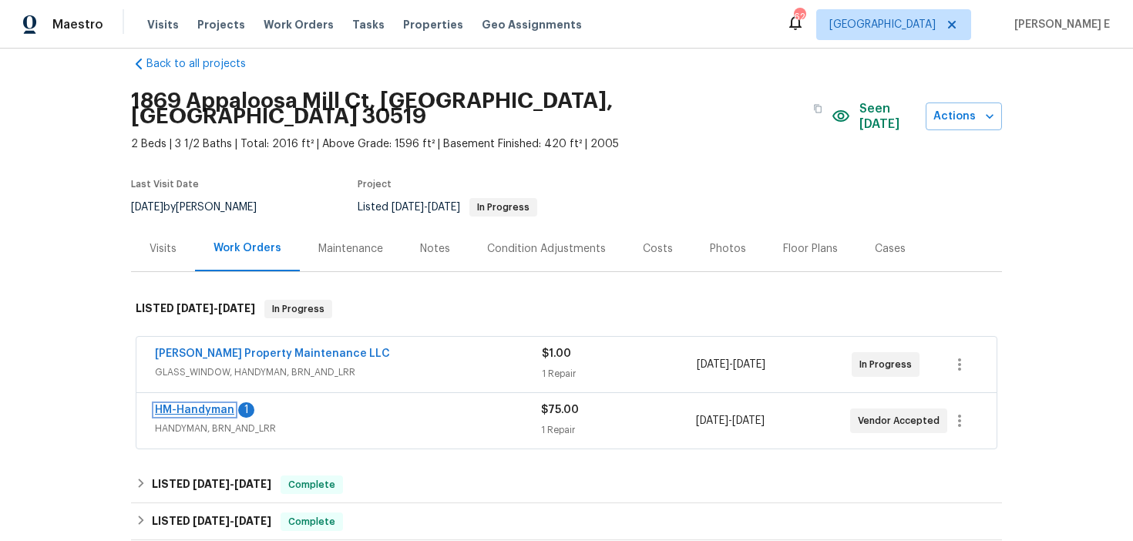
click at [202, 405] on link "HM-Handyman" at bounding box center [194, 410] width 79 height 11
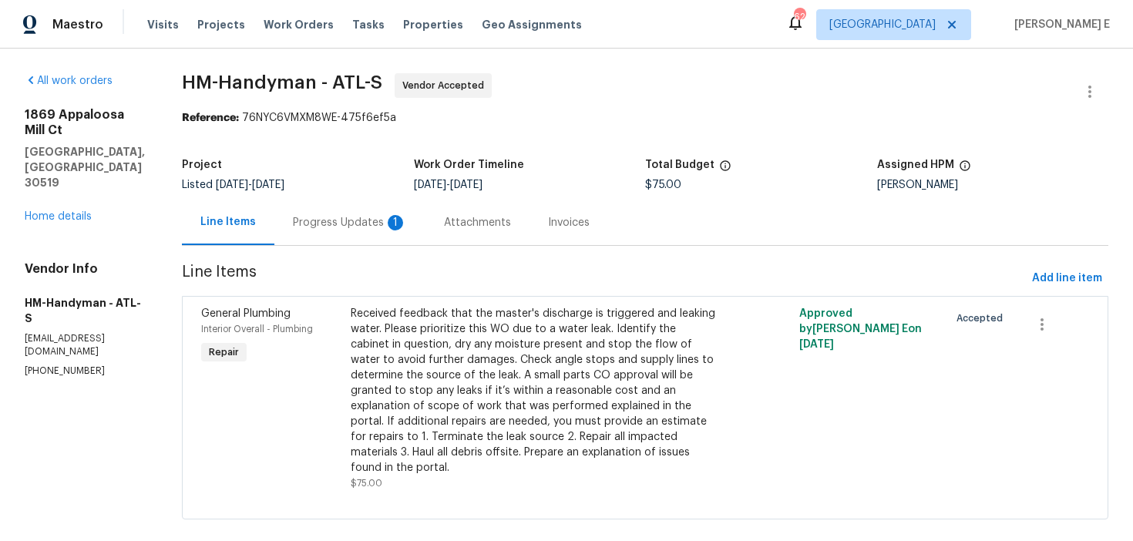
click at [397, 231] on div "Progress Updates 1" at bounding box center [349, 222] width 151 height 45
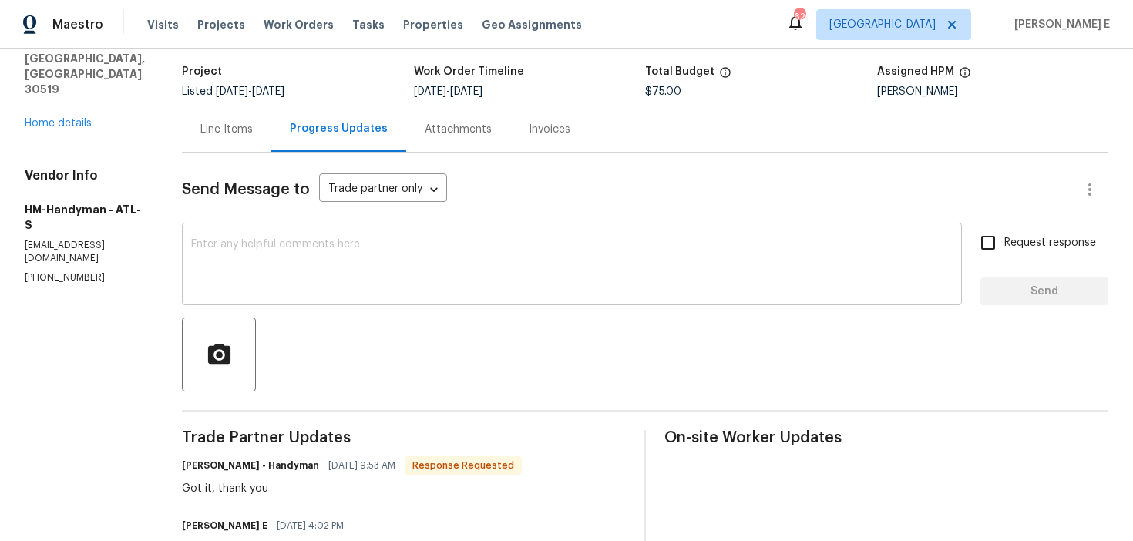
scroll to position [116, 0]
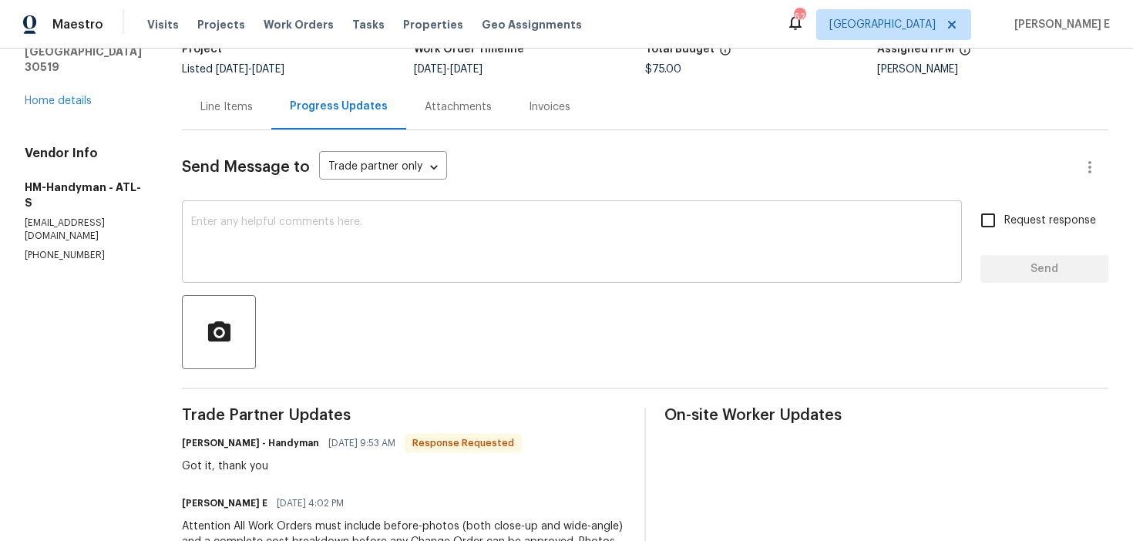
click at [409, 262] on textarea at bounding box center [572, 244] width 762 height 54
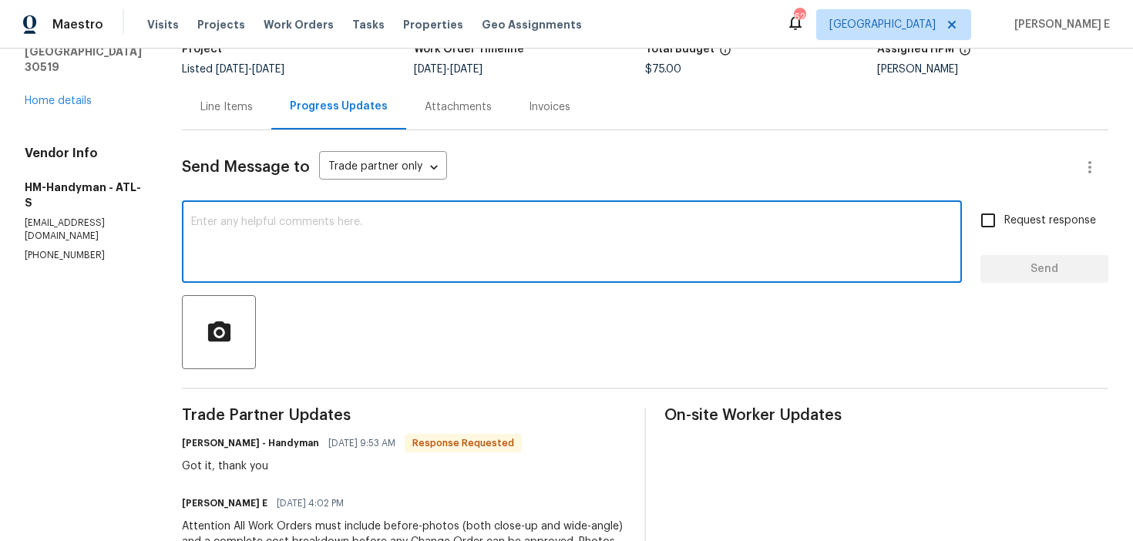
paste textarea "Thanks for accepting the work order! Just checking—do you have a scheduled date…"
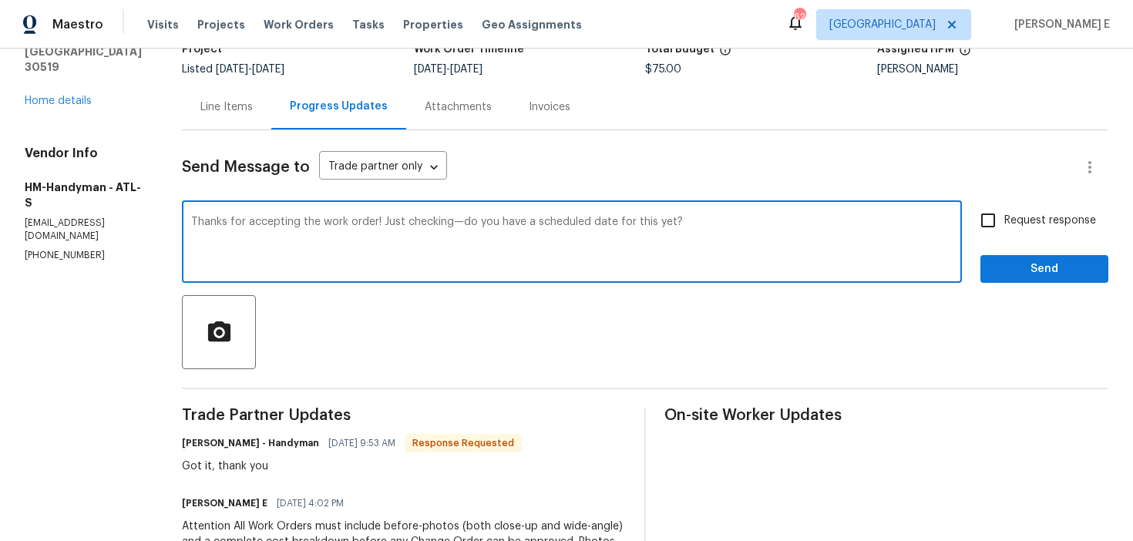
type textarea "Thanks for accepting the work order! Just checking—do you have a scheduled date…"
click at [1053, 224] on span "Request response" at bounding box center [1050, 221] width 92 height 16
click at [1004, 224] on input "Request response" at bounding box center [988, 220] width 32 height 32
checkbox input "true"
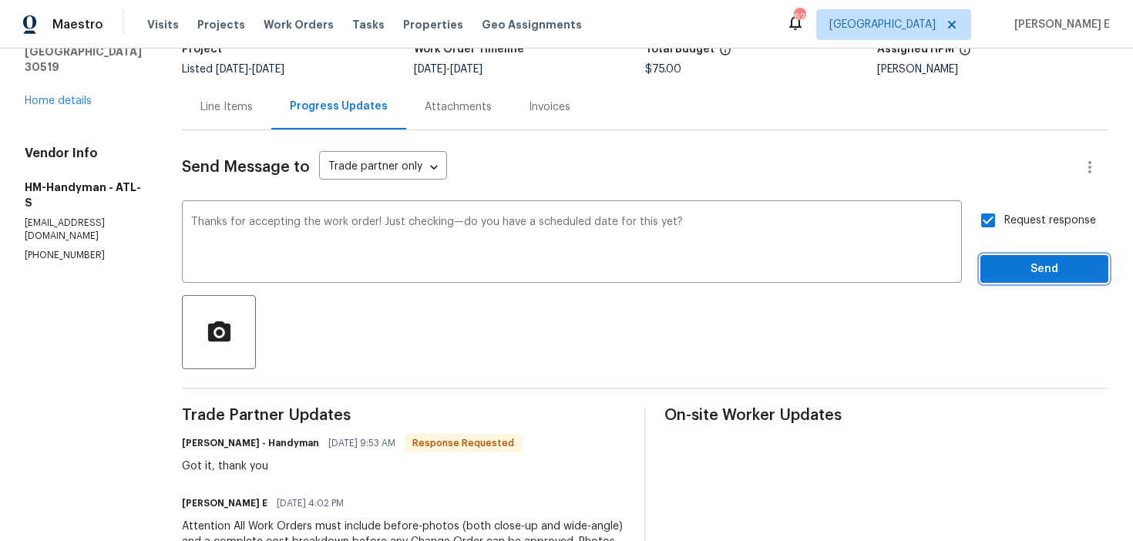
click at [1027, 282] on button "Send" at bounding box center [1045, 269] width 128 height 29
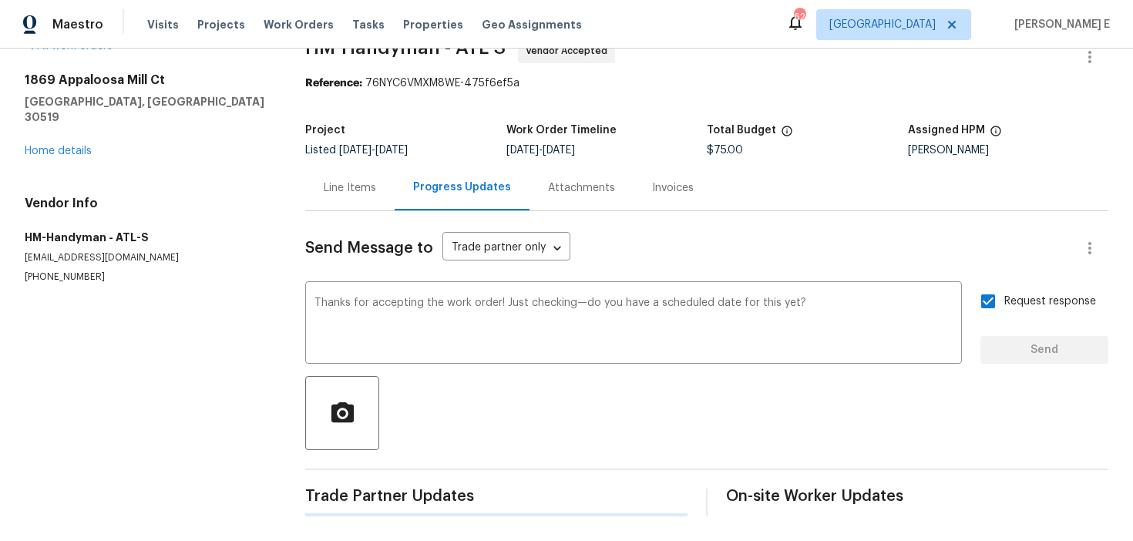
scroll to position [0, 0]
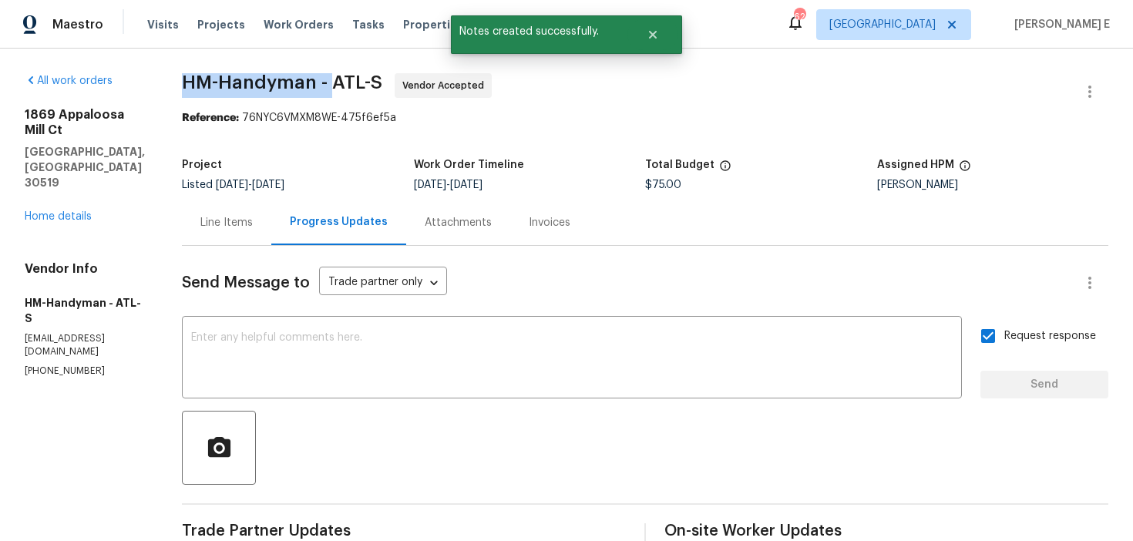
drag, startPoint x: 192, startPoint y: 81, endPoint x: 343, endPoint y: 82, distance: 151.1
click at [343, 82] on div "All work orders 1869 Appaloosa [GEOGRAPHIC_DATA] Home details Vendor Info HM-Ha…" at bounding box center [566, 493] width 1133 height 888
copy span "HM-Handyman -"
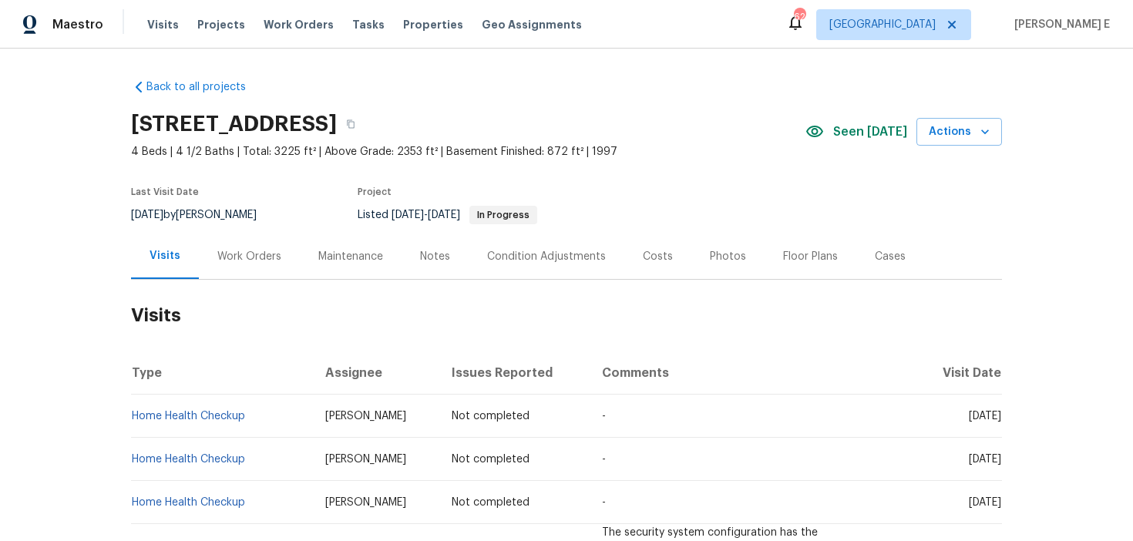
click at [259, 260] on div "Work Orders" at bounding box center [249, 256] width 64 height 15
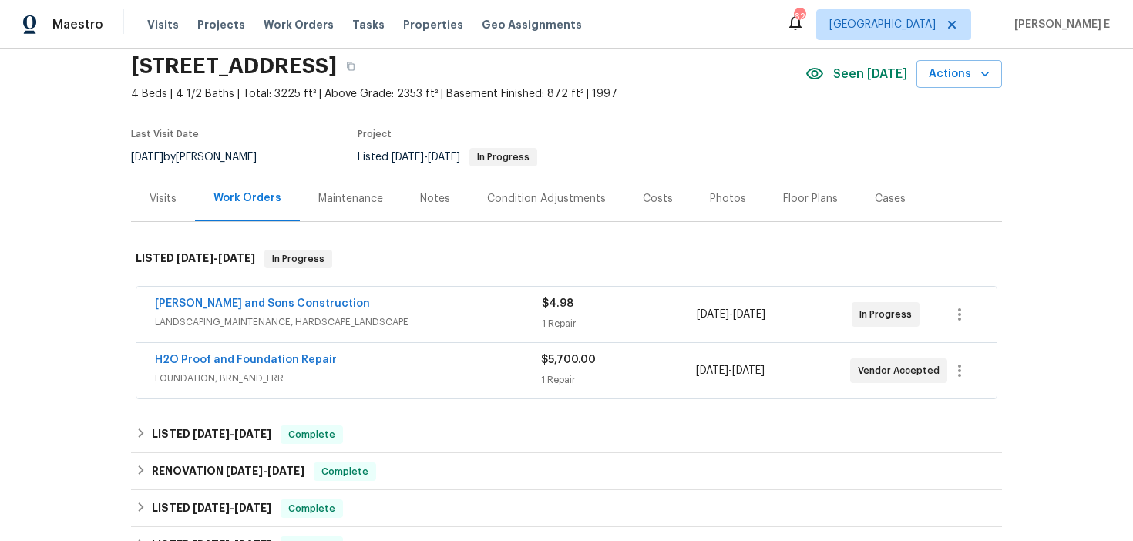
scroll to position [86, 0]
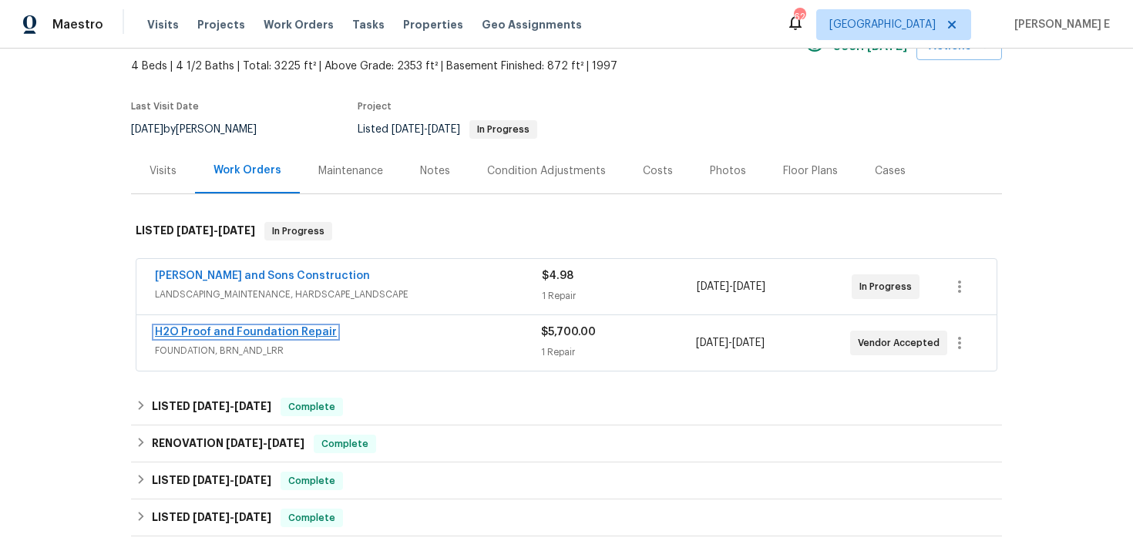
click at [240, 334] on link "H2O Proof and Foundation Repair" at bounding box center [246, 332] width 182 height 11
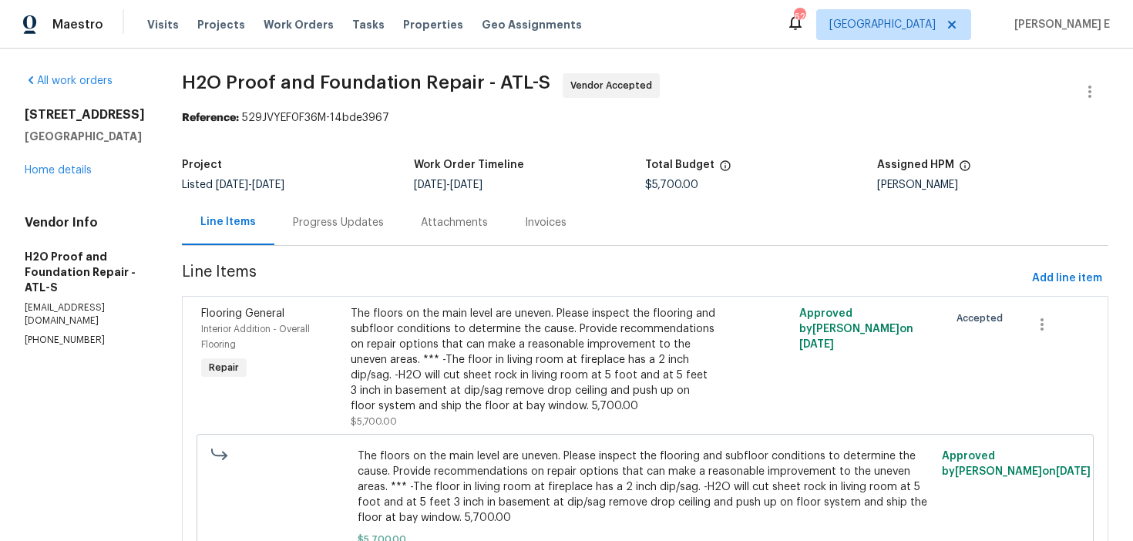
click at [312, 227] on div "Progress Updates" at bounding box center [338, 222] width 91 height 15
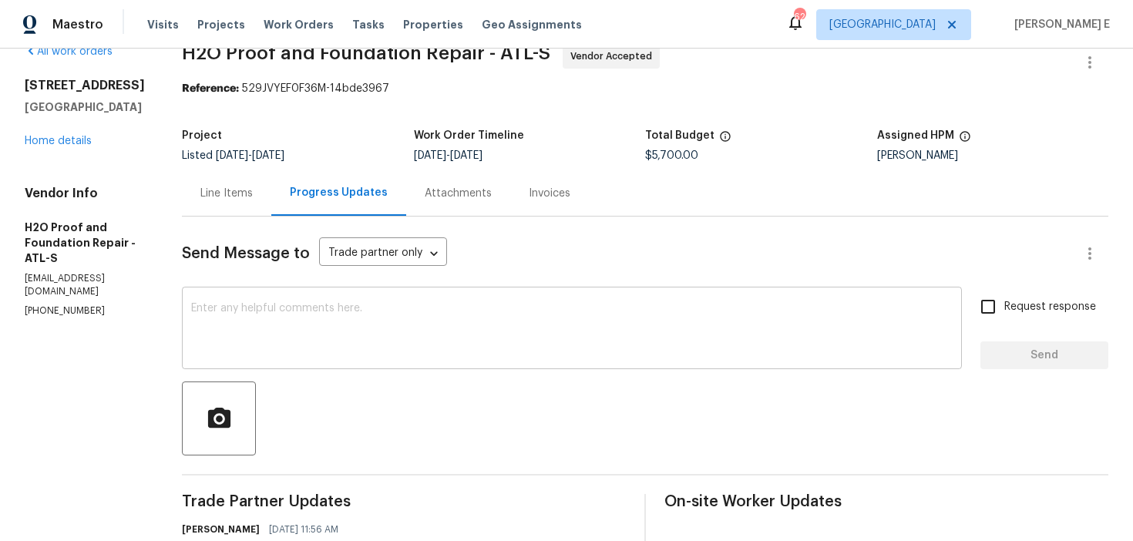
click at [487, 334] on textarea at bounding box center [572, 330] width 762 height 54
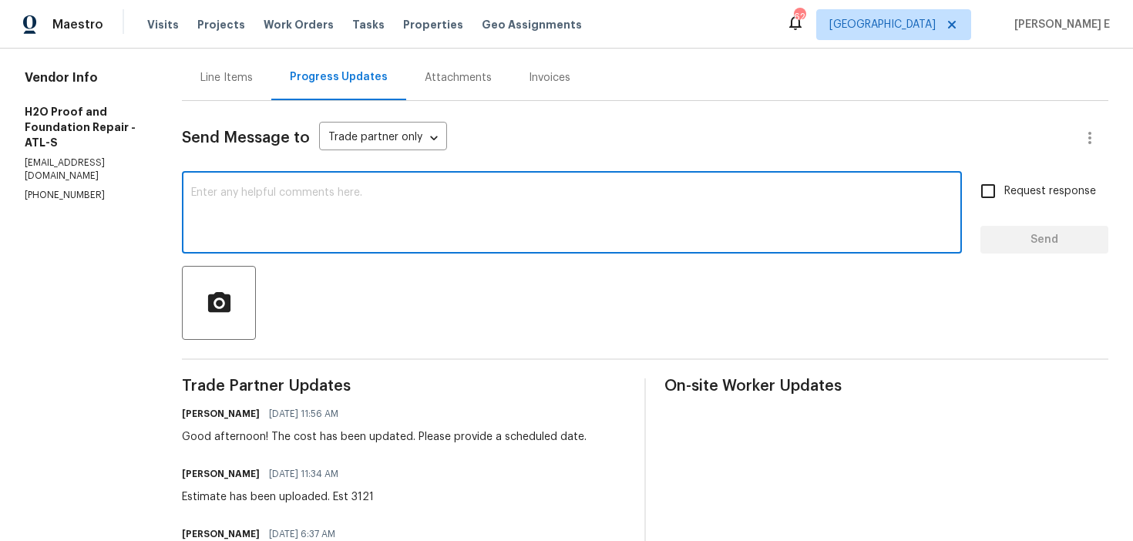
scroll to position [151, 0]
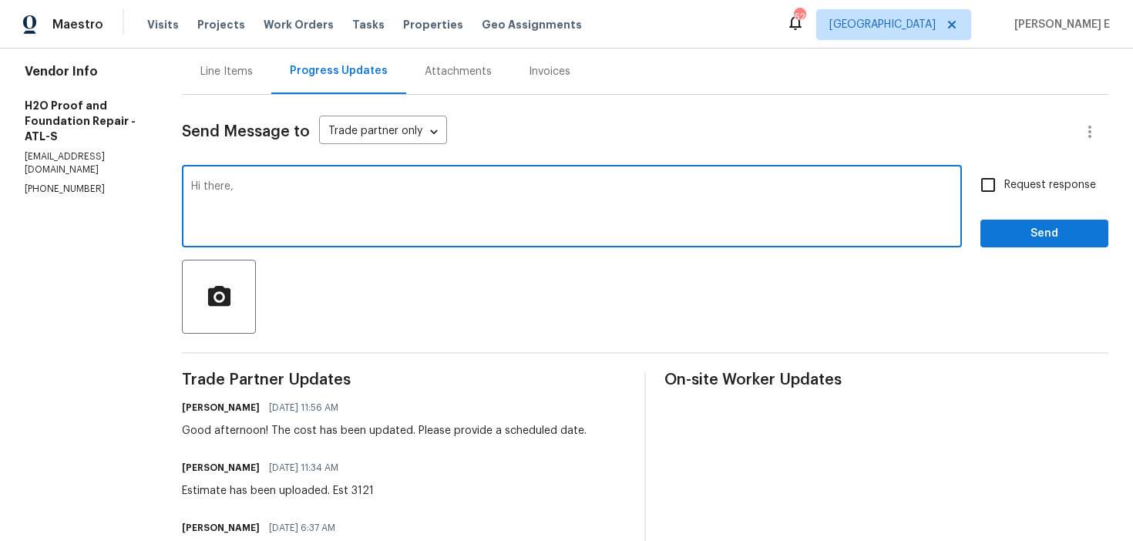
paste textarea "Any update on when this is planned?"
type textarea "Hi there, Any update on when this is planned?"
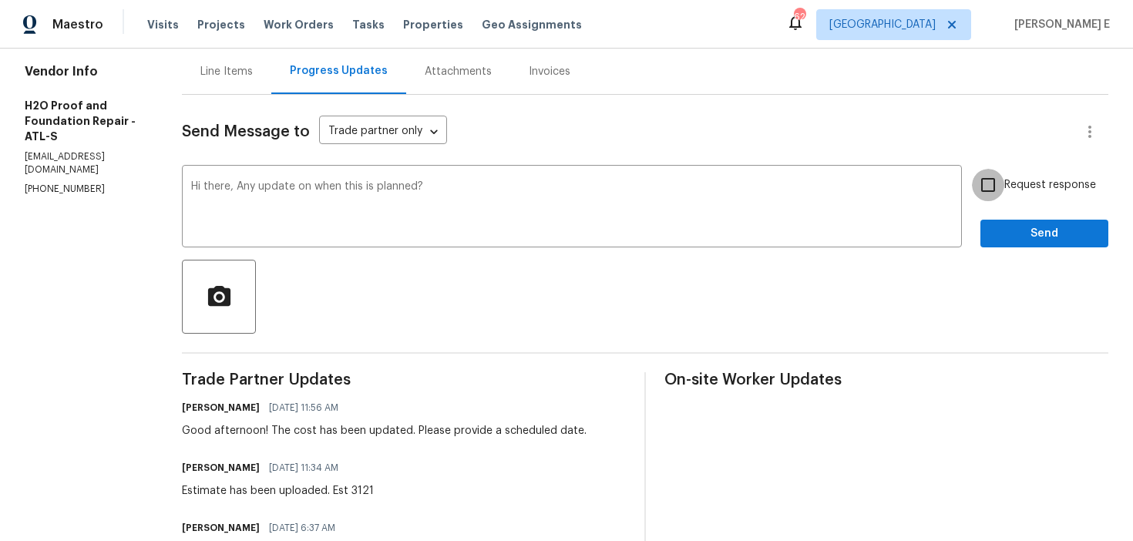
click at [976, 191] on input "Request response" at bounding box center [988, 185] width 32 height 32
checkbox input "true"
click at [982, 242] on button "Send" at bounding box center [1045, 234] width 128 height 29
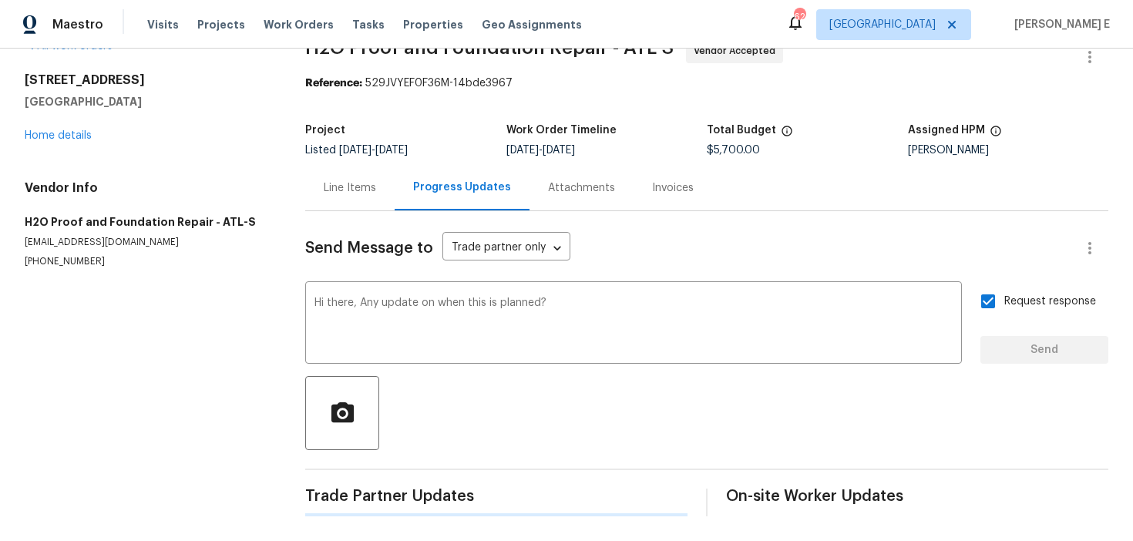
scroll to position [0, 0]
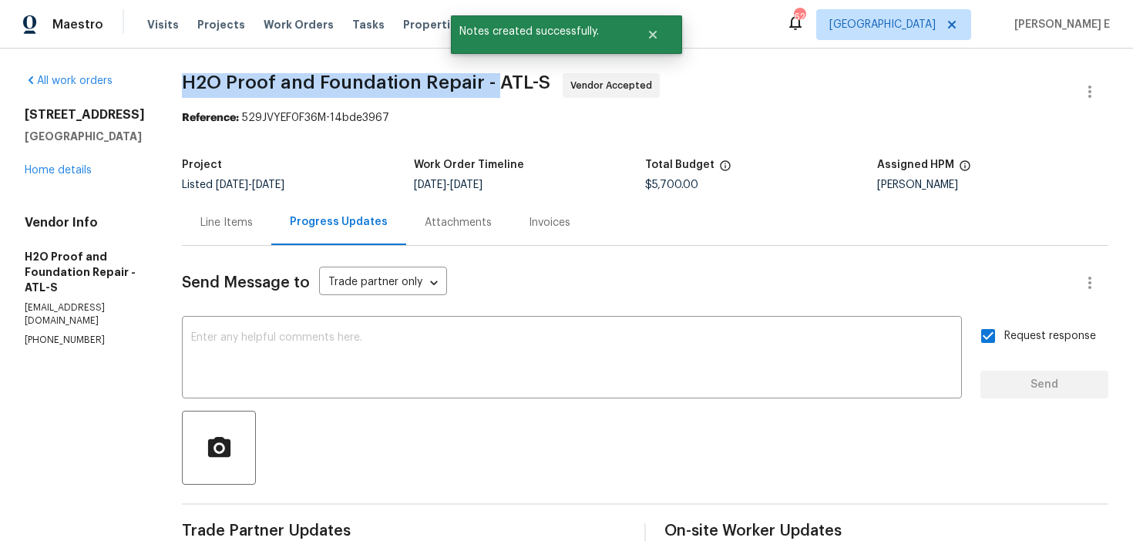
drag, startPoint x: 178, startPoint y: 83, endPoint x: 488, endPoint y: 81, distance: 309.9
click at [488, 81] on span "H2O Proof and Foundation Repair - ATL-S" at bounding box center [366, 82] width 368 height 19
copy span "H2O Proof and Foundation Repair -"
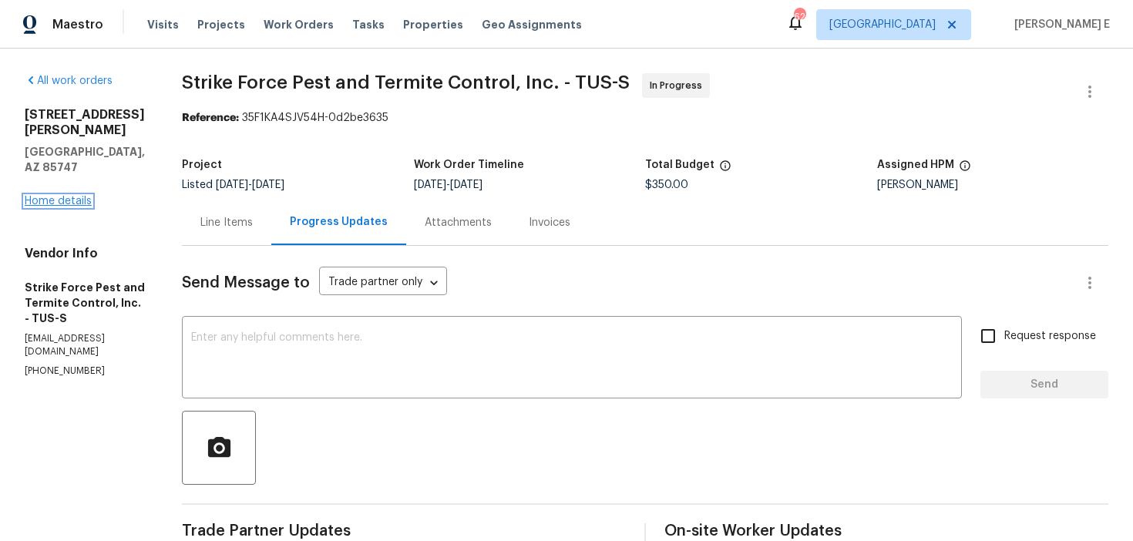
click at [86, 196] on link "Home details" at bounding box center [58, 201] width 67 height 11
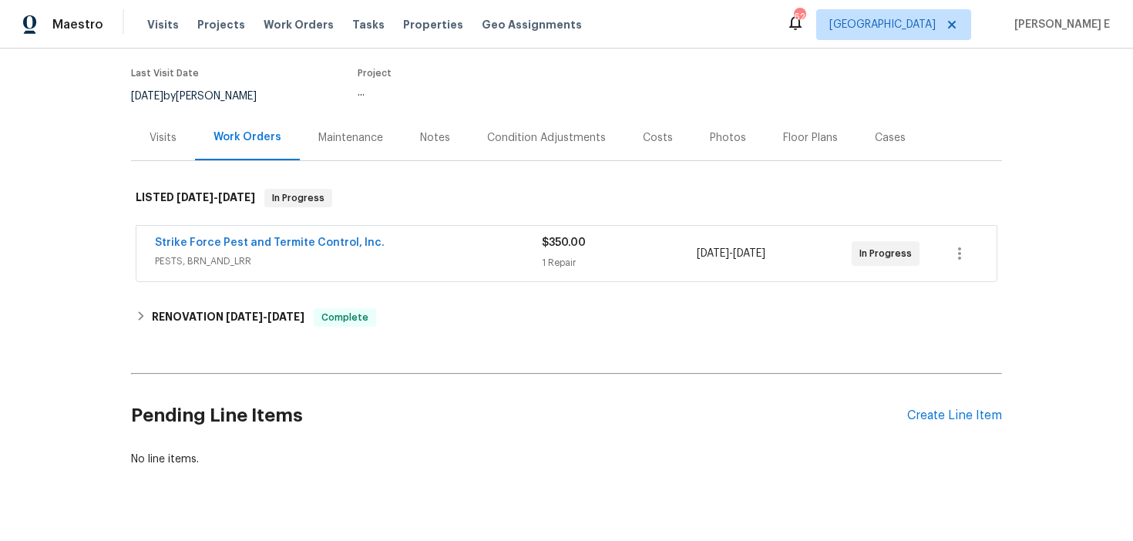
scroll to position [122, 0]
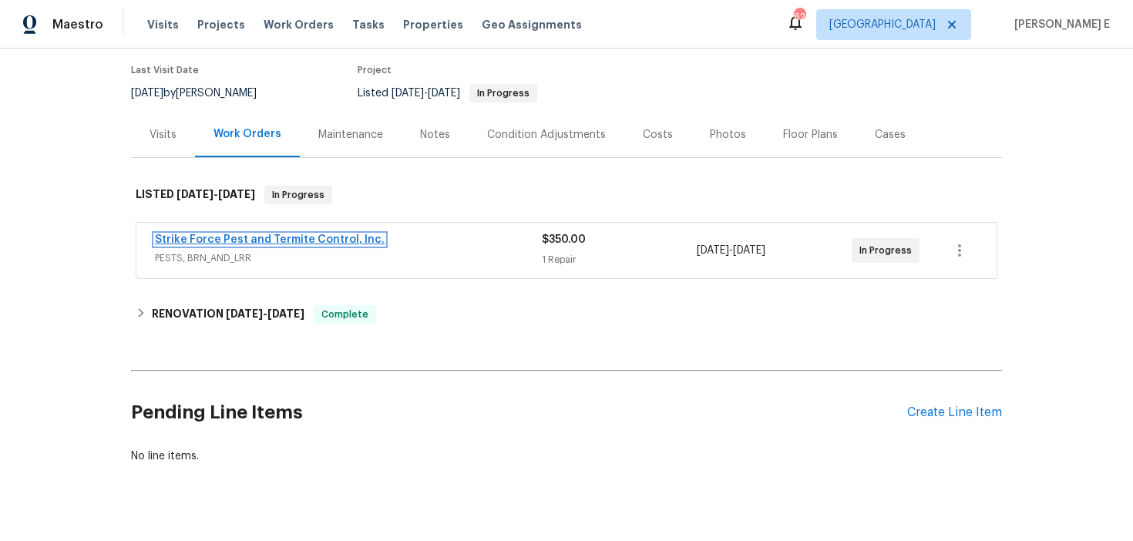
click at [304, 244] on link "Strike Force Pest and Termite Control, Inc." at bounding box center [270, 239] width 230 height 11
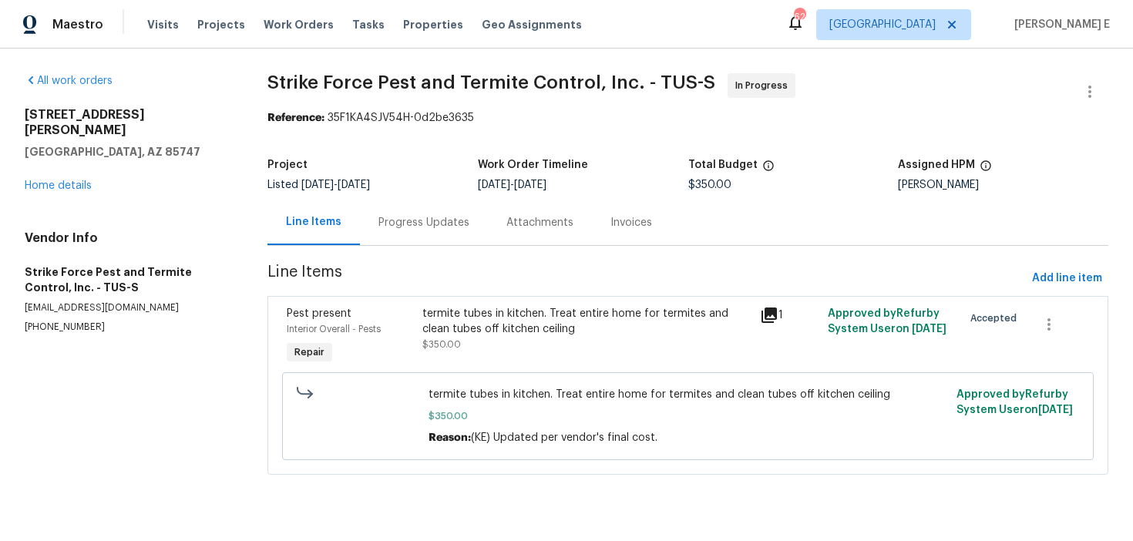
click at [409, 237] on div "Progress Updates" at bounding box center [424, 222] width 128 height 45
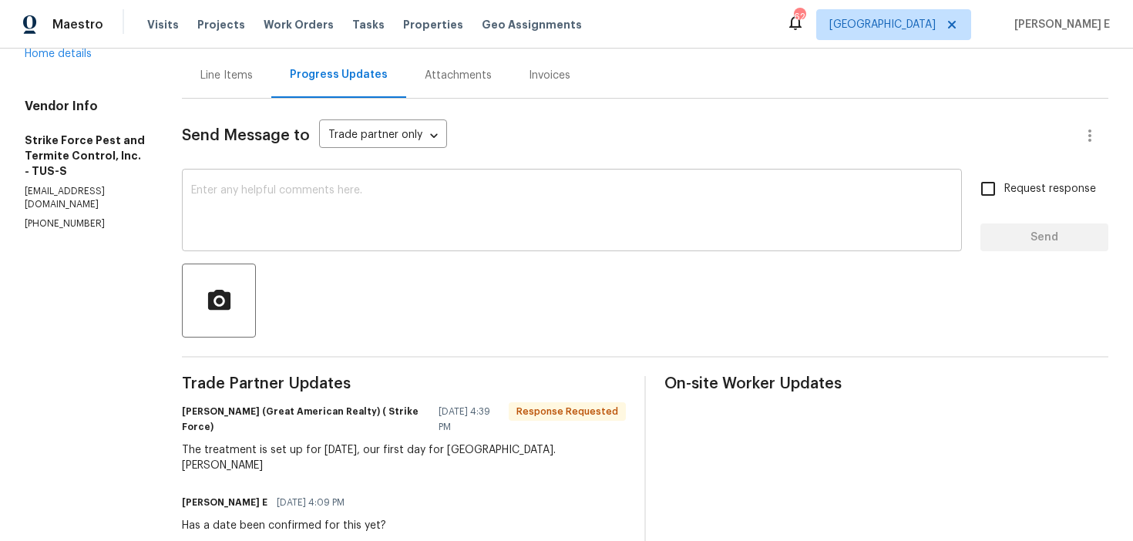
scroll to position [145, 0]
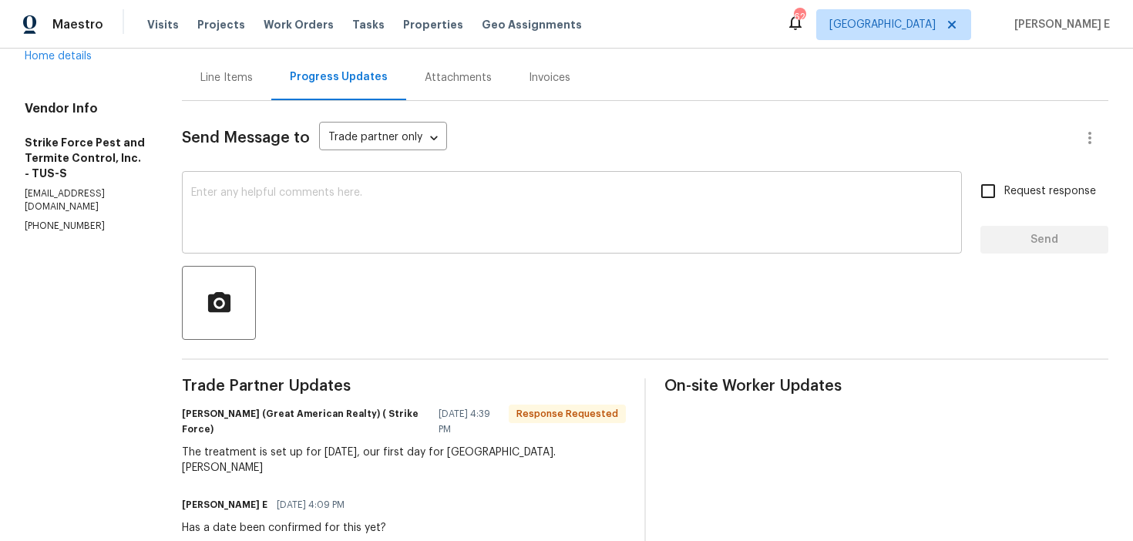
click at [435, 249] on div "x ​" at bounding box center [572, 214] width 780 height 79
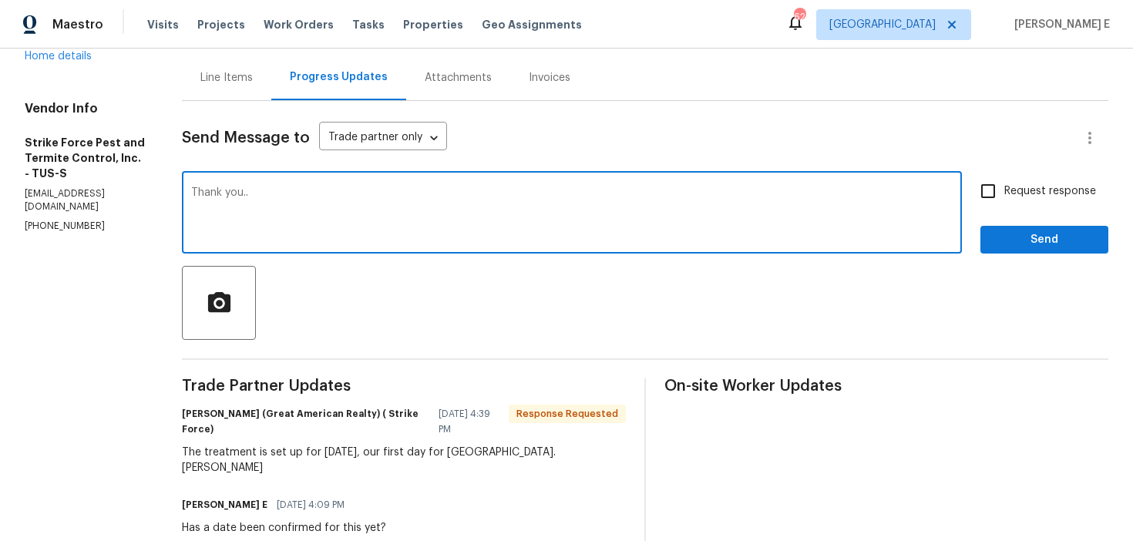
type textarea "Thank you.."
click at [1032, 201] on label "Request response" at bounding box center [1034, 191] width 124 height 32
click at [1004, 201] on input "Request response" at bounding box center [988, 191] width 32 height 32
checkbox input "true"
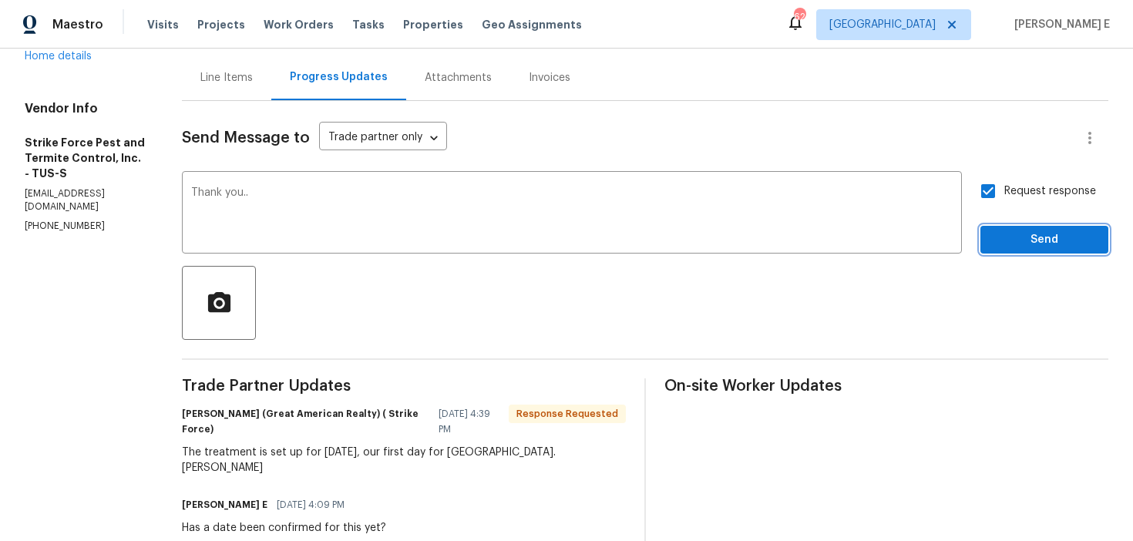
click at [1014, 244] on span "Send" at bounding box center [1044, 239] width 103 height 19
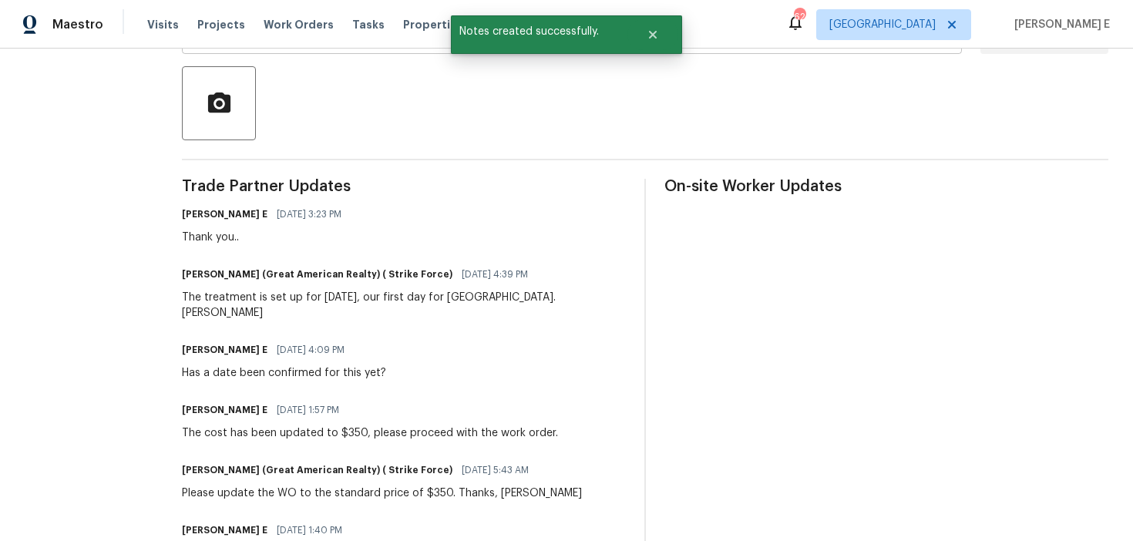
scroll to position [0, 0]
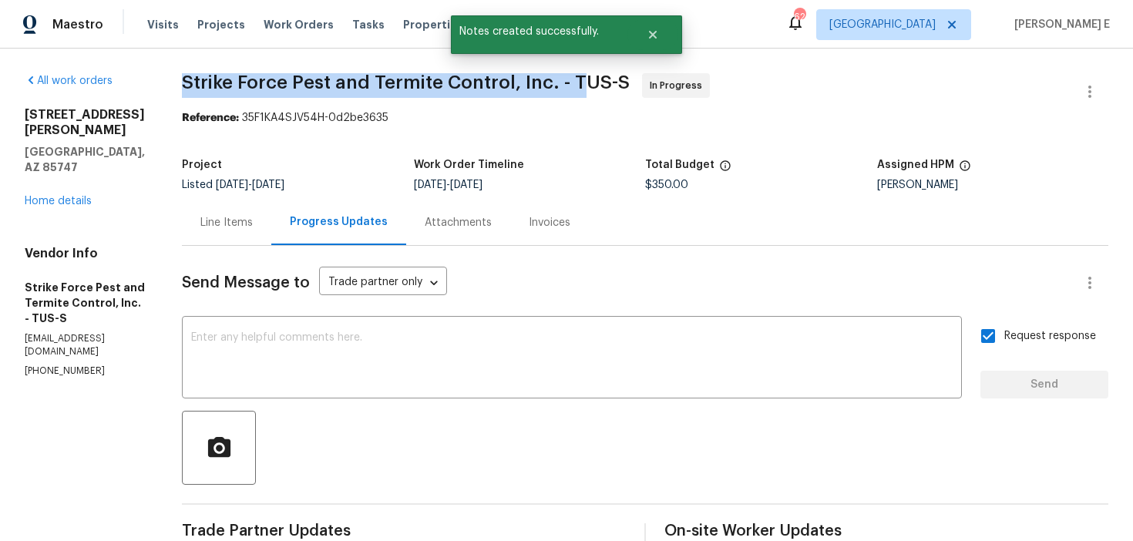
drag, startPoint x: 191, startPoint y: 87, endPoint x: 585, endPoint y: 80, distance: 394.0
copy span "Strike Force Pest and Termite Control, Inc. - T"
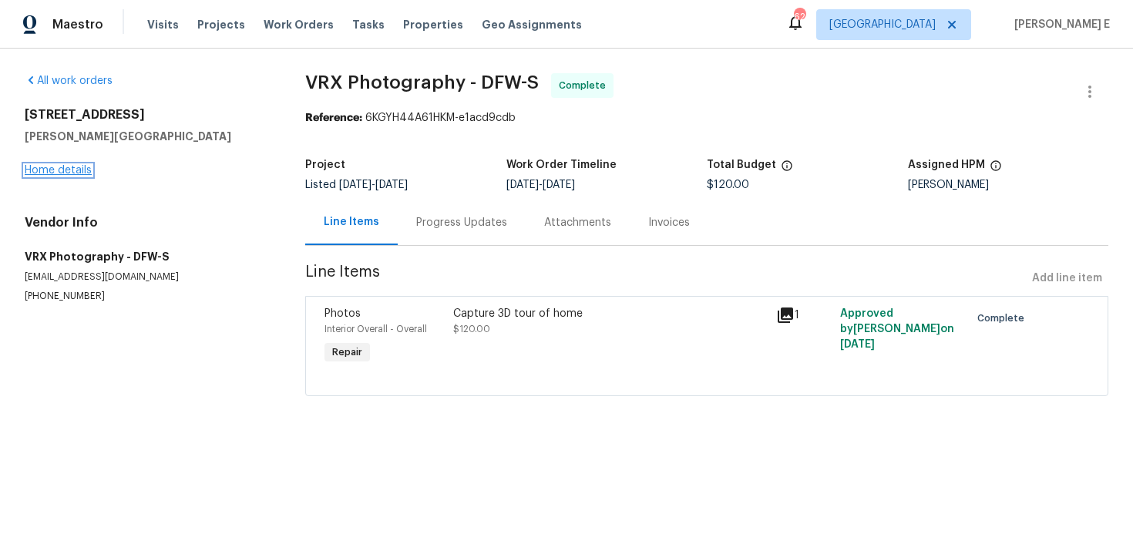
click at [45, 170] on link "Home details" at bounding box center [58, 170] width 67 height 11
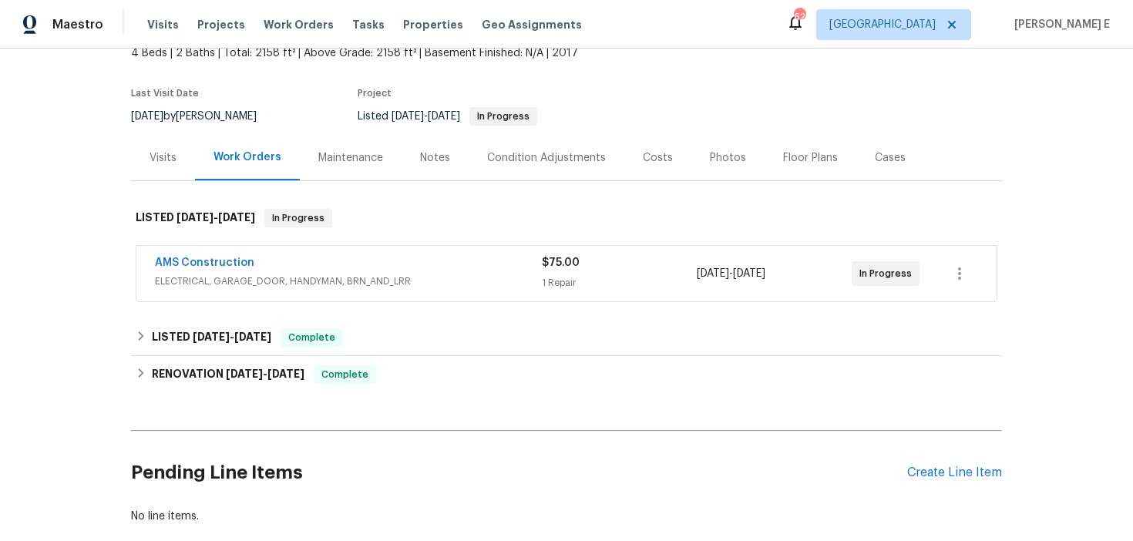
scroll to position [100, 0]
click at [225, 263] on link "AMS Construction" at bounding box center [204, 261] width 99 height 11
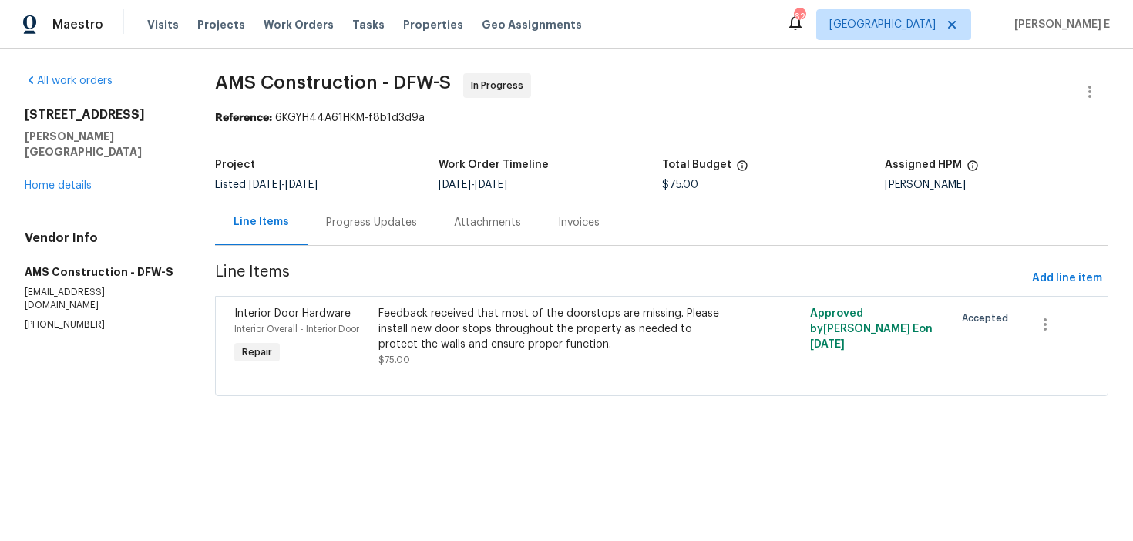
click at [385, 238] on div "Progress Updates" at bounding box center [372, 222] width 128 height 45
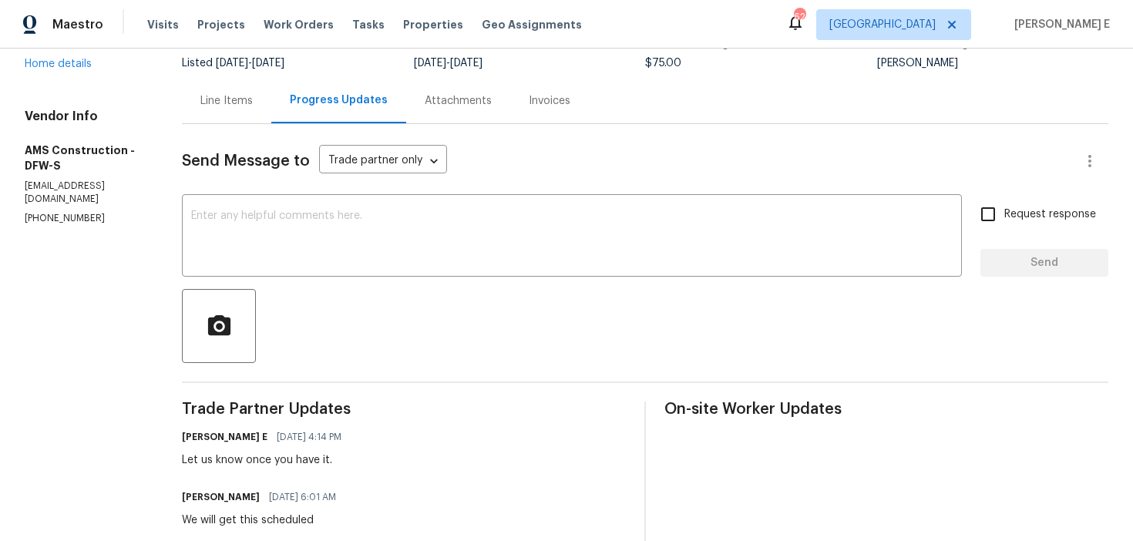
scroll to position [59, 0]
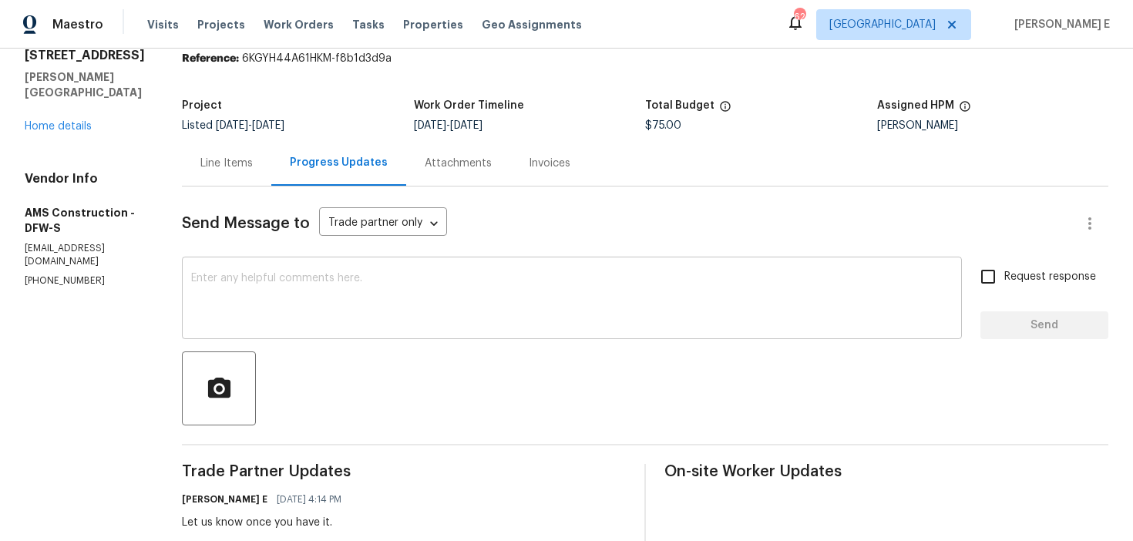
click at [426, 272] on div "x ​" at bounding box center [572, 300] width 780 height 79
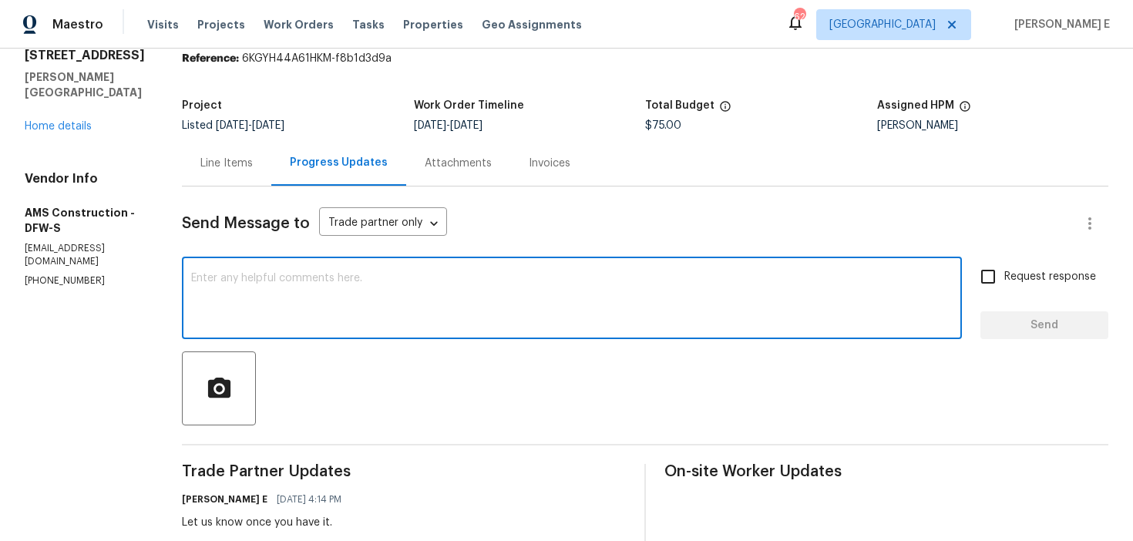
paste textarea "Any update on when this is planned?"
type textarea "Any update on when this is planned?"
click at [994, 287] on input "Request response" at bounding box center [988, 277] width 32 height 32
checkbox input "true"
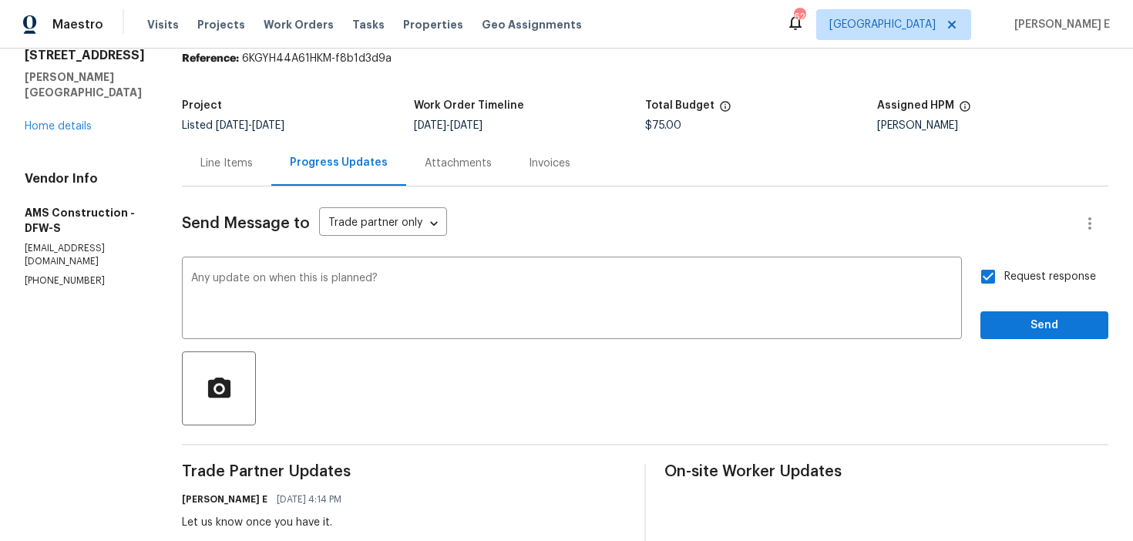
click at [1000, 339] on div "Send Message to Trade partner only Trade partner only ​ Any update on when this…" at bounding box center [645, 520] width 927 height 666
click at [1028, 325] on span "Send" at bounding box center [1044, 325] width 103 height 19
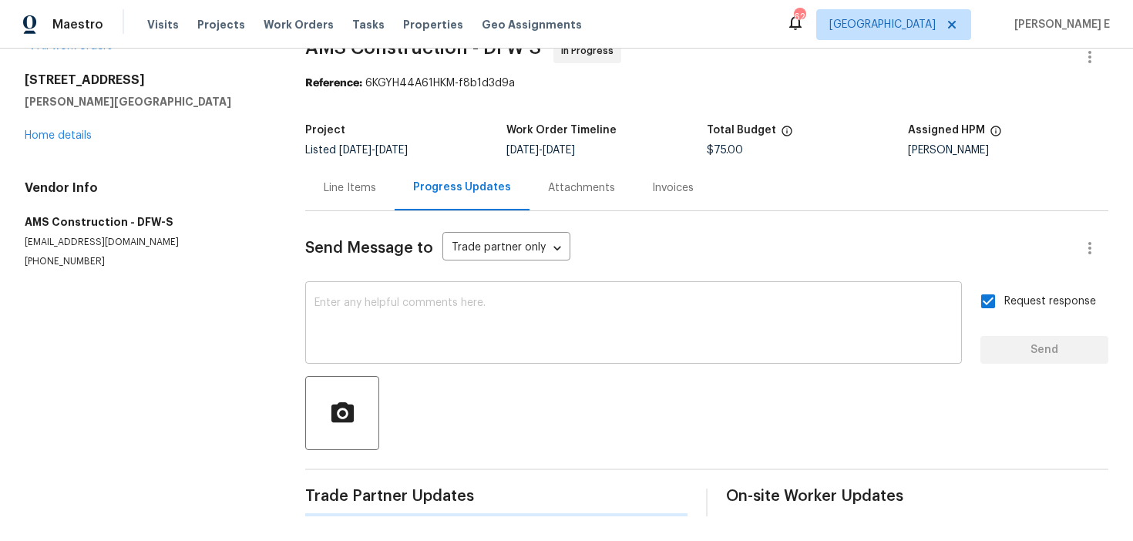
scroll to position [0, 0]
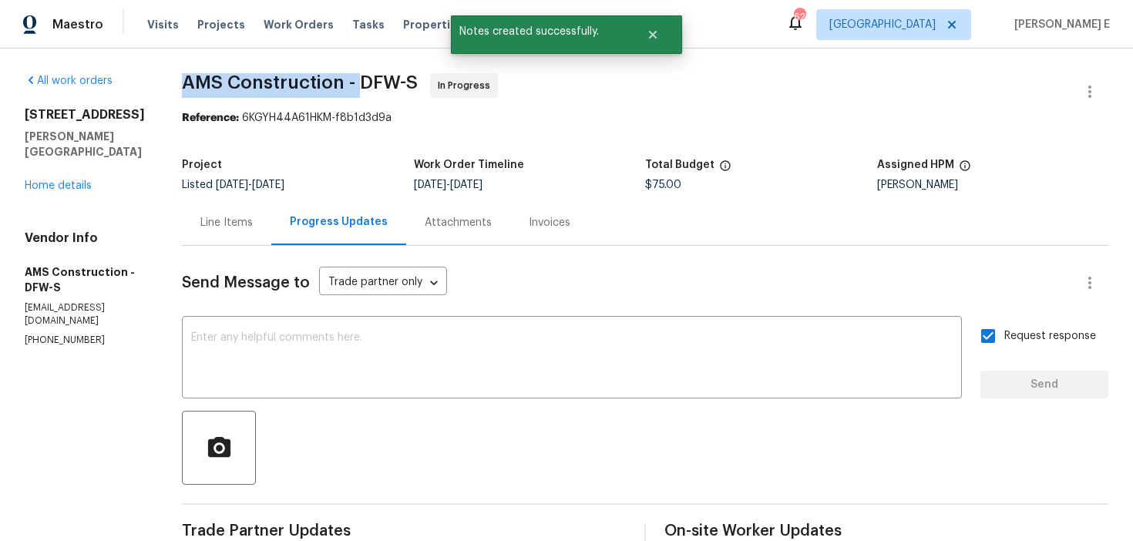
drag, startPoint x: 171, startPoint y: 82, endPoint x: 353, endPoint y: 84, distance: 181.9
click at [353, 84] on div "All work orders 9010 Bald Cypress St Forney, TX 75126 Home details Vendor Info …" at bounding box center [566, 523] width 1133 height 948
copy span "AMS Construction -"
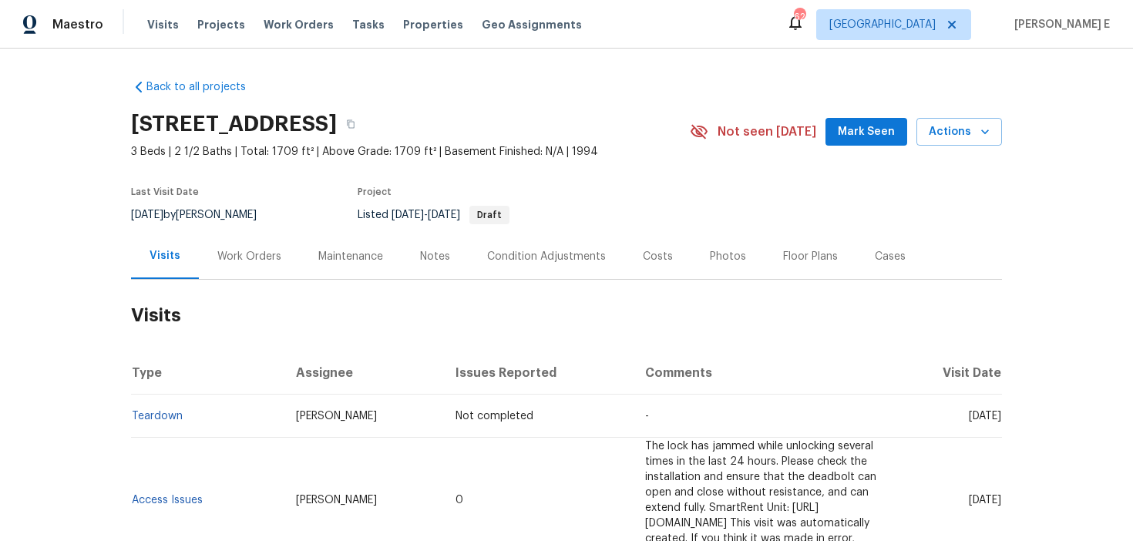
click at [270, 257] on div "Work Orders" at bounding box center [249, 256] width 64 height 15
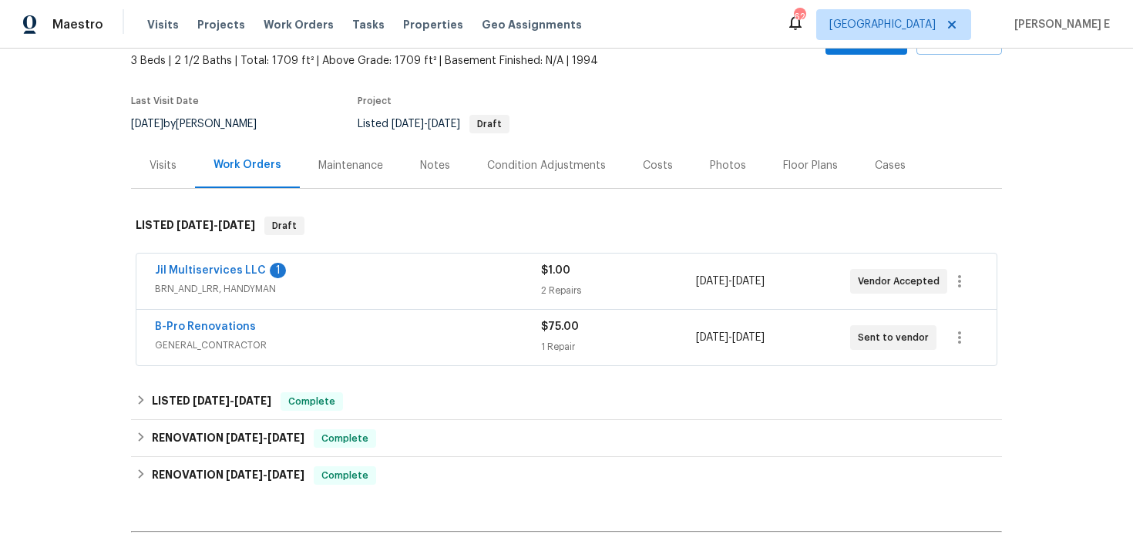
scroll to position [124, 0]
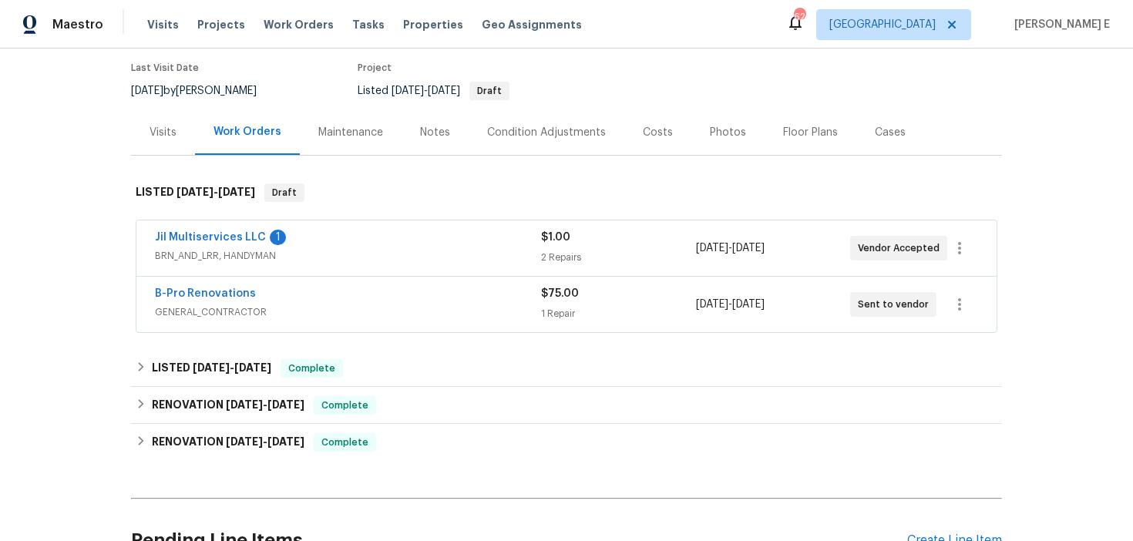
click at [287, 308] on span "GENERAL_CONTRACTOR" at bounding box center [348, 311] width 386 height 15
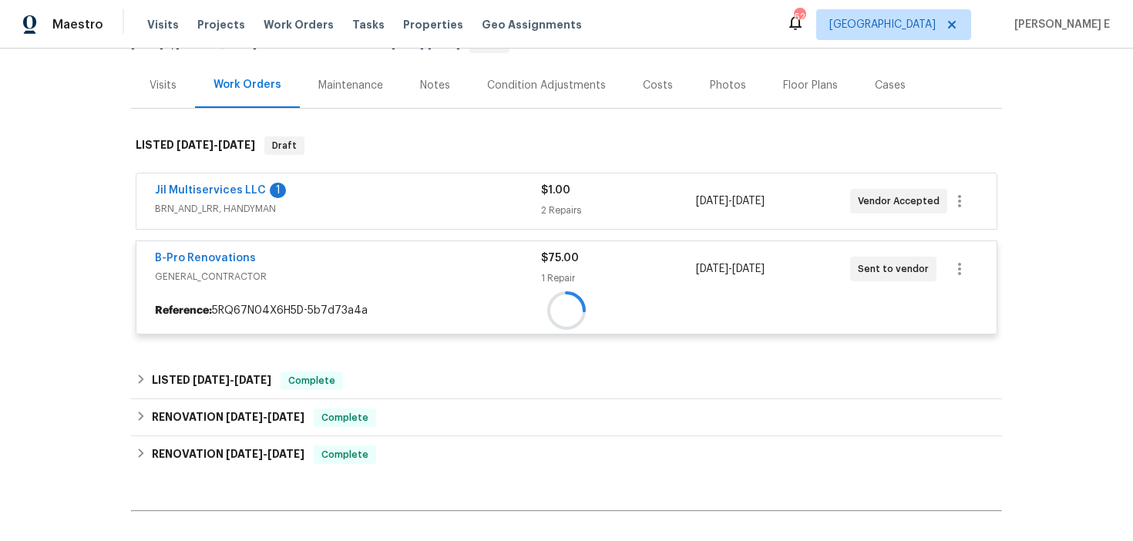
scroll to position [173, 0]
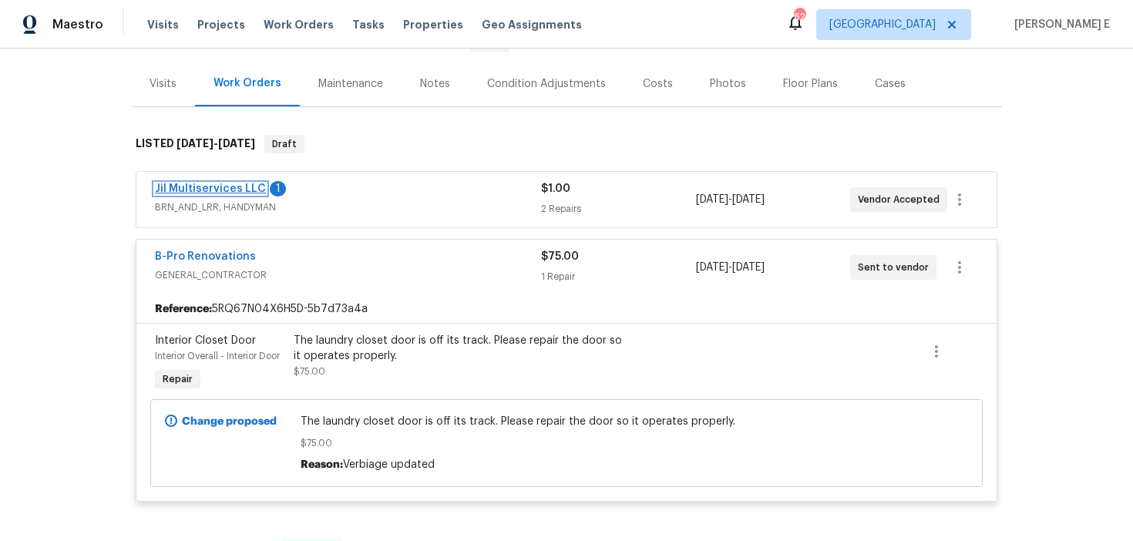
click at [251, 185] on link "Jil Multiservices LLC" at bounding box center [210, 188] width 111 height 11
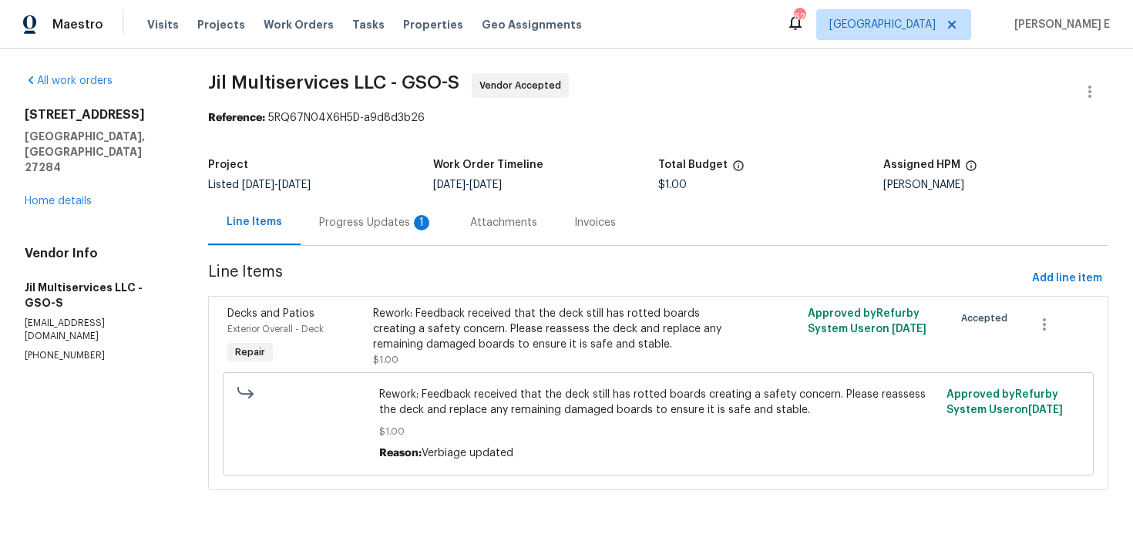
click at [342, 220] on div "Progress Updates 1" at bounding box center [376, 222] width 114 height 15
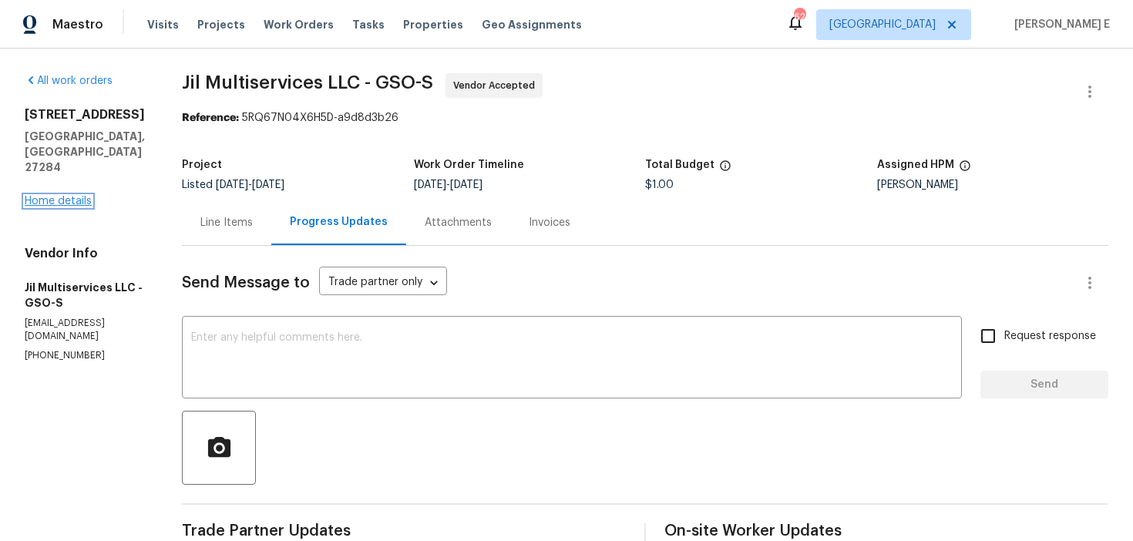
click at [63, 196] on link "Home details" at bounding box center [58, 201] width 67 height 11
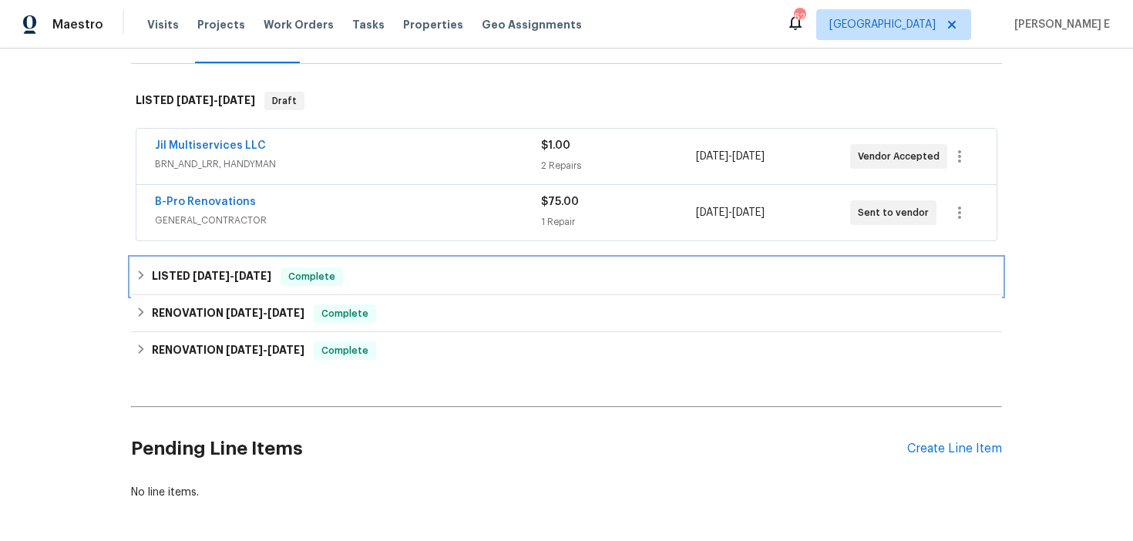
click at [228, 286] on div "LISTED 7/23/25 - 7/28/25 Complete" at bounding box center [566, 276] width 871 height 37
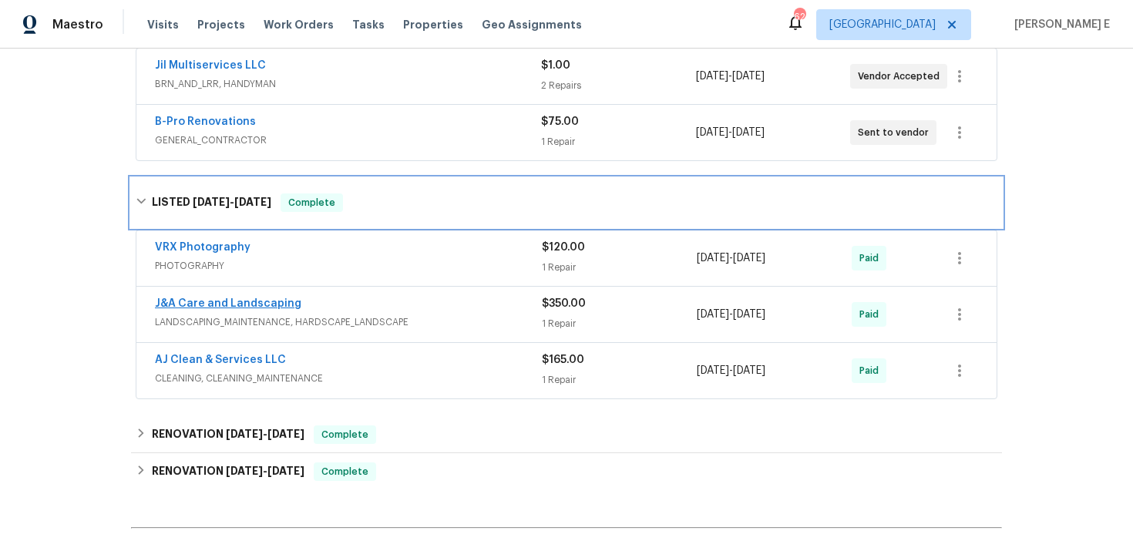
scroll to position [294, 0]
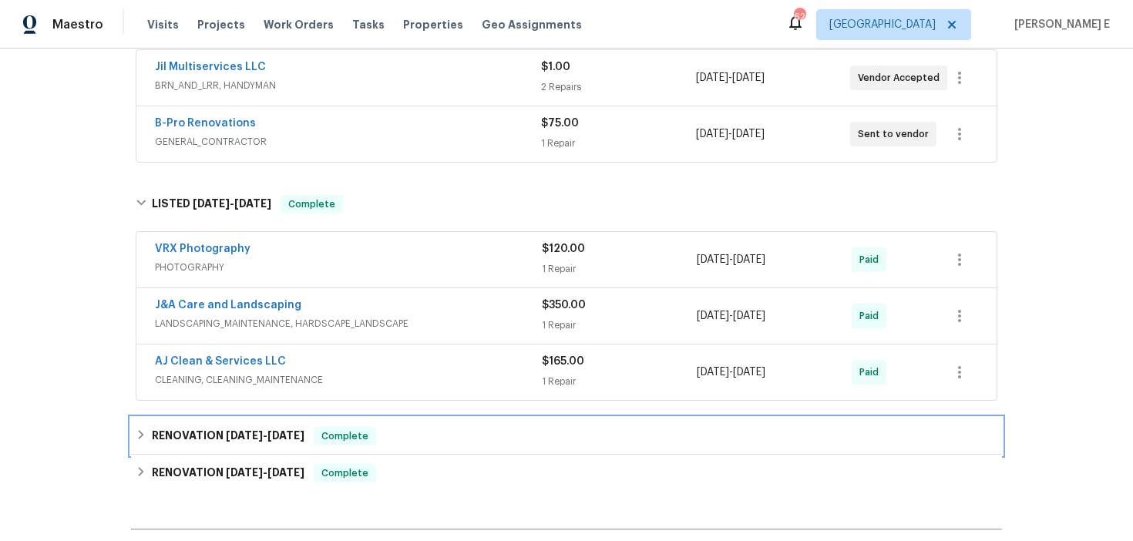
click at [189, 419] on div "RENOVATION 7/14/25 - 7/16/25 Complete" at bounding box center [566, 436] width 871 height 37
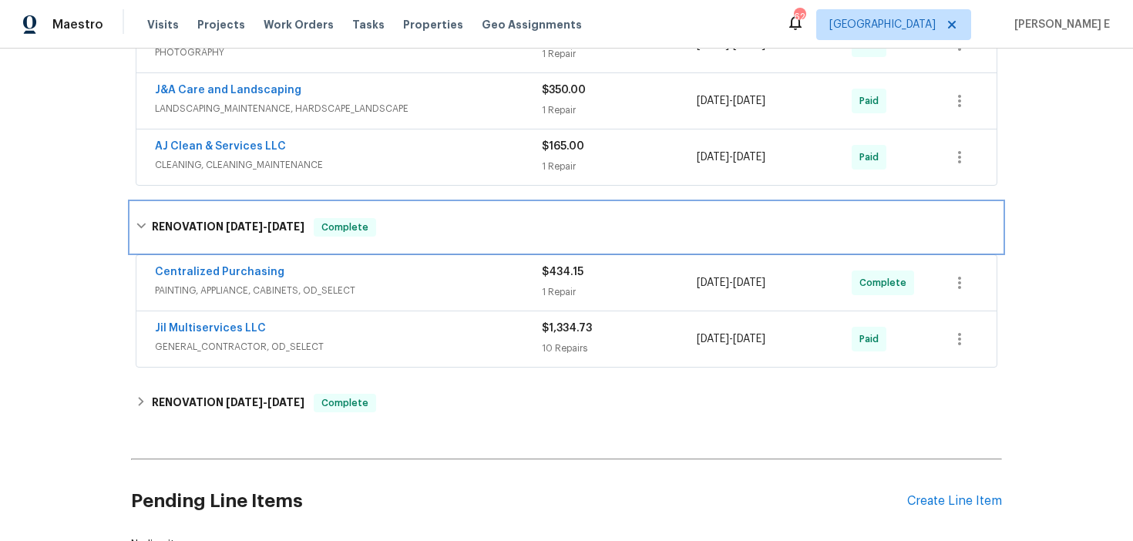
scroll to position [512, 0]
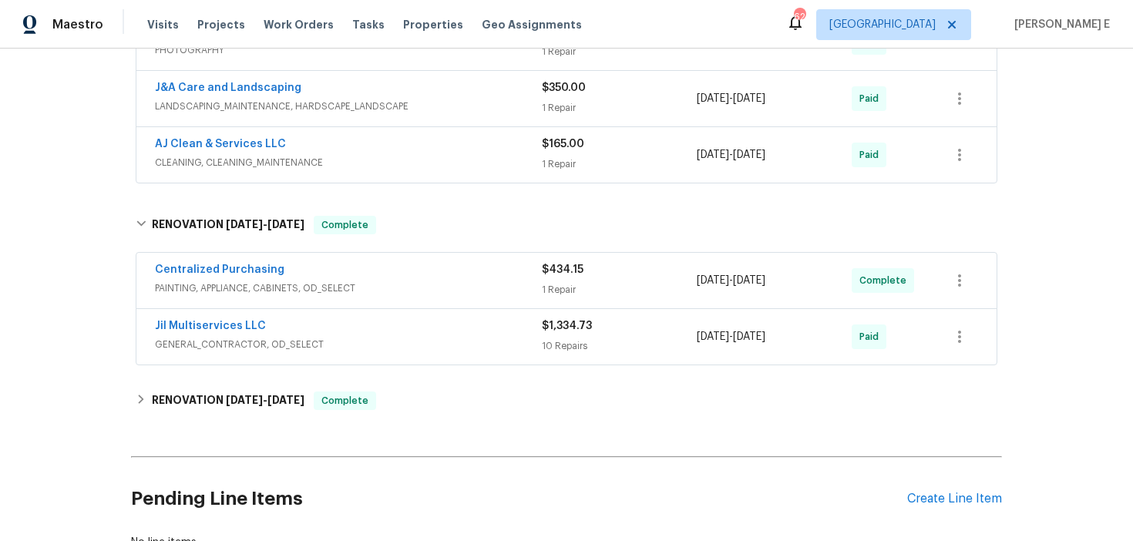
click at [304, 328] on div "Jil Multiservices LLC" at bounding box center [348, 327] width 387 height 19
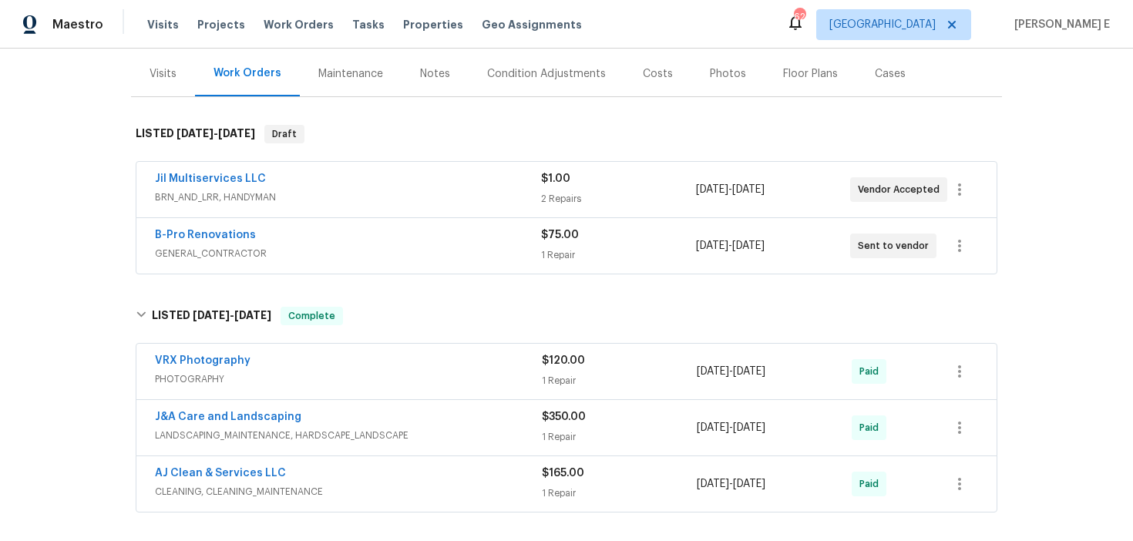
click at [322, 198] on span "BRN_AND_LRR, HANDYMAN" at bounding box center [348, 197] width 386 height 15
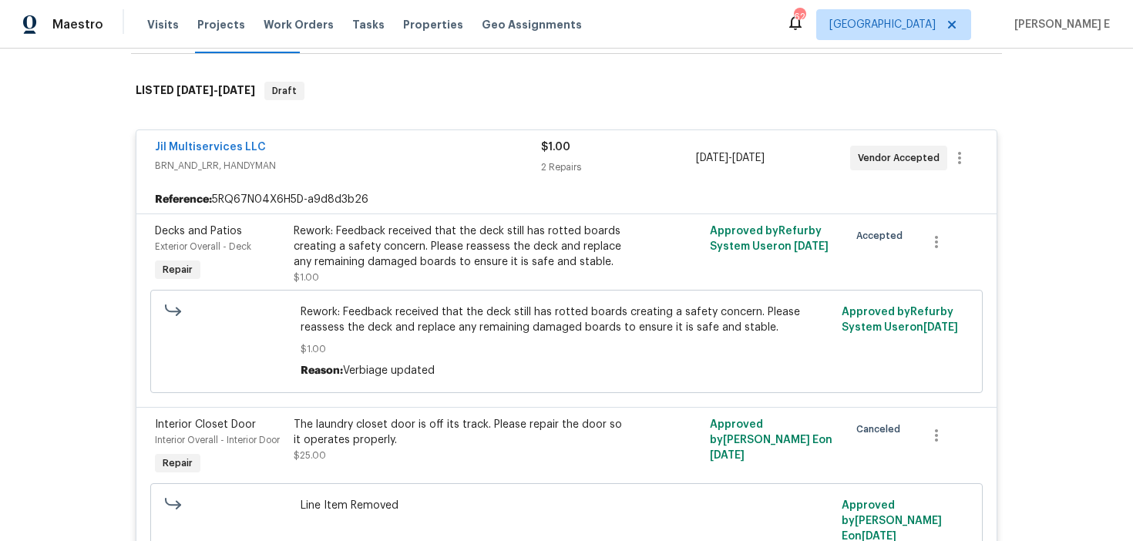
scroll to position [228, 0]
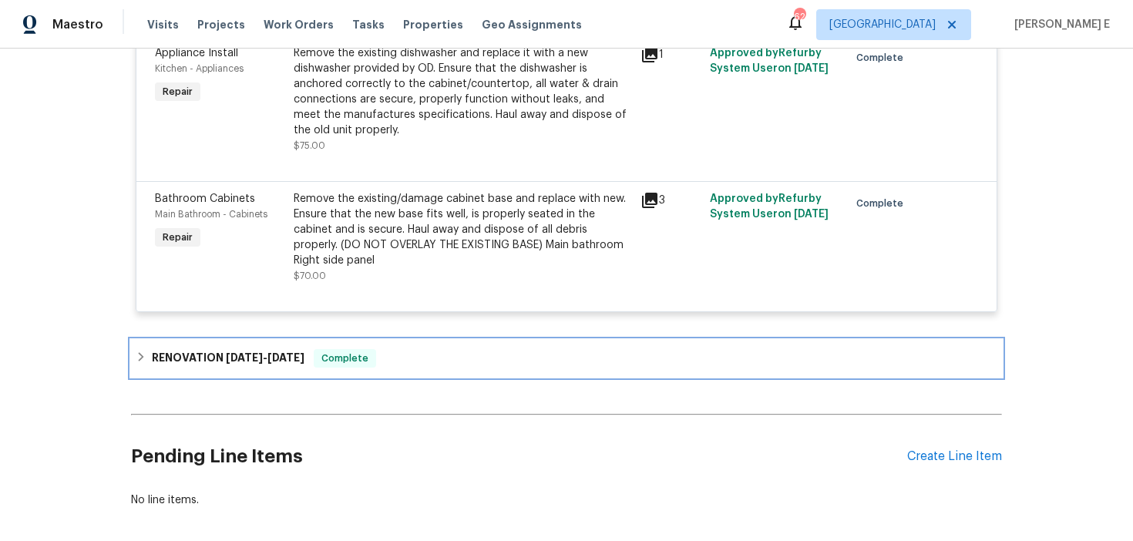
click at [229, 349] on h6 "RENOVATION 6/16/25 - 7/10/25" at bounding box center [228, 358] width 153 height 19
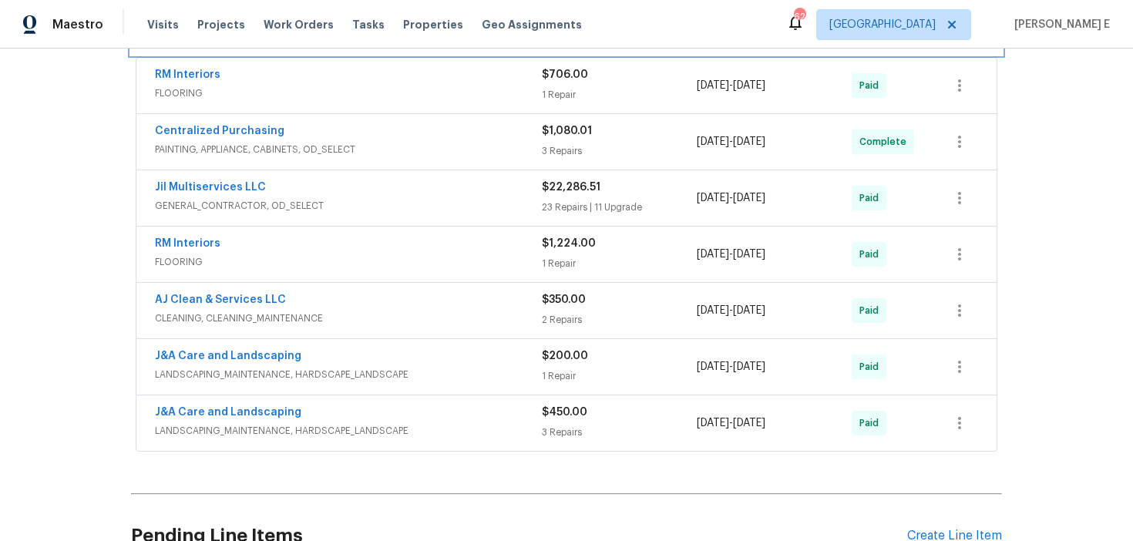
scroll to position [2627, 0]
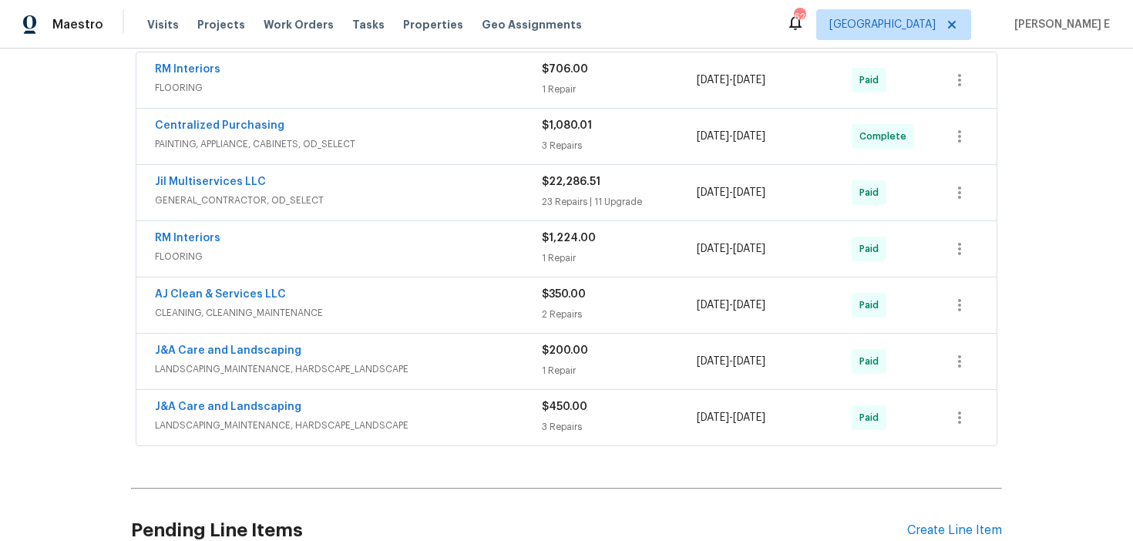
click at [328, 174] on div "Jil Multiservices LLC" at bounding box center [348, 183] width 387 height 19
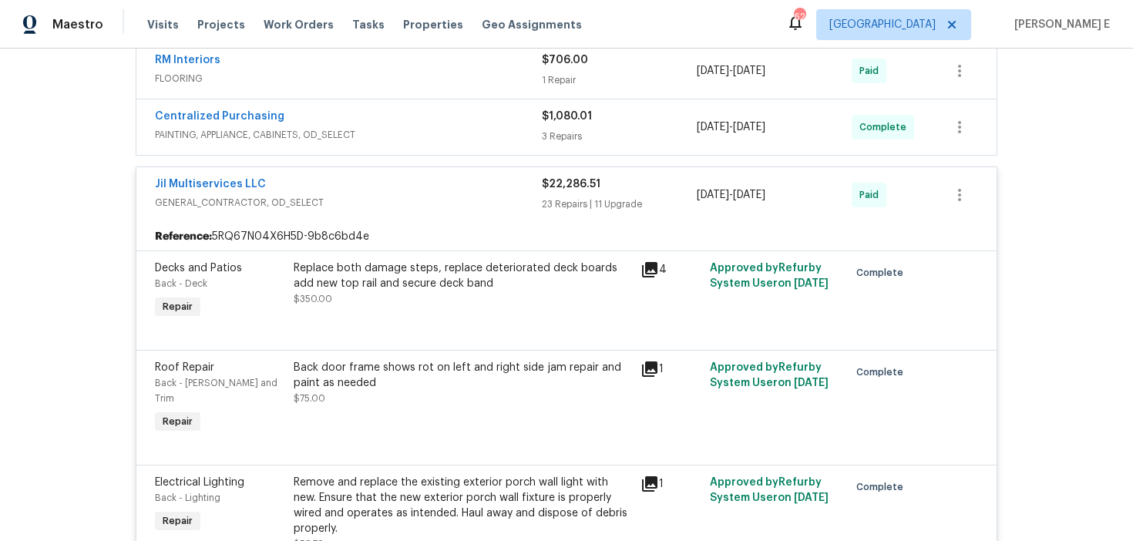
scroll to position [2643, 0]
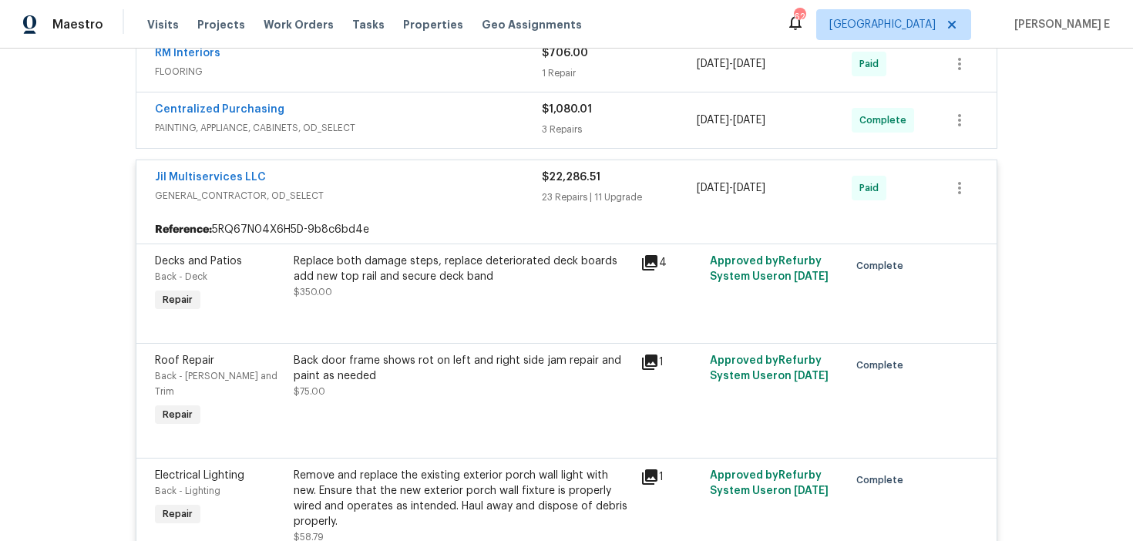
click at [654, 255] on icon at bounding box center [649, 262] width 15 height 15
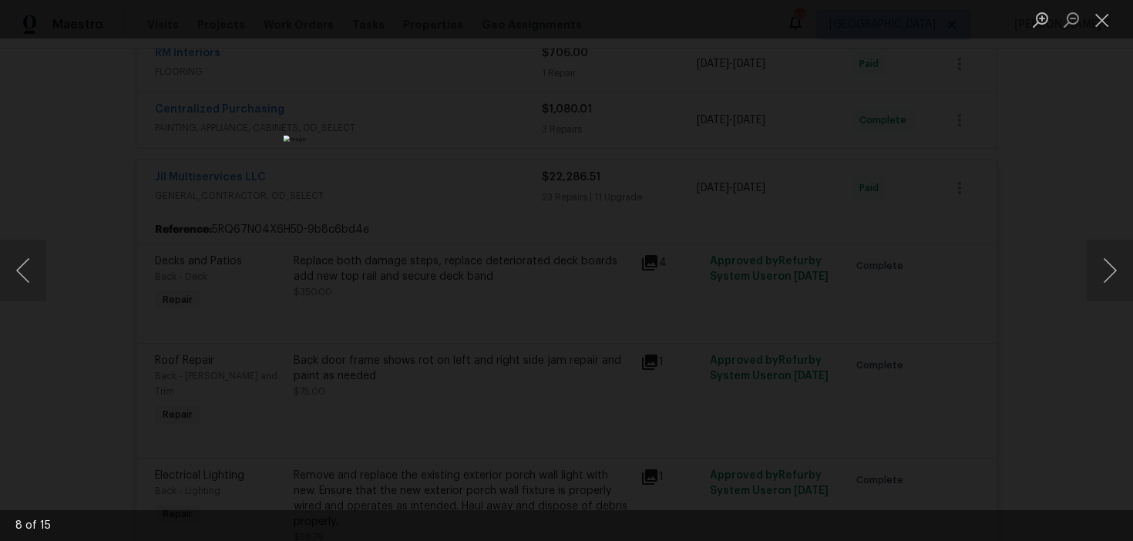
click at [413, 297] on img "Lightbox" at bounding box center [567, 271] width 566 height 271
click at [933, 191] on div "Lightbox" at bounding box center [566, 270] width 1133 height 541
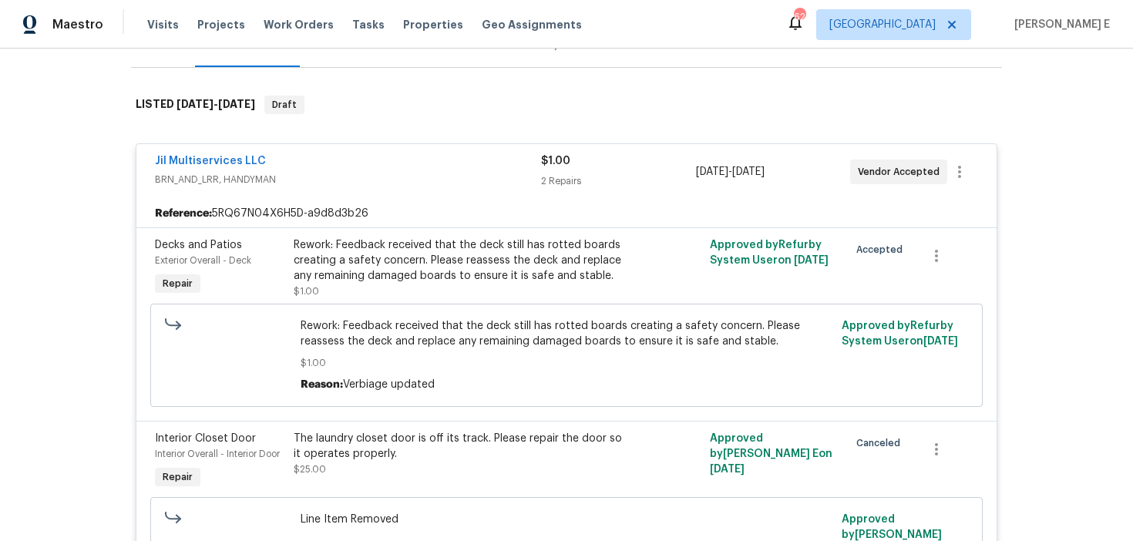
scroll to position [192, 0]
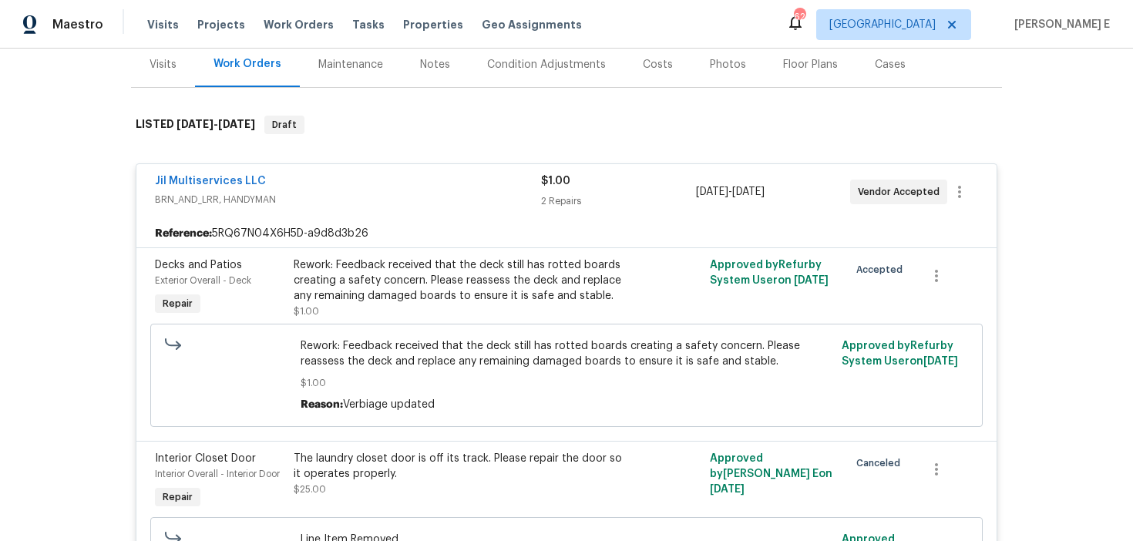
click at [241, 172] on div "Jil Multiservices LLC BRN_AND_LRR, HANDYMAN $1.00 2 Repairs 8/29/2025 - 9/2/202…" at bounding box center [566, 192] width 860 height 56
click at [227, 182] on link "Jil Multiservices LLC" at bounding box center [210, 181] width 111 height 11
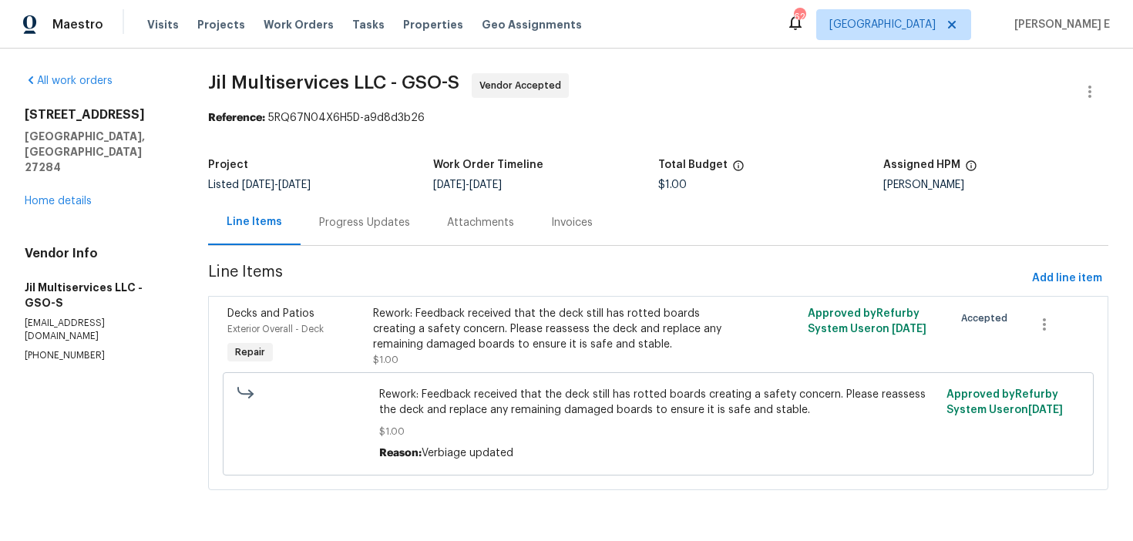
click at [373, 213] on div "Progress Updates" at bounding box center [365, 222] width 128 height 45
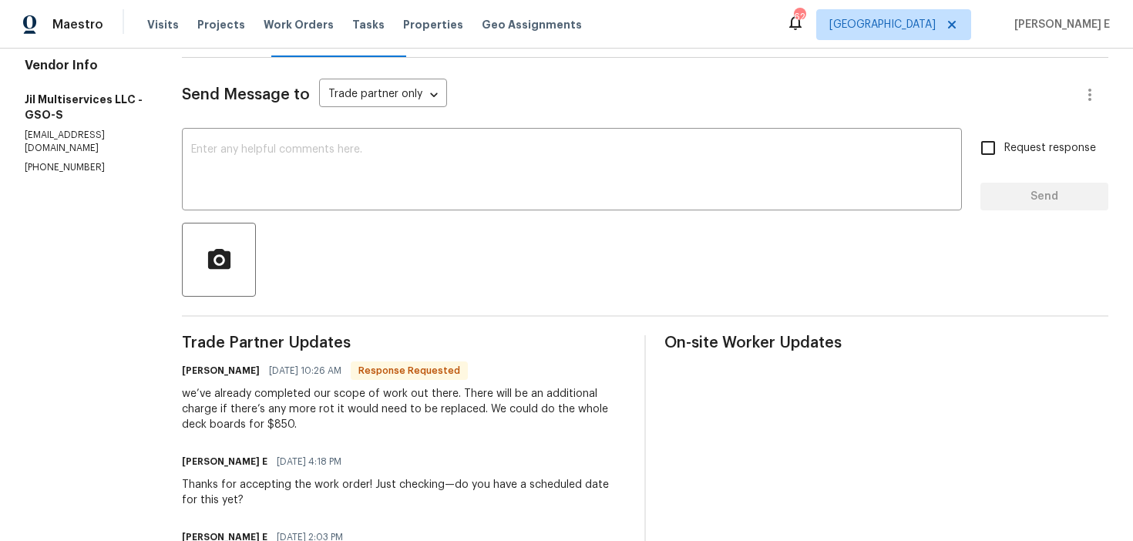
scroll to position [187, 0]
click at [571, 204] on div "x ​" at bounding box center [572, 172] width 780 height 79
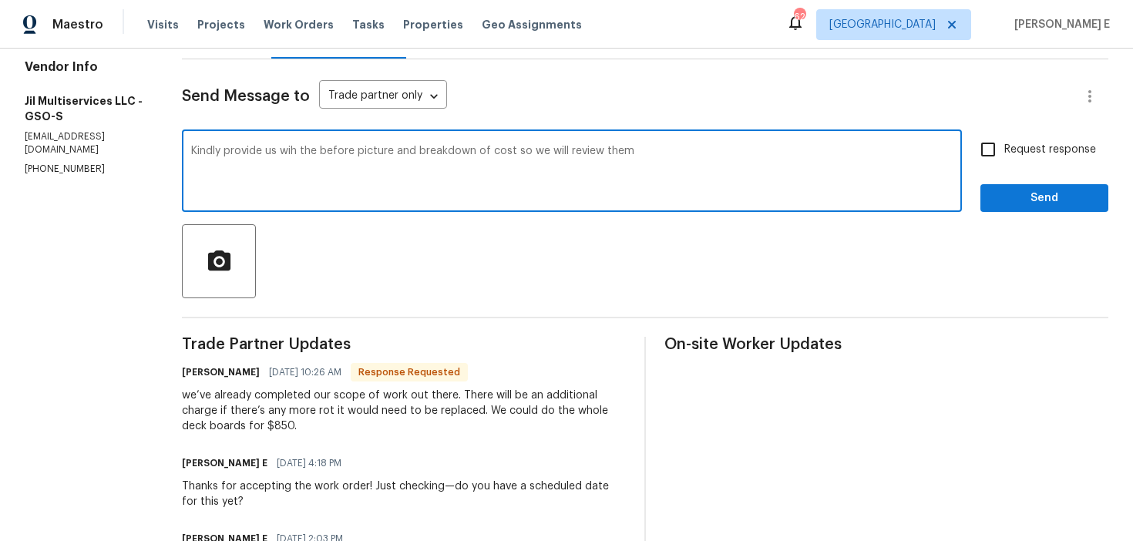
paste textarea "th the before pictures along with a detailed breakdown of the cost so we can re…"
type textarea "Kindly provide us with the before pictures along with a detailed breakdown of t…"
click at [986, 160] on input "Request response" at bounding box center [988, 149] width 32 height 32
checkbox input "true"
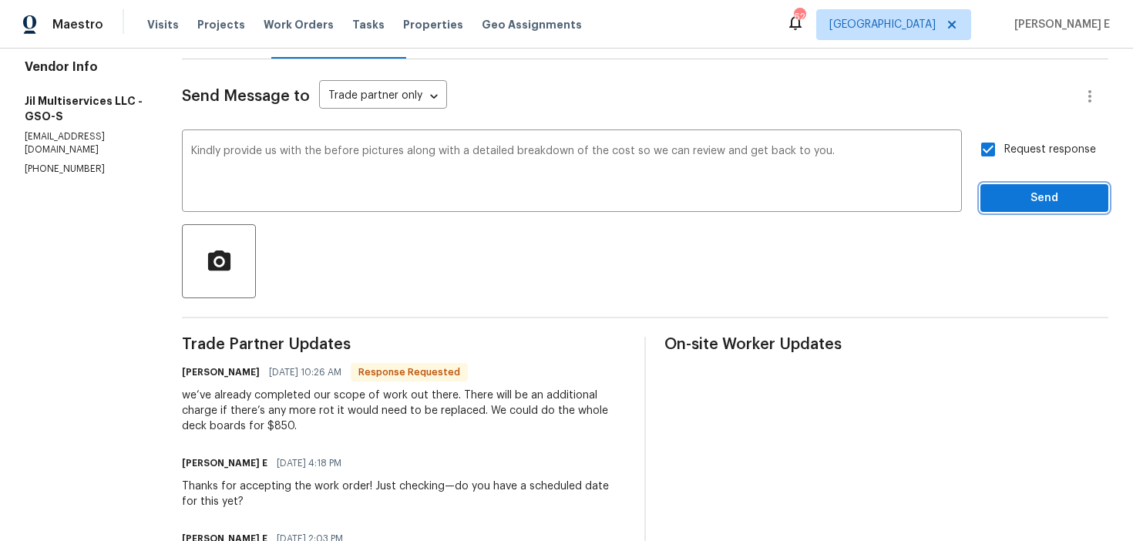
click at [997, 201] on span "Send" at bounding box center [1044, 198] width 103 height 19
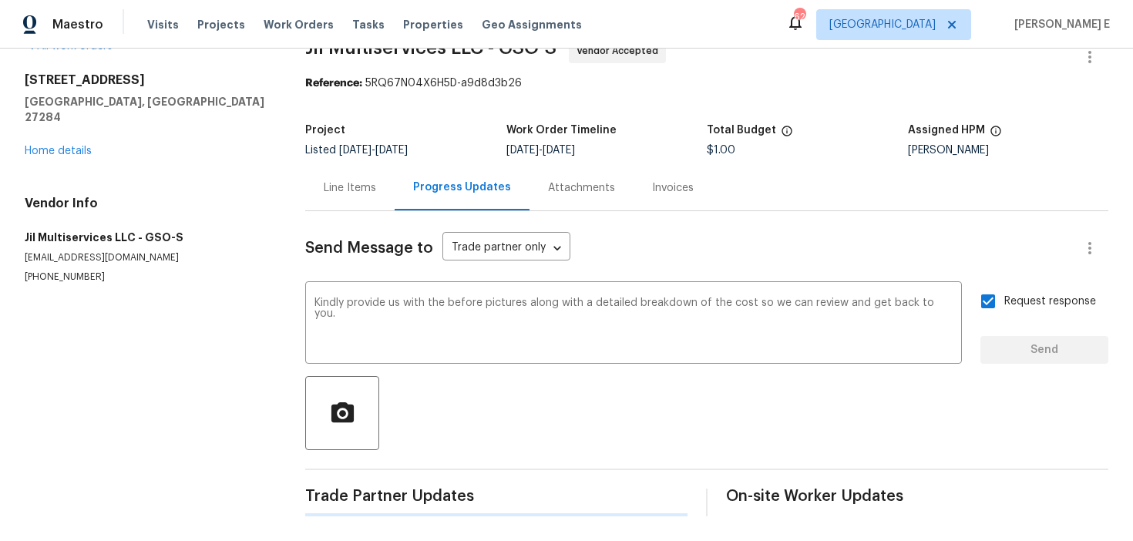
scroll to position [0, 0]
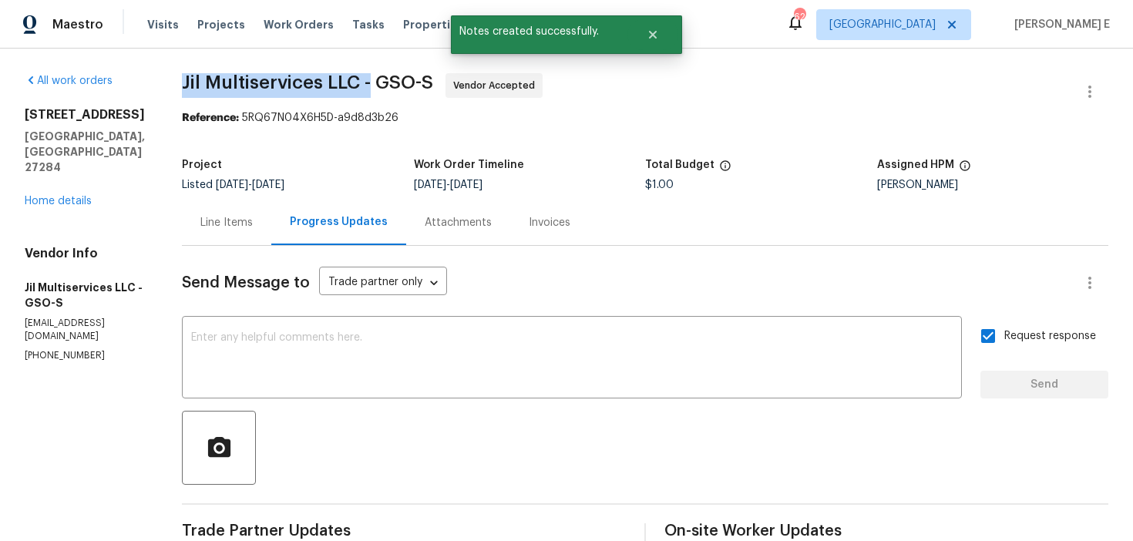
drag, startPoint x: 187, startPoint y: 86, endPoint x: 382, endPoint y: 93, distance: 194.4
copy span "Jil Multiservices LLC -"
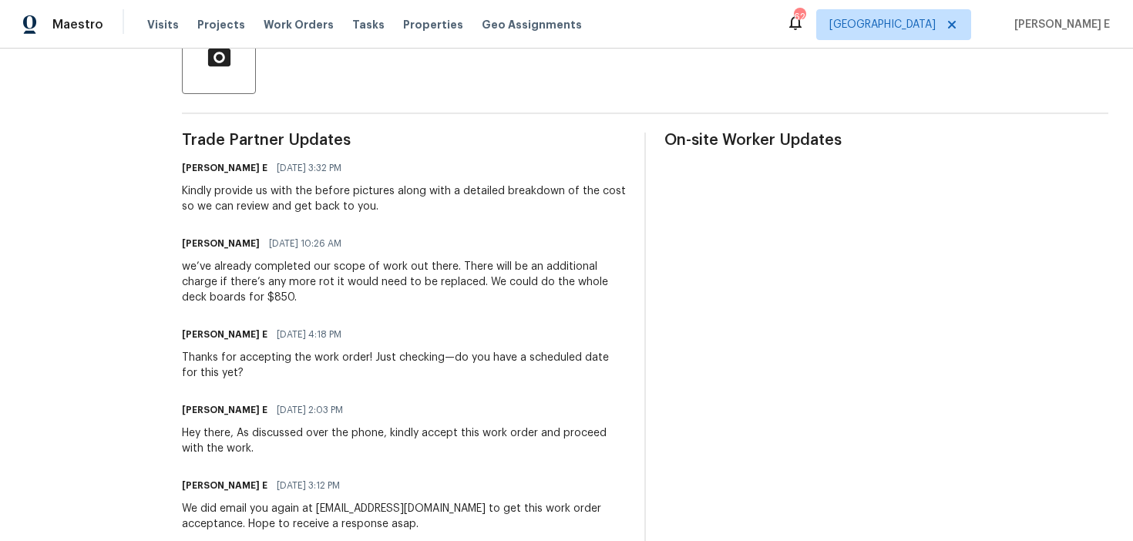
scroll to position [403, 0]
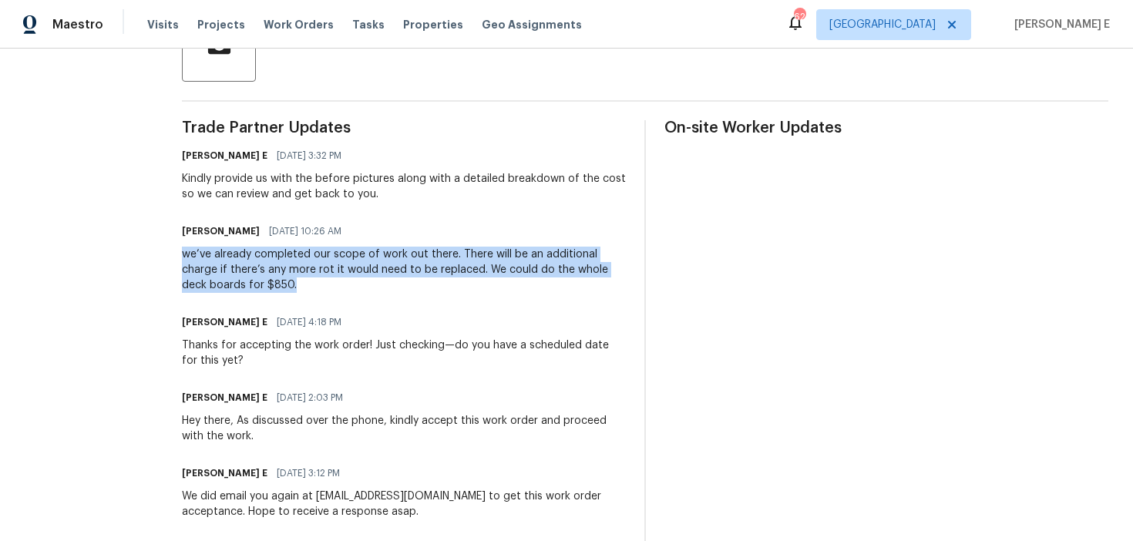
drag, startPoint x: 193, startPoint y: 256, endPoint x: 308, endPoint y: 291, distance: 120.0
click at [308, 291] on div "we’ve already completed our scope of work out there. There will be an additiona…" at bounding box center [404, 270] width 444 height 46
copy div "we’ve already completed our scope of work out there. There will be an additiona…"
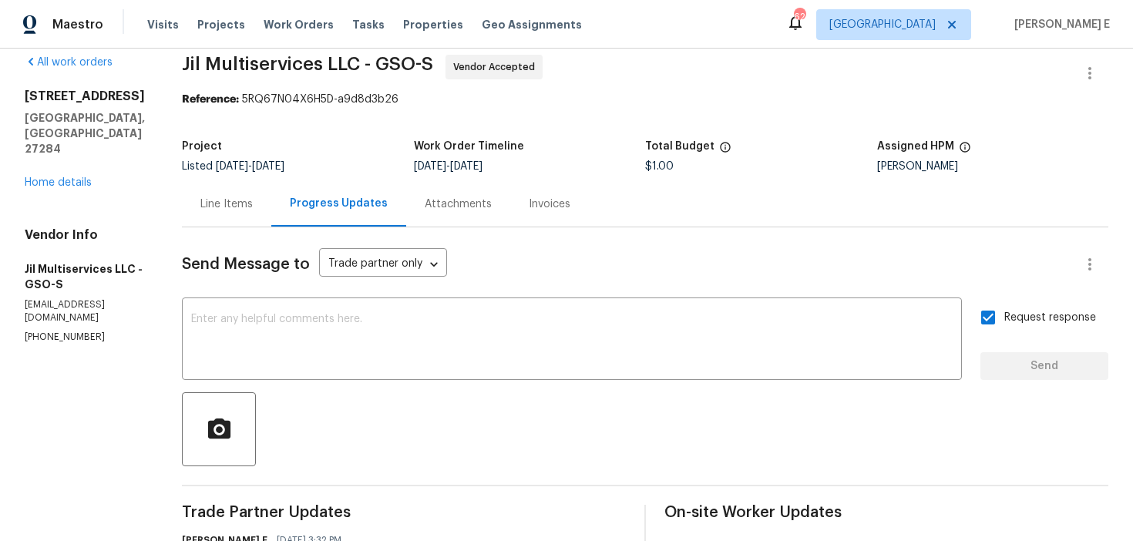
scroll to position [0, 0]
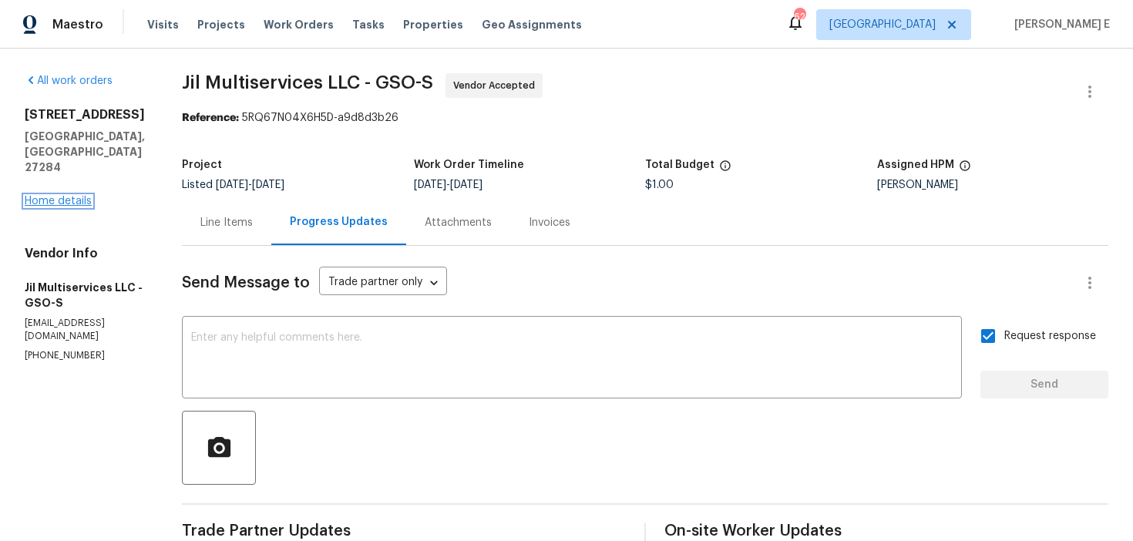
click at [42, 196] on link "Home details" at bounding box center [58, 201] width 67 height 11
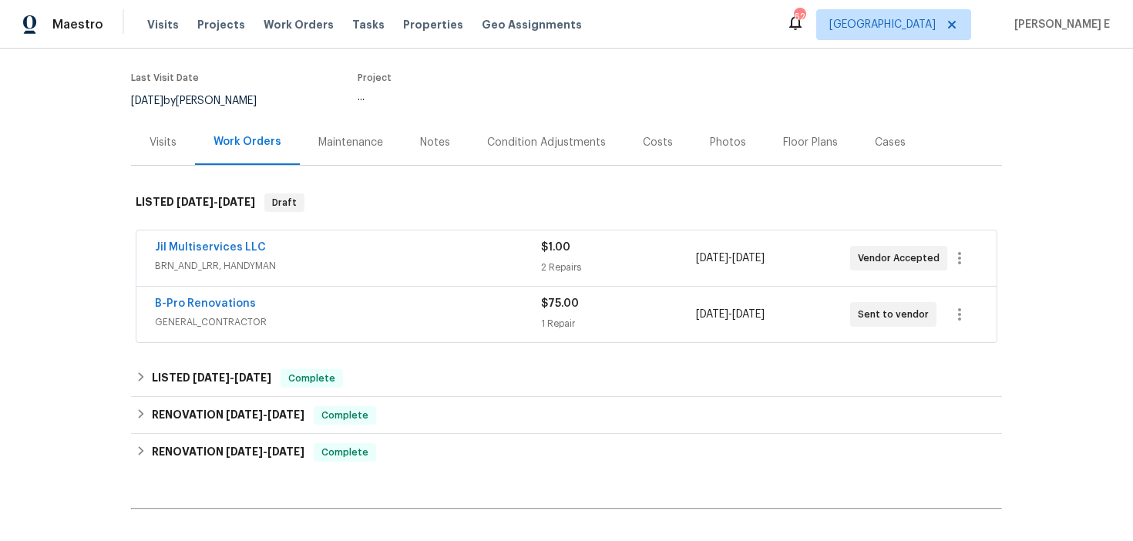
scroll to position [115, 0]
click at [174, 305] on link "B-Pro Renovations" at bounding box center [205, 303] width 101 height 11
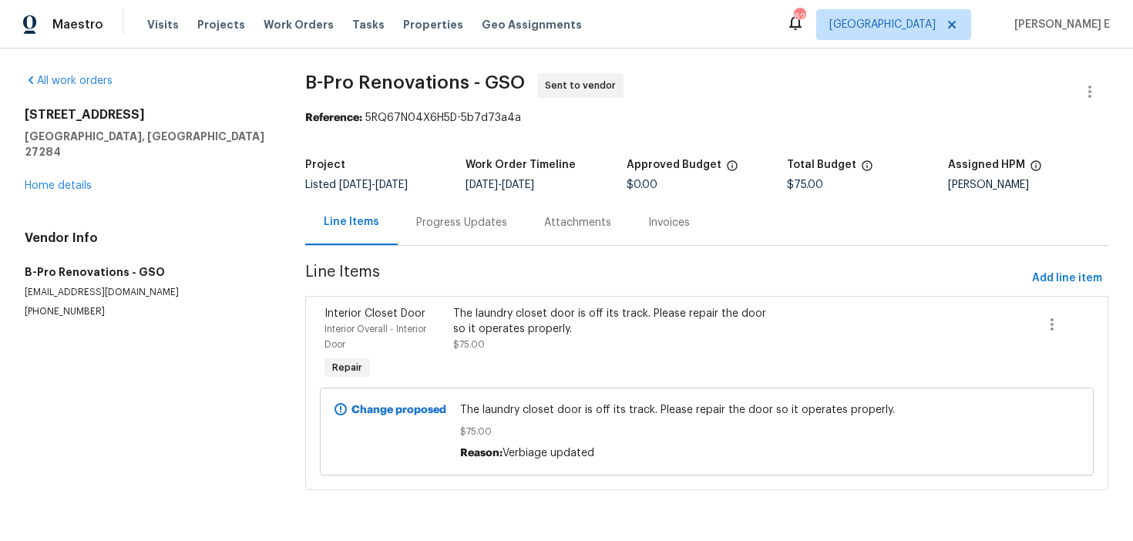
click at [446, 210] on div "Progress Updates" at bounding box center [462, 222] width 128 height 45
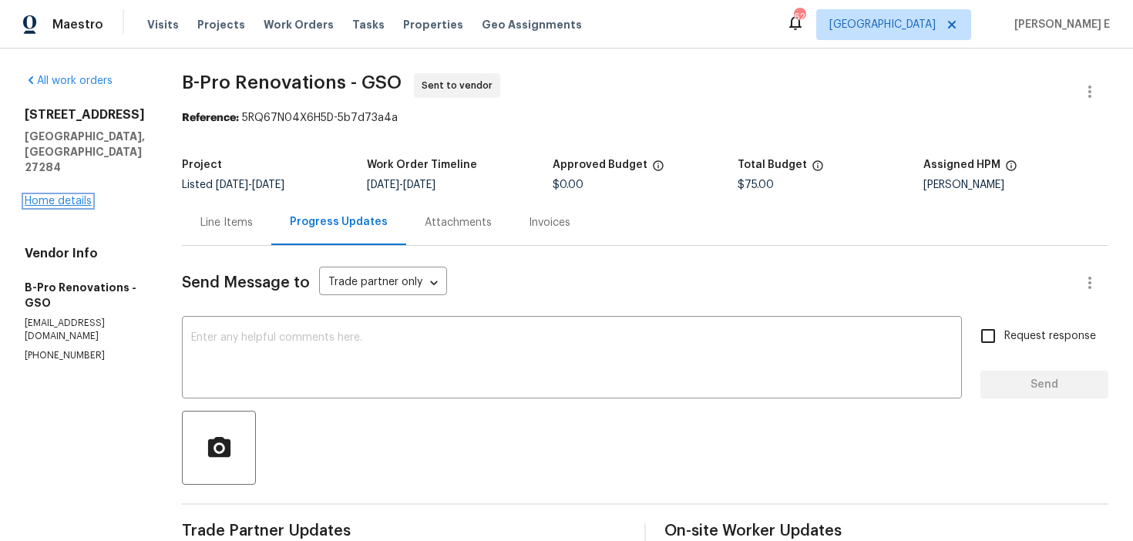
click at [79, 196] on link "Home details" at bounding box center [58, 201] width 67 height 11
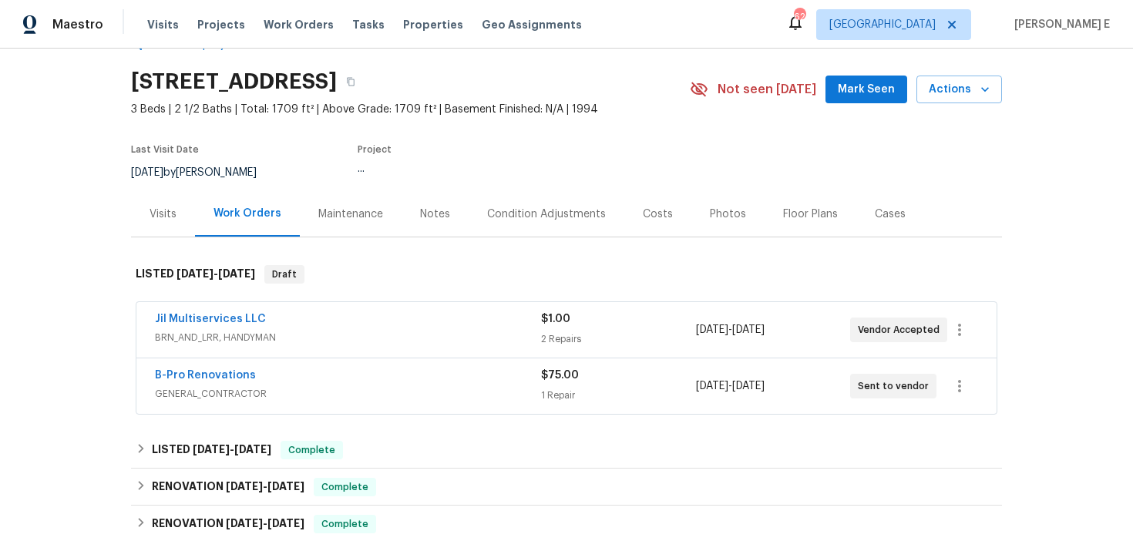
scroll to position [44, 0]
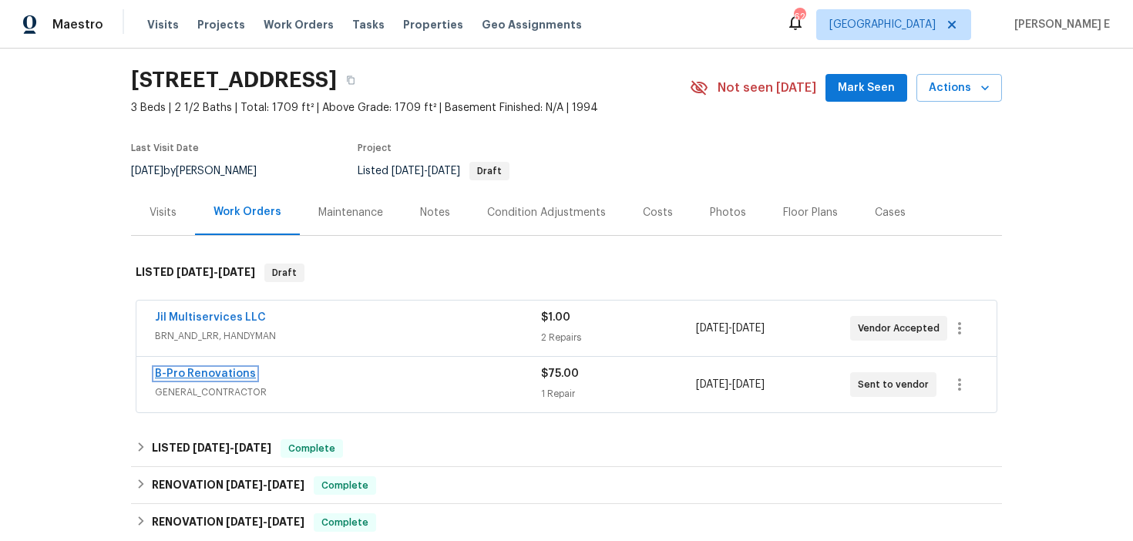
click at [237, 377] on link "B-Pro Renovations" at bounding box center [205, 373] width 101 height 11
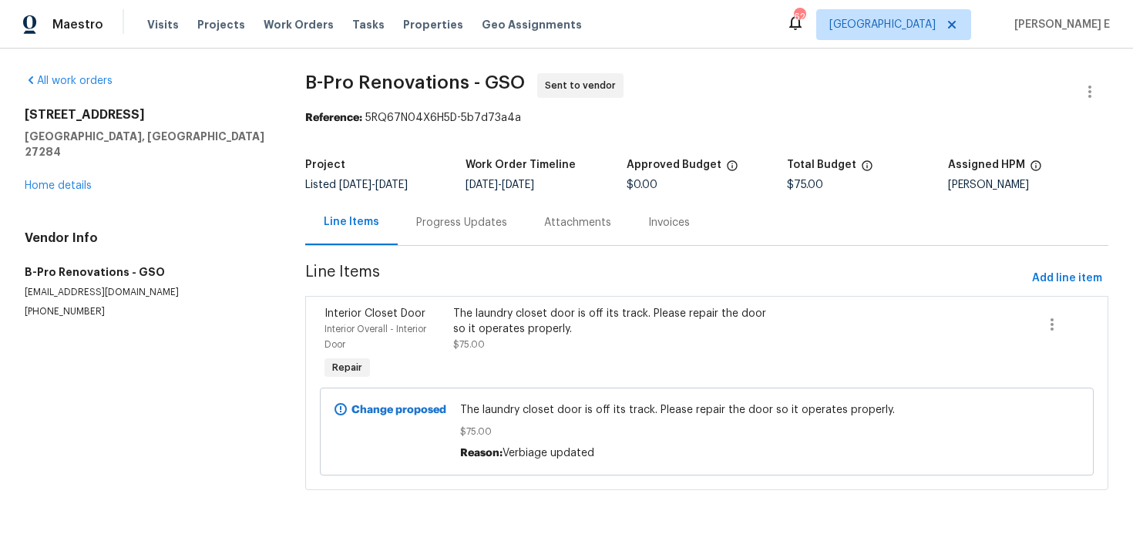
click at [725, 97] on span "B-Pro Renovations - GSO Sent to vendor" at bounding box center [688, 91] width 766 height 37
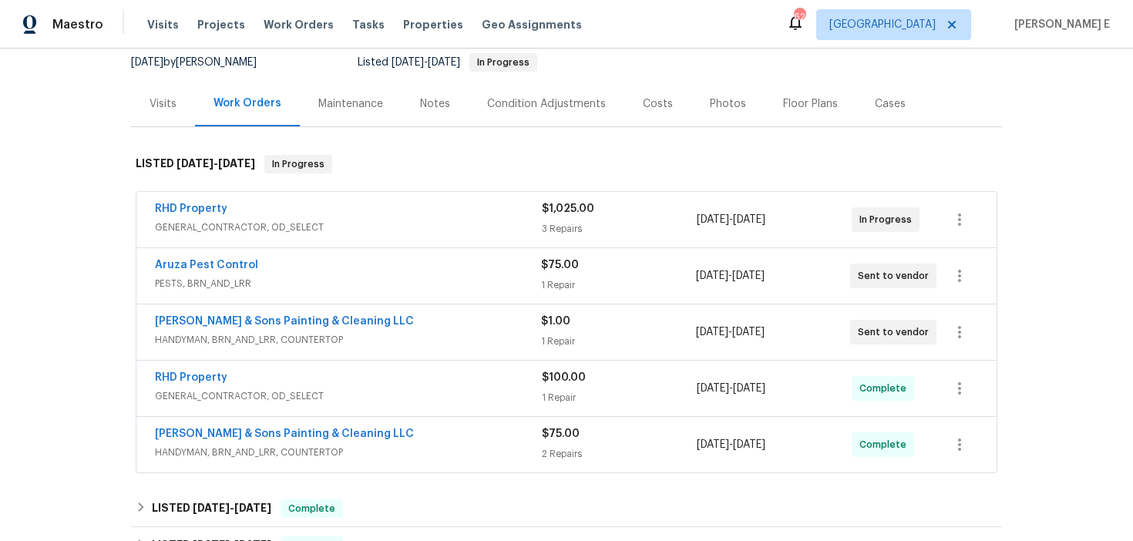
scroll to position [154, 0]
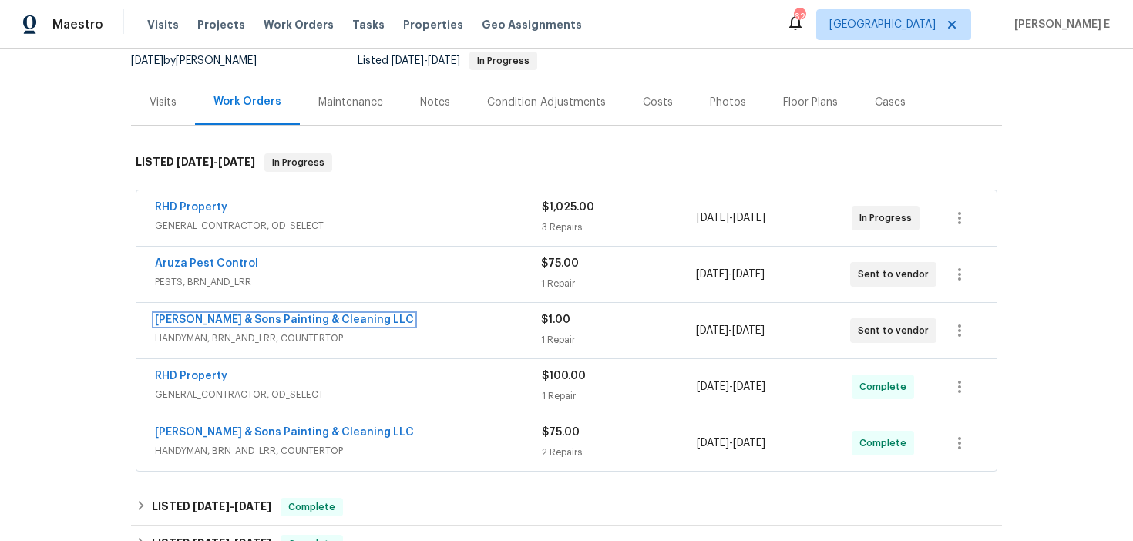
click at [211, 324] on link "[PERSON_NAME] & Sons Painting & Cleaning LLC" at bounding box center [284, 320] width 259 height 11
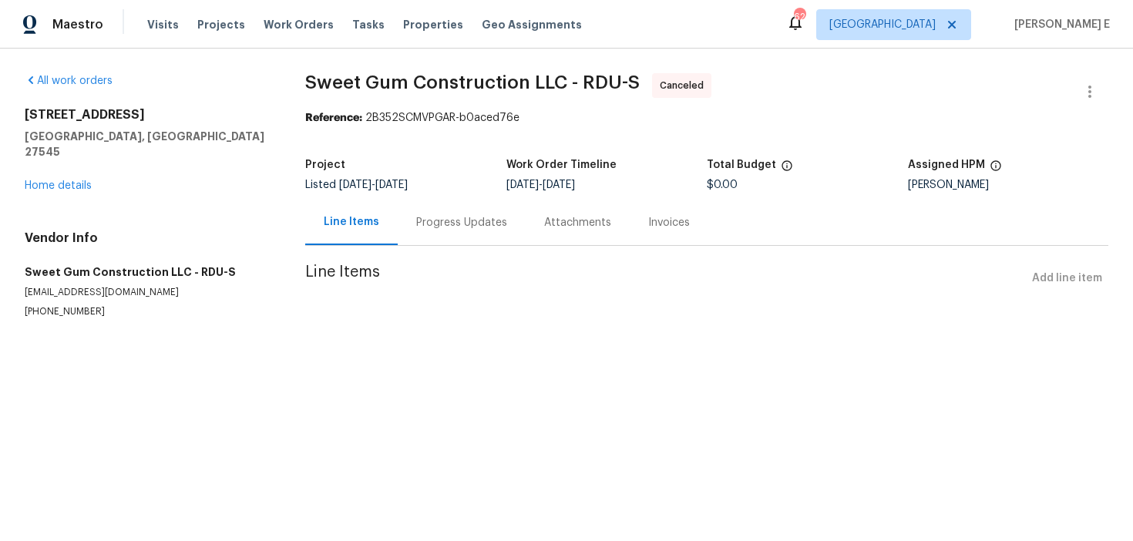
click at [34, 177] on div "[STREET_ADDRESS] Home details" at bounding box center [147, 150] width 244 height 86
click at [39, 180] on link "Home details" at bounding box center [58, 185] width 67 height 11
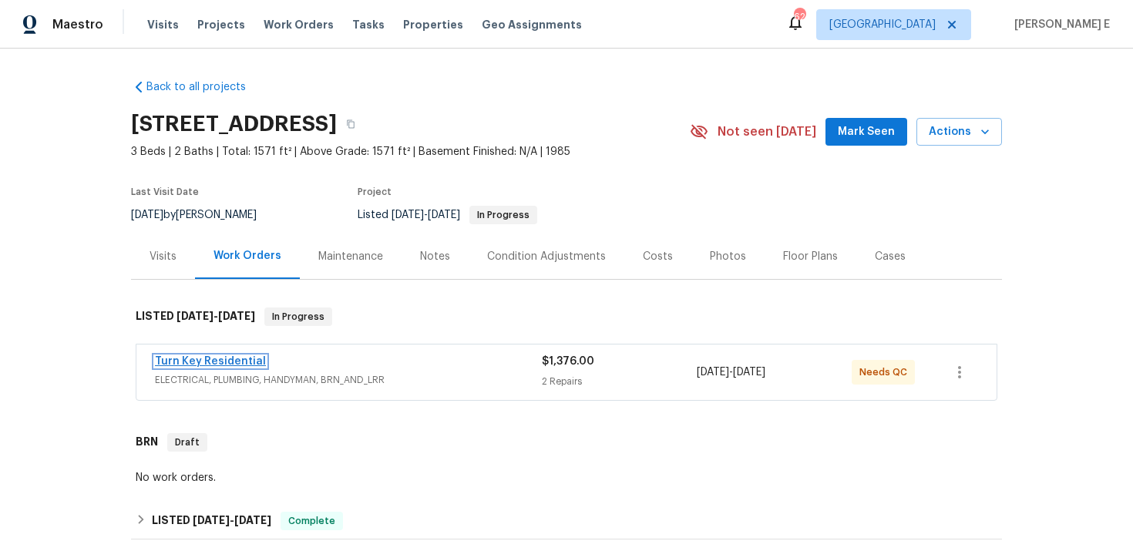
click at [216, 357] on link "Turn Key Residential" at bounding box center [210, 361] width 111 height 11
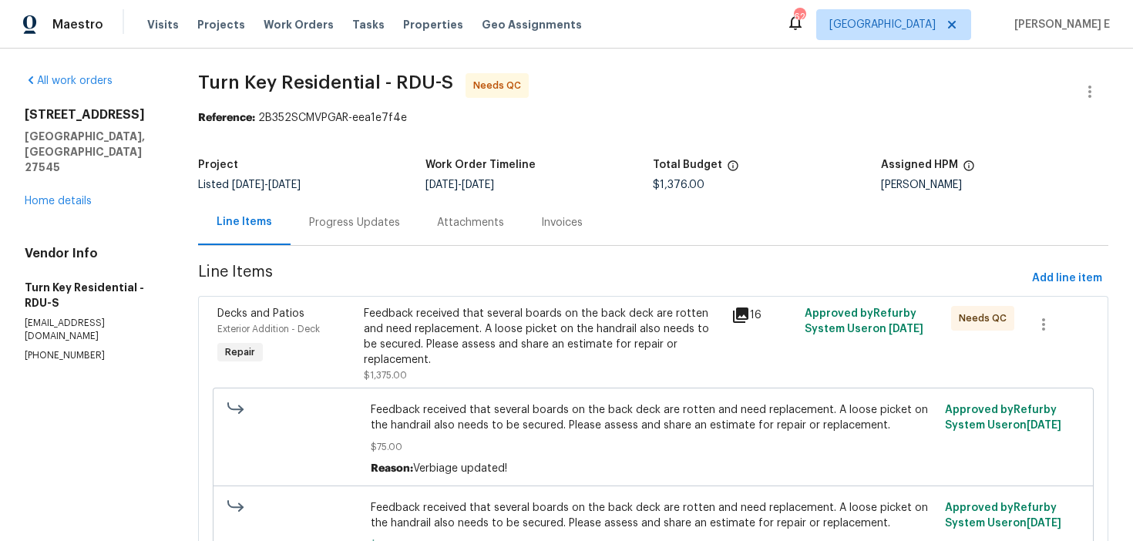
click at [392, 221] on div "Progress Updates" at bounding box center [354, 222] width 91 height 15
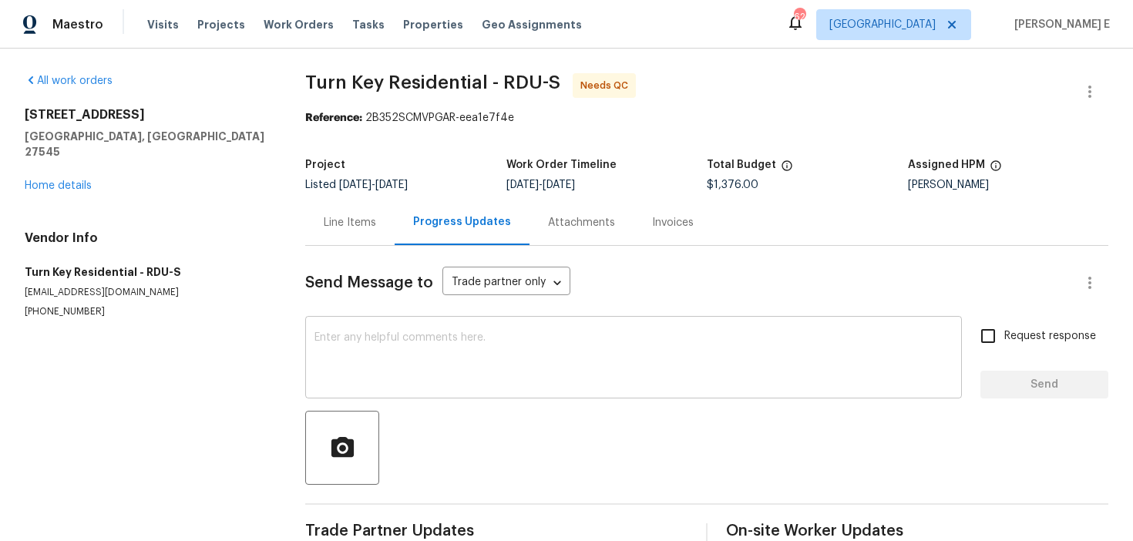
scroll to position [35, 0]
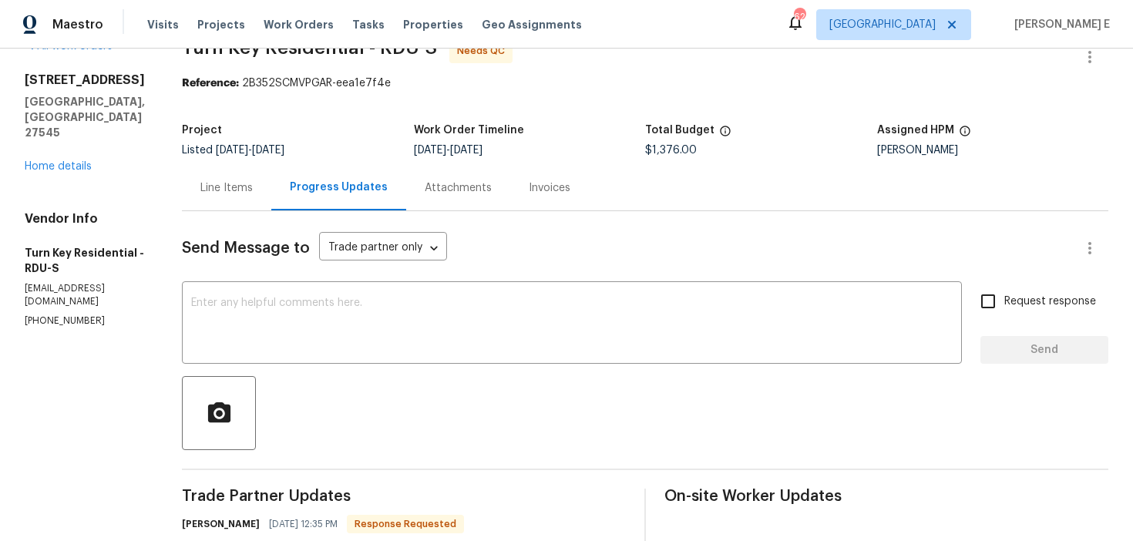
click at [253, 189] on div "Line Items" at bounding box center [226, 187] width 52 height 15
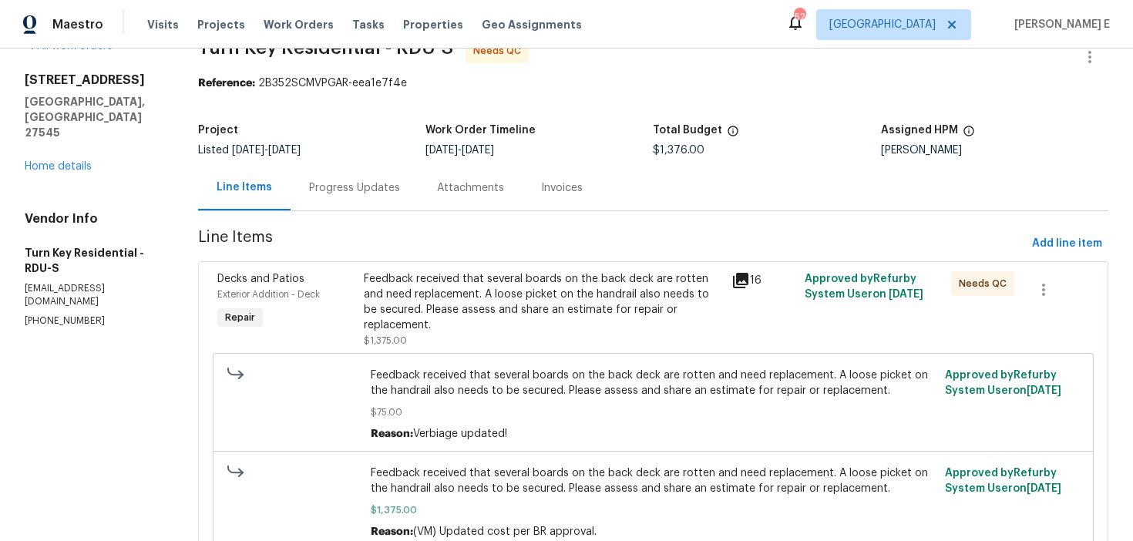
scroll to position [207, 0]
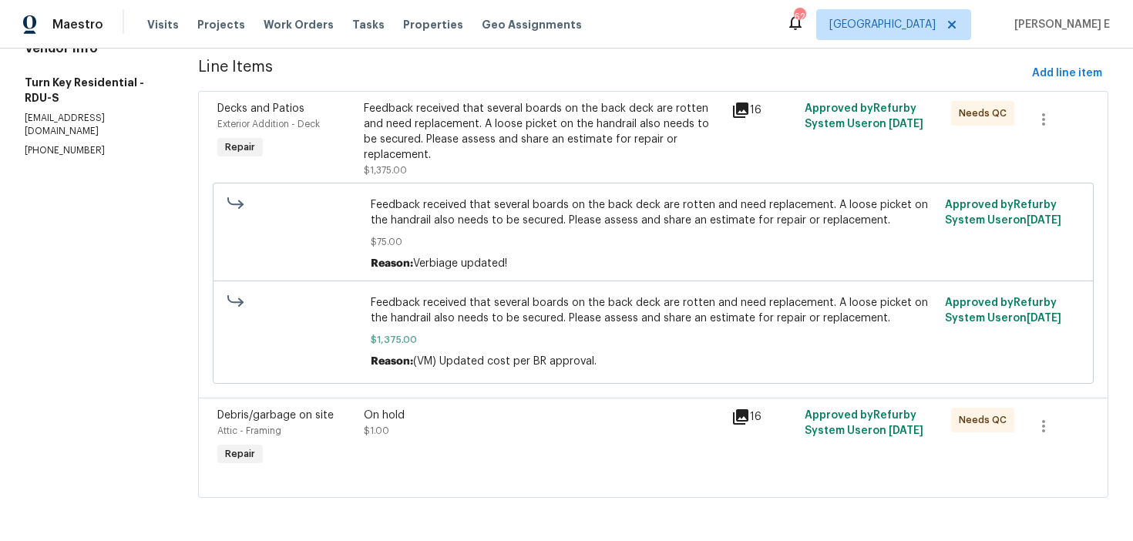
click at [518, 430] on div "On hold $1.00" at bounding box center [543, 423] width 358 height 31
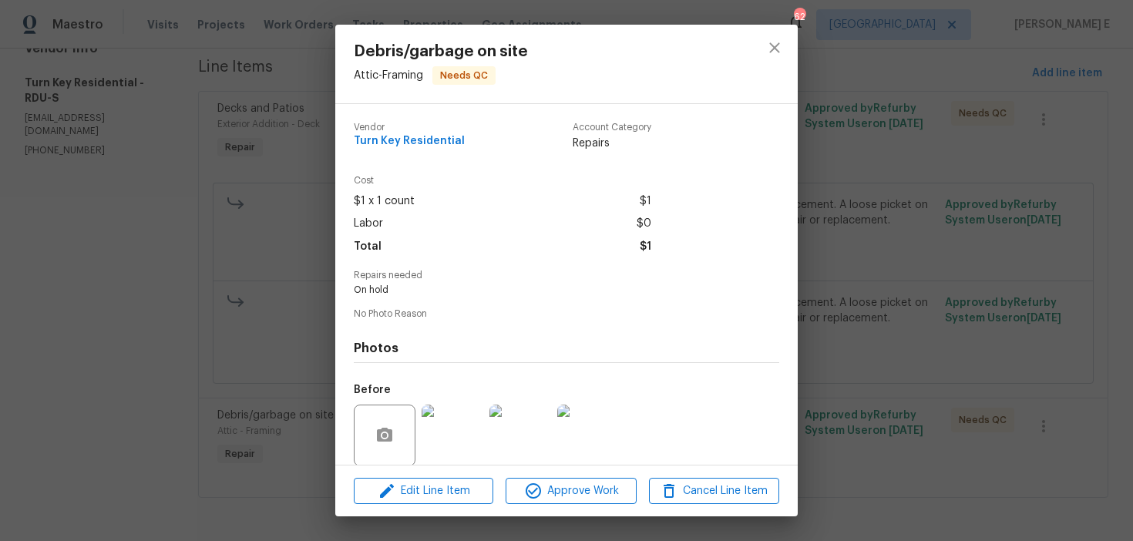
scroll to position [116, 0]
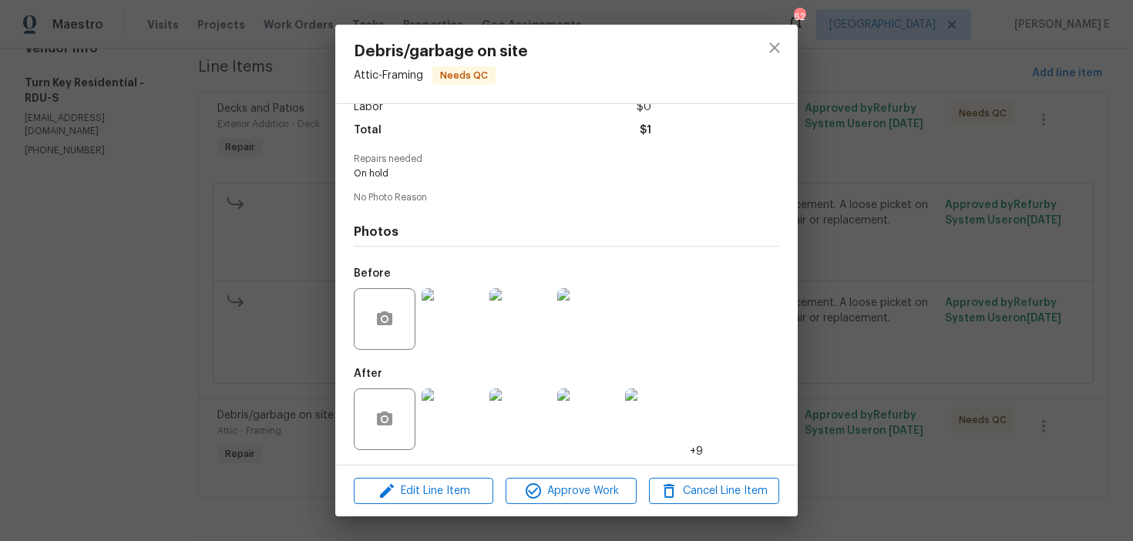
click at [447, 431] on img at bounding box center [453, 420] width 62 height 62
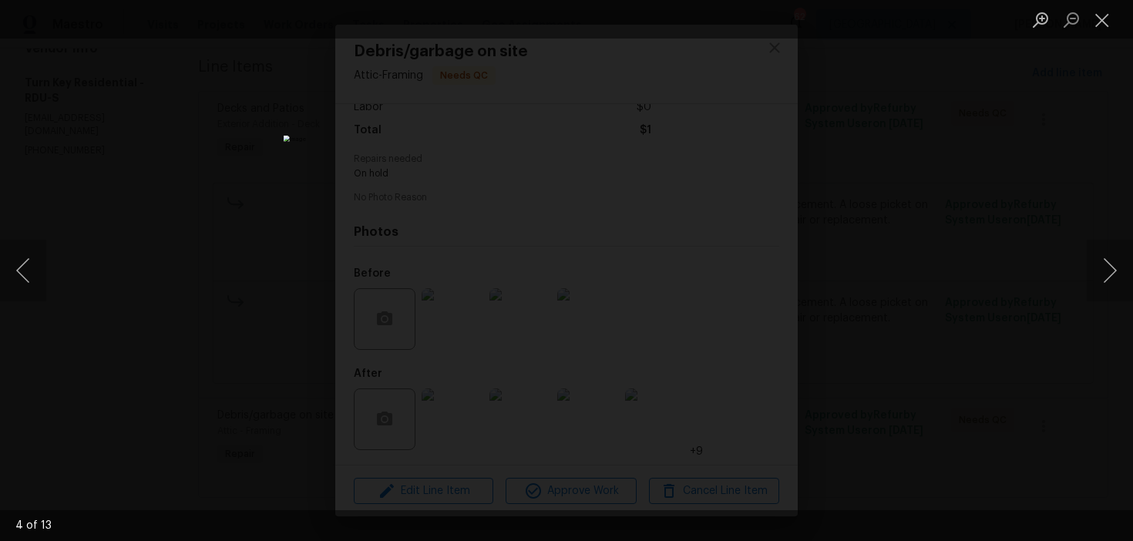
click at [909, 166] on div "Lightbox" at bounding box center [566, 270] width 1133 height 541
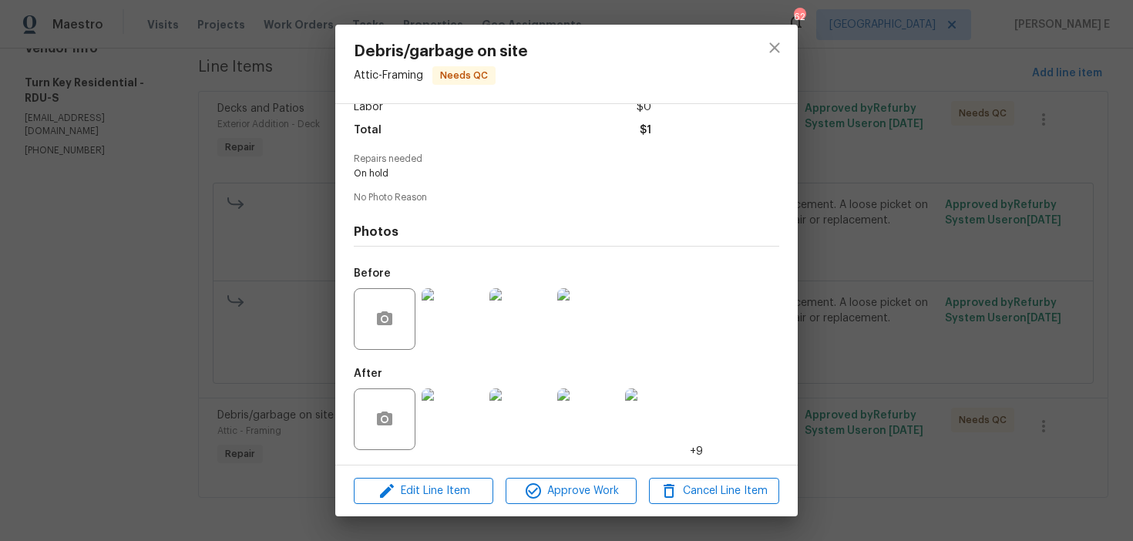
click at [909, 166] on div "Lightbox" at bounding box center [566, 270] width 1133 height 541
click at [909, 166] on div "Debris/garbage on site Attic - Framing Needs QC Vendor Turn Key Residential Acc…" at bounding box center [566, 270] width 1133 height 541
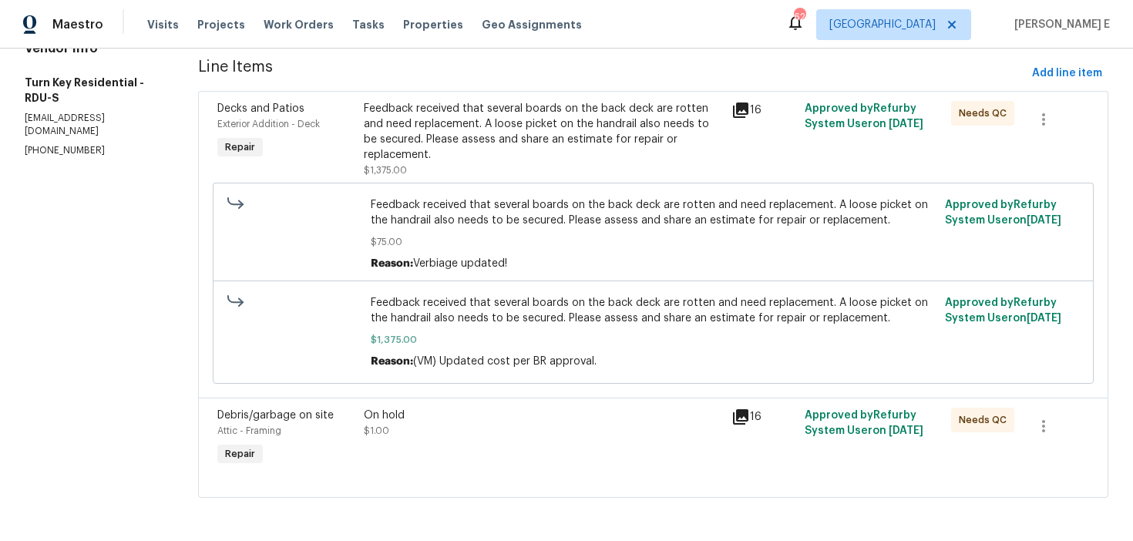
scroll to position [0, 0]
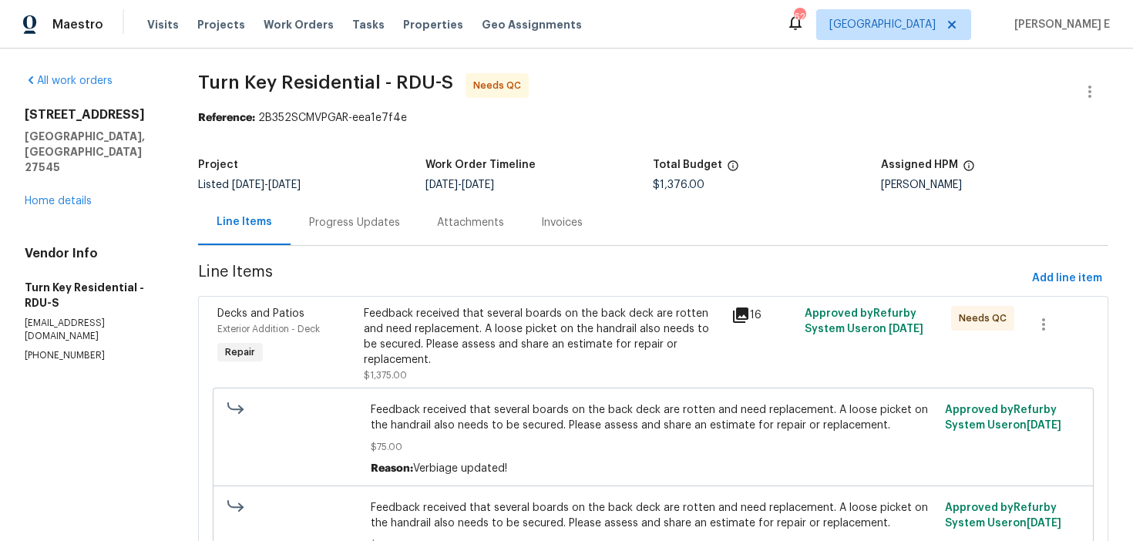
click at [352, 212] on div "Progress Updates" at bounding box center [355, 222] width 128 height 45
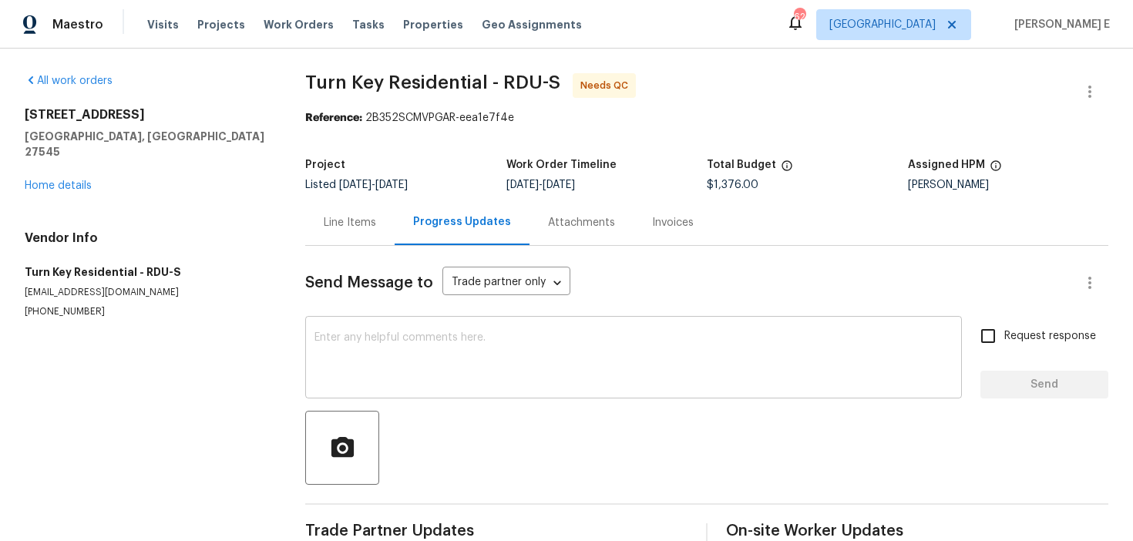
scroll to position [35, 0]
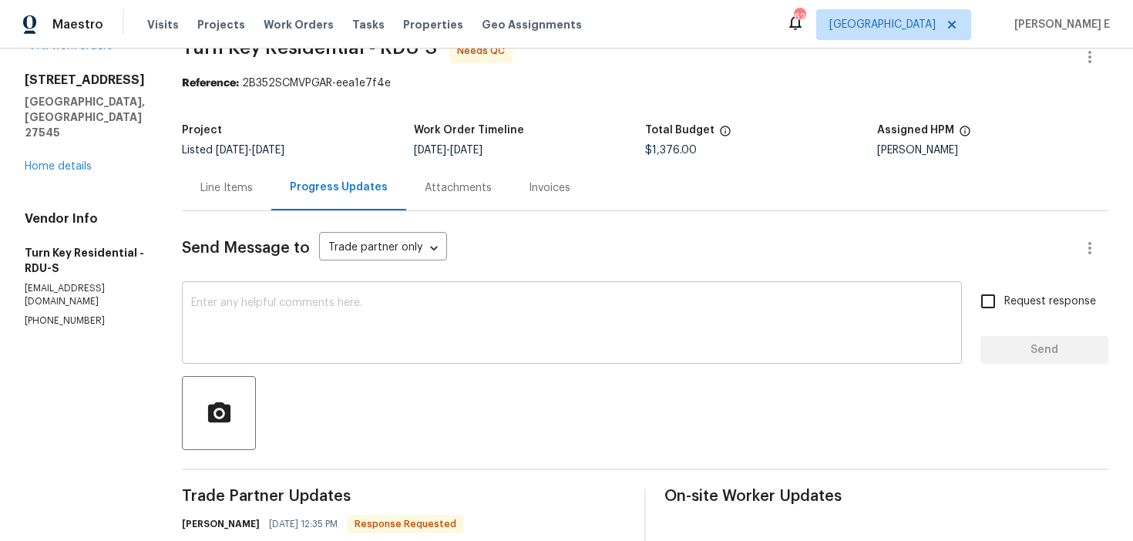
click at [402, 299] on textarea at bounding box center [572, 325] width 762 height 54
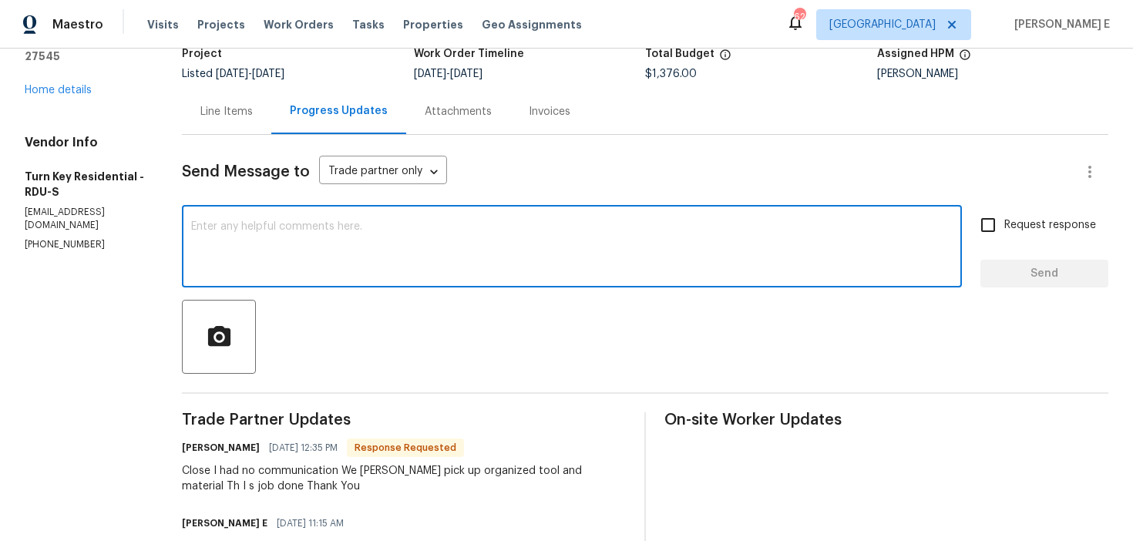
scroll to position [119, 0]
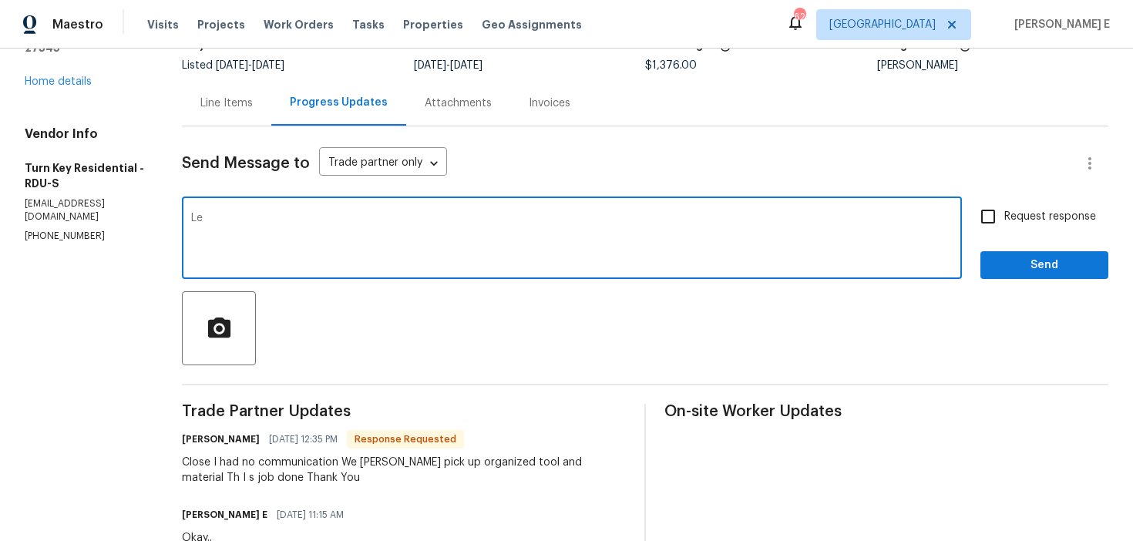
type textarea "L"
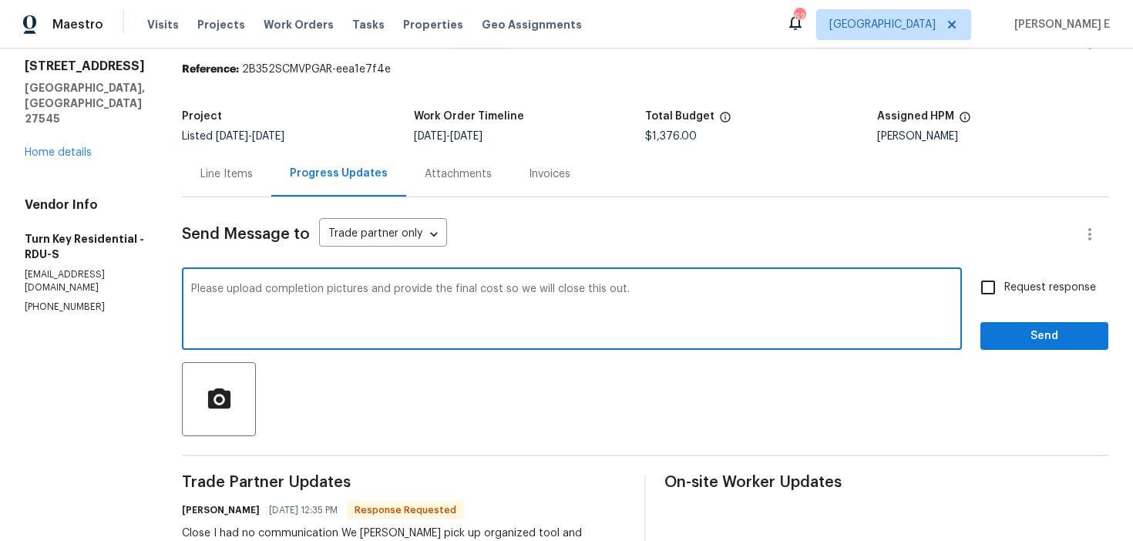
scroll to position [0, 0]
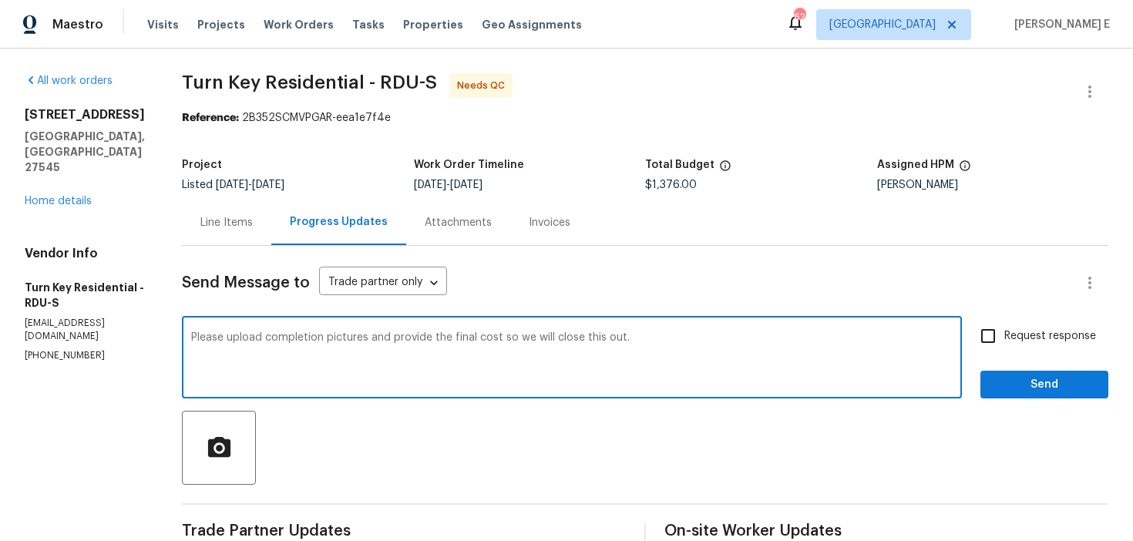
type textarea "Please upload completion pictures and provide the final cost so we will close t…"
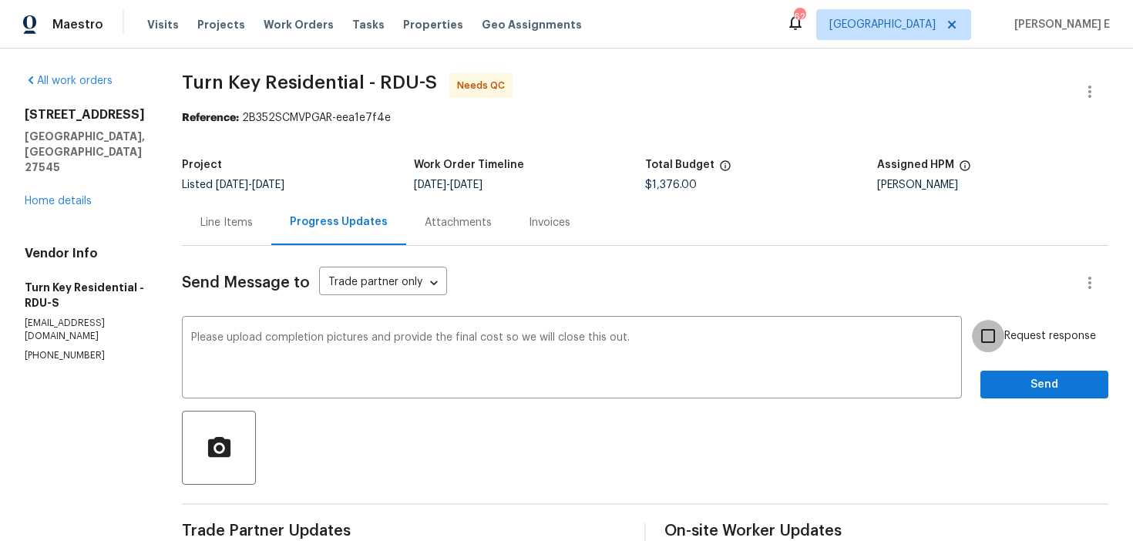
click at [987, 331] on input "Request response" at bounding box center [988, 336] width 32 height 32
checkbox input "true"
click at [1007, 394] on button "Send" at bounding box center [1045, 385] width 128 height 29
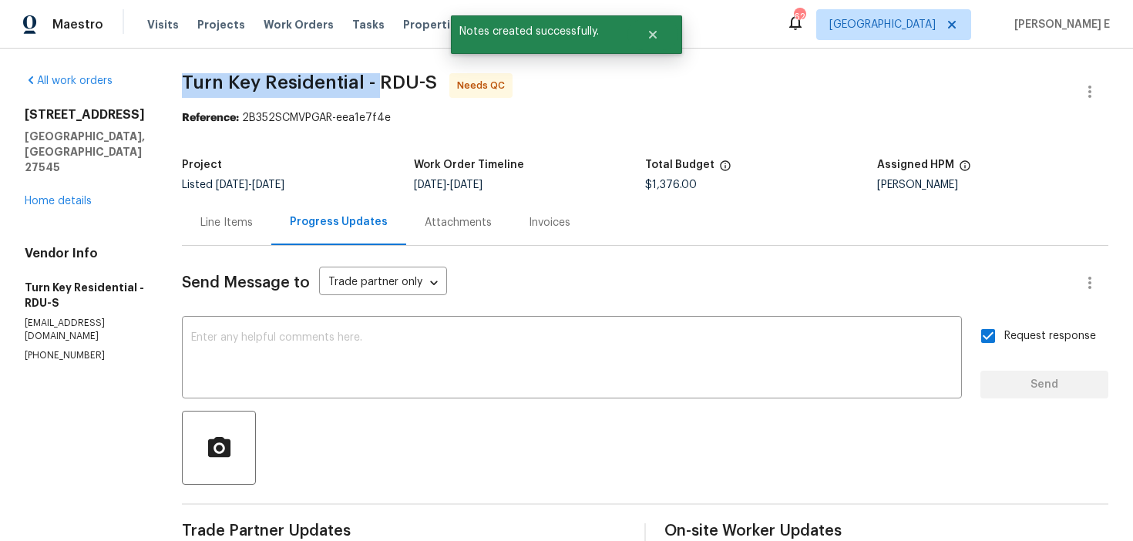
drag, startPoint x: 220, startPoint y: 81, endPoint x: 411, endPoint y: 85, distance: 191.2
click at [412, 85] on span "Turn Key Residential - RDU-S" at bounding box center [309, 82] width 255 height 19
copy span "Turn Key Residential -"
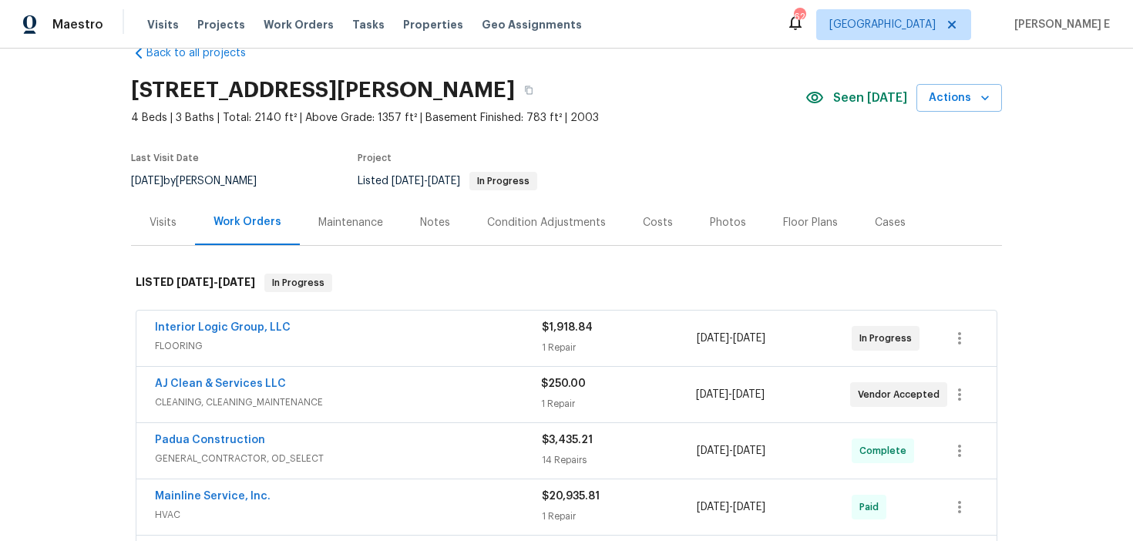
scroll to position [60, 0]
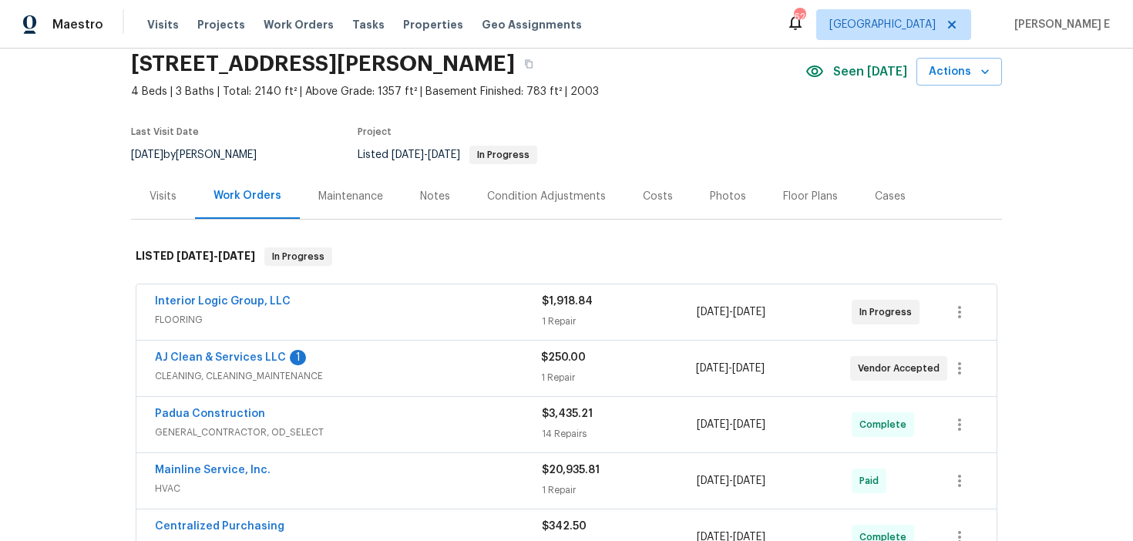
click at [331, 365] on div "AJ Clean & Services LLC 1" at bounding box center [348, 359] width 386 height 19
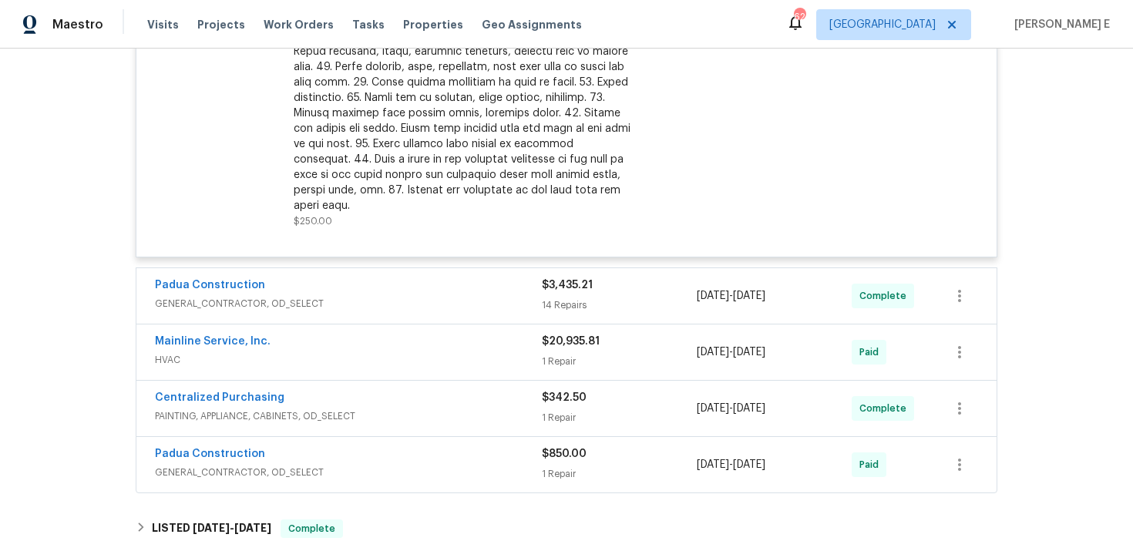
scroll to position [634, 0]
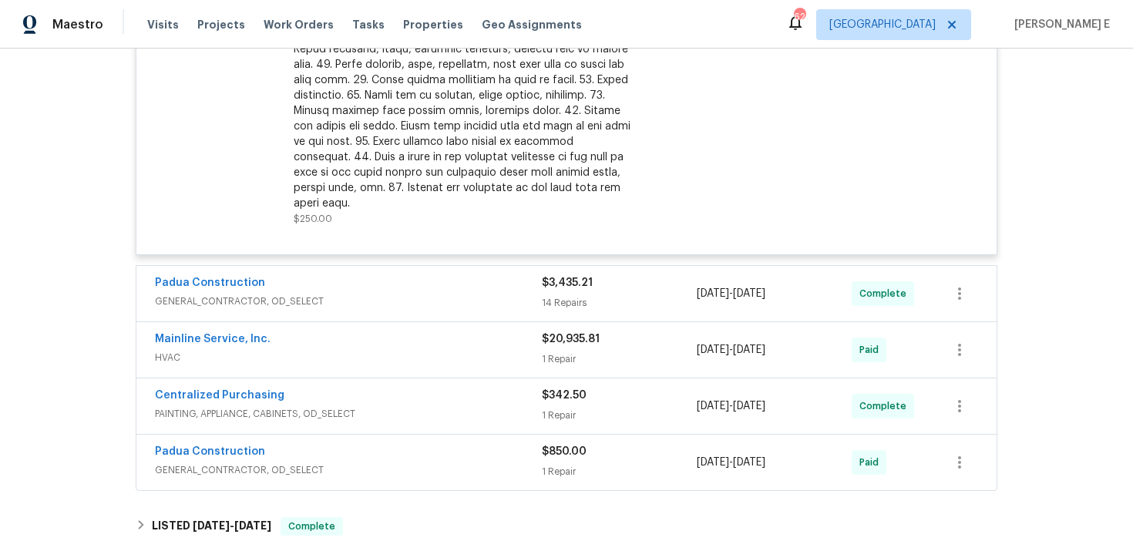
click at [347, 302] on div "Padua Construction GENERAL_CONTRACTOR, OD_SELECT $3,435.21 14 Repairs 8/22/2025…" at bounding box center [566, 294] width 860 height 56
click at [350, 275] on div "Padua Construction" at bounding box center [348, 284] width 387 height 19
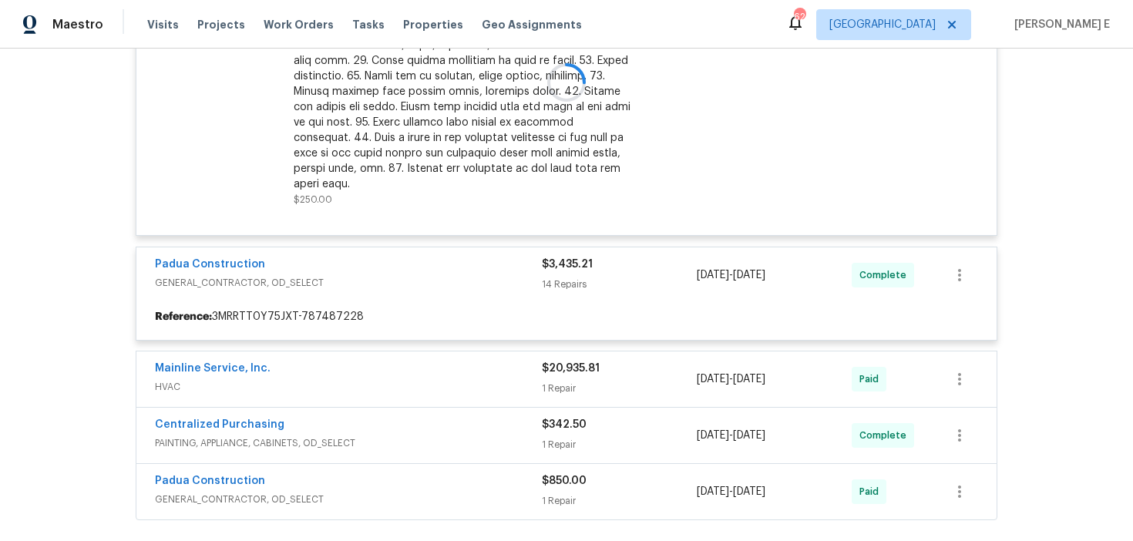
scroll to position [655, 0]
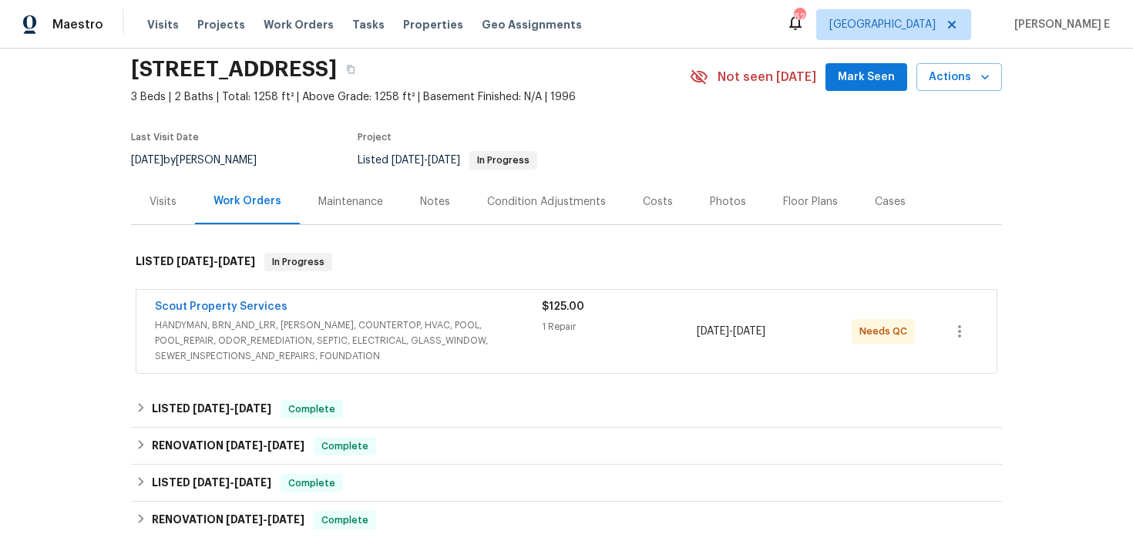
scroll to position [66, 0]
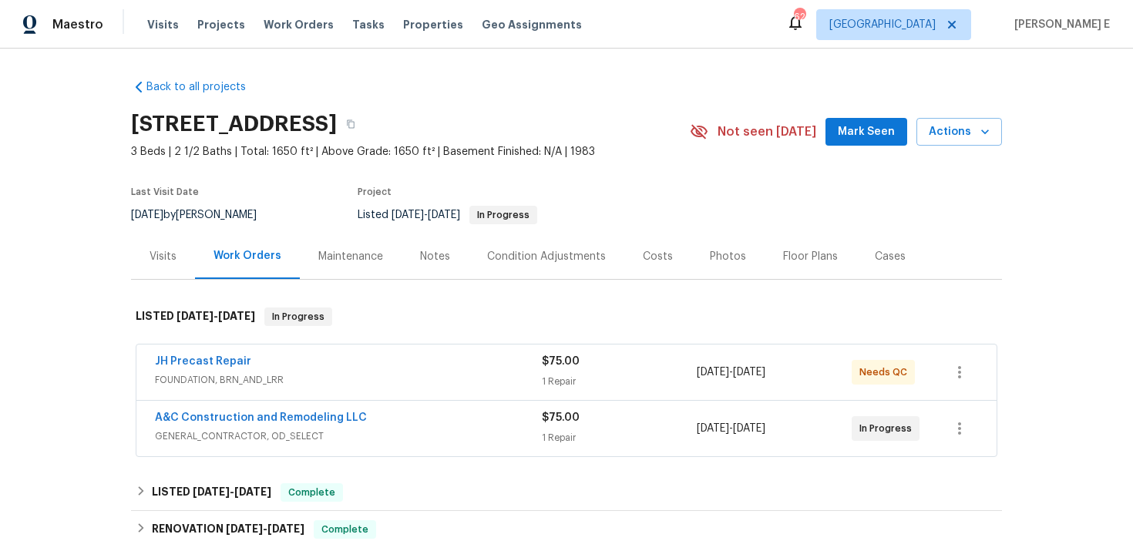
scroll to position [57, 0]
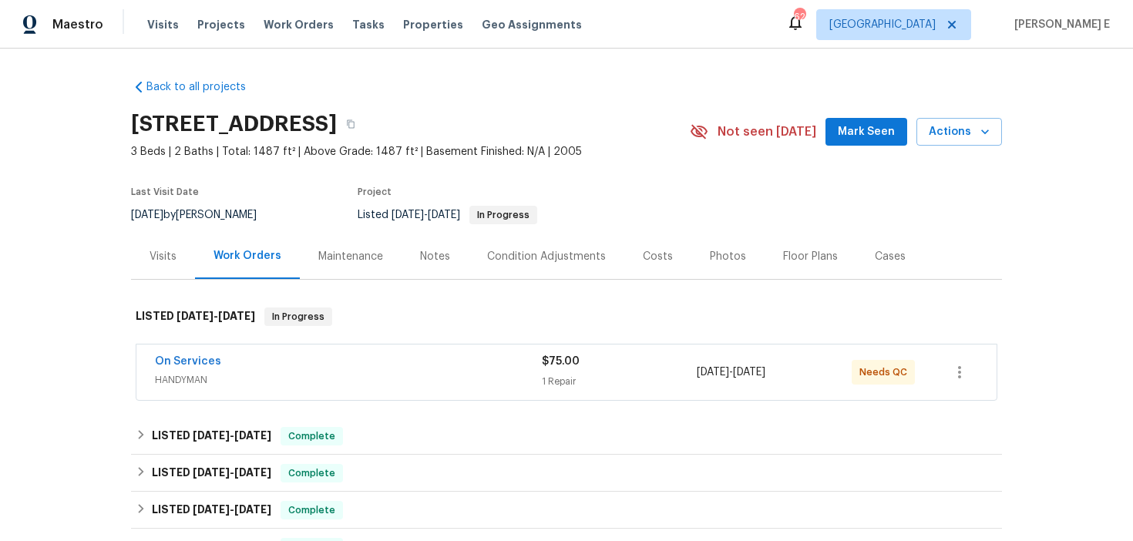
scroll to position [27, 0]
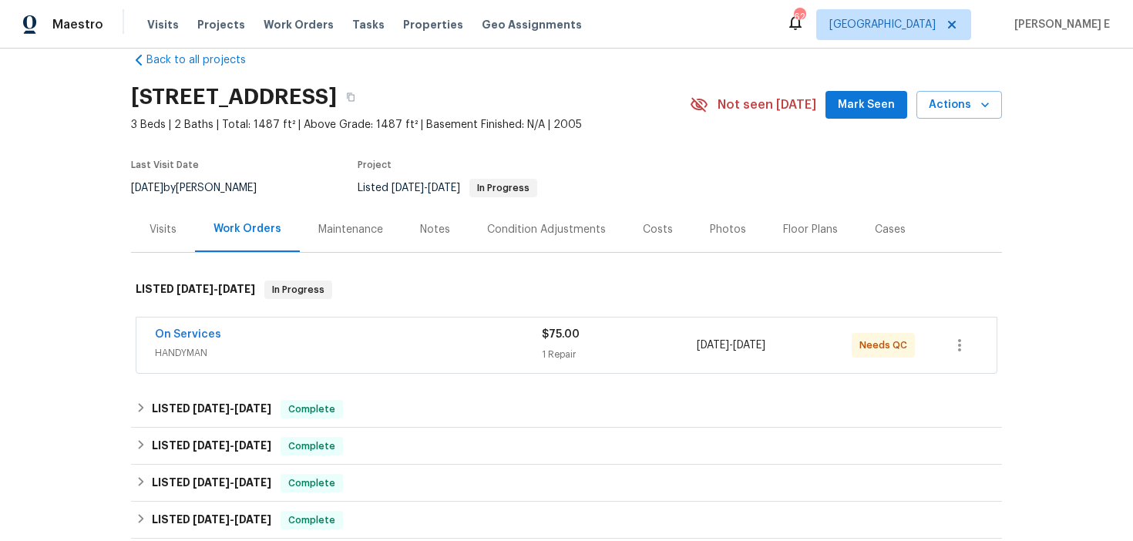
click at [352, 348] on span "HANDYMAN" at bounding box center [348, 352] width 387 height 15
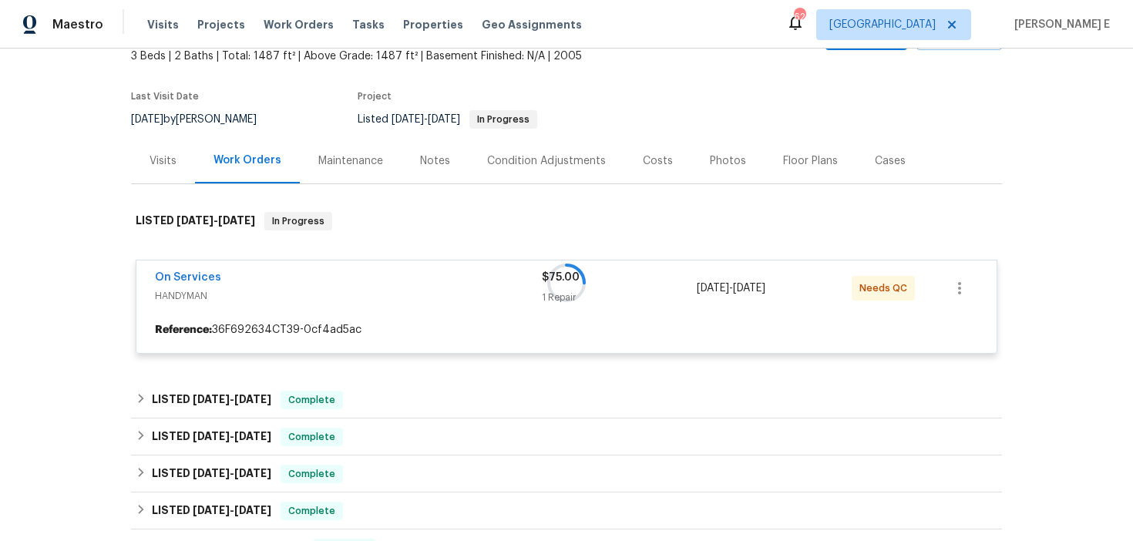
scroll to position [97, 0]
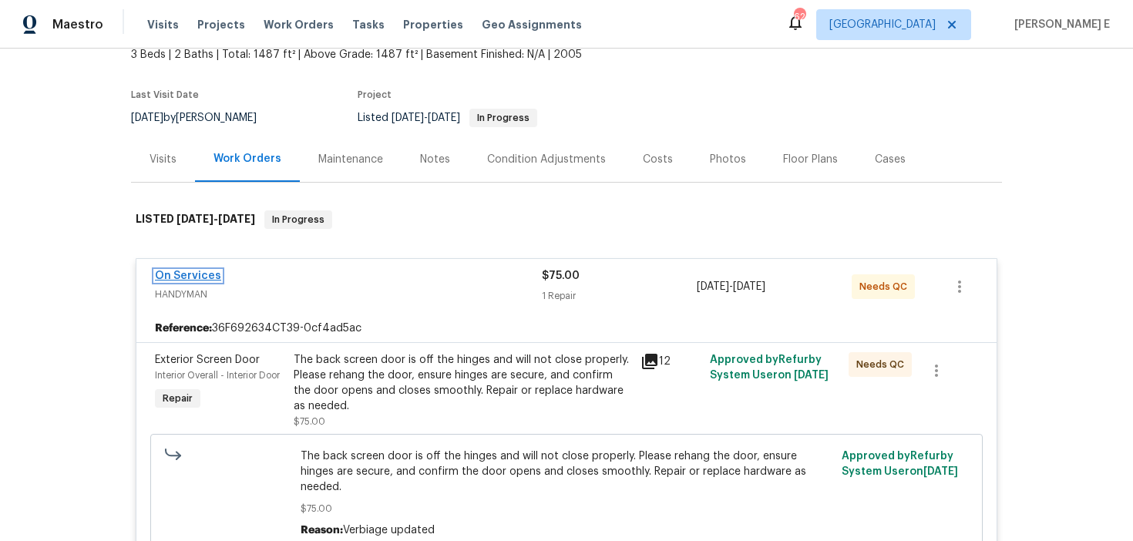
click at [169, 278] on link "On Services" at bounding box center [188, 276] width 66 height 11
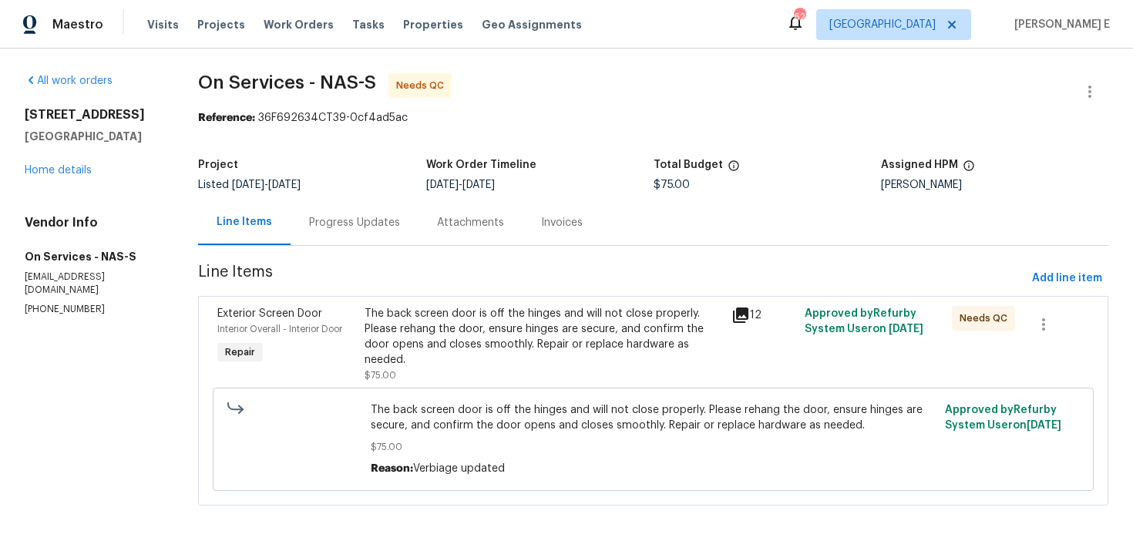
click at [339, 233] on div "Progress Updates" at bounding box center [355, 222] width 128 height 45
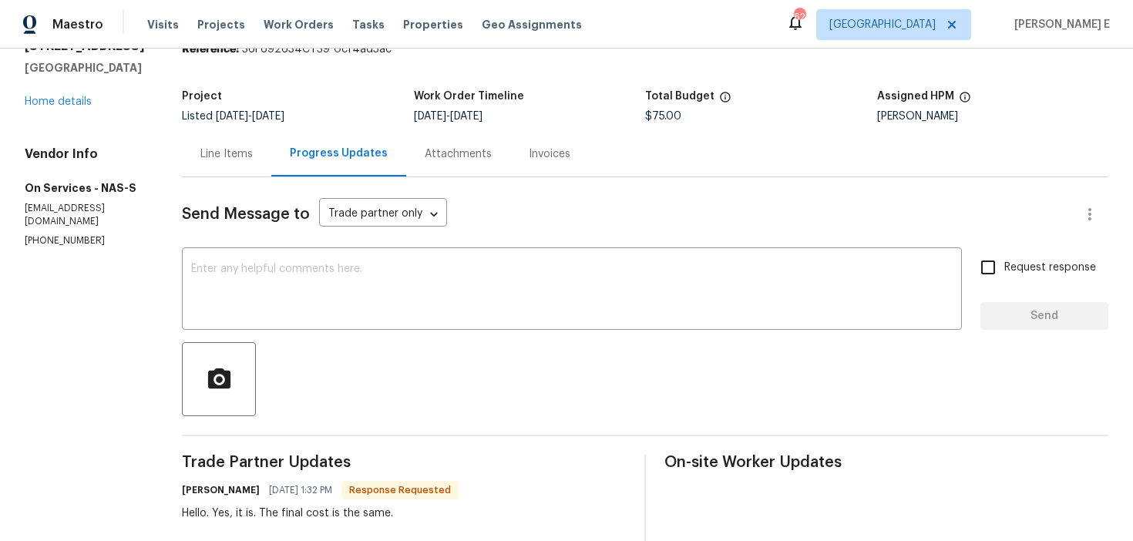
click at [241, 170] on div "Line Items" at bounding box center [226, 153] width 89 height 45
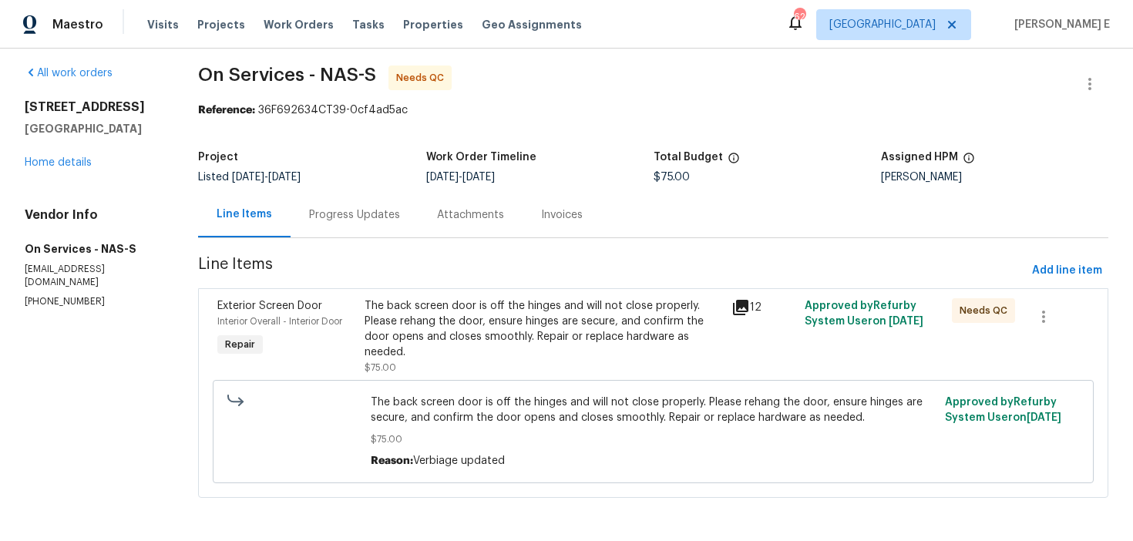
scroll to position [8, 0]
click at [442, 301] on div "The back screen door is off the hinges and will not close properly. Please reha…" at bounding box center [544, 329] width 358 height 62
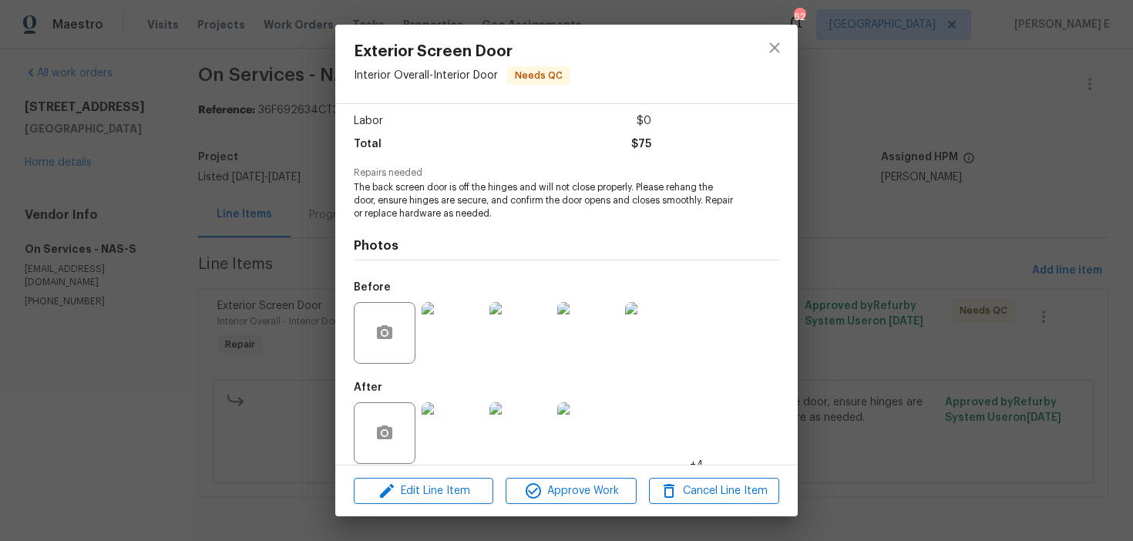
scroll to position [117, 0]
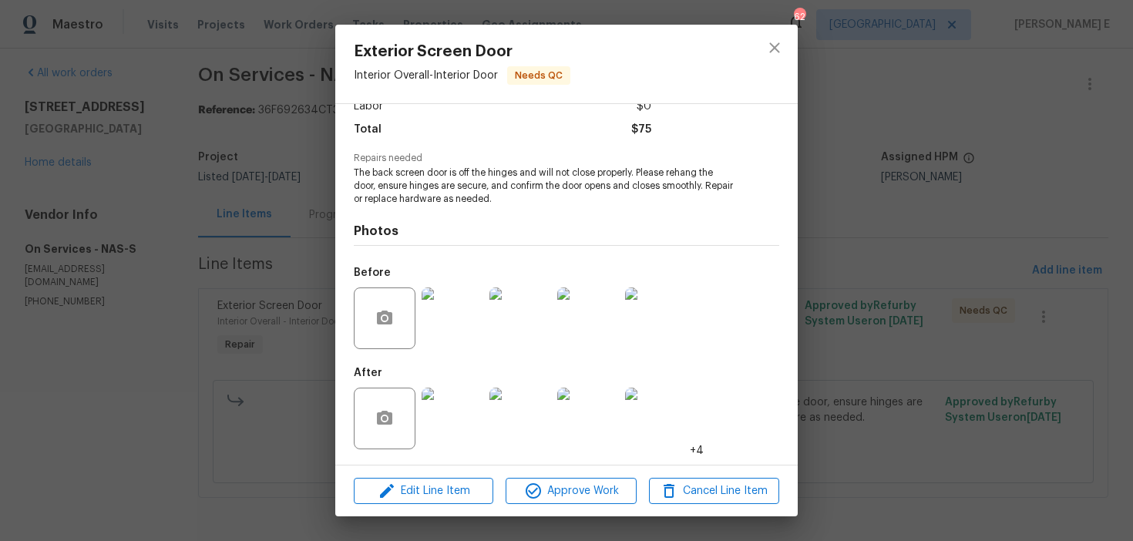
click at [855, 271] on div "Exterior Screen Door Interior Overall - Interior Door Needs QC Vendor On Servic…" at bounding box center [566, 270] width 1133 height 541
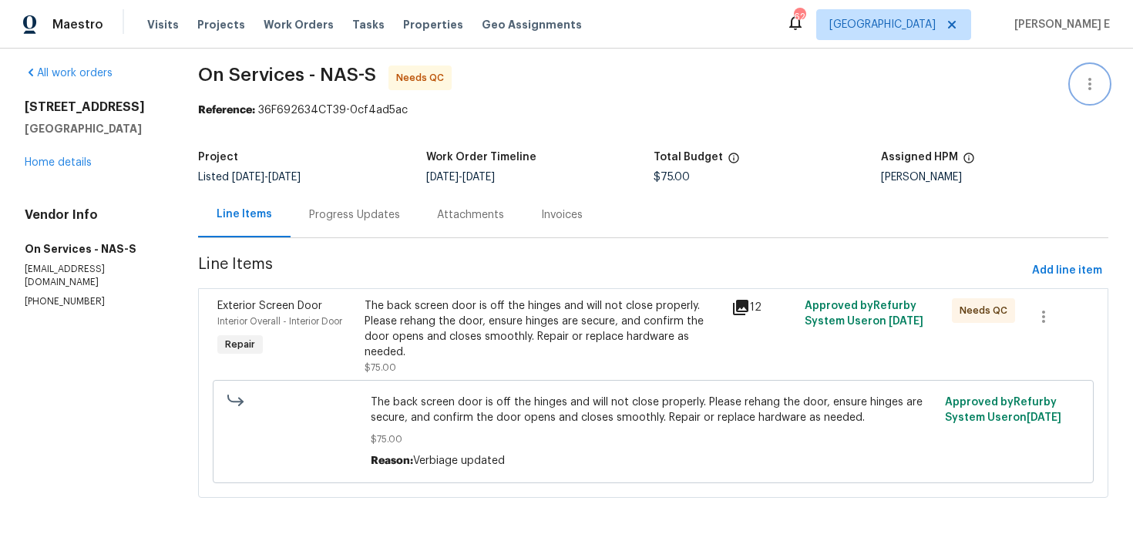
click at [1085, 82] on icon "button" at bounding box center [1090, 84] width 19 height 19
click at [1013, 79] on li "Edit" at bounding box center [1040, 83] width 167 height 25
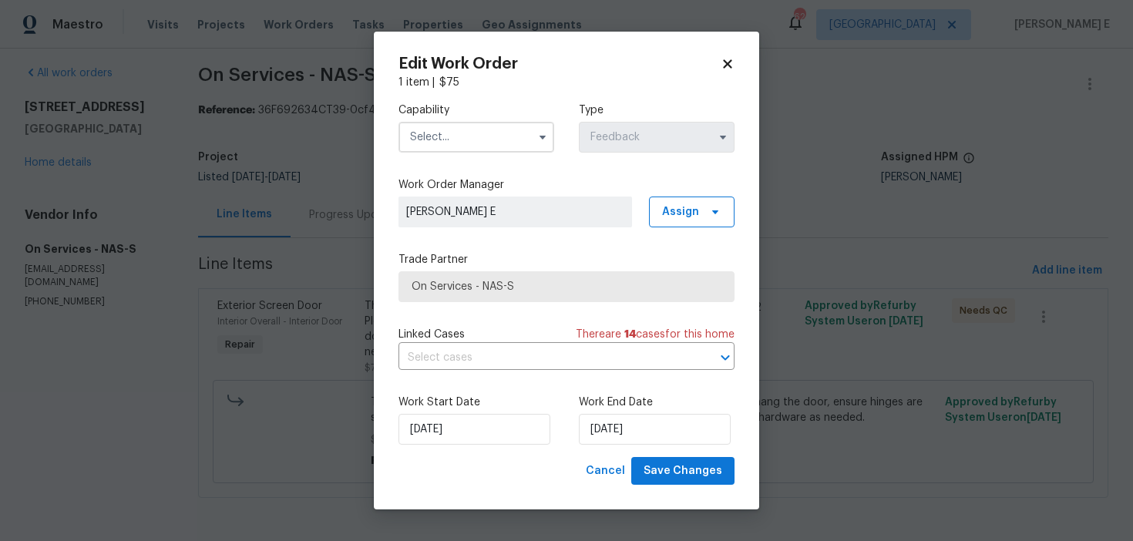
click at [446, 126] on input "text" at bounding box center [477, 137] width 156 height 31
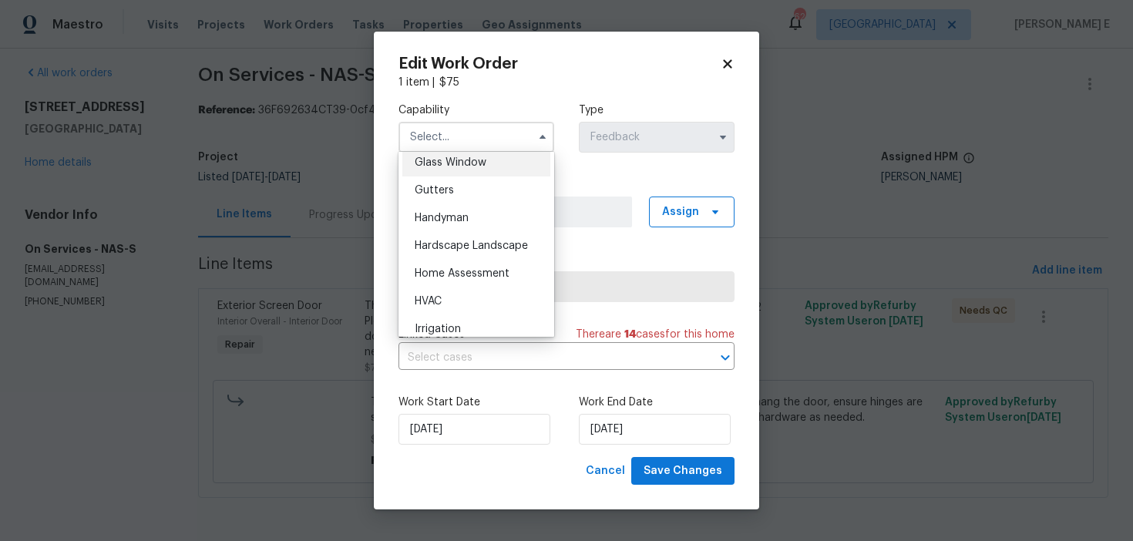
scroll to position [821, 0]
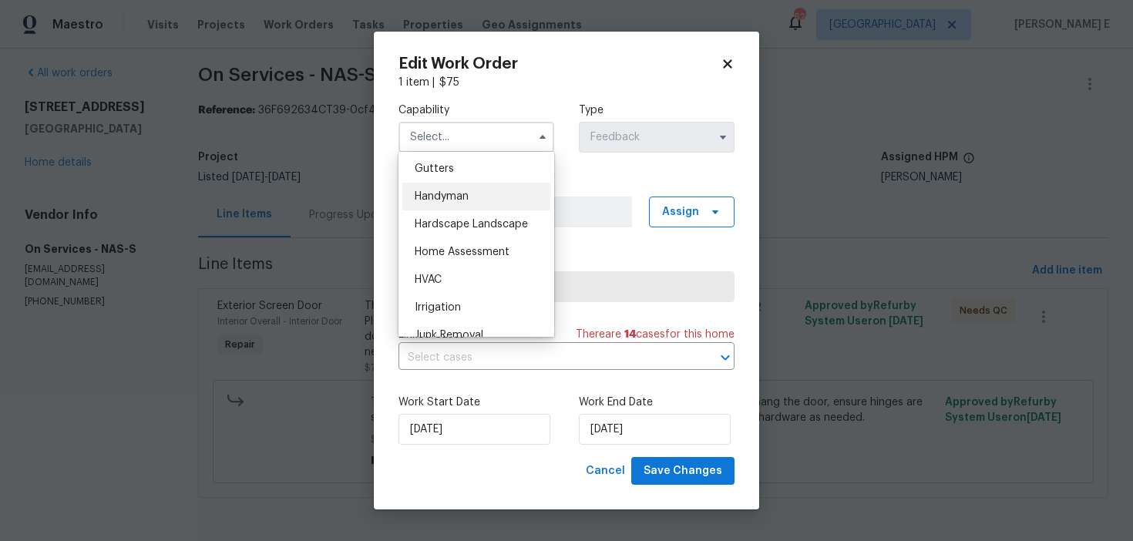
click at [459, 191] on span "Handyman" at bounding box center [442, 196] width 54 height 11
type input "Handyman"
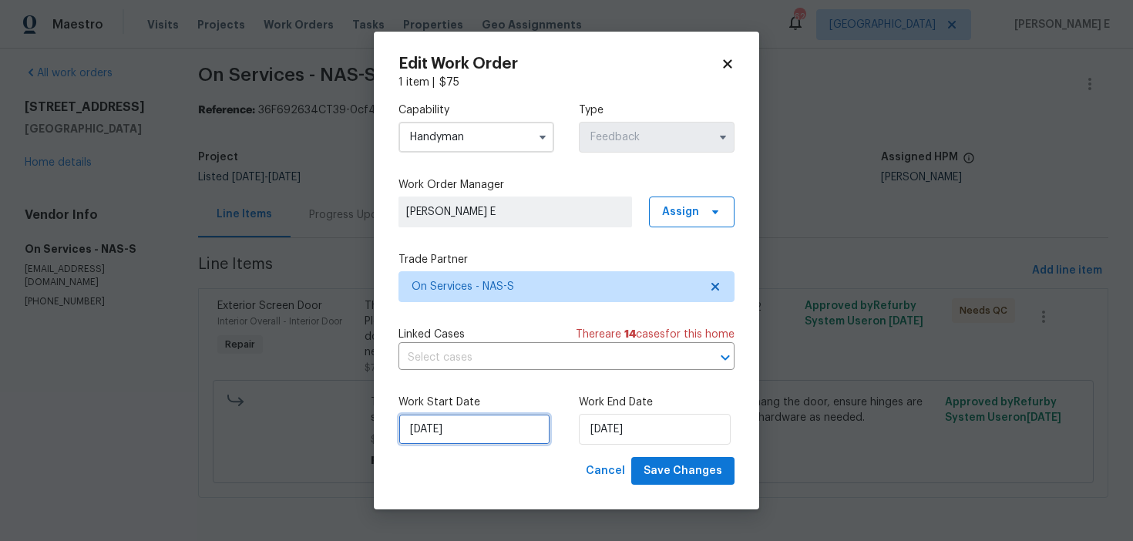
click at [445, 425] on input "[DATE]" at bounding box center [475, 429] width 152 height 31
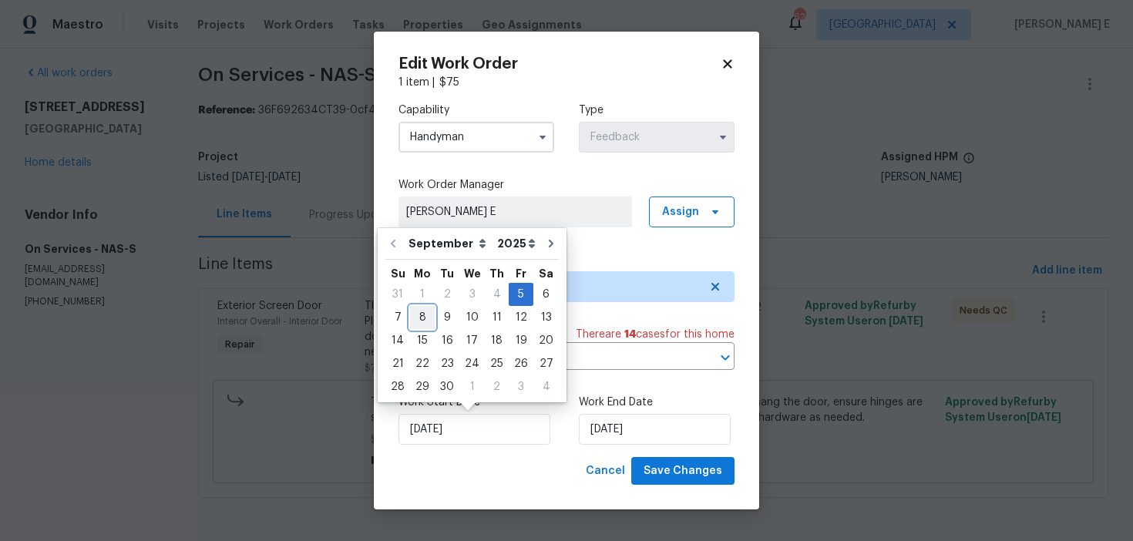
click at [426, 318] on div "8" at bounding box center [422, 318] width 25 height 22
type input "[DATE]"
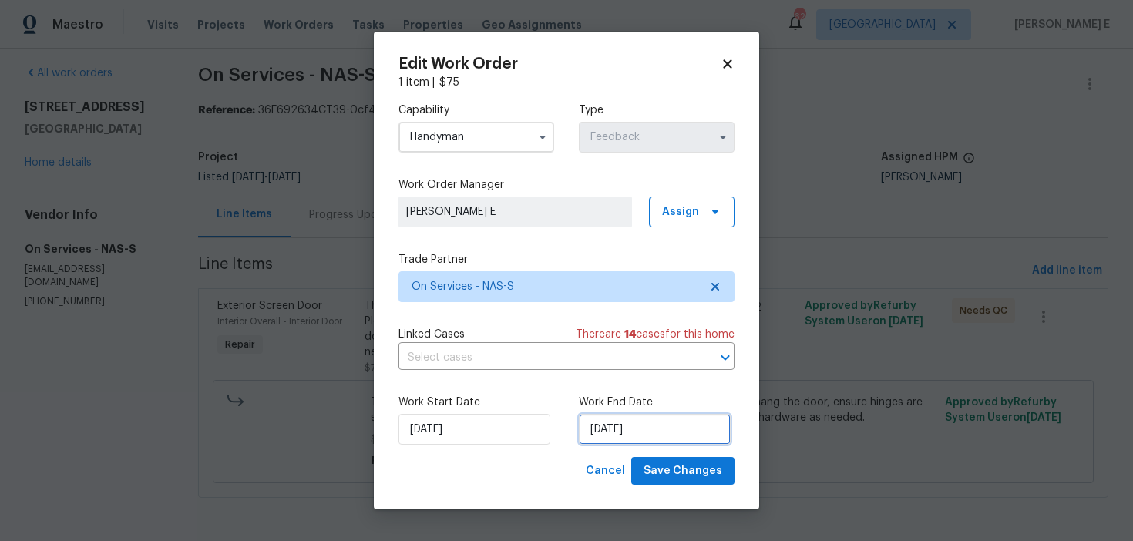
click at [675, 433] on input "[DATE]" at bounding box center [655, 429] width 152 height 31
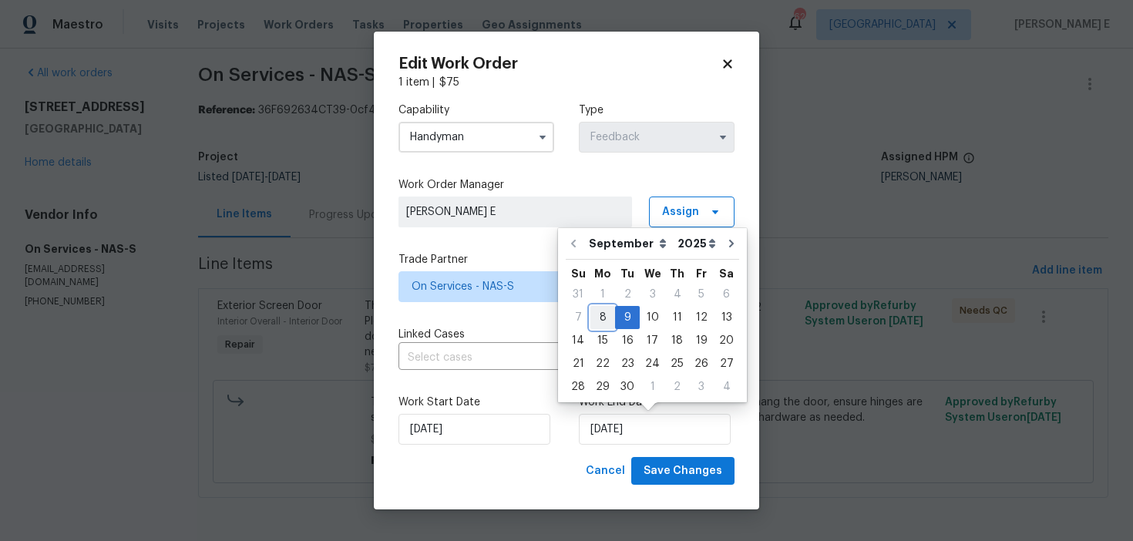
click at [600, 311] on div "8" at bounding box center [602, 318] width 25 height 22
type input "[DATE]"
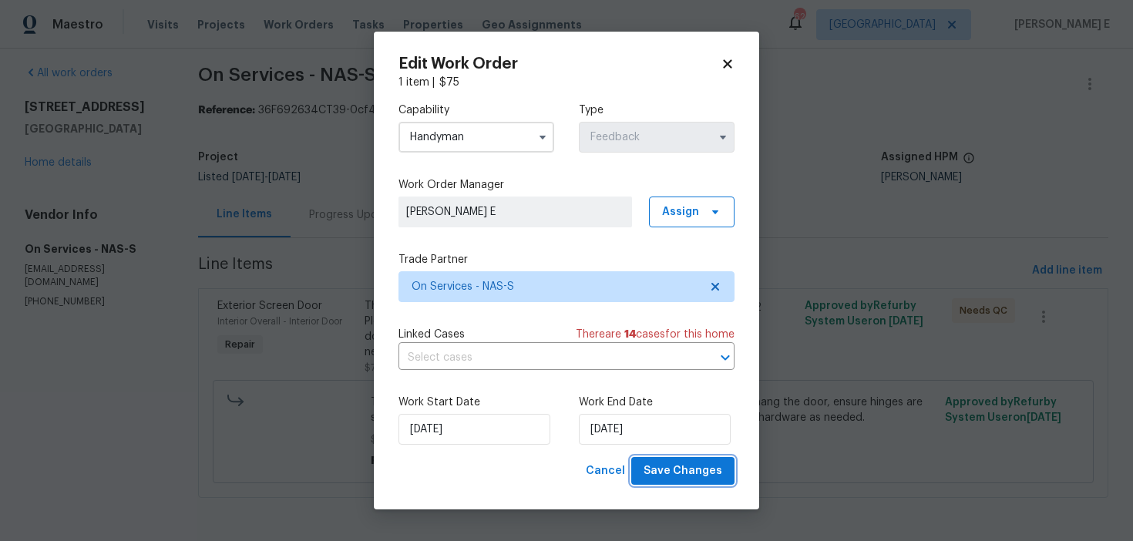
click at [704, 474] on span "Save Changes" at bounding box center [683, 471] width 79 height 19
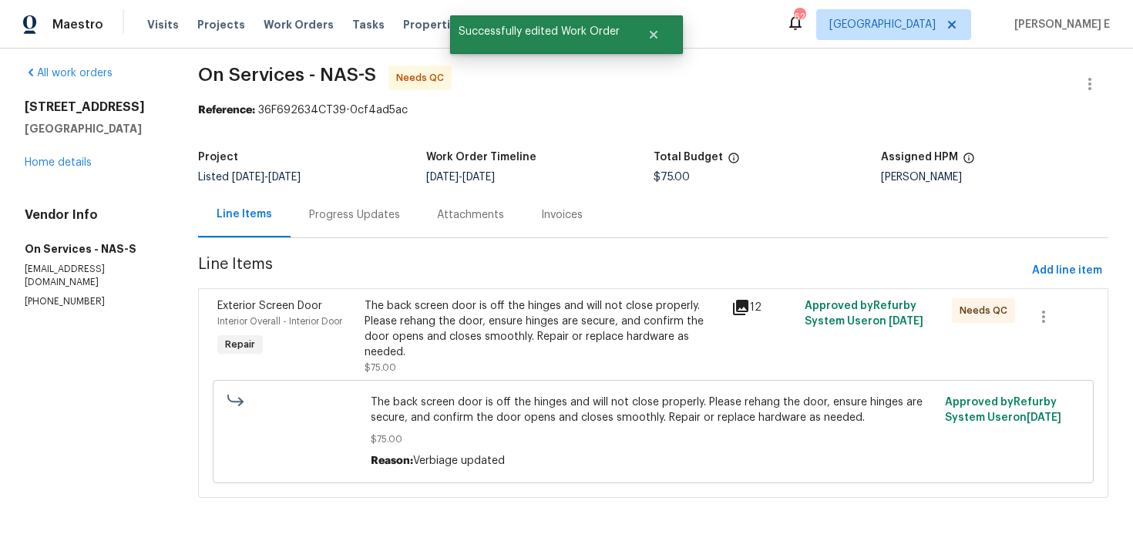
click at [371, 324] on div "The back screen door is off the hinges and will not close properly. Please reha…" at bounding box center [544, 329] width 358 height 62
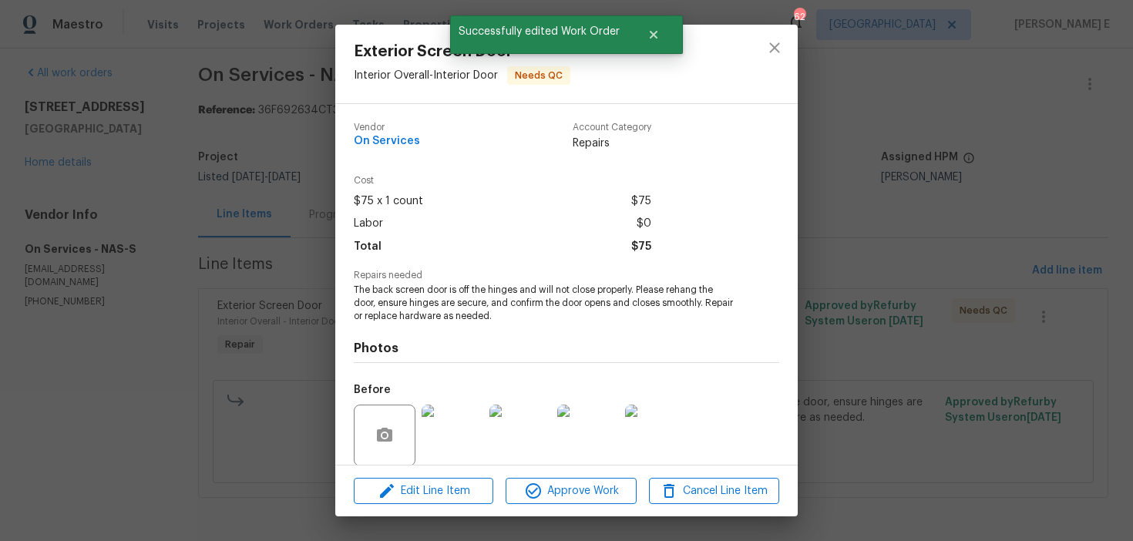
scroll to position [117, 0]
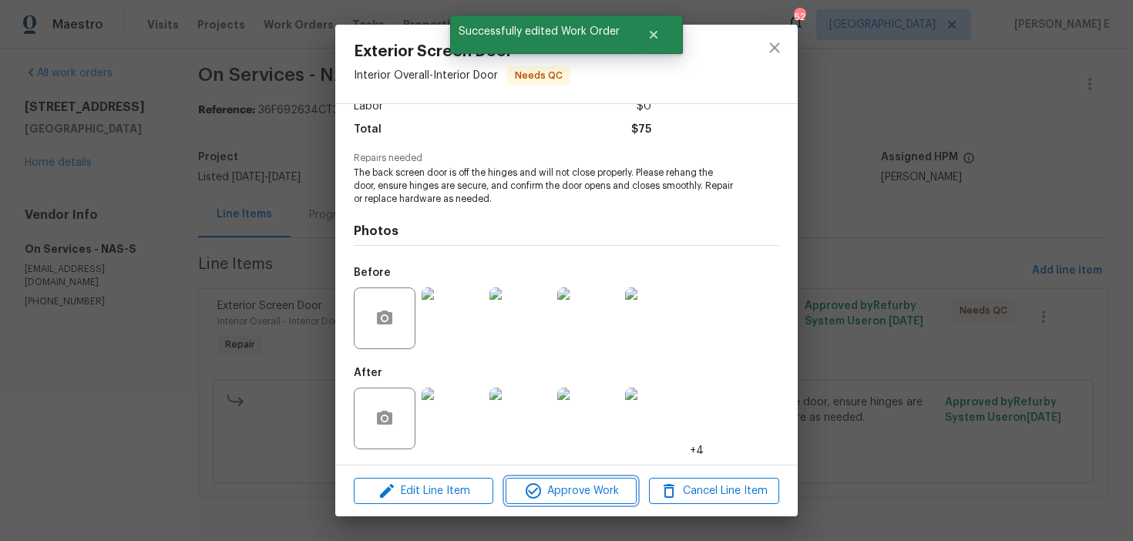
click at [597, 479] on button "Approve Work" at bounding box center [571, 491] width 130 height 27
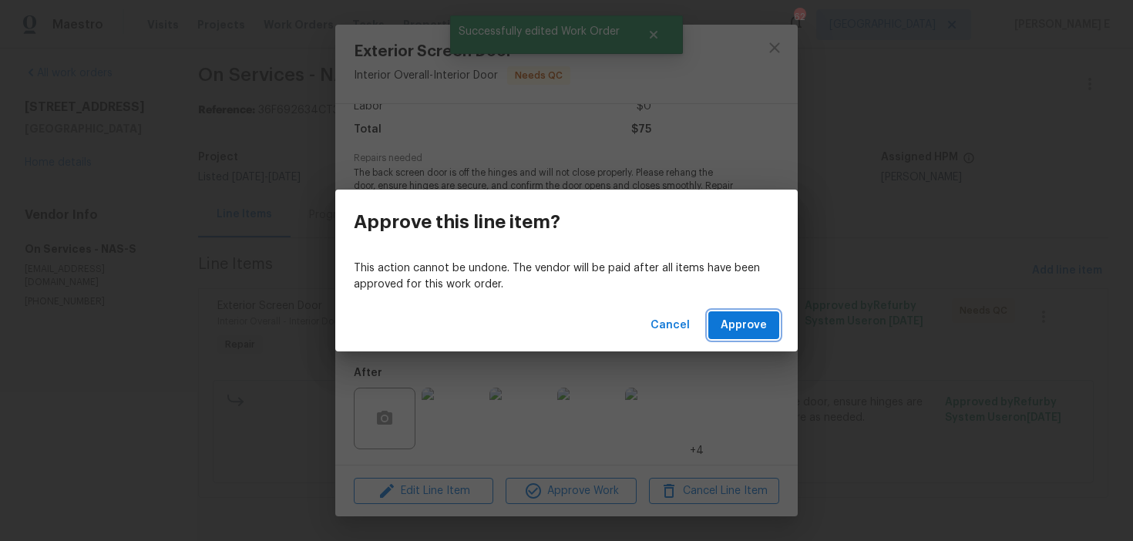
click at [739, 319] on span "Approve" at bounding box center [744, 325] width 46 height 19
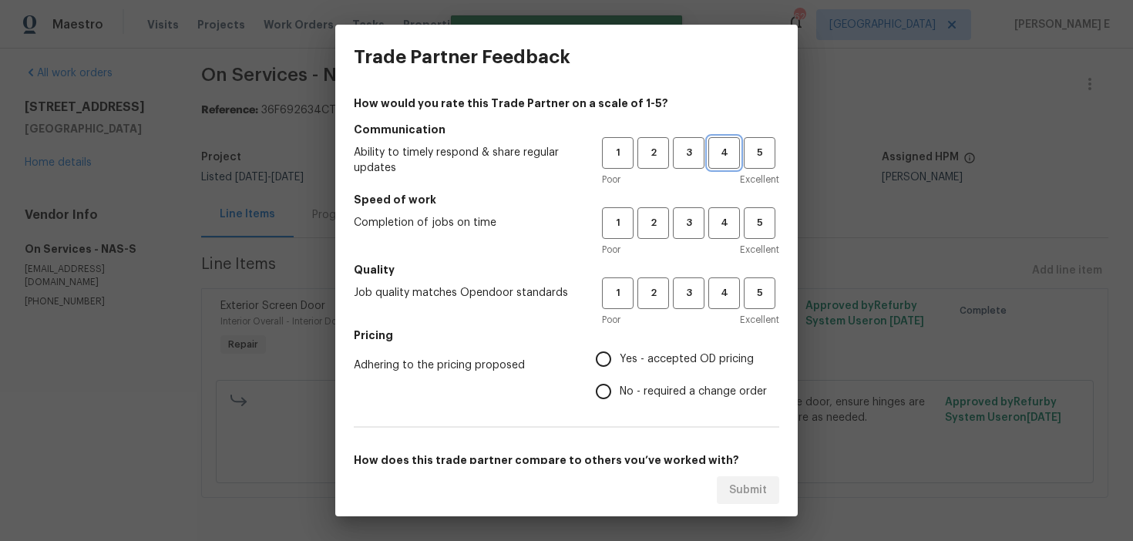
click at [708, 140] on button "4" at bounding box center [724, 153] width 32 height 32
click at [695, 152] on span "3" at bounding box center [689, 153] width 29 height 18
click at [691, 251] on div "Poor Excellent" at bounding box center [690, 249] width 177 height 15
click at [693, 230] on span "3" at bounding box center [689, 223] width 29 height 18
click at [675, 298] on span "3" at bounding box center [689, 293] width 29 height 18
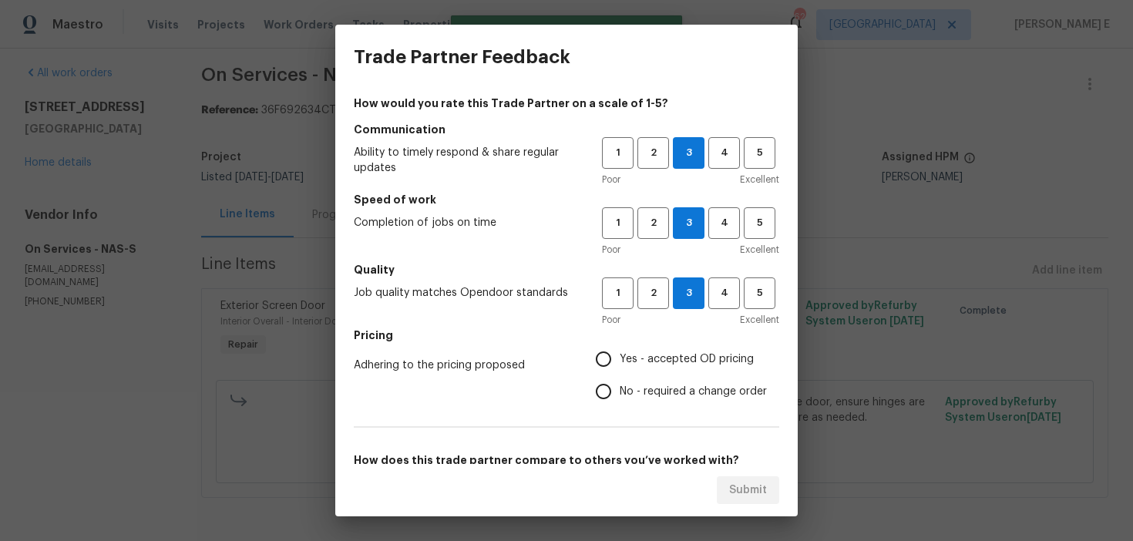
click at [608, 358] on input "Yes - accepted OD pricing" at bounding box center [603, 359] width 32 height 32
radio input "true"
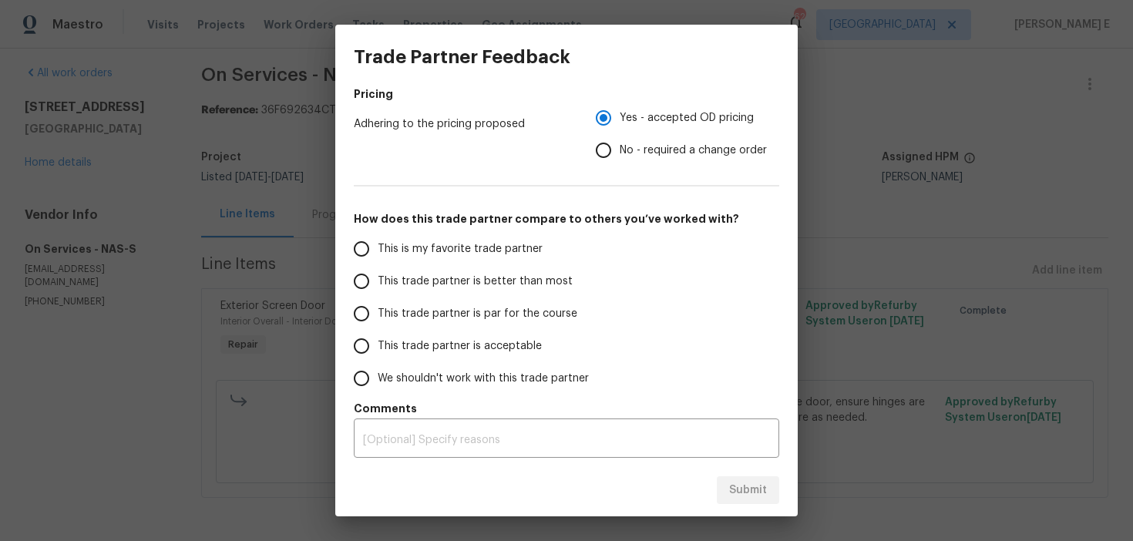
click at [500, 314] on span "This trade partner is par for the course" at bounding box center [478, 314] width 200 height 16
click at [378, 314] on input "This trade partner is par for the course" at bounding box center [361, 314] width 32 height 32
click at [722, 497] on button "Submit" at bounding box center [748, 490] width 62 height 29
radio input "true"
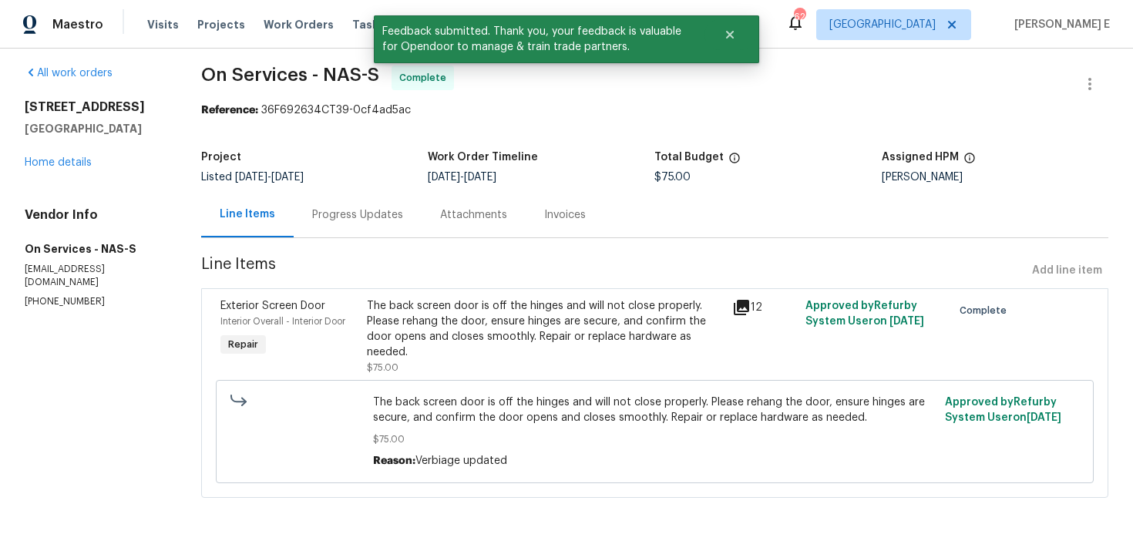
click at [361, 216] on div "Progress Updates" at bounding box center [357, 214] width 91 height 15
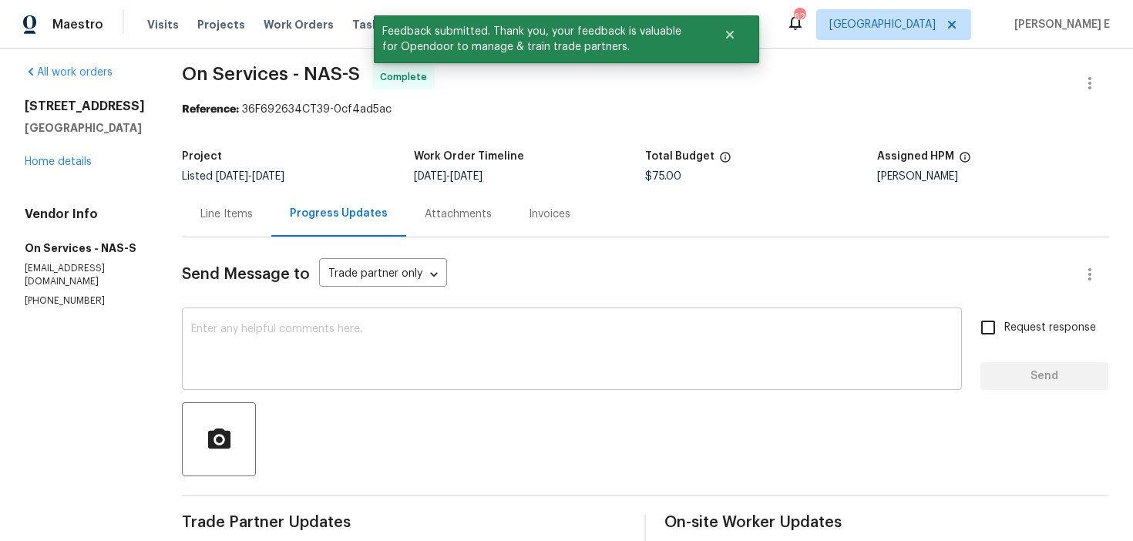
click at [385, 351] on textarea at bounding box center [572, 351] width 762 height 54
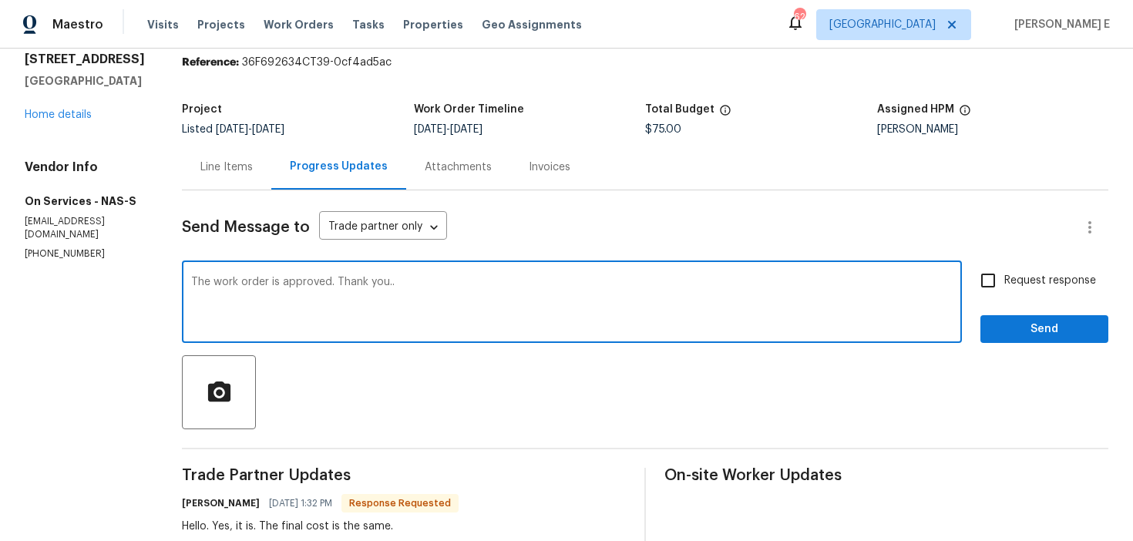
scroll to position [34, 0]
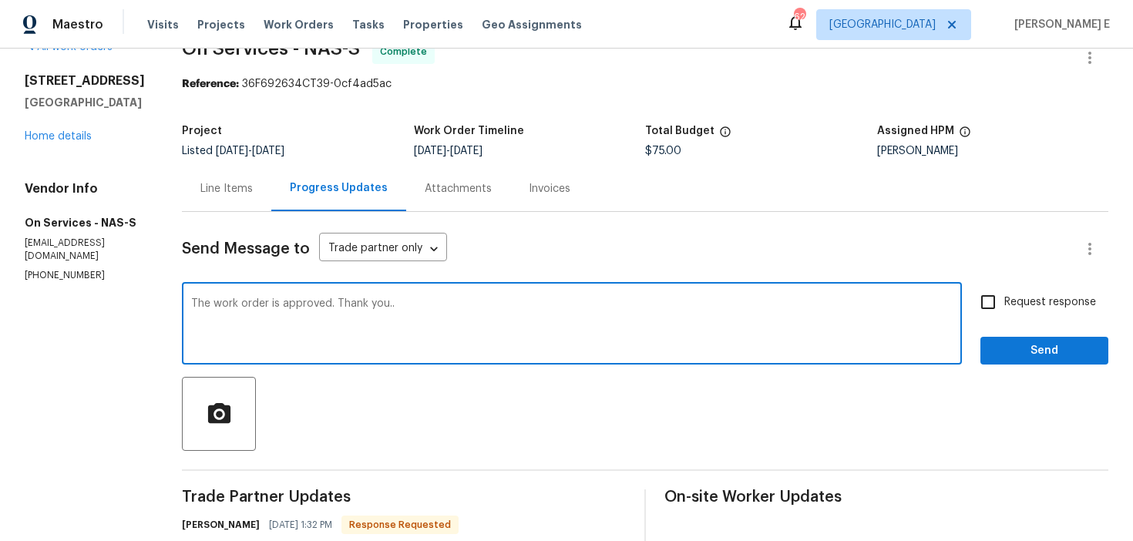
type textarea "The work order is approved. Thank you.."
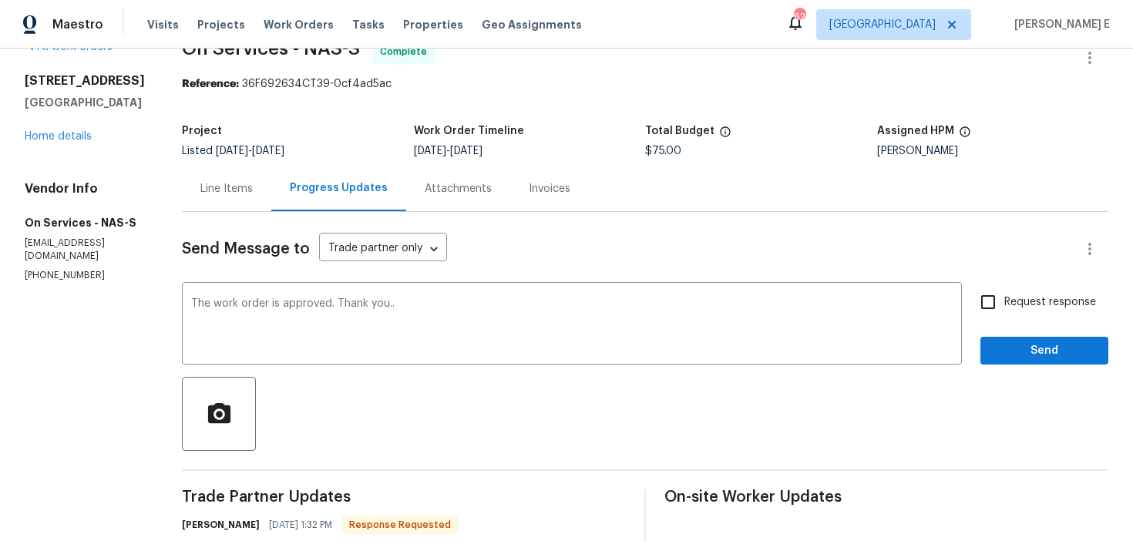
click at [1007, 302] on span "Request response" at bounding box center [1050, 302] width 92 height 16
click at [1004, 302] on input "Request response" at bounding box center [988, 302] width 32 height 32
checkbox input "true"
click at [1017, 351] on span "Send" at bounding box center [1044, 350] width 103 height 19
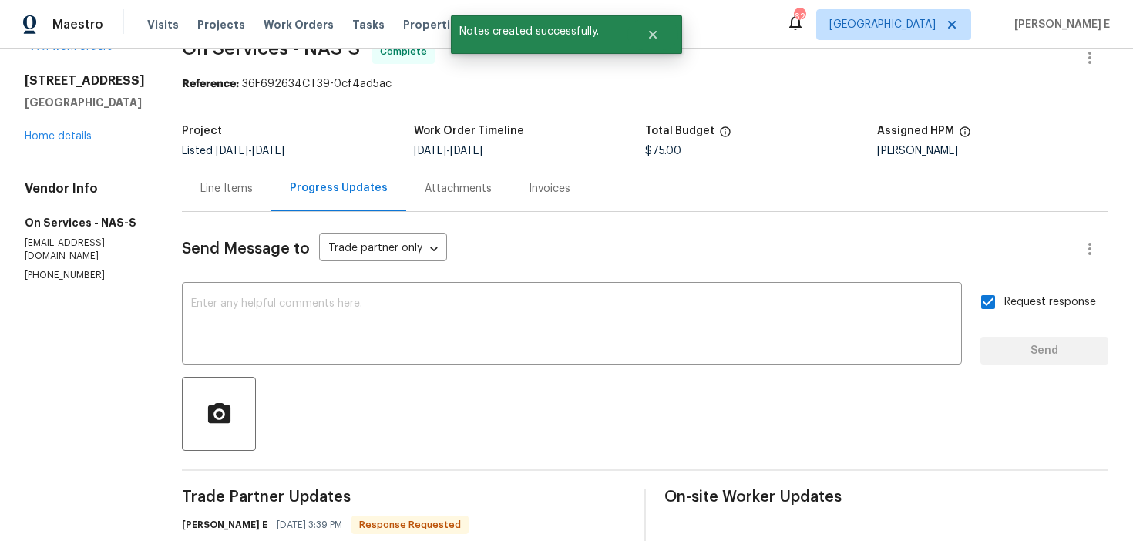
scroll to position [0, 0]
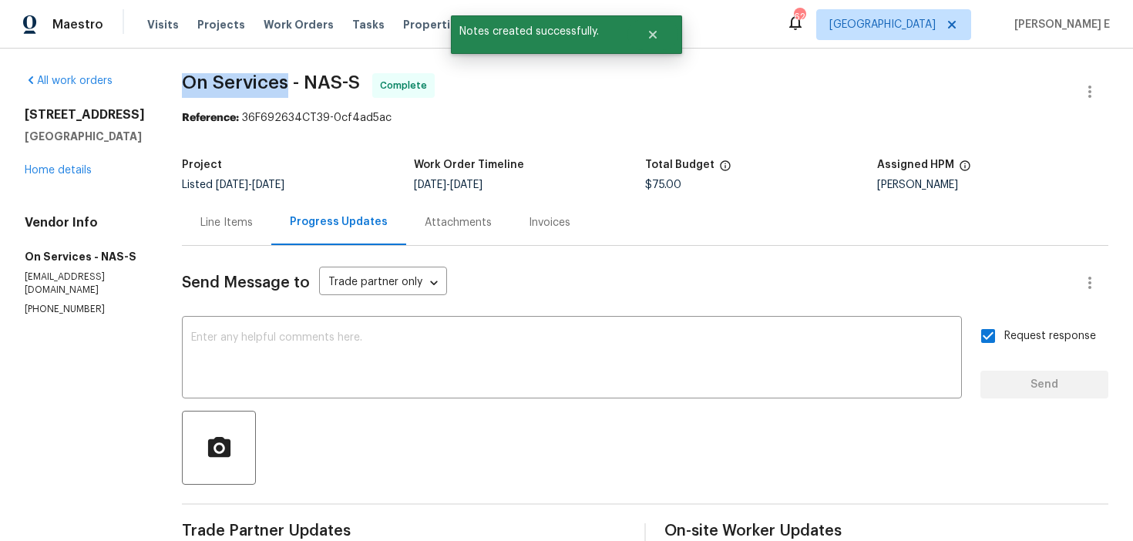
drag, startPoint x: 180, startPoint y: 87, endPoint x: 282, endPoint y: 82, distance: 102.6
click at [282, 82] on span "On Services - NAS-S" at bounding box center [271, 82] width 178 height 19
copy span "On Services"
